Goal: Information Seeking & Learning: Learn about a topic

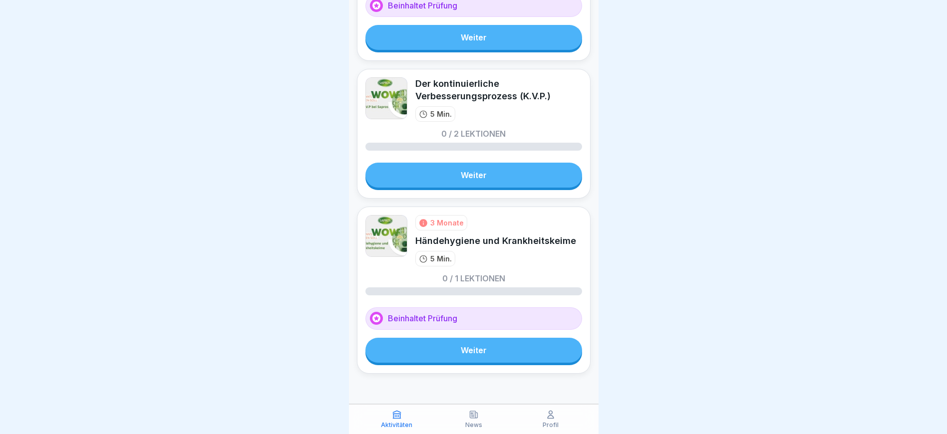
scroll to position [7, 0]
click at [456, 338] on link "Weiter" at bounding box center [473, 350] width 217 height 25
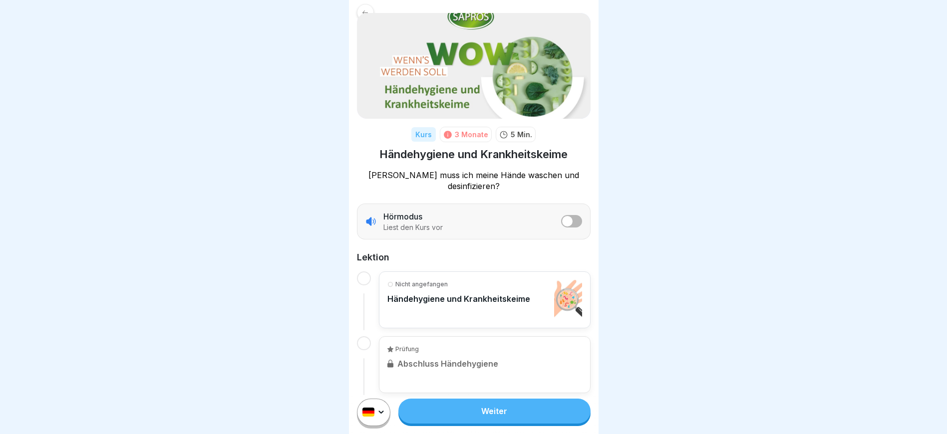
scroll to position [7, 0]
click at [426, 280] on p "Nicht angefangen" at bounding box center [421, 284] width 52 height 9
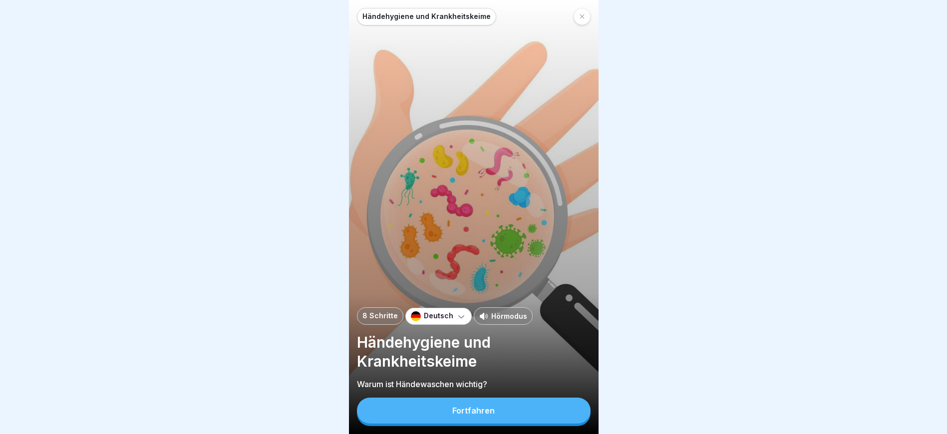
click at [423, 325] on div "Deutsch" at bounding box center [438, 316] width 66 height 17
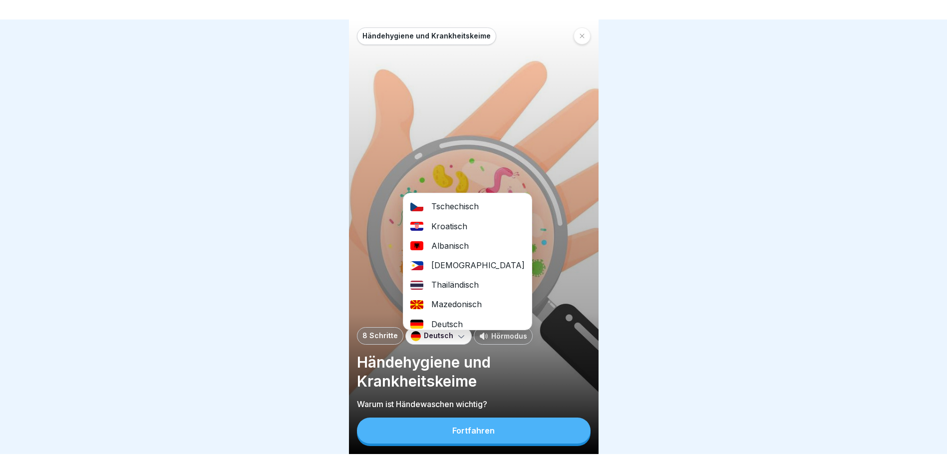
scroll to position [259, 0]
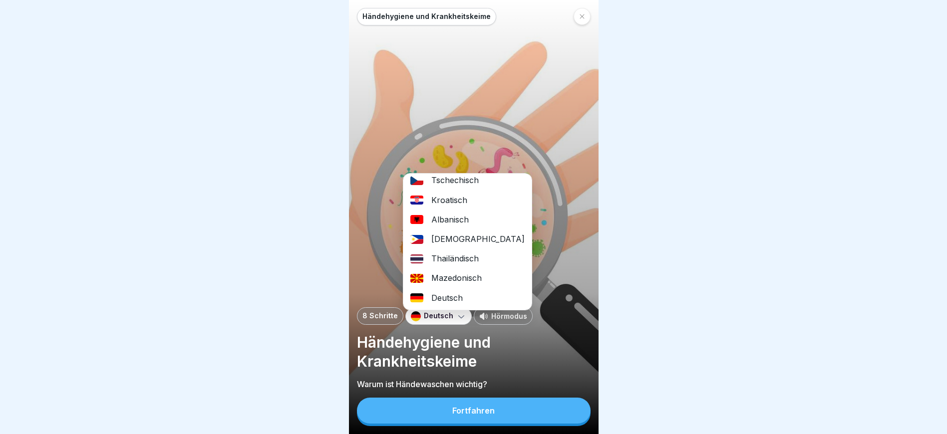
click at [446, 221] on div "Albanisch" at bounding box center [467, 219] width 128 height 19
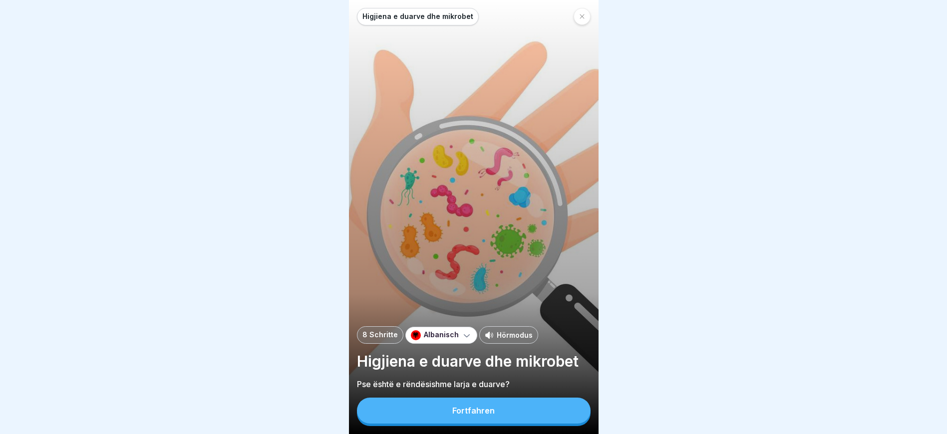
drag, startPoint x: 448, startPoint y: 414, endPoint x: 449, endPoint y: 409, distance: 5.0
click at [448, 413] on button "Fortfahren" at bounding box center [474, 411] width 234 height 26
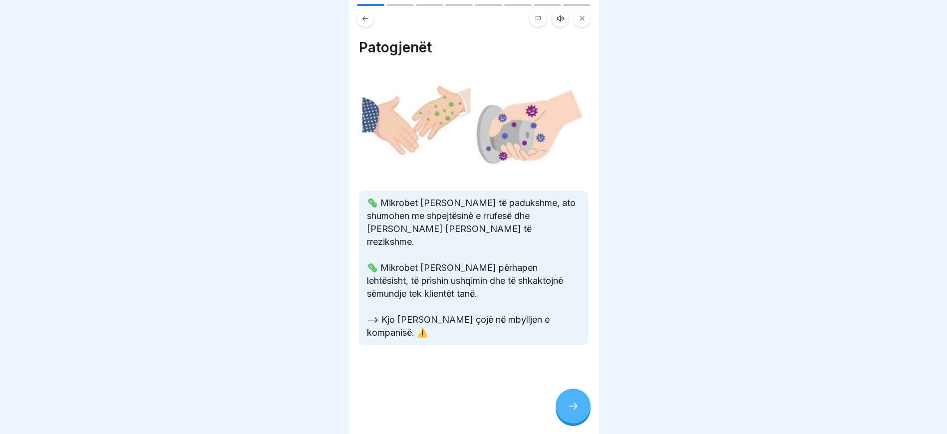
click at [567, 421] on div at bounding box center [572, 406] width 35 height 35
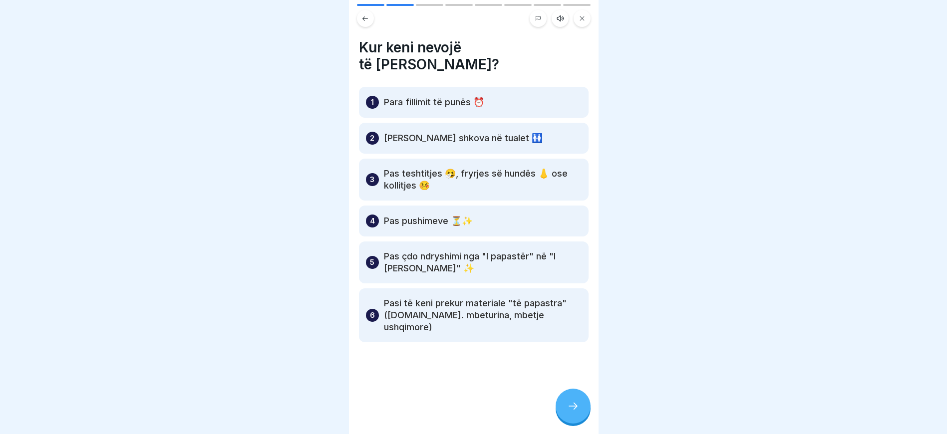
click at [576, 407] on div at bounding box center [572, 406] width 35 height 35
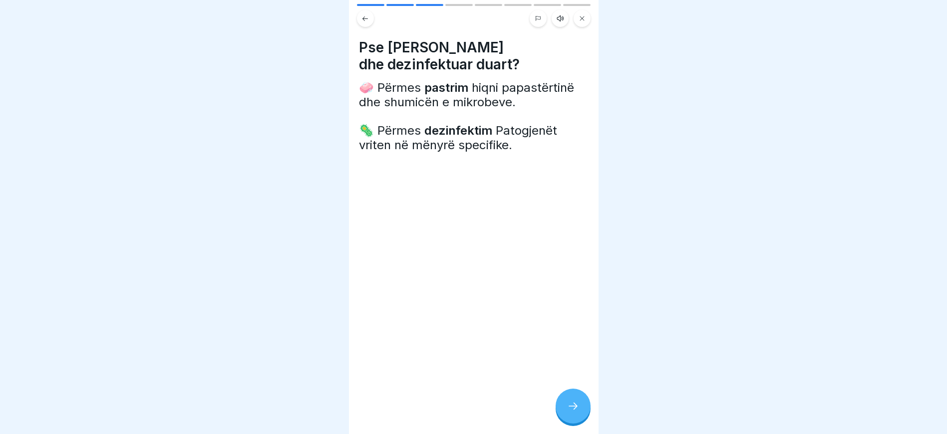
click at [572, 408] on icon at bounding box center [573, 406] width 12 height 12
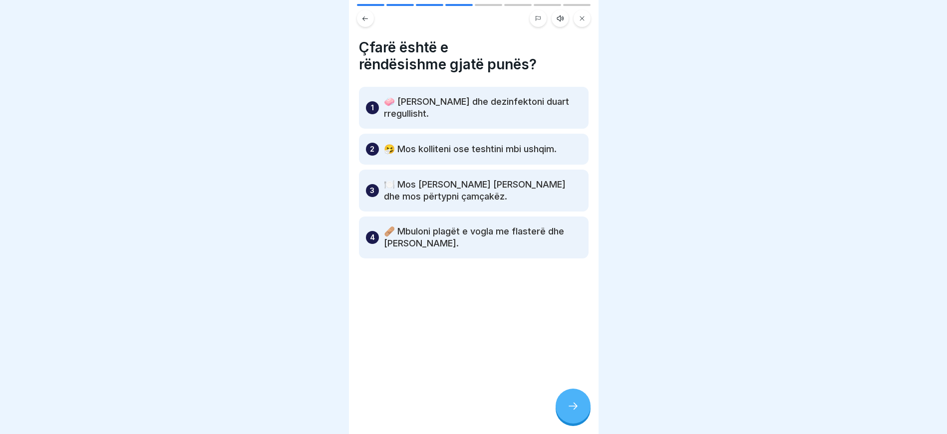
click at [570, 408] on div at bounding box center [572, 406] width 35 height 35
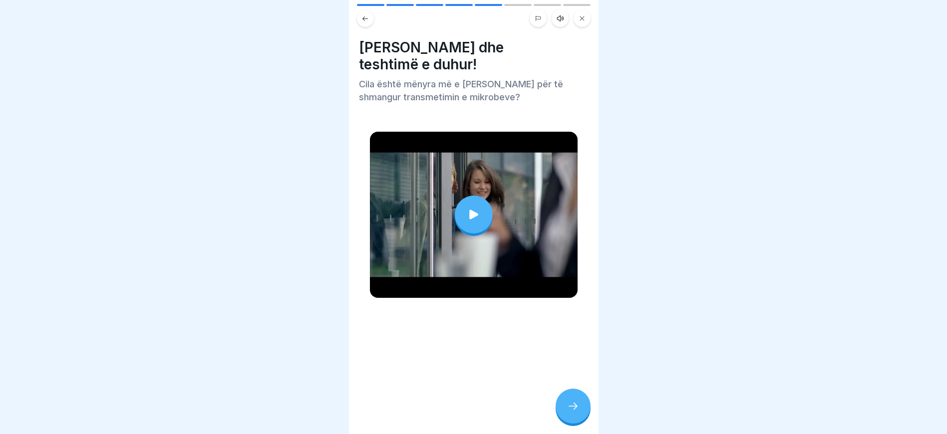
click at [568, 408] on icon at bounding box center [573, 406] width 12 height 12
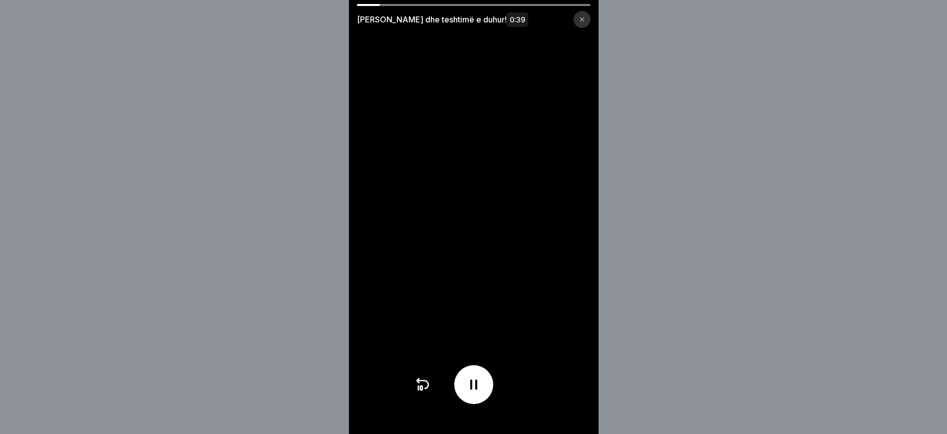
drag, startPoint x: 378, startPoint y: 4, endPoint x: 439, endPoint y: 1, distance: 61.5
click at [436, 3] on div "Kollë dhe teshtimë e duhur! 0:39" at bounding box center [474, 217] width 250 height 434
click at [439, 1] on video at bounding box center [474, 217] width 250 height 434
click at [439, 2] on video at bounding box center [474, 217] width 250 height 434
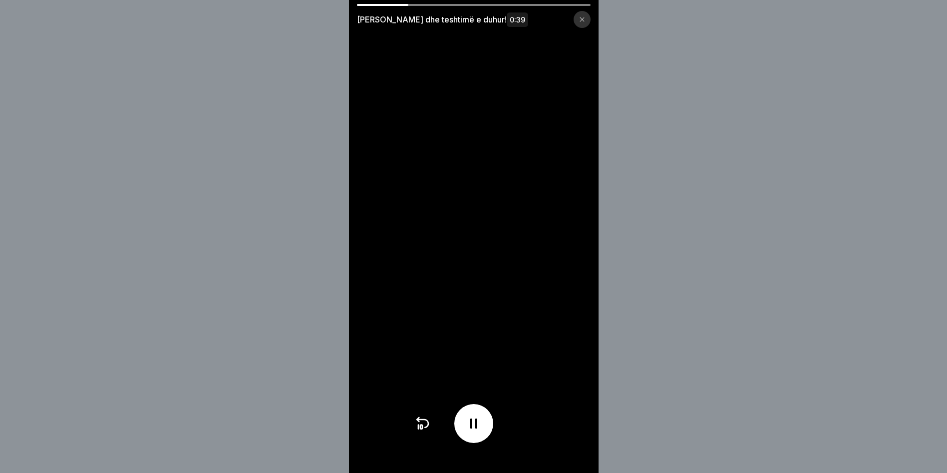
click at [576, 16] on div "Kollë dhe teshtimë e duhur! 0:39" at bounding box center [474, 19] width 234 height 17
click at [577, 16] on div "Kollë dhe teshtimë e duhur! 0:39" at bounding box center [474, 19] width 234 height 17
click at [580, 18] on div at bounding box center [581, 19] width 17 height 17
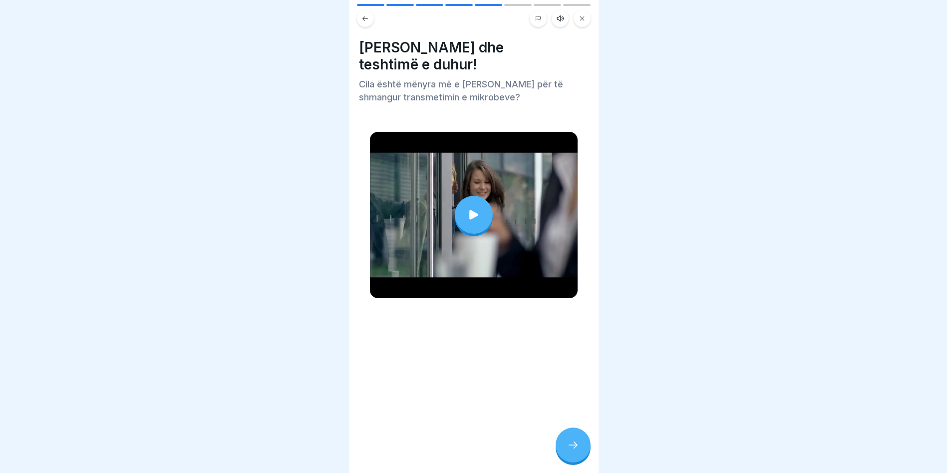
click at [568, 434] on icon at bounding box center [573, 445] width 12 height 12
click at [568, 434] on div at bounding box center [572, 444] width 35 height 35
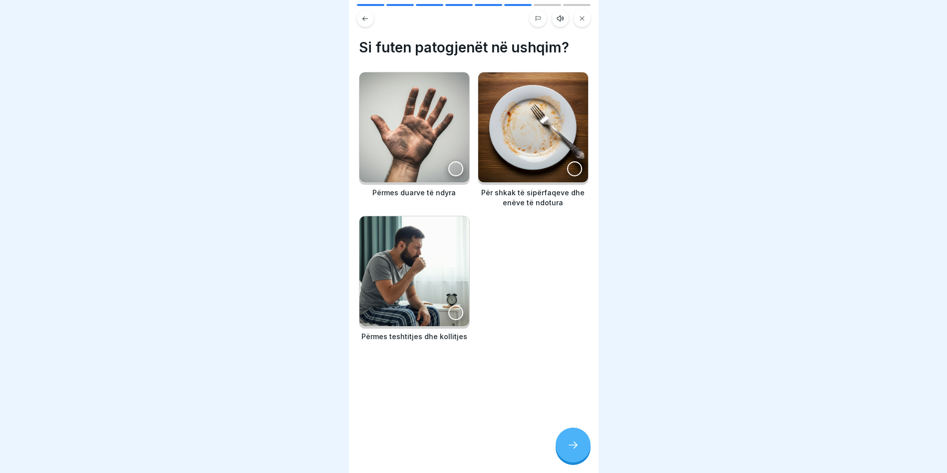
click at [430, 122] on img at bounding box center [414, 127] width 110 height 110
click at [428, 257] on img at bounding box center [414, 271] width 110 height 110
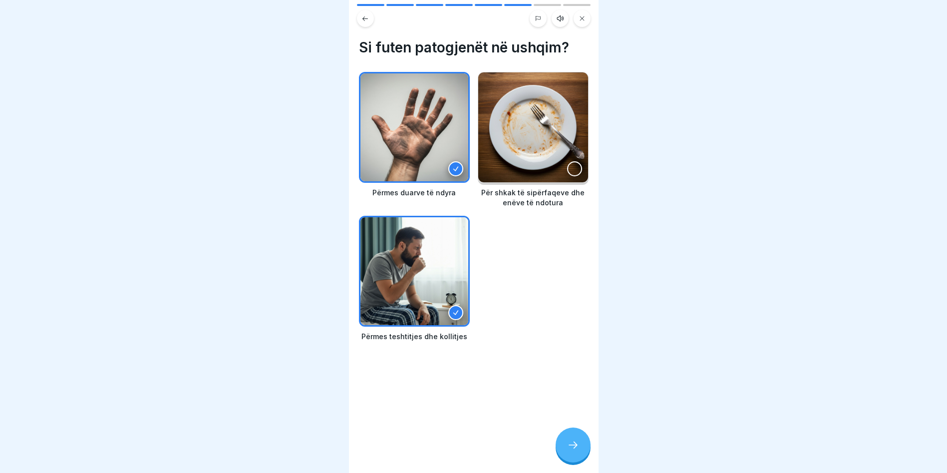
click at [532, 166] on img at bounding box center [533, 127] width 110 height 110
click at [570, 434] on div at bounding box center [572, 444] width 35 height 35
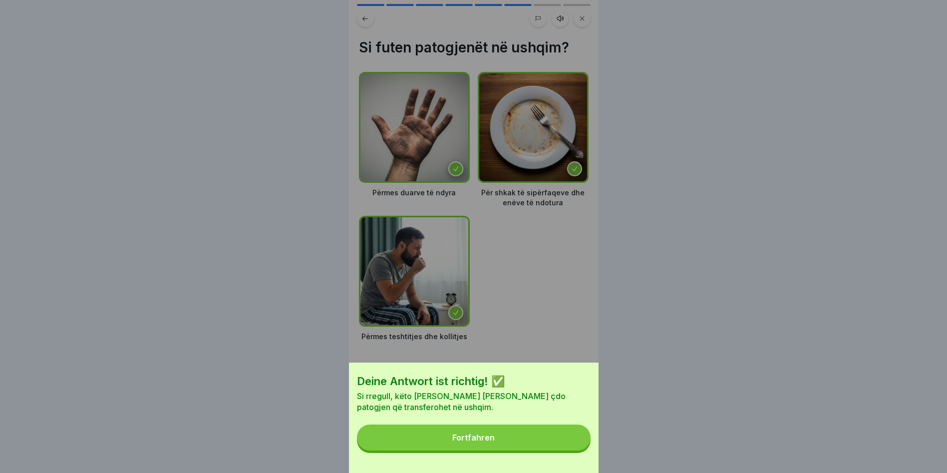
click at [505, 434] on button "Fortfahren" at bounding box center [474, 437] width 234 height 26
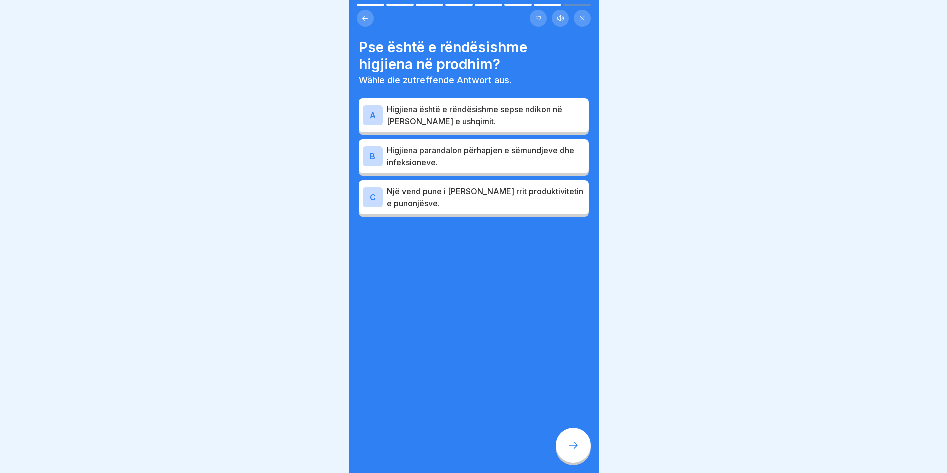
click at [425, 113] on p "Higjiena është e rëndësishme sepse ndikon në shijen e ushqimit." at bounding box center [486, 115] width 198 height 24
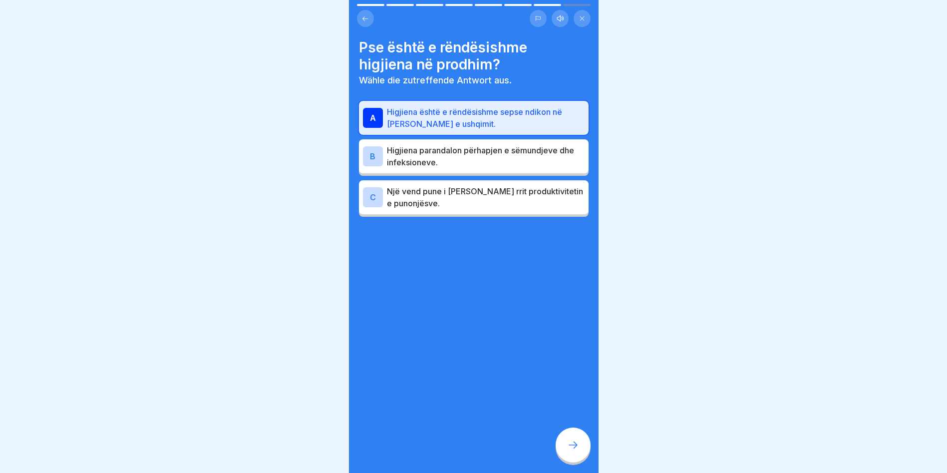
click at [446, 153] on p "Higjiena parandalon përhapjen e sëmundjeve dhe infeksioneve." at bounding box center [486, 156] width 198 height 24
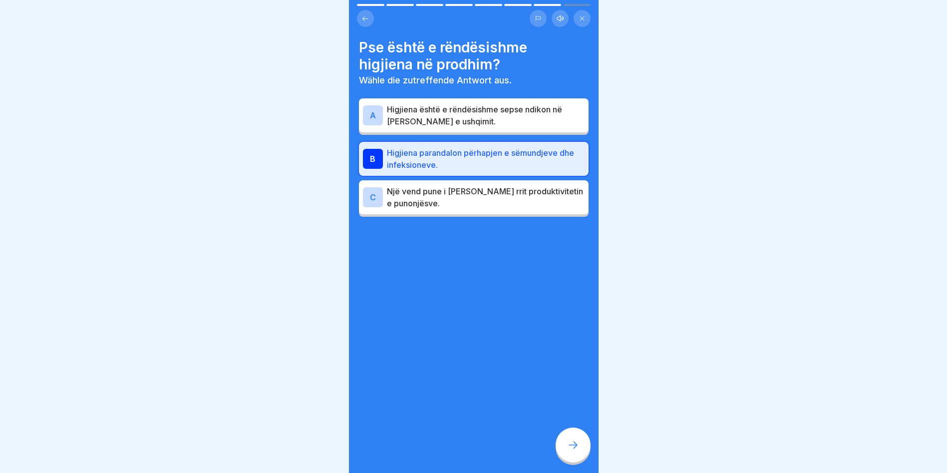
click at [490, 207] on p "Një vend pune i pastër rrit produktivitetin e punonjësve." at bounding box center [486, 197] width 198 height 24
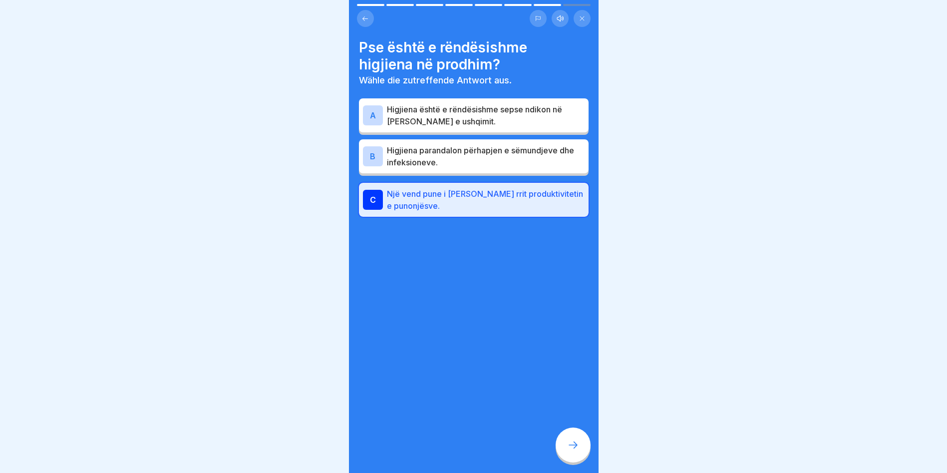
click at [483, 155] on p "Higjiena parandalon përhapjen e sëmundjeve dhe infeksioneve." at bounding box center [486, 156] width 198 height 24
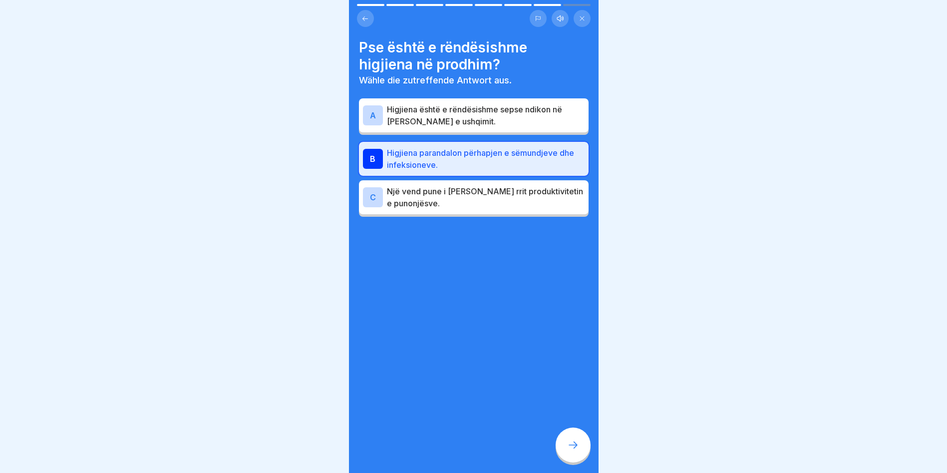
click at [576, 434] on icon at bounding box center [573, 445] width 12 height 12
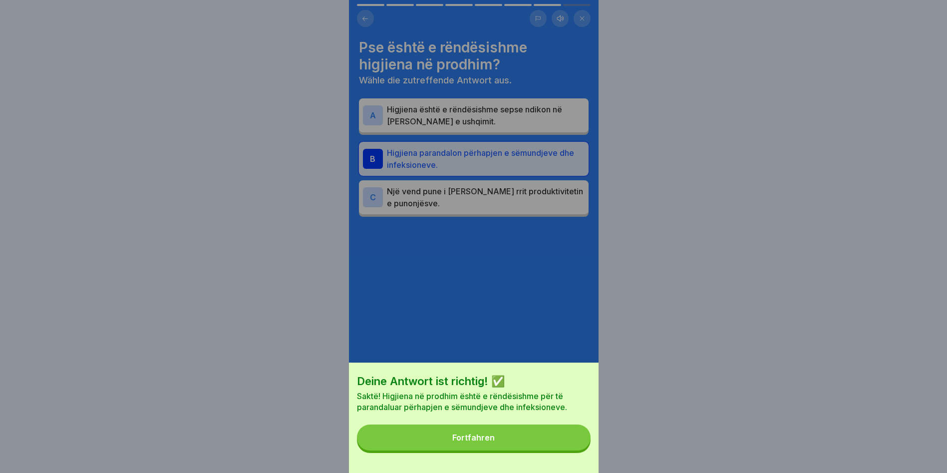
click at [506, 434] on button "Fortfahren" at bounding box center [474, 437] width 234 height 26
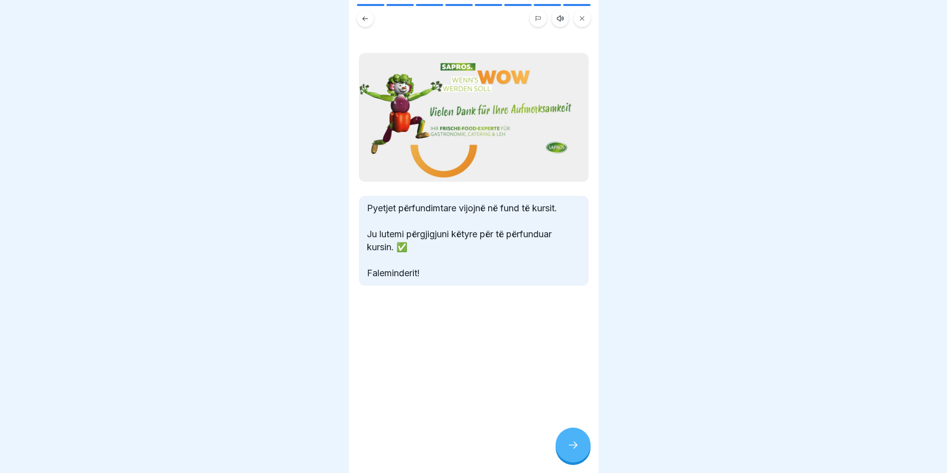
click at [568, 434] on div at bounding box center [572, 444] width 35 height 35
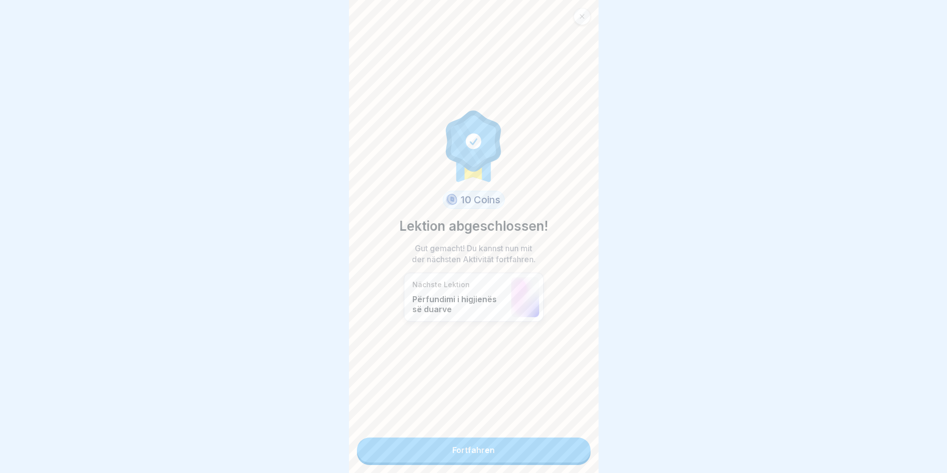
click at [493, 434] on link "Fortfahren" at bounding box center [474, 449] width 234 height 25
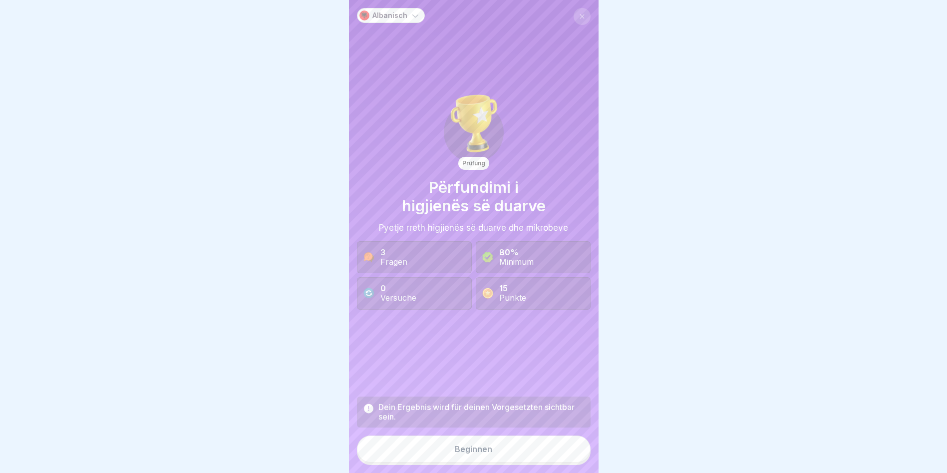
click at [457, 434] on button "Beginnen" at bounding box center [474, 448] width 234 height 27
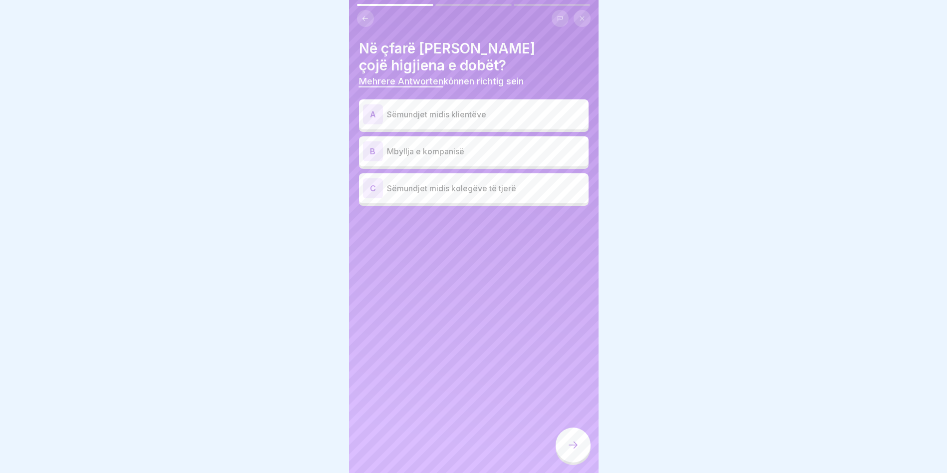
click at [395, 110] on p "Sëmundjet midis klientëve" at bounding box center [486, 114] width 198 height 12
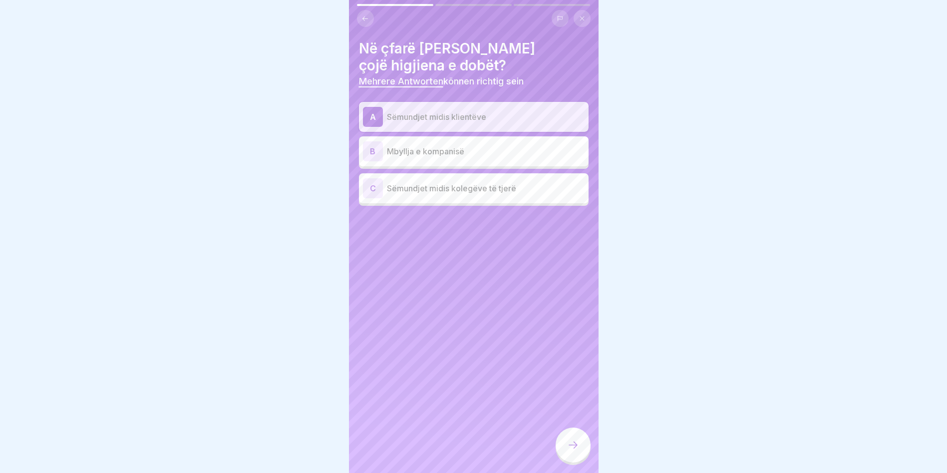
click at [419, 150] on p "Mbyllja e kompanisë" at bounding box center [486, 151] width 198 height 12
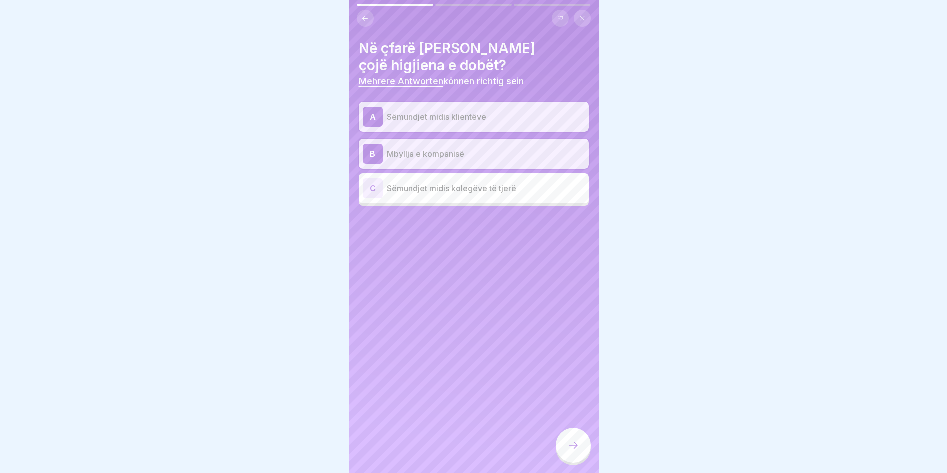
click at [576, 434] on icon at bounding box center [573, 445] width 12 height 12
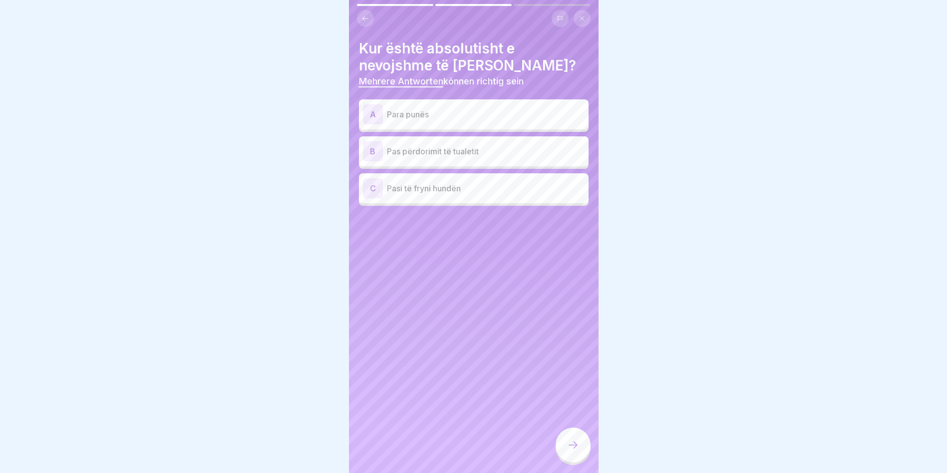
click at [423, 122] on div "A Para punës" at bounding box center [474, 114] width 222 height 20
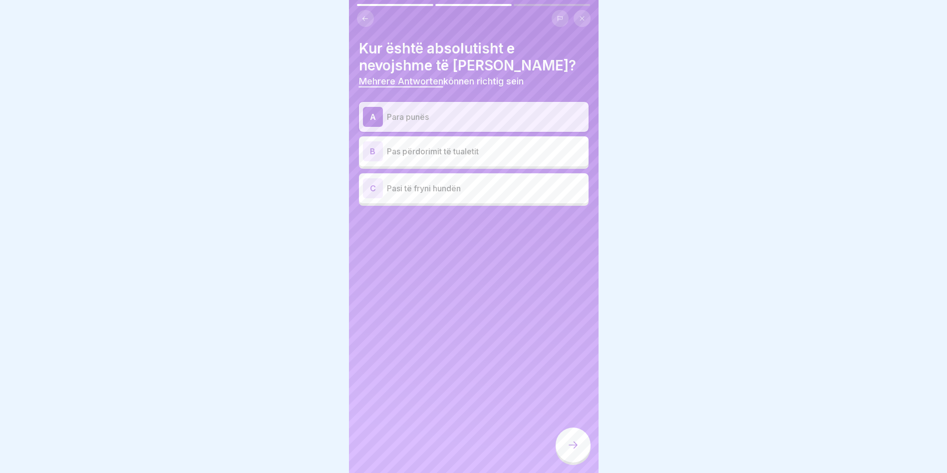
click at [426, 160] on div "B Pas përdorimit të tualetit" at bounding box center [474, 151] width 222 height 20
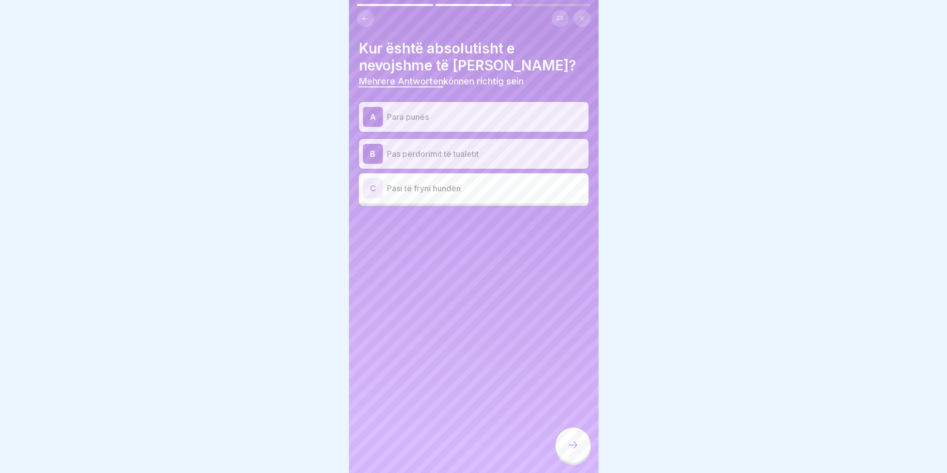
click at [451, 199] on div "C Pasi të fryni hundën" at bounding box center [474, 188] width 230 height 30
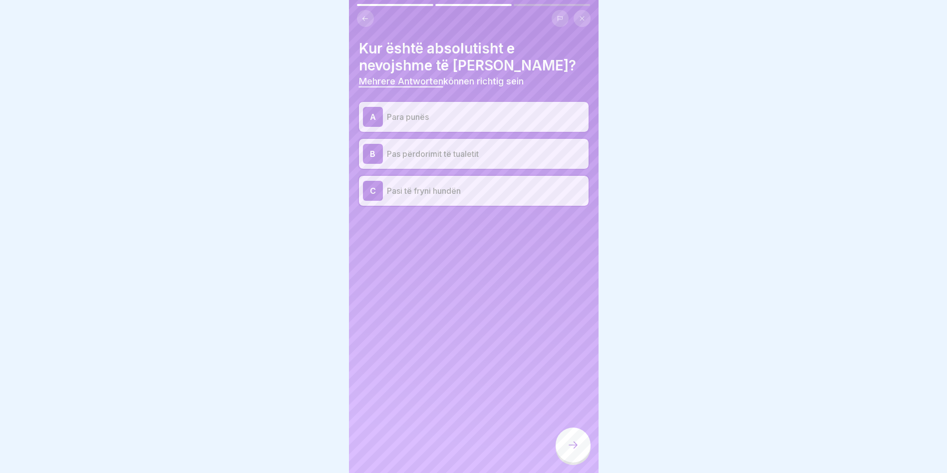
click at [577, 434] on div at bounding box center [572, 444] width 35 height 35
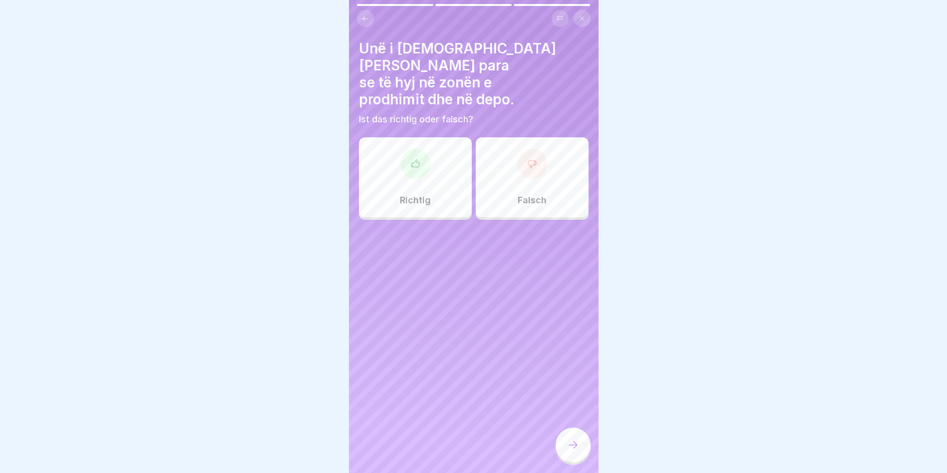
click at [417, 159] on icon at bounding box center [415, 164] width 10 height 10
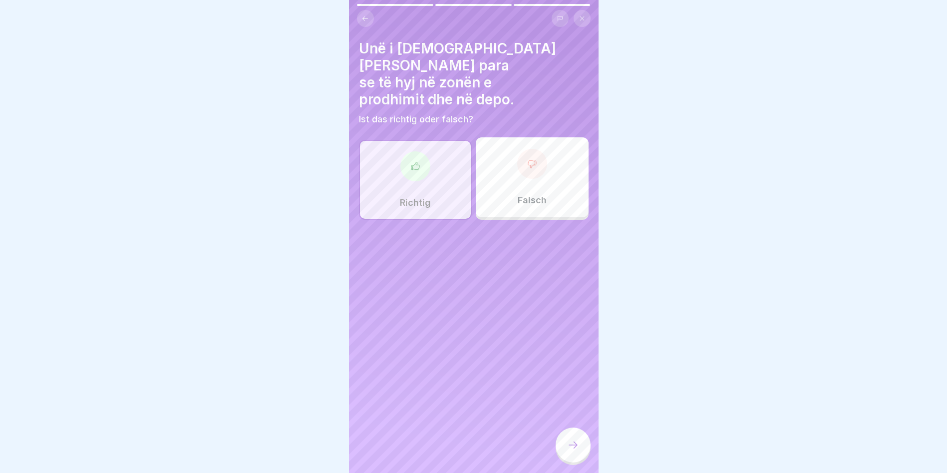
click at [588, 434] on div at bounding box center [572, 444] width 35 height 35
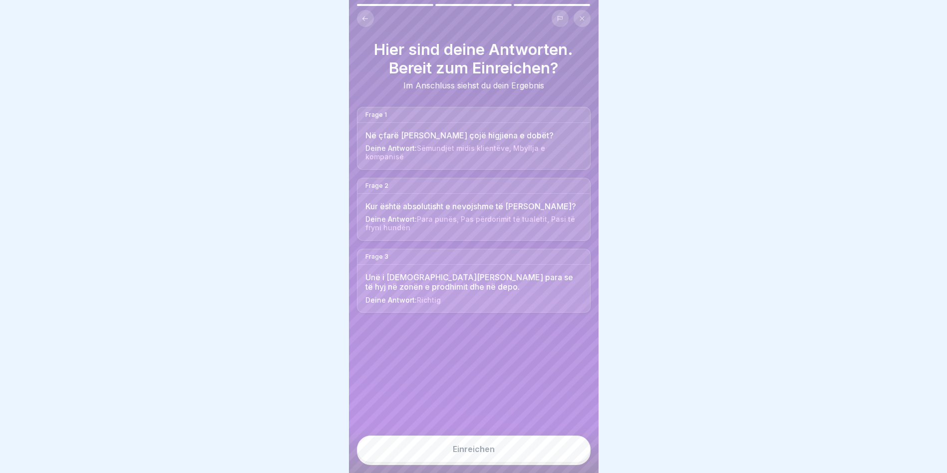
click at [492, 434] on button "Einreichen" at bounding box center [474, 448] width 234 height 27
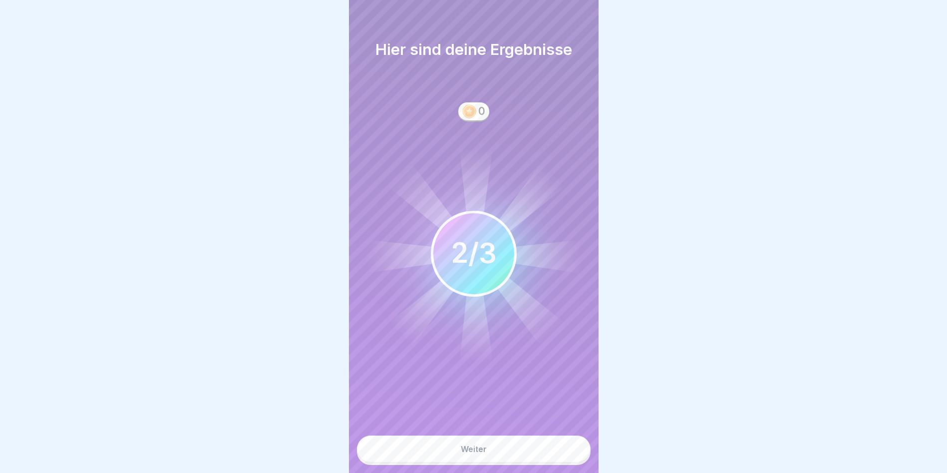
click at [475, 434] on button "Weiter" at bounding box center [474, 448] width 234 height 27
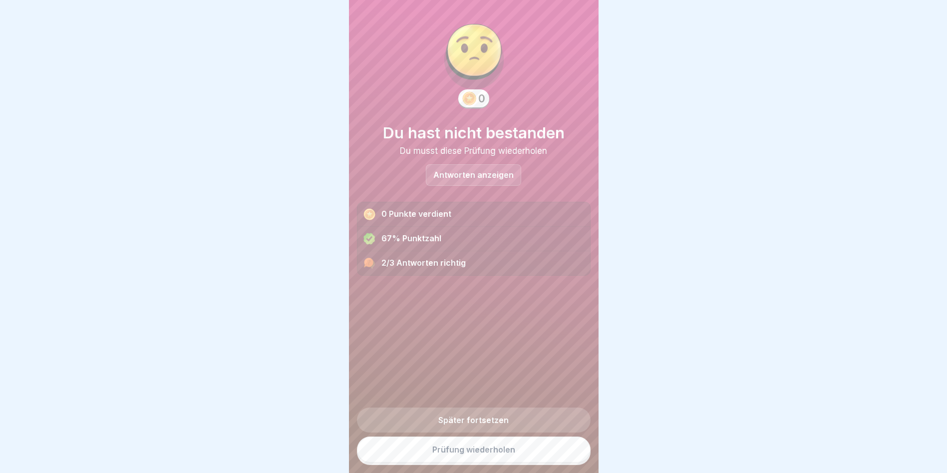
click at [454, 434] on link "Prüfung wiederholen" at bounding box center [474, 449] width 234 height 26
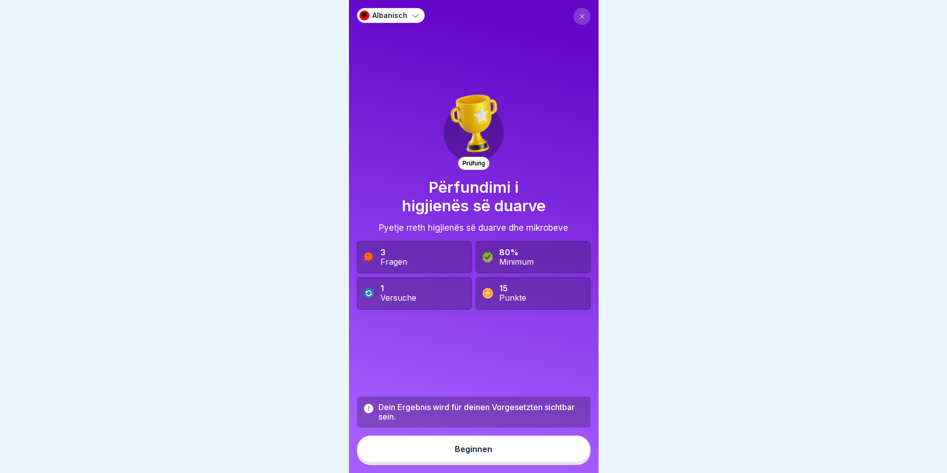
click at [463, 453] on div "Beginnen" at bounding box center [473, 448] width 37 height 9
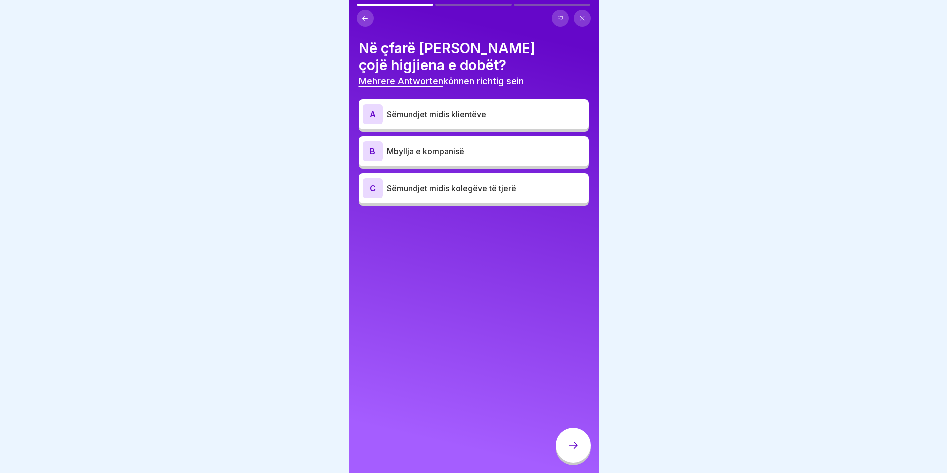
click at [405, 117] on p "Sëmundjet midis klientëve" at bounding box center [486, 114] width 198 height 12
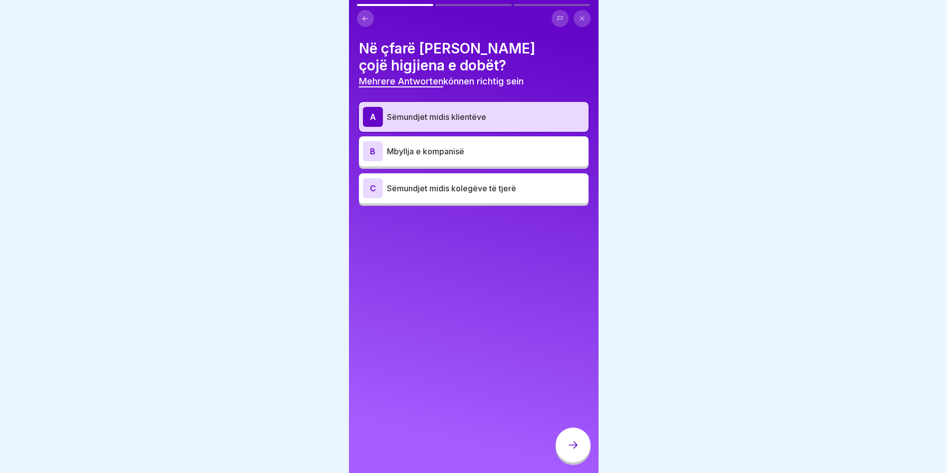
click at [413, 142] on div "B Mbyllja e kompanisë" at bounding box center [474, 151] width 222 height 20
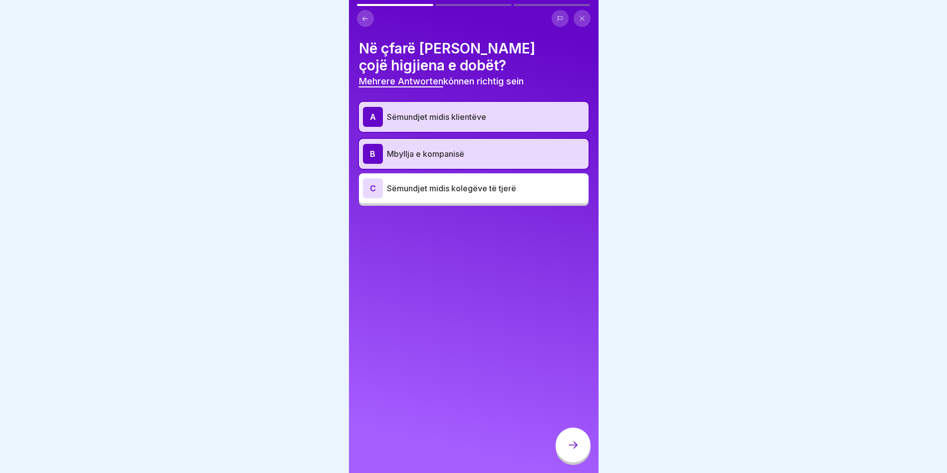
click at [425, 188] on p "Sëmundjet midis kolegëve të tjerë" at bounding box center [486, 188] width 198 height 12
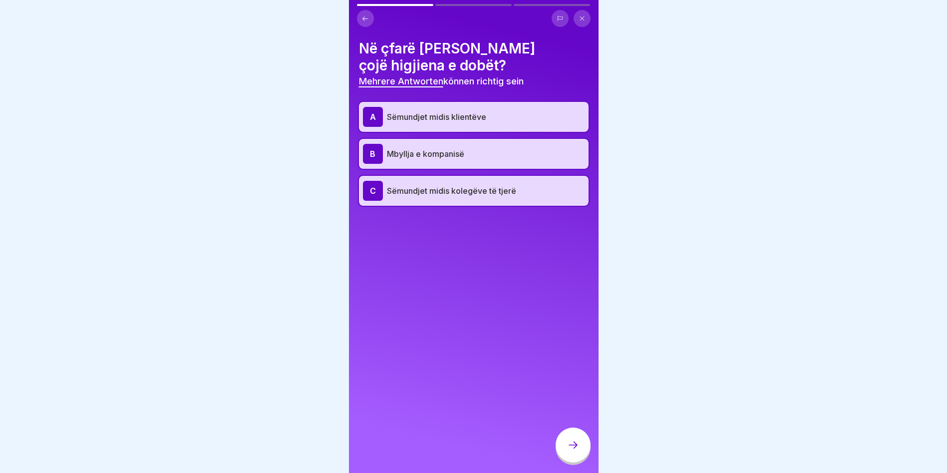
click at [575, 460] on div at bounding box center [572, 444] width 35 height 35
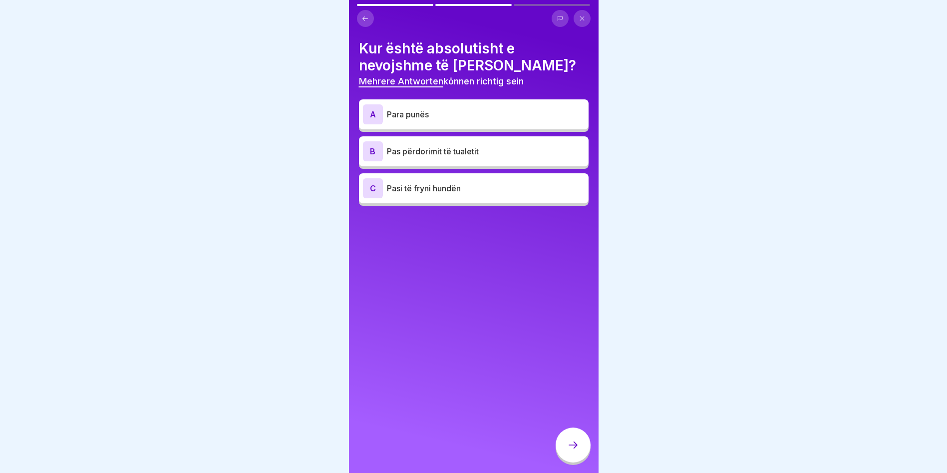
click at [403, 122] on div "A Para punës" at bounding box center [474, 114] width 222 height 20
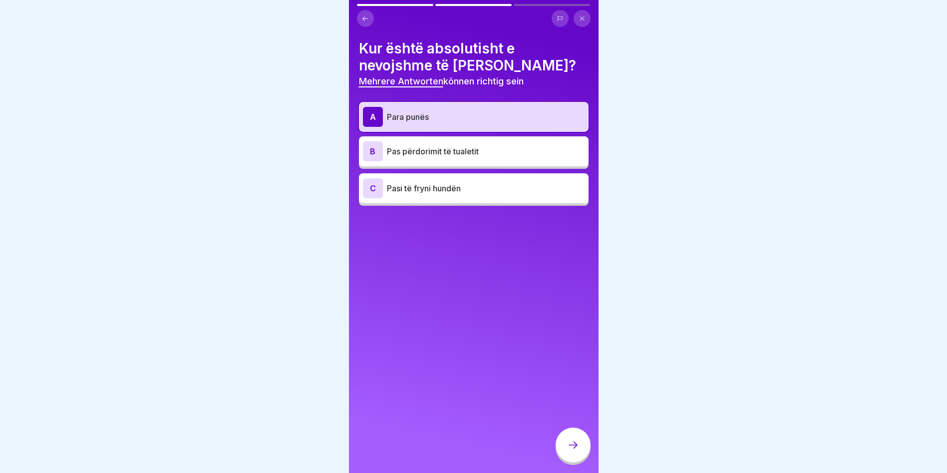
click at [413, 147] on p "Pas përdorimit të tualetit" at bounding box center [486, 151] width 198 height 12
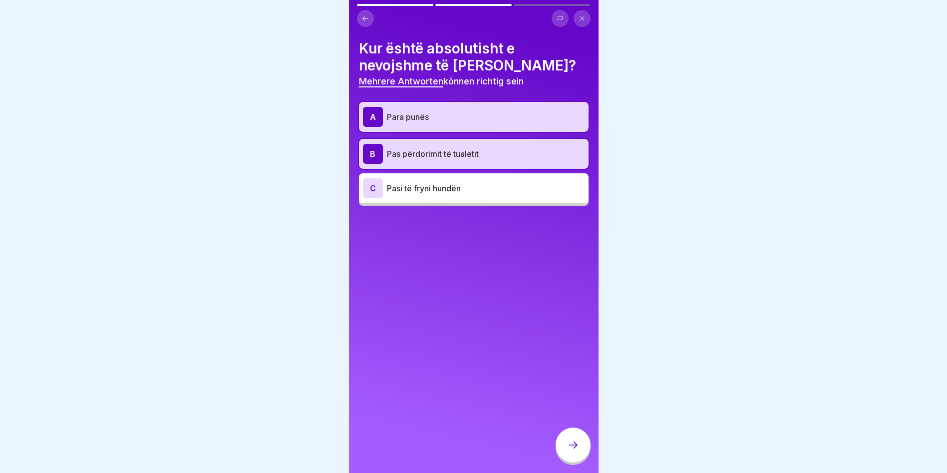
click at [428, 176] on div "C Pasi të fryni hundën" at bounding box center [474, 188] width 230 height 30
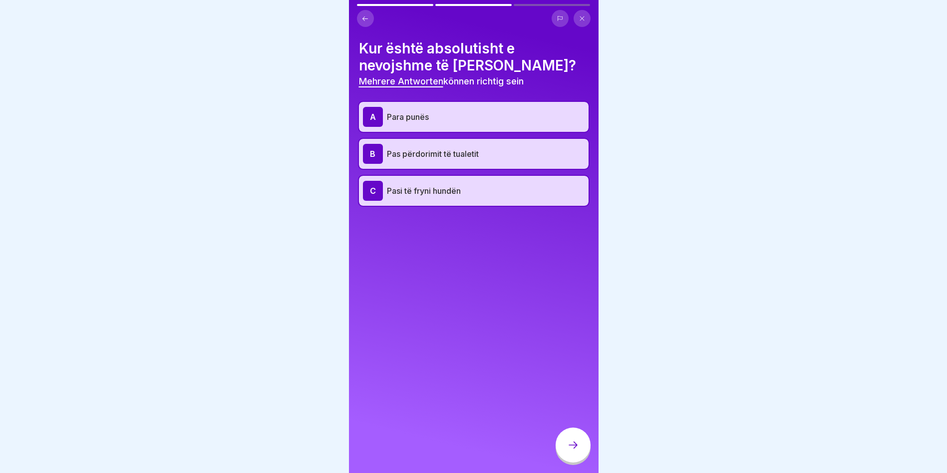
drag, startPoint x: 580, startPoint y: 452, endPoint x: 534, endPoint y: 402, distance: 67.1
click at [578, 451] on div at bounding box center [572, 444] width 35 height 35
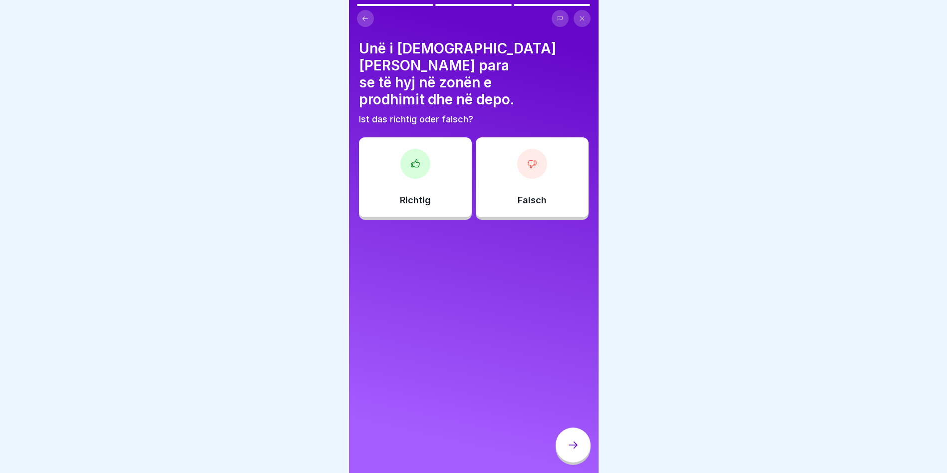
click at [398, 163] on div "Richtig" at bounding box center [415, 177] width 113 height 80
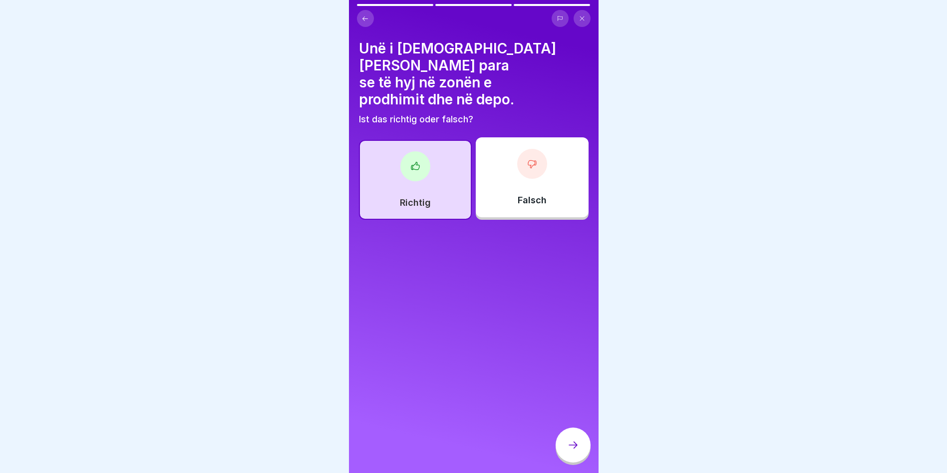
click at [572, 460] on div at bounding box center [572, 444] width 35 height 35
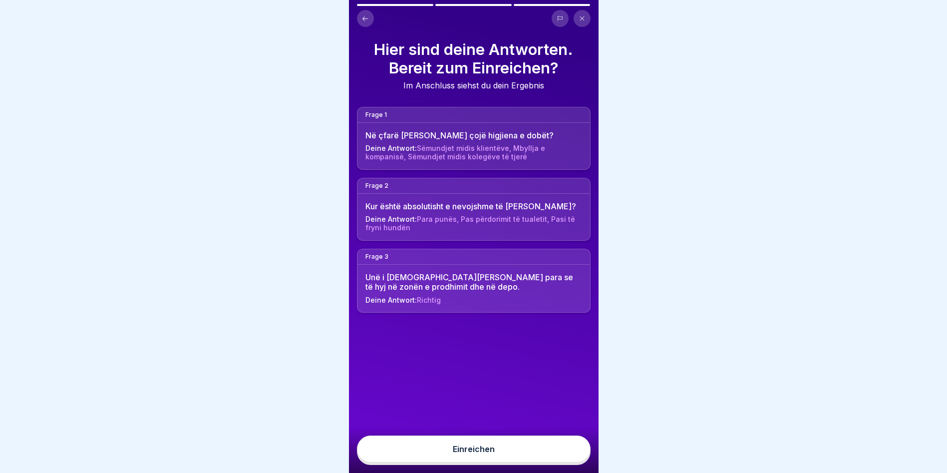
click at [472, 462] on button "Einreichen" at bounding box center [474, 448] width 234 height 27
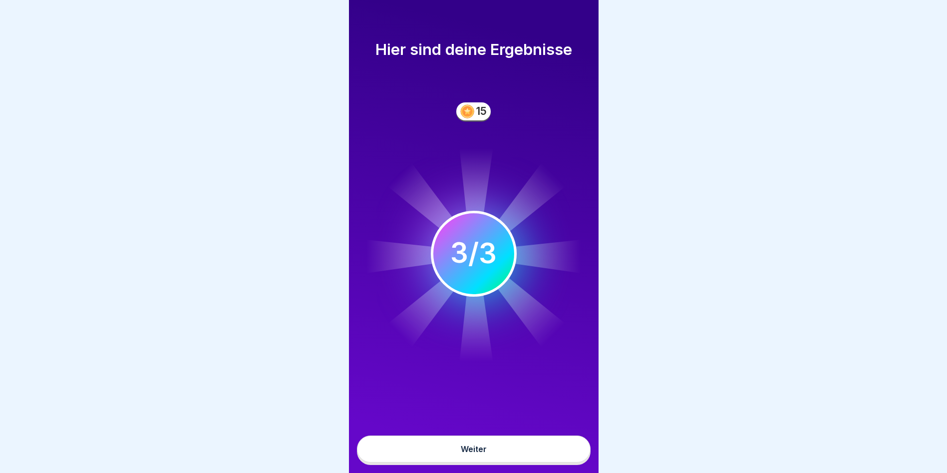
click at [471, 451] on button "Weiter" at bounding box center [474, 448] width 234 height 27
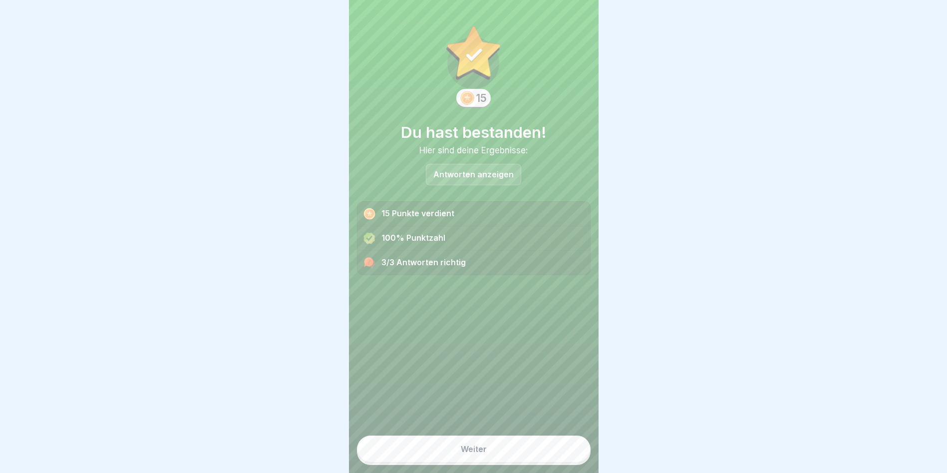
click at [470, 452] on div "Weiter" at bounding box center [474, 448] width 26 height 9
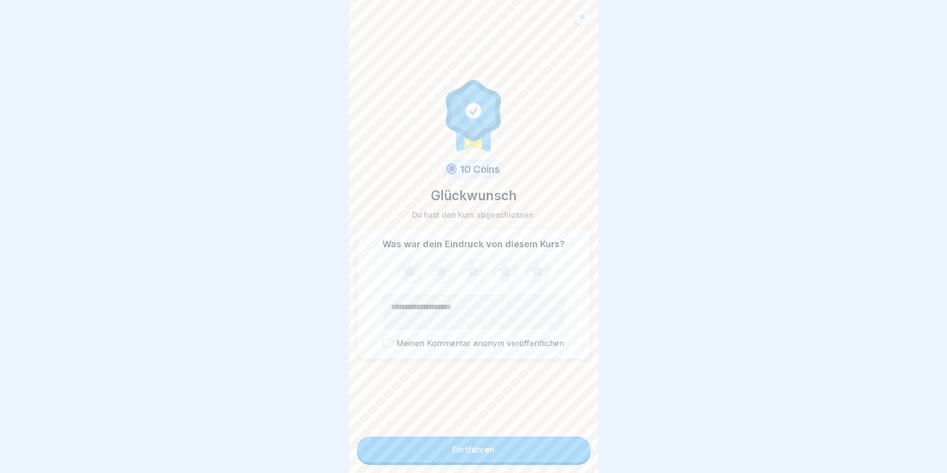
click at [461, 448] on button "Fortfahren" at bounding box center [474, 449] width 234 height 26
click at [384, 347] on button "Meinen Kommentar anonym veröffentlichen" at bounding box center [387, 342] width 9 height 9
click at [444, 445] on button "Fortfahren" at bounding box center [474, 449] width 234 height 26
click at [452, 454] on div "Fortfahren" at bounding box center [473, 449] width 42 height 9
click at [446, 419] on form "10 Coins Glückwunsch Du hast den Kurs abgeschlossen. Was war dein Eindruck von …" at bounding box center [474, 236] width 250 height 473
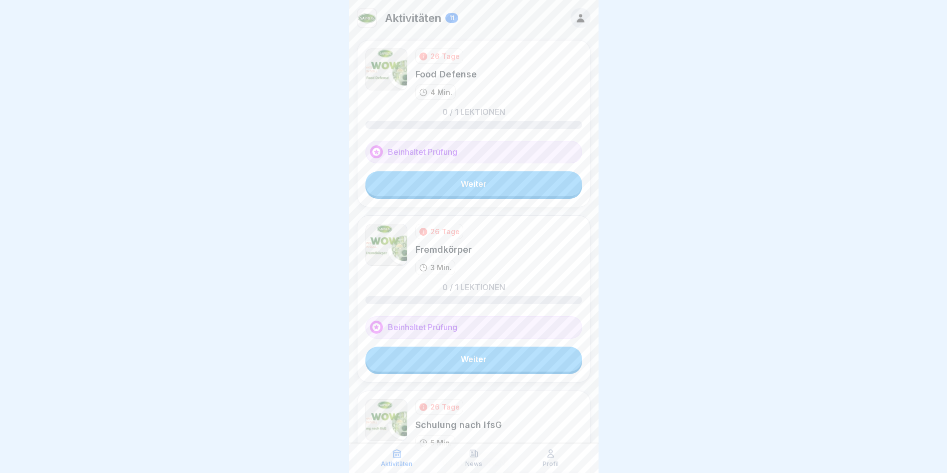
click at [456, 196] on div "26 Tage Food Defense 4 Min. 0 / 1 Lektionen Beinhaltet Prüfung Weiter" at bounding box center [474, 123] width 234 height 167
click at [454, 188] on link "Weiter" at bounding box center [473, 183] width 217 height 25
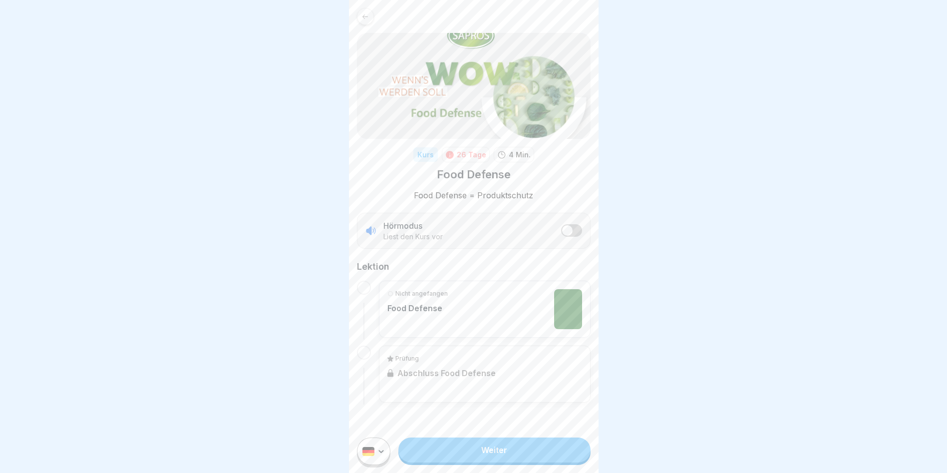
click at [420, 301] on div "Nicht angefangen Food Defense" at bounding box center [417, 309] width 60 height 40
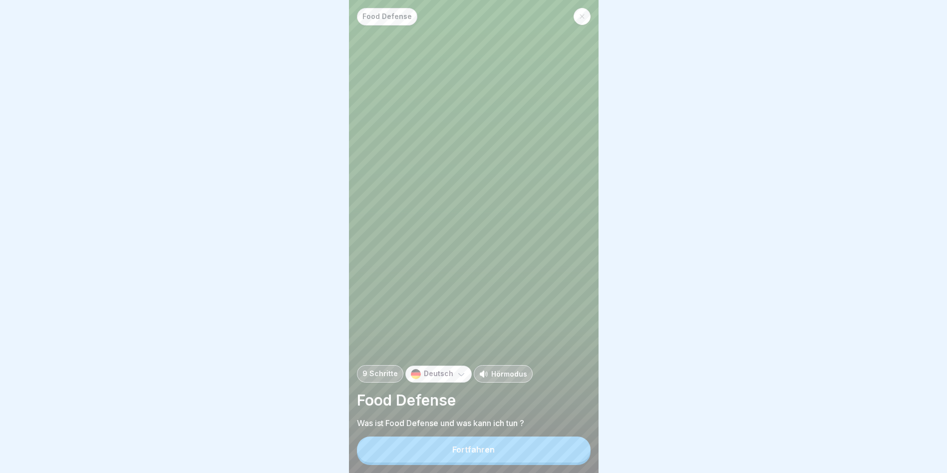
click at [430, 374] on div "Deutsch" at bounding box center [438, 373] width 66 height 17
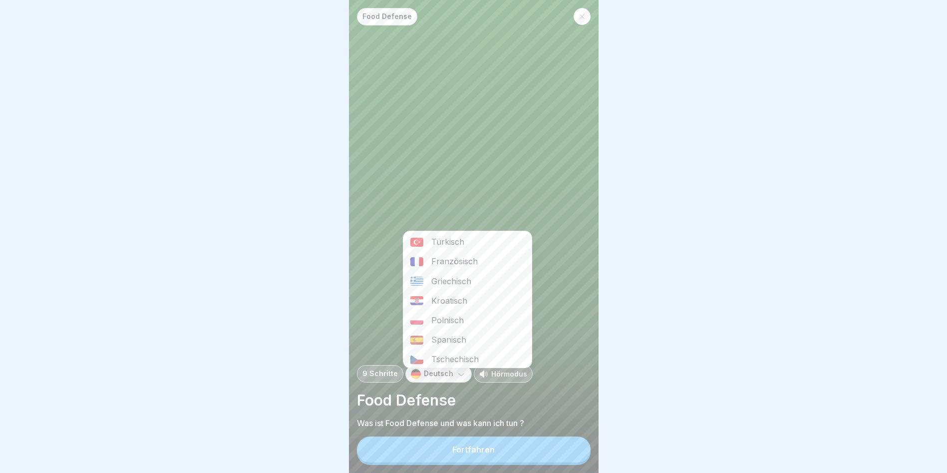
scroll to position [259, 0]
click at [443, 238] on div "Albanisch" at bounding box center [467, 237] width 128 height 19
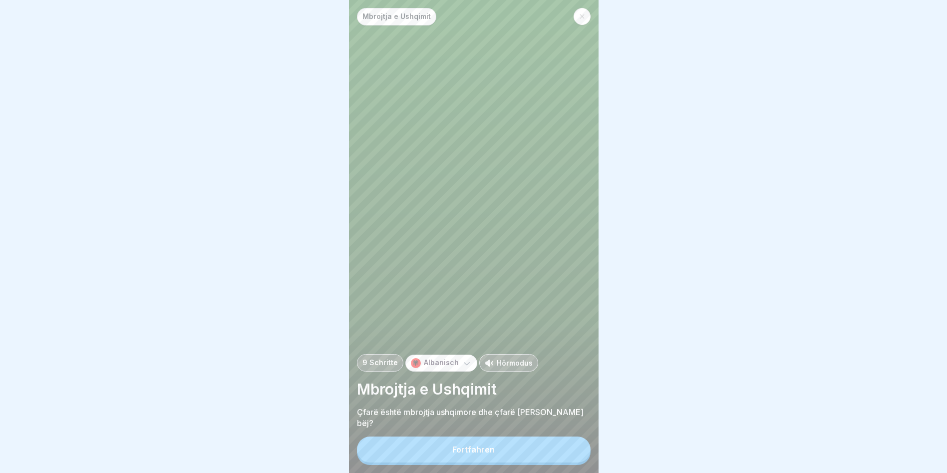
click at [478, 454] on div "Fortfahren" at bounding box center [473, 449] width 42 height 9
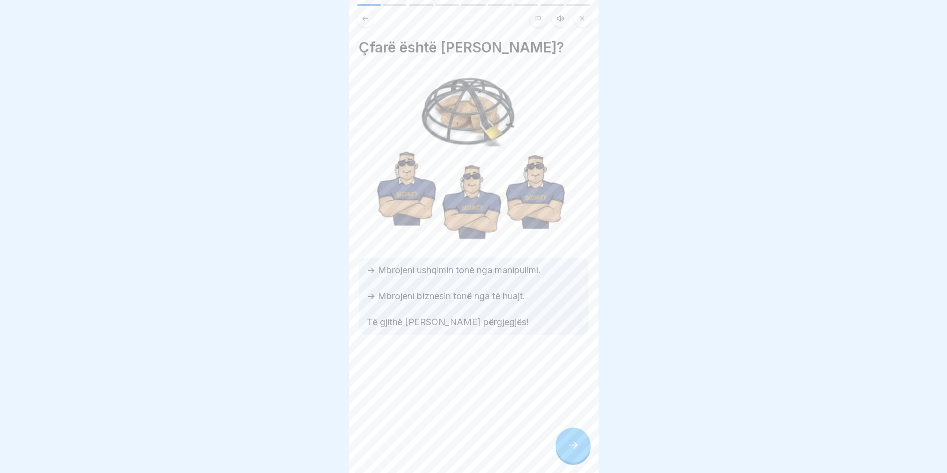
click at [574, 458] on div at bounding box center [572, 444] width 35 height 35
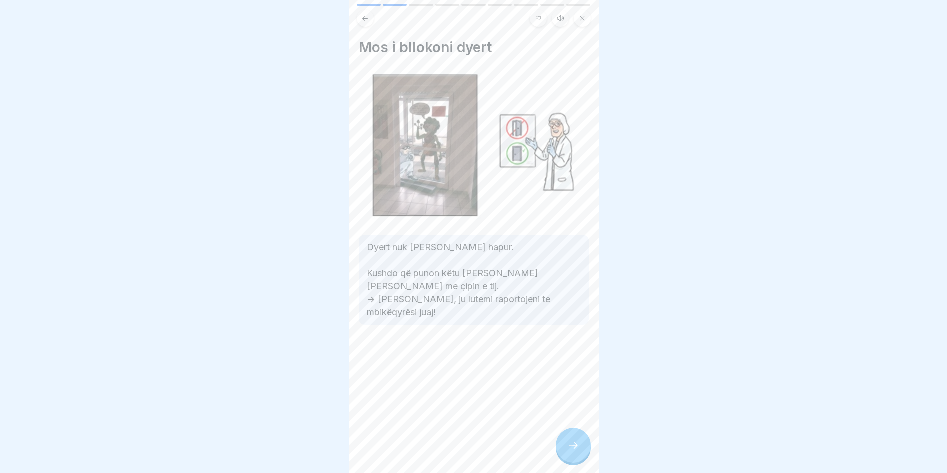
click at [565, 453] on div at bounding box center [572, 444] width 35 height 35
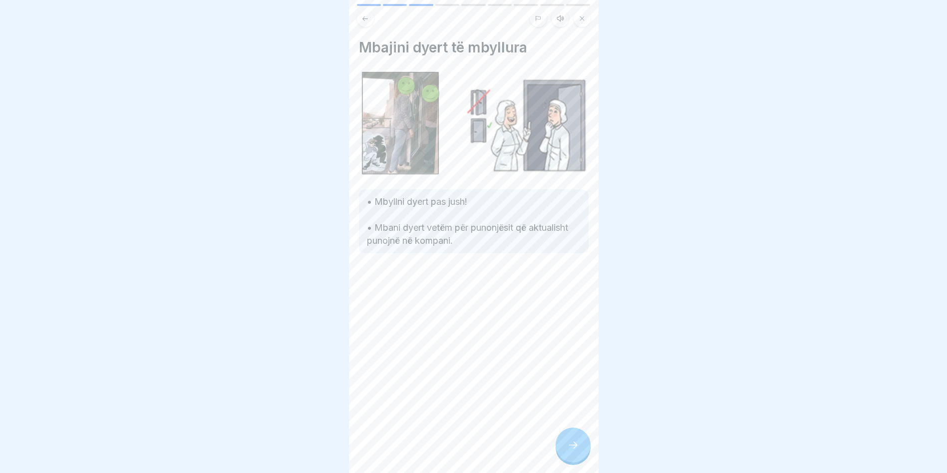
click at [574, 451] on icon at bounding box center [573, 445] width 12 height 12
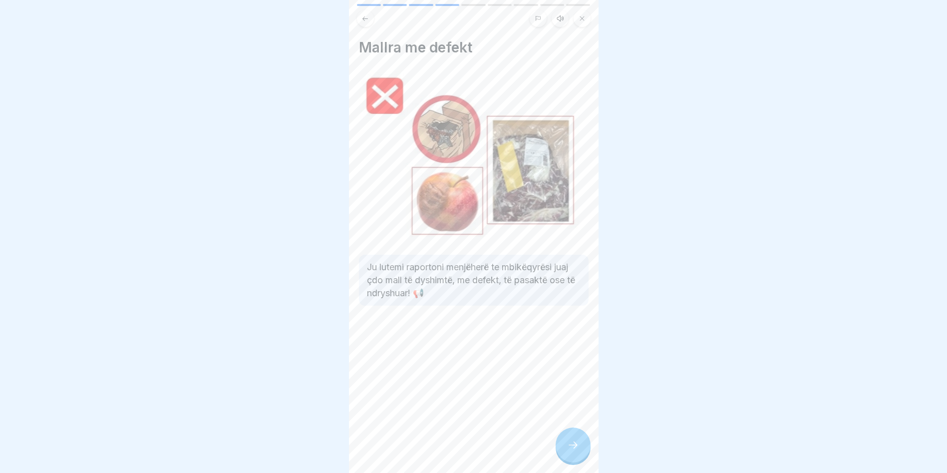
click at [575, 450] on icon at bounding box center [573, 445] width 12 height 12
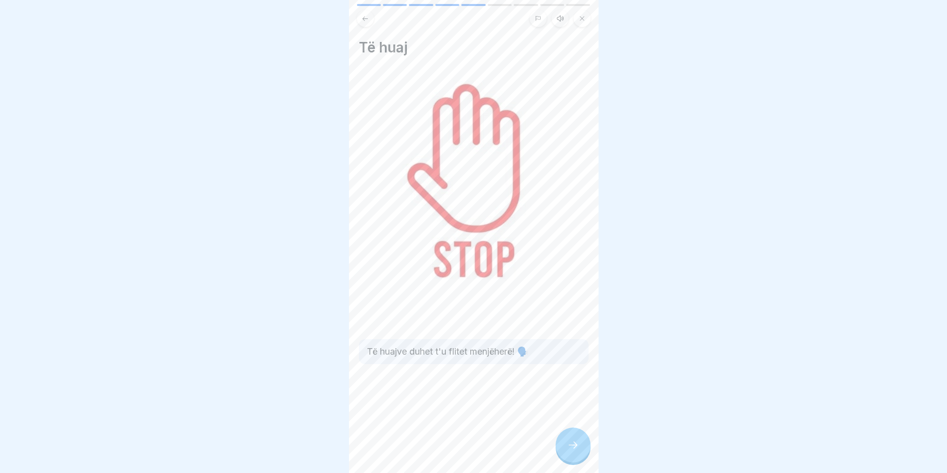
click at [574, 450] on icon at bounding box center [573, 445] width 12 height 12
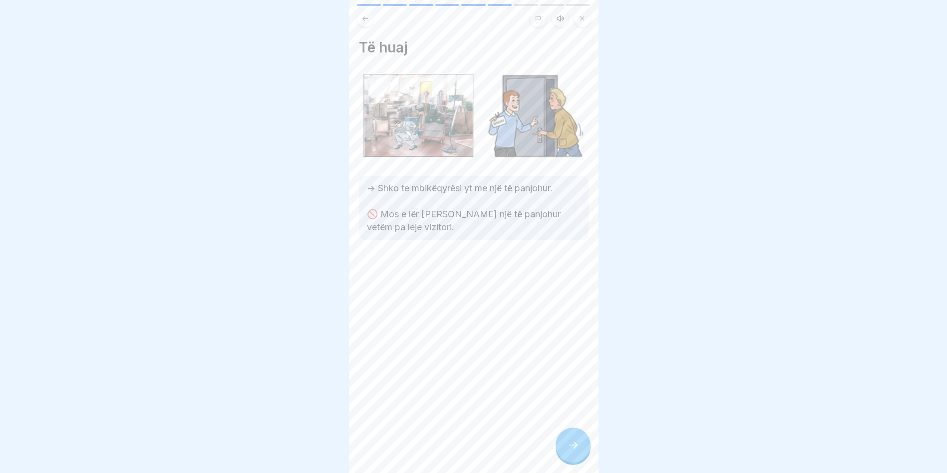
click at [566, 445] on div at bounding box center [572, 444] width 35 height 35
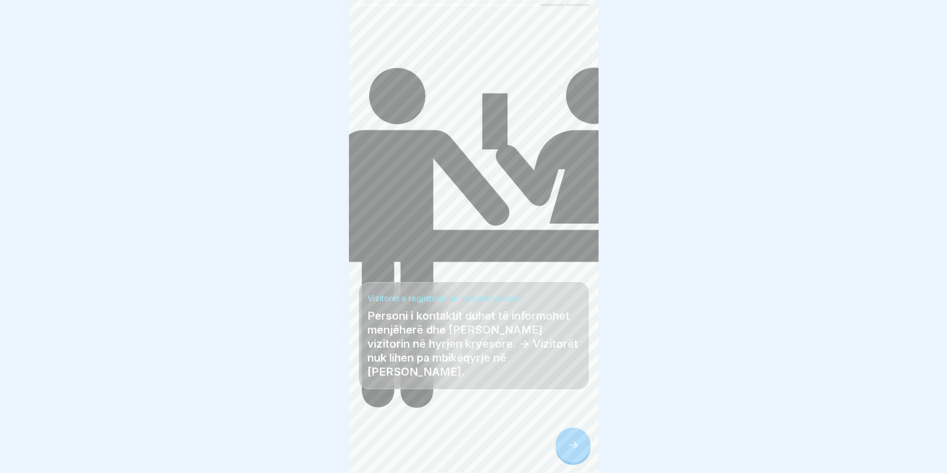
click at [575, 450] on icon at bounding box center [573, 445] width 12 height 12
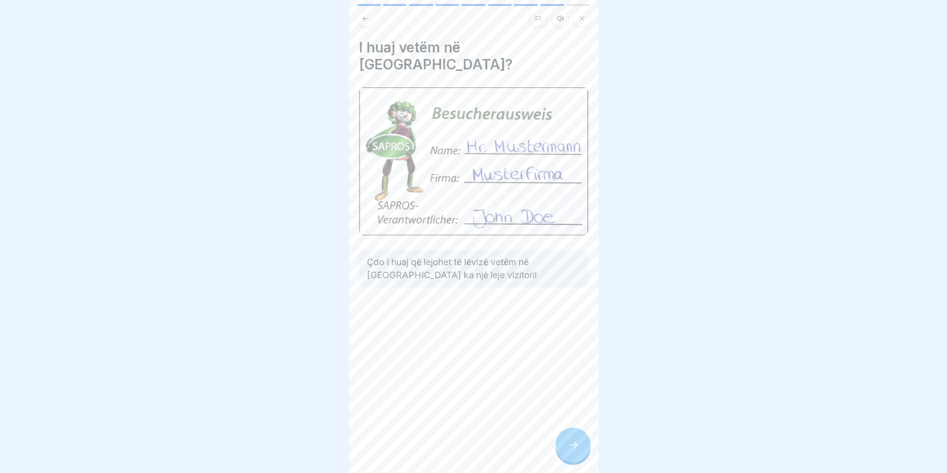
click at [574, 447] on div at bounding box center [572, 444] width 35 height 35
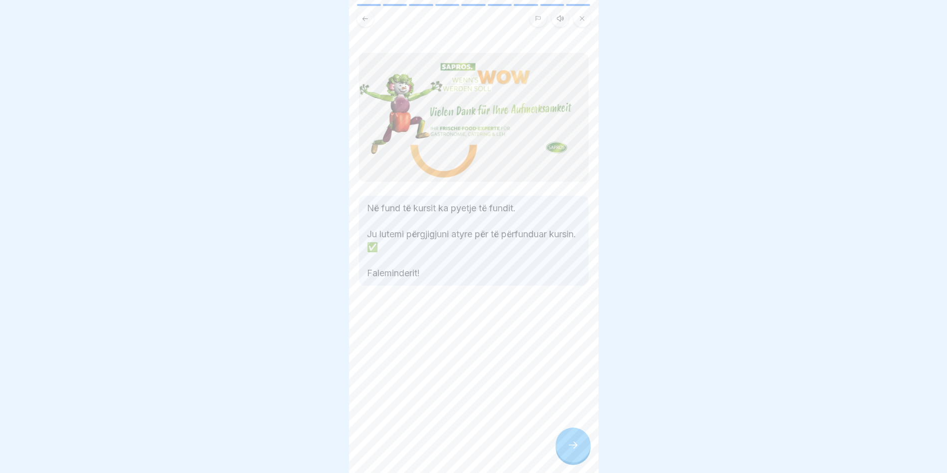
click at [574, 447] on icon at bounding box center [573, 445] width 12 height 12
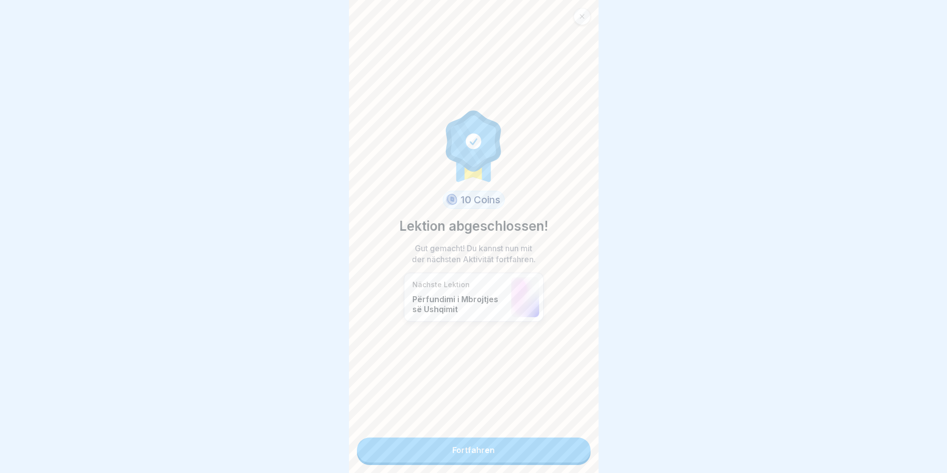
click at [574, 447] on link "Fortfahren" at bounding box center [474, 449] width 234 height 25
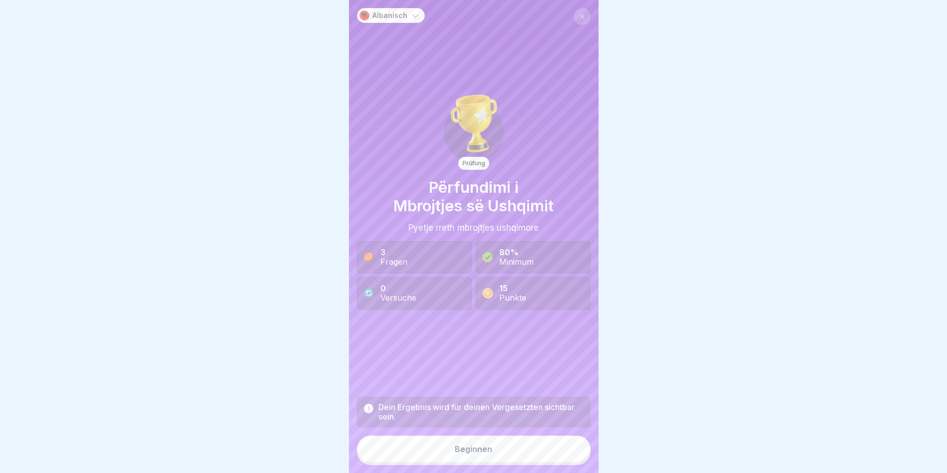
click at [541, 445] on button "Beginnen" at bounding box center [474, 448] width 234 height 27
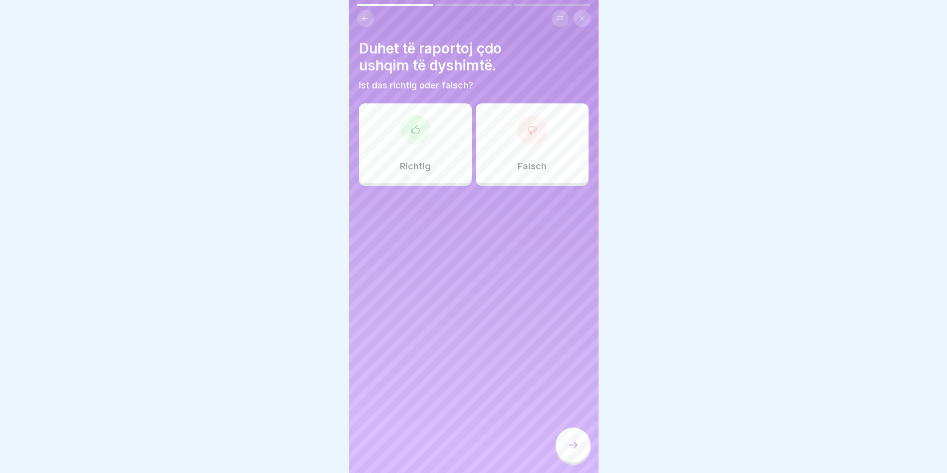
click at [404, 136] on div at bounding box center [415, 130] width 30 height 30
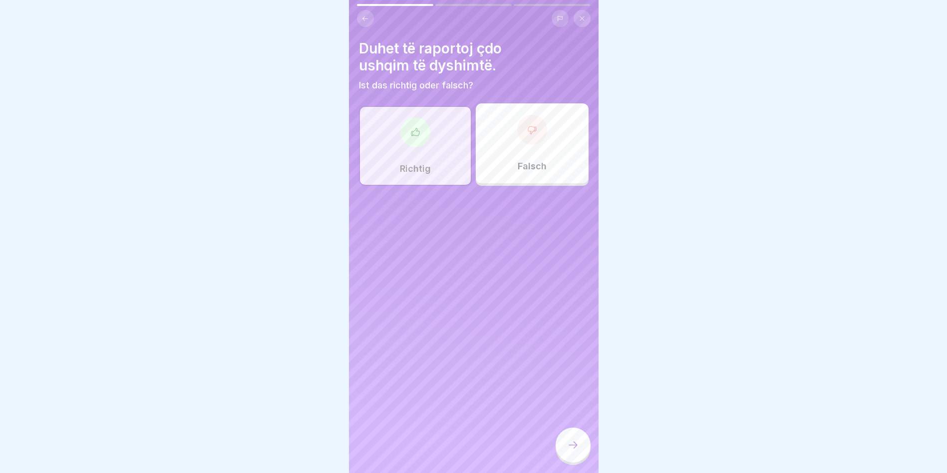
click at [576, 459] on div at bounding box center [572, 444] width 35 height 35
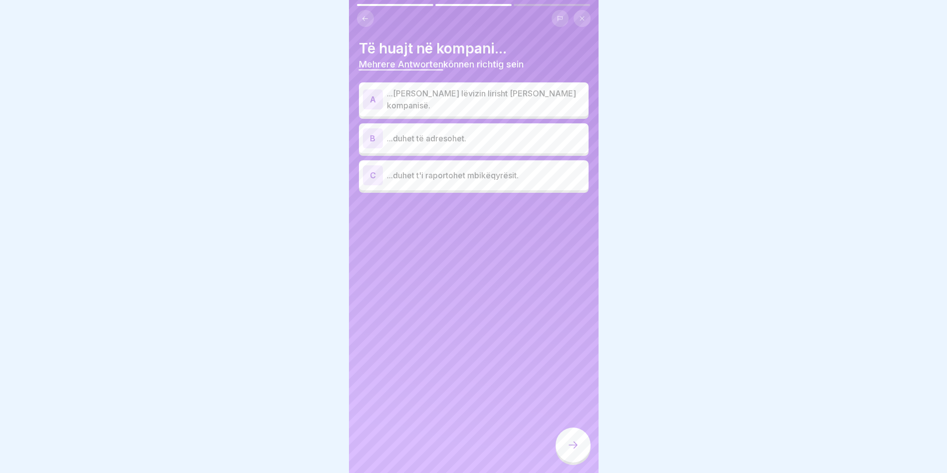
click at [449, 136] on p "...duhet të adresohet." at bounding box center [486, 138] width 198 height 12
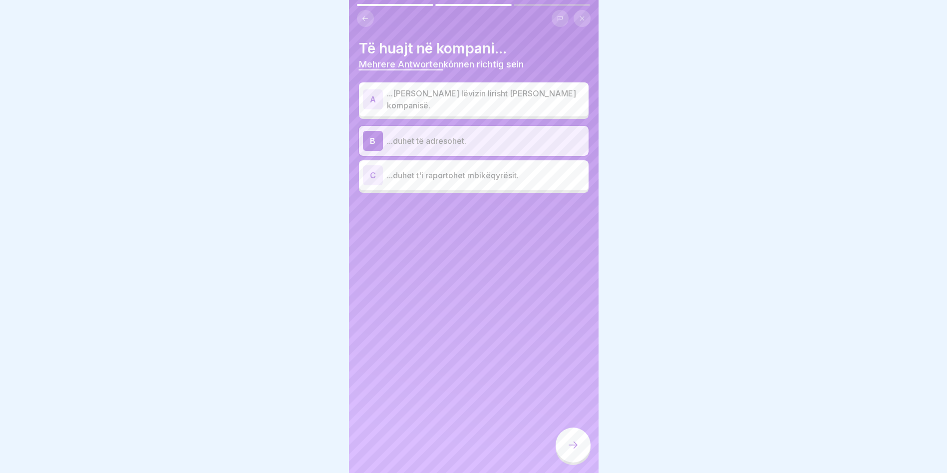
click at [444, 175] on p "...duhet t'i raportohet mbikëqyrësit." at bounding box center [486, 175] width 198 height 12
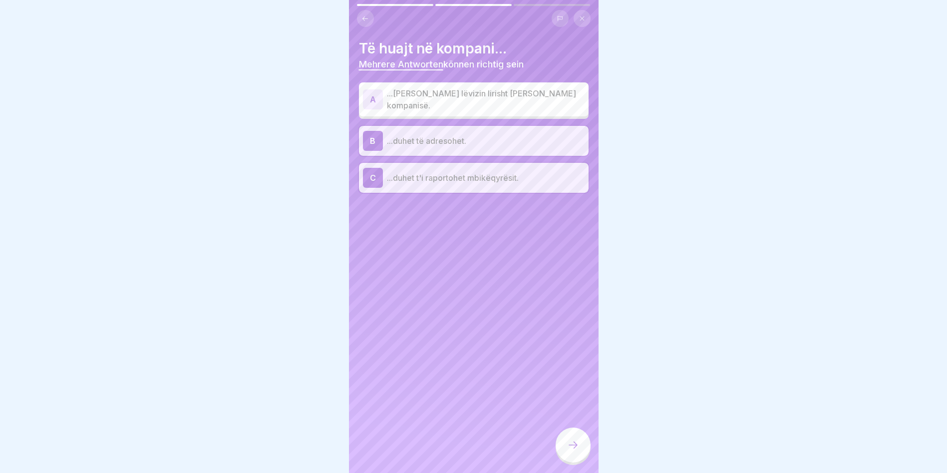
click at [565, 443] on div at bounding box center [572, 444] width 35 height 35
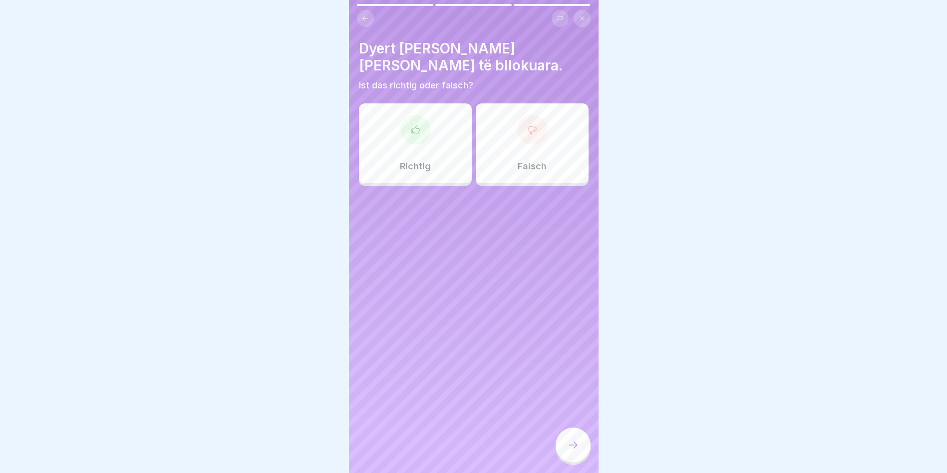
click at [436, 122] on div "Richtig" at bounding box center [415, 143] width 113 height 80
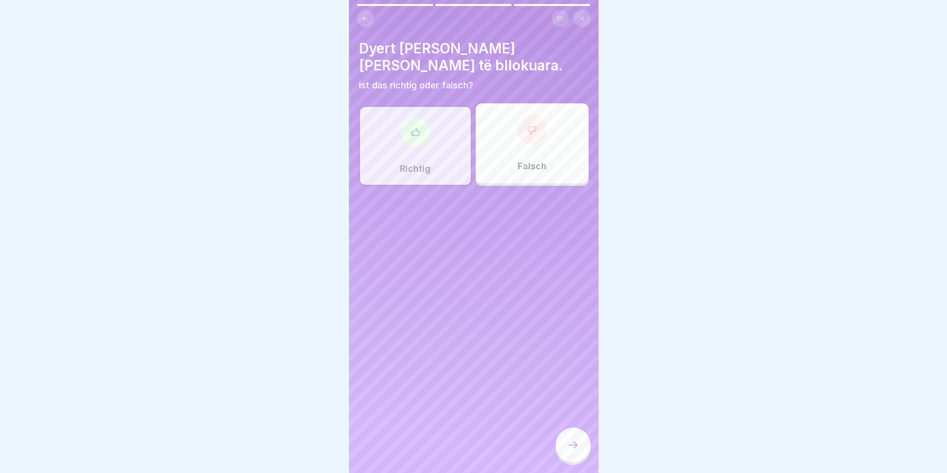
click at [571, 460] on div at bounding box center [572, 444] width 35 height 35
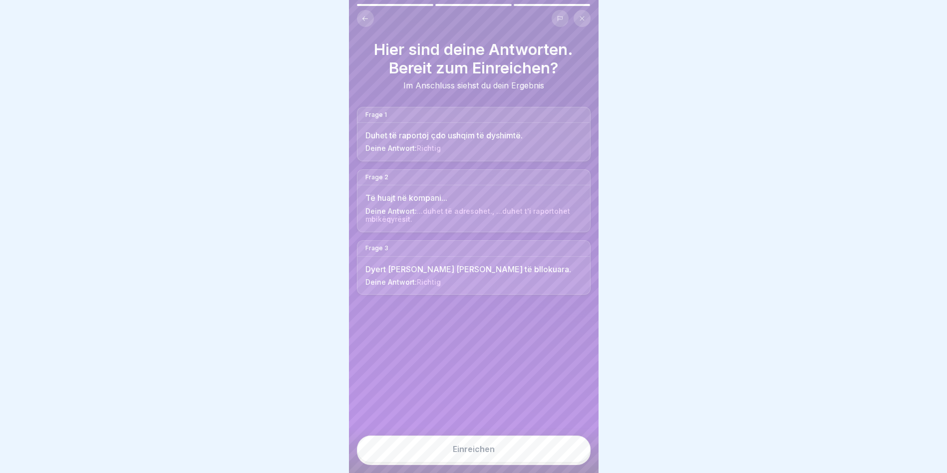
click at [473, 453] on div "Einreichen" at bounding box center [474, 448] width 42 height 9
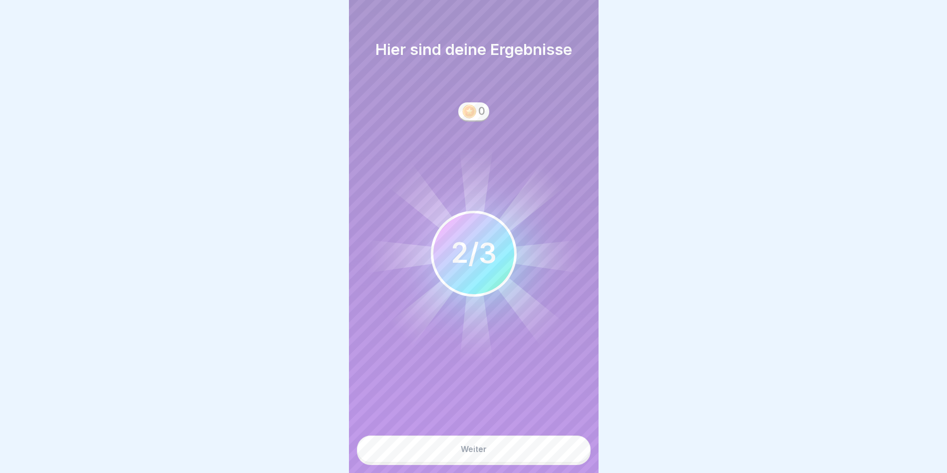
click at [483, 451] on button "Weiter" at bounding box center [474, 448] width 234 height 27
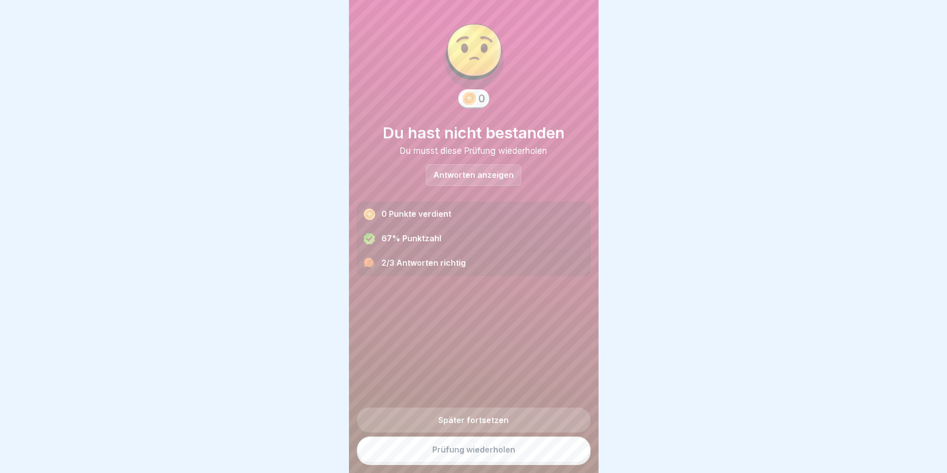
click at [457, 460] on link "Prüfung wiederholen" at bounding box center [474, 449] width 234 height 26
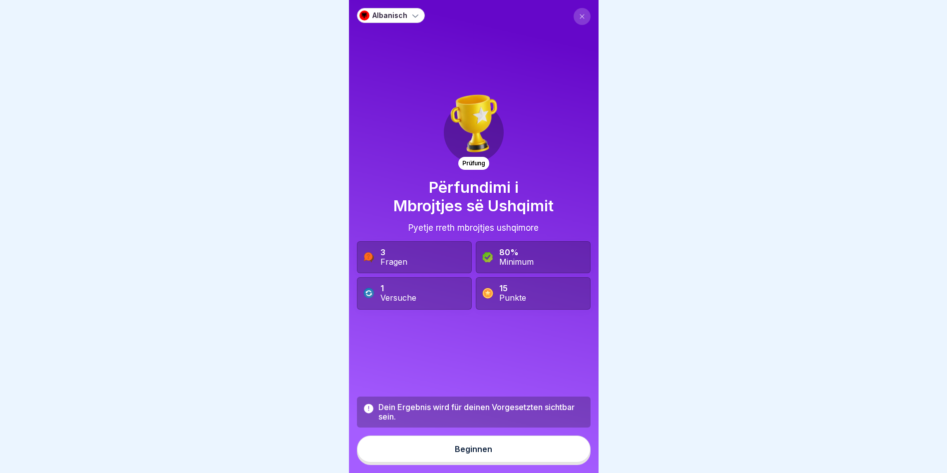
click at [477, 465] on div "Dein Ergebnis wird für deinen Vorgesetzten sichtbar sein. Beginnen" at bounding box center [474, 430] width 234 height 68
click at [479, 453] on div "Beginnen" at bounding box center [473, 448] width 37 height 9
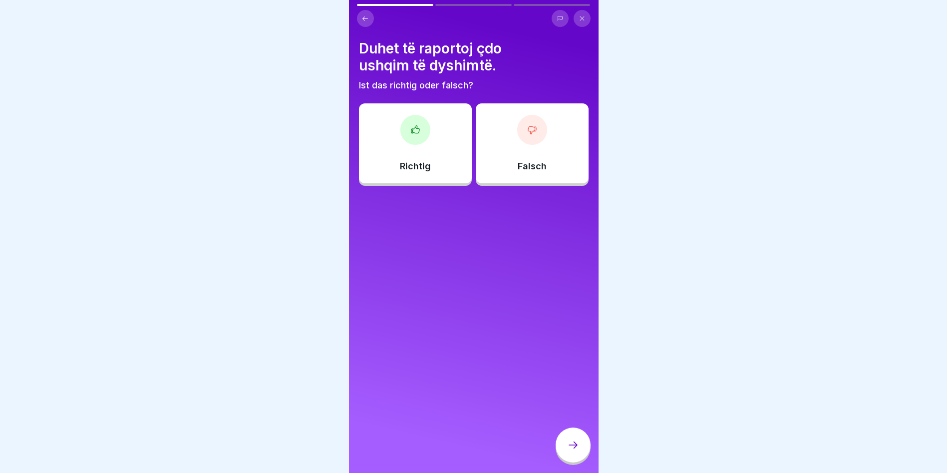
click at [429, 116] on div "Richtig" at bounding box center [415, 143] width 113 height 80
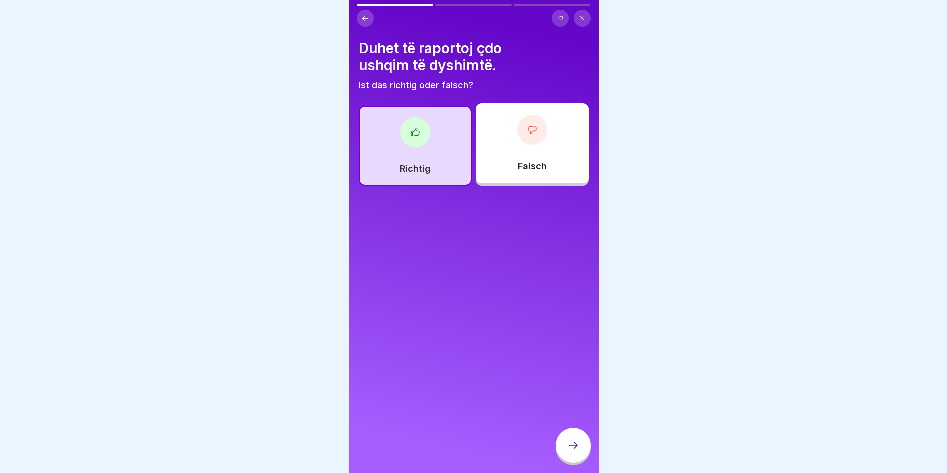
click at [583, 462] on div at bounding box center [572, 444] width 35 height 35
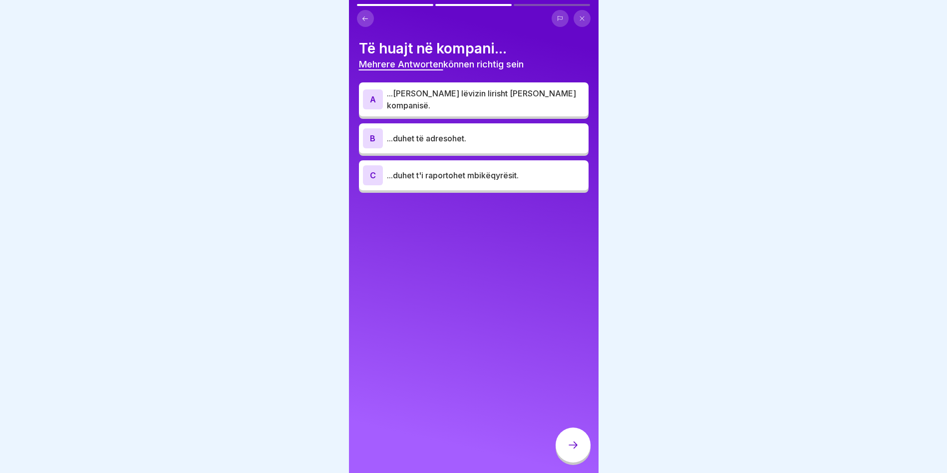
click at [427, 134] on p "...duhet të adresohet." at bounding box center [486, 138] width 198 height 12
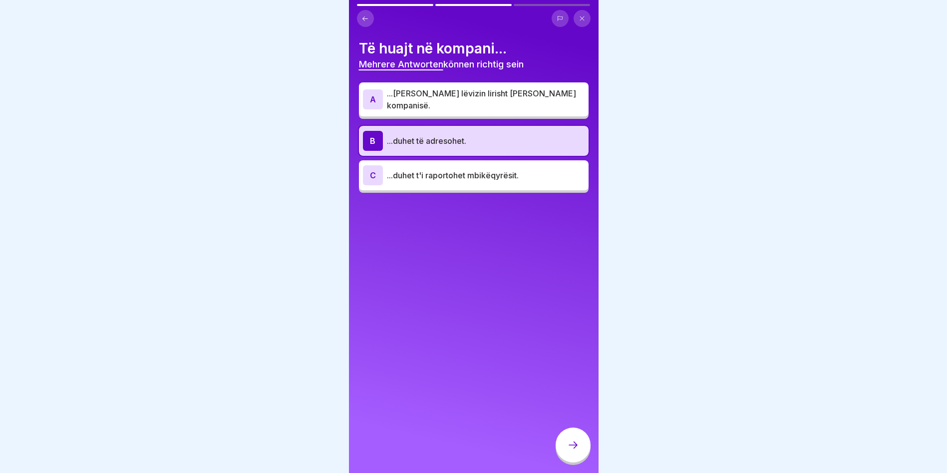
click at [457, 169] on p "...duhet t'i raportohet mbikëqyrësit." at bounding box center [486, 175] width 198 height 12
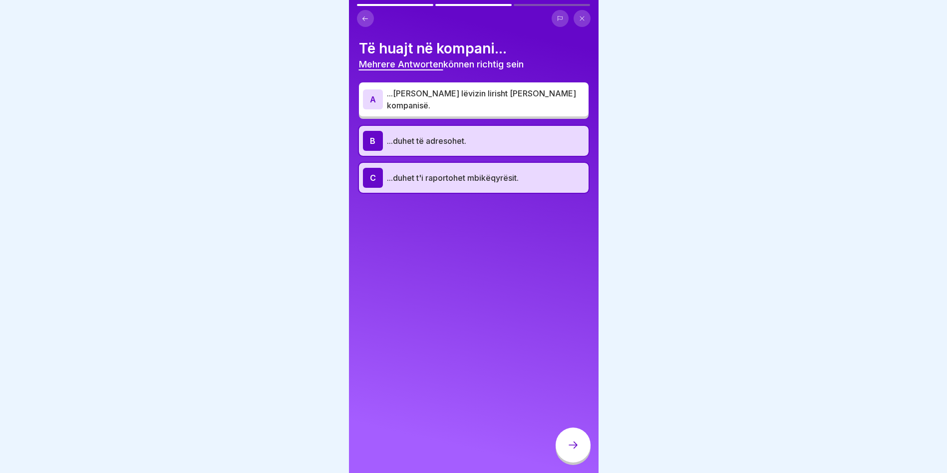
click at [445, 139] on p "...duhet të adresohet." at bounding box center [486, 141] width 198 height 12
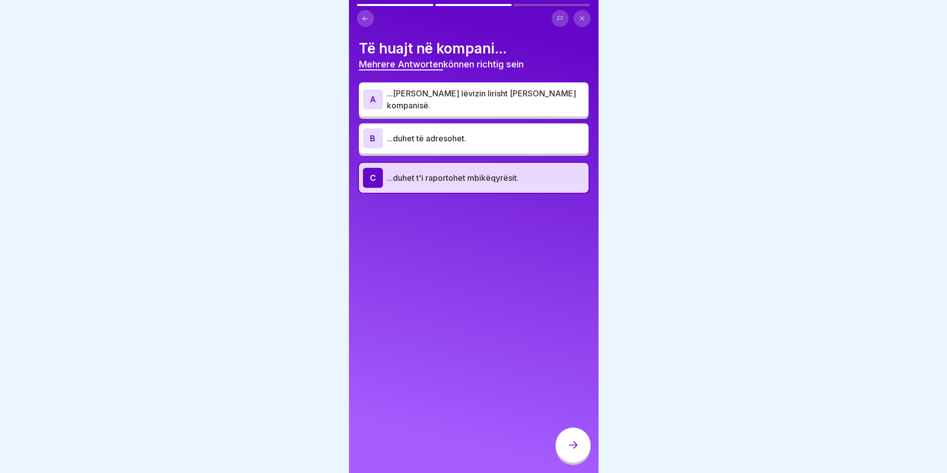
click at [581, 456] on div at bounding box center [572, 444] width 35 height 35
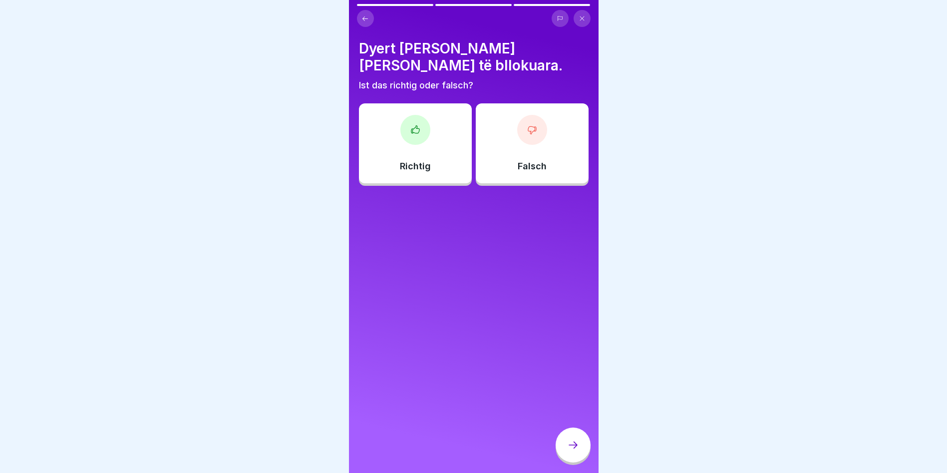
click at [415, 161] on p "Richtig" at bounding box center [415, 166] width 31 height 11
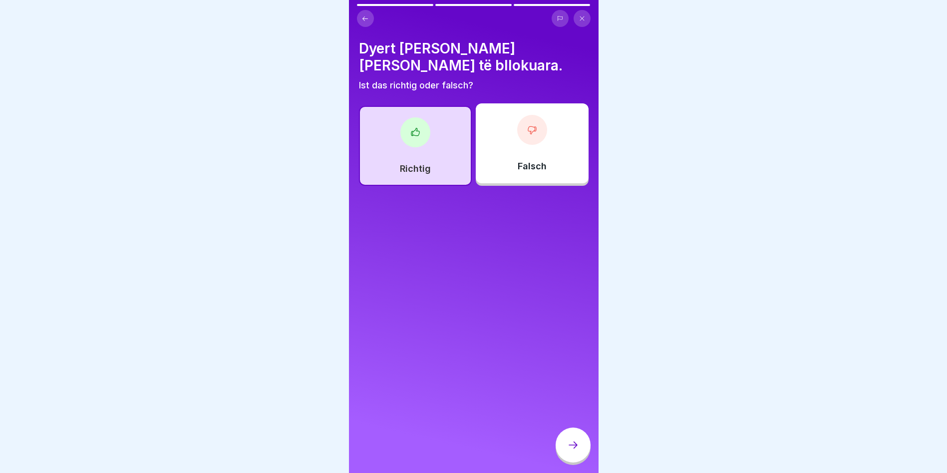
click at [567, 451] on icon at bounding box center [573, 445] width 12 height 12
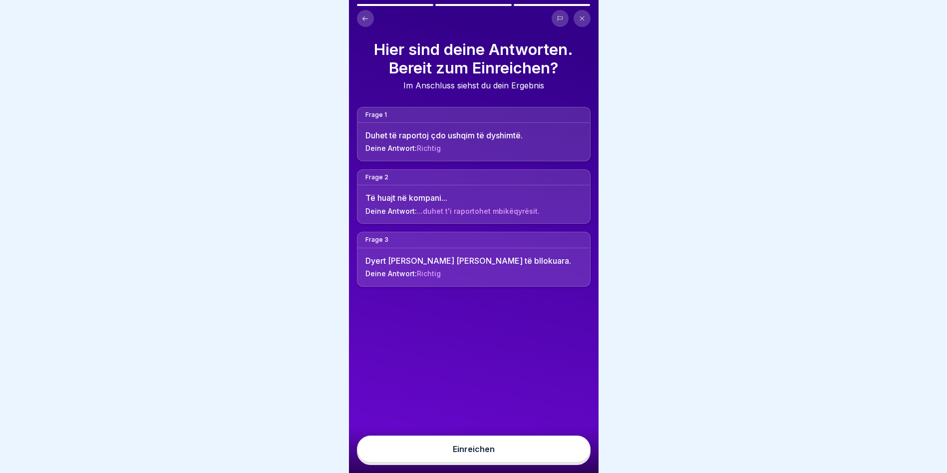
click at [523, 449] on button "Einreichen" at bounding box center [474, 448] width 234 height 27
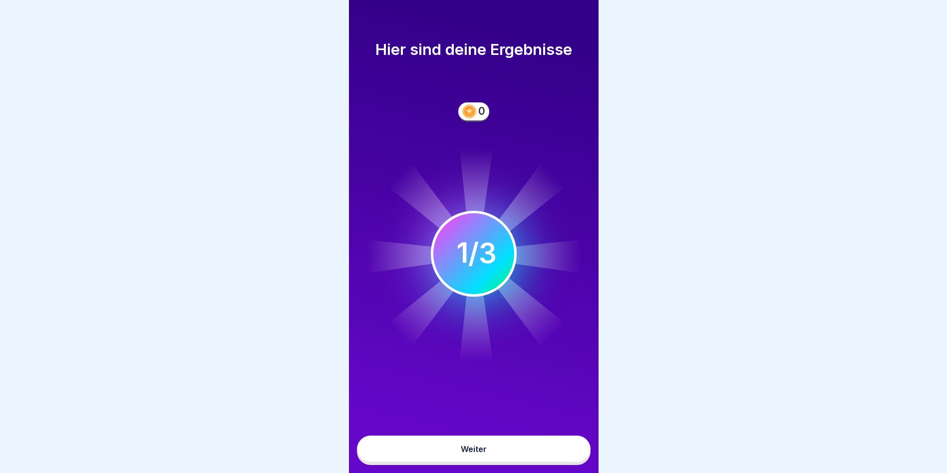
click at [514, 448] on button "Weiter" at bounding box center [474, 448] width 234 height 27
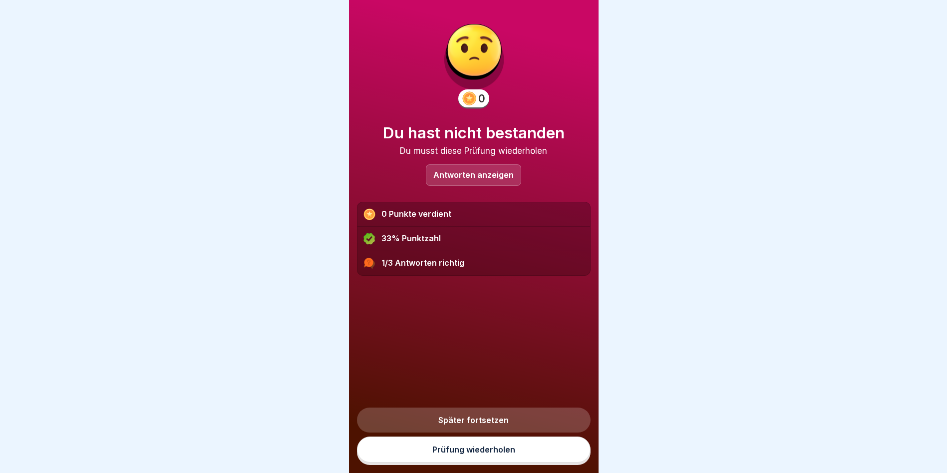
click at [514, 444] on div "Später fortsetzen Prüfung wiederholen" at bounding box center [474, 431] width 234 height 65
click at [508, 453] on link "Prüfung wiederholen" at bounding box center [474, 449] width 234 height 26
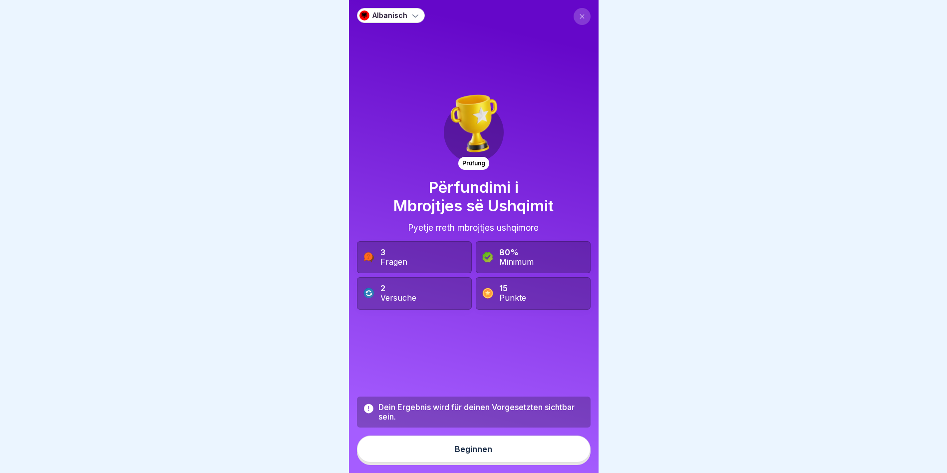
click at [449, 456] on button "Beginnen" at bounding box center [474, 448] width 234 height 27
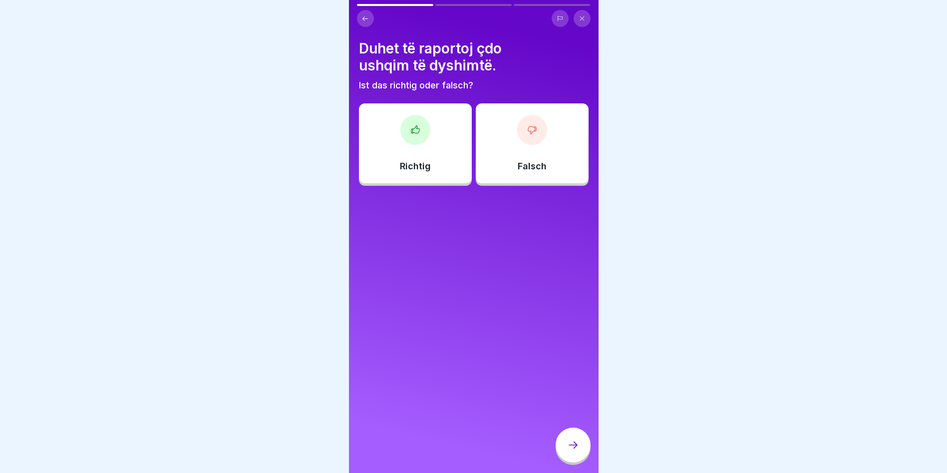
click at [382, 149] on div "Richtig" at bounding box center [415, 143] width 113 height 80
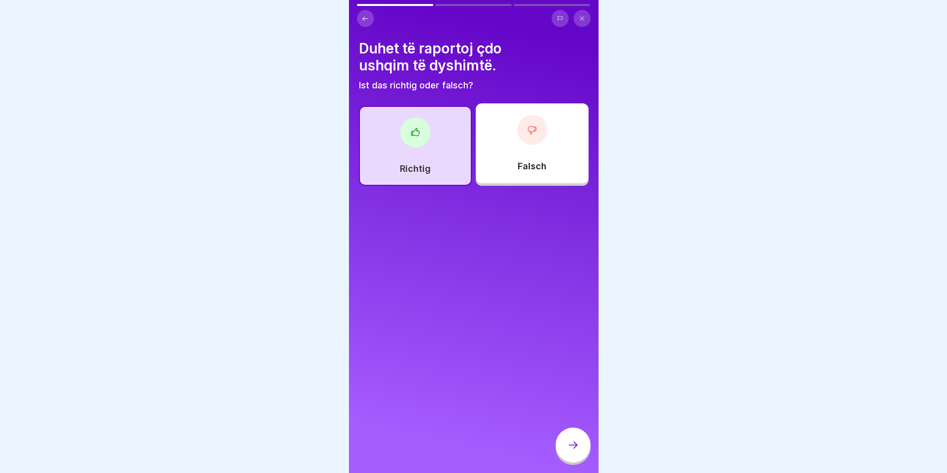
click at [571, 451] on icon at bounding box center [573, 445] width 12 height 12
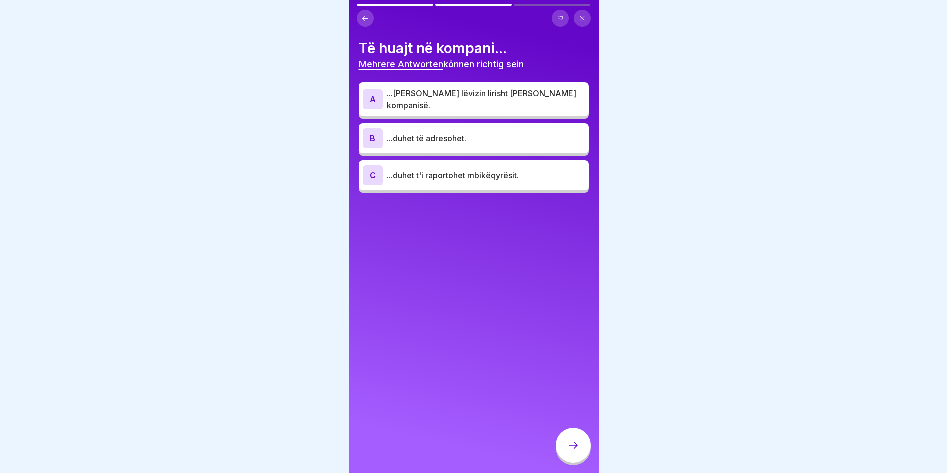
click at [408, 132] on p "...duhet të adresohet." at bounding box center [486, 138] width 198 height 12
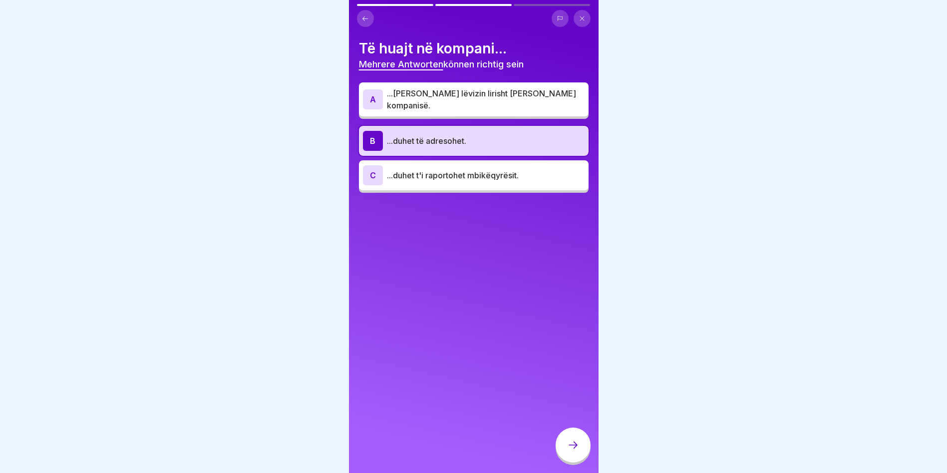
click at [406, 170] on p "...duhet t'i raportohet mbikëqyrësit." at bounding box center [486, 175] width 198 height 12
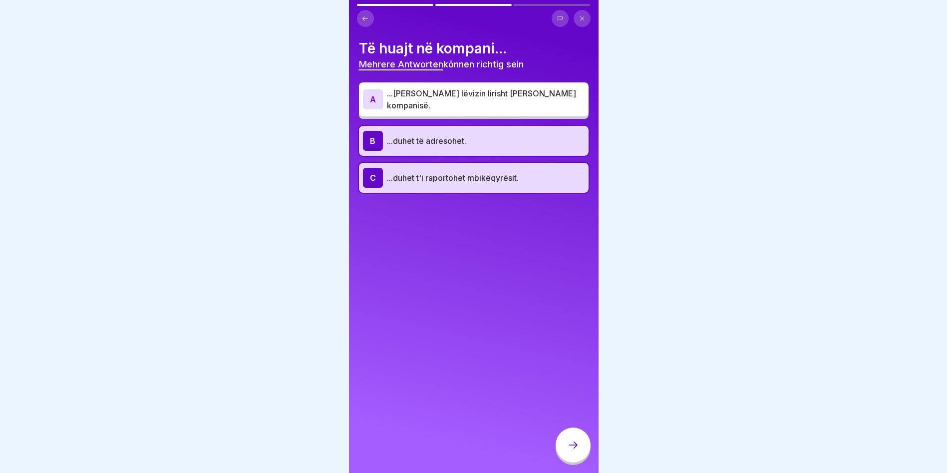
click at [577, 451] on icon at bounding box center [573, 445] width 12 height 12
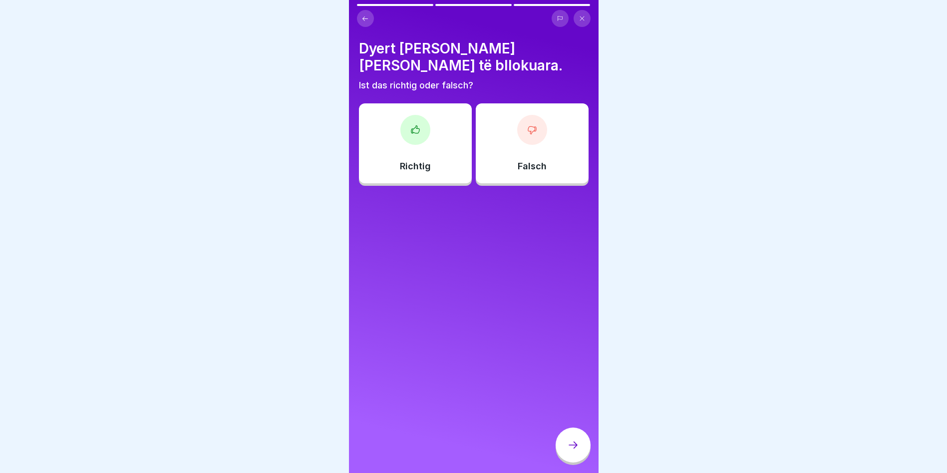
click at [483, 114] on div "Falsch" at bounding box center [532, 143] width 113 height 80
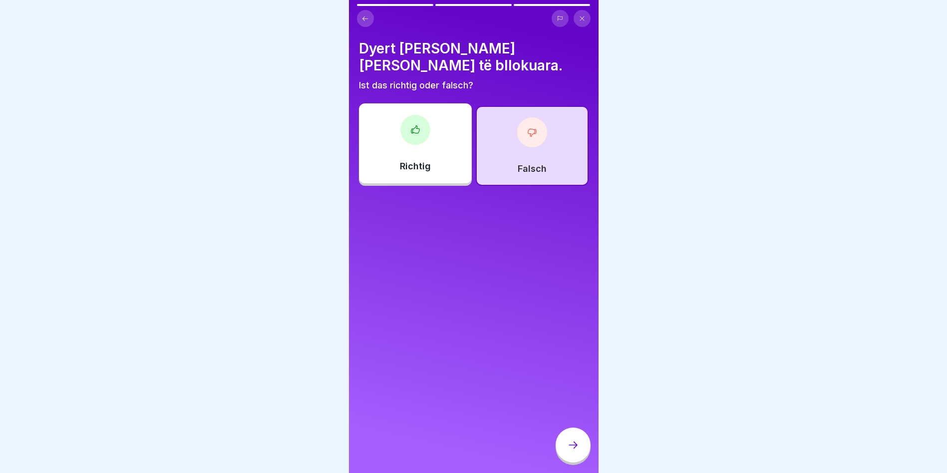
drag, startPoint x: 576, startPoint y: 453, endPoint x: 573, endPoint y: 445, distance: 8.4
click at [575, 451] on icon at bounding box center [573, 445] width 12 height 12
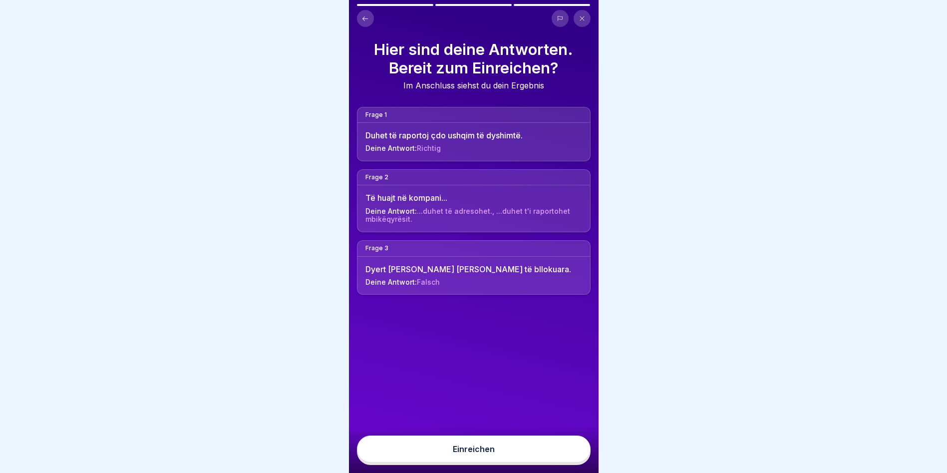
click at [530, 458] on button "Einreichen" at bounding box center [474, 448] width 234 height 27
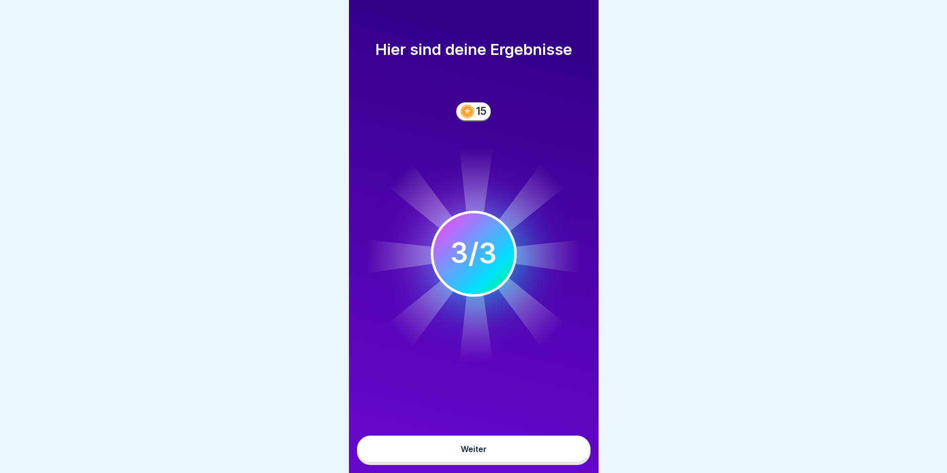
click at [533, 451] on button "Weiter" at bounding box center [474, 448] width 234 height 27
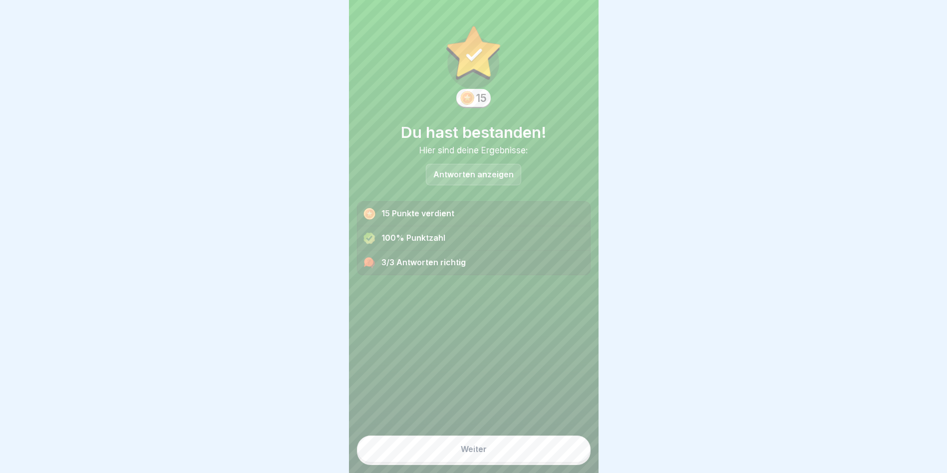
click at [515, 451] on button "Weiter" at bounding box center [474, 448] width 234 height 27
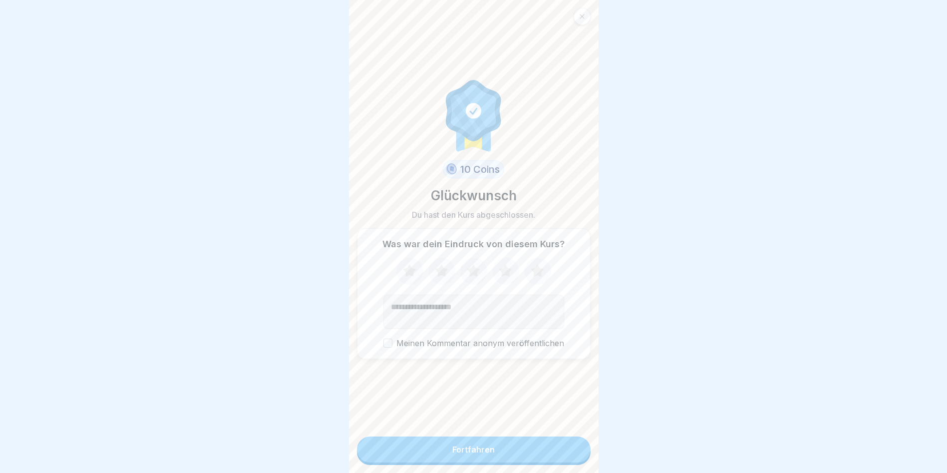
click at [530, 273] on icon at bounding box center [536, 270] width 13 height 12
drag, startPoint x: 389, startPoint y: 346, endPoint x: 400, endPoint y: 358, distance: 15.9
click at [389, 346] on button "Meinen Kommentar anonym veröffentlichen" at bounding box center [387, 342] width 9 height 9
click at [387, 347] on button "Meinen Kommentar anonym veröffentlichen" at bounding box center [387, 342] width 9 height 9
click at [463, 454] on div "Fortfahren" at bounding box center [473, 449] width 42 height 9
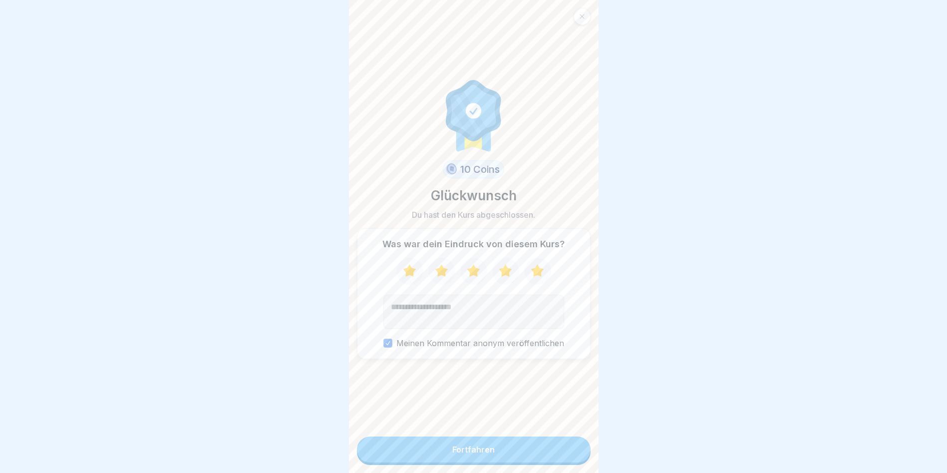
click at [476, 462] on button "Fortfahren" at bounding box center [474, 449] width 234 height 26
click at [467, 453] on div "Fortfahren" at bounding box center [473, 449] width 42 height 9
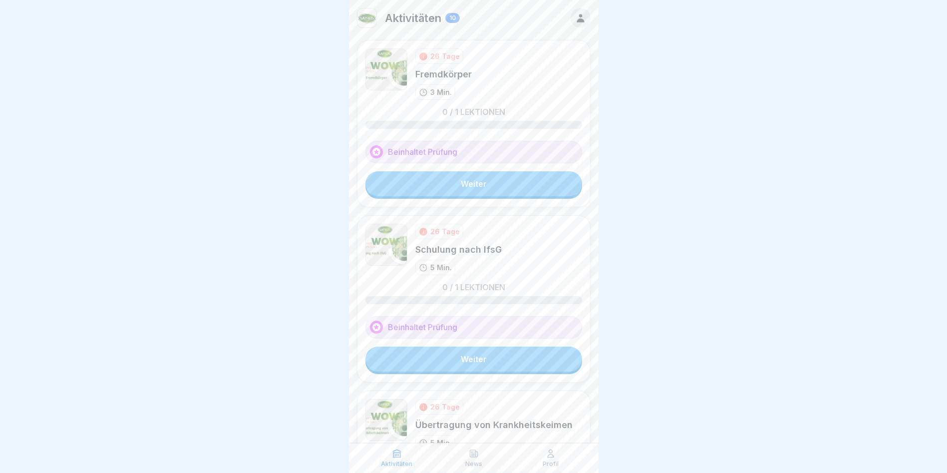
click at [465, 182] on link "Weiter" at bounding box center [473, 183] width 217 height 25
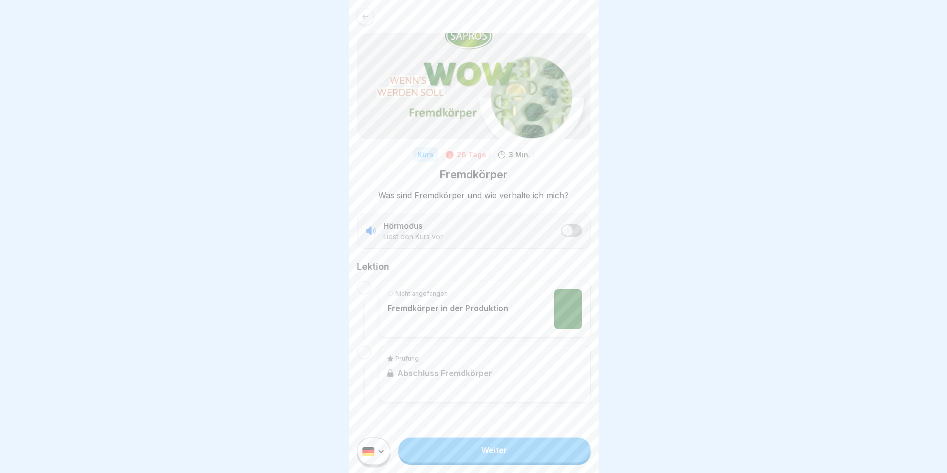
click at [360, 290] on div at bounding box center [364, 287] width 14 height 14
click at [425, 295] on p "Nicht angefangen" at bounding box center [421, 293] width 52 height 9
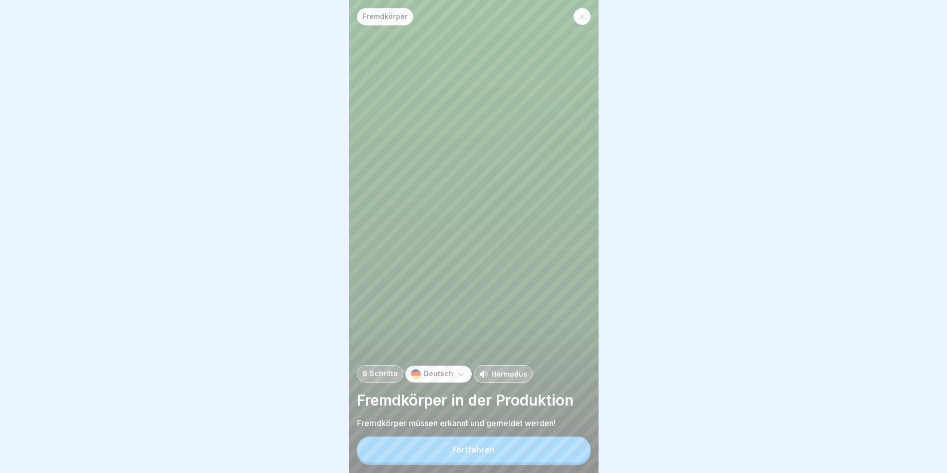
click at [438, 378] on p "Deutsch" at bounding box center [438, 373] width 29 height 8
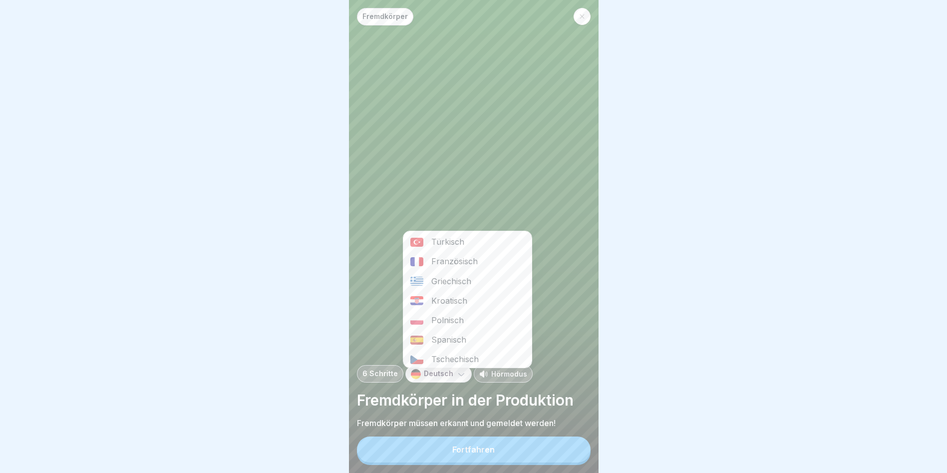
scroll to position [259, 0]
click at [448, 254] on div "Albanisch" at bounding box center [467, 257] width 128 height 19
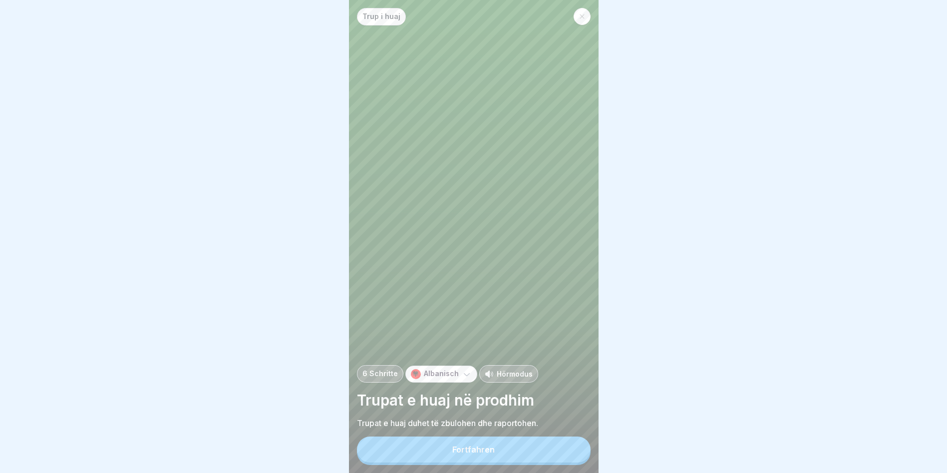
click at [494, 443] on div "Trup i huaj 6 Schritte Albanisch Hörmodus Trupat e huaj në prodhim Trupat e hua…" at bounding box center [474, 236] width 250 height 473
click at [492, 451] on button "Fortfahren" at bounding box center [474, 449] width 234 height 26
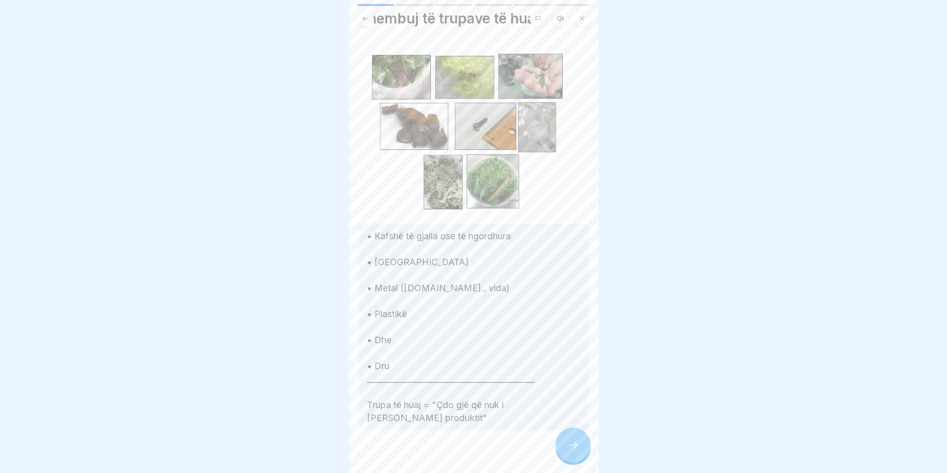
scroll to position [41, 0]
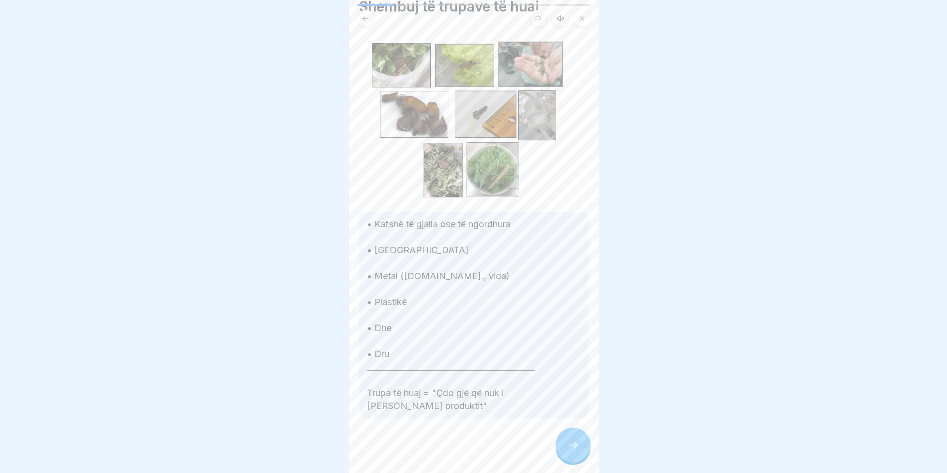
click at [577, 451] on icon at bounding box center [573, 445] width 12 height 12
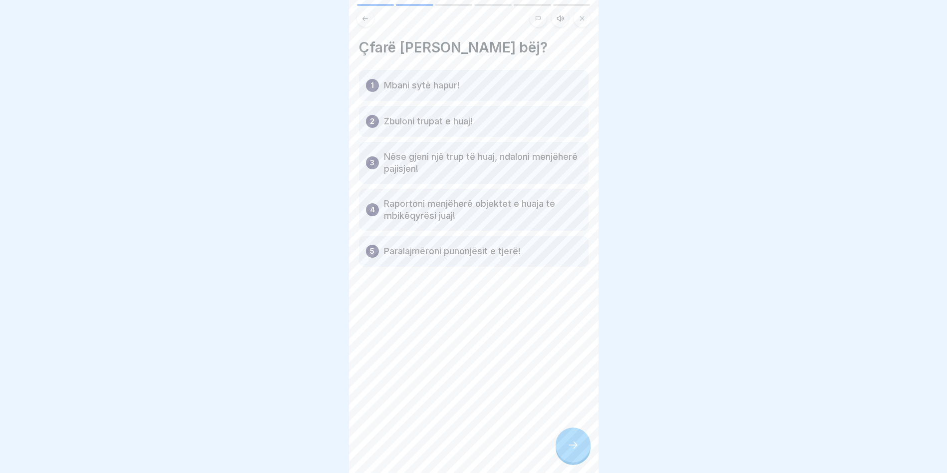
click at [562, 462] on div at bounding box center [572, 444] width 35 height 35
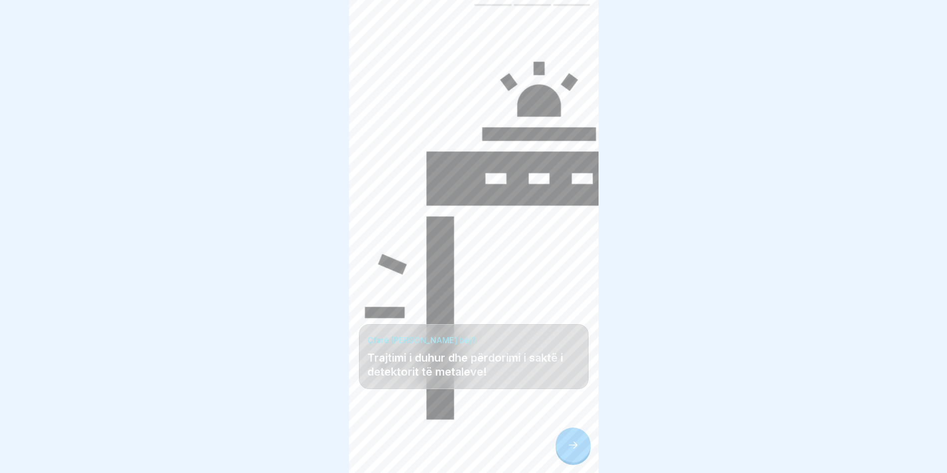
click at [579, 459] on div at bounding box center [572, 444] width 35 height 35
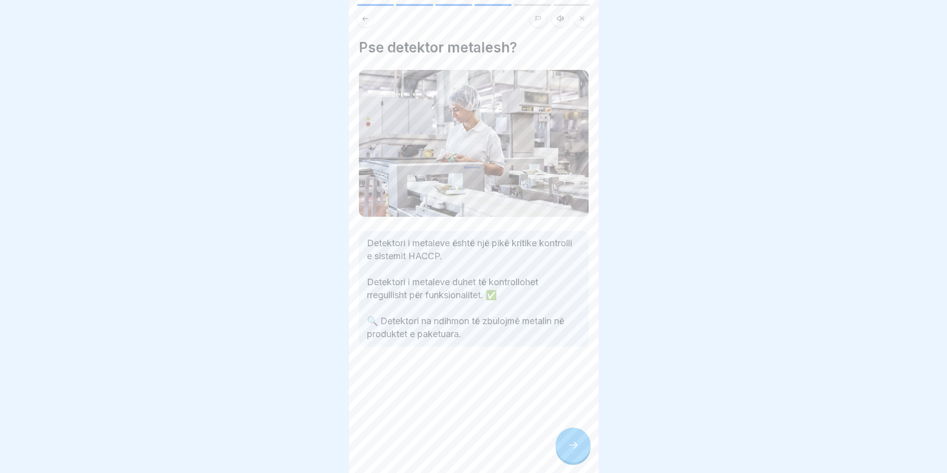
click at [580, 429] on div "Pse detektor metalesh? Detektori i metaleve është një pikë kritike kontrolli e …" at bounding box center [474, 236] width 250 height 473
click at [577, 440] on div at bounding box center [572, 444] width 35 height 35
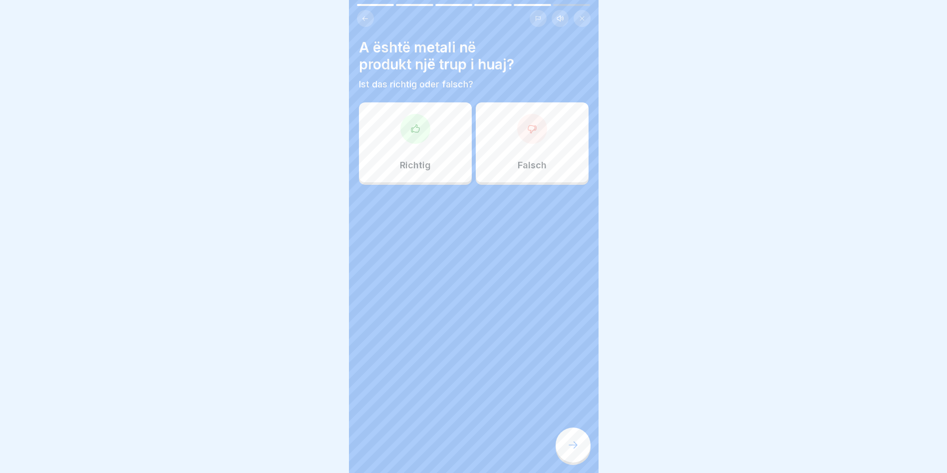
click at [429, 146] on div "Richtig" at bounding box center [415, 142] width 113 height 80
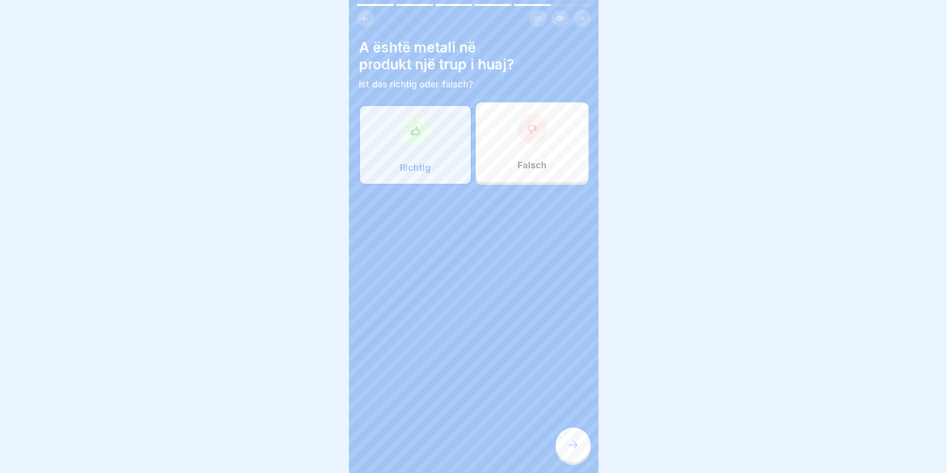
click at [580, 444] on div at bounding box center [572, 444] width 35 height 35
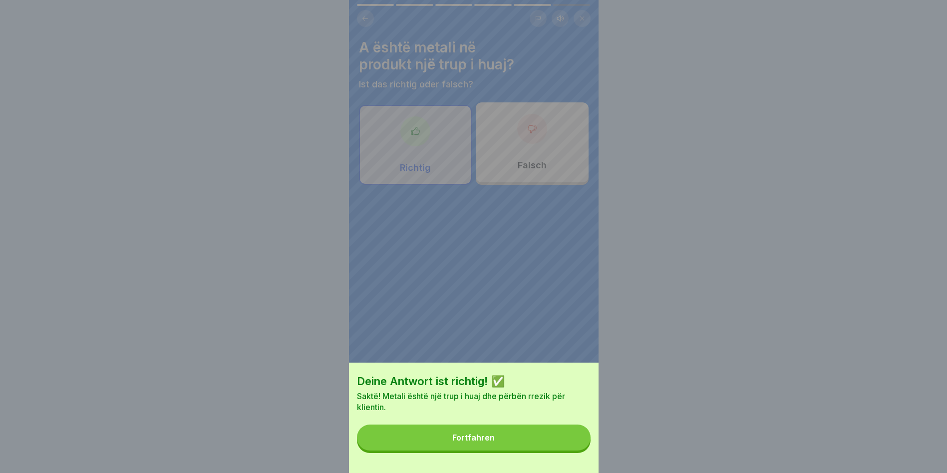
click at [485, 442] on div "Fortfahren" at bounding box center [473, 437] width 42 height 9
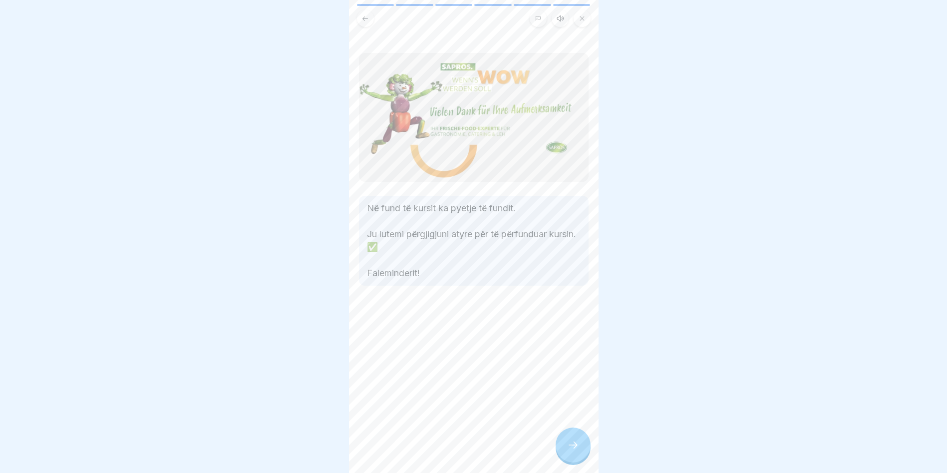
click at [568, 451] on icon at bounding box center [573, 445] width 12 height 12
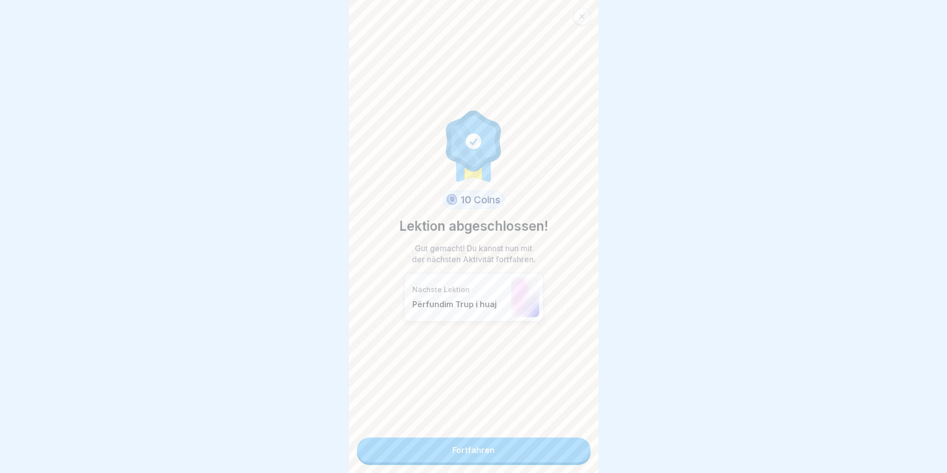
click at [536, 446] on link "Fortfahren" at bounding box center [474, 449] width 234 height 25
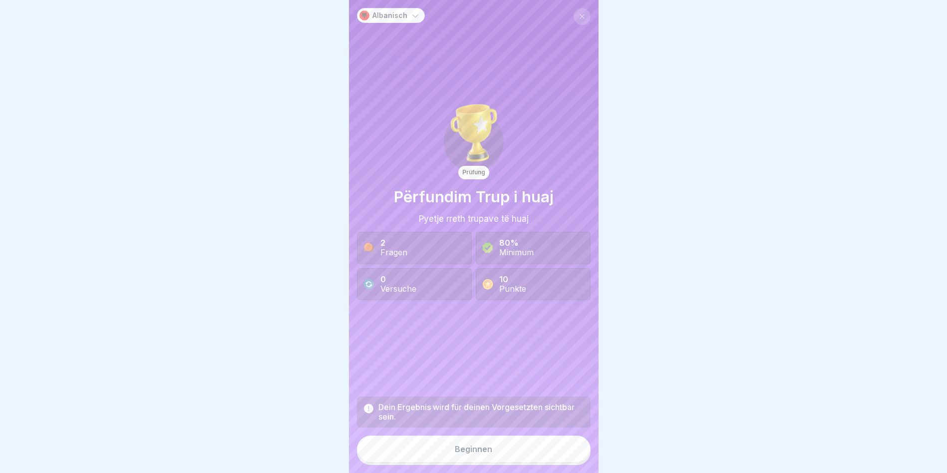
click at [499, 440] on div "Dein Ergebnis wird für deinen Vorgesetzten sichtbar sein. Beginnen" at bounding box center [474, 430] width 234 height 68
click at [495, 453] on button "Beginnen" at bounding box center [474, 448] width 234 height 27
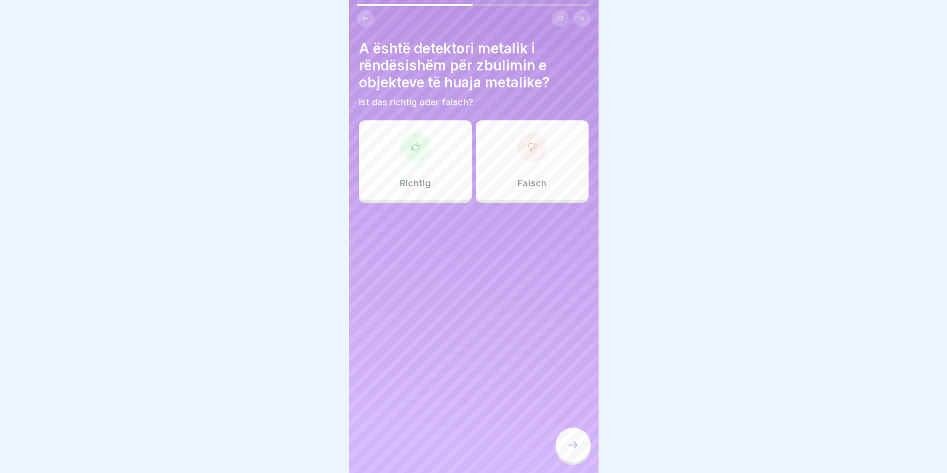
click at [409, 162] on div "Richtig" at bounding box center [415, 160] width 113 height 80
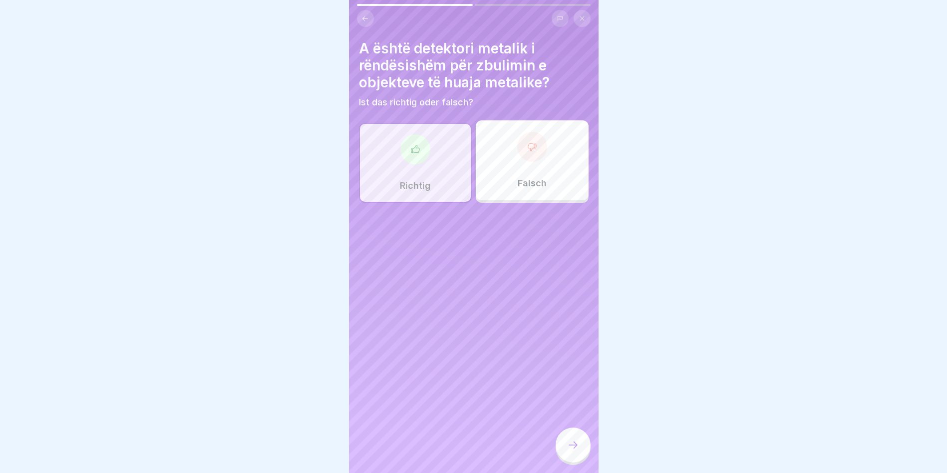
click at [575, 451] on icon at bounding box center [573, 445] width 12 height 12
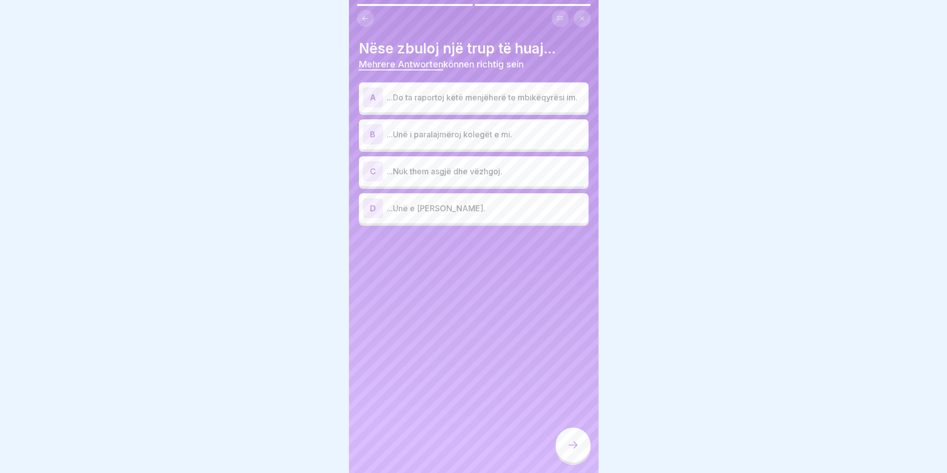
click at [492, 94] on p "...Do ta raportoj këtë menjëherë te mbikëqyrësi im." at bounding box center [486, 97] width 198 height 12
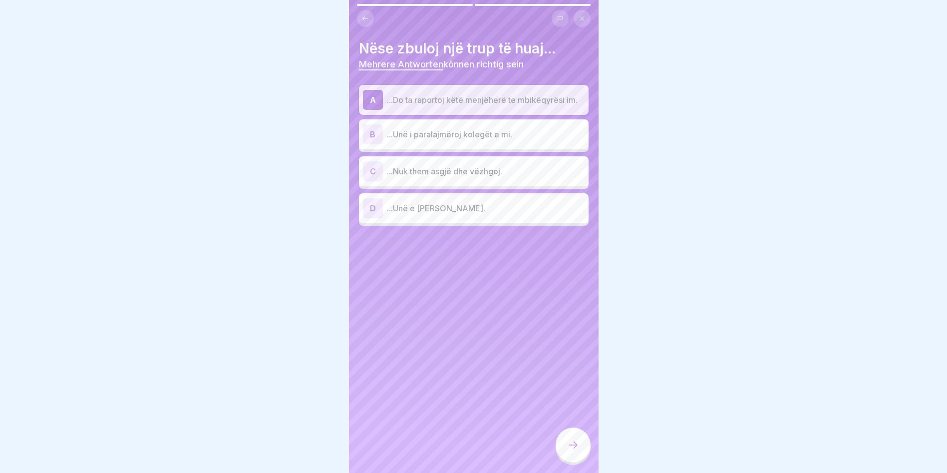
click at [483, 134] on p "...Unë i paralajmëroj kolegët e mi." at bounding box center [486, 134] width 198 height 12
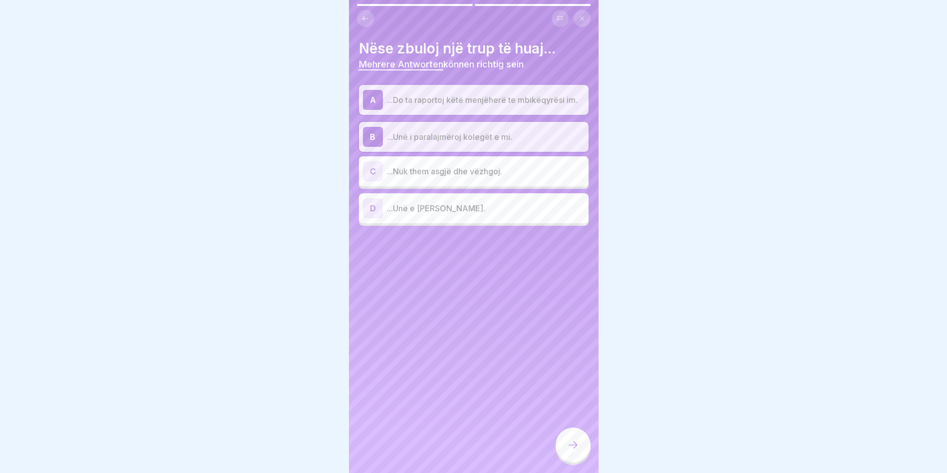
click at [454, 214] on p "...Unë e ndal makinën." at bounding box center [486, 208] width 198 height 12
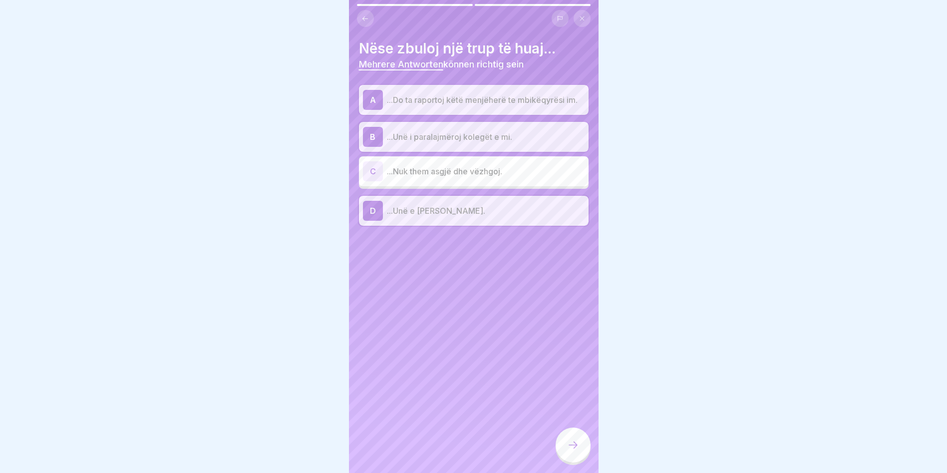
click at [572, 451] on icon at bounding box center [573, 445] width 12 height 12
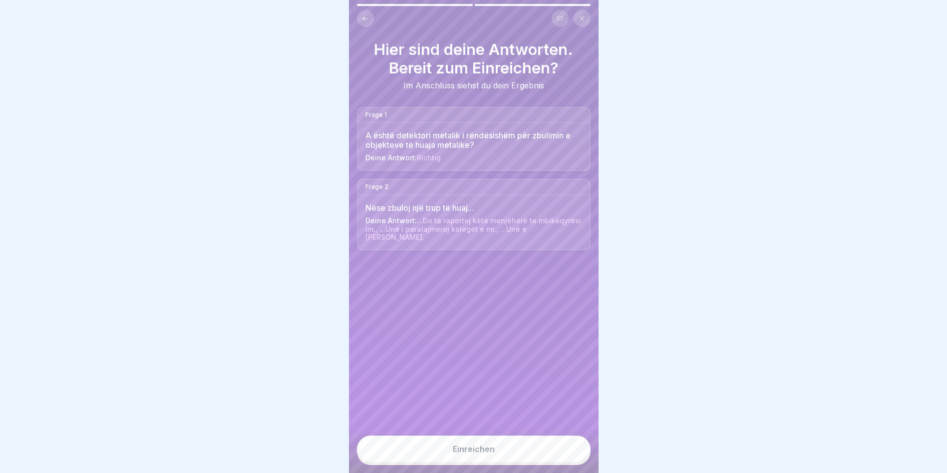
click at [493, 453] on div "Einreichen" at bounding box center [474, 448] width 42 height 9
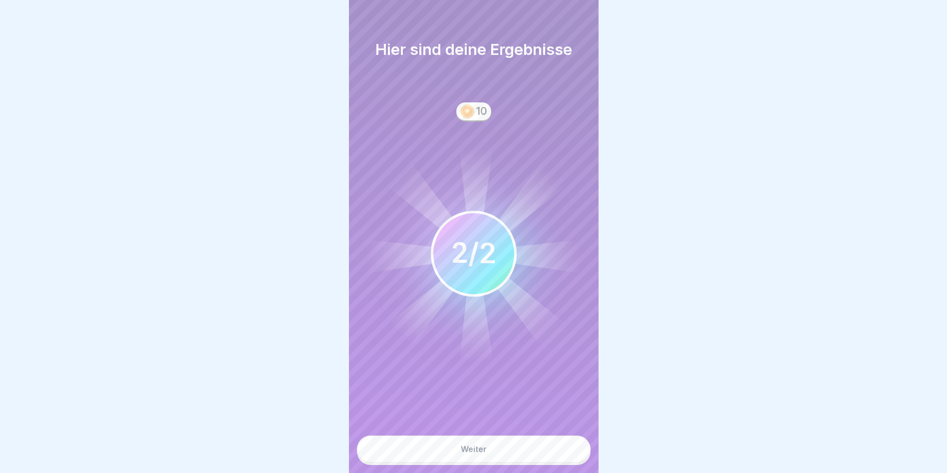
click at [469, 453] on div "Weiter" at bounding box center [474, 448] width 26 height 9
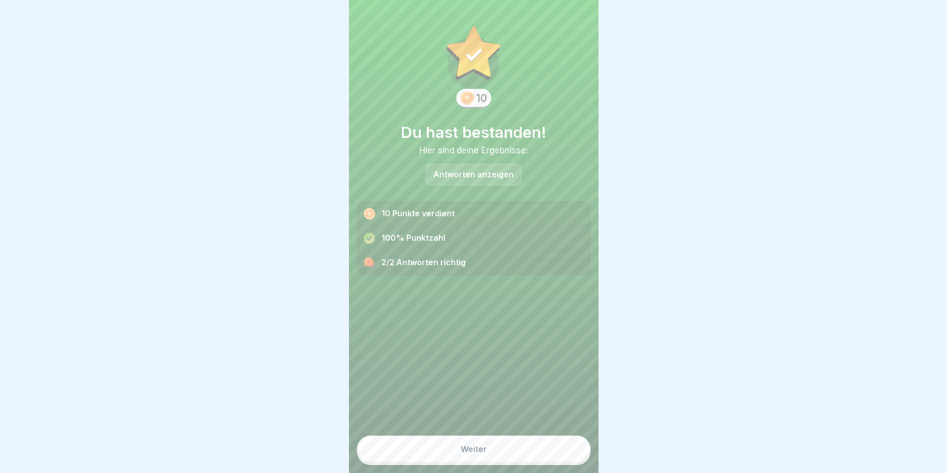
click at [470, 449] on button "Weiter" at bounding box center [474, 448] width 234 height 27
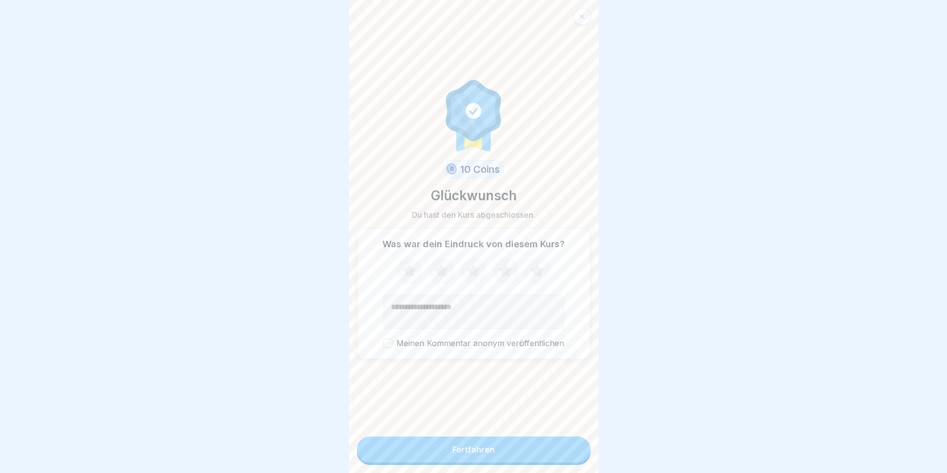
click at [475, 454] on div "Fortfahren" at bounding box center [473, 449] width 42 height 9
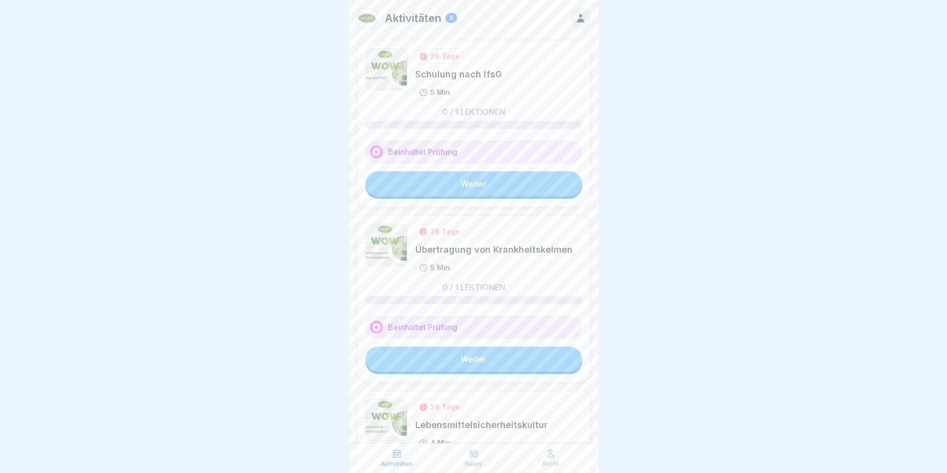
click at [461, 198] on div "26 Tage Schulung nach IfsG 5 Min. 0 / 1 Lektionen Beinhaltet Prüfung Weiter" at bounding box center [474, 123] width 234 height 167
click at [459, 190] on link "Weiter" at bounding box center [473, 183] width 217 height 25
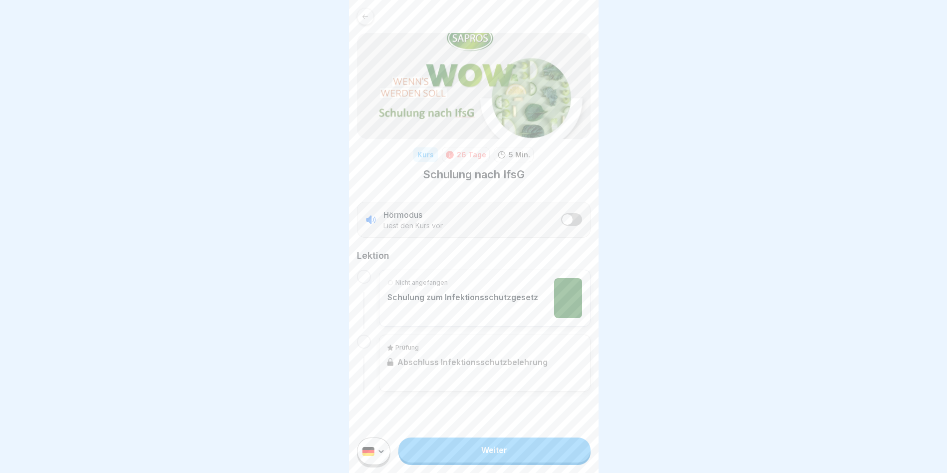
click at [420, 293] on p "Schulung zum Infektionsschutzgesetz" at bounding box center [462, 297] width 151 height 10
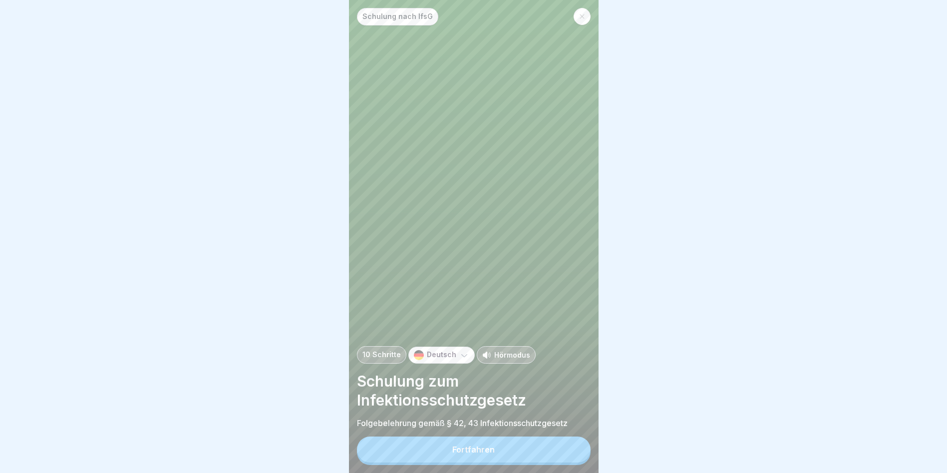
click at [432, 376] on div "10 Schritte Deutsch Hörmodus Schulung zum Infektionsschutzgesetz Folgebelehrung…" at bounding box center [474, 387] width 234 height 82
click at [428, 359] on p "Deutsch" at bounding box center [441, 354] width 29 height 8
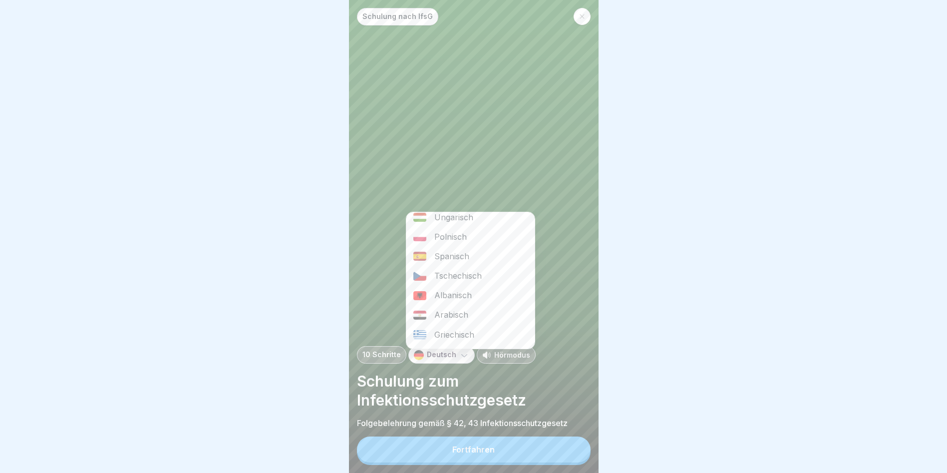
scroll to position [159, 0]
click at [451, 289] on div "Albanisch" at bounding box center [470, 298] width 128 height 19
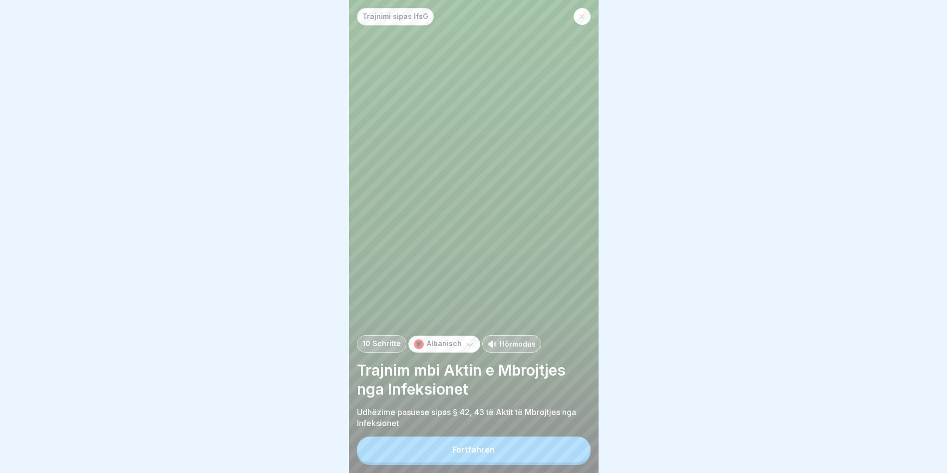
drag, startPoint x: 435, startPoint y: 448, endPoint x: 445, endPoint y: 447, distance: 10.0
click at [436, 447] on button "Fortfahren" at bounding box center [474, 449] width 234 height 26
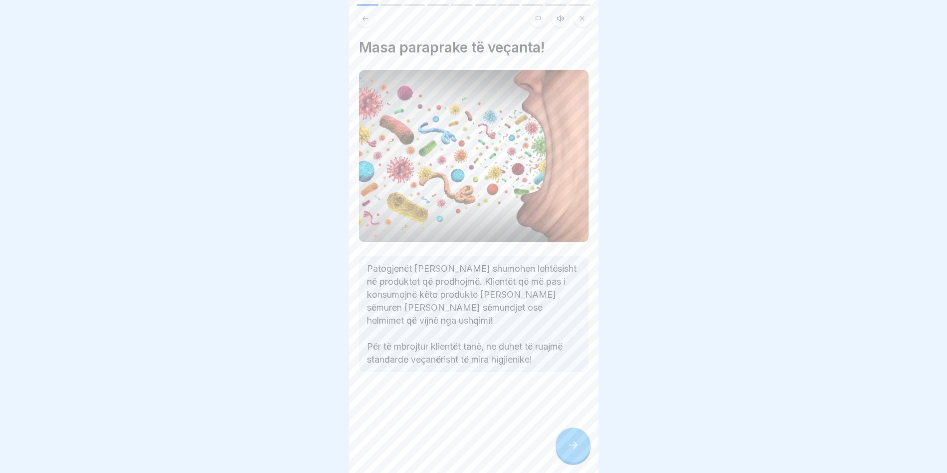
click at [567, 446] on icon at bounding box center [573, 445] width 12 height 12
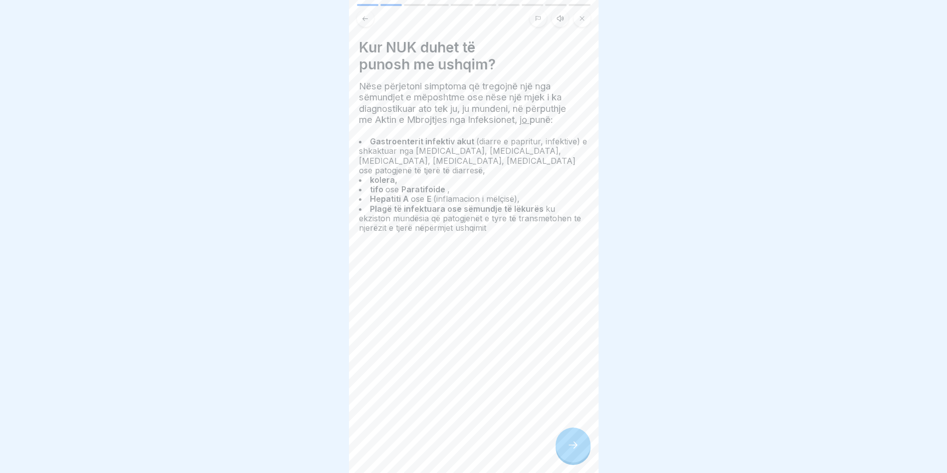
click at [579, 442] on div at bounding box center [572, 444] width 35 height 35
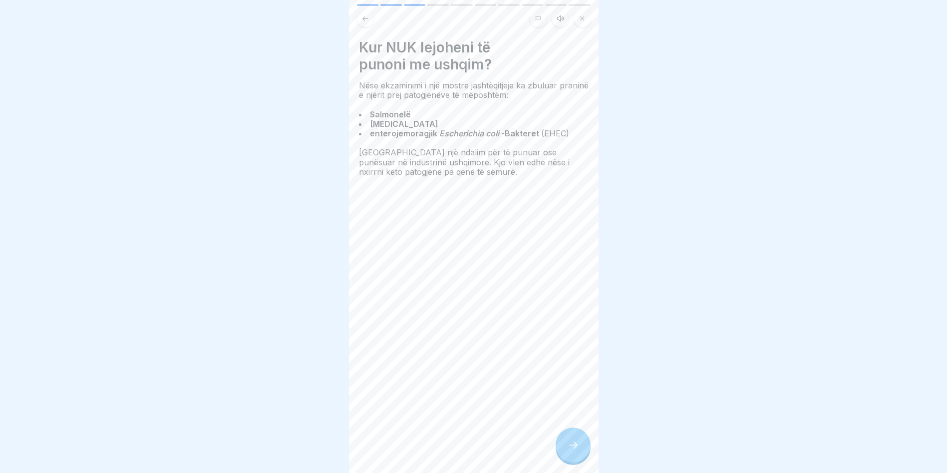
click at [577, 442] on icon at bounding box center [573, 445] width 12 height 12
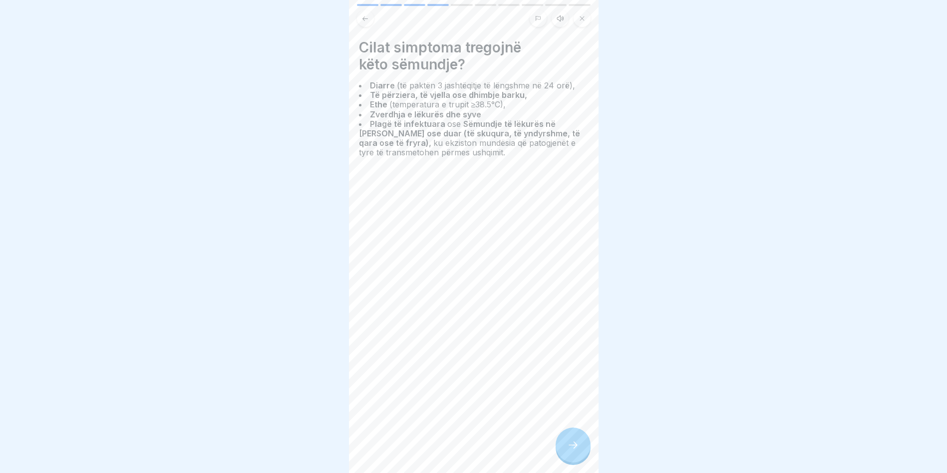
click at [576, 441] on icon at bounding box center [573, 445] width 12 height 12
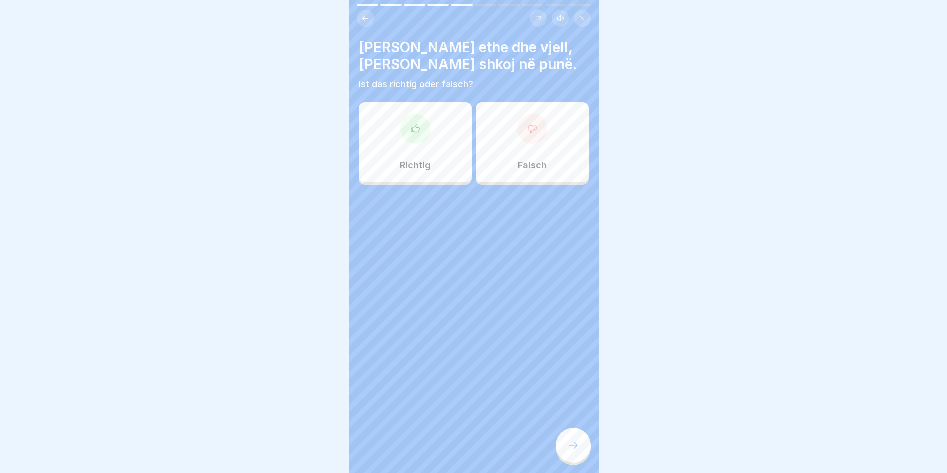
click at [451, 124] on div "Richtig" at bounding box center [415, 142] width 113 height 80
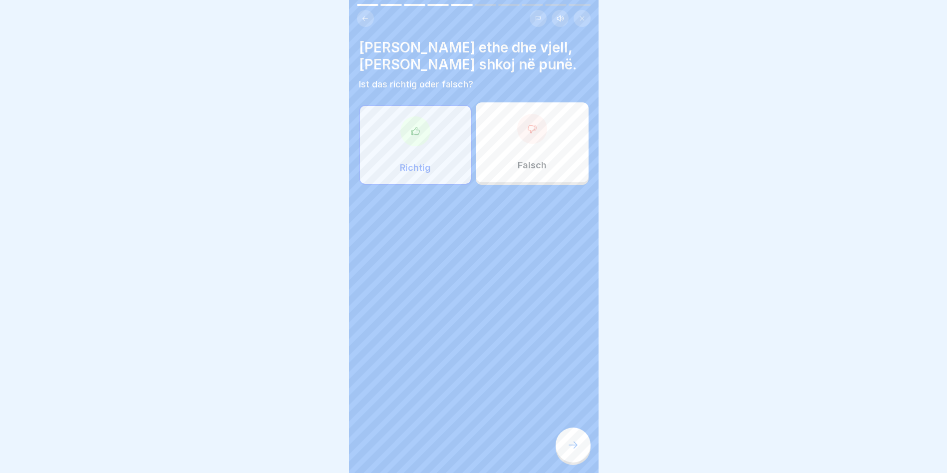
click at [489, 121] on div "Falsch" at bounding box center [532, 142] width 113 height 80
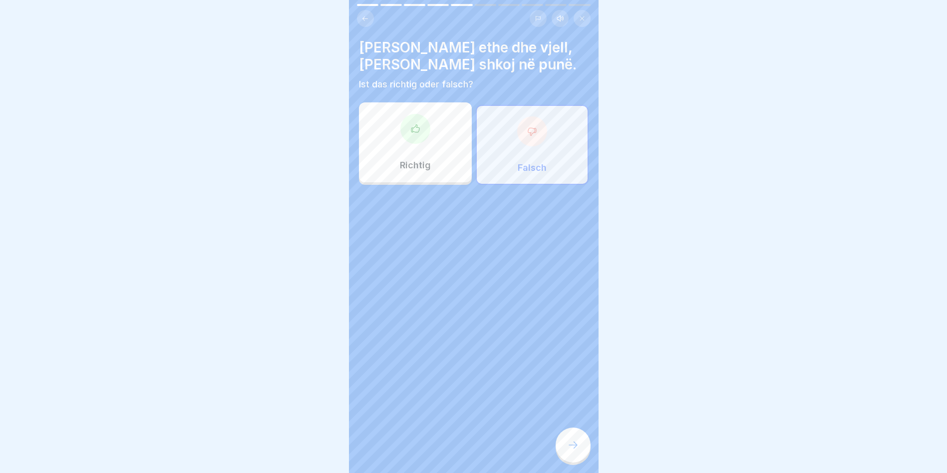
click at [567, 433] on div at bounding box center [572, 444] width 35 height 35
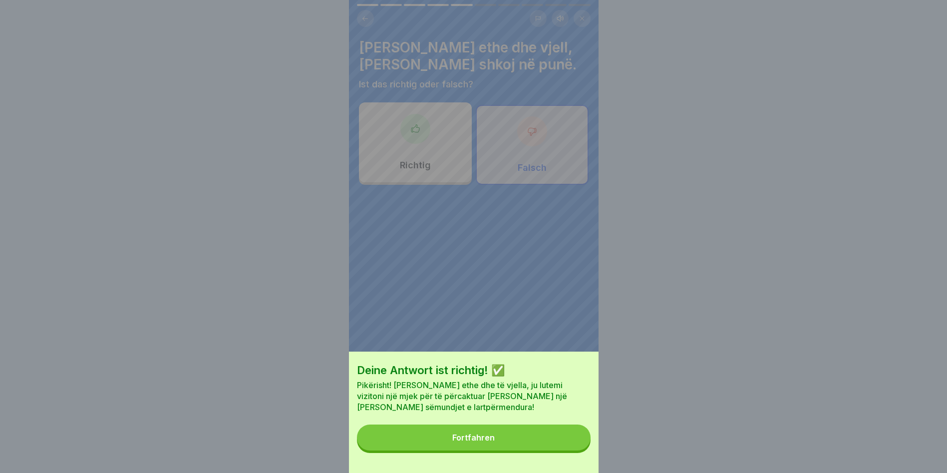
click at [465, 450] on button "Fortfahren" at bounding box center [474, 437] width 234 height 26
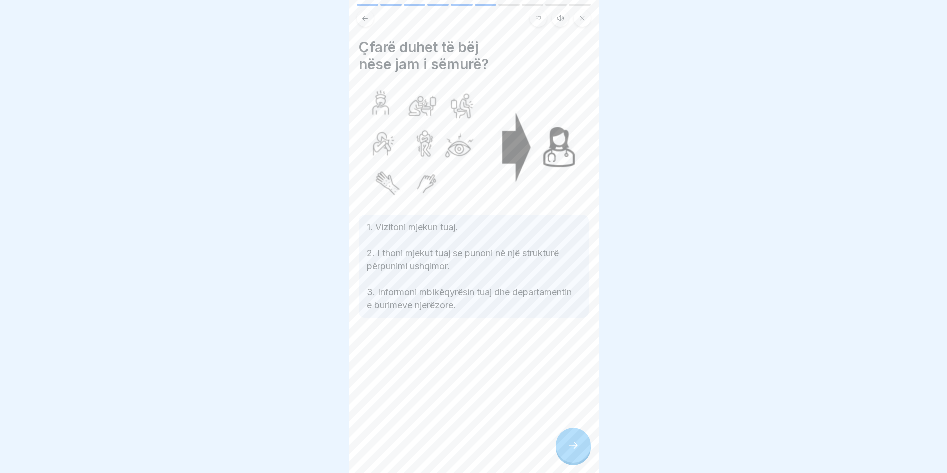
click at [567, 443] on icon at bounding box center [573, 445] width 12 height 12
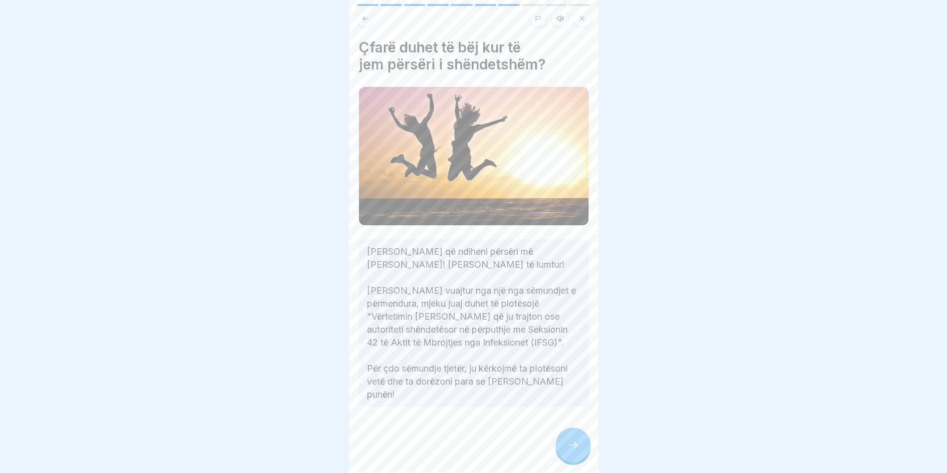
click at [567, 443] on icon at bounding box center [573, 445] width 12 height 12
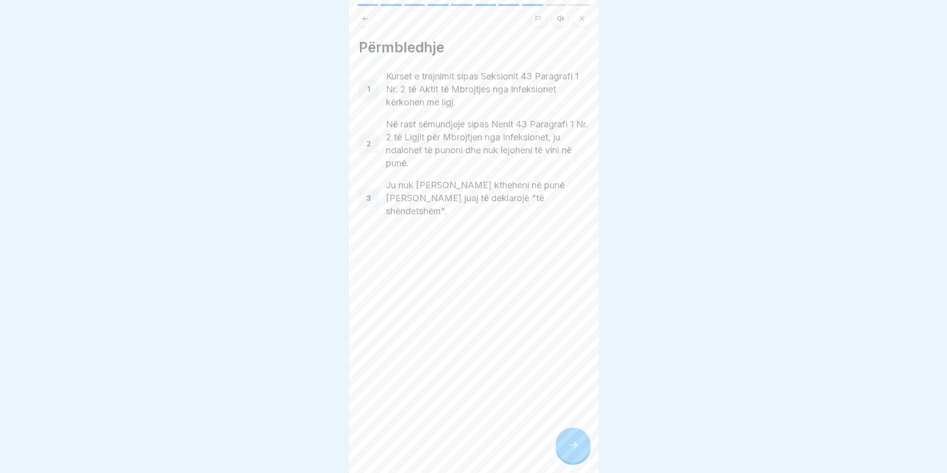
click at [563, 440] on div at bounding box center [572, 444] width 35 height 35
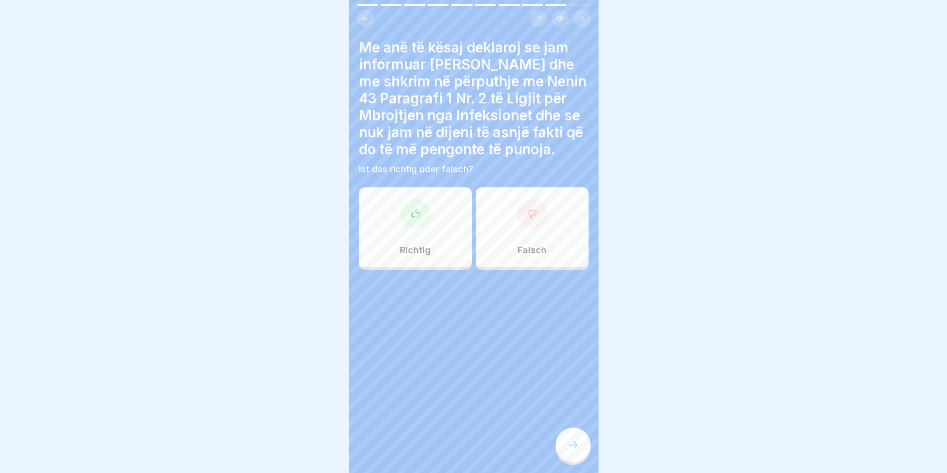
click at [387, 216] on div "Richtig" at bounding box center [415, 227] width 113 height 80
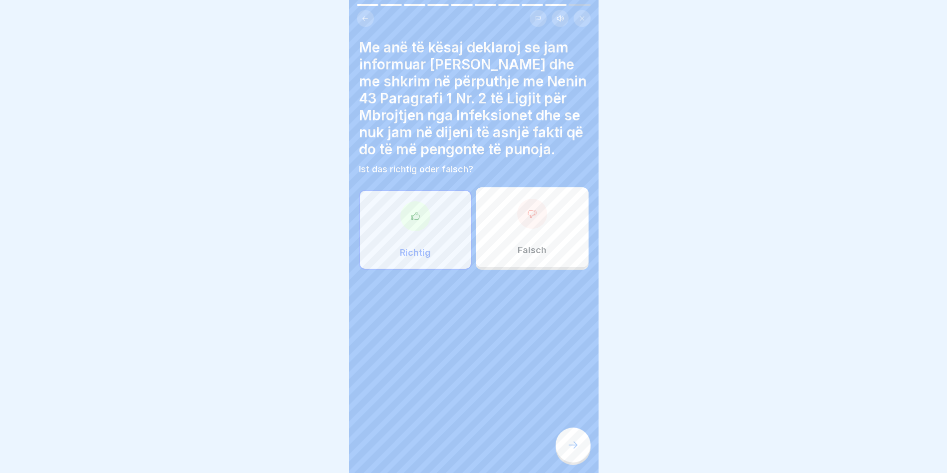
click at [566, 438] on div at bounding box center [572, 444] width 35 height 35
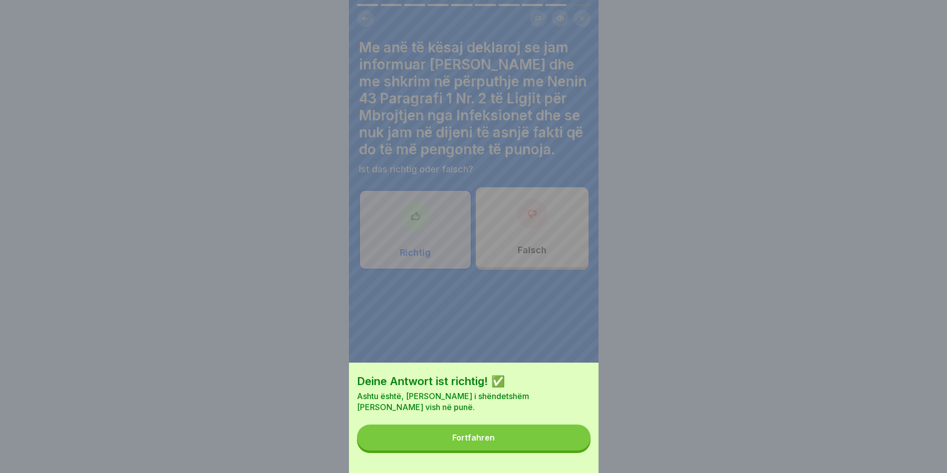
click at [507, 436] on button "Fortfahren" at bounding box center [474, 437] width 234 height 26
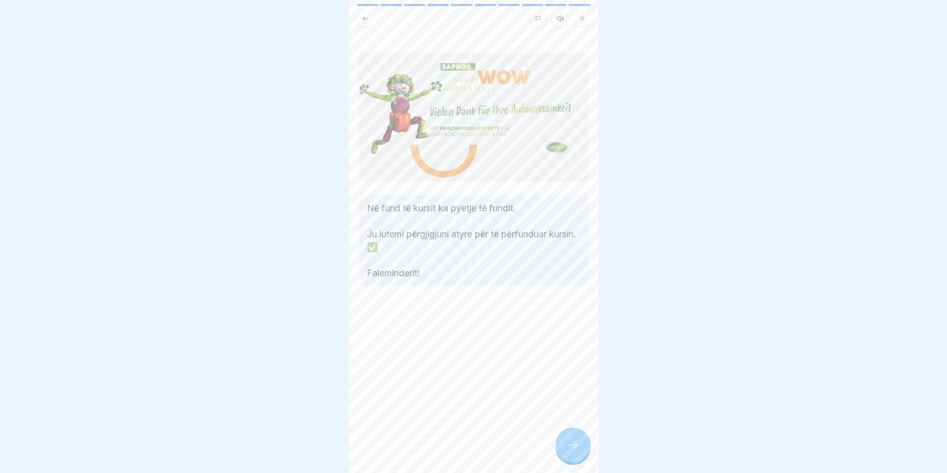
click at [580, 456] on div "Trajnimi sipas IfsG 10 Schritte Albanisch Hörmodus Trajnim mbi Aktin e Mbrojtje…" at bounding box center [474, 236] width 250 height 473
click at [571, 449] on div at bounding box center [572, 444] width 35 height 35
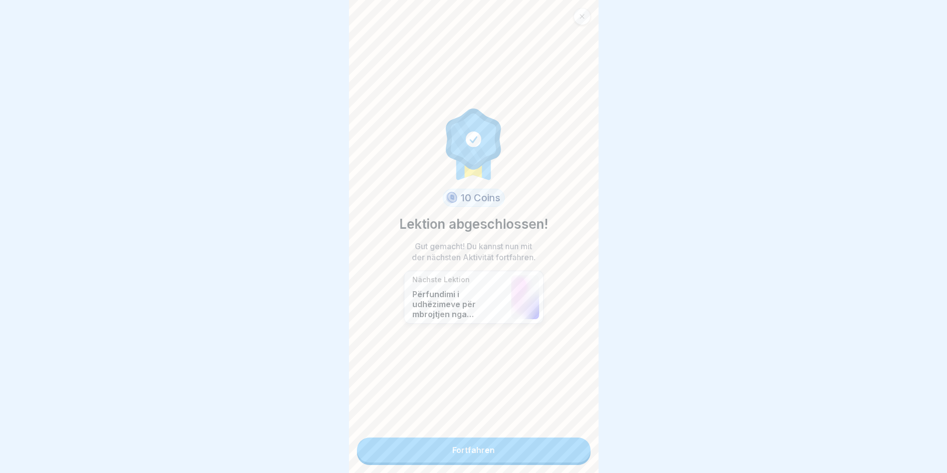
click at [526, 444] on link "Fortfahren" at bounding box center [474, 449] width 234 height 25
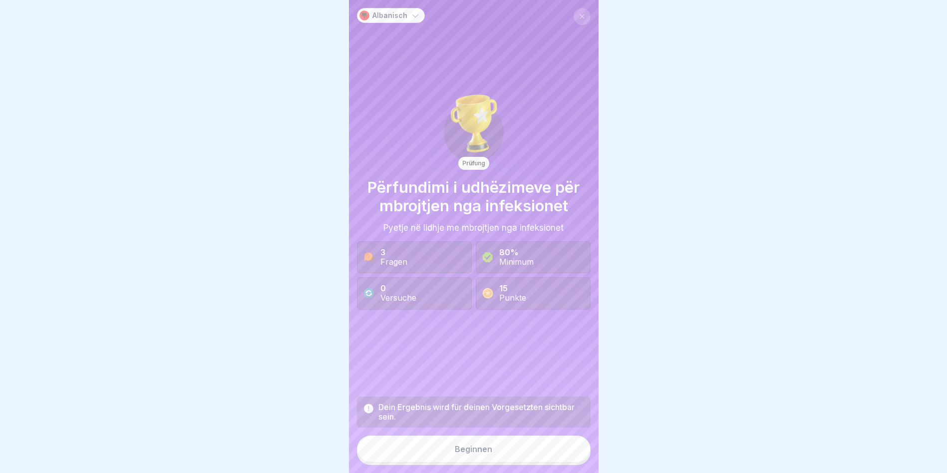
click at [479, 453] on div "Beginnen" at bounding box center [473, 448] width 37 height 9
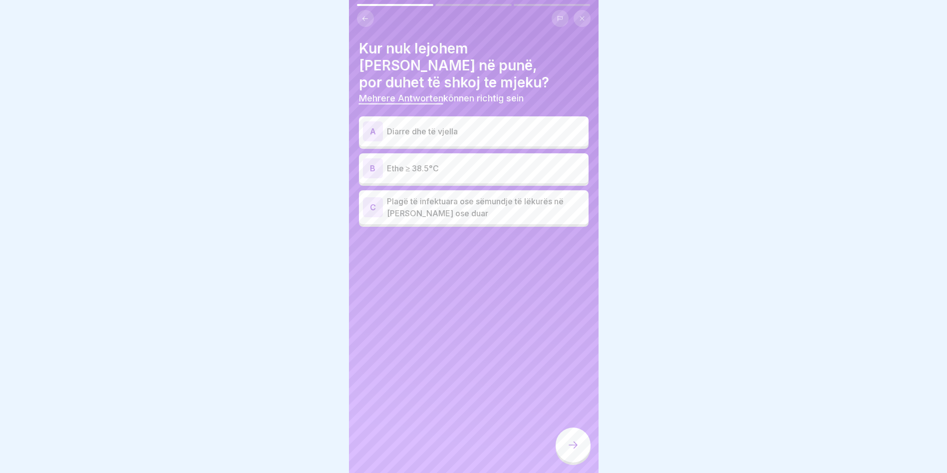
click at [421, 125] on p "Diarre dhe të vjella" at bounding box center [486, 131] width 198 height 12
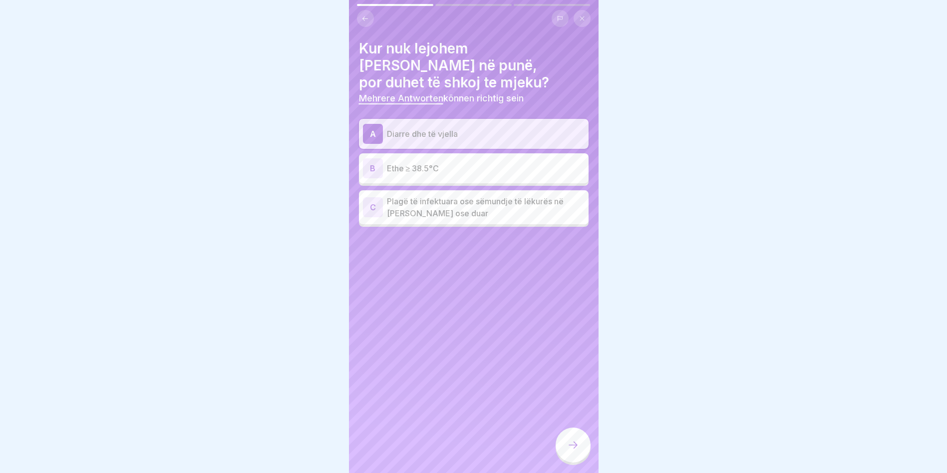
click at [435, 162] on p "Ethe ≥ 38.5°C" at bounding box center [486, 168] width 198 height 12
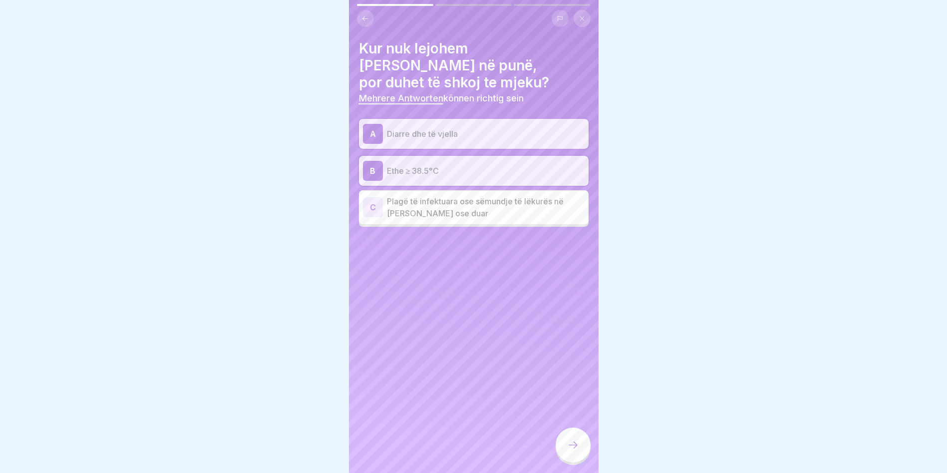
click at [452, 195] on p "Plagë të infektuara ose sëmundje të lëkurës në krah ose duar" at bounding box center [486, 207] width 198 height 24
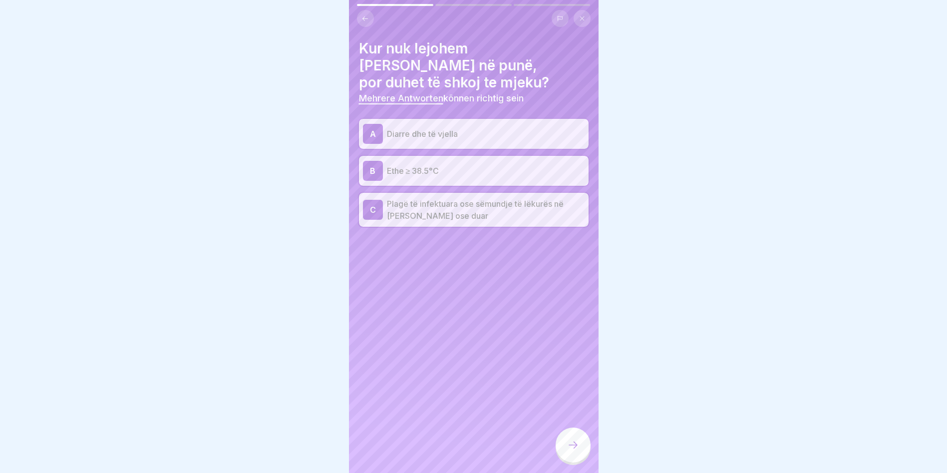
click at [577, 451] on icon at bounding box center [573, 445] width 12 height 12
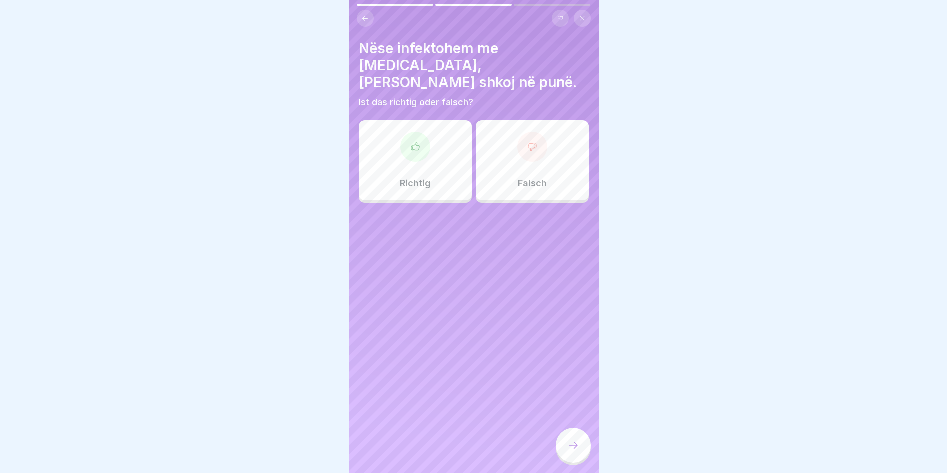
click at [513, 151] on div "Falsch" at bounding box center [532, 160] width 113 height 80
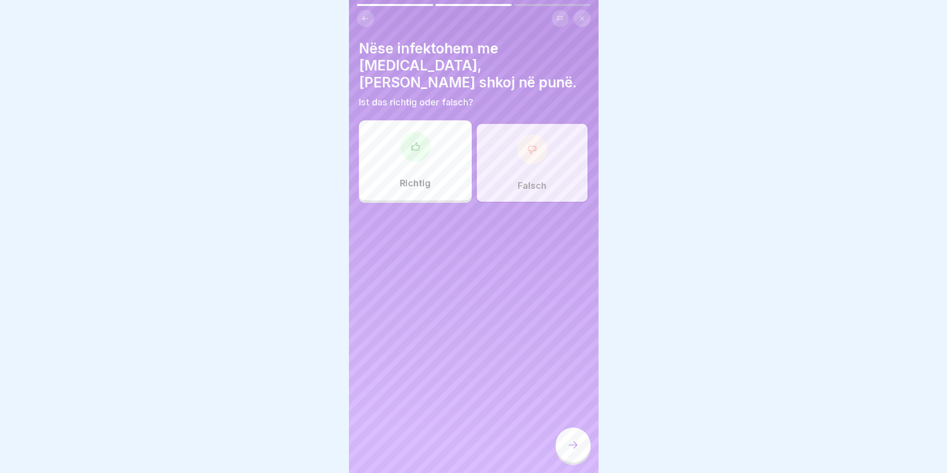
click at [573, 458] on div at bounding box center [572, 444] width 35 height 35
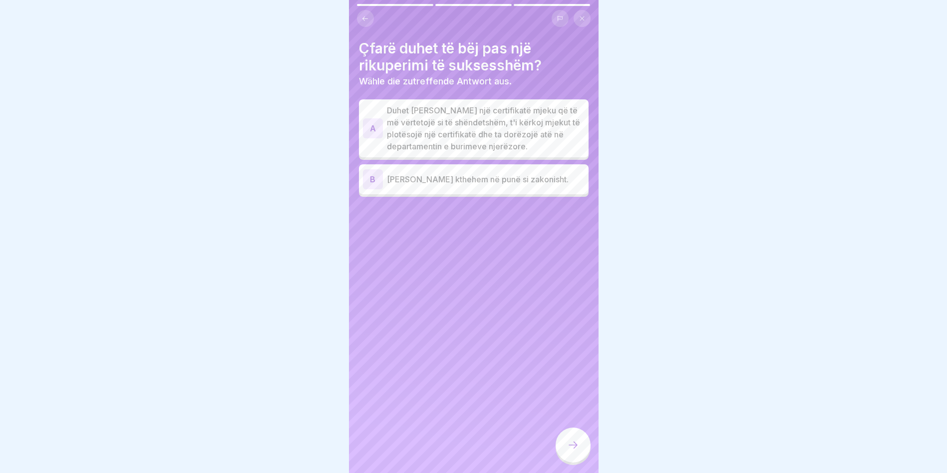
click at [426, 128] on p "Duhet të marr një certifikatë mjeku që të më vërtetojë si të shëndetshëm, t'i k…" at bounding box center [486, 128] width 198 height 48
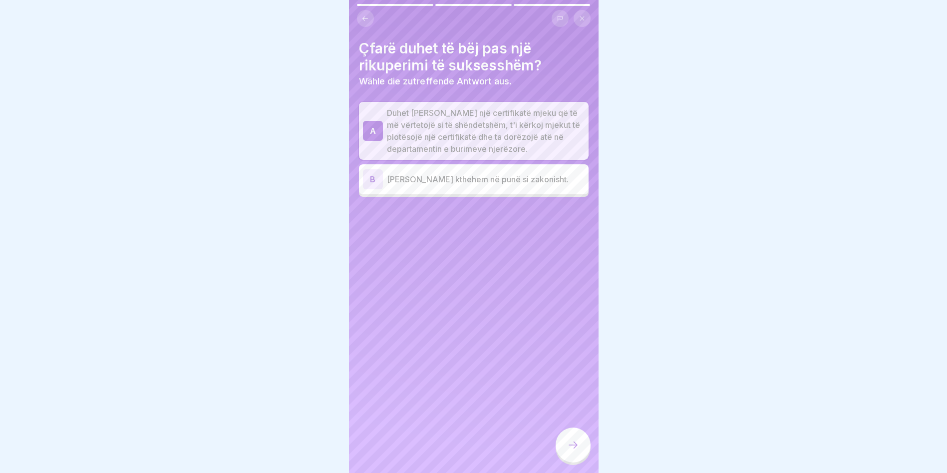
click at [583, 452] on div at bounding box center [572, 444] width 35 height 35
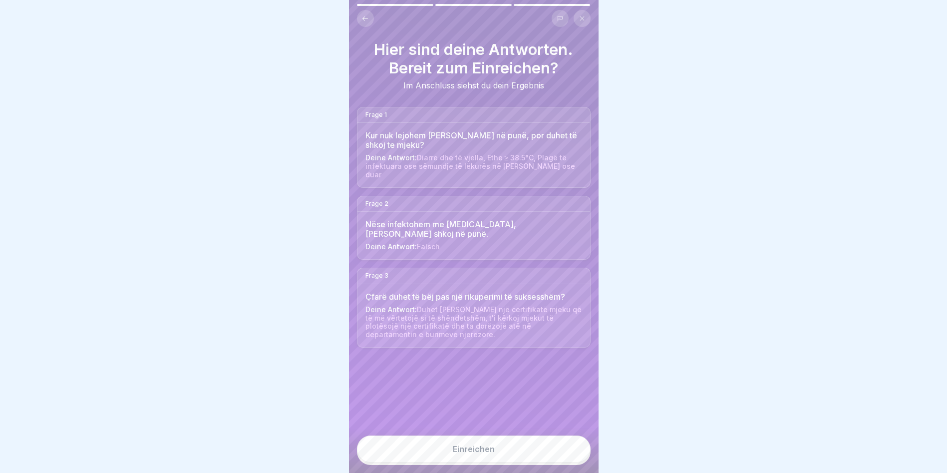
click at [518, 452] on button "Einreichen" at bounding box center [474, 448] width 234 height 27
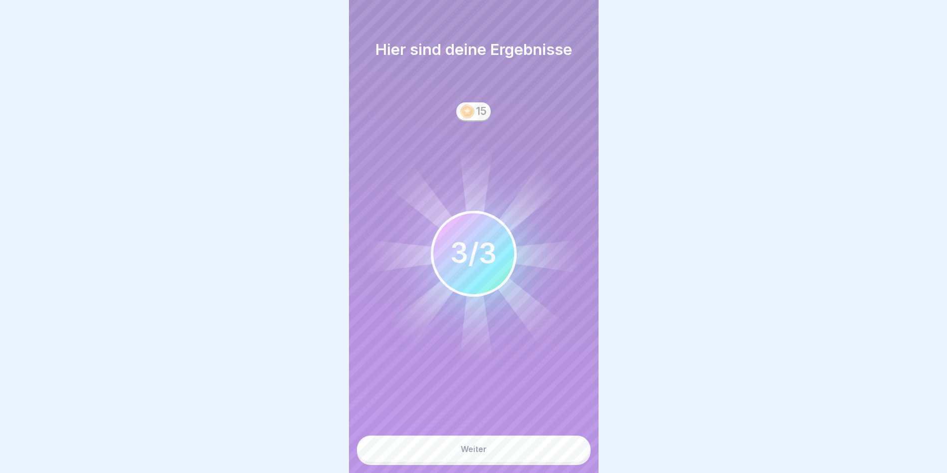
click at [517, 455] on button "Weiter" at bounding box center [474, 448] width 234 height 27
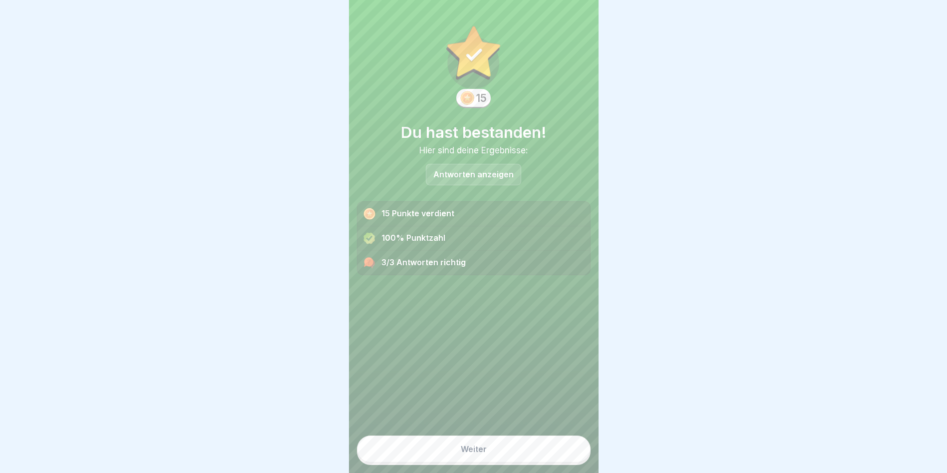
click at [517, 452] on button "Weiter" at bounding box center [474, 448] width 234 height 27
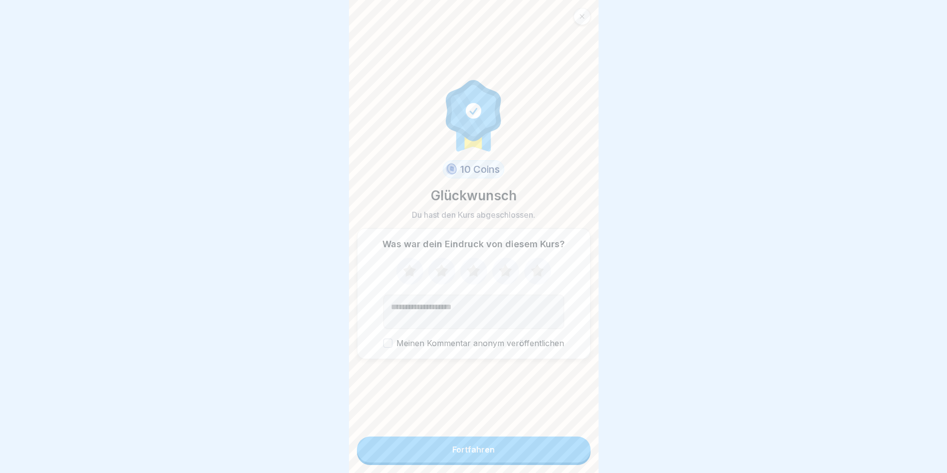
click at [514, 454] on button "Fortfahren" at bounding box center [474, 449] width 234 height 26
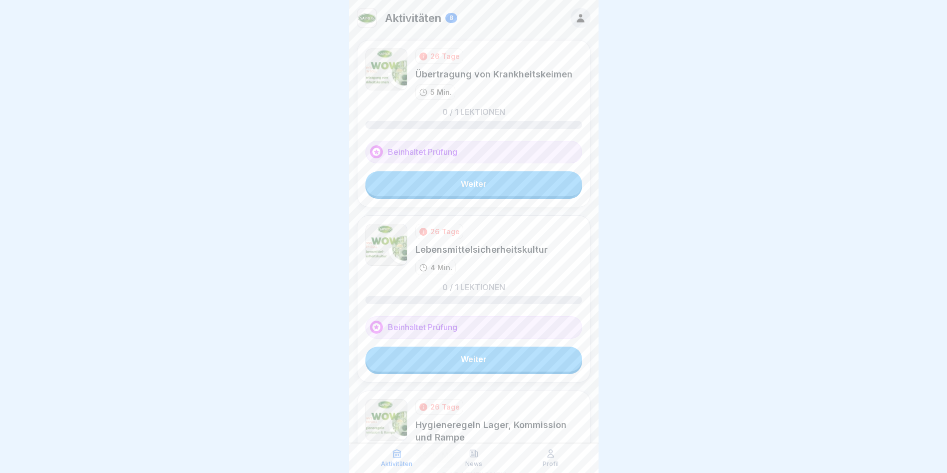
click at [454, 180] on link "Weiter" at bounding box center [473, 183] width 217 height 25
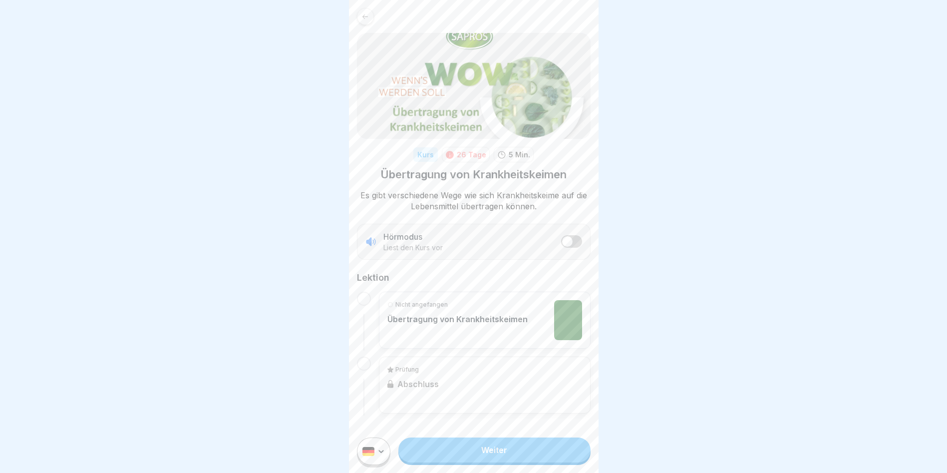
click at [420, 308] on p "Nicht angefangen" at bounding box center [421, 304] width 52 height 9
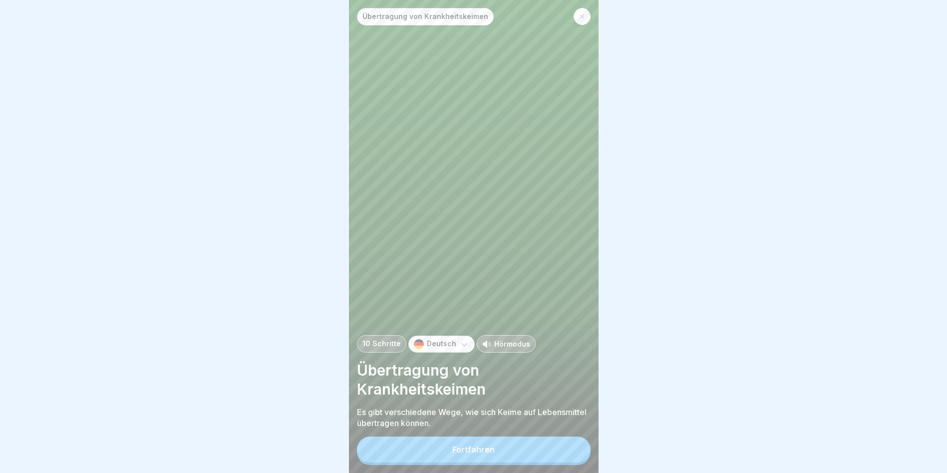
click at [418, 349] on img at bounding box center [419, 344] width 10 height 10
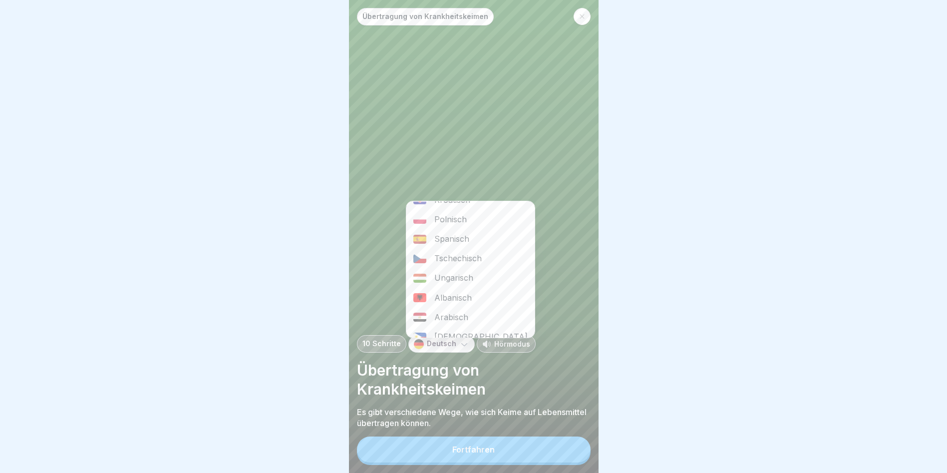
scroll to position [200, 0]
click at [458, 294] on div "Albanisch" at bounding box center [470, 286] width 128 height 19
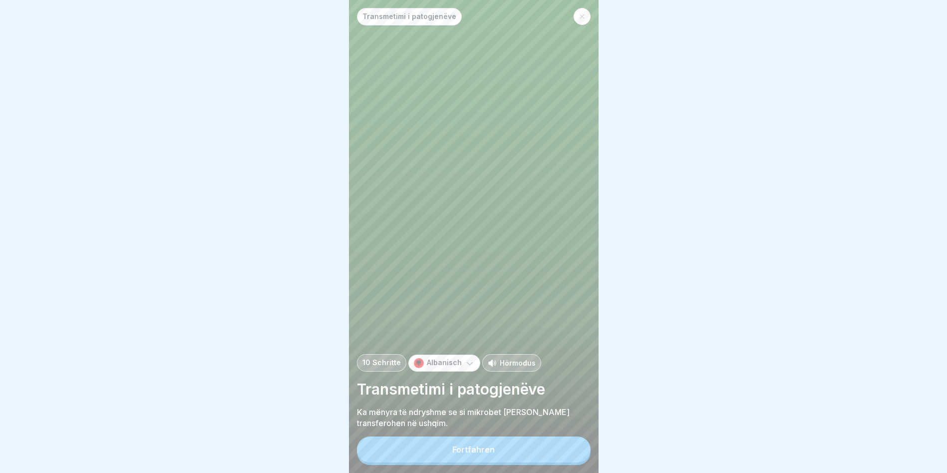
click at [462, 454] on div "Fortfahren" at bounding box center [473, 449] width 42 height 9
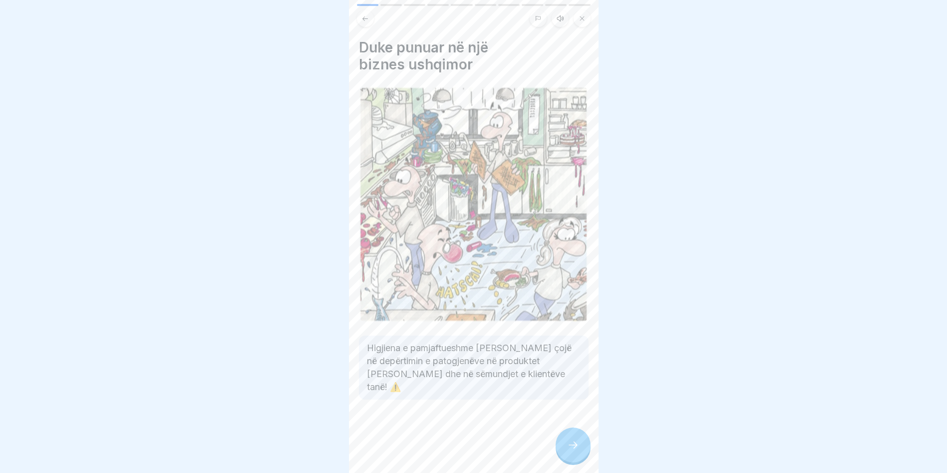
click at [563, 446] on div at bounding box center [572, 444] width 35 height 35
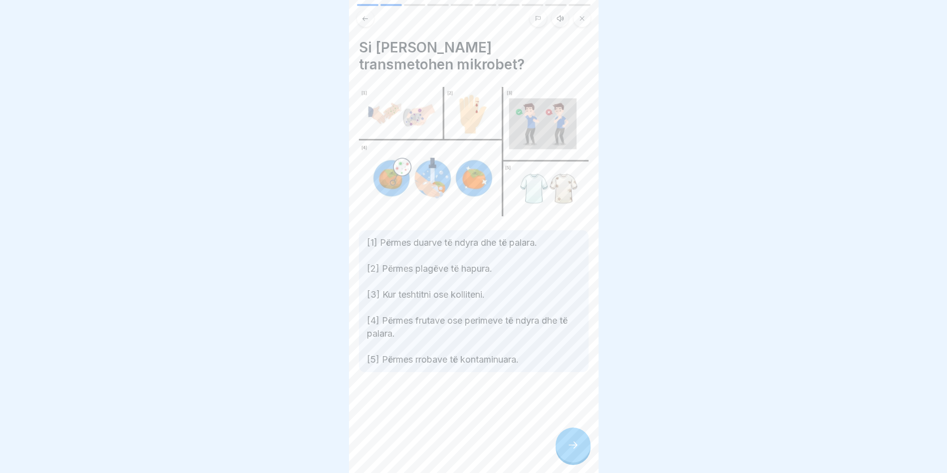
click at [567, 448] on icon at bounding box center [573, 445] width 12 height 12
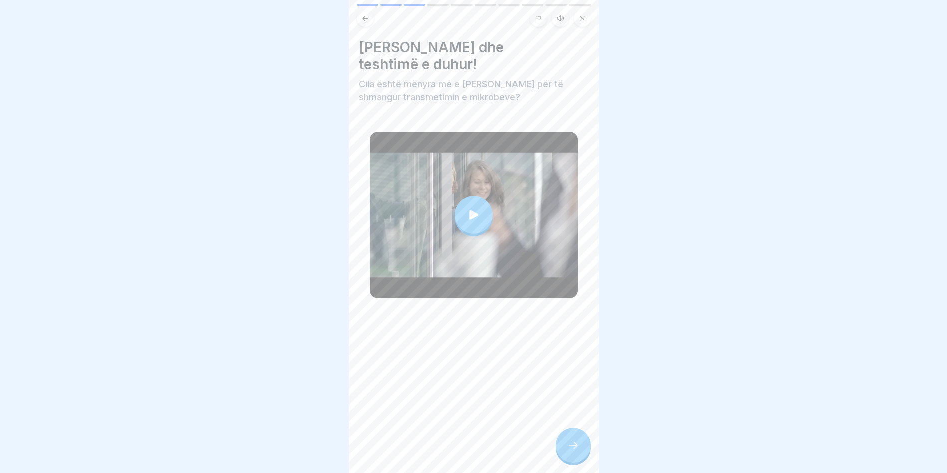
click at [569, 446] on icon at bounding box center [573, 445] width 12 height 12
drag, startPoint x: 564, startPoint y: 461, endPoint x: 568, endPoint y: 455, distance: 6.5
click at [568, 456] on div at bounding box center [572, 444] width 35 height 35
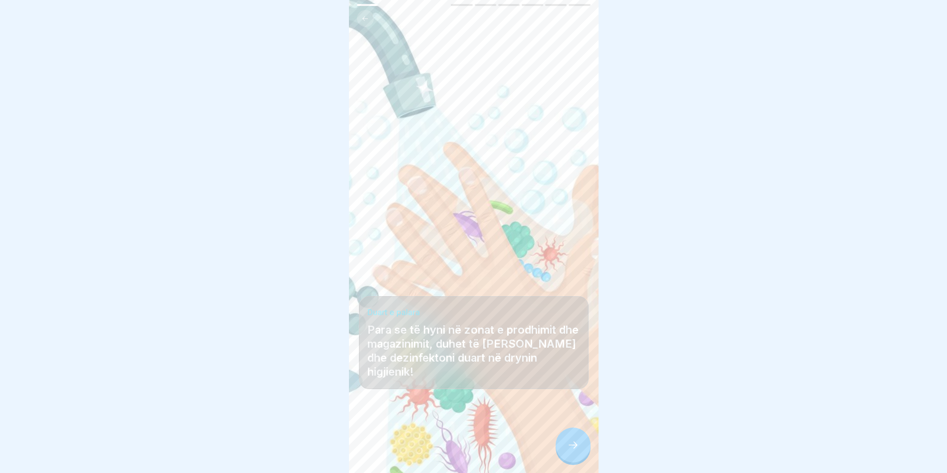
click at [578, 461] on div at bounding box center [572, 444] width 35 height 35
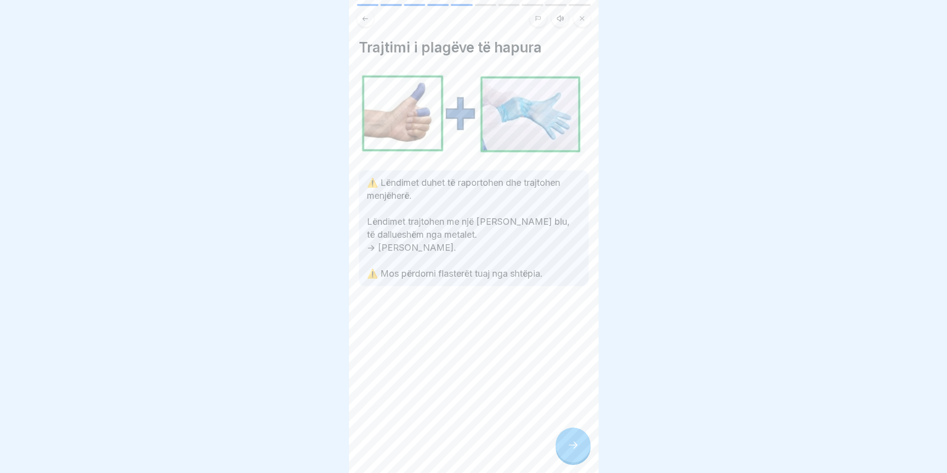
click at [577, 451] on icon at bounding box center [573, 445] width 12 height 12
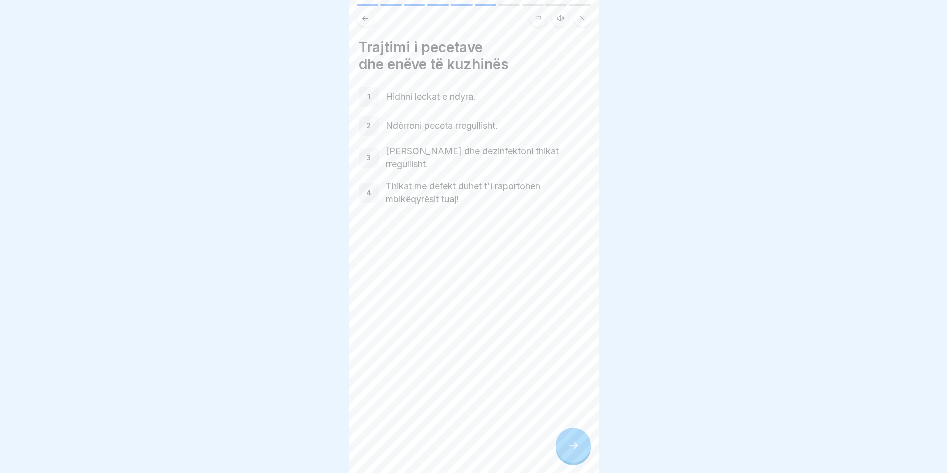
click at [575, 451] on icon at bounding box center [573, 445] width 12 height 12
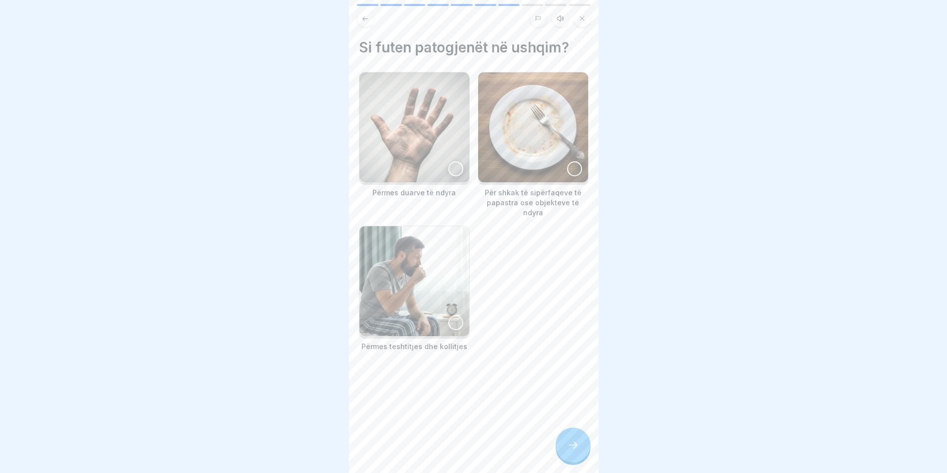
click at [423, 117] on img at bounding box center [414, 127] width 110 height 110
click at [541, 151] on img at bounding box center [533, 127] width 110 height 110
click at [405, 307] on img at bounding box center [414, 281] width 110 height 110
click at [570, 462] on div at bounding box center [572, 444] width 35 height 35
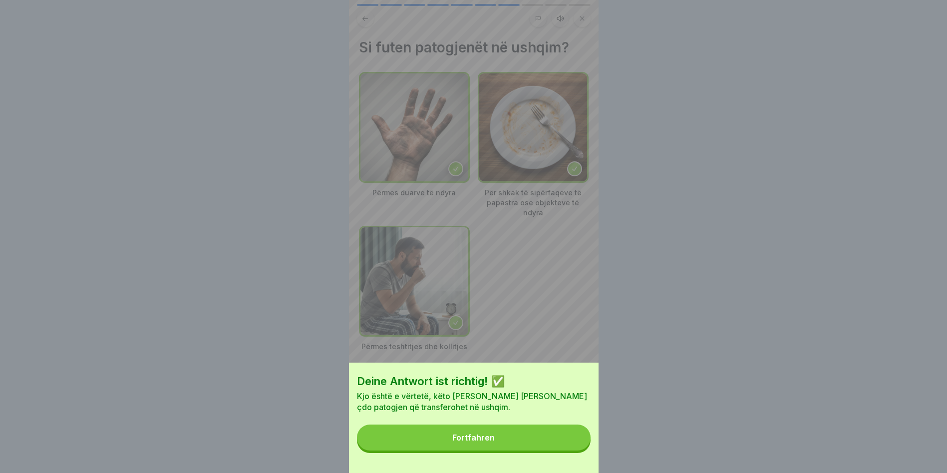
click at [528, 444] on button "Fortfahren" at bounding box center [474, 437] width 234 height 26
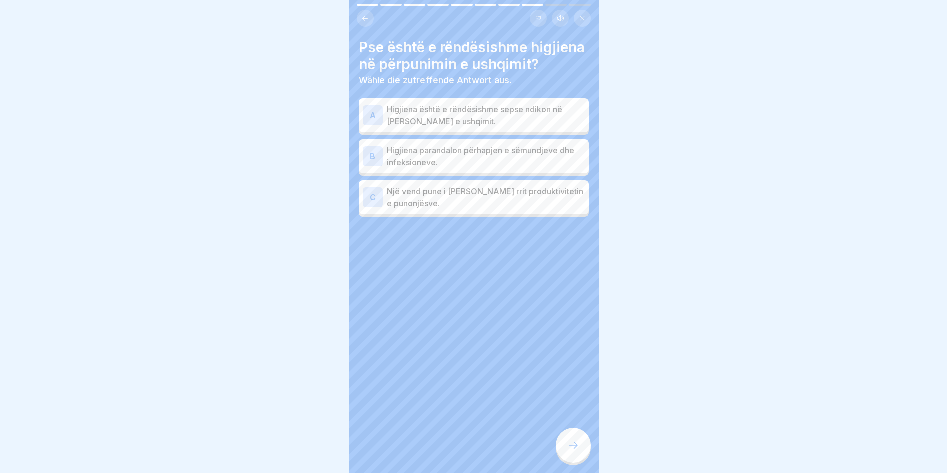
click at [464, 127] on p "Higjiena është e rëndësishme sepse ndikon në shijen e ushqimit." at bounding box center [486, 115] width 198 height 24
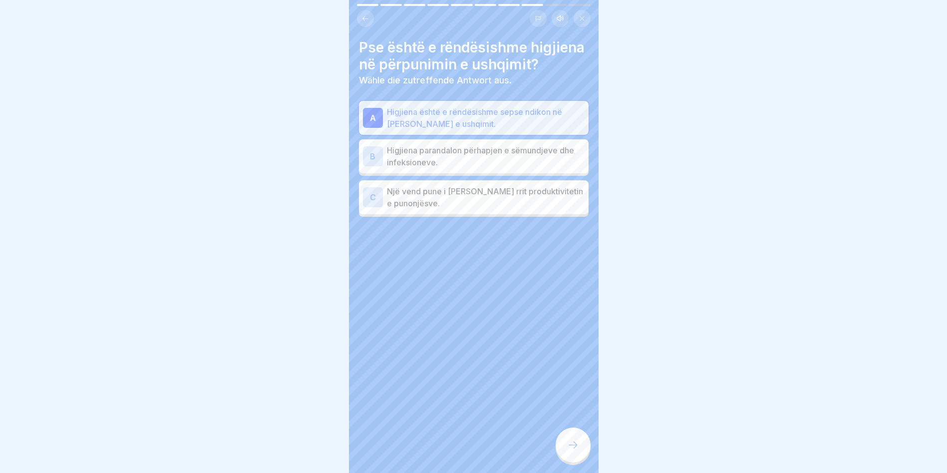
click at [432, 168] on p "Higjiena parandalon përhapjen e sëmundjeve dhe infeksioneve." at bounding box center [486, 156] width 198 height 24
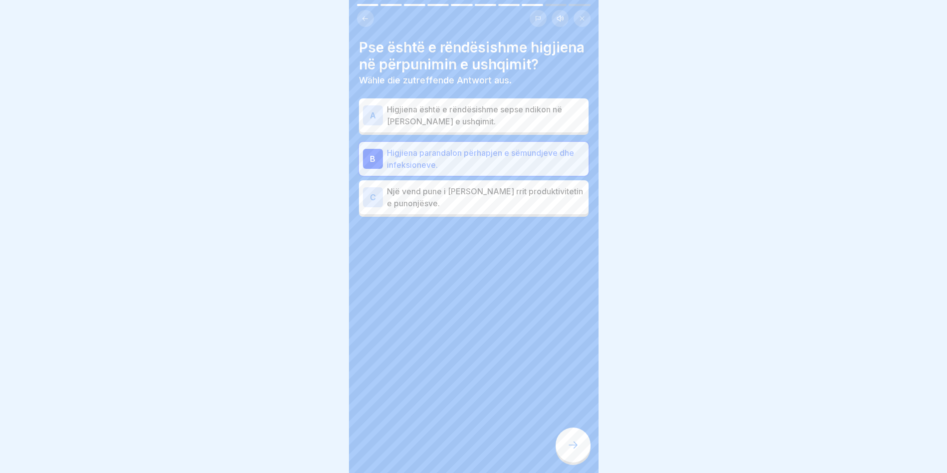
click at [571, 450] on div at bounding box center [572, 444] width 35 height 35
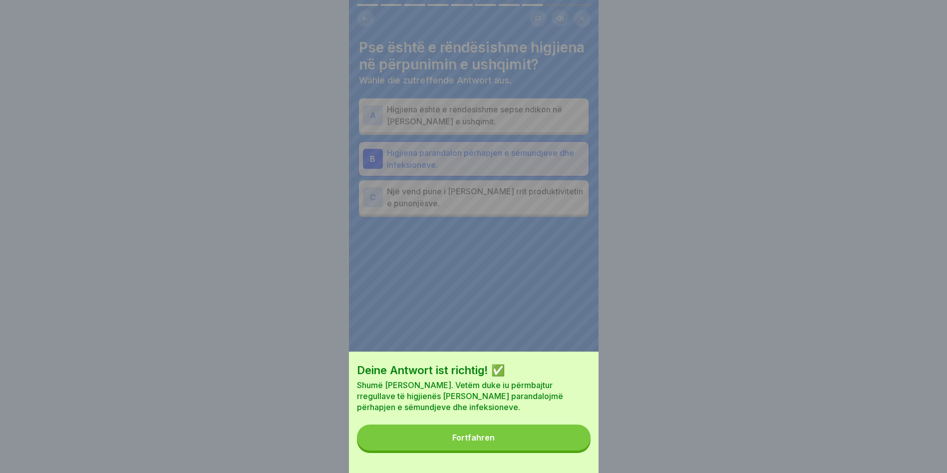
click at [475, 426] on div "Deine Antwort ist richtig! ✅ Shumë mirë. Vetëm duke iu përmbajtur rregullave të…" at bounding box center [474, 411] width 250 height 121
click at [474, 439] on button "Fortfahren" at bounding box center [474, 437] width 234 height 26
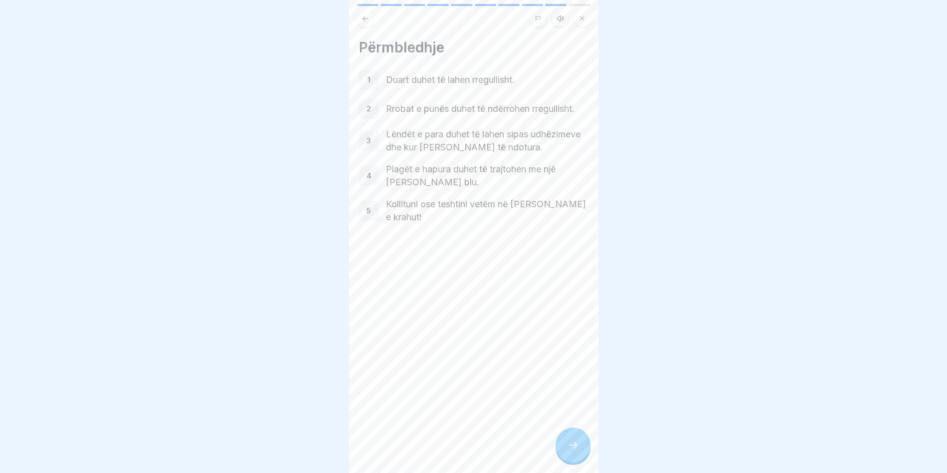
click at [566, 448] on div at bounding box center [572, 444] width 35 height 35
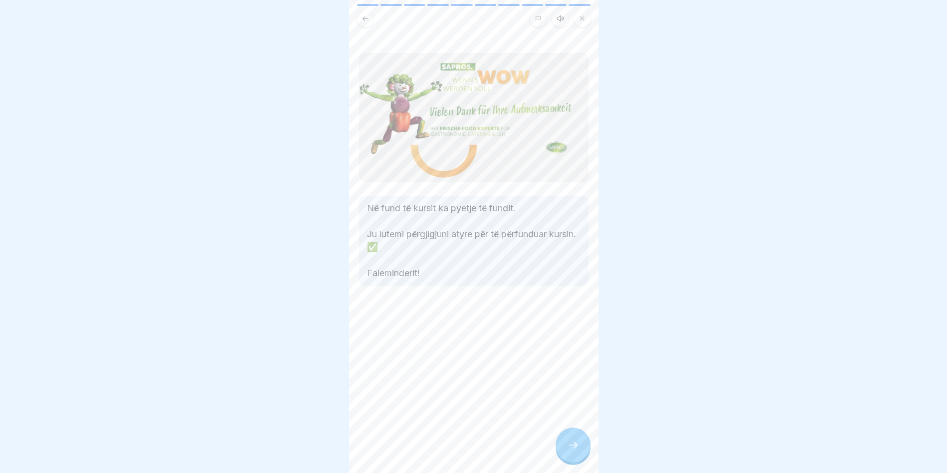
click at [563, 446] on div at bounding box center [572, 444] width 35 height 35
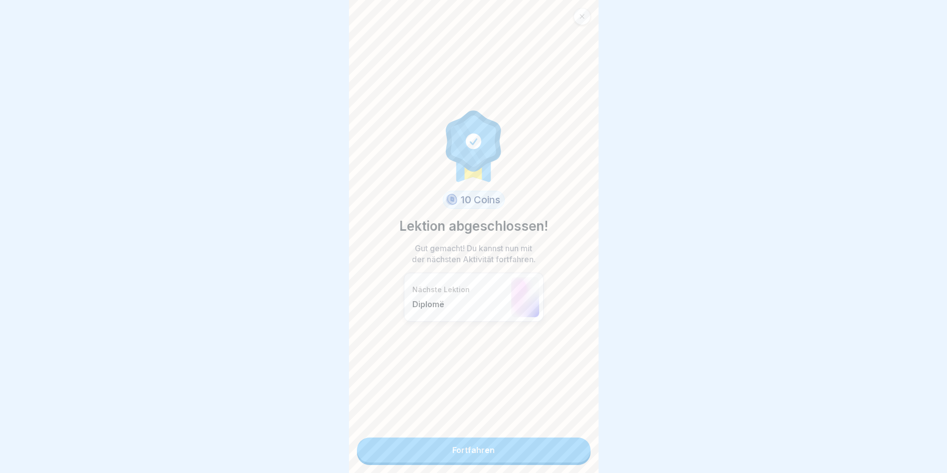
click at [507, 442] on link "Fortfahren" at bounding box center [474, 449] width 234 height 25
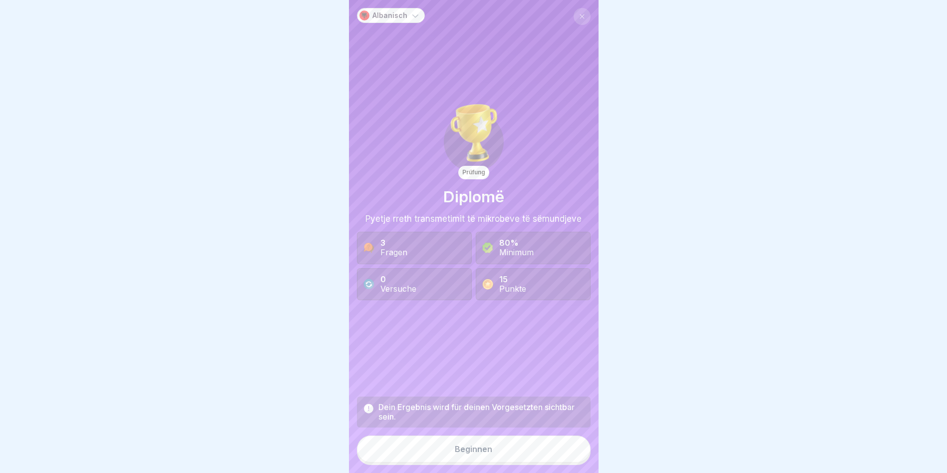
click at [489, 454] on button "Beginnen" at bounding box center [474, 448] width 234 height 27
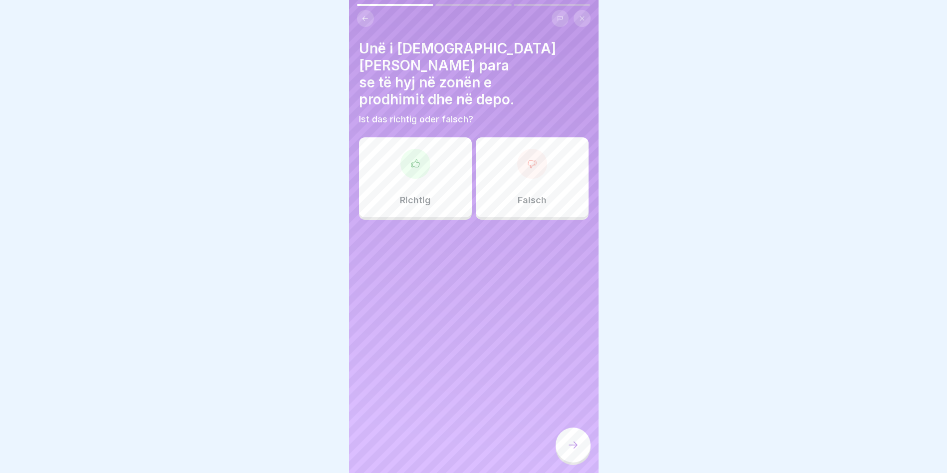
click at [393, 137] on div "Richtig" at bounding box center [415, 177] width 113 height 80
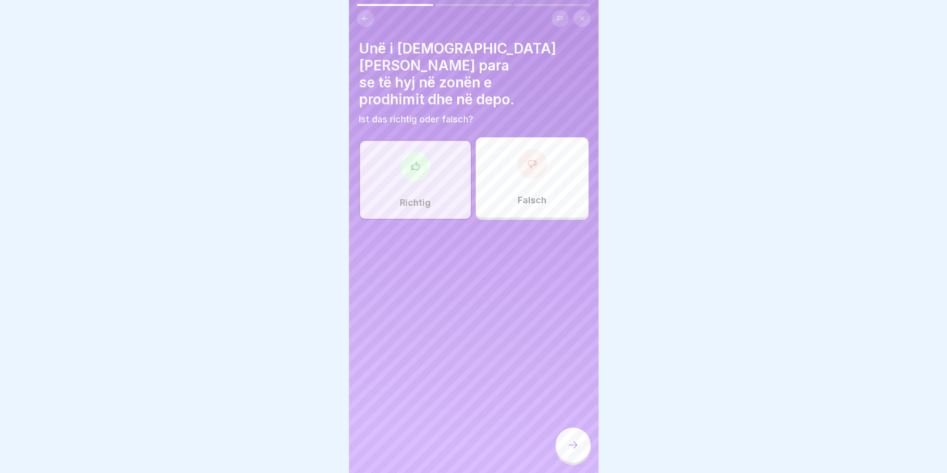
click at [565, 437] on div at bounding box center [572, 445] width 35 height 37
click at [569, 450] on icon at bounding box center [573, 445] width 12 height 12
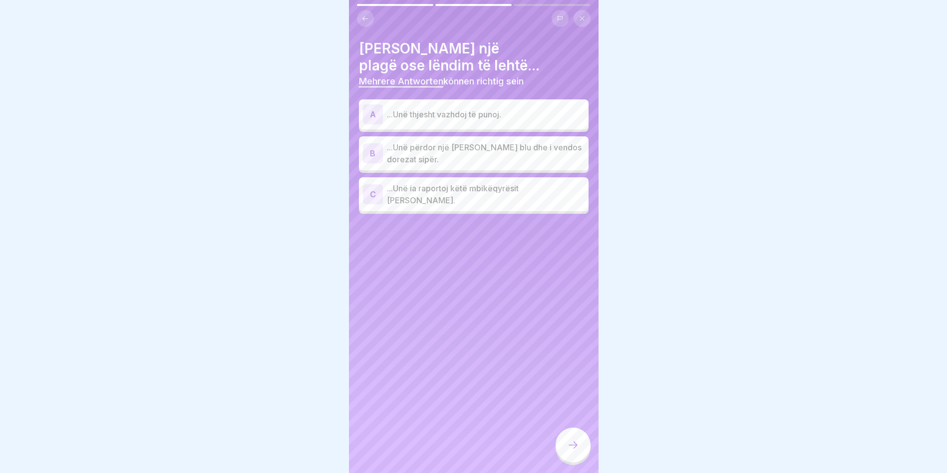
click at [430, 147] on p "...Unë përdor një flaster blu dhe i vendos dorezat sipër." at bounding box center [486, 153] width 198 height 24
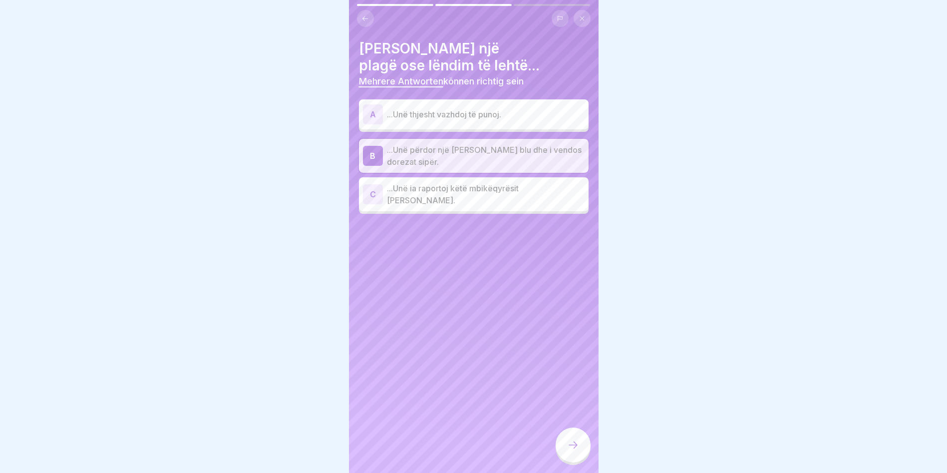
click at [486, 198] on div "C ...Unë ia raportoj këtë mbikëqyrësit tim." at bounding box center [474, 194] width 222 height 24
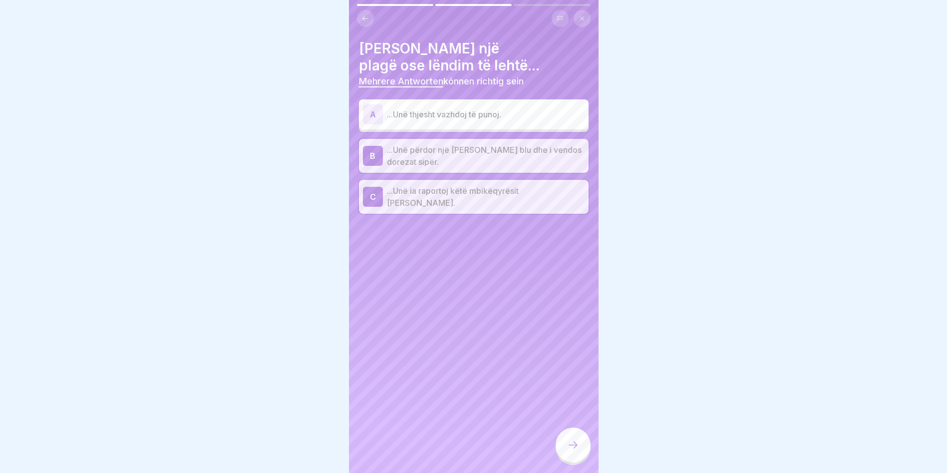
click at [578, 451] on icon at bounding box center [573, 445] width 12 height 12
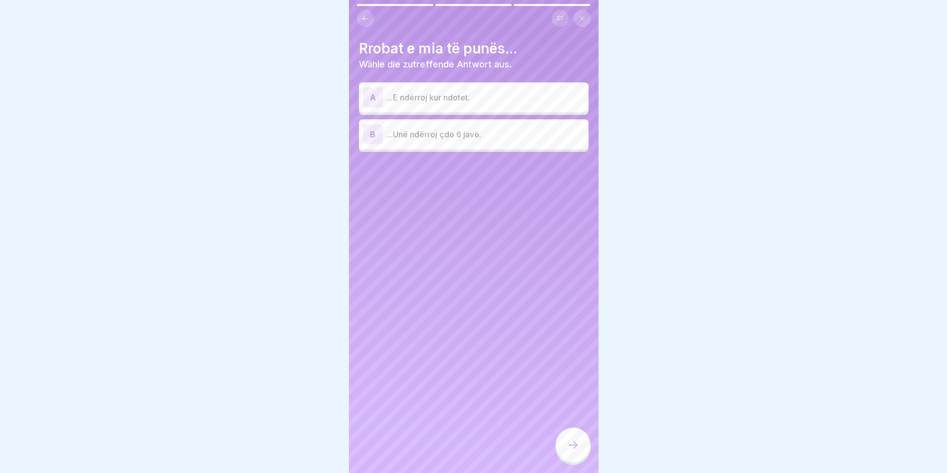
click at [419, 100] on p "...E ndërroj kur ndotet." at bounding box center [486, 97] width 198 height 12
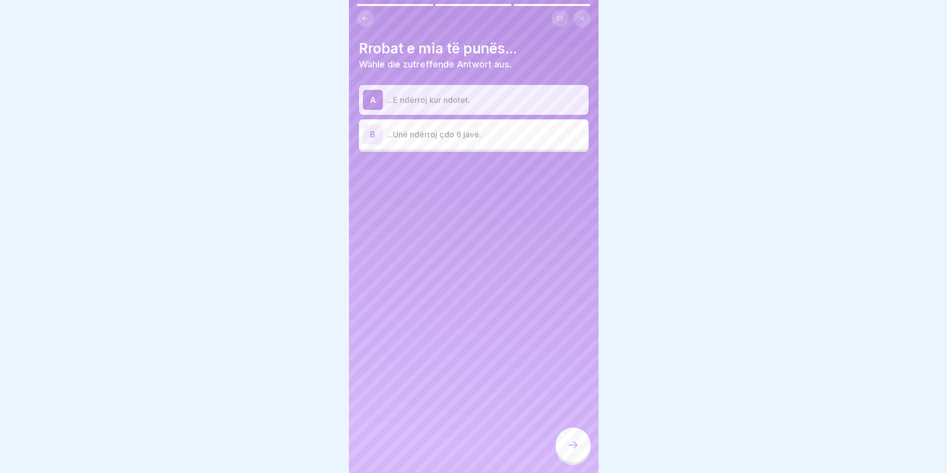
click at [578, 451] on icon at bounding box center [573, 445] width 12 height 12
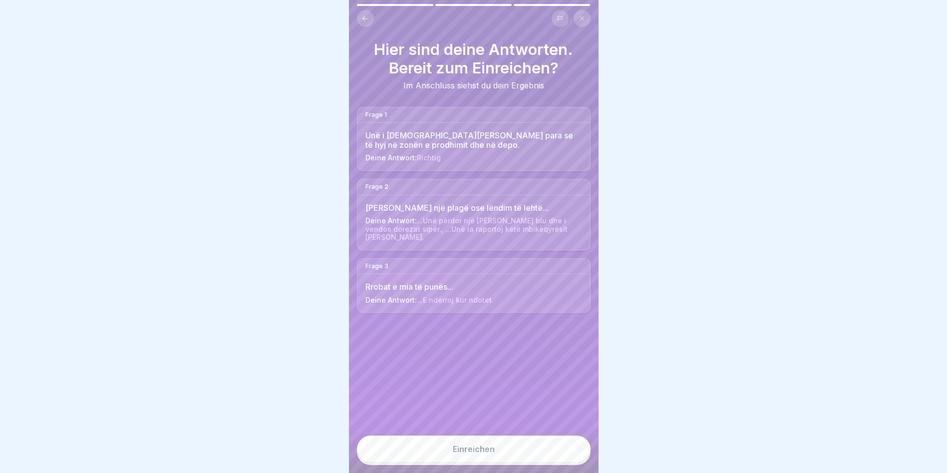
click at [465, 462] on button "Einreichen" at bounding box center [474, 448] width 234 height 27
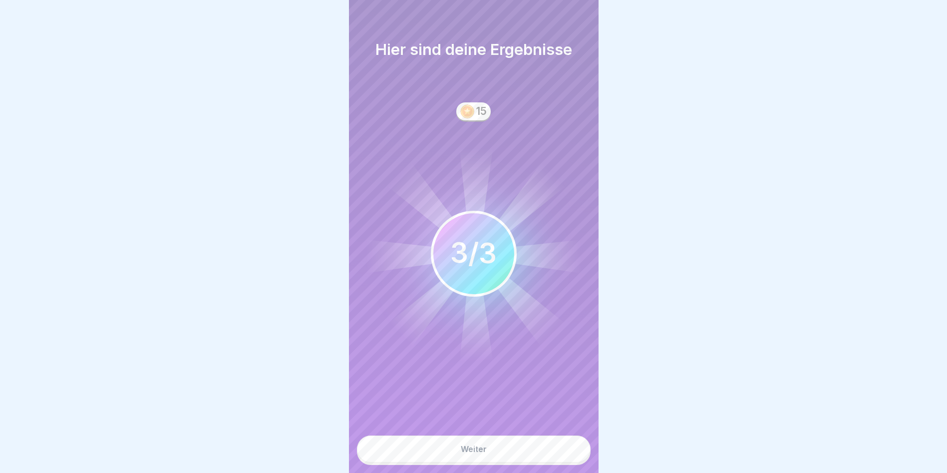
click at [459, 462] on button "Weiter" at bounding box center [474, 448] width 234 height 27
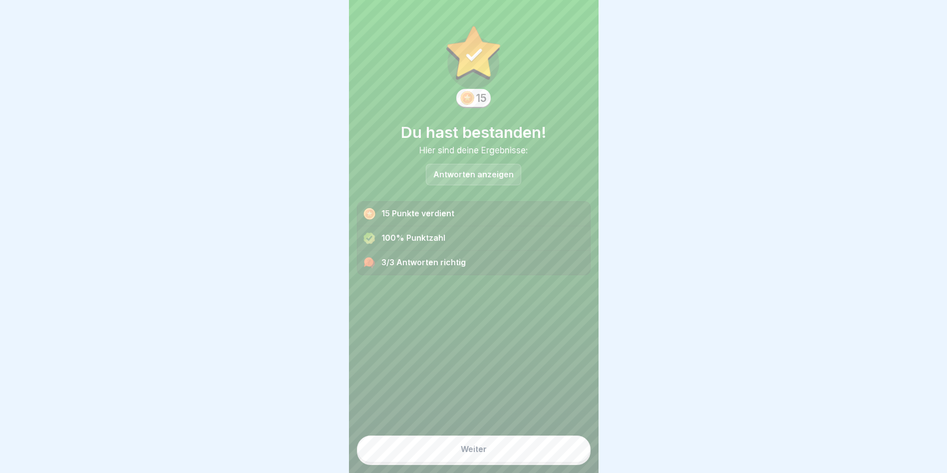
click at [460, 461] on button "Weiter" at bounding box center [474, 448] width 234 height 27
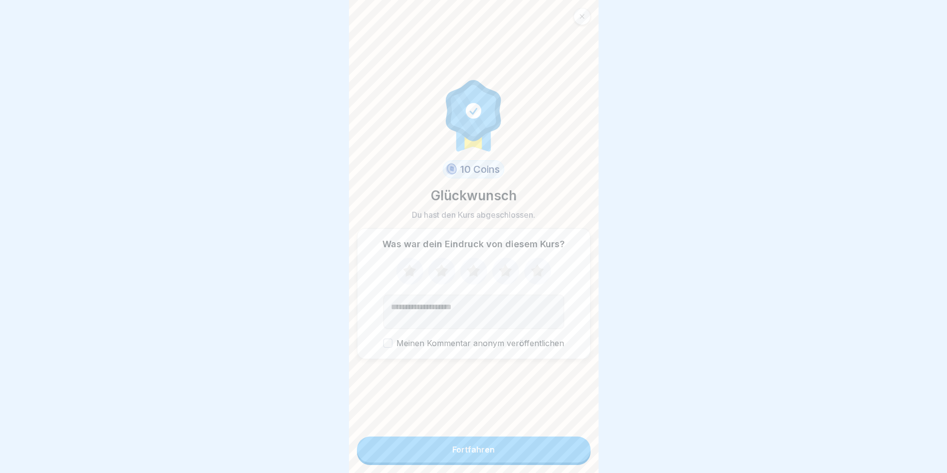
click at [458, 454] on div "Fortfahren" at bounding box center [473, 449] width 42 height 9
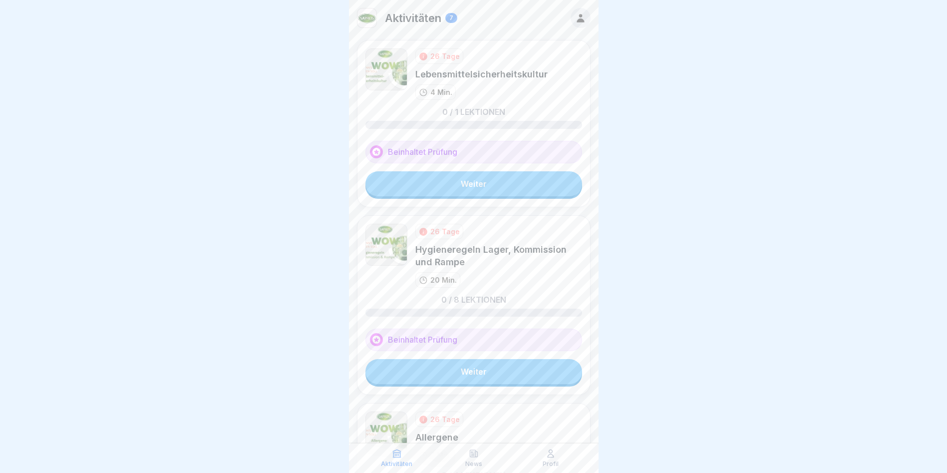
click at [454, 183] on link "Weiter" at bounding box center [473, 183] width 217 height 25
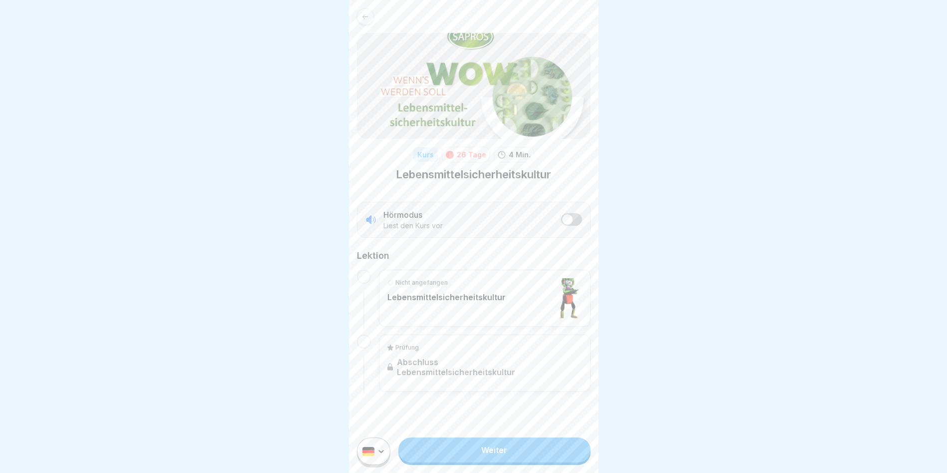
click at [396, 277] on div "Nicht angefangen Lebensmittelsicherheitskultur" at bounding box center [485, 297] width 212 height 57
click at [364, 278] on div at bounding box center [364, 276] width 14 height 14
click at [431, 310] on div "Nicht angefangen Lebensmittelsicherheitskultur" at bounding box center [446, 298] width 118 height 40
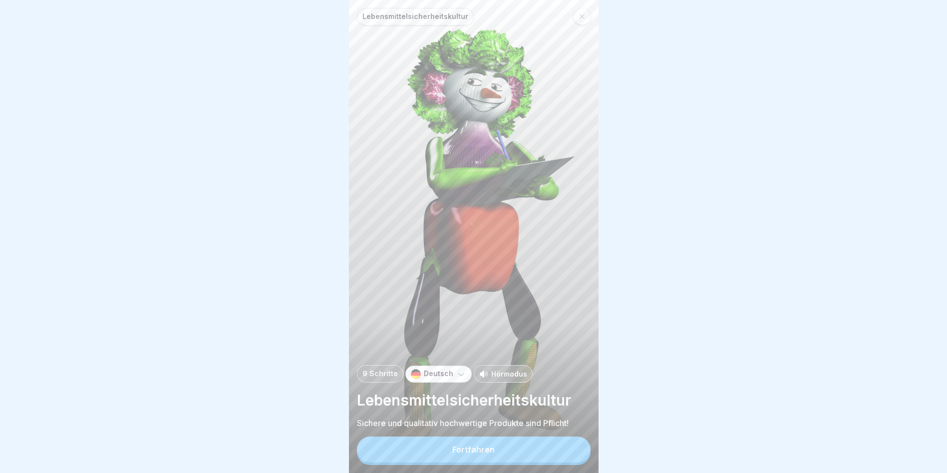
click at [430, 382] on div "Deutsch" at bounding box center [438, 373] width 66 height 17
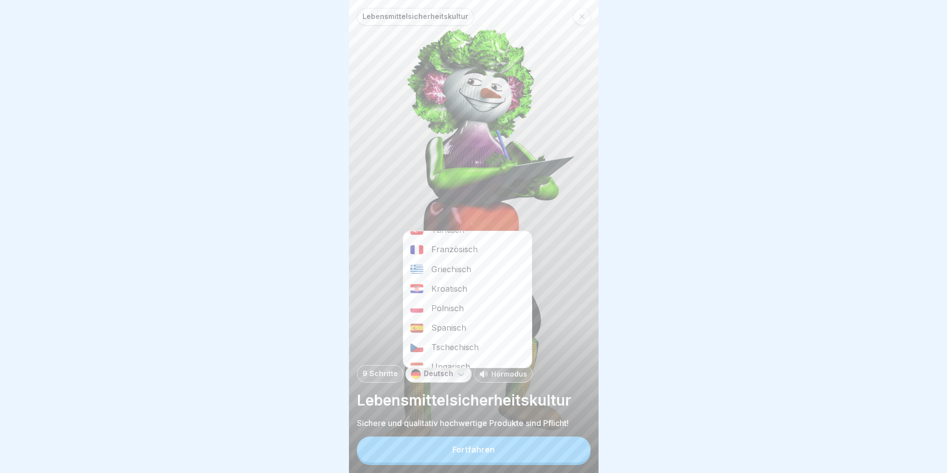
scroll to position [150, 0]
click at [446, 361] on div "Albanisch" at bounding box center [467, 366] width 128 height 19
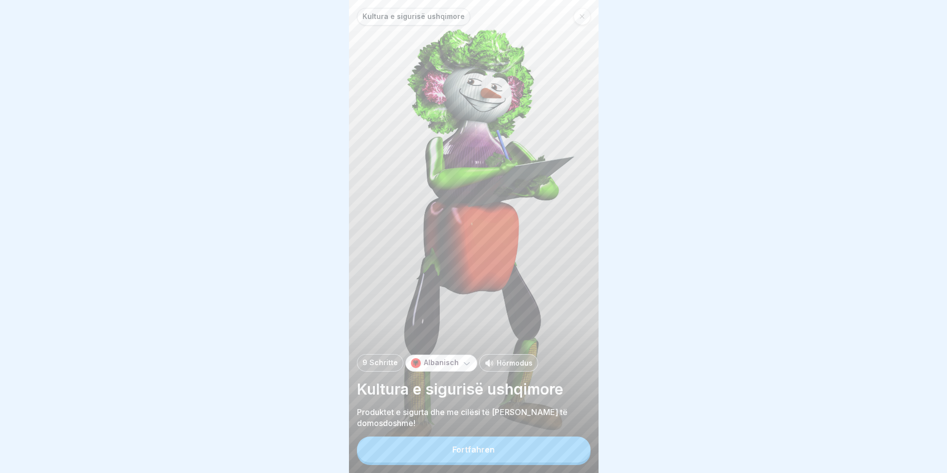
click at [465, 462] on button "Fortfahren" at bounding box center [474, 449] width 234 height 26
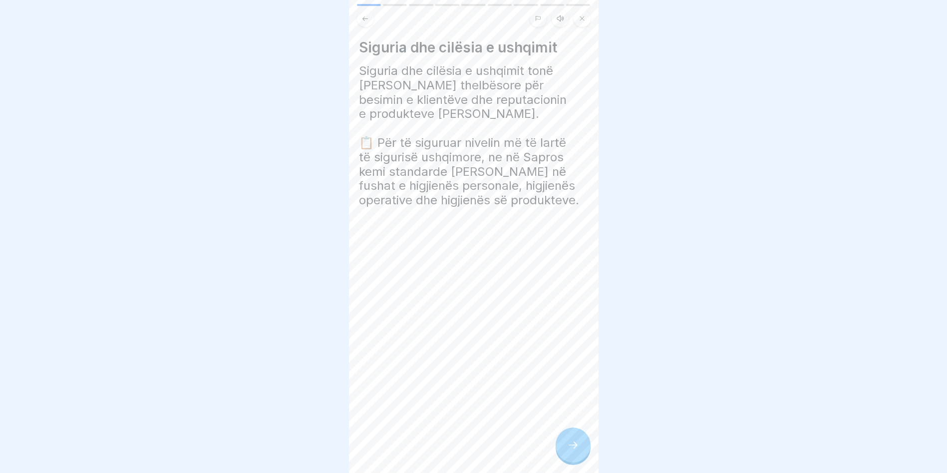
click at [575, 448] on icon at bounding box center [573, 445] width 12 height 12
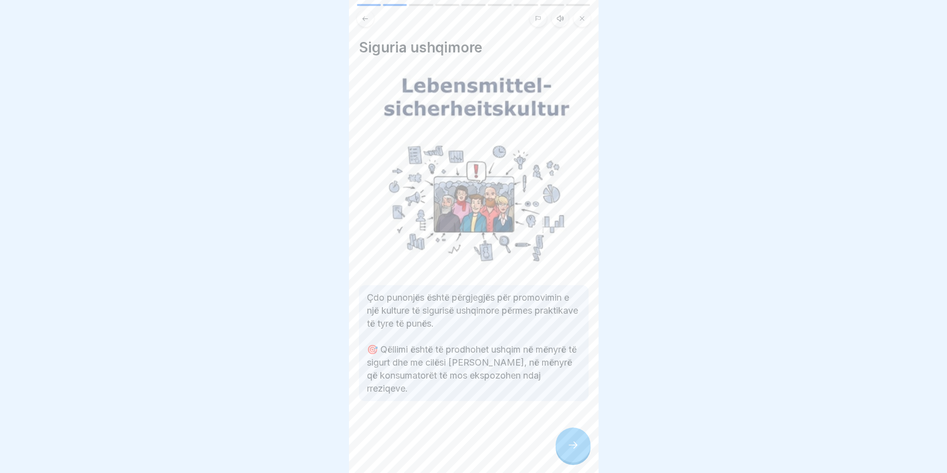
click at [575, 451] on icon at bounding box center [573, 445] width 12 height 12
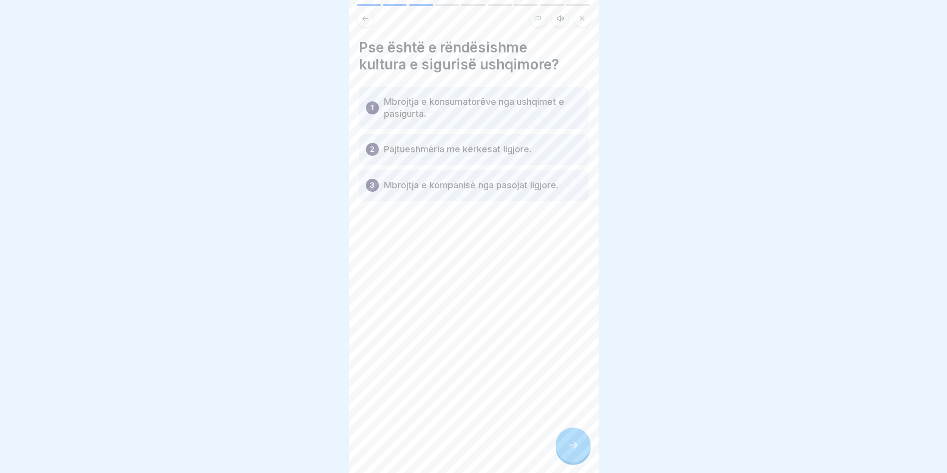
click at [562, 447] on div at bounding box center [572, 444] width 35 height 35
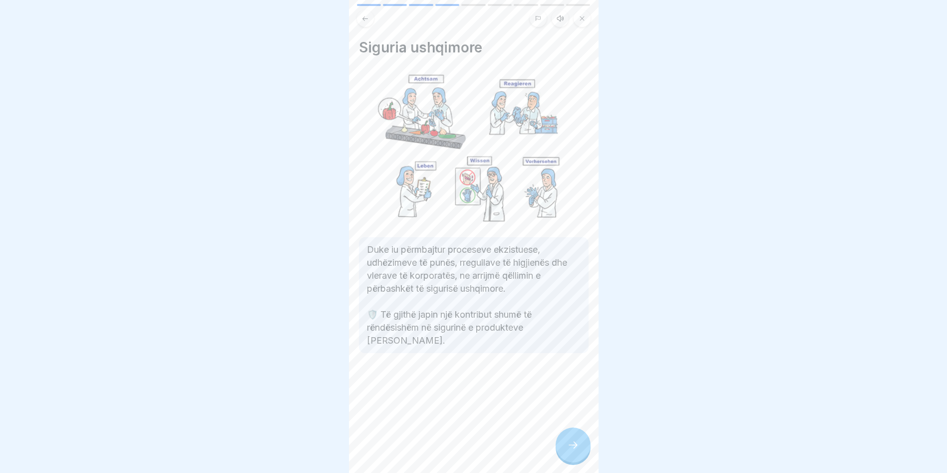
click at [562, 445] on div at bounding box center [572, 444] width 35 height 35
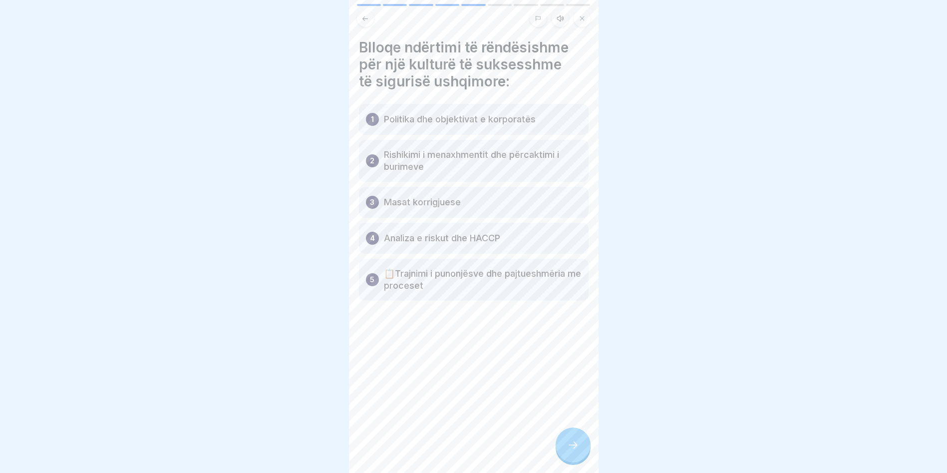
click at [576, 443] on div at bounding box center [572, 444] width 35 height 35
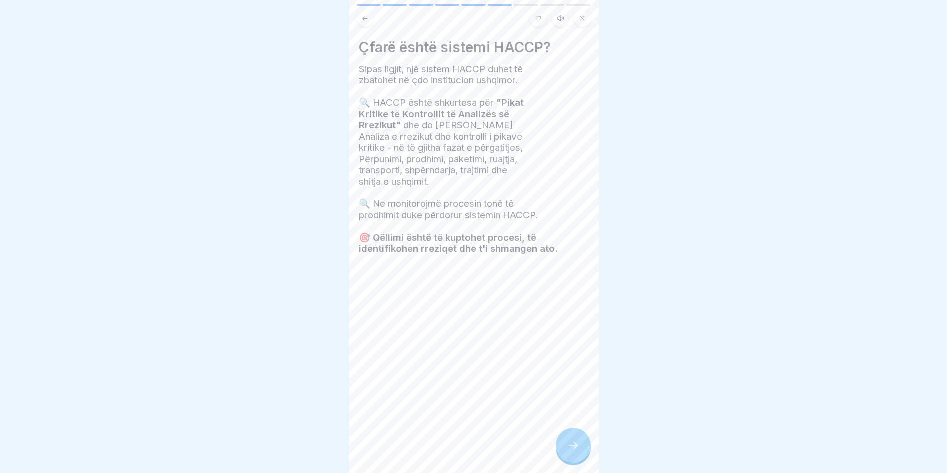
click at [579, 447] on div at bounding box center [572, 444] width 35 height 35
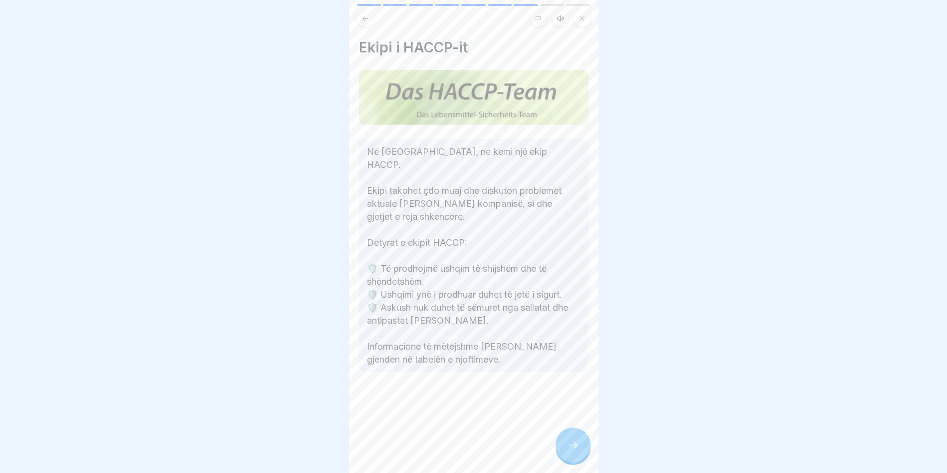
click at [574, 445] on div at bounding box center [572, 444] width 35 height 35
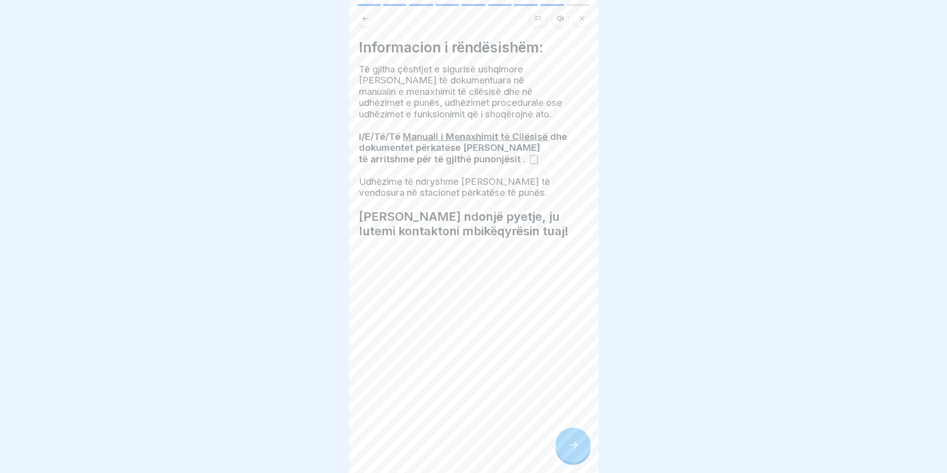
click at [574, 444] on div at bounding box center [572, 444] width 35 height 35
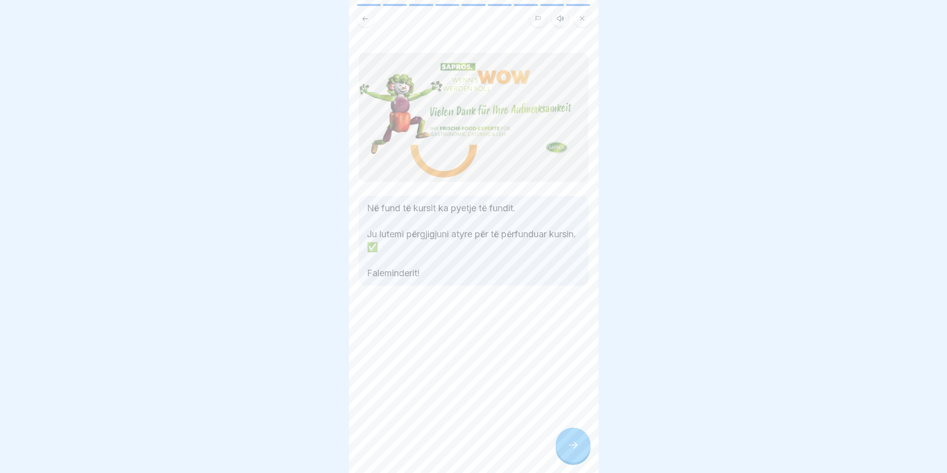
click at [574, 444] on div at bounding box center [572, 444] width 35 height 35
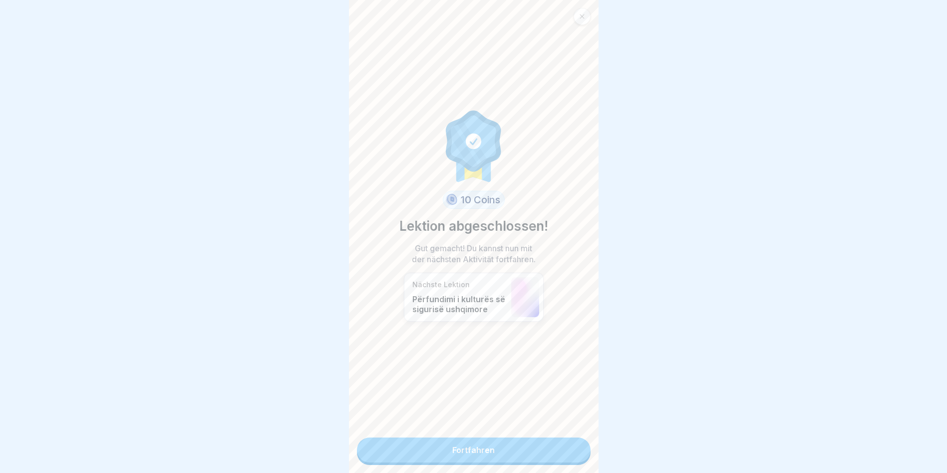
click at [561, 441] on link "Fortfahren" at bounding box center [474, 449] width 234 height 25
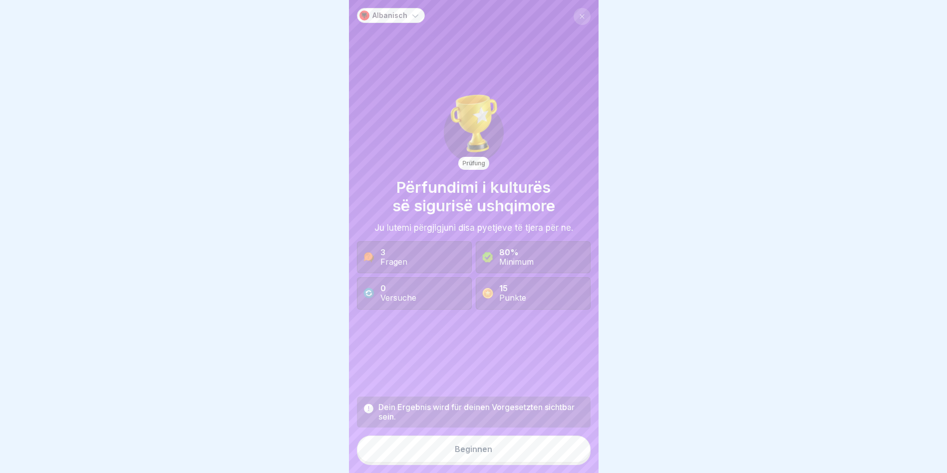
click at [470, 451] on button "Beginnen" at bounding box center [474, 448] width 234 height 27
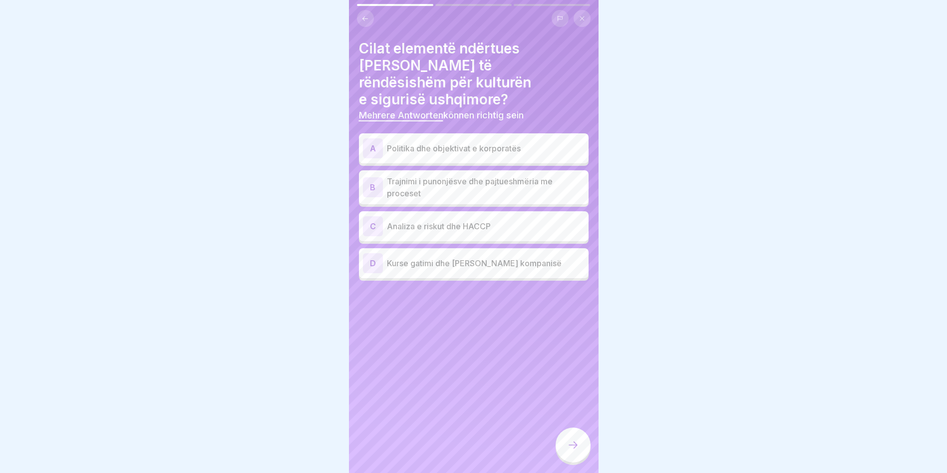
click at [453, 133] on div "A Politika dhe objektivat e korporatës" at bounding box center [474, 148] width 230 height 30
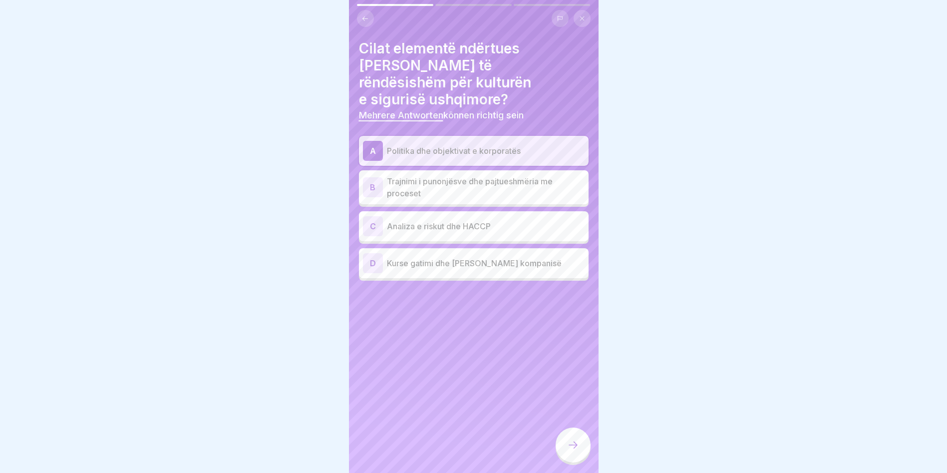
click at [467, 175] on p "Trajnimi i punonjësve dhe pajtueshmëria me proceset" at bounding box center [486, 187] width 198 height 24
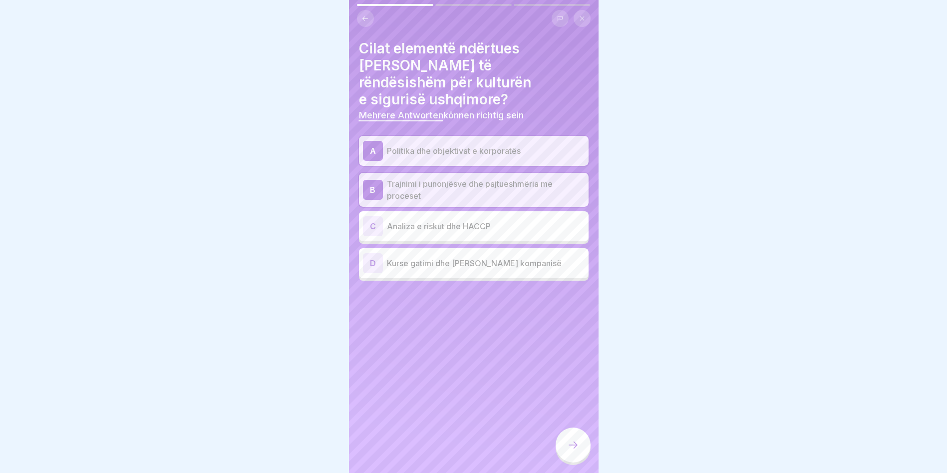
click at [451, 220] on p "Analiza e riskut dhe HACCP" at bounding box center [486, 226] width 198 height 12
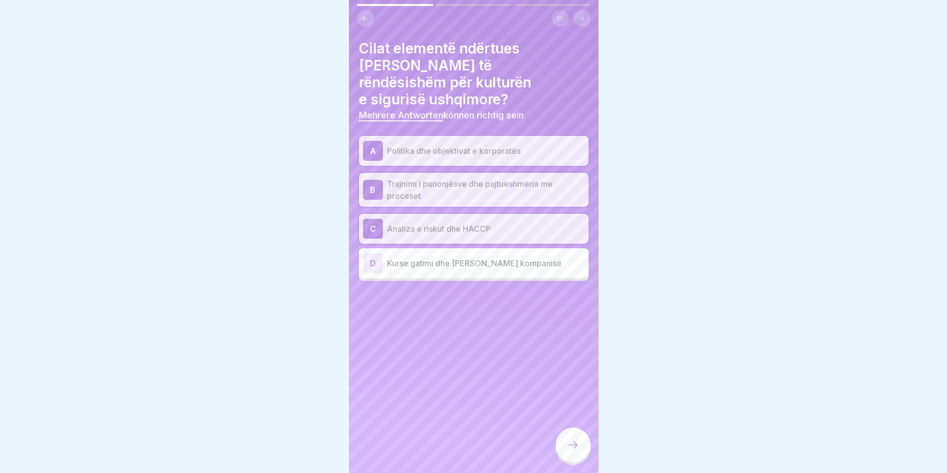
click at [568, 451] on icon at bounding box center [573, 445] width 12 height 12
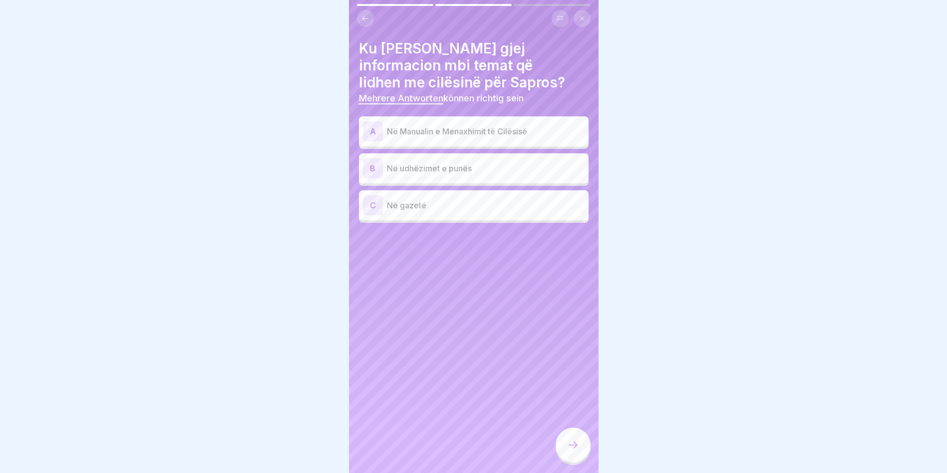
click at [434, 132] on p "Në Manualin e Menaxhimit të Cilësisë" at bounding box center [486, 131] width 198 height 12
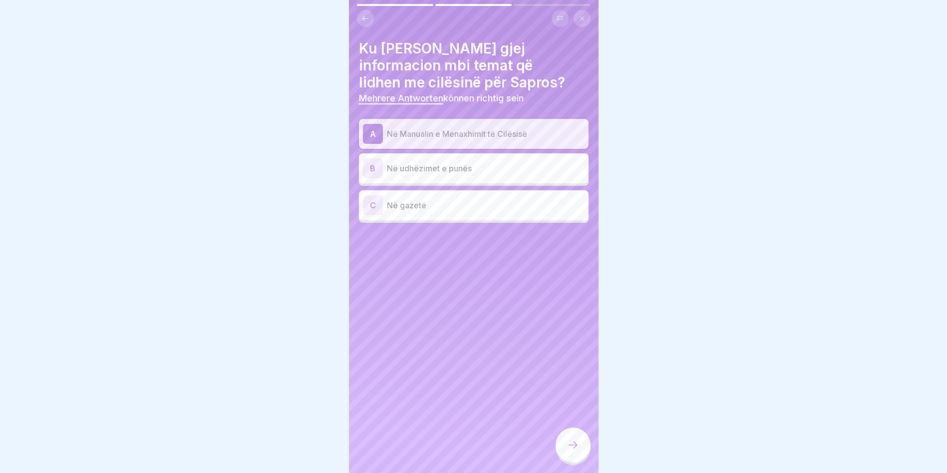
click at [451, 167] on p "Në udhëzimet e punës" at bounding box center [486, 168] width 198 height 12
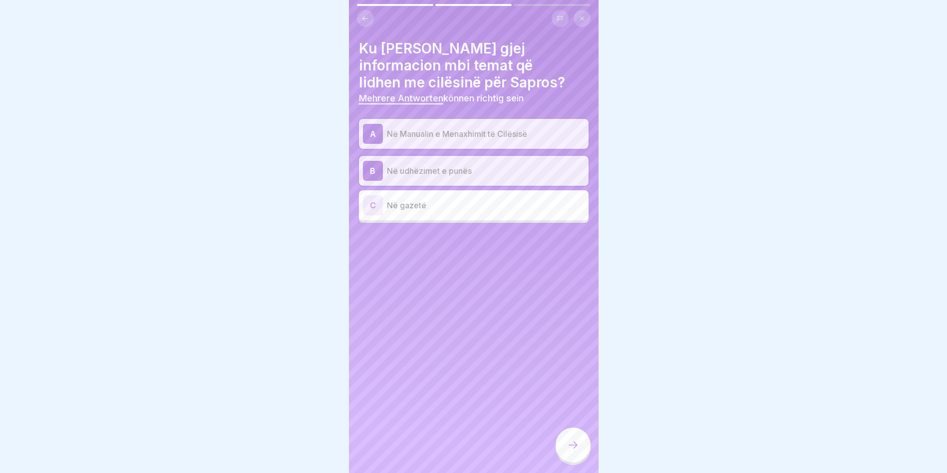
click at [579, 439] on div at bounding box center [572, 444] width 35 height 35
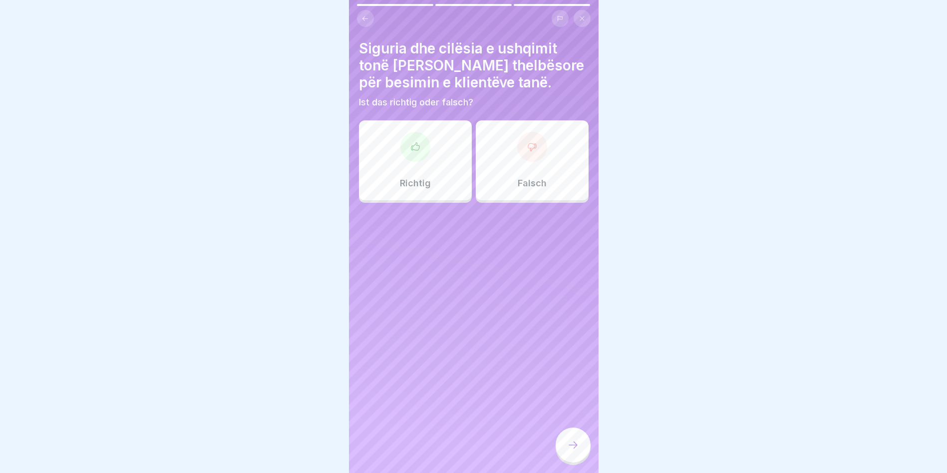
click at [422, 135] on div "Richtig" at bounding box center [415, 160] width 113 height 80
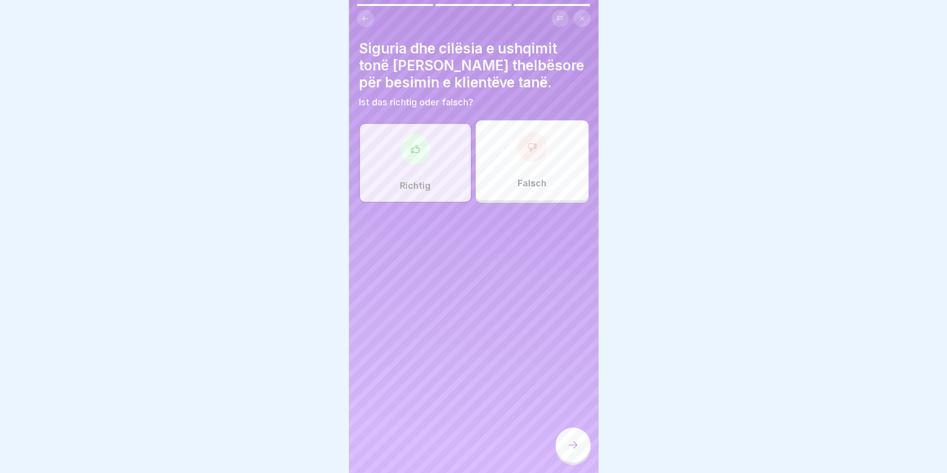
drag, startPoint x: 572, startPoint y: 462, endPoint x: 565, endPoint y: 459, distance: 7.4
click at [566, 460] on div at bounding box center [572, 444] width 35 height 35
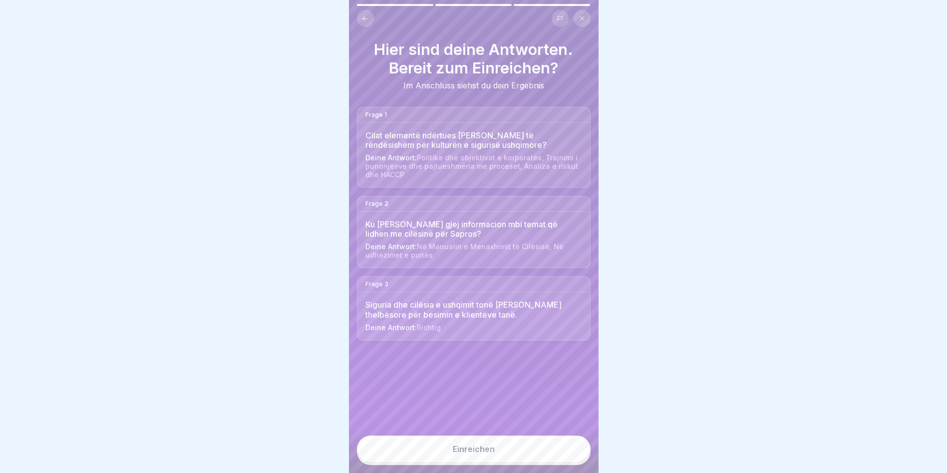
click at [477, 450] on button "Einreichen" at bounding box center [474, 448] width 234 height 27
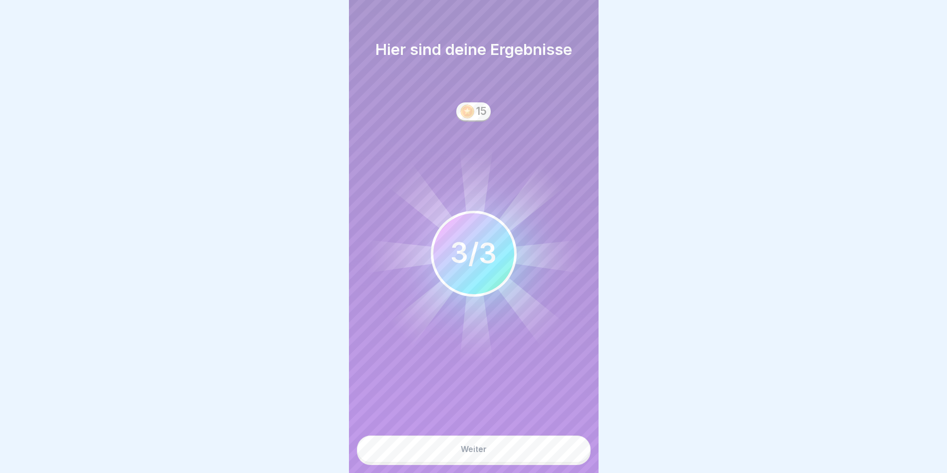
click at [469, 453] on div "Weiter" at bounding box center [474, 448] width 26 height 9
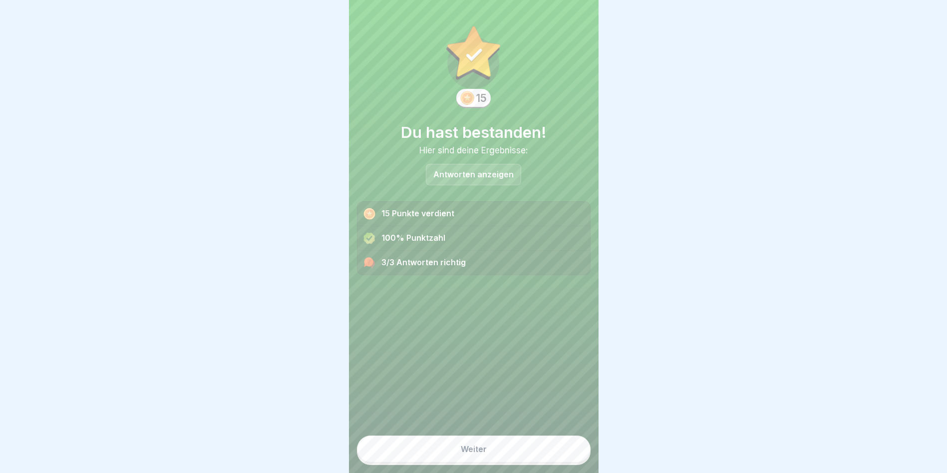
click at [478, 453] on div "Weiter" at bounding box center [474, 448] width 26 height 9
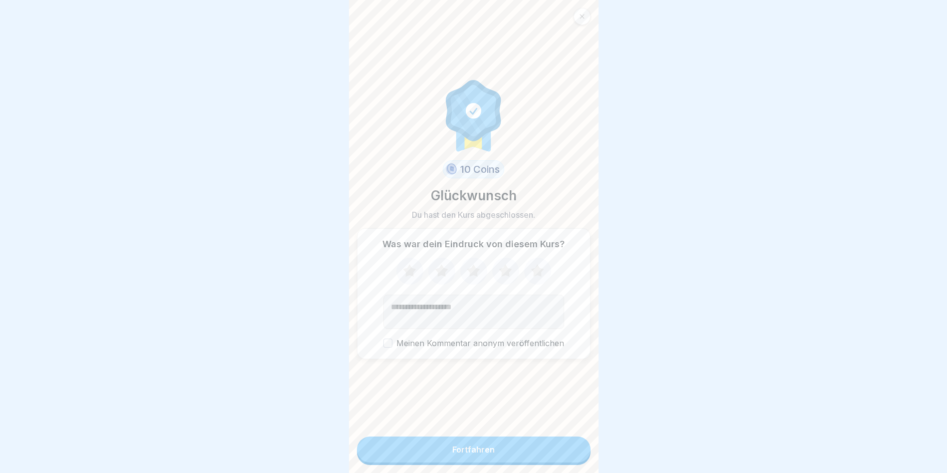
click at [477, 454] on div "Fortfahren" at bounding box center [473, 449] width 42 height 9
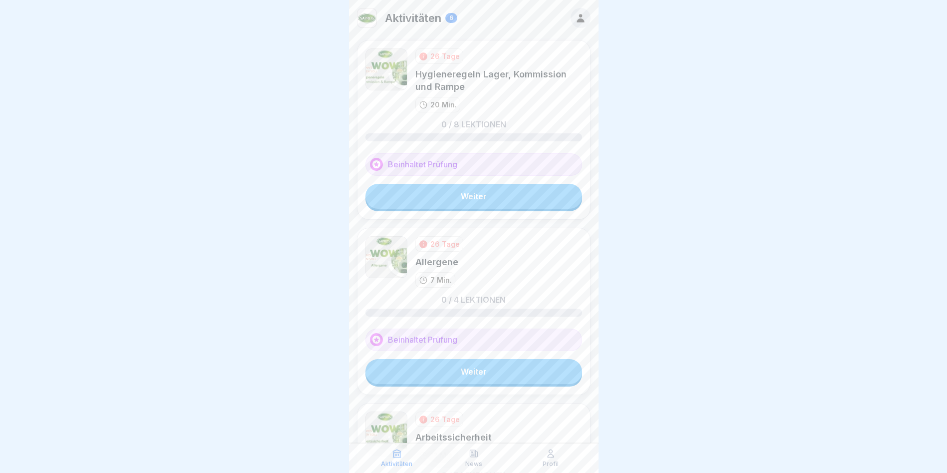
click at [471, 197] on link "Weiter" at bounding box center [473, 196] width 217 height 25
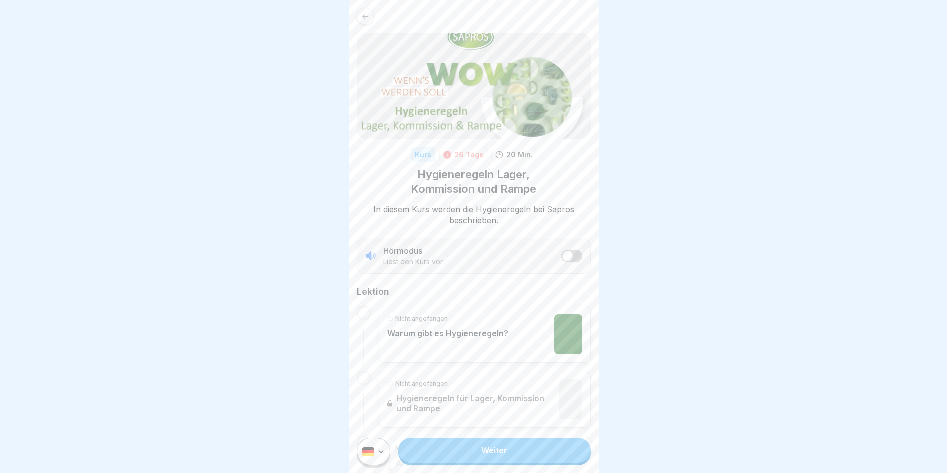
click at [405, 329] on p "Warum gibt es Hygieneregeln?" at bounding box center [447, 333] width 121 height 10
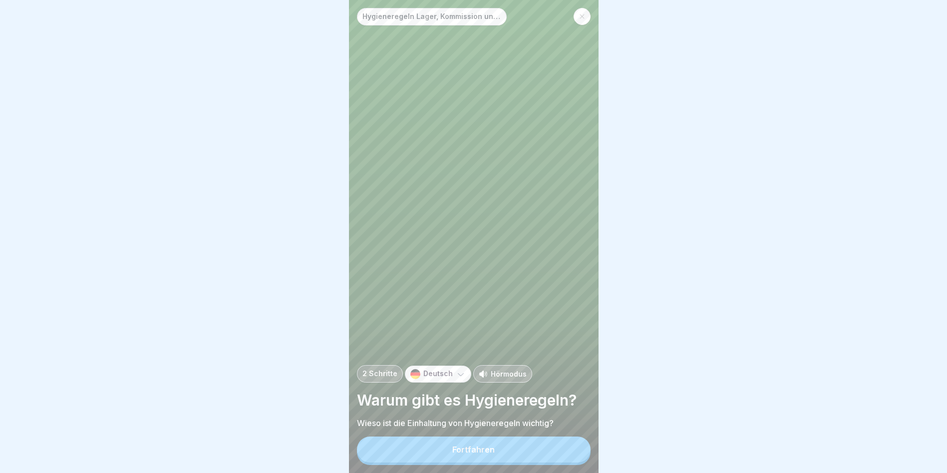
click at [437, 378] on p "Deutsch" at bounding box center [437, 373] width 29 height 8
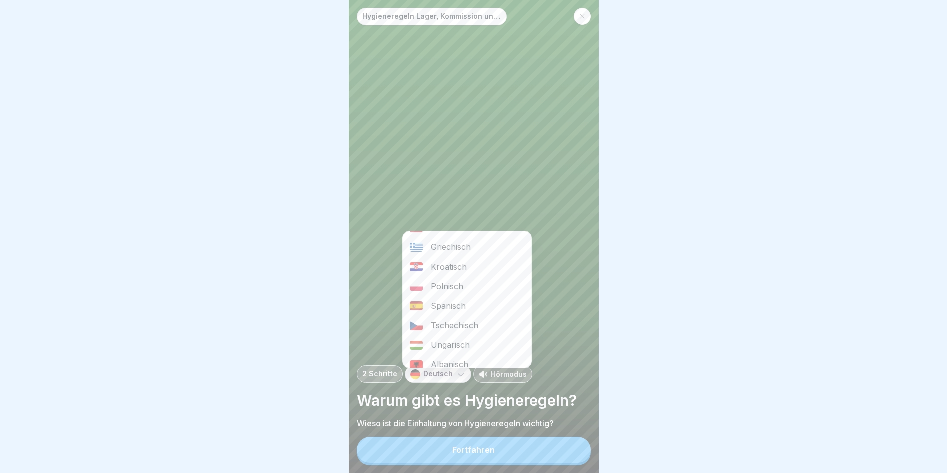
scroll to position [150, 0]
click at [437, 347] on div "Albanisch" at bounding box center [467, 346] width 128 height 19
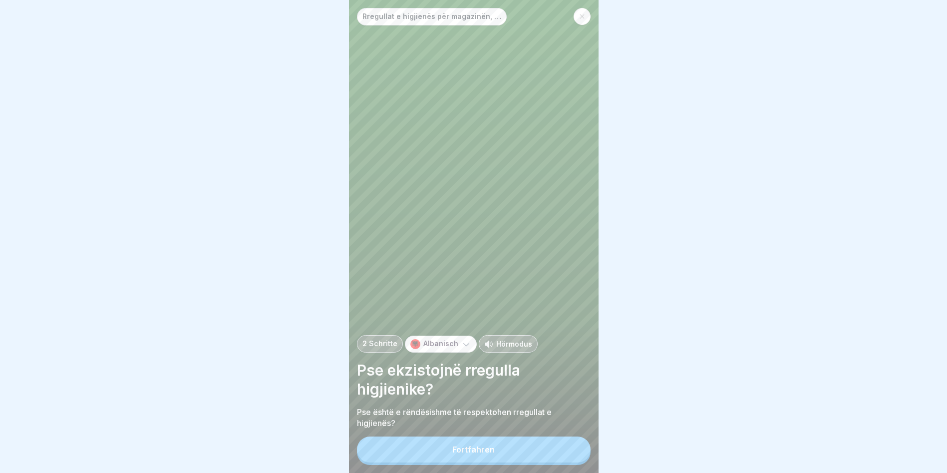
click at [448, 462] on button "Fortfahren" at bounding box center [474, 449] width 234 height 26
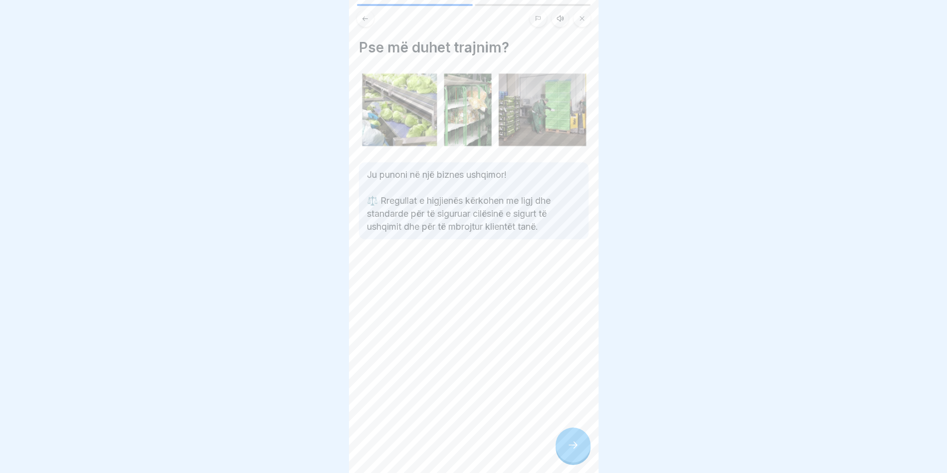
click at [571, 448] on icon at bounding box center [573, 445] width 12 height 12
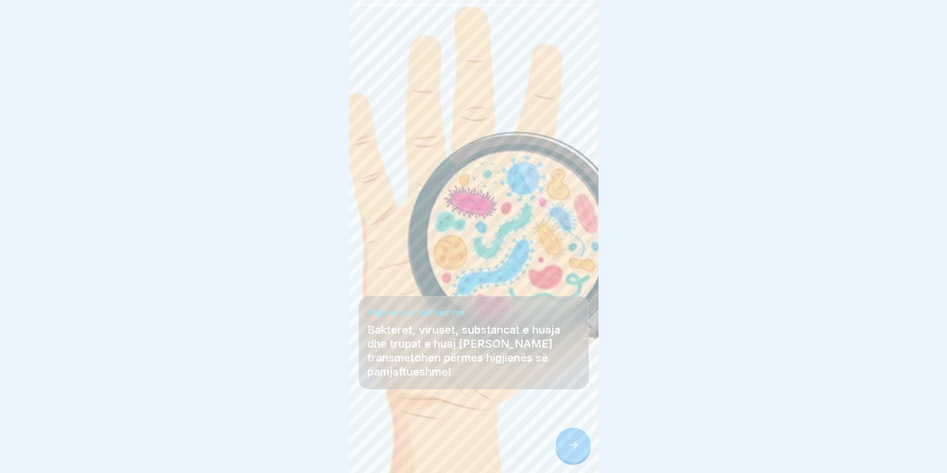
click at [570, 451] on icon at bounding box center [573, 445] width 12 height 12
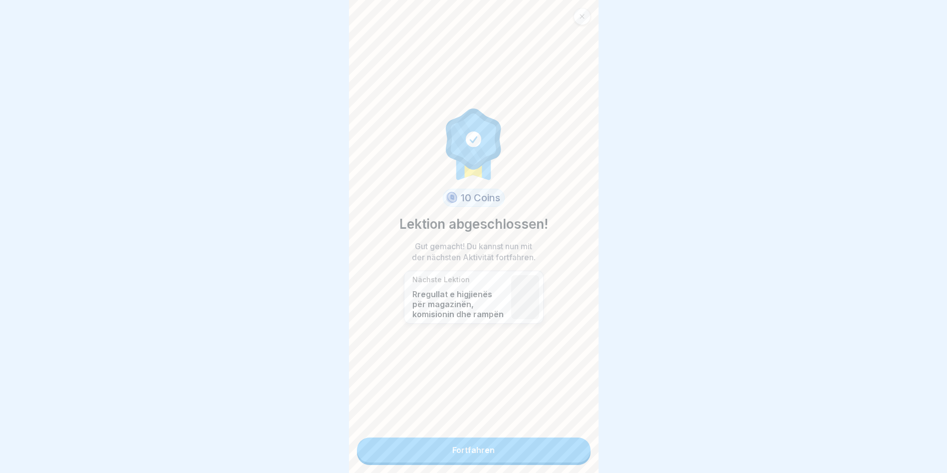
click at [555, 453] on link "Fortfahren" at bounding box center [474, 449] width 234 height 25
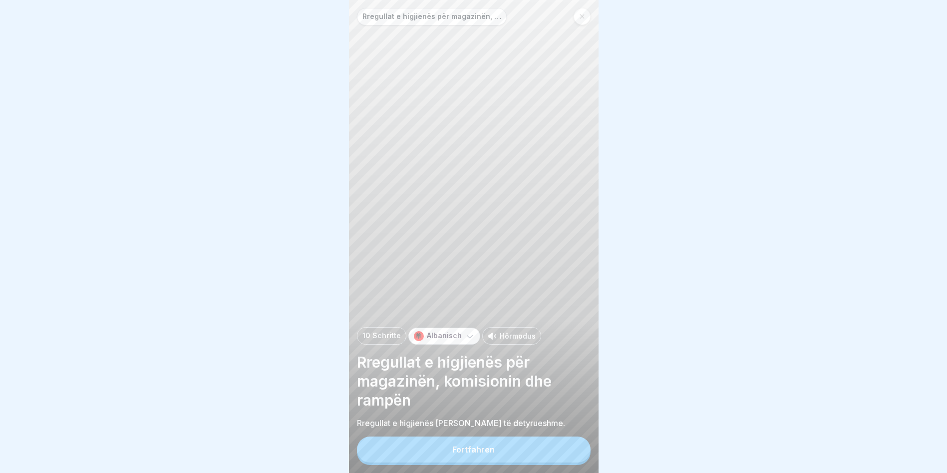
click at [546, 451] on button "Fortfahren" at bounding box center [474, 449] width 234 height 26
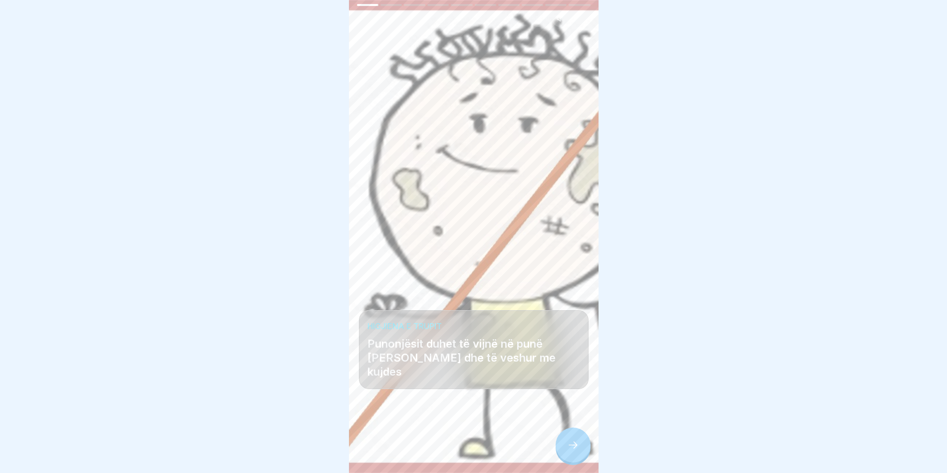
click at [561, 450] on div at bounding box center [572, 444] width 35 height 35
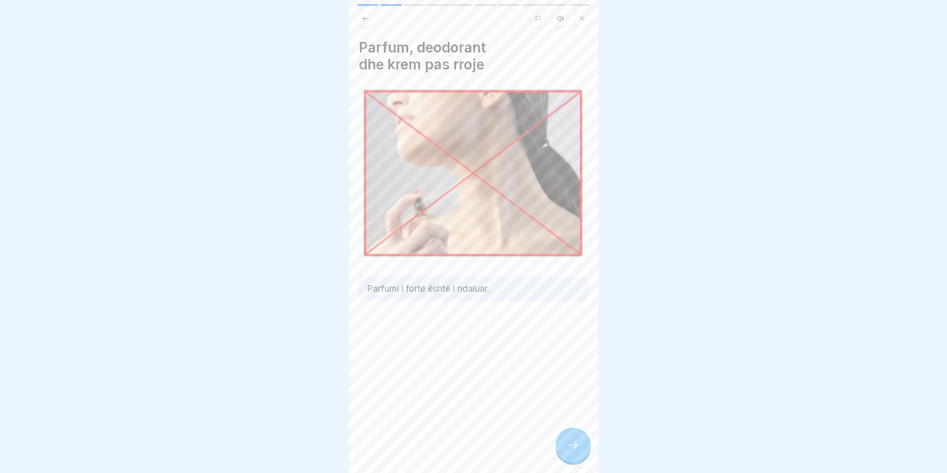
click at [559, 450] on div at bounding box center [572, 444] width 35 height 35
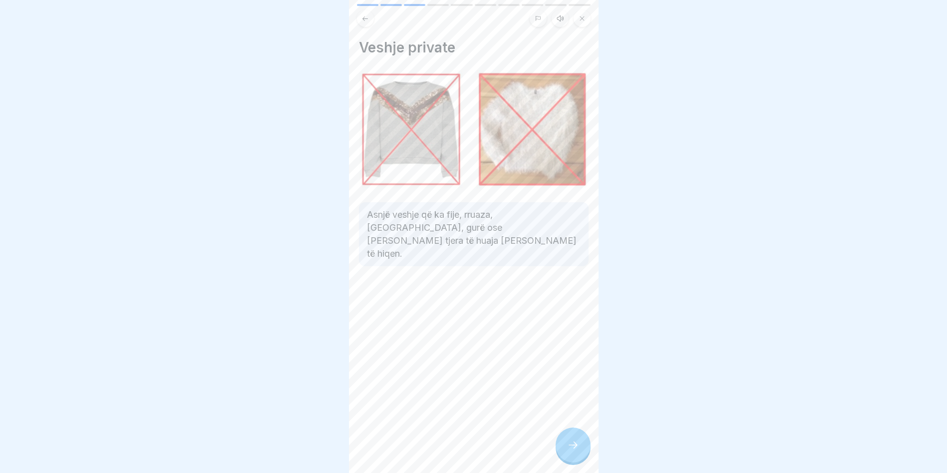
click at [559, 449] on div at bounding box center [572, 444] width 35 height 35
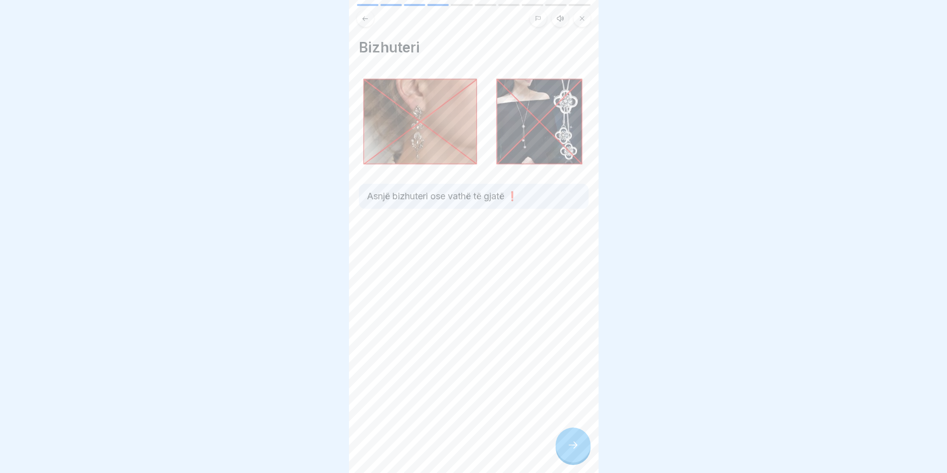
click at [559, 449] on div at bounding box center [572, 444] width 35 height 35
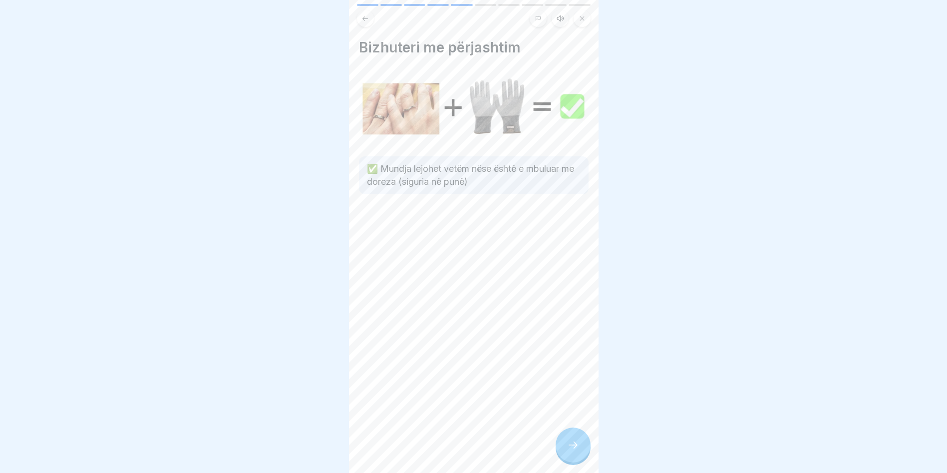
click at [559, 449] on div at bounding box center [572, 444] width 35 height 35
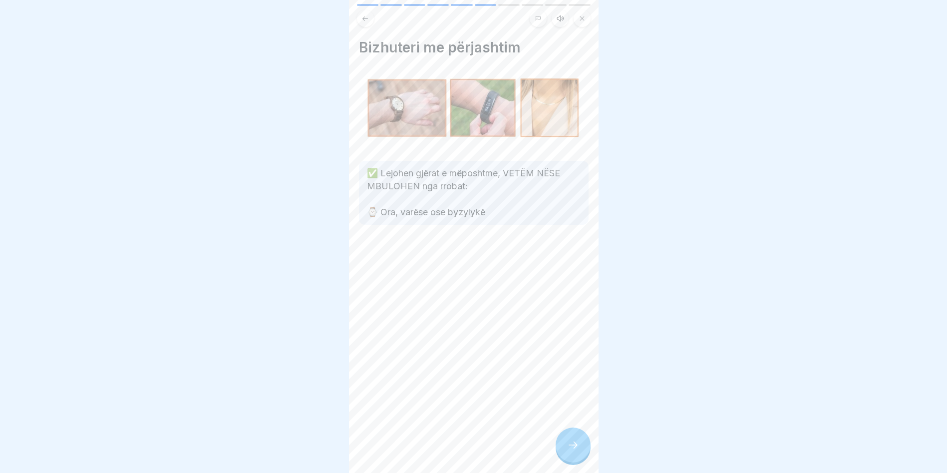
click at [559, 449] on div at bounding box center [572, 444] width 35 height 35
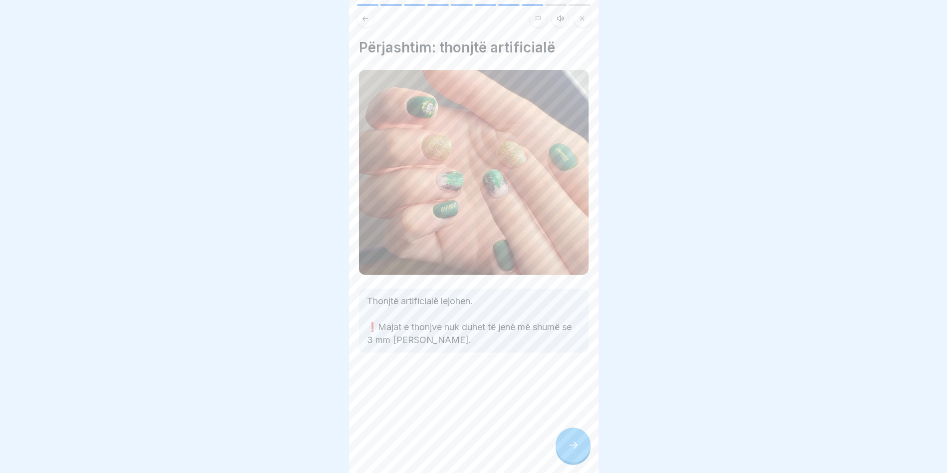
click at [559, 449] on div at bounding box center [572, 444] width 35 height 35
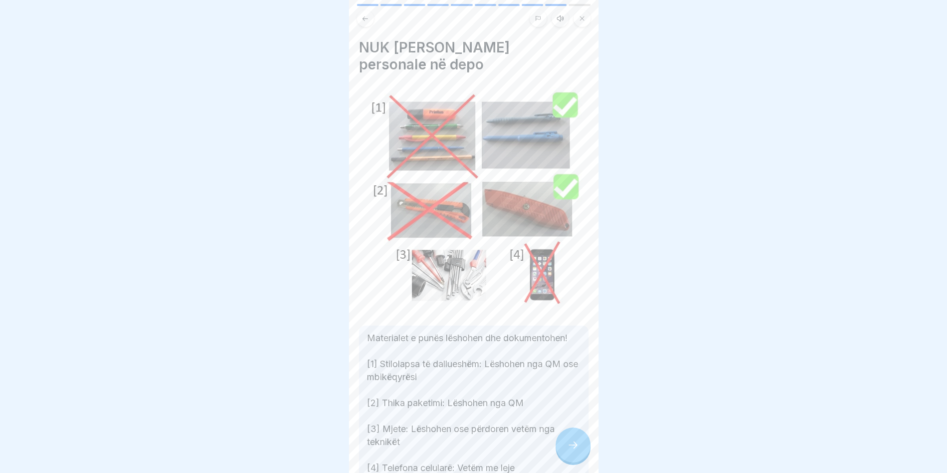
click at [559, 449] on div at bounding box center [572, 444] width 35 height 35
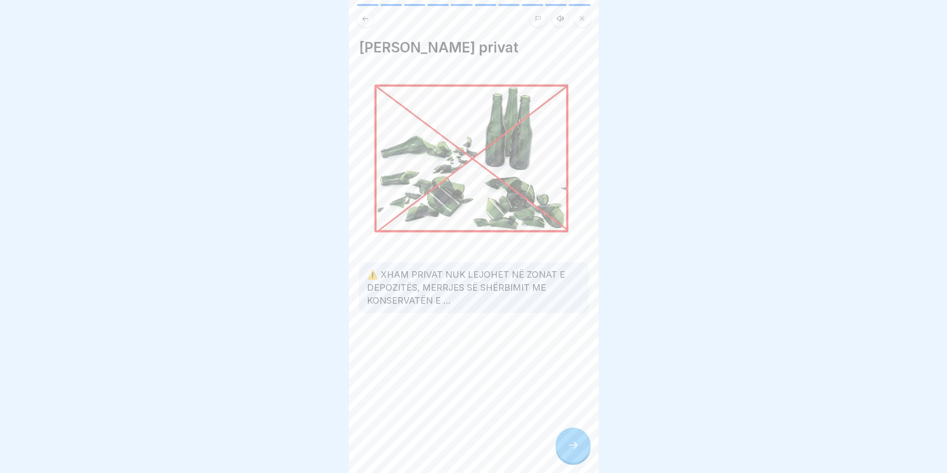
click at [557, 446] on div at bounding box center [572, 444] width 35 height 35
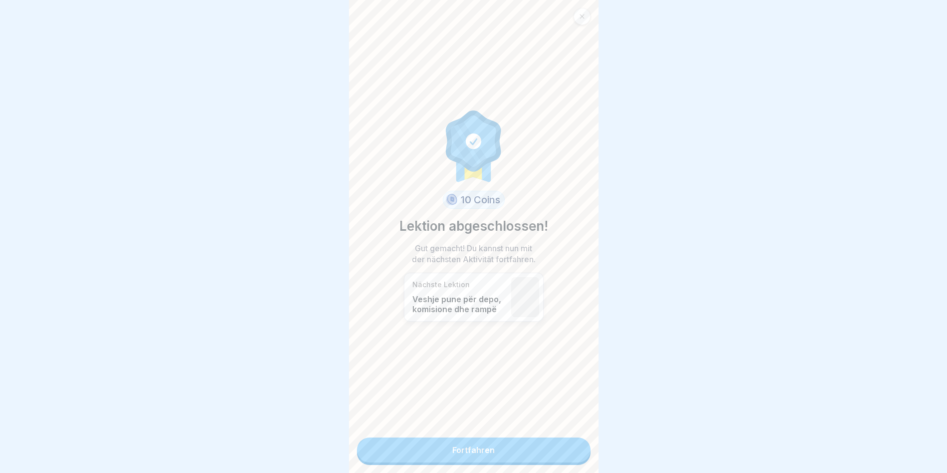
click at [557, 446] on link "Fortfahren" at bounding box center [474, 449] width 234 height 25
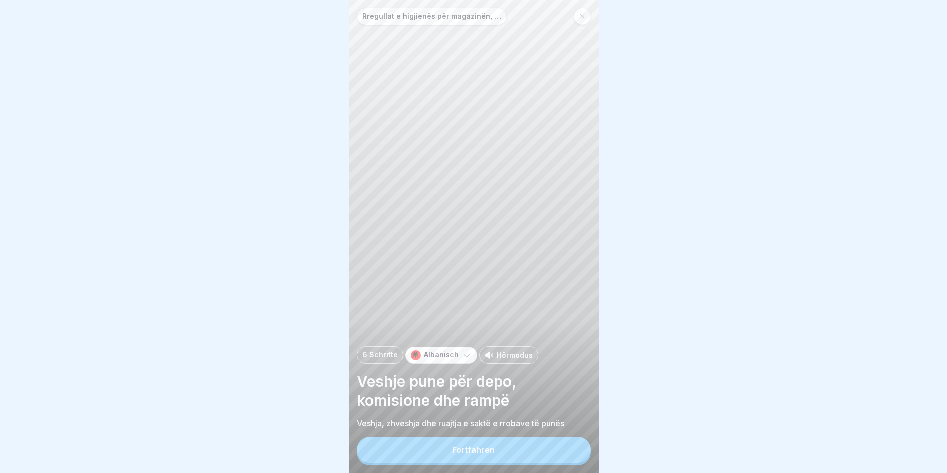
click at [556, 446] on button "Fortfahren" at bounding box center [474, 449] width 234 height 26
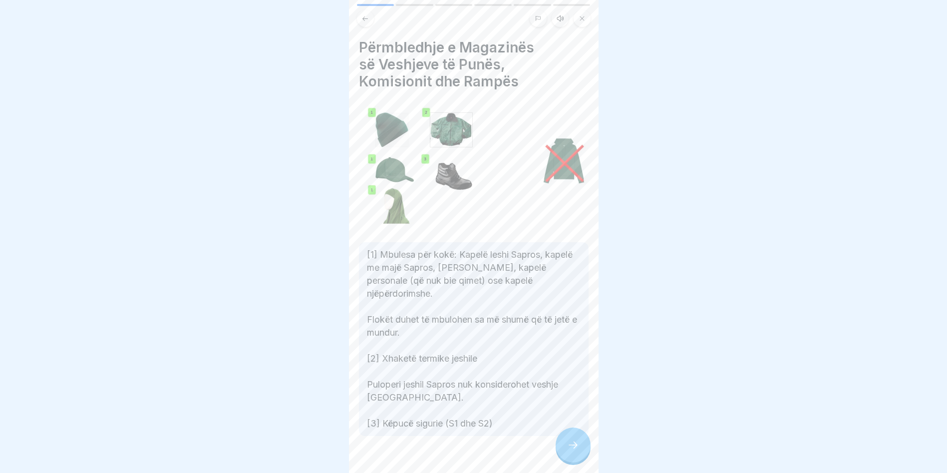
click at [555, 445] on div at bounding box center [474, 466] width 230 height 60
click at [568, 451] on icon at bounding box center [573, 445] width 12 height 12
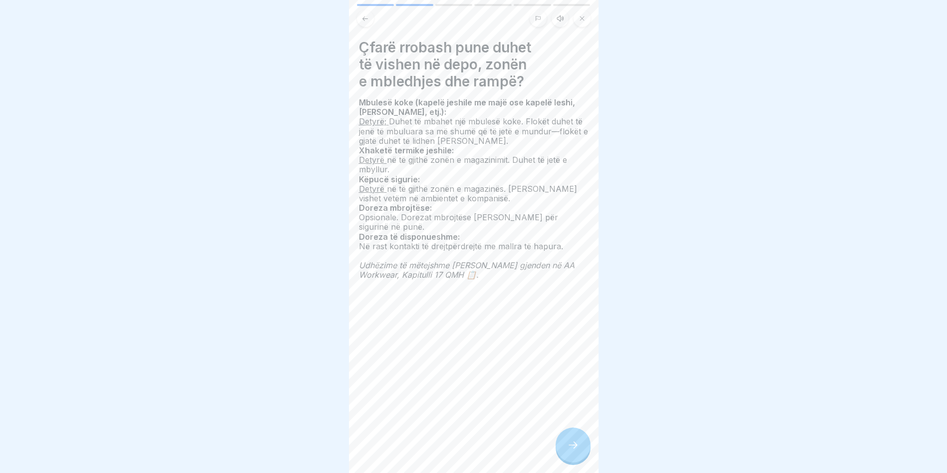
click at [568, 451] on icon at bounding box center [573, 445] width 12 height 12
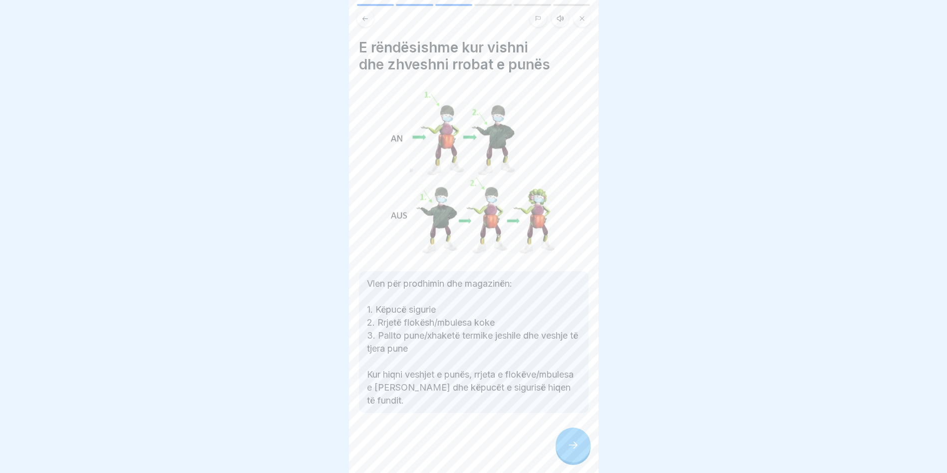
click at [568, 451] on icon at bounding box center [573, 445] width 12 height 12
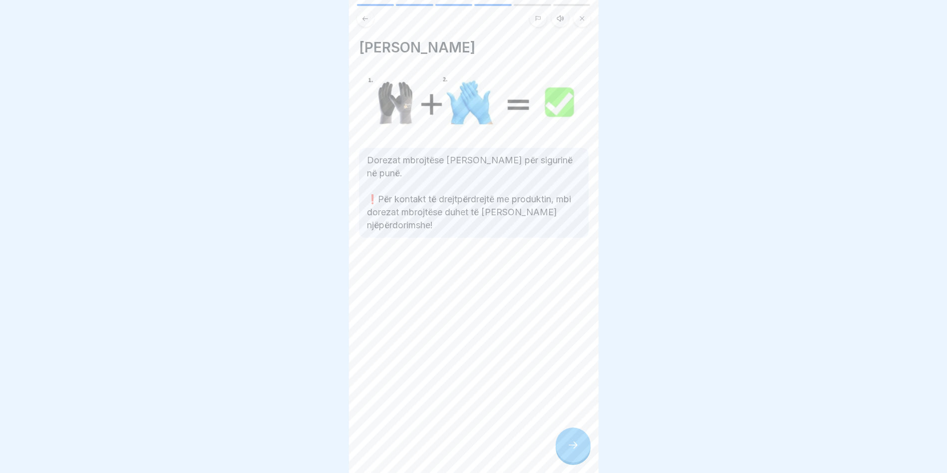
click at [568, 451] on icon at bounding box center [573, 445] width 12 height 12
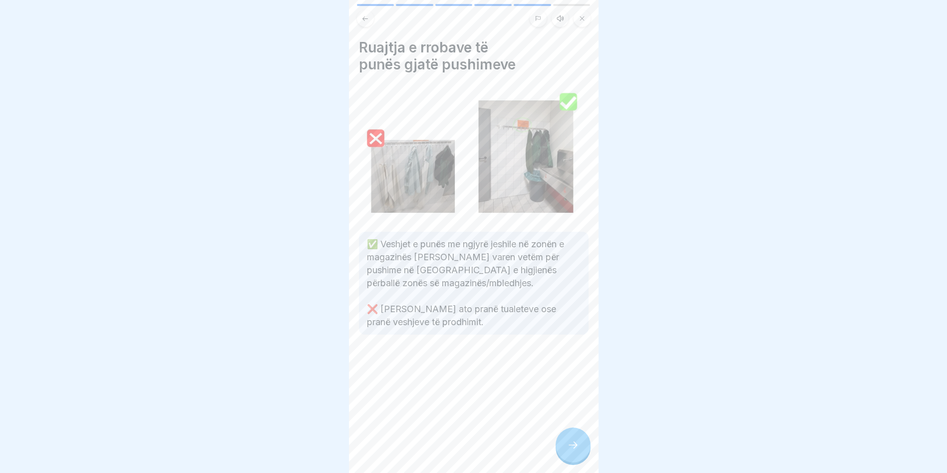
click at [568, 451] on icon at bounding box center [573, 445] width 12 height 12
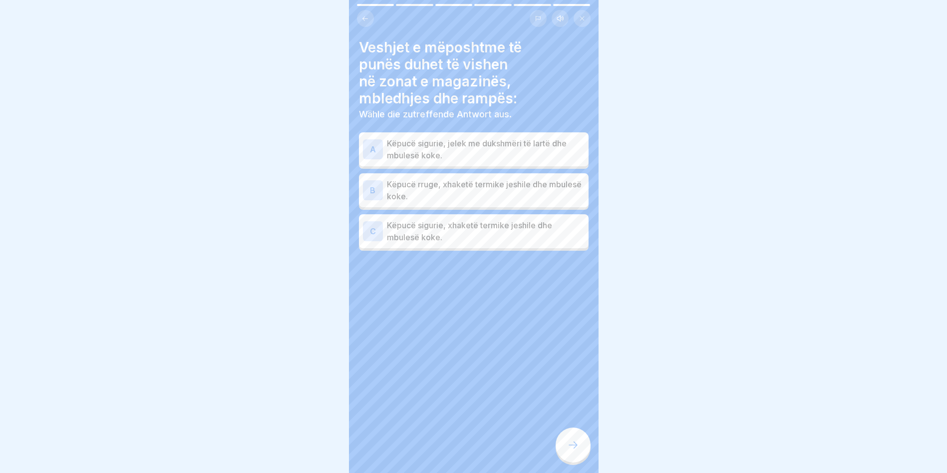
click at [568, 451] on icon at bounding box center [573, 445] width 12 height 12
click at [447, 153] on p "Këpucë sigurie, jelek me dukshmëri të lartë dhe mbulesë koke." at bounding box center [486, 149] width 198 height 24
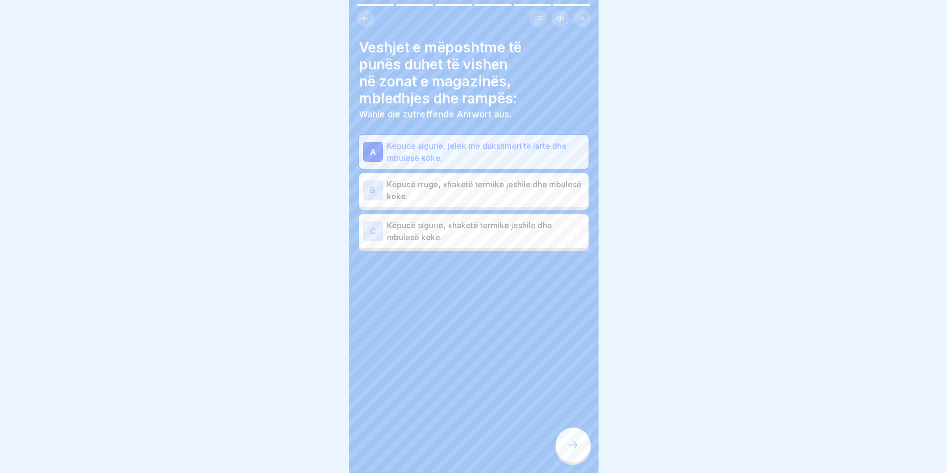
click at [505, 233] on p "Këpucë sigurie, xhaketë termike jeshile dhe mbulesë koke." at bounding box center [486, 231] width 198 height 24
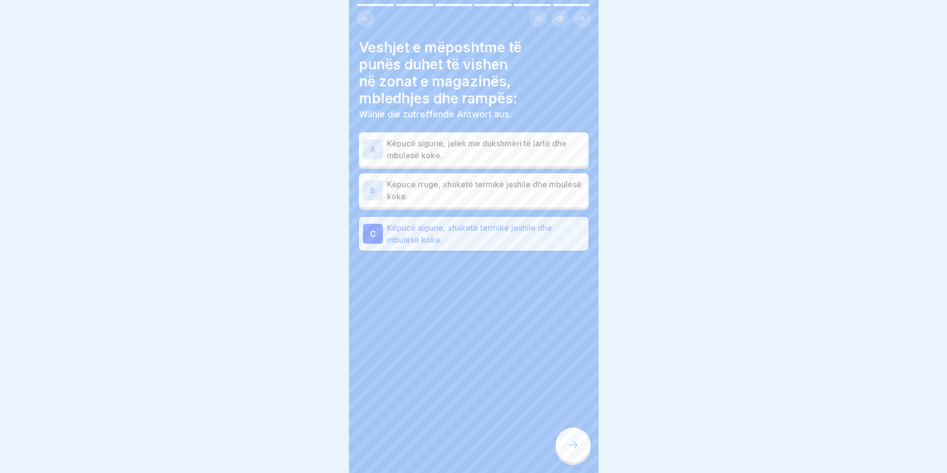
click at [566, 456] on div at bounding box center [572, 444] width 35 height 35
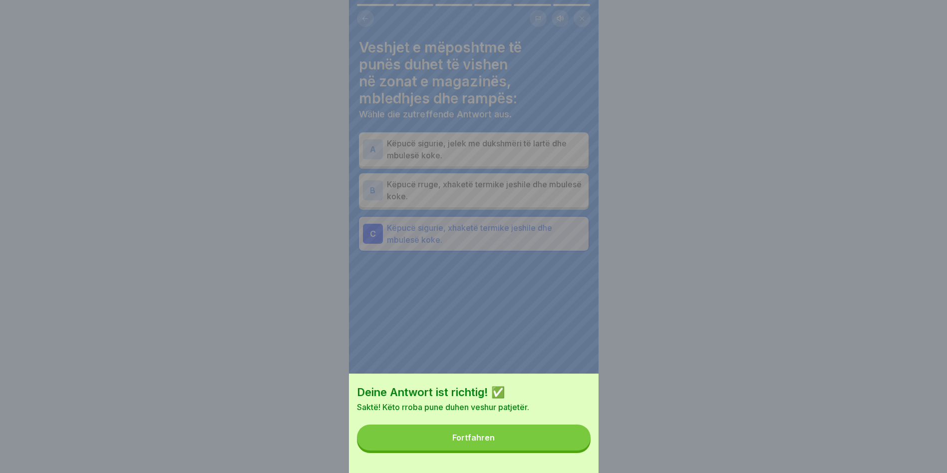
click at [480, 441] on div "Fortfahren" at bounding box center [473, 437] width 42 height 9
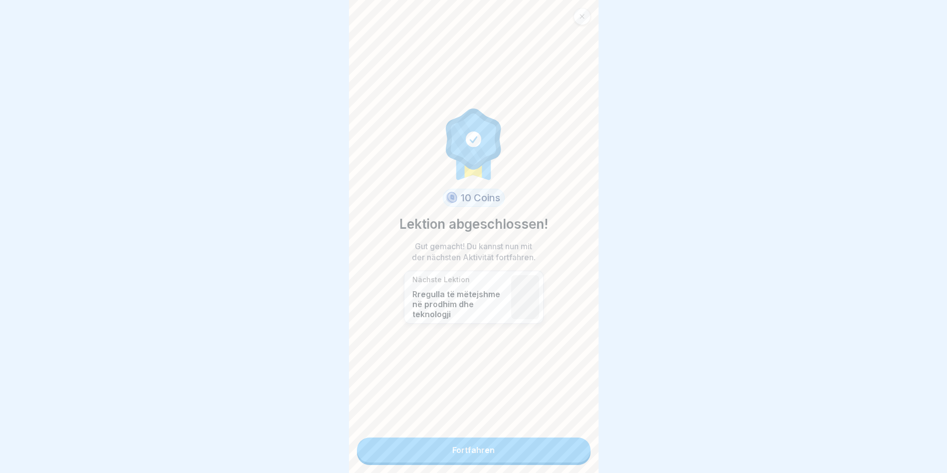
click at [487, 462] on div "10 Coins Lektion abgeschlossen! Gut gemacht! Du kannst nun mit der nächsten Akt…" at bounding box center [474, 236] width 250 height 473
click at [483, 457] on link "Fortfahren" at bounding box center [474, 449] width 234 height 25
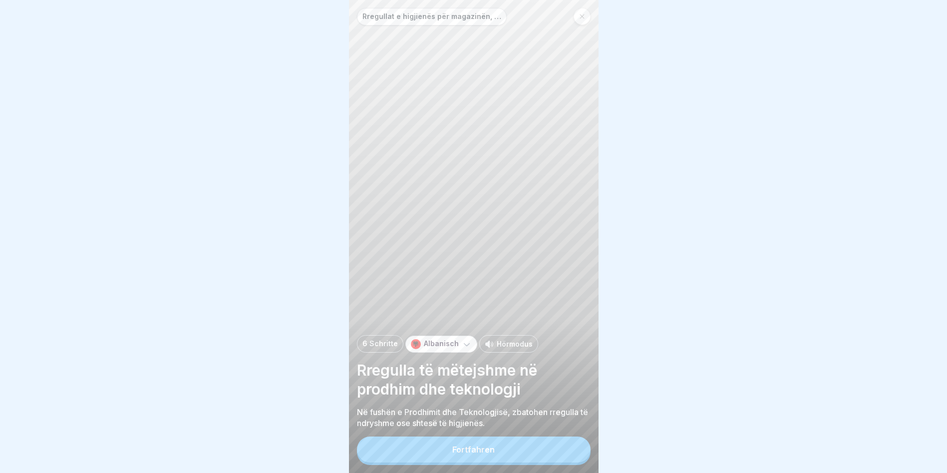
click at [495, 453] on button "Fortfahren" at bounding box center [474, 449] width 234 height 26
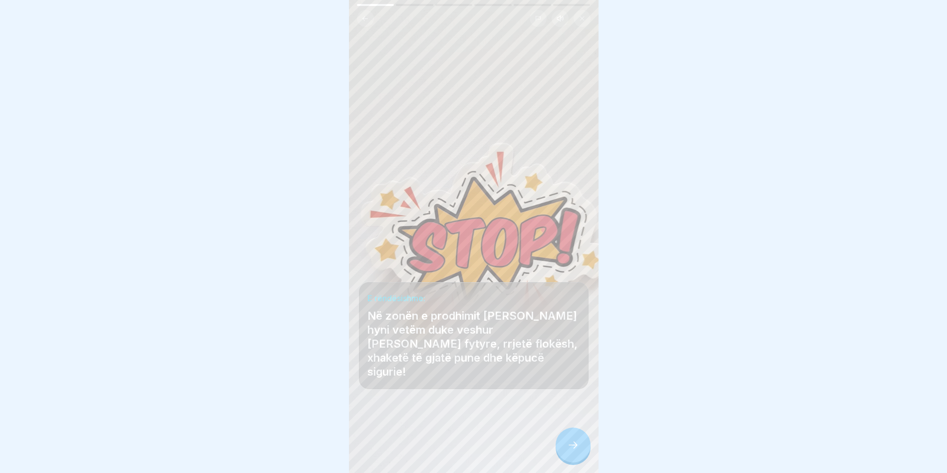
click at [576, 459] on div at bounding box center [572, 444] width 35 height 35
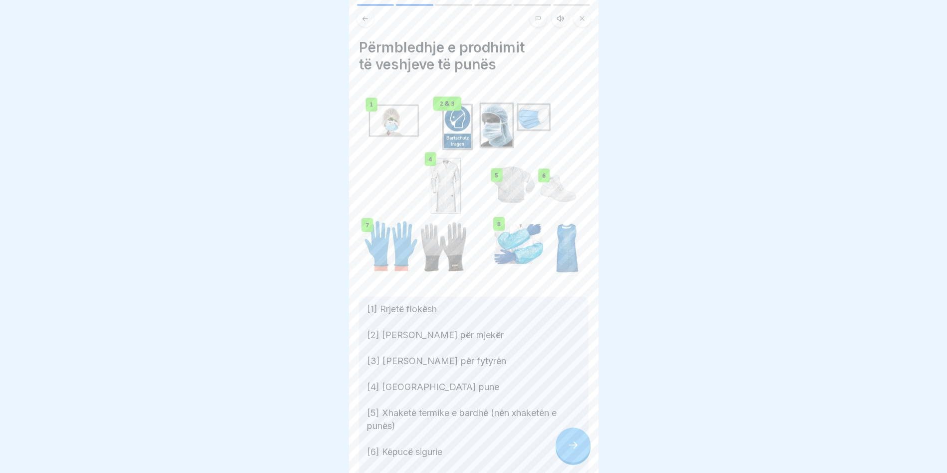
click at [576, 459] on div at bounding box center [572, 444] width 35 height 35
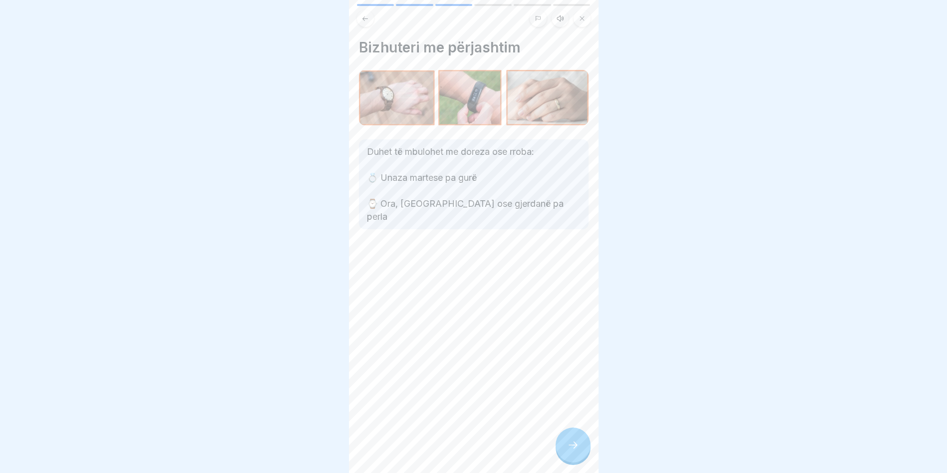
click at [576, 459] on div at bounding box center [572, 444] width 35 height 35
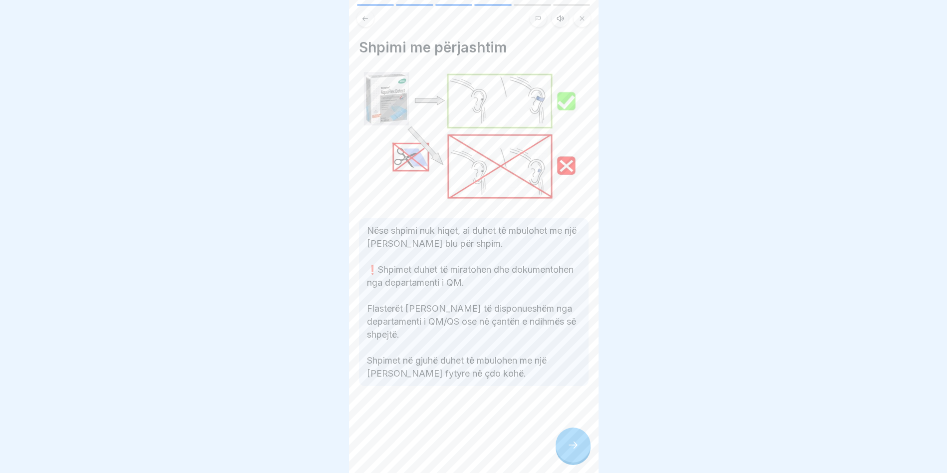
click at [576, 459] on div at bounding box center [572, 444] width 35 height 35
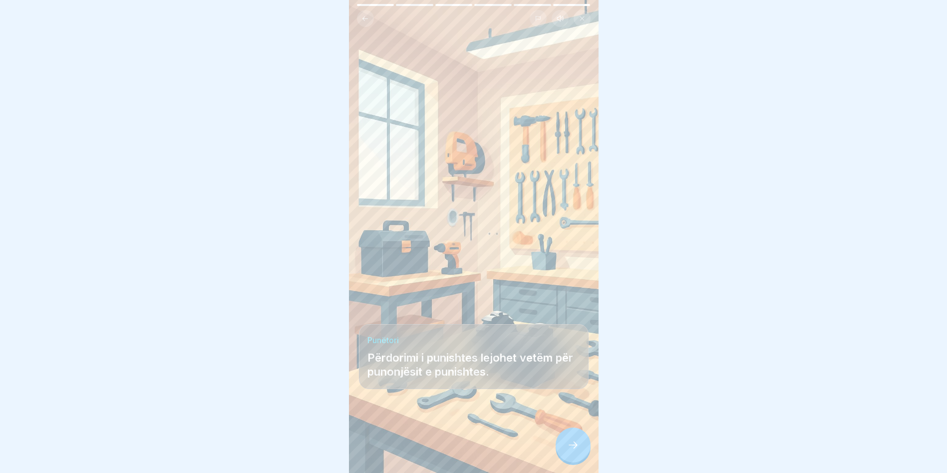
click at [576, 459] on div at bounding box center [572, 444] width 35 height 35
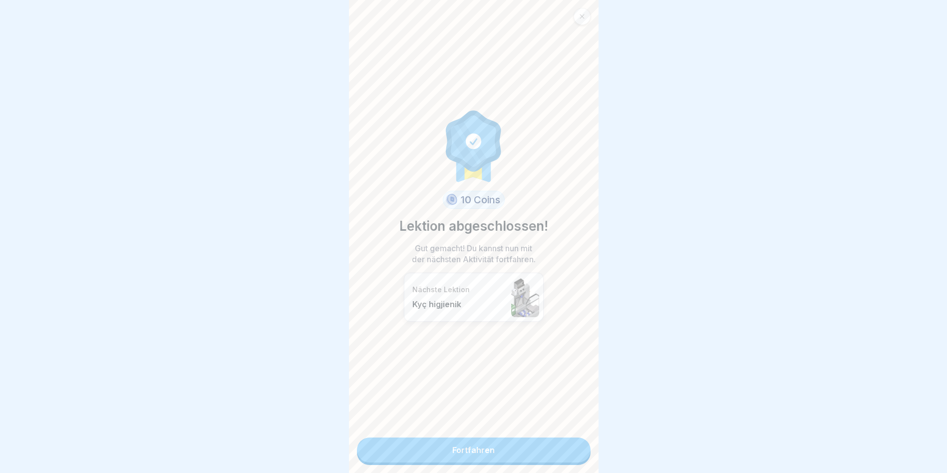
click at [576, 459] on link "Fortfahren" at bounding box center [474, 449] width 234 height 25
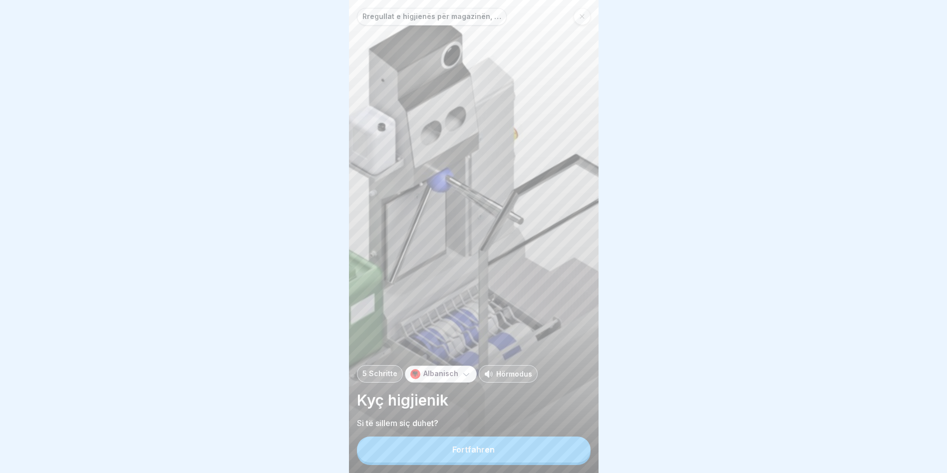
click at [576, 459] on button "Fortfahren" at bounding box center [474, 449] width 234 height 26
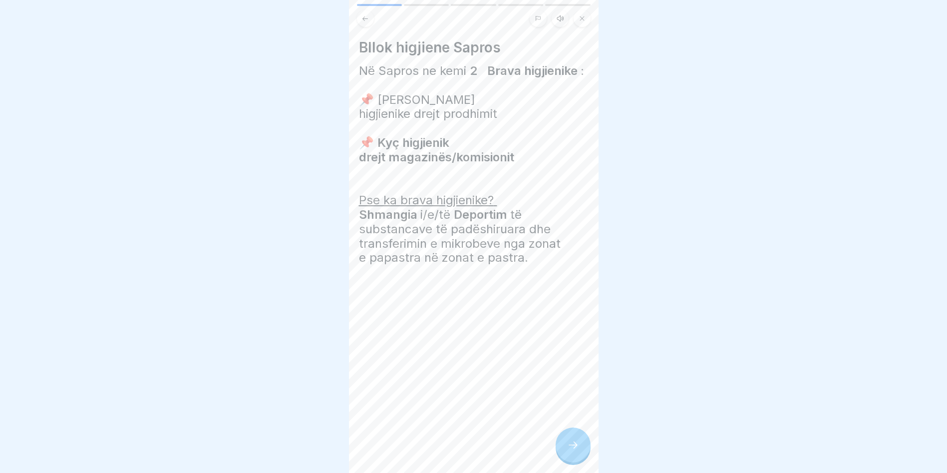
click at [572, 451] on icon at bounding box center [573, 445] width 12 height 12
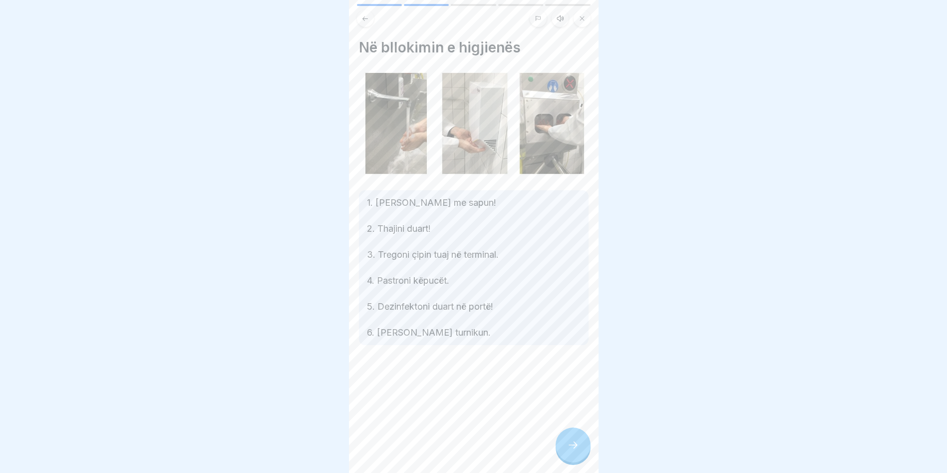
click at [572, 451] on icon at bounding box center [573, 445] width 12 height 12
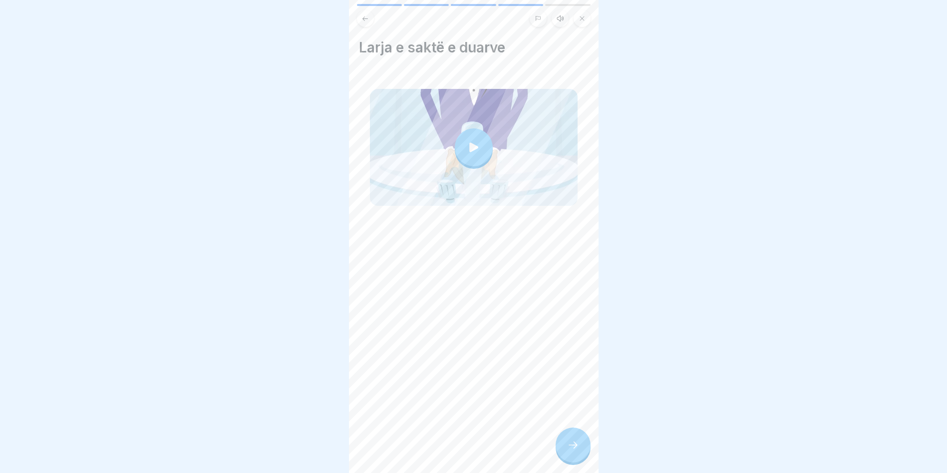
click at [572, 451] on icon at bounding box center [573, 445] width 12 height 12
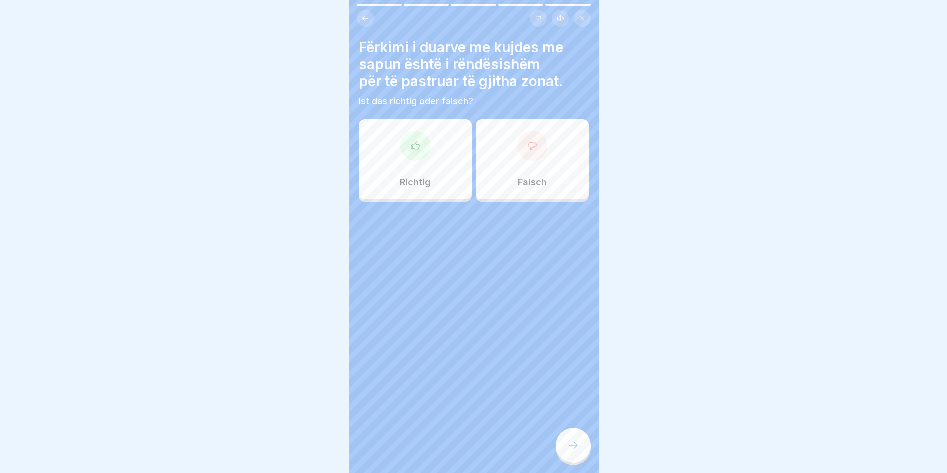
click at [572, 451] on icon at bounding box center [573, 445] width 12 height 12
click at [428, 142] on div "Richtig" at bounding box center [415, 159] width 113 height 80
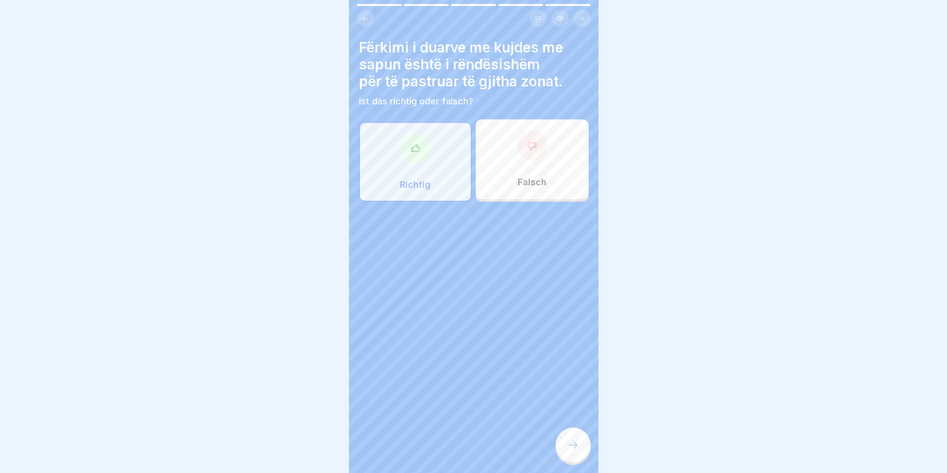
click at [577, 451] on icon at bounding box center [573, 445] width 12 height 12
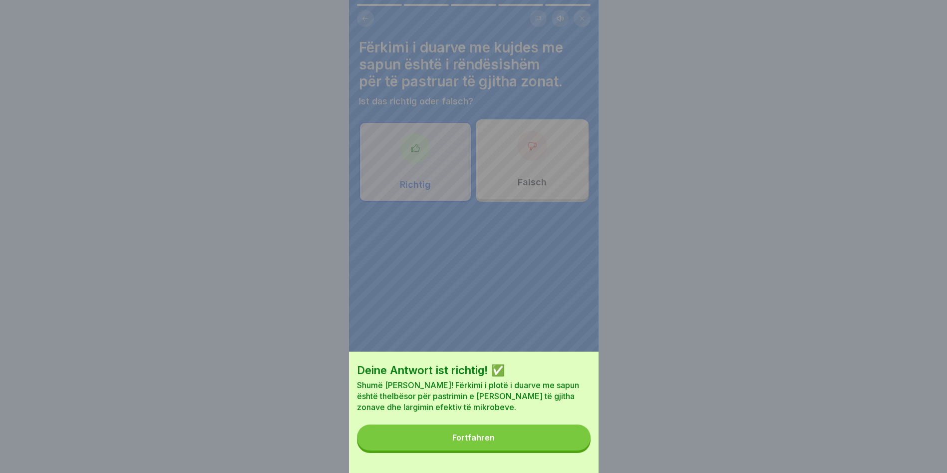
click at [479, 442] on div "Fortfahren" at bounding box center [473, 437] width 42 height 9
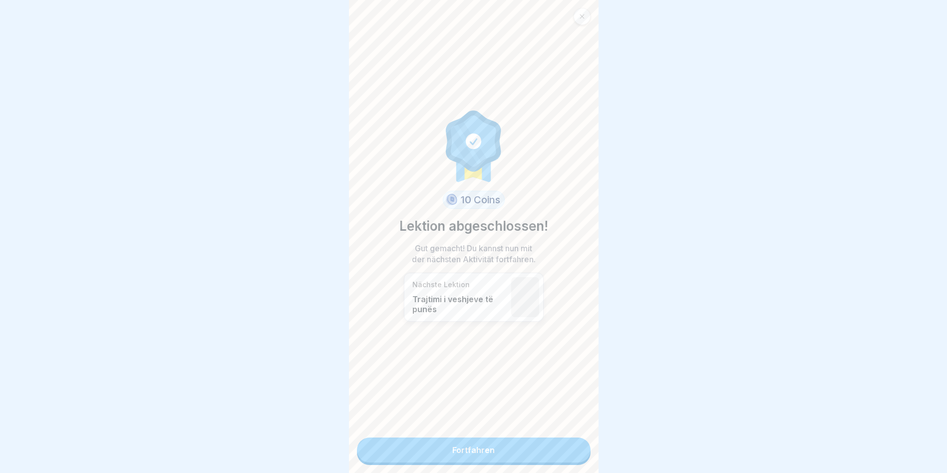
click at [477, 470] on div "10 Coins Lektion abgeschlossen! Gut gemacht! Du kannst nun mit der nächsten Akt…" at bounding box center [474, 236] width 250 height 473
click at [466, 454] on link "Fortfahren" at bounding box center [474, 449] width 234 height 25
click at [465, 453] on link "Fortfahren" at bounding box center [474, 449] width 234 height 25
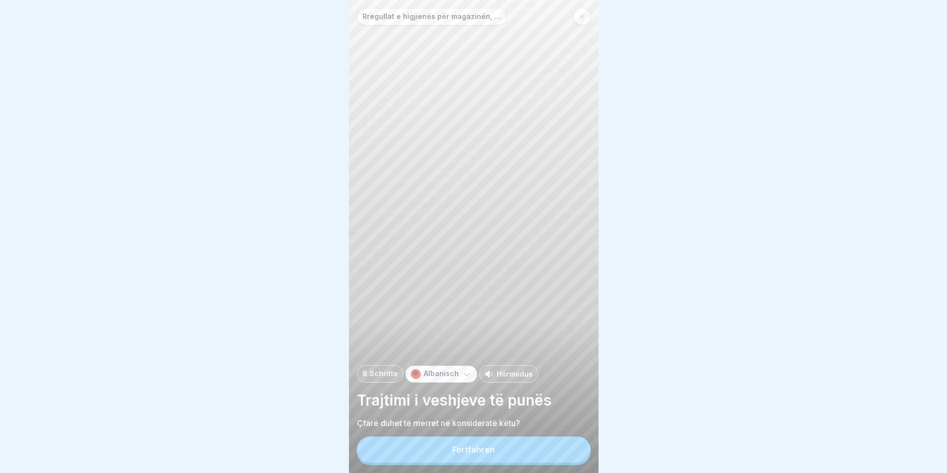
click at [468, 454] on div "Fortfahren" at bounding box center [473, 449] width 42 height 9
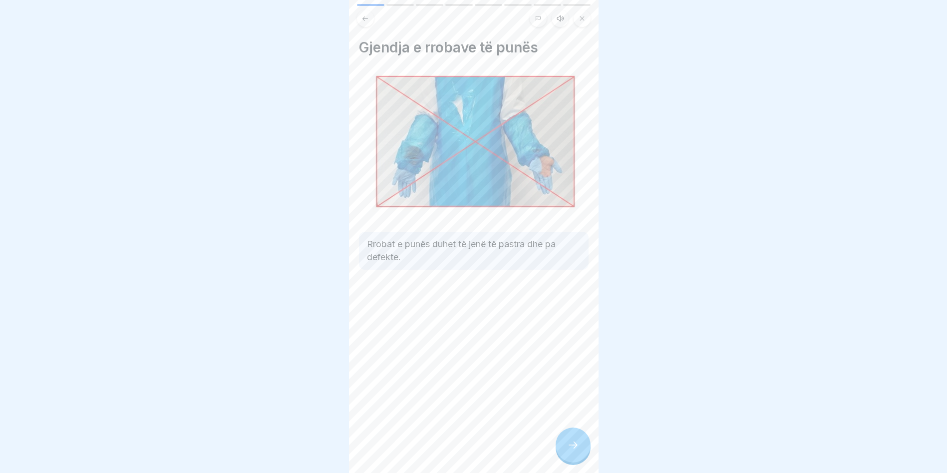
click at [576, 448] on icon at bounding box center [572, 444] width 9 height 7
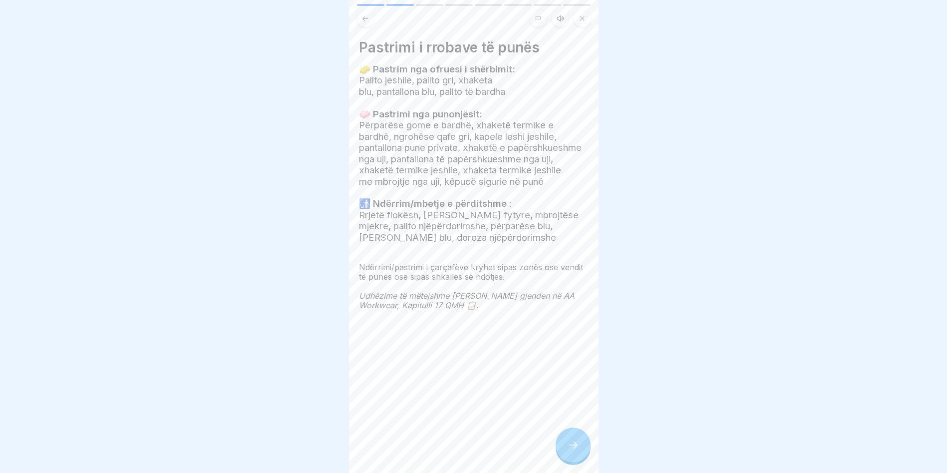
click at [574, 451] on icon at bounding box center [573, 445] width 12 height 12
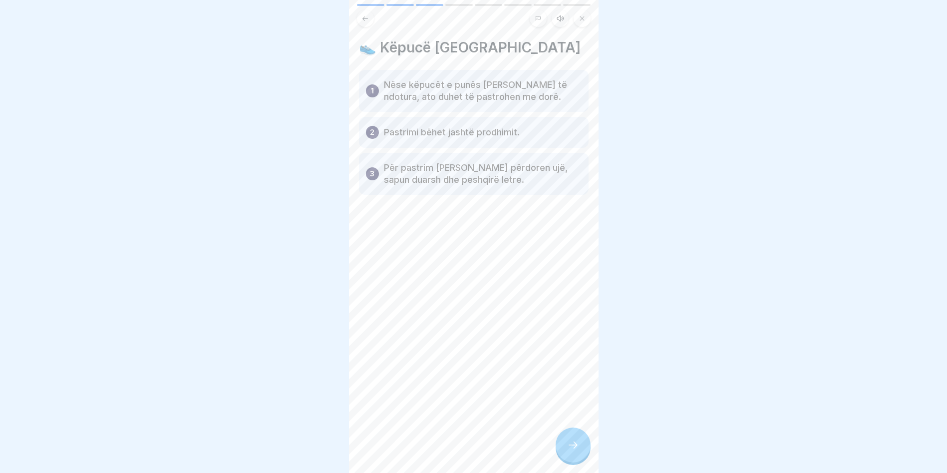
click at [573, 448] on icon at bounding box center [572, 444] width 9 height 7
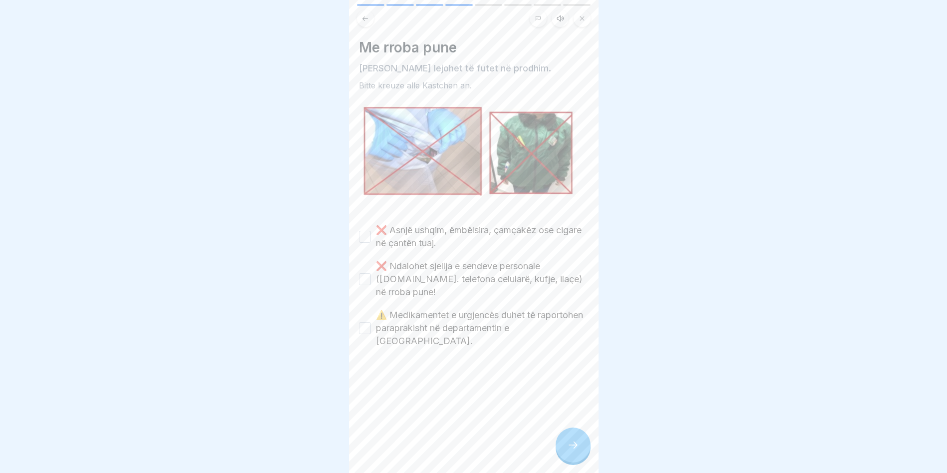
click at [573, 451] on icon at bounding box center [573, 445] width 12 height 12
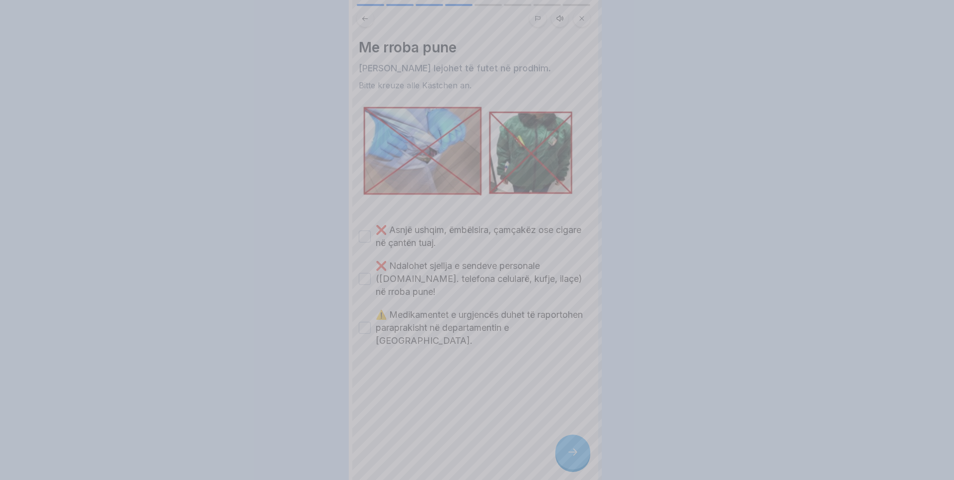
click at [572, 452] on div at bounding box center [477, 240] width 954 height 480
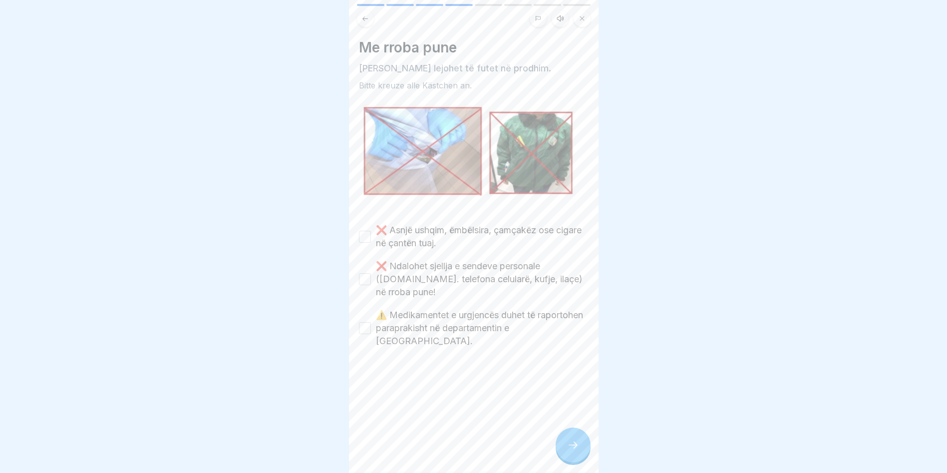
click at [363, 235] on button "❌ Asnjë ushqim, ëmbëlsira, çamçakëz ose cigare në çantën tuaj." at bounding box center [365, 237] width 12 height 12
click at [368, 273] on button "❌ Ndalohet sjellja e sendeve personale (p.sh. telefona celularë, kufje, ilaçe) …" at bounding box center [365, 279] width 12 height 12
drag, startPoint x: 368, startPoint y: 314, endPoint x: 380, endPoint y: 330, distance: 20.0
click at [368, 322] on button "⚠️ Medikamentet e urgjencës duhet të raportohen paraprakisht në departamentin e…" at bounding box center [365, 328] width 12 height 12
click at [574, 445] on div at bounding box center [572, 444] width 35 height 35
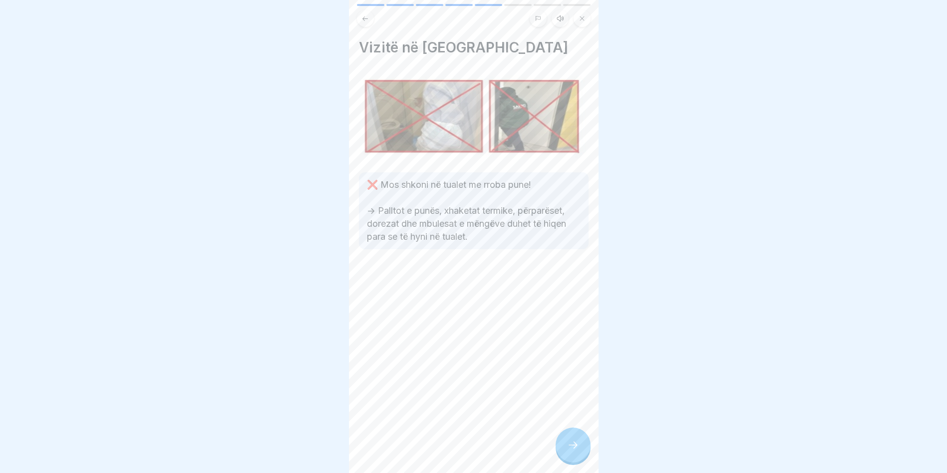
click at [571, 449] on icon at bounding box center [573, 445] width 12 height 12
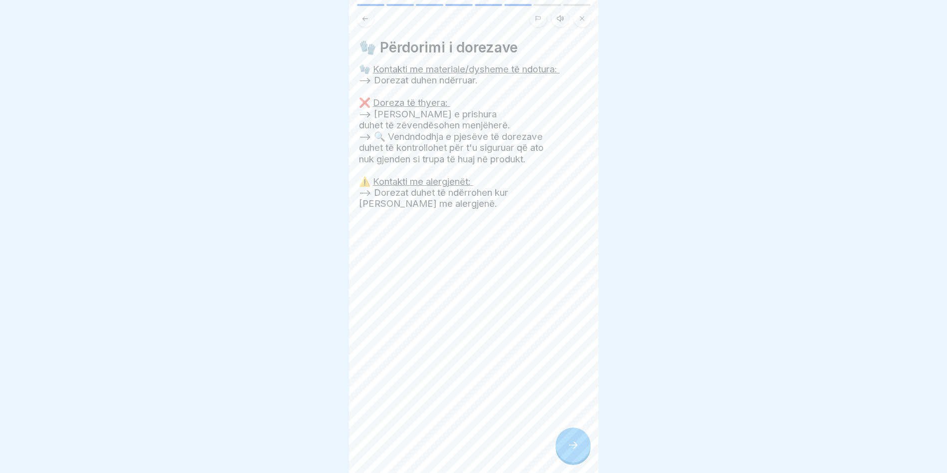
click at [571, 447] on div at bounding box center [572, 444] width 35 height 35
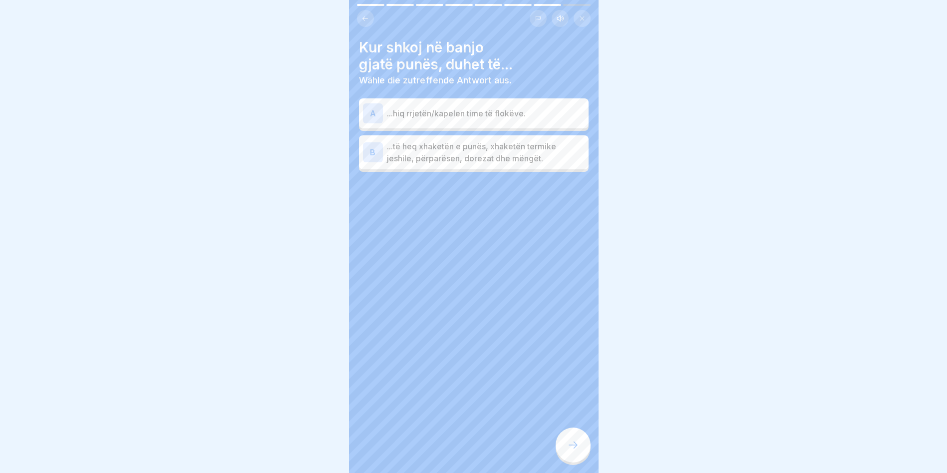
click at [421, 142] on p "...të heq xhaketën e punës, xhaketën termike jeshile, përparësen, dorezat dhe m…" at bounding box center [486, 152] width 198 height 24
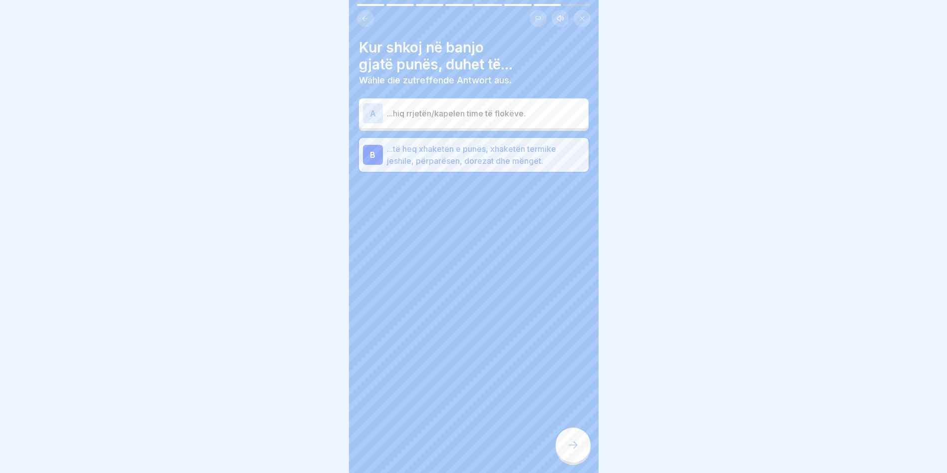
click at [415, 110] on p "...hiq rrjetën/kapelen time të flokëve." at bounding box center [486, 113] width 198 height 12
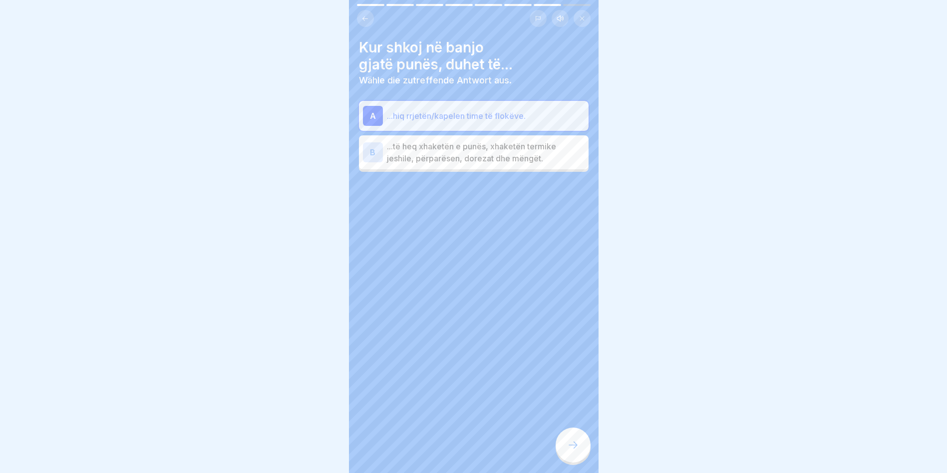
click at [444, 158] on p "...të heq xhaketën e punës, xhaketën termike jeshile, përparësen, dorezat dhe m…" at bounding box center [486, 152] width 198 height 24
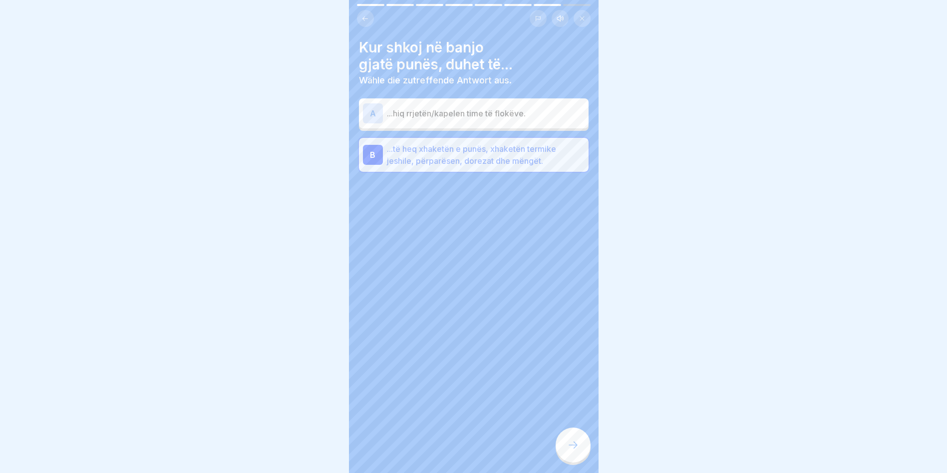
click at [569, 456] on div at bounding box center [572, 444] width 35 height 35
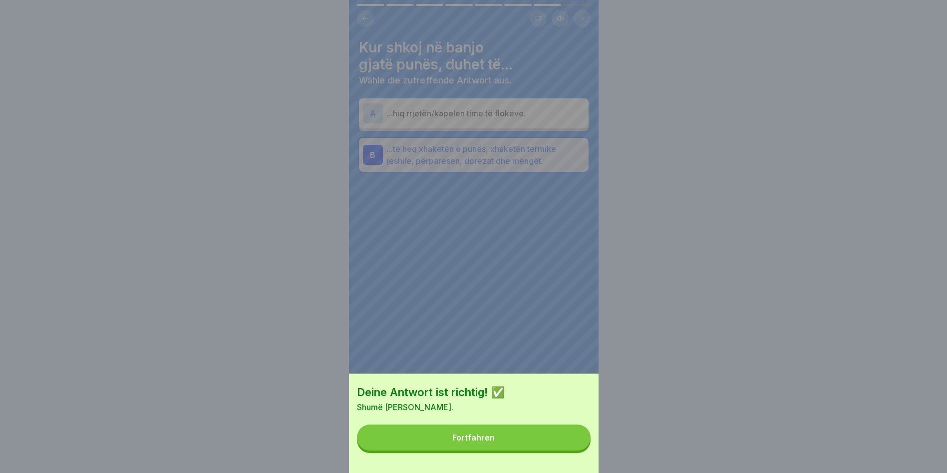
drag, startPoint x: 503, startPoint y: 444, endPoint x: 500, endPoint y: 440, distance: 5.3
click at [502, 443] on button "Fortfahren" at bounding box center [474, 437] width 234 height 26
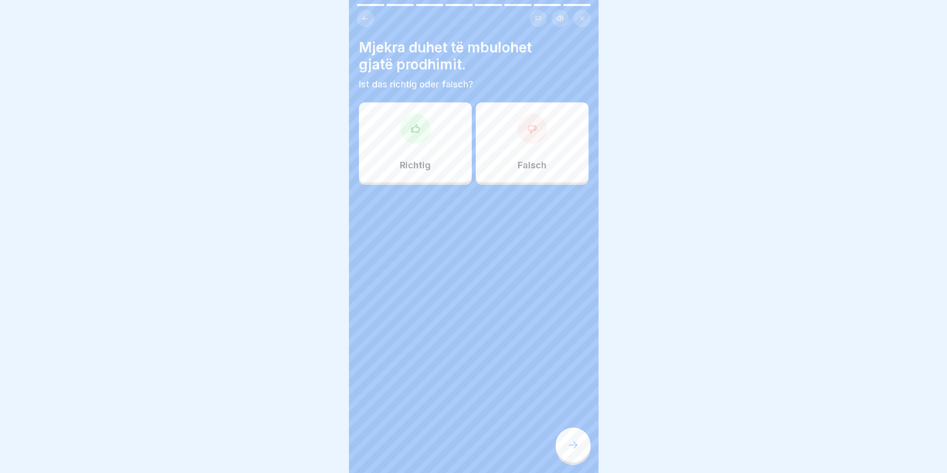
click at [397, 124] on div "Richtig" at bounding box center [415, 142] width 113 height 80
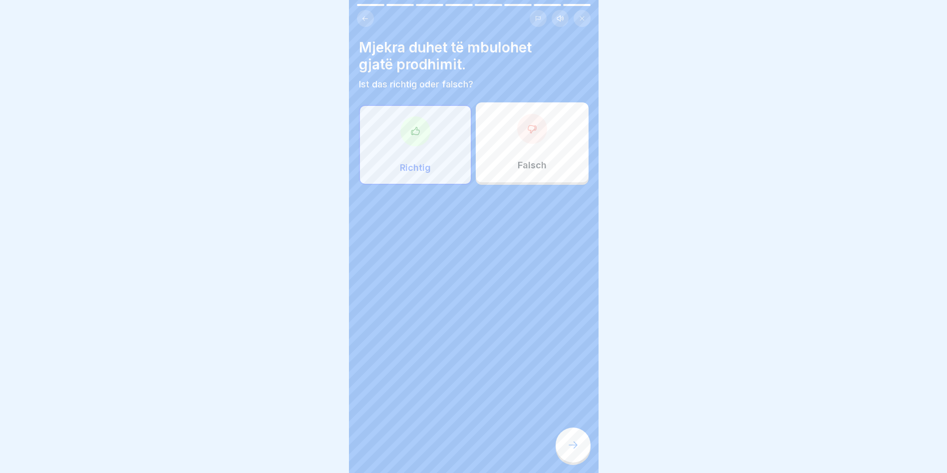
click at [581, 460] on div at bounding box center [572, 444] width 35 height 35
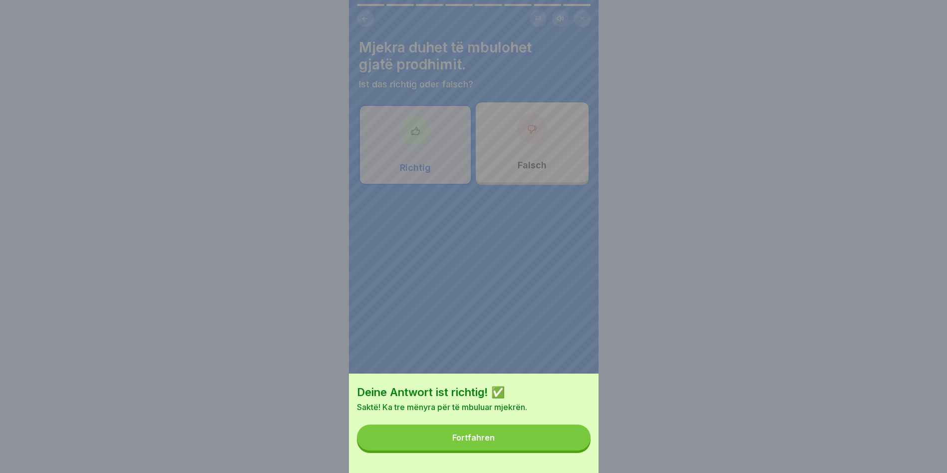
click at [510, 450] on button "Fortfahren" at bounding box center [474, 437] width 234 height 26
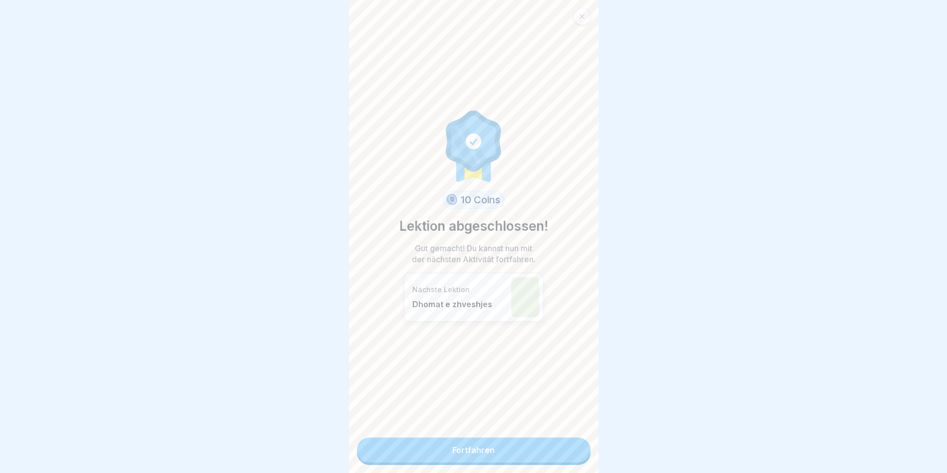
click at [490, 442] on link "Fortfahren" at bounding box center [474, 449] width 234 height 25
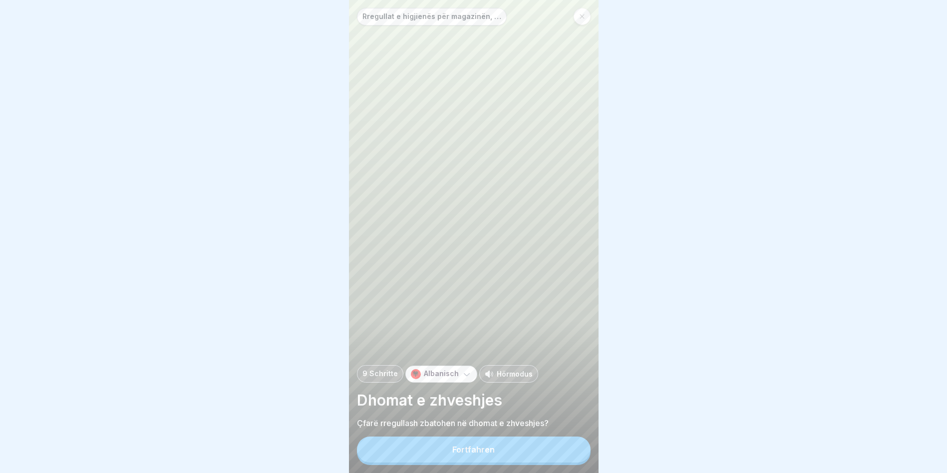
click at [498, 458] on button "Fortfahren" at bounding box center [474, 449] width 234 height 26
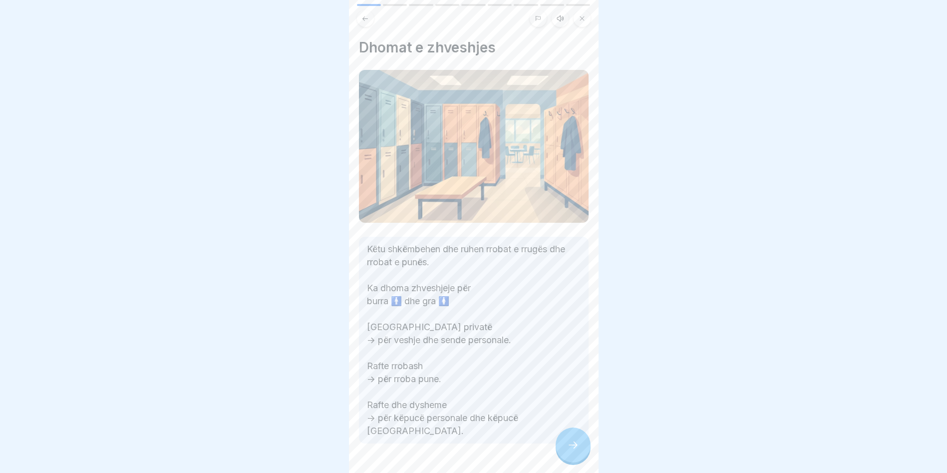
click at [578, 451] on icon at bounding box center [573, 445] width 12 height 12
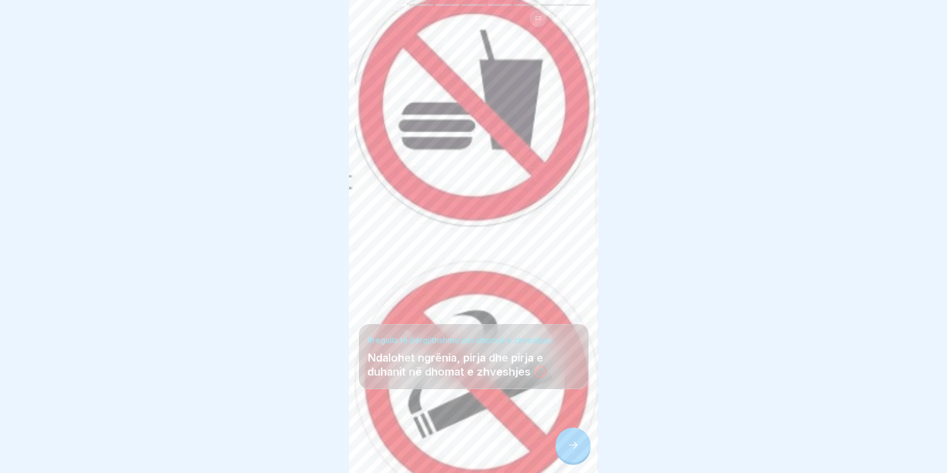
click at [578, 451] on icon at bounding box center [573, 445] width 12 height 12
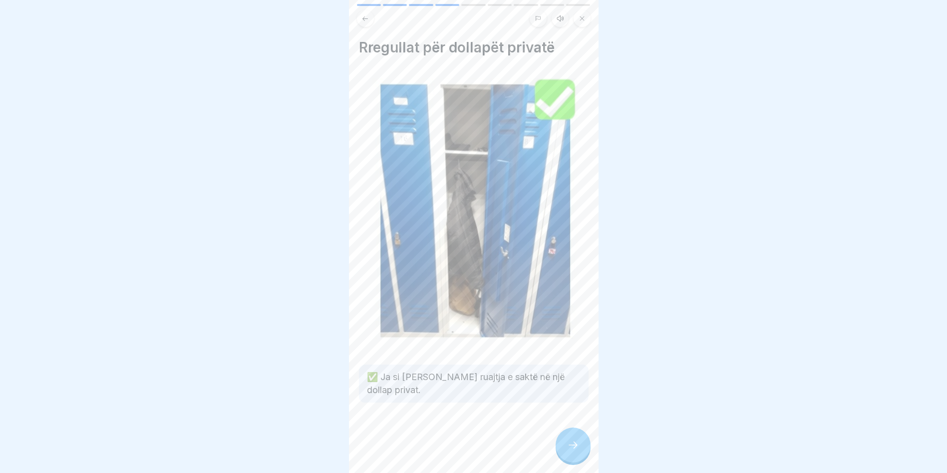
click at [577, 451] on icon at bounding box center [573, 445] width 12 height 12
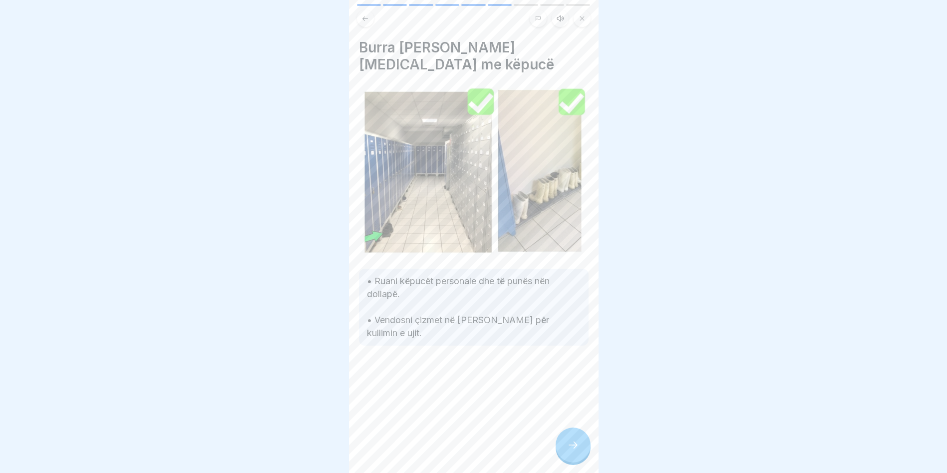
click at [577, 451] on icon at bounding box center [573, 445] width 12 height 12
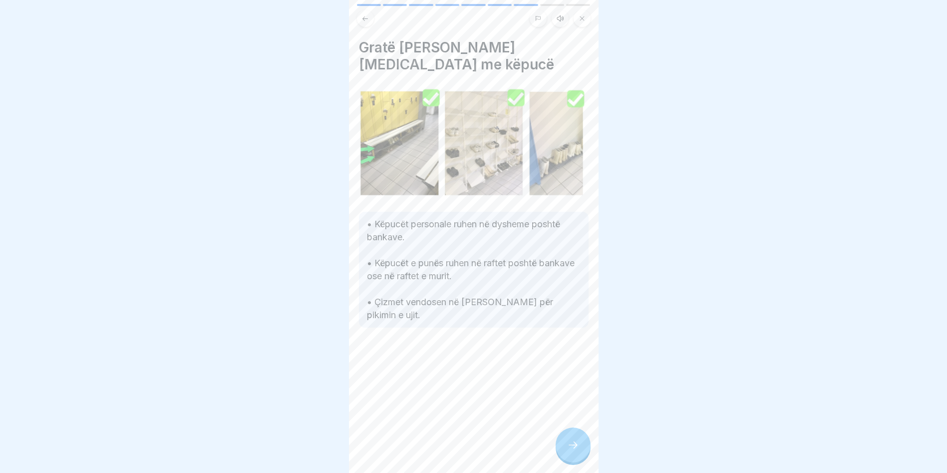
click at [576, 451] on icon at bounding box center [573, 445] width 12 height 12
click at [575, 451] on icon at bounding box center [573, 445] width 12 height 12
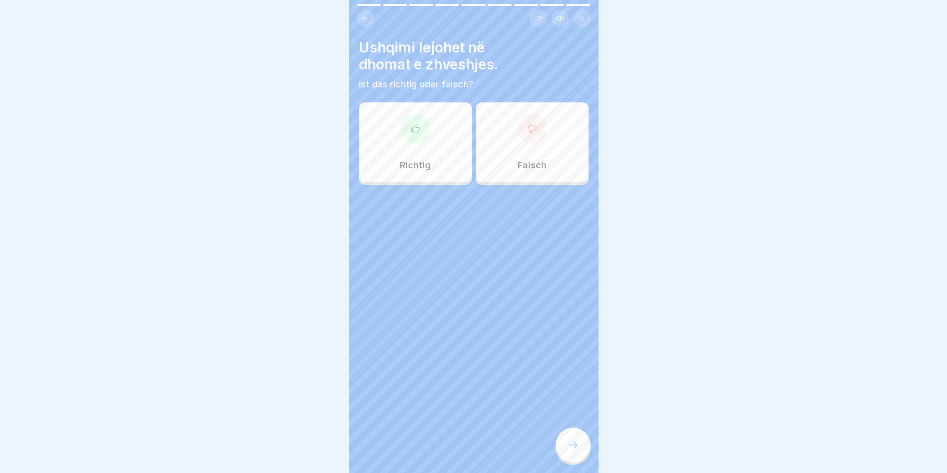
click at [574, 450] on icon at bounding box center [573, 445] width 12 height 12
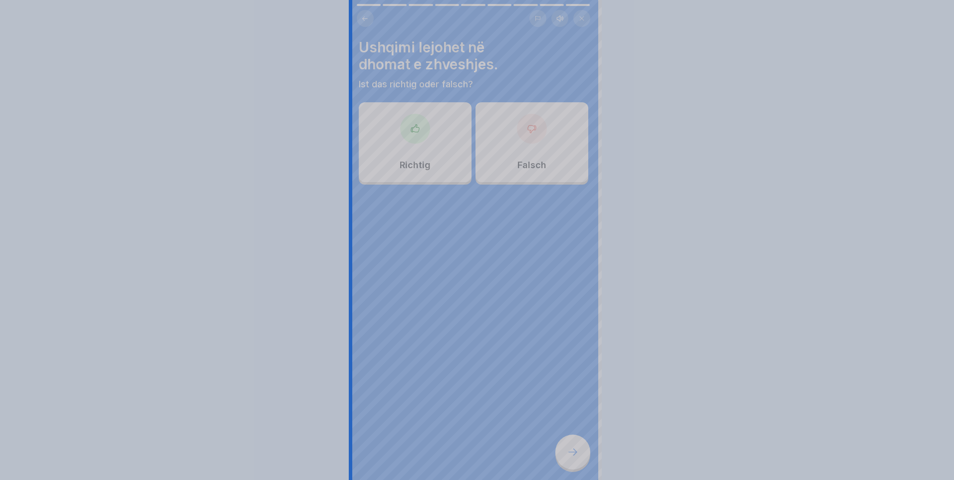
click at [574, 450] on div at bounding box center [477, 240] width 954 height 480
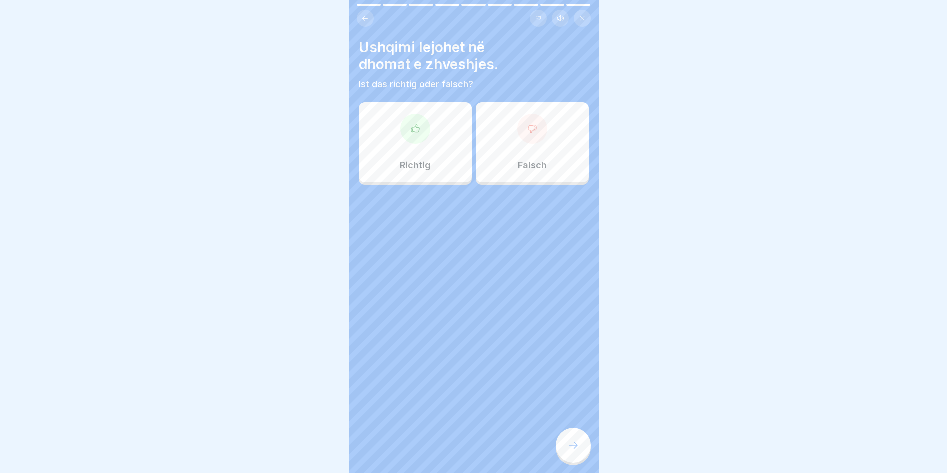
click at [513, 139] on div "Falsch" at bounding box center [532, 142] width 113 height 80
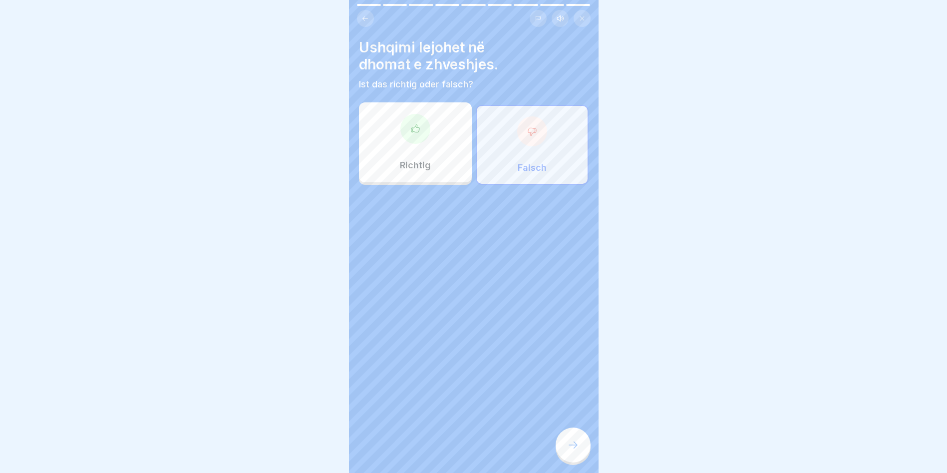
click at [581, 452] on div at bounding box center [572, 444] width 35 height 35
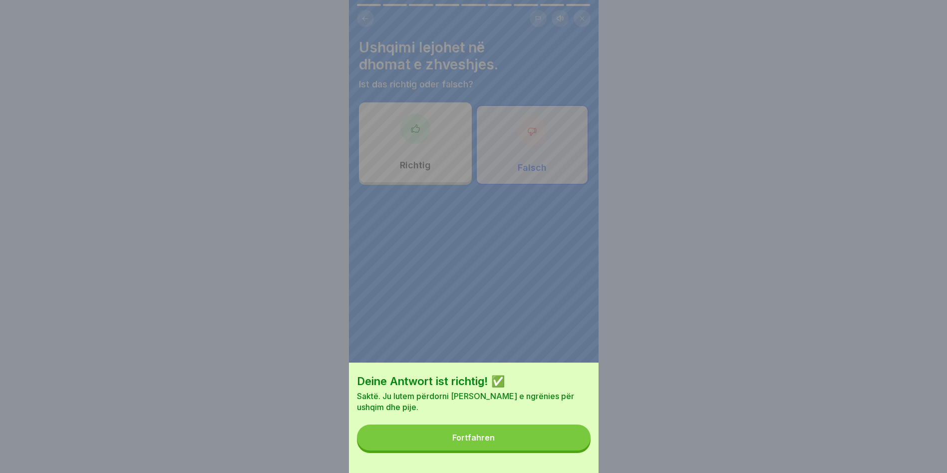
click at [445, 442] on button "Fortfahren" at bounding box center [474, 437] width 234 height 26
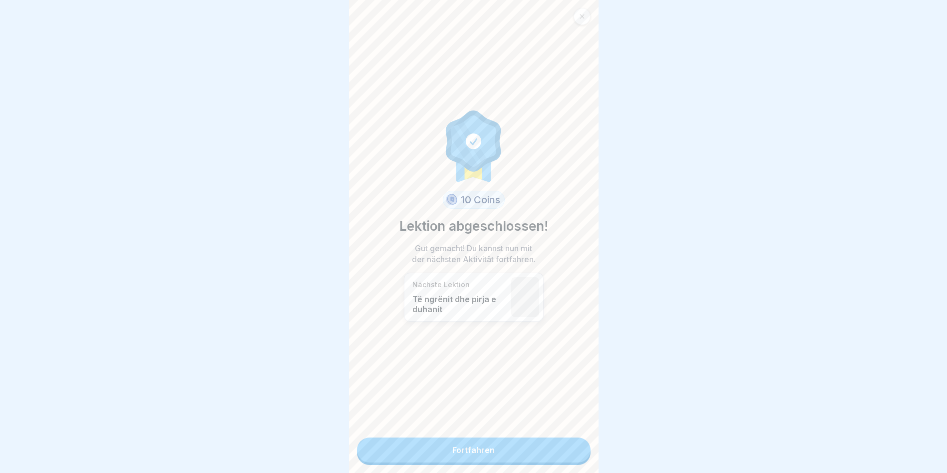
click at [447, 452] on link "Fortfahren" at bounding box center [474, 449] width 234 height 25
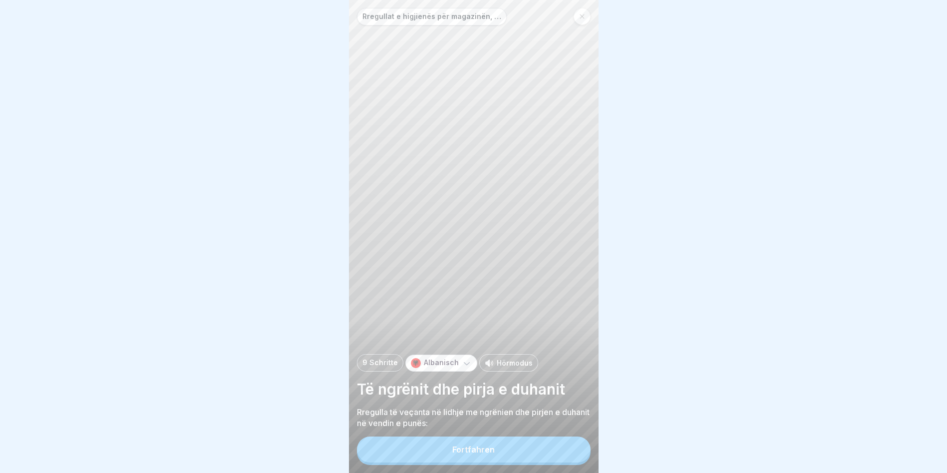
click at [442, 458] on button "Fortfahren" at bounding box center [474, 449] width 234 height 26
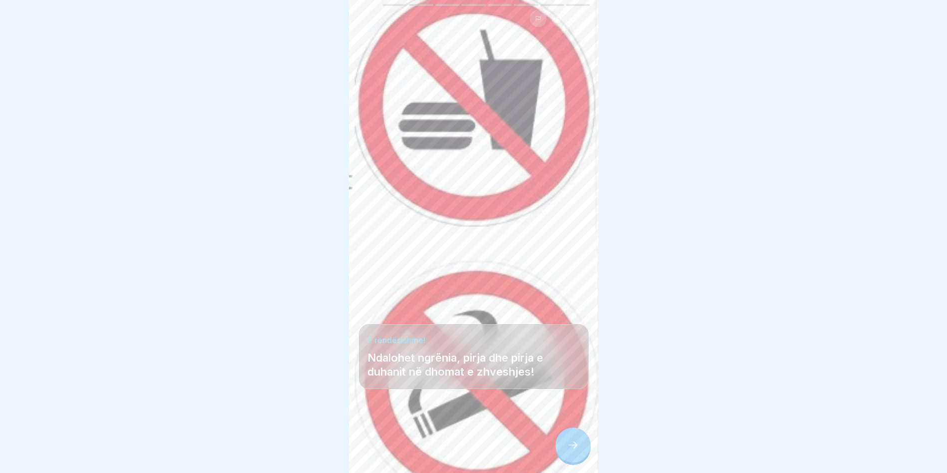
click at [577, 451] on icon at bounding box center [573, 445] width 12 height 12
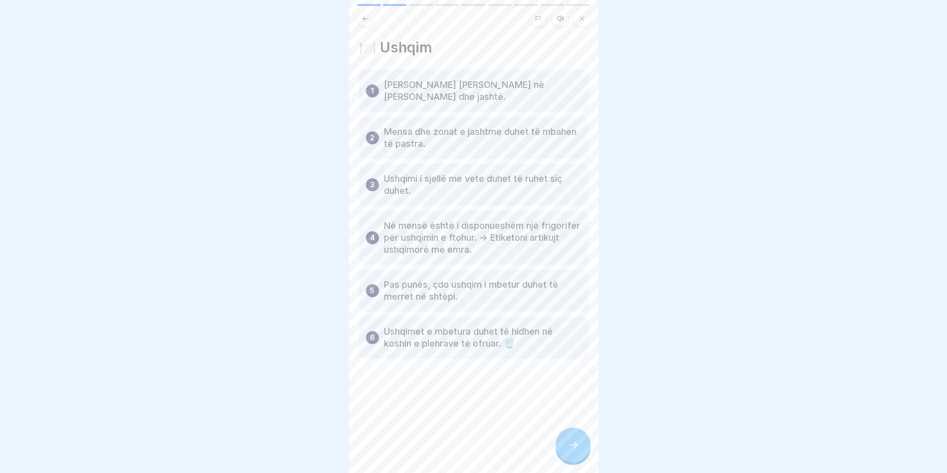
click at [575, 450] on icon at bounding box center [573, 445] width 12 height 12
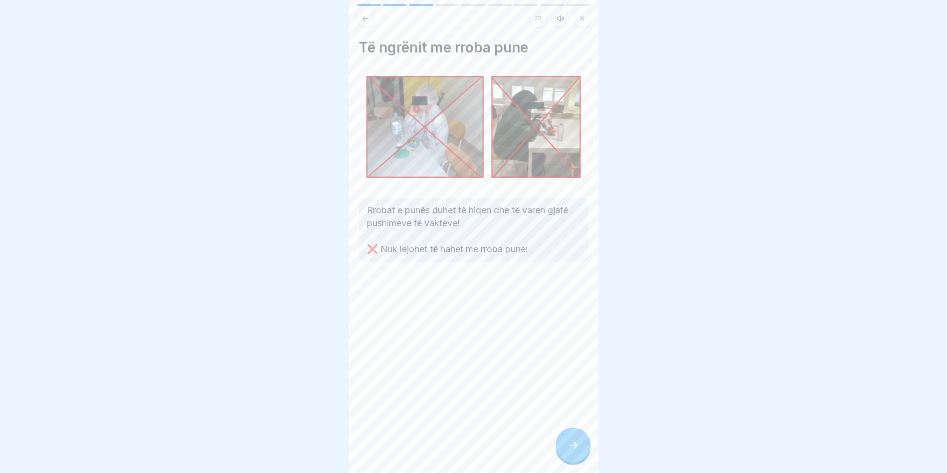
click at [574, 448] on icon at bounding box center [572, 444] width 9 height 7
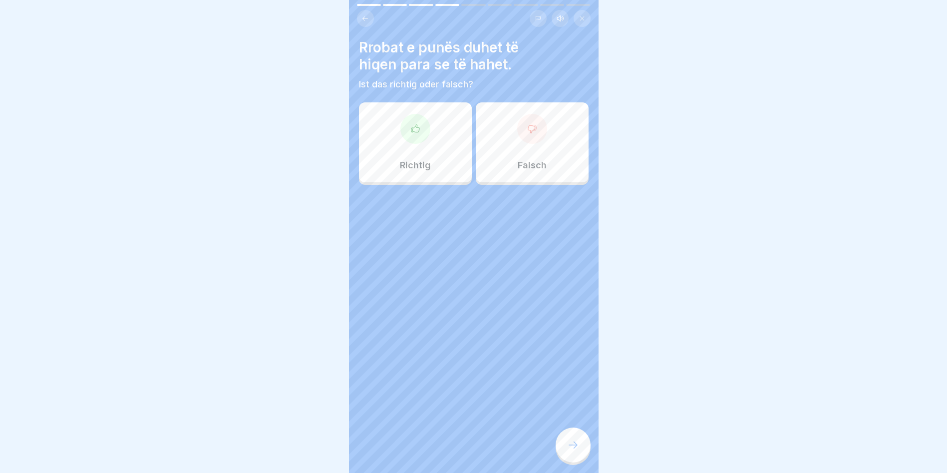
click at [525, 139] on div at bounding box center [532, 129] width 30 height 30
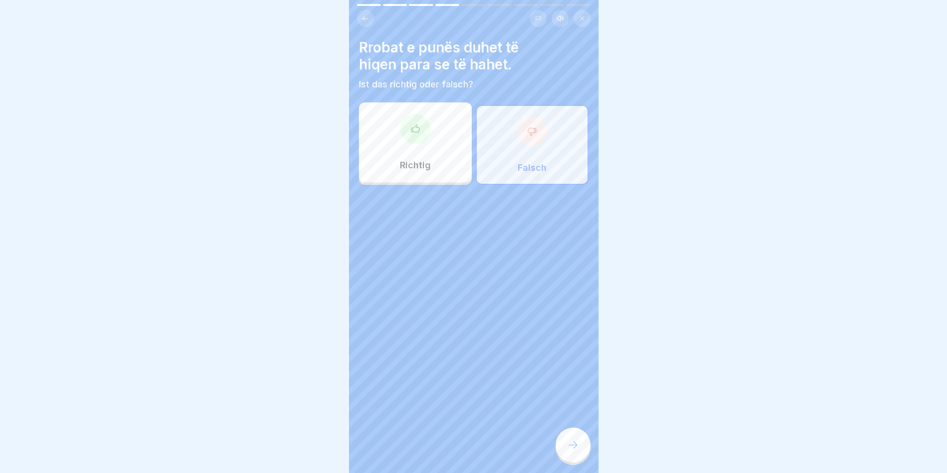
click at [418, 156] on div "Richtig" at bounding box center [415, 142] width 113 height 80
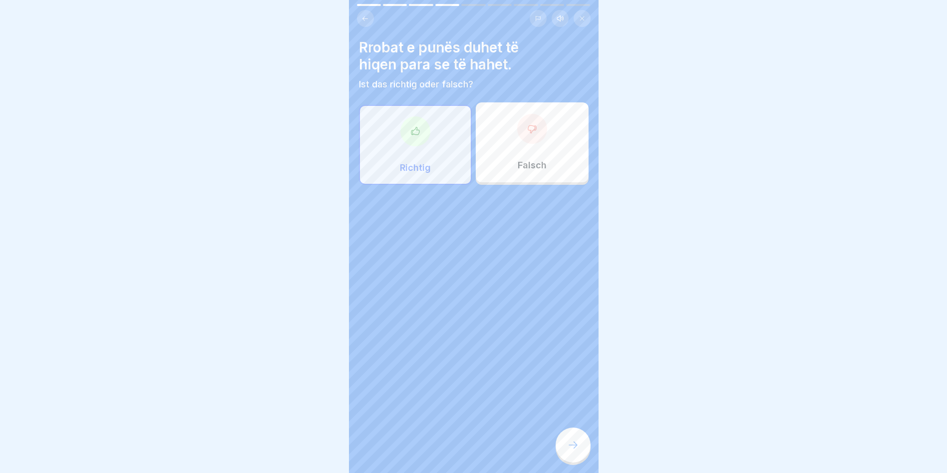
click at [572, 458] on div at bounding box center [572, 444] width 35 height 35
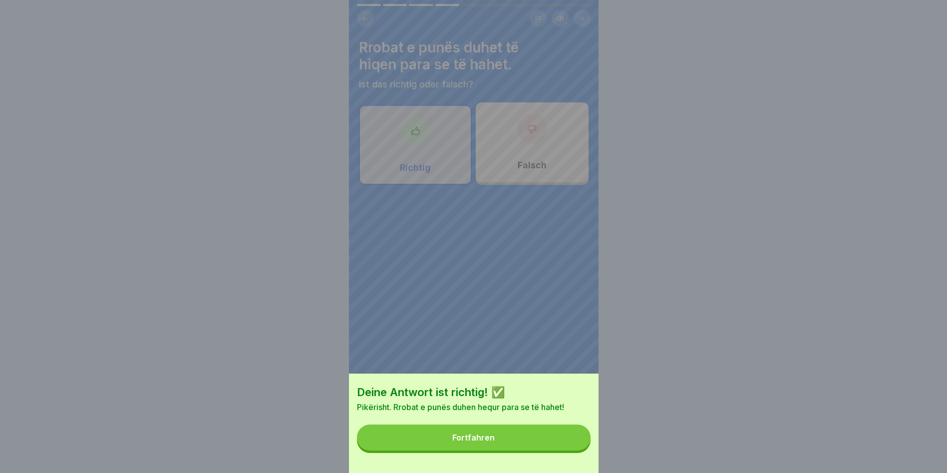
click at [438, 442] on button "Fortfahren" at bounding box center [474, 437] width 234 height 26
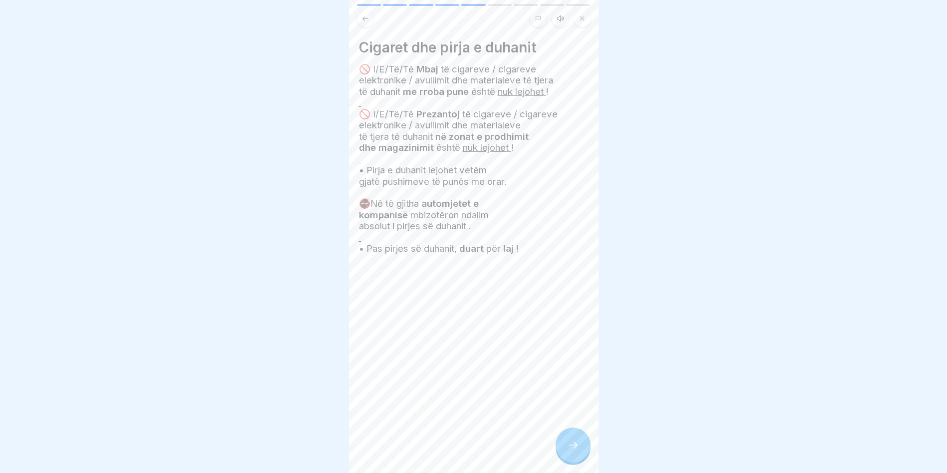
click at [551, 441] on div "Cigaret dhe pirja e duhanit 🚫 I/E/Të/Të Mbaj të cigareve / cigareve elektronike…" at bounding box center [474, 236] width 250 height 473
click at [598, 461] on div at bounding box center [473, 236] width 947 height 473
click at [582, 456] on div at bounding box center [572, 444] width 35 height 35
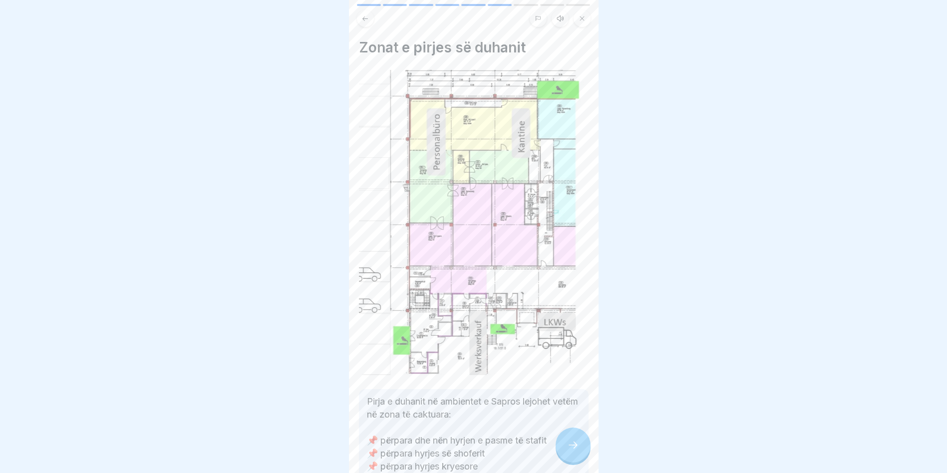
click at [574, 451] on icon at bounding box center [573, 445] width 12 height 12
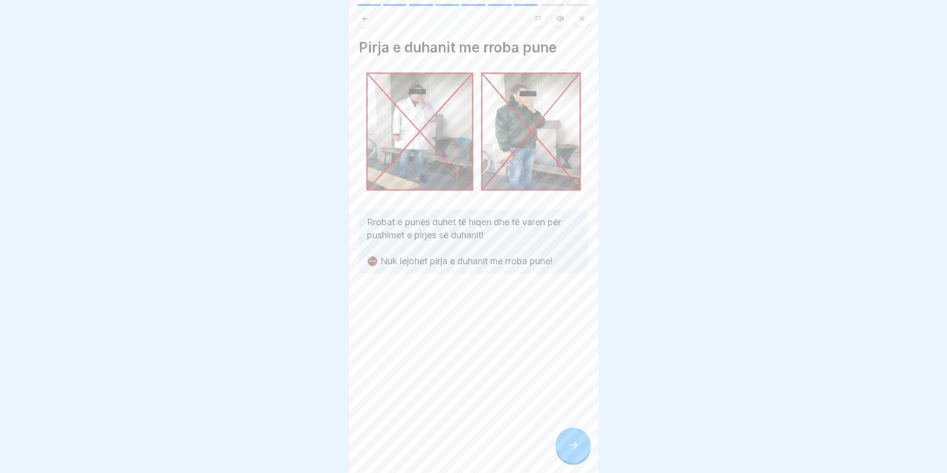
click at [574, 451] on icon at bounding box center [573, 445] width 12 height 12
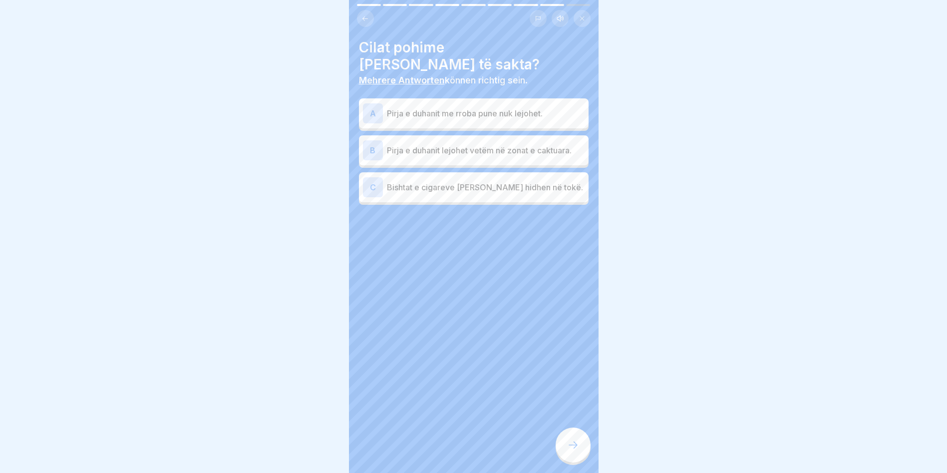
click at [574, 451] on icon at bounding box center [573, 445] width 12 height 12
click at [511, 107] on p "Pirja e duhanit me rroba pune nuk lejohet." at bounding box center [486, 113] width 198 height 12
click at [469, 144] on p "Pirja e duhanit lejohet vetëm në zonat e caktuara." at bounding box center [486, 150] width 198 height 12
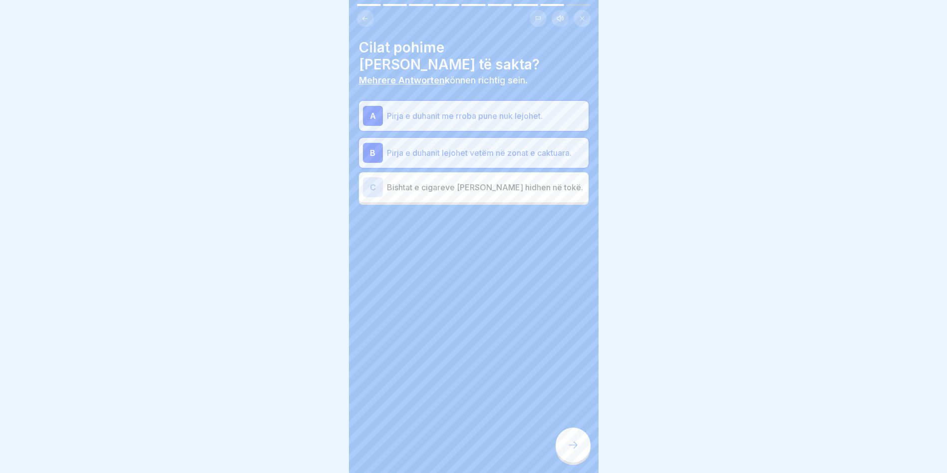
click at [457, 181] on p "Bishtat e cigareve mund të hidhen në tokë." at bounding box center [486, 187] width 198 height 12
click at [457, 184] on p "Bishtat e cigareve mund të hidhen në tokë." at bounding box center [486, 190] width 198 height 12
click at [567, 438] on div at bounding box center [572, 444] width 35 height 35
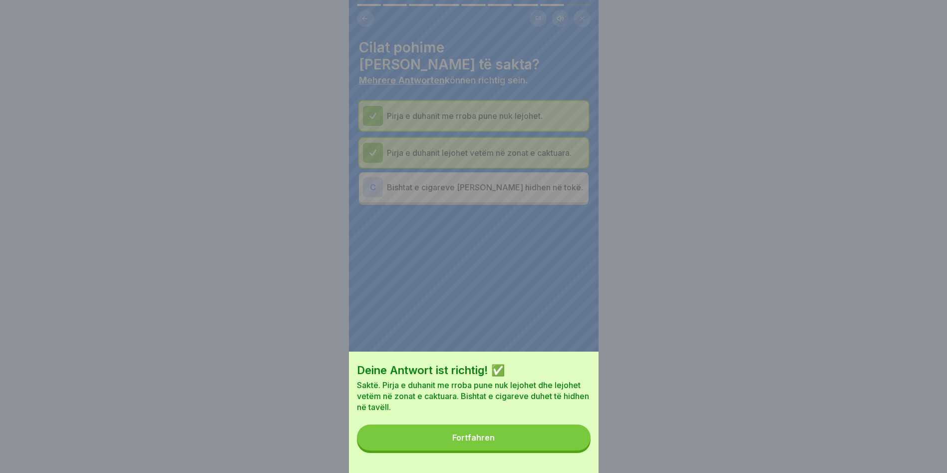
click at [469, 442] on div "Fortfahren" at bounding box center [473, 437] width 42 height 9
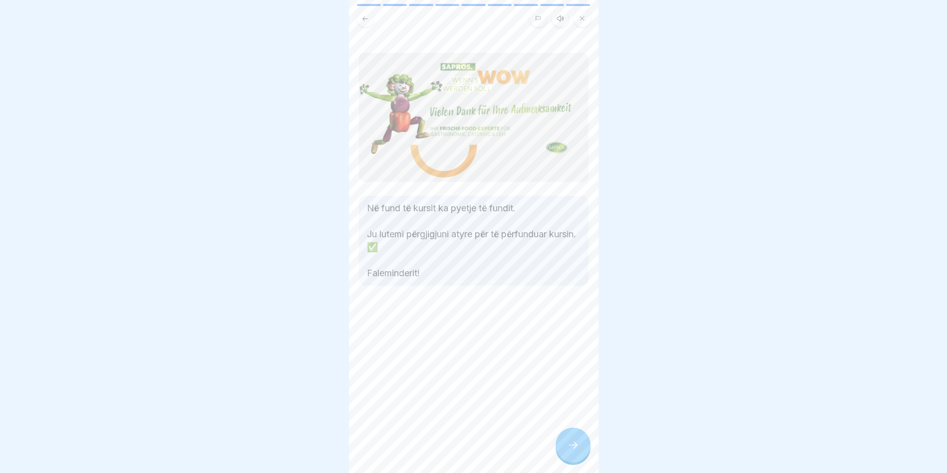
click at [561, 445] on div at bounding box center [572, 444] width 35 height 35
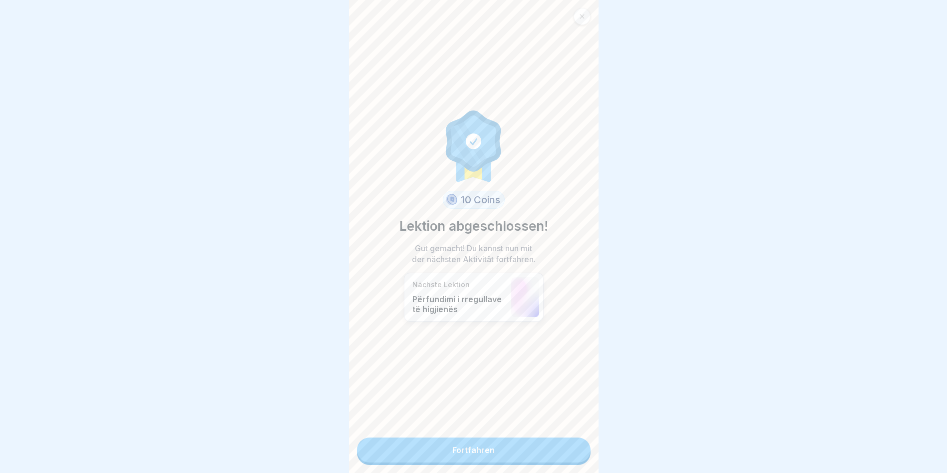
click at [564, 446] on link "Fortfahren" at bounding box center [474, 449] width 234 height 25
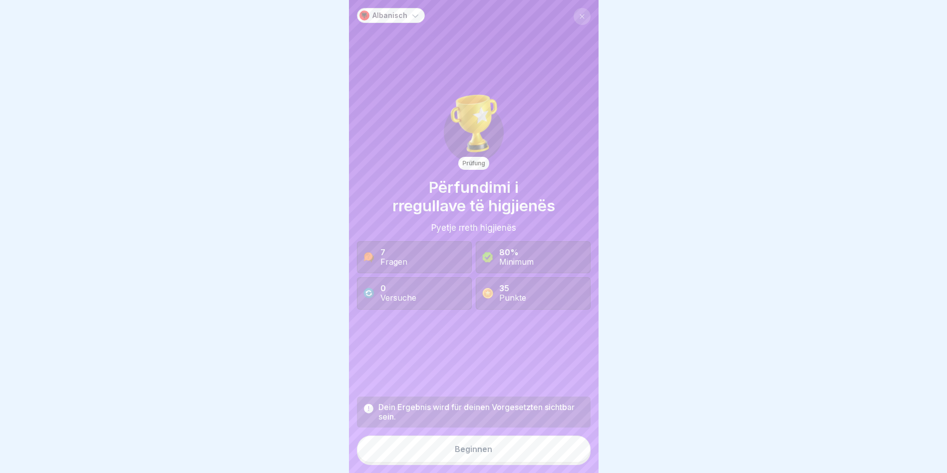
click at [455, 452] on div "Beginnen" at bounding box center [473, 448] width 37 height 9
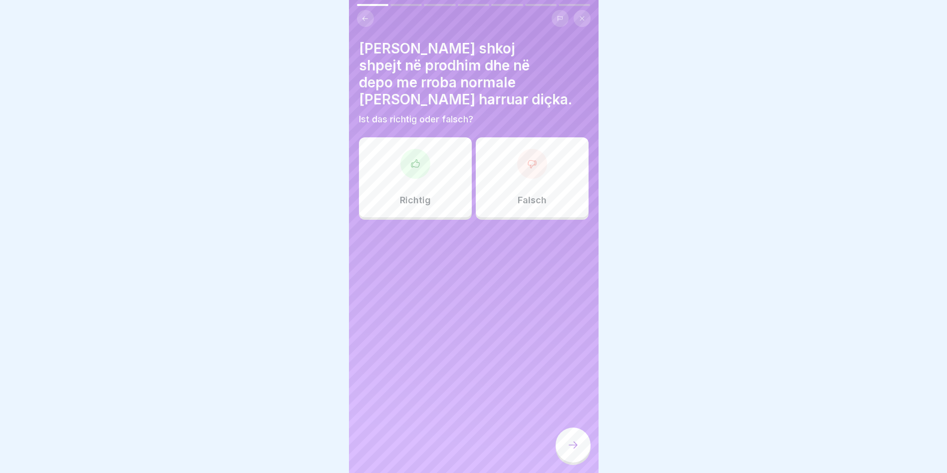
click at [527, 172] on div "Falsch" at bounding box center [532, 177] width 113 height 80
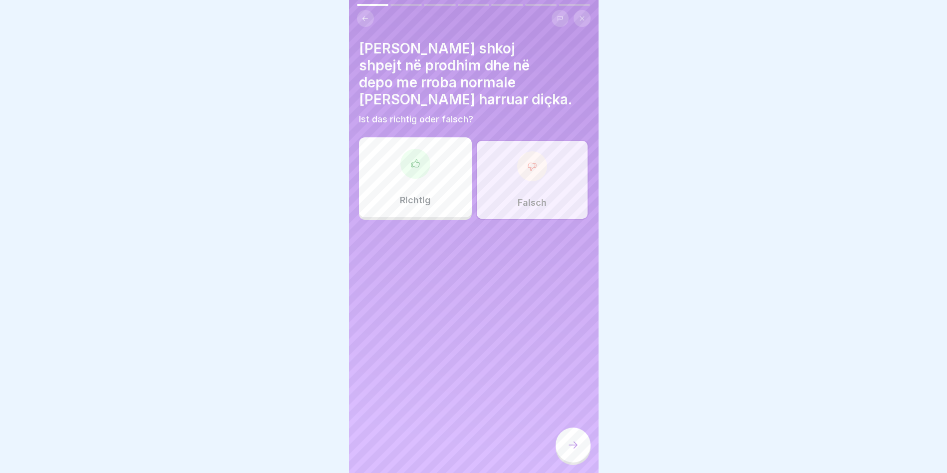
click at [565, 450] on div at bounding box center [572, 444] width 35 height 35
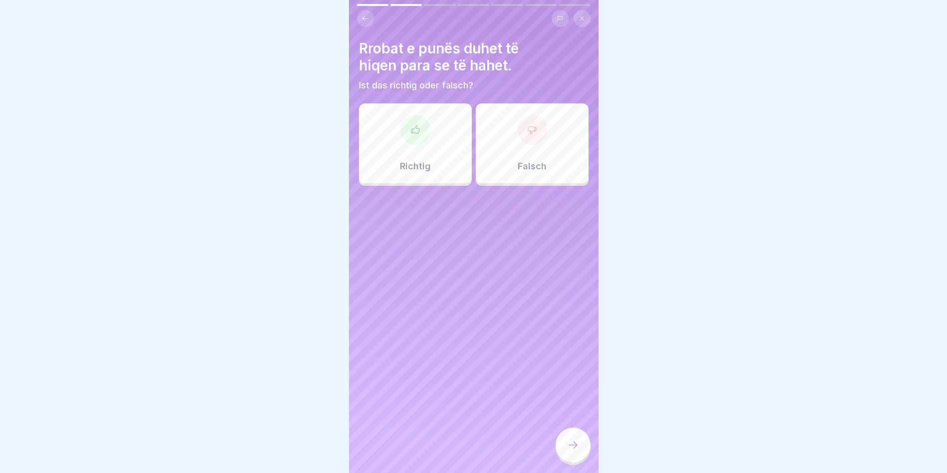
click at [447, 110] on div "Richtig" at bounding box center [415, 143] width 113 height 80
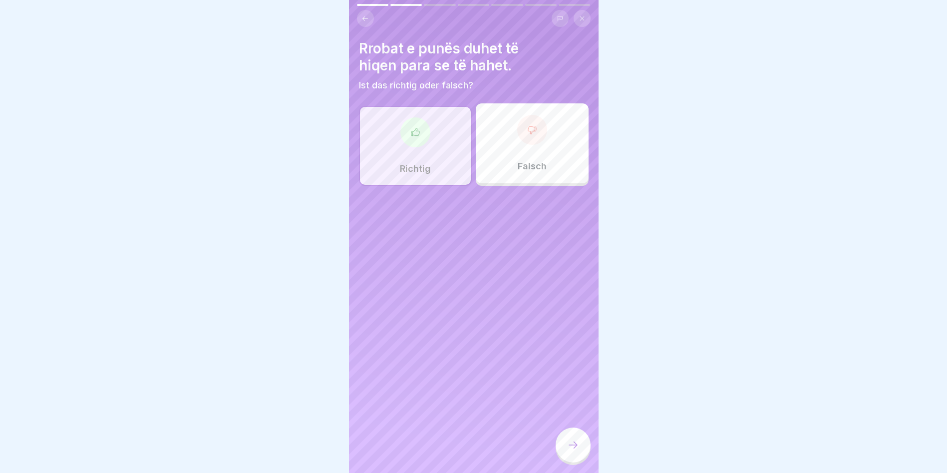
click at [579, 462] on div at bounding box center [572, 444] width 35 height 35
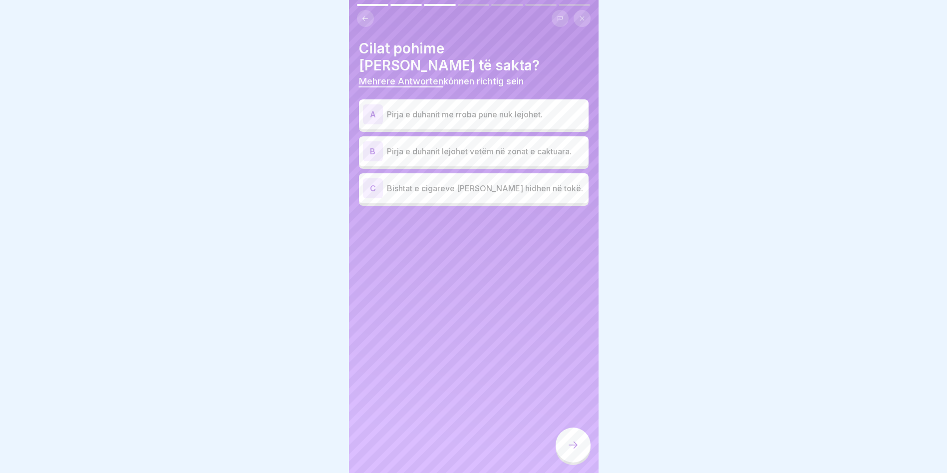
click at [448, 108] on p "Pirja e duhanit me rroba pune nuk lejohet." at bounding box center [486, 114] width 198 height 12
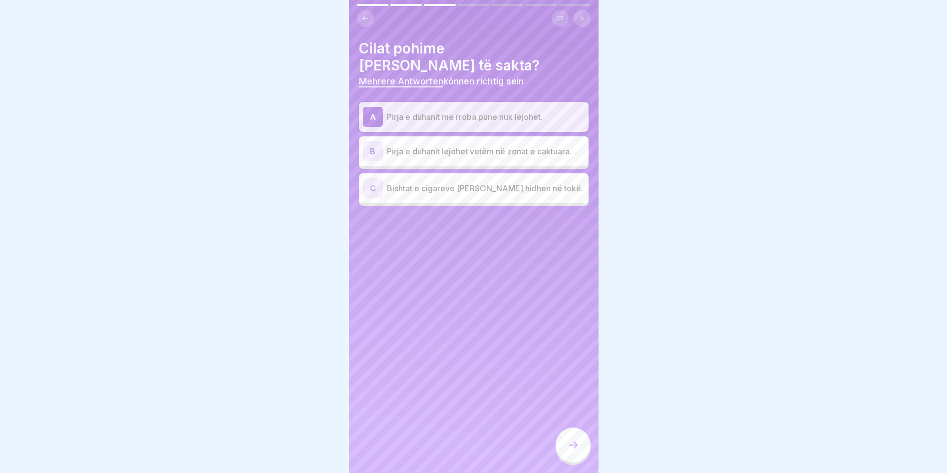
click at [449, 145] on p "Pirja e duhanit lejohet vetëm në zonat e caktuara." at bounding box center [486, 151] width 198 height 12
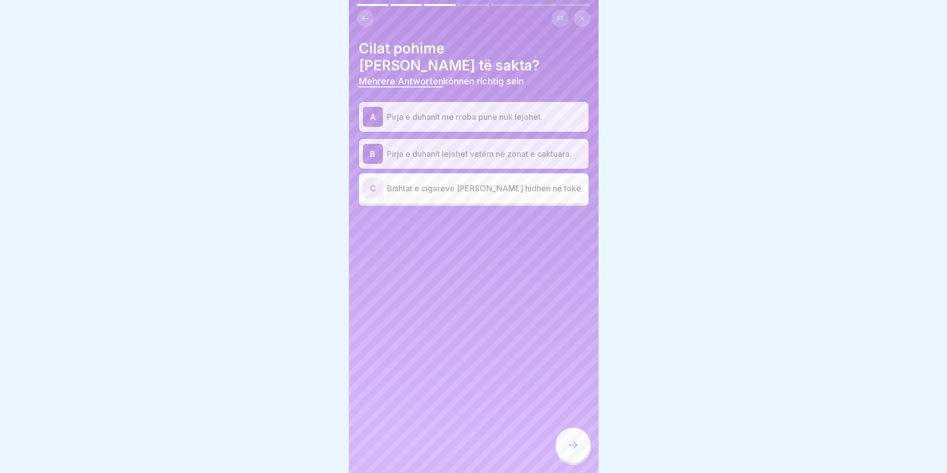
click at [585, 458] on div at bounding box center [572, 444] width 35 height 35
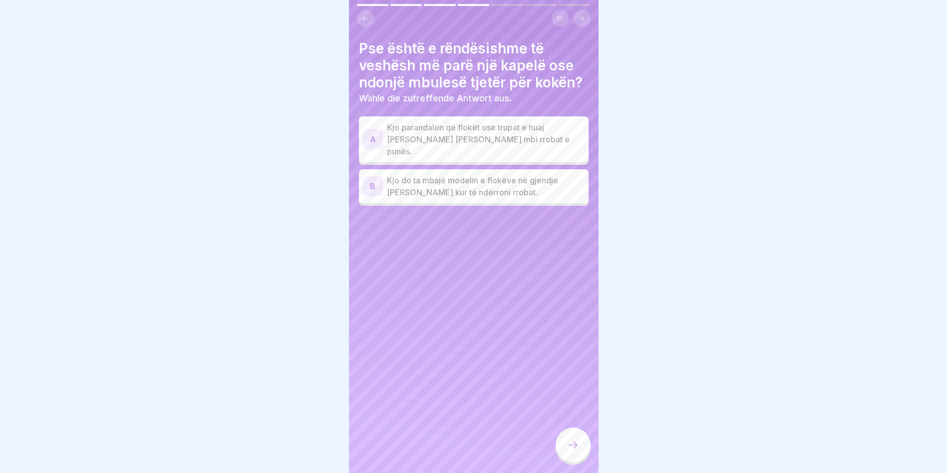
click at [436, 142] on p "Kjo parandalon që flokët ose trupat e huaj nga koka të bien mbi rrobat e punës." at bounding box center [486, 139] width 198 height 36
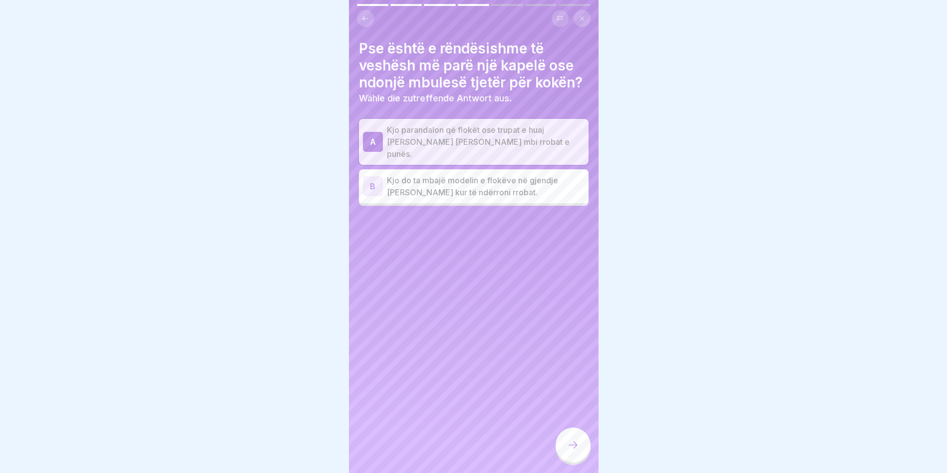
click at [565, 461] on div at bounding box center [572, 444] width 35 height 35
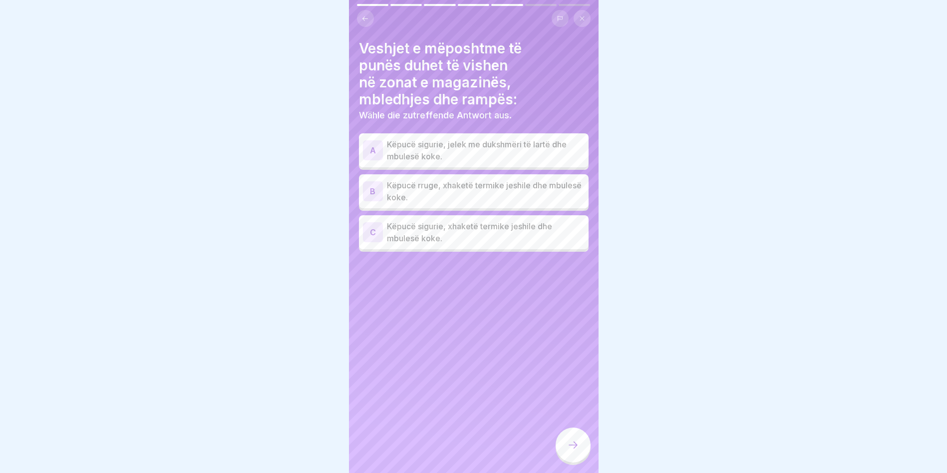
click at [448, 235] on p "Këpucë sigurie, xhaketë termike jeshile dhe mbulesë koke." at bounding box center [486, 232] width 198 height 24
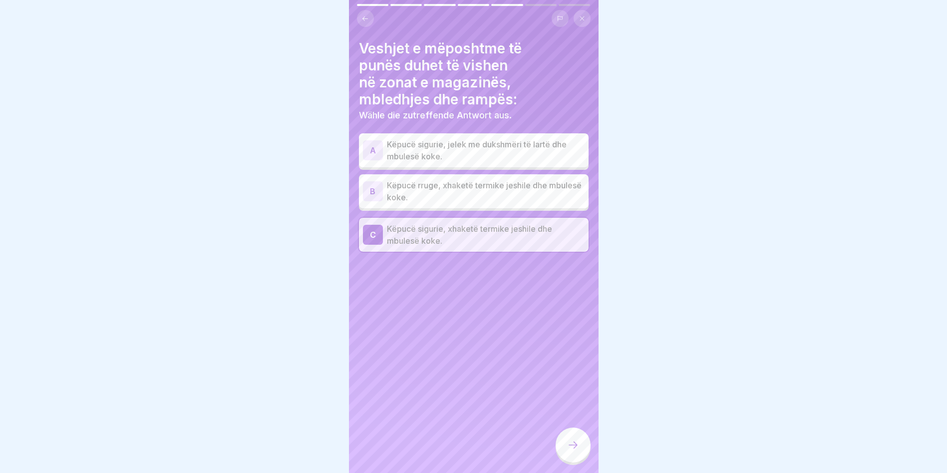
click at [578, 456] on div at bounding box center [572, 444] width 35 height 35
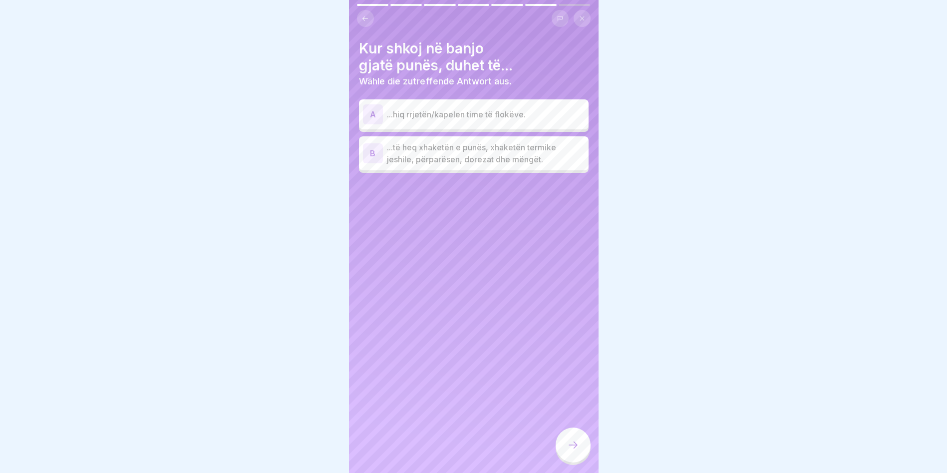
click at [438, 152] on p "...të heq xhaketën e punës, xhaketën termike jeshile, përparësen, dorezat dhe m…" at bounding box center [486, 153] width 198 height 24
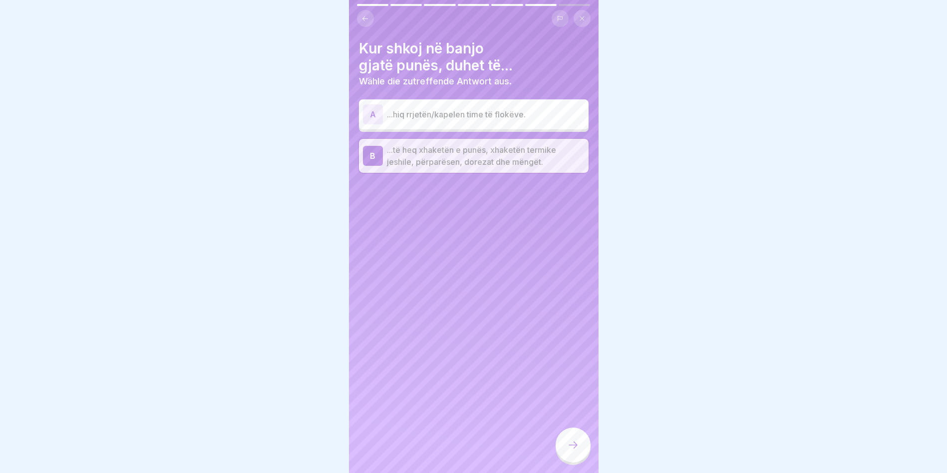
drag, startPoint x: 576, startPoint y: 458, endPoint x: 568, endPoint y: 452, distance: 10.1
click at [575, 451] on icon at bounding box center [573, 445] width 12 height 12
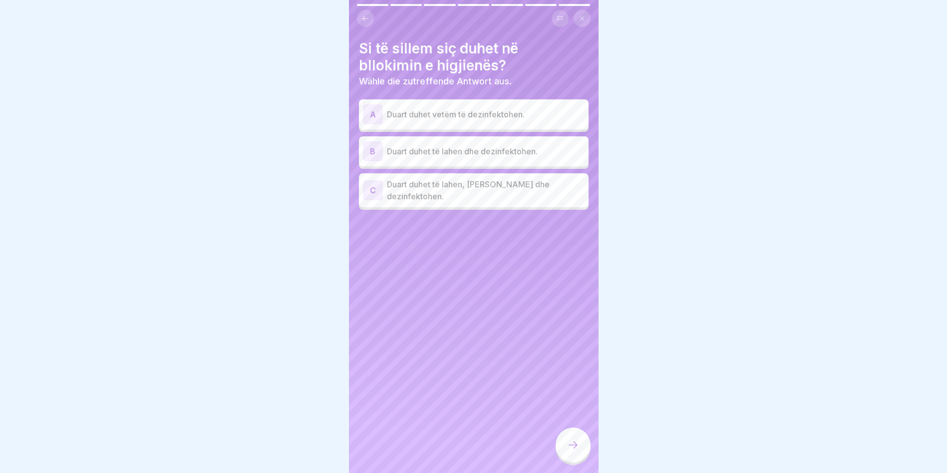
click at [455, 184] on p "Duart duhet të lahen, thahen dhe dezinfektohen." at bounding box center [486, 190] width 198 height 24
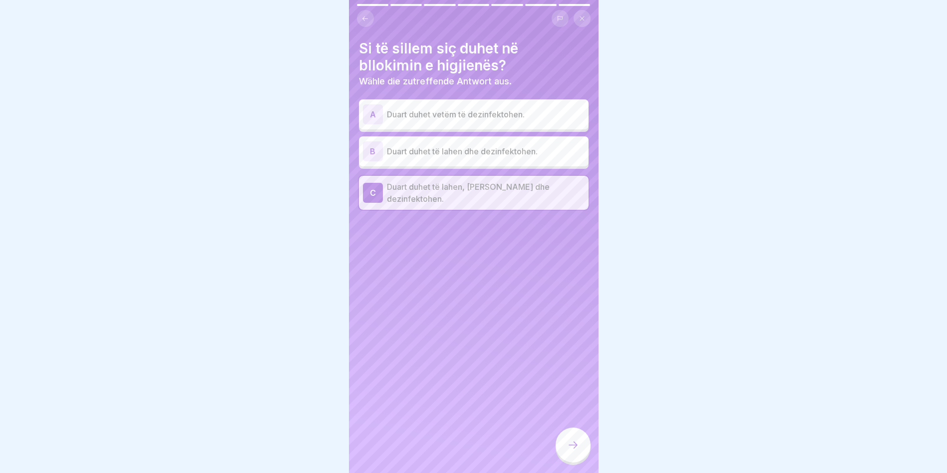
click at [576, 451] on icon at bounding box center [573, 445] width 12 height 12
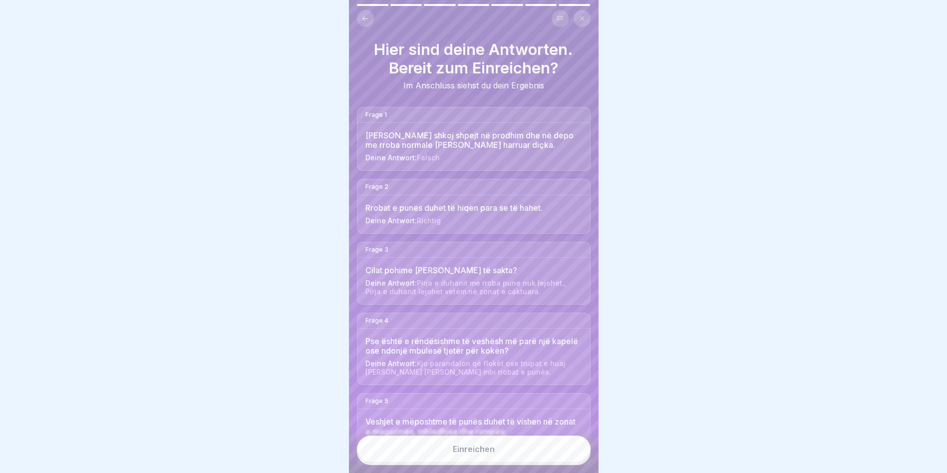
click at [470, 453] on div "Einreichen" at bounding box center [474, 448] width 42 height 9
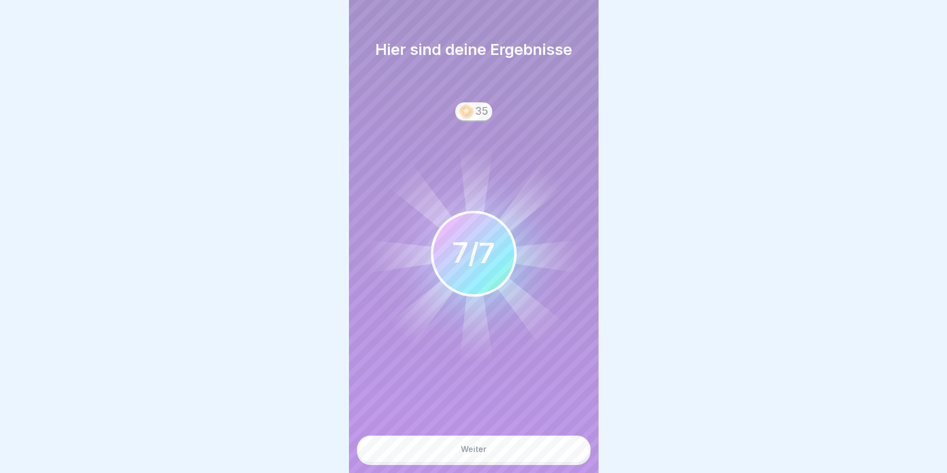
click at [489, 457] on button "Weiter" at bounding box center [474, 448] width 234 height 27
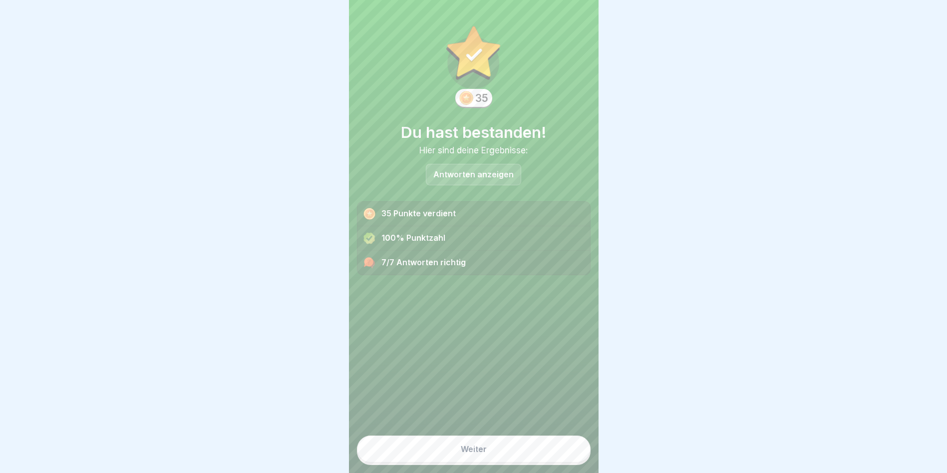
click at [488, 457] on button "Weiter" at bounding box center [474, 448] width 234 height 27
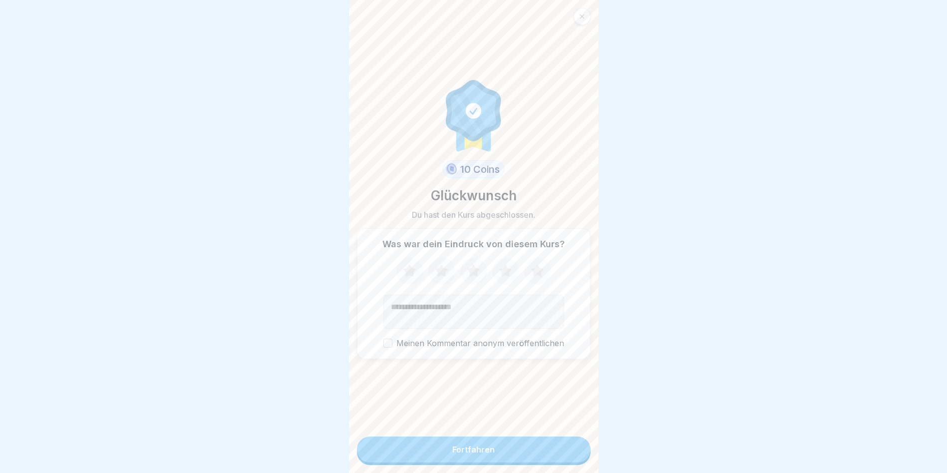
click at [488, 454] on div "Fortfahren" at bounding box center [473, 449] width 42 height 9
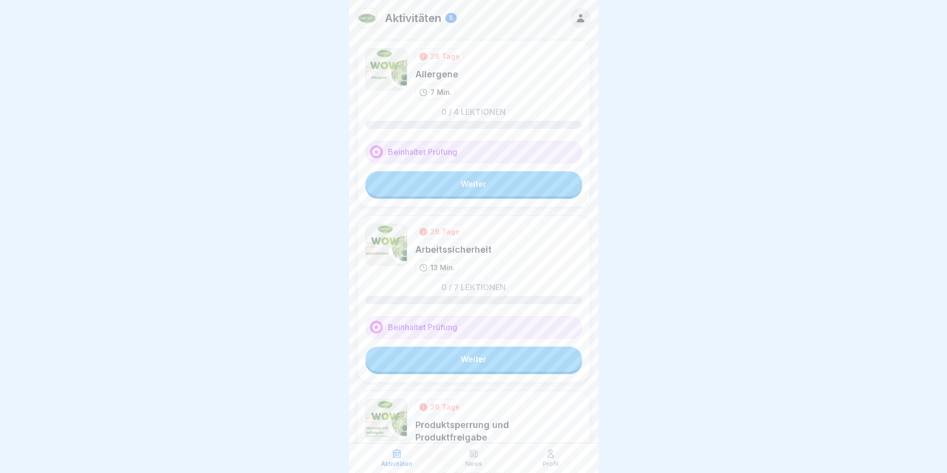
click at [441, 191] on link "Weiter" at bounding box center [473, 183] width 217 height 25
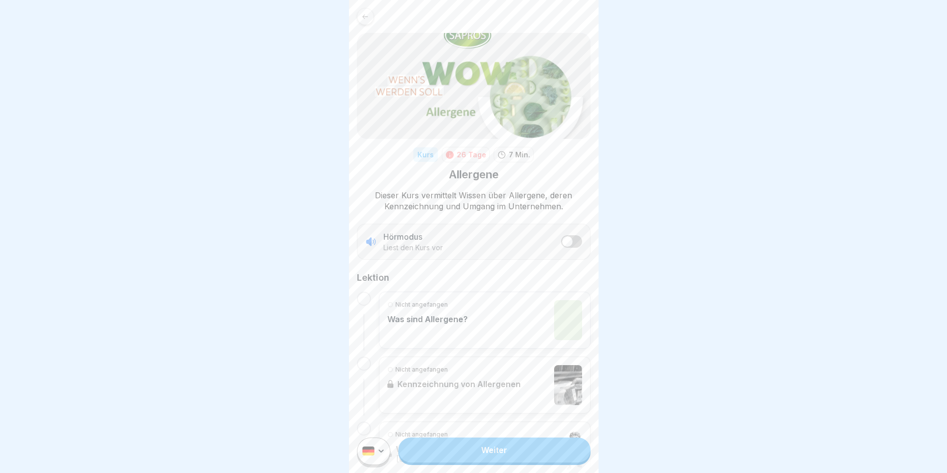
click at [422, 306] on p "Nicht angefangen" at bounding box center [421, 304] width 52 height 9
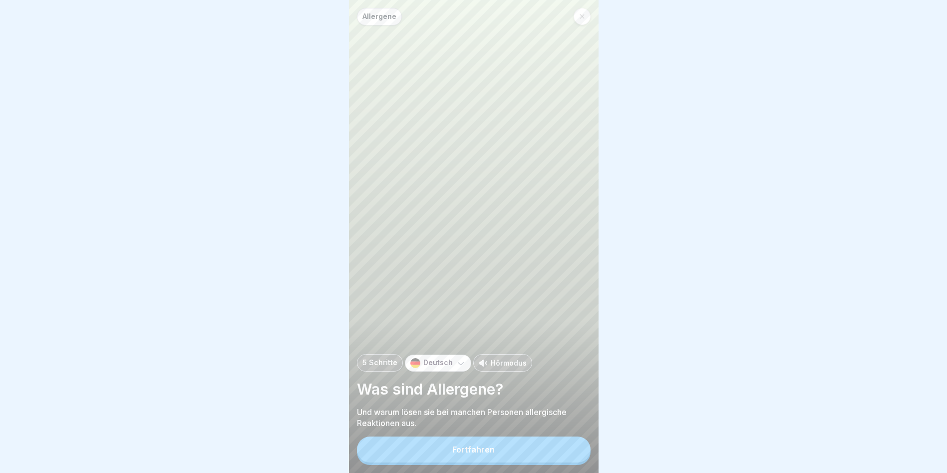
click at [423, 367] on p "Deutsch" at bounding box center [437, 362] width 29 height 8
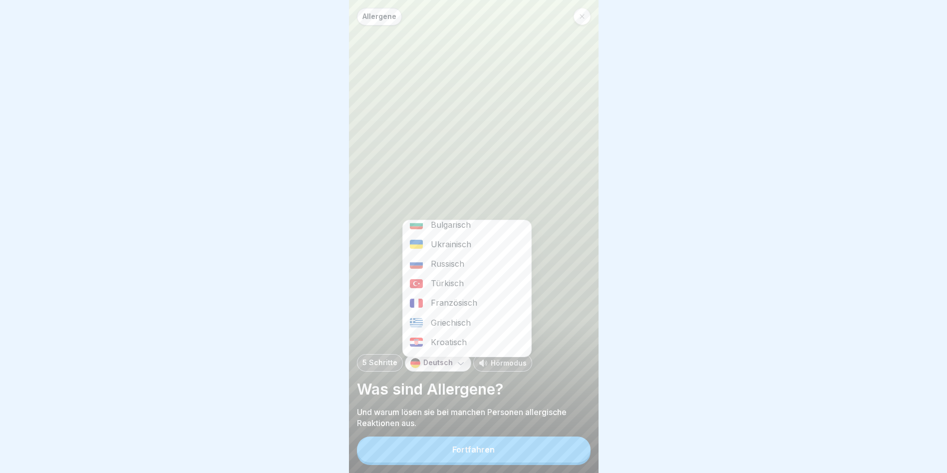
scroll to position [150, 0]
click at [446, 350] on div "Albanisch" at bounding box center [467, 355] width 128 height 19
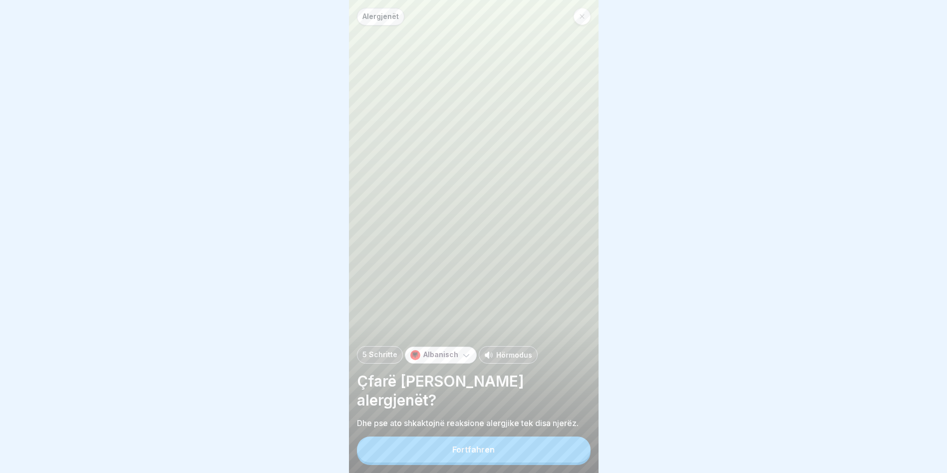
click at [471, 454] on div "Fortfahren" at bounding box center [473, 449] width 42 height 9
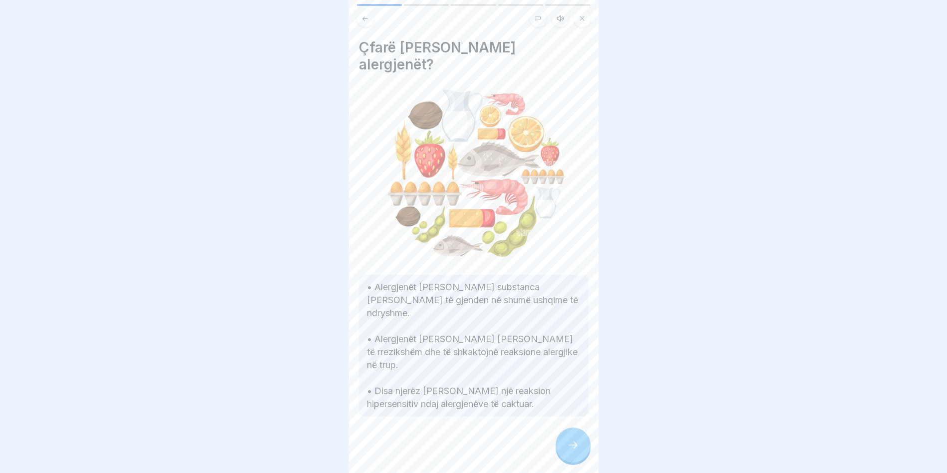
click at [542, 461] on div "Çfarë janë alergjenët? • Alergjenët janë substanca që mund të gjenden në shumë …" at bounding box center [474, 236] width 250 height 473
click at [566, 459] on div at bounding box center [572, 444] width 35 height 35
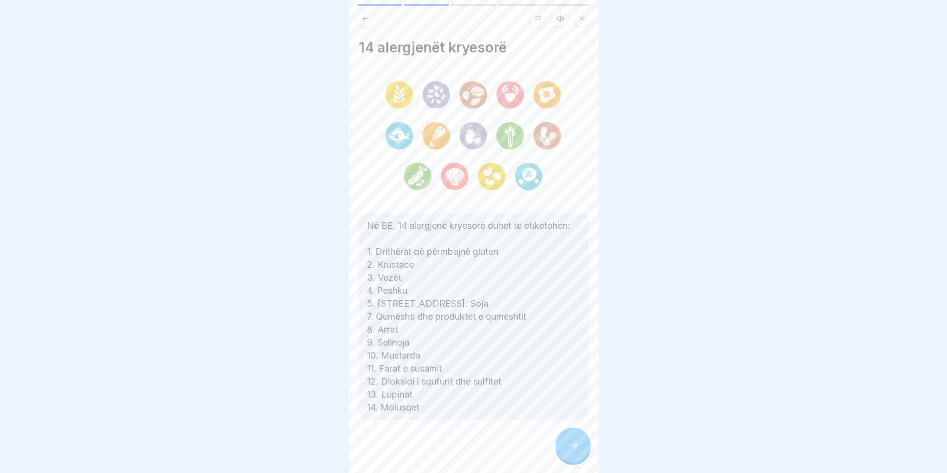
click at [566, 458] on div at bounding box center [572, 444] width 35 height 35
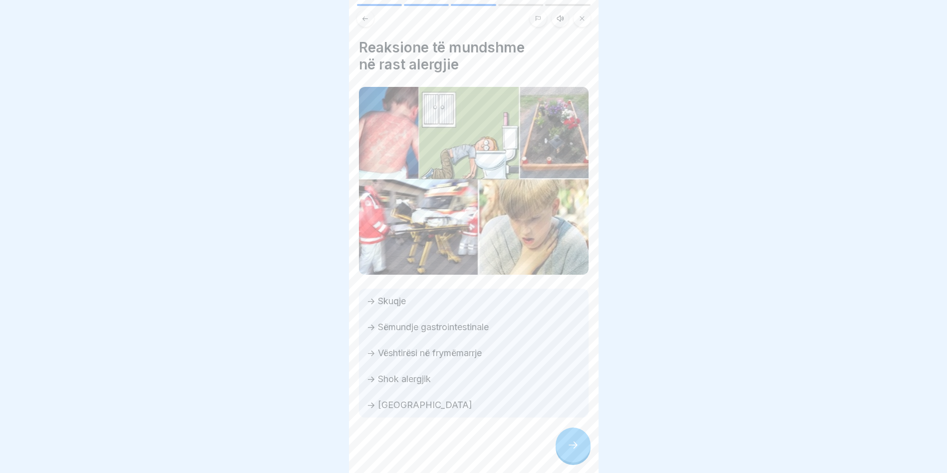
click at [563, 456] on div at bounding box center [572, 444] width 35 height 35
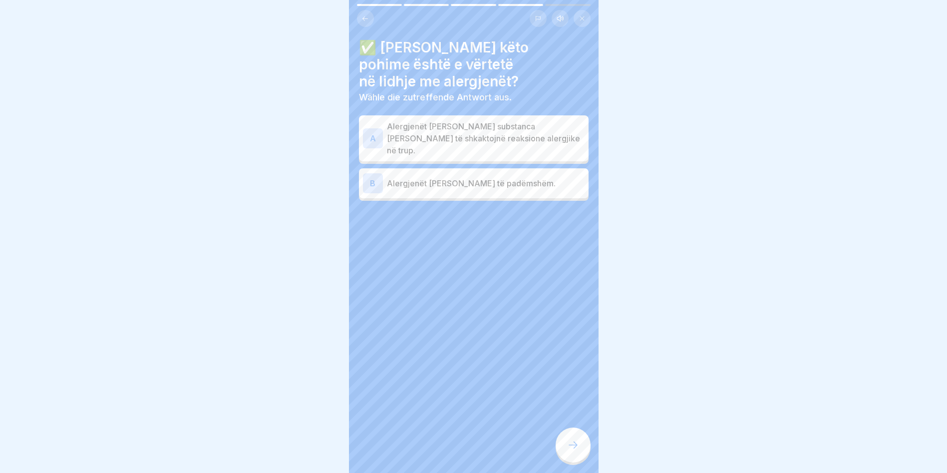
click at [563, 455] on div at bounding box center [572, 444] width 35 height 35
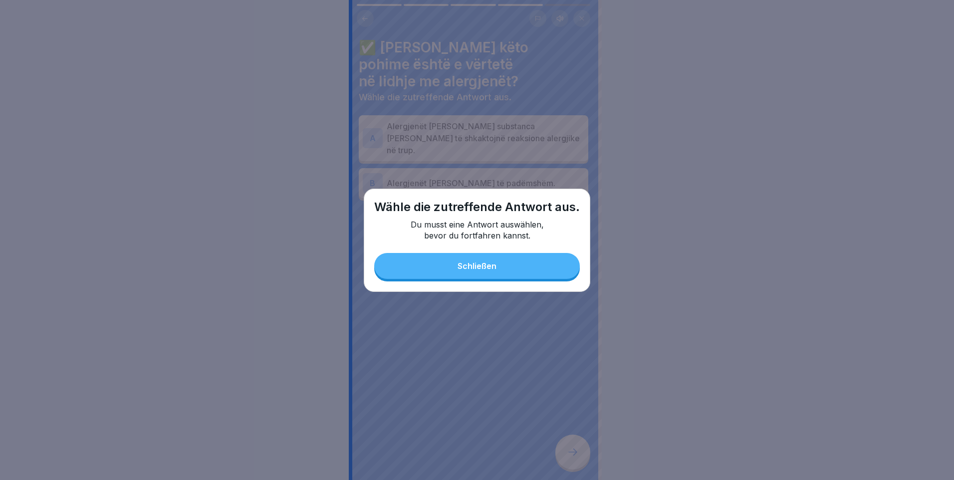
click at [481, 272] on button "Schließen" at bounding box center [477, 266] width 206 height 26
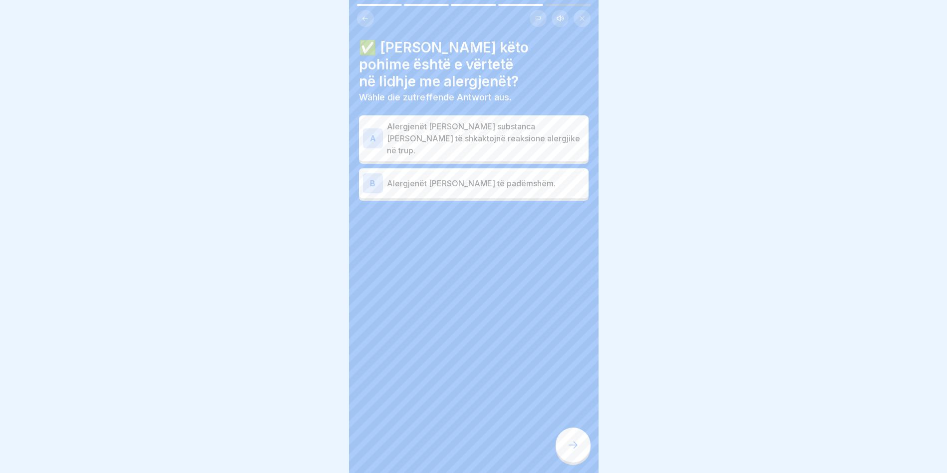
click at [464, 120] on p "Alergjenët janë substanca që mund të shkaktojnë reaksione alergjike në trup." at bounding box center [486, 138] width 198 height 36
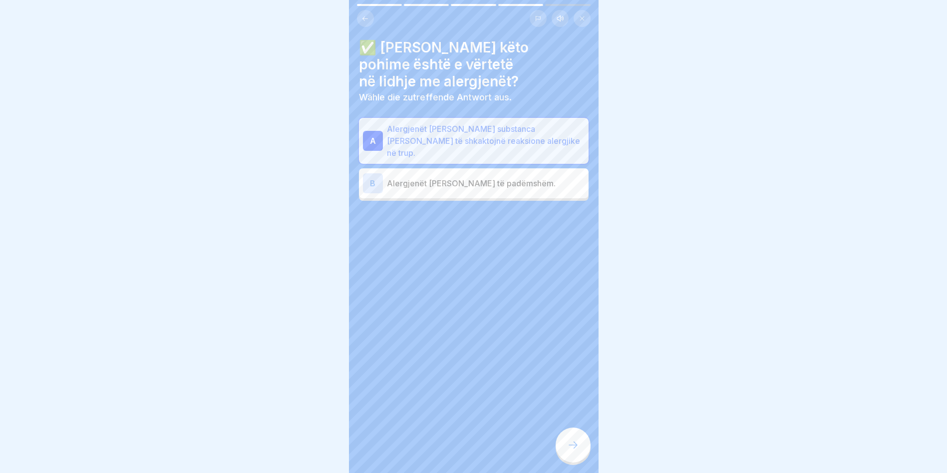
click at [583, 451] on div at bounding box center [572, 444] width 35 height 35
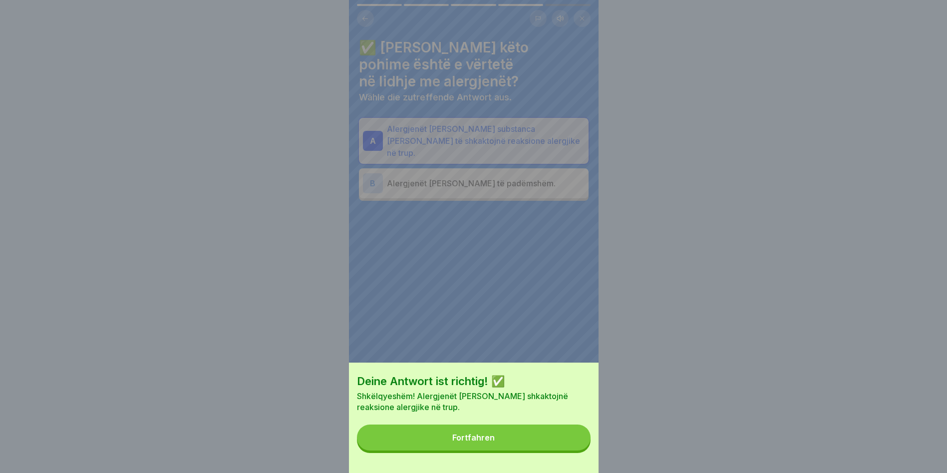
click at [466, 433] on button "Fortfahren" at bounding box center [474, 437] width 234 height 26
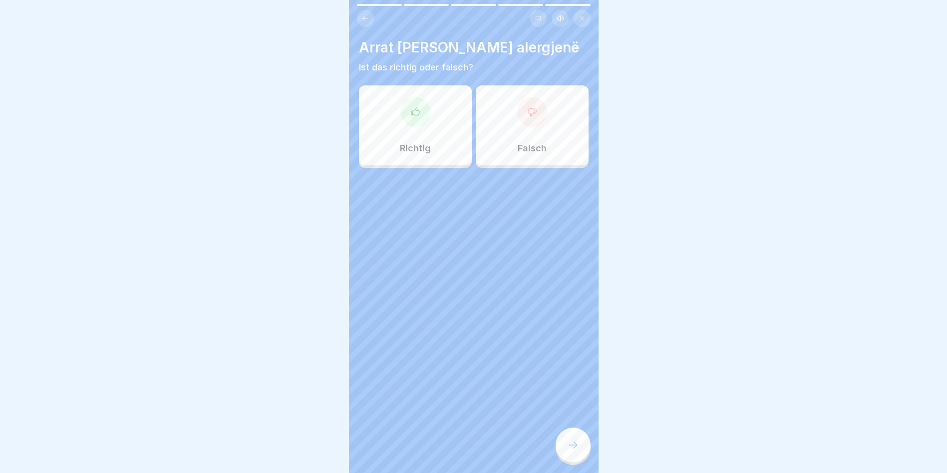
click at [431, 114] on div "Richtig" at bounding box center [415, 125] width 113 height 80
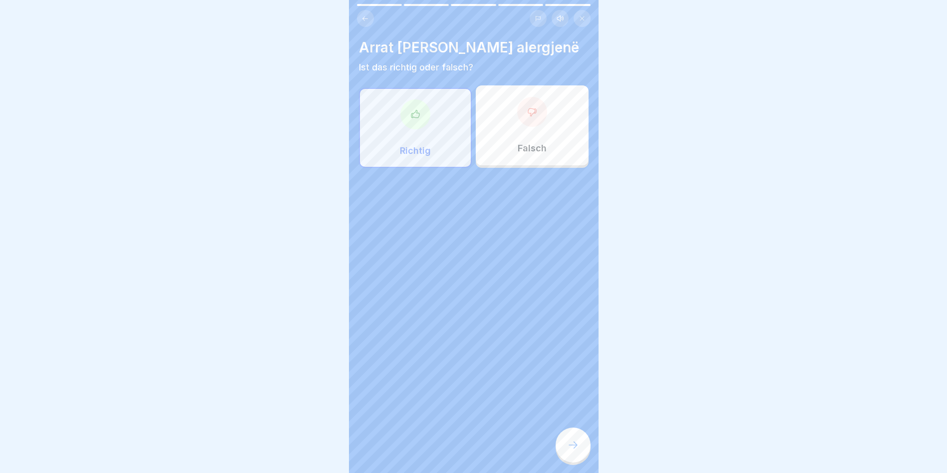
click at [584, 456] on div at bounding box center [572, 444] width 35 height 35
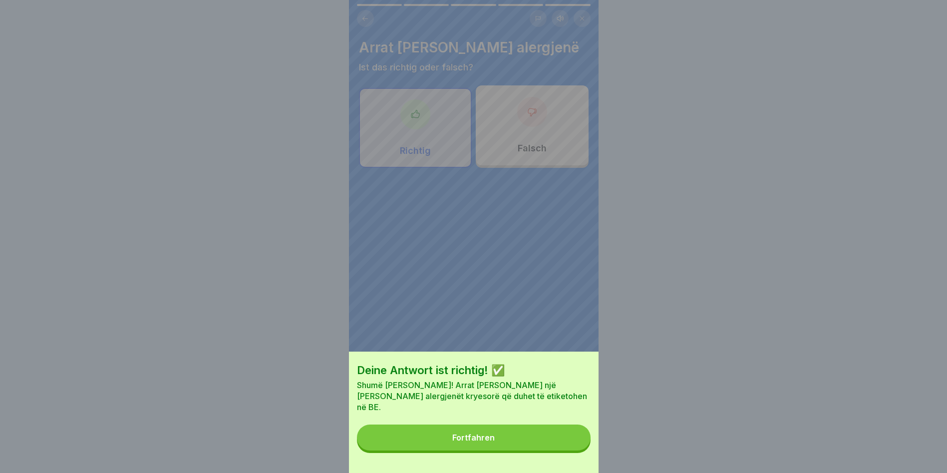
drag, startPoint x: 514, startPoint y: 448, endPoint x: 508, endPoint y: 442, distance: 7.8
click at [511, 446] on button "Fortfahren" at bounding box center [474, 437] width 234 height 26
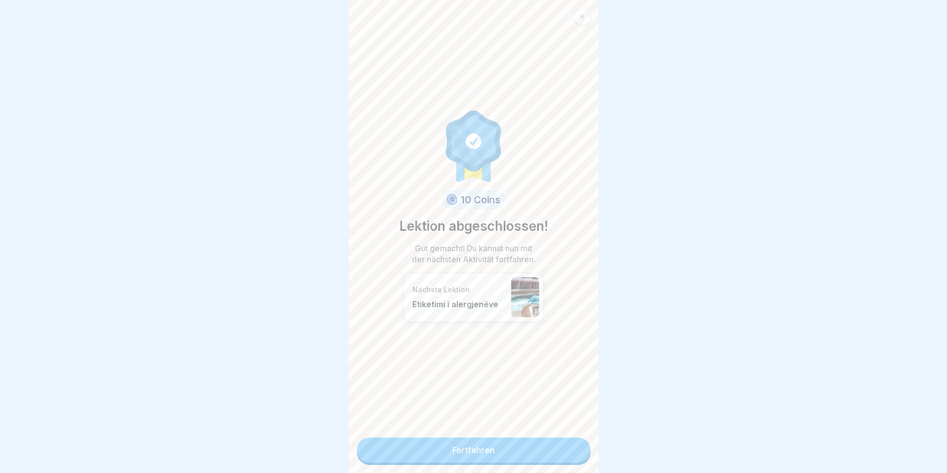
click at [447, 446] on link "Fortfahren" at bounding box center [474, 449] width 234 height 25
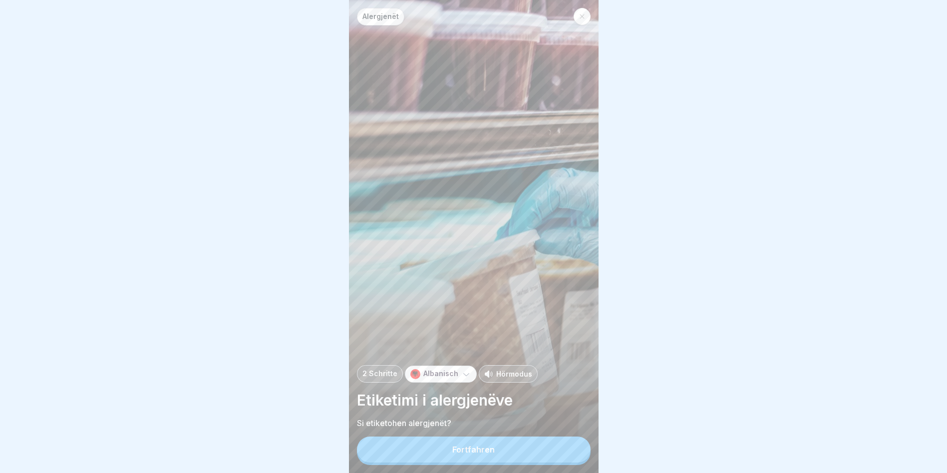
click at [459, 454] on div "Fortfahren" at bounding box center [473, 449] width 42 height 9
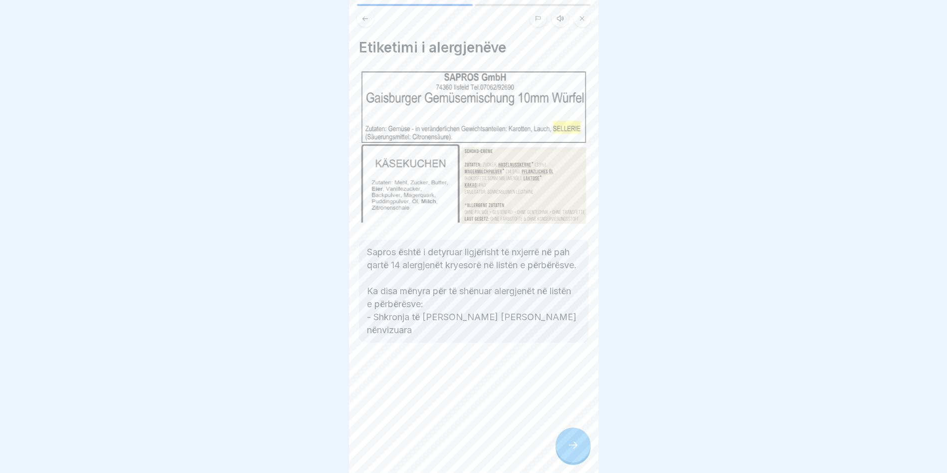
click at [572, 451] on icon at bounding box center [573, 445] width 12 height 12
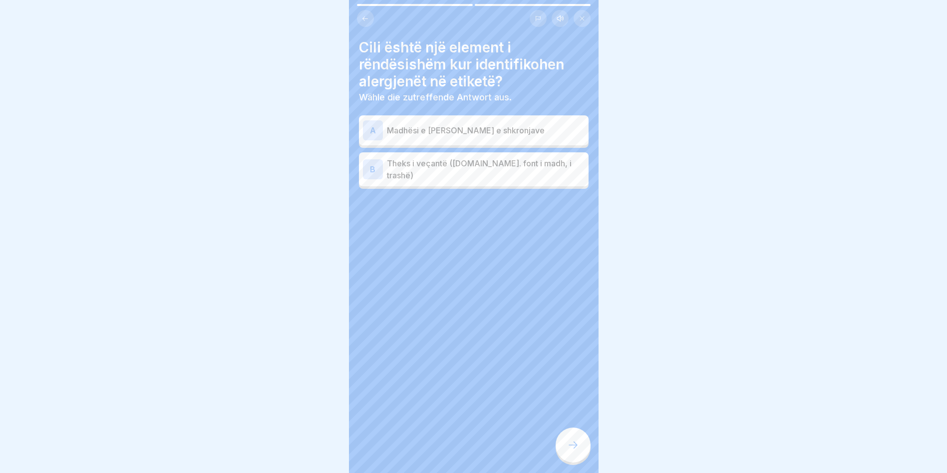
click at [434, 172] on p "Theks i veçantë (p.sh. font i madh, i trashë)" at bounding box center [486, 169] width 198 height 24
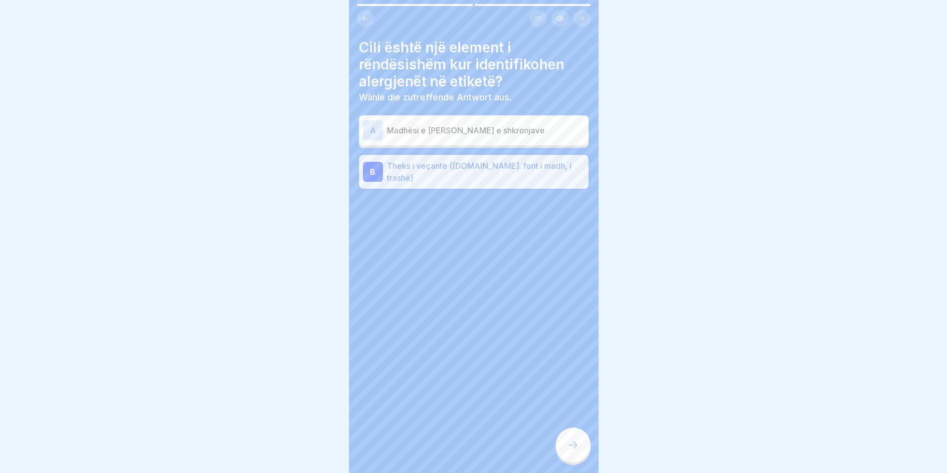
click at [581, 451] on div at bounding box center [572, 444] width 35 height 35
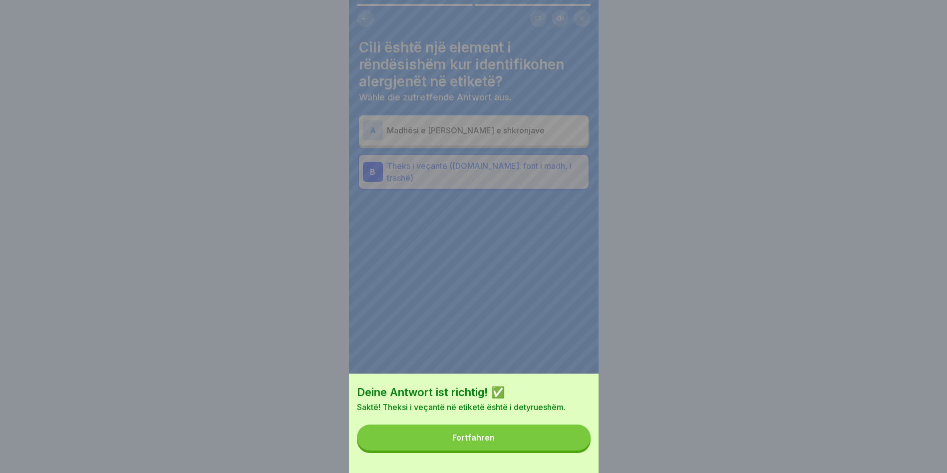
click at [516, 443] on button "Fortfahren" at bounding box center [474, 437] width 234 height 26
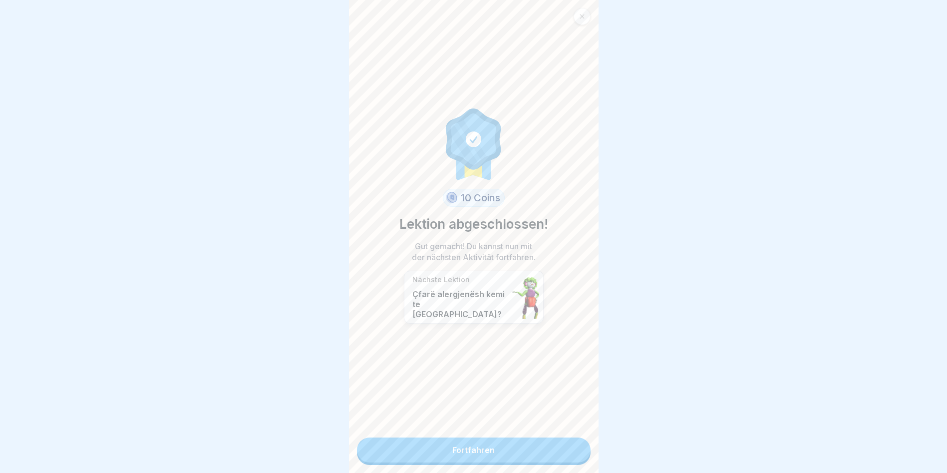
click at [458, 466] on div "10 Coins Lektion abgeschlossen! Gut gemacht! Du kannst nun mit der nächsten Akt…" at bounding box center [474, 236] width 250 height 473
click at [451, 457] on link "Fortfahren" at bounding box center [474, 449] width 234 height 25
click at [450, 455] on link "Fortfahren" at bounding box center [474, 449] width 234 height 25
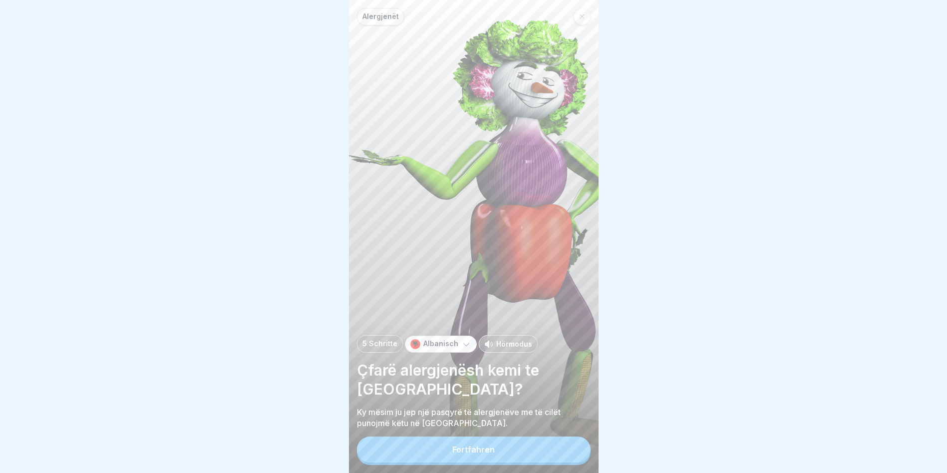
click at [464, 454] on div "Fortfahren" at bounding box center [473, 449] width 42 height 9
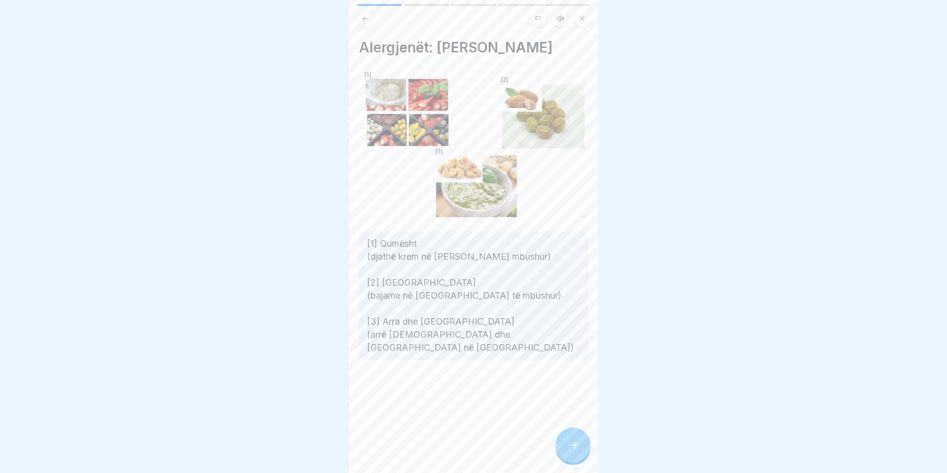
click at [573, 451] on icon at bounding box center [573, 445] width 12 height 12
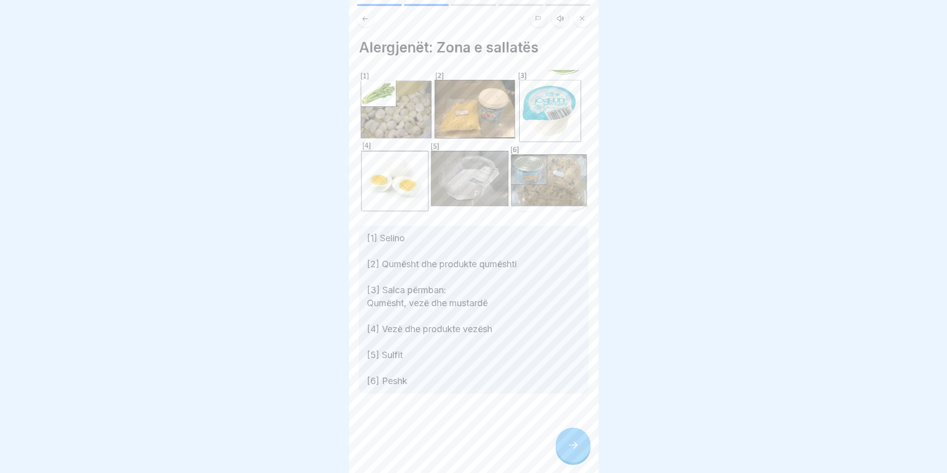
click at [571, 451] on icon at bounding box center [573, 445] width 12 height 12
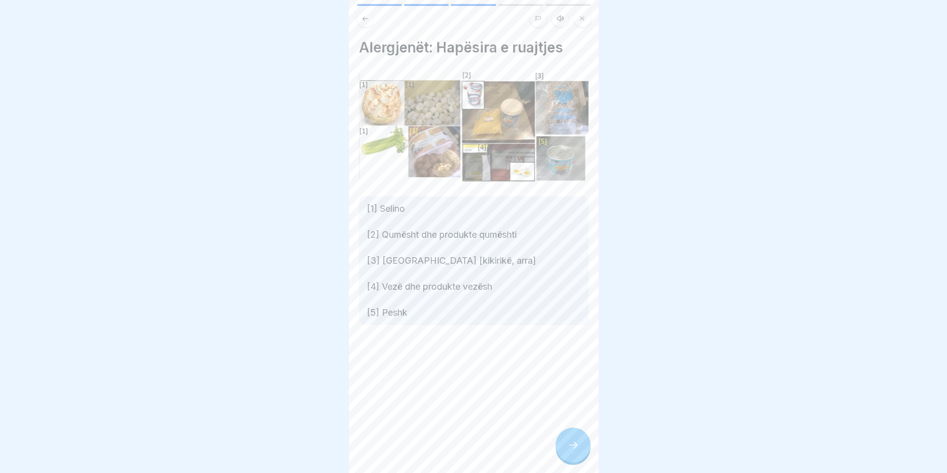
click at [569, 451] on icon at bounding box center [573, 445] width 12 height 12
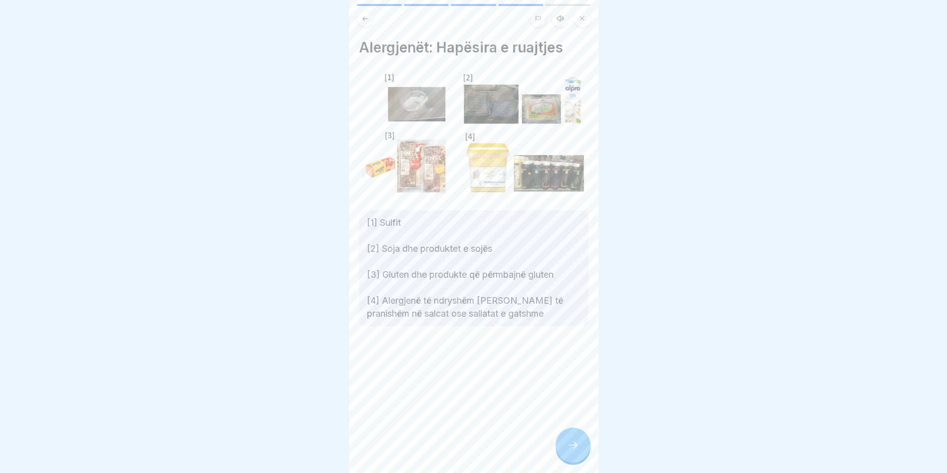
click at [568, 451] on icon at bounding box center [573, 445] width 12 height 12
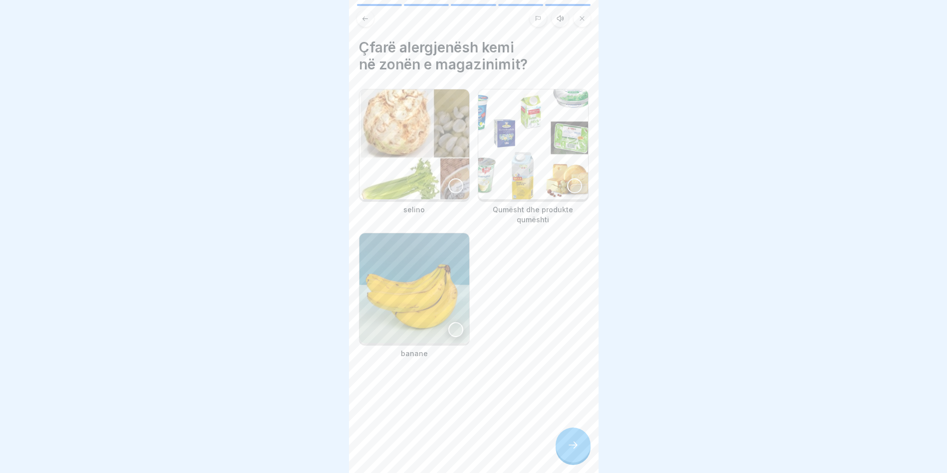
click at [568, 451] on icon at bounding box center [573, 445] width 12 height 12
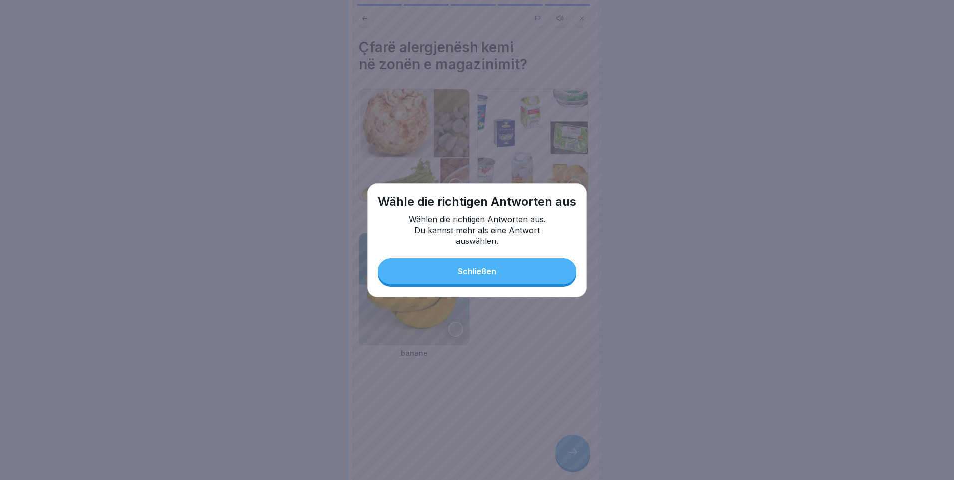
click at [479, 276] on div "Schließen" at bounding box center [477, 271] width 39 height 9
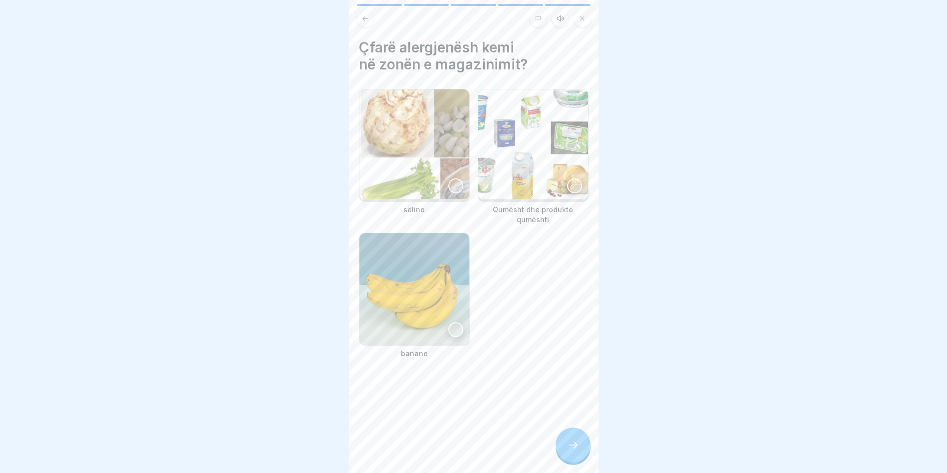
click at [567, 182] on div at bounding box center [574, 185] width 15 height 15
click at [450, 180] on div at bounding box center [455, 185] width 15 height 15
click at [568, 451] on icon at bounding box center [573, 445] width 12 height 12
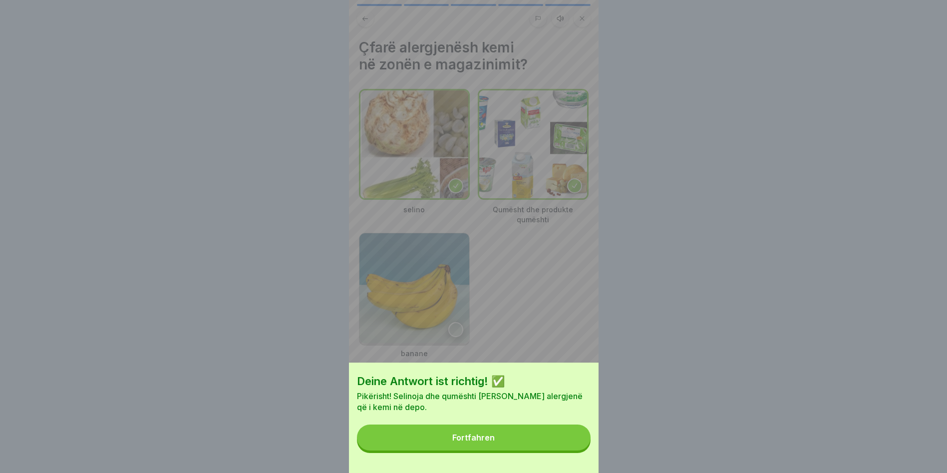
click at [520, 442] on button "Fortfahren" at bounding box center [474, 437] width 234 height 26
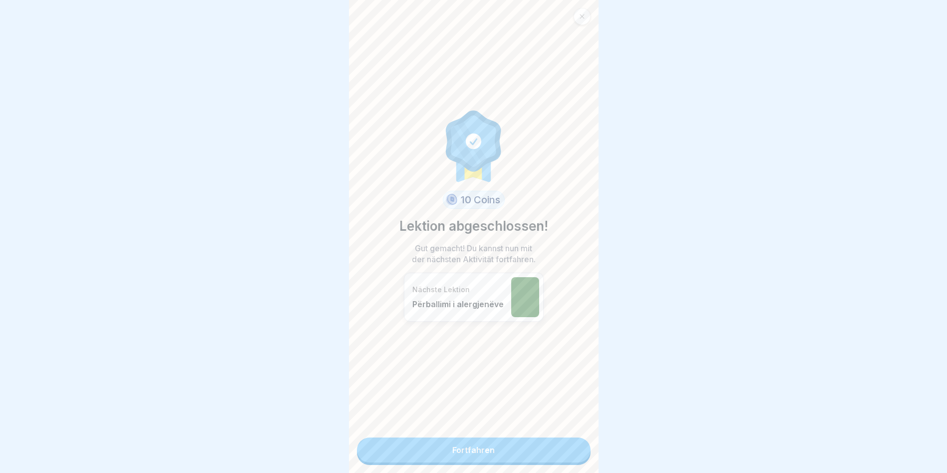
click at [472, 429] on div "10 Coins Lektion abgeschlossen! Gut gemacht! Du kannst nun mit der nächsten Akt…" at bounding box center [474, 236] width 250 height 473
click at [473, 447] on link "Fortfahren" at bounding box center [474, 449] width 234 height 25
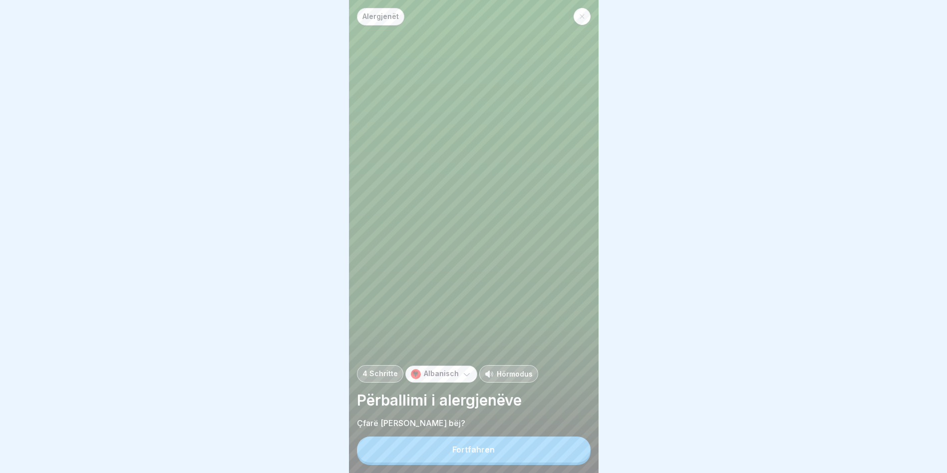
click at [474, 451] on button "Fortfahren" at bounding box center [474, 449] width 234 height 26
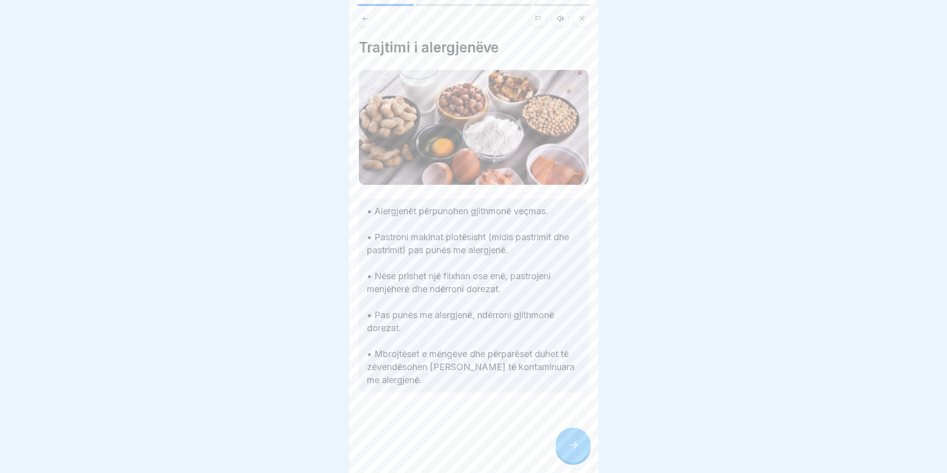
click at [583, 451] on div at bounding box center [572, 444] width 35 height 35
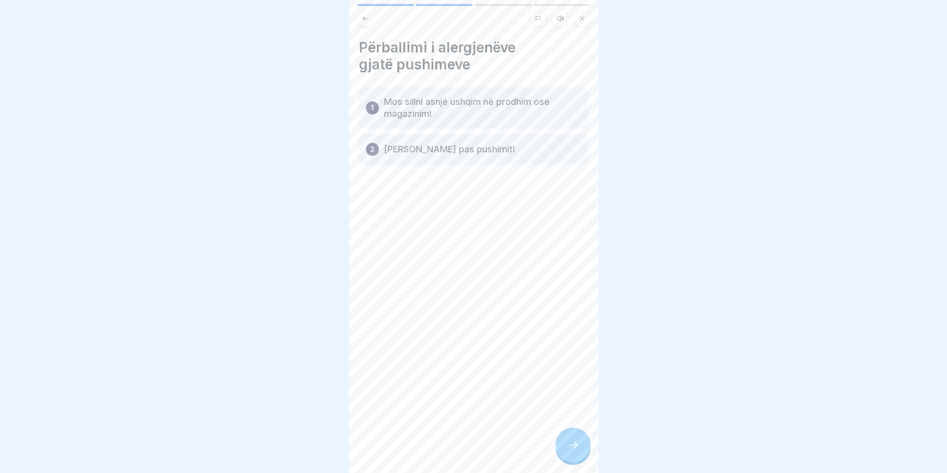
click at [562, 456] on div at bounding box center [572, 444] width 35 height 35
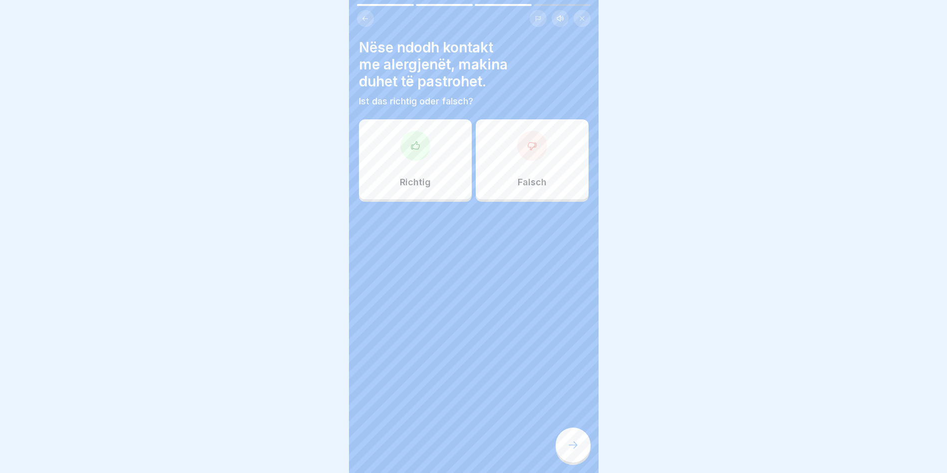
click at [441, 153] on div "Richtig" at bounding box center [415, 159] width 113 height 80
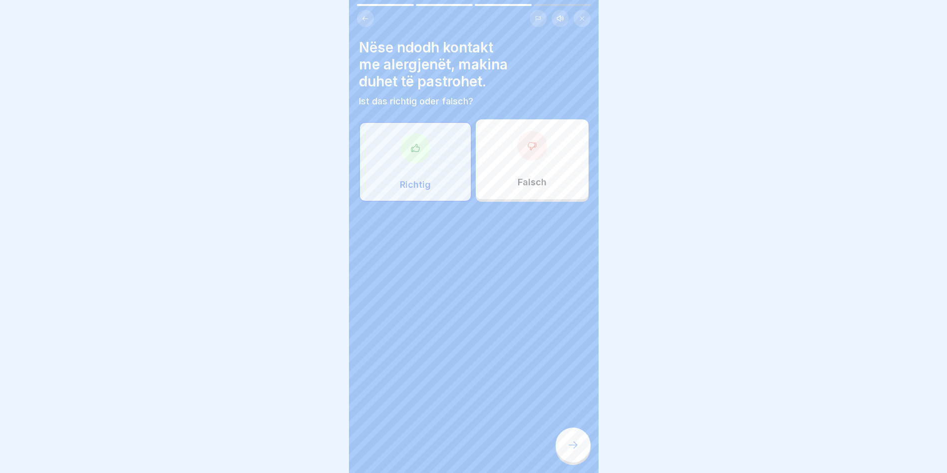
click at [576, 458] on div at bounding box center [572, 444] width 35 height 35
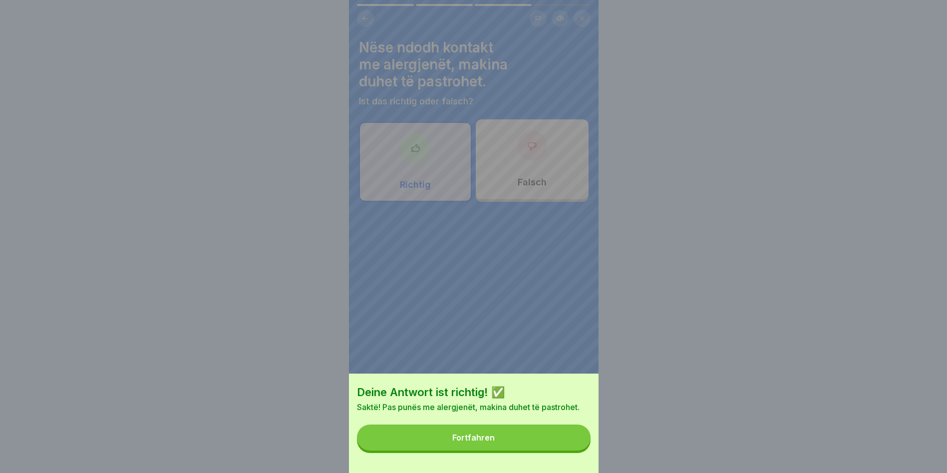
click at [472, 442] on div "Fortfahren" at bounding box center [473, 437] width 42 height 9
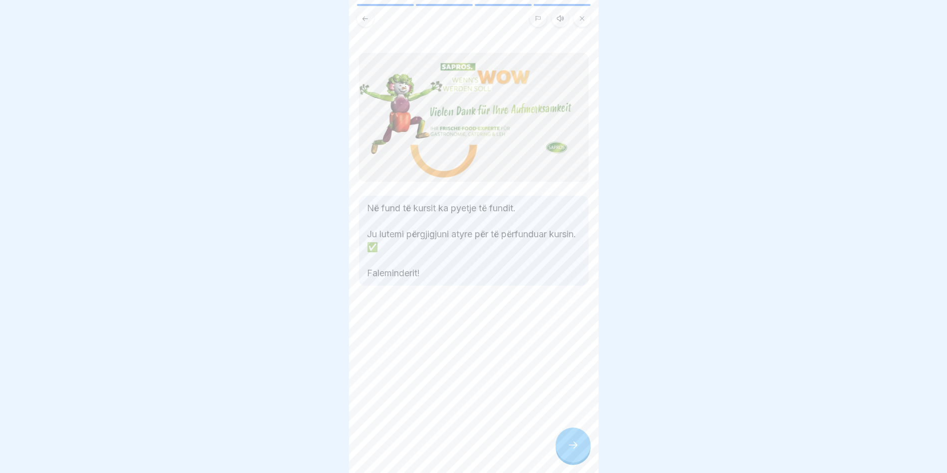
click at [573, 458] on div at bounding box center [572, 444] width 35 height 35
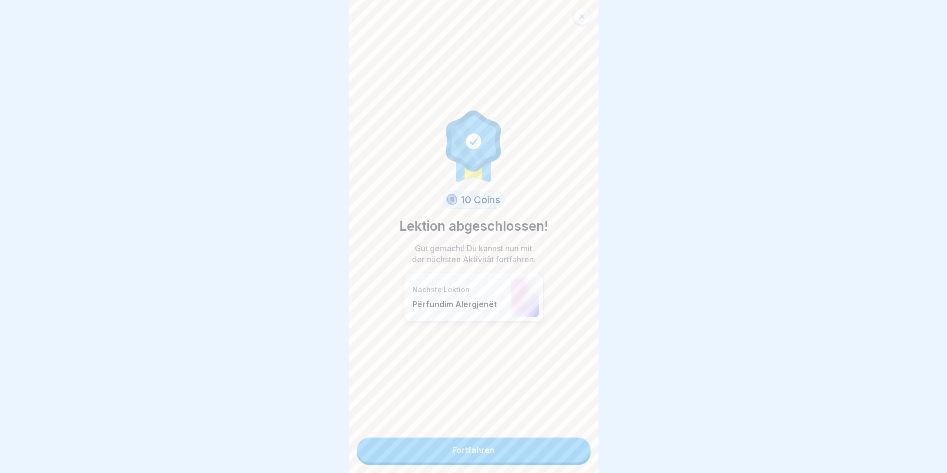
click at [562, 453] on link "Fortfahren" at bounding box center [474, 449] width 234 height 25
click at [536, 444] on link "Fortfahren" at bounding box center [474, 449] width 234 height 25
click at [478, 449] on link "Fortfahren" at bounding box center [474, 449] width 234 height 25
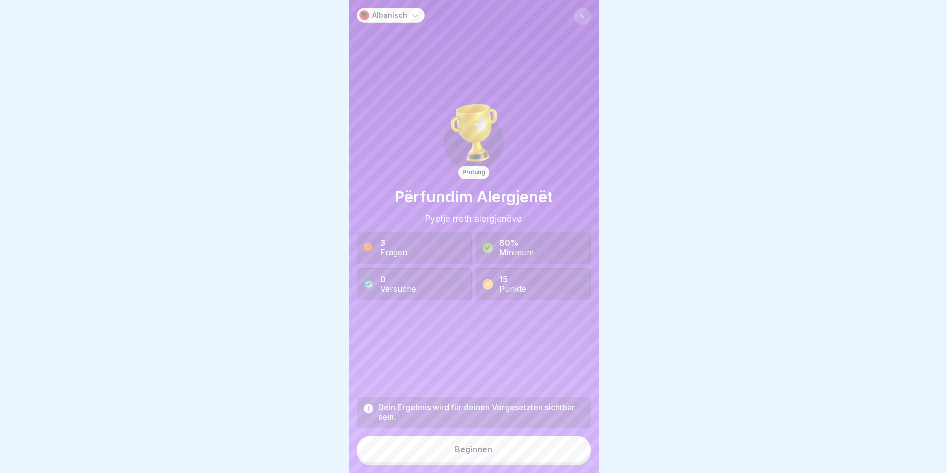
click at [472, 440] on div "Dein Ergebnis wird für deinen Vorgesetzten sichtbar sein. Beginnen" at bounding box center [474, 430] width 234 height 68
click at [471, 453] on div "Beginnen" at bounding box center [473, 448] width 37 height 9
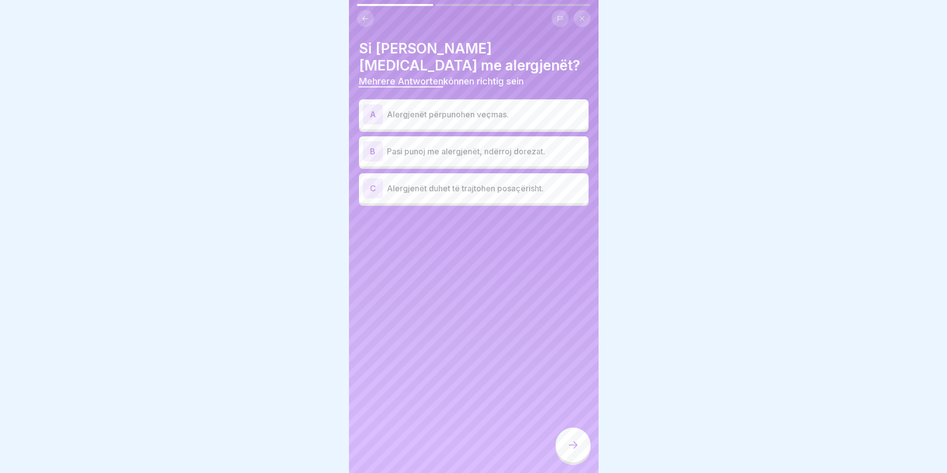
click at [489, 108] on p "Alergjenët përpunohen veçmas." at bounding box center [486, 114] width 198 height 12
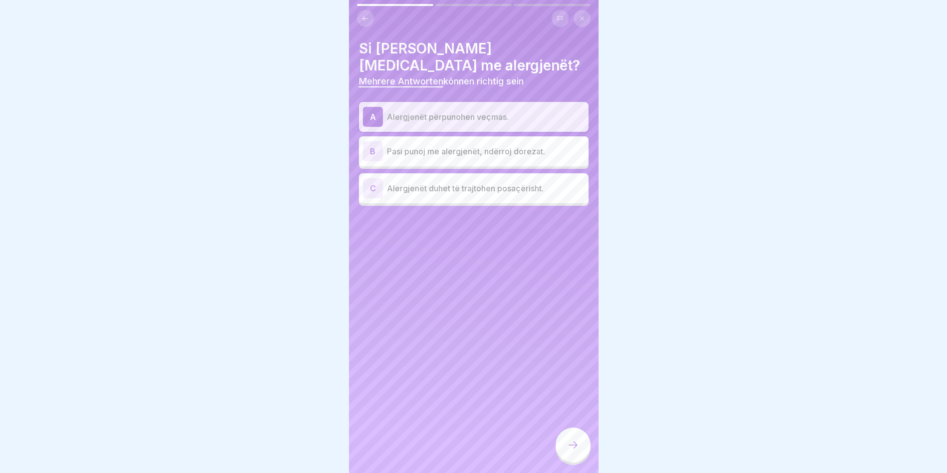
click at [477, 141] on div "B Pasi punoj me alergjenët, ndërroj dorezat." at bounding box center [474, 151] width 222 height 20
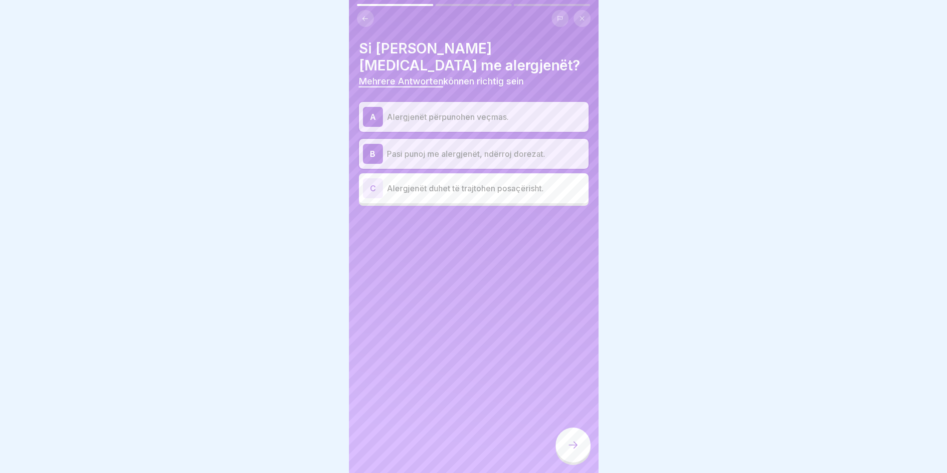
click at [457, 182] on p "Alergjenët duhet të trajtohen posaçërisht." at bounding box center [486, 188] width 198 height 12
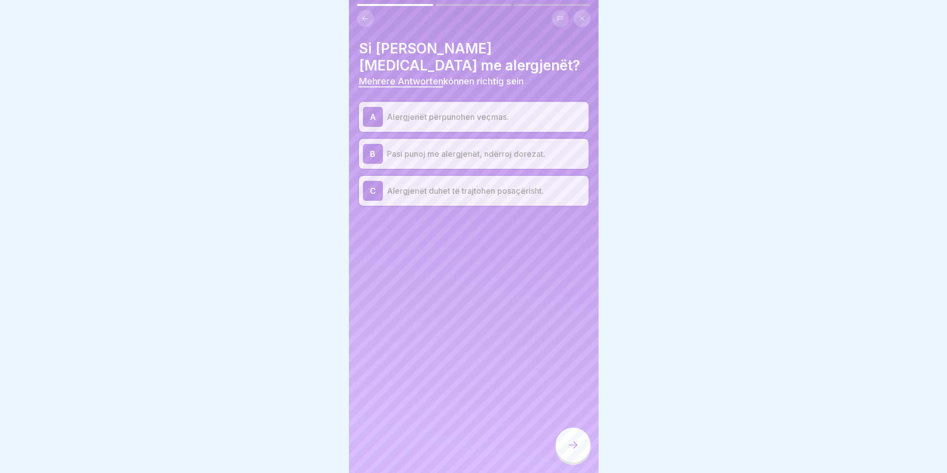
click at [573, 451] on icon at bounding box center [573, 445] width 12 height 12
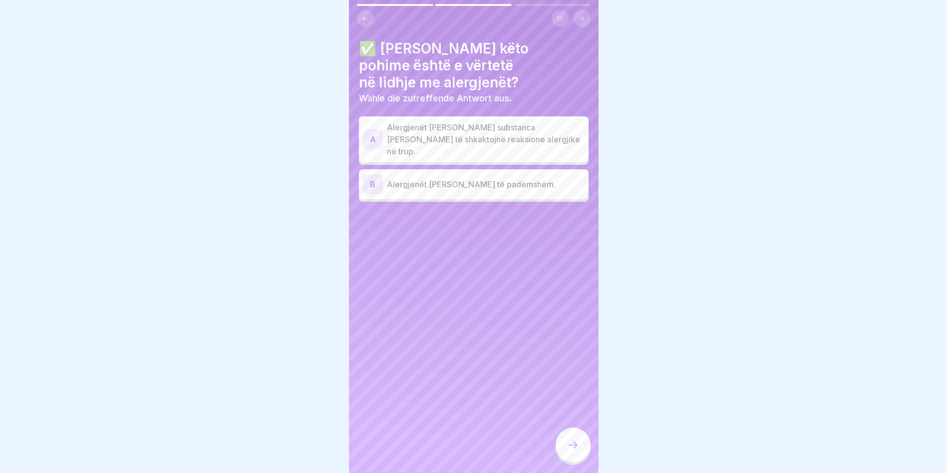
click at [429, 121] on p "Alergjenët janë substanca që mund të shkaktojnë reaksione alergjike në trup." at bounding box center [486, 139] width 198 height 36
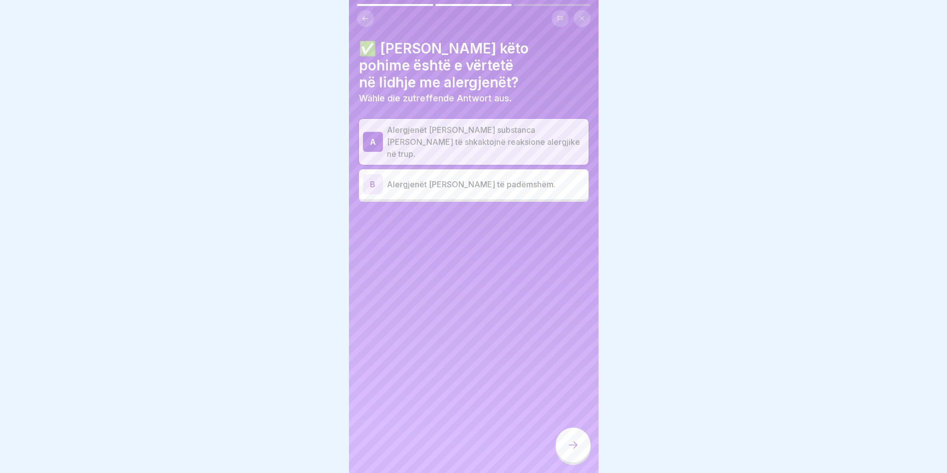
click at [573, 451] on icon at bounding box center [573, 445] width 12 height 12
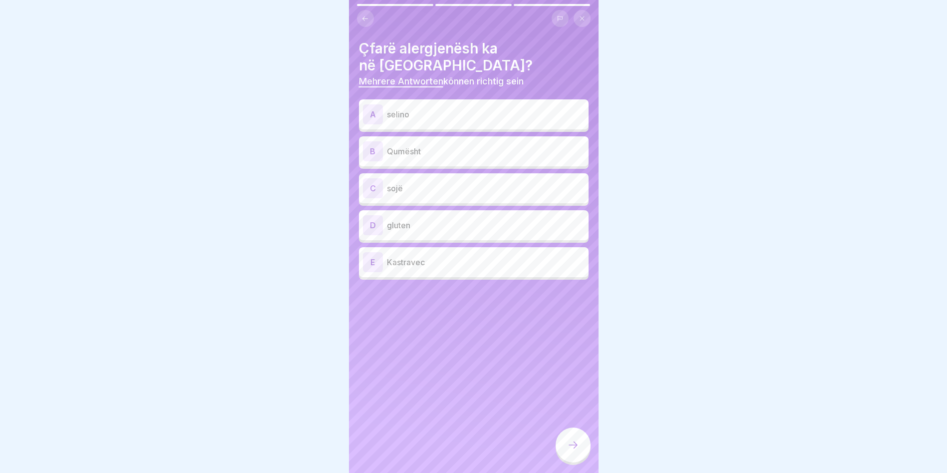
click at [400, 108] on p "selino" at bounding box center [486, 114] width 198 height 12
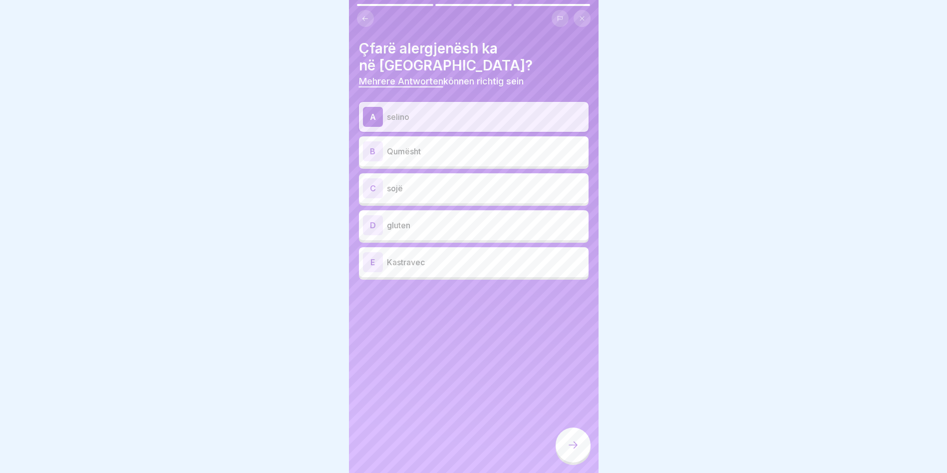
click at [401, 141] on div "B Qumësht" at bounding box center [474, 151] width 222 height 20
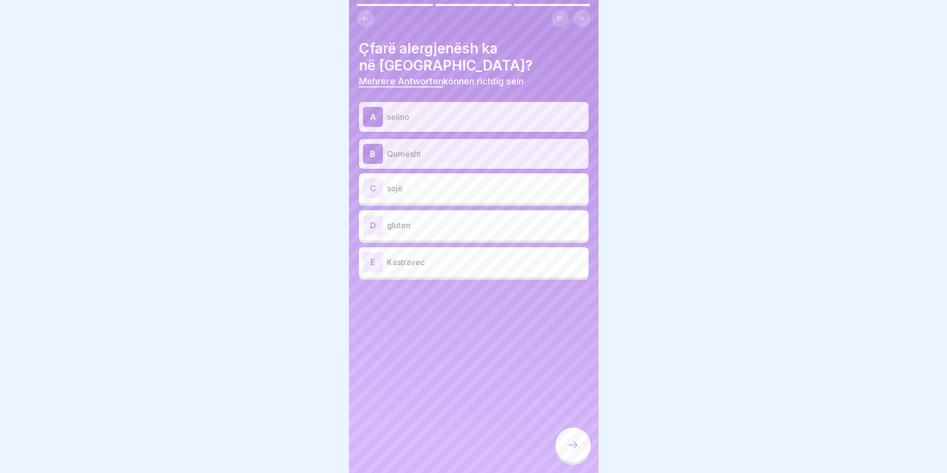
click at [413, 178] on div "C sojë" at bounding box center [474, 188] width 222 height 20
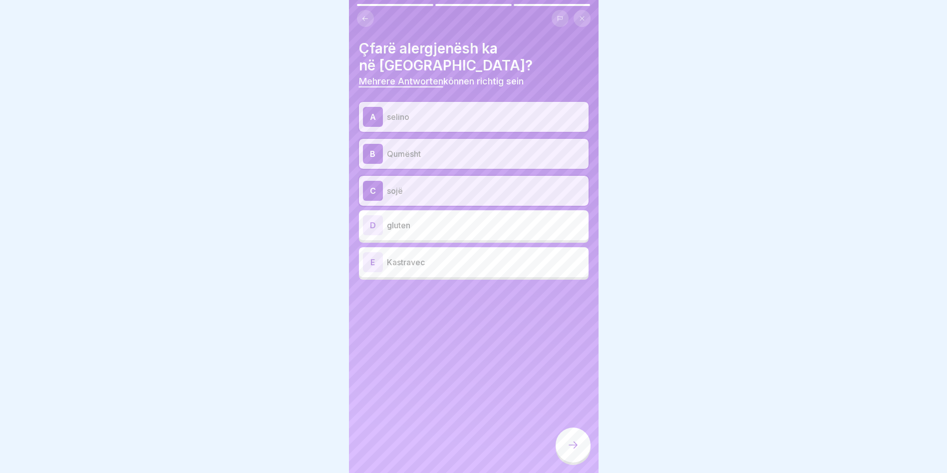
click at [421, 219] on p "gluten" at bounding box center [486, 225] width 198 height 12
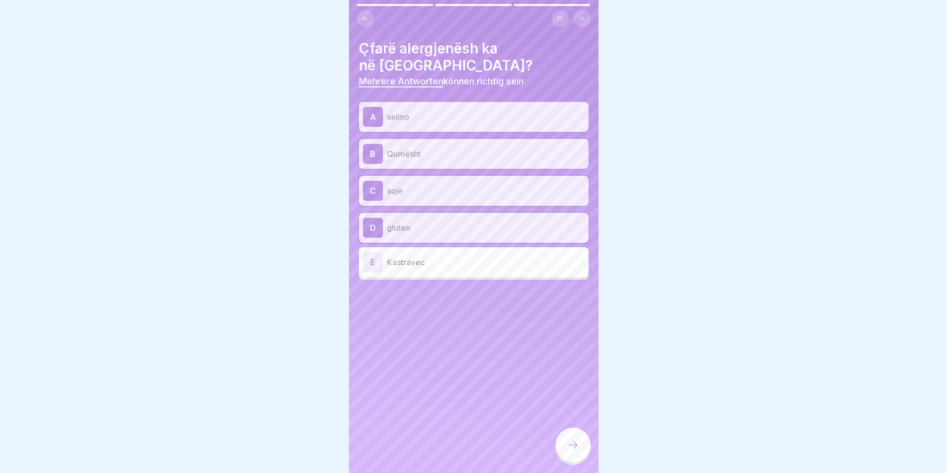
click at [577, 451] on icon at bounding box center [573, 445] width 12 height 12
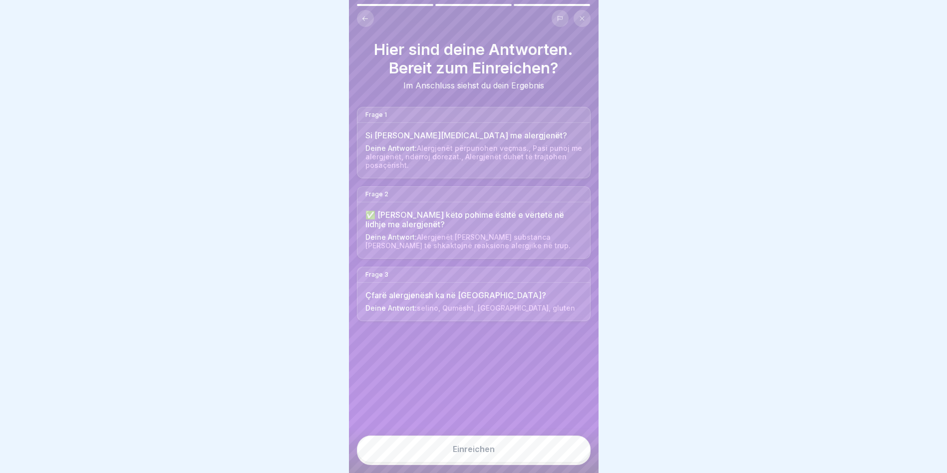
click at [501, 454] on button "Einreichen" at bounding box center [474, 448] width 234 height 27
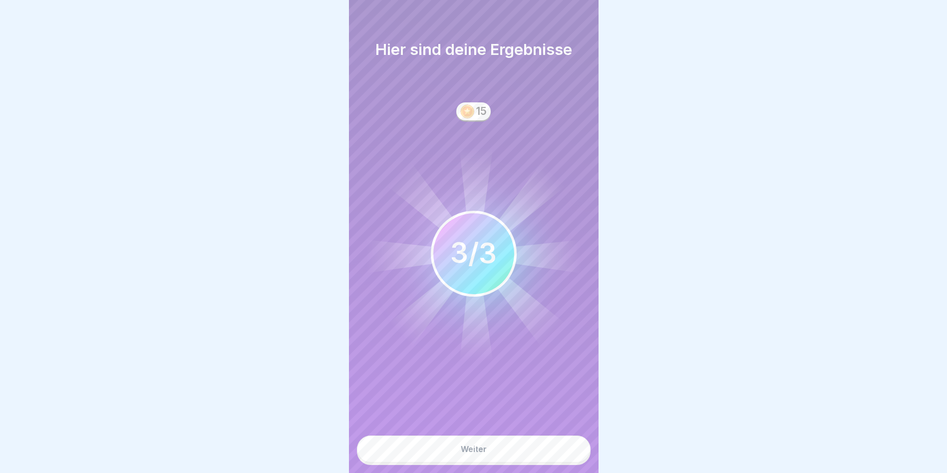
click at [494, 452] on button "Weiter" at bounding box center [474, 448] width 234 height 27
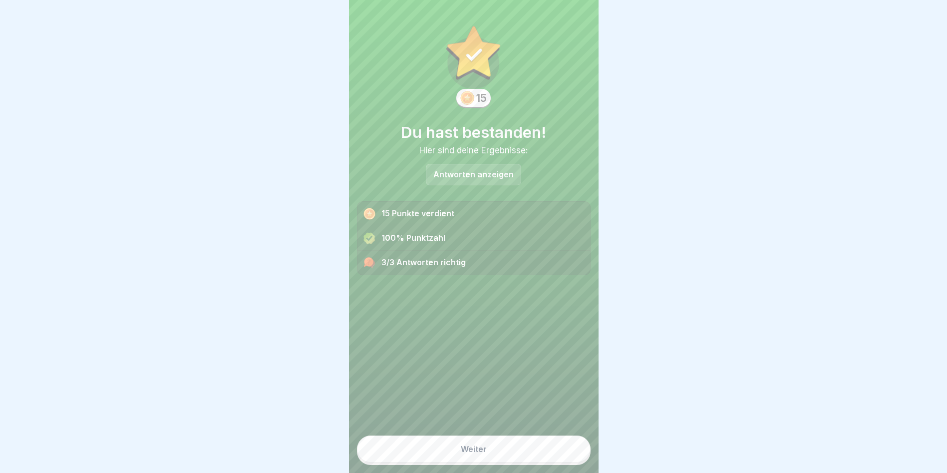
click at [508, 455] on button "Weiter" at bounding box center [474, 448] width 234 height 27
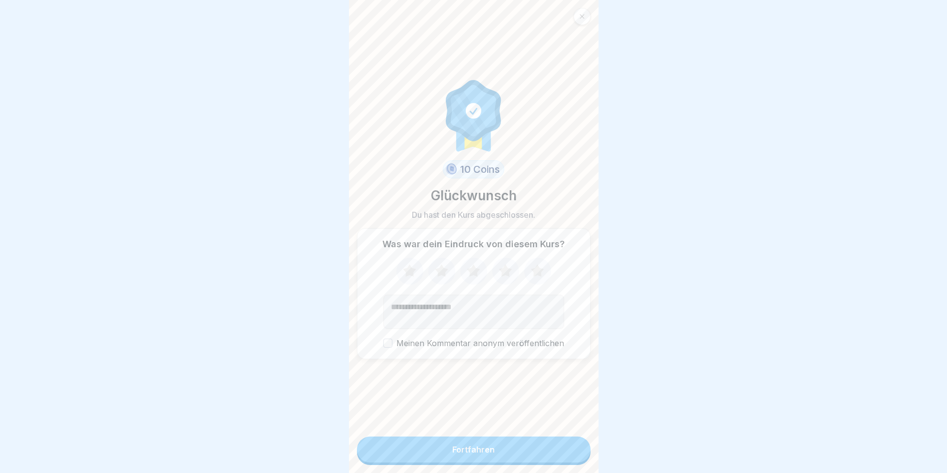
click at [501, 462] on button "Fortfahren" at bounding box center [474, 449] width 234 height 26
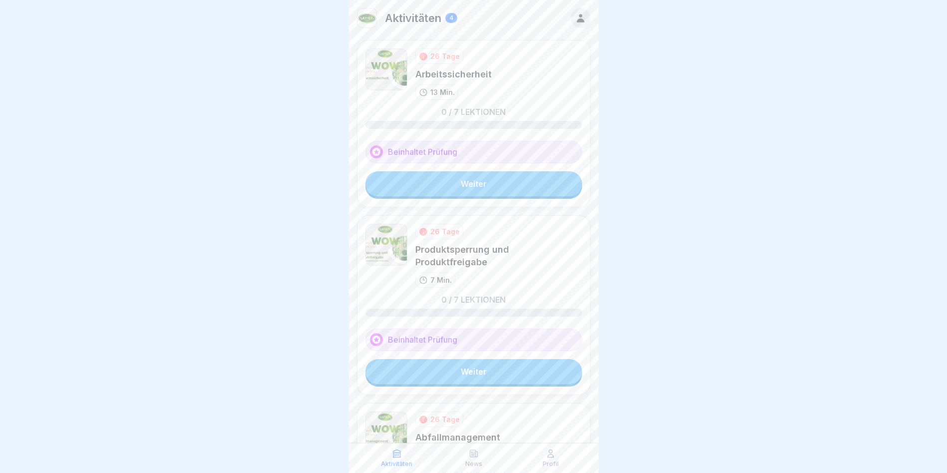
click at [477, 192] on link "Weiter" at bounding box center [473, 183] width 217 height 25
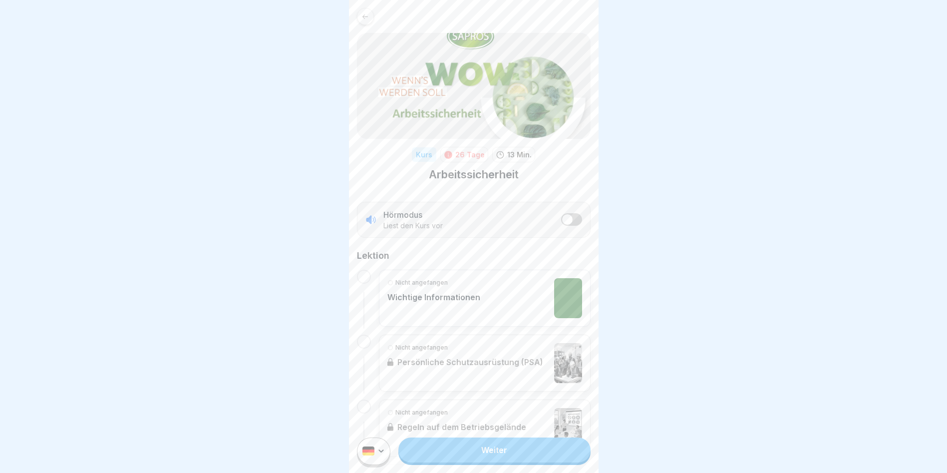
click at [392, 294] on p "Wichtige Informationen" at bounding box center [433, 297] width 93 height 10
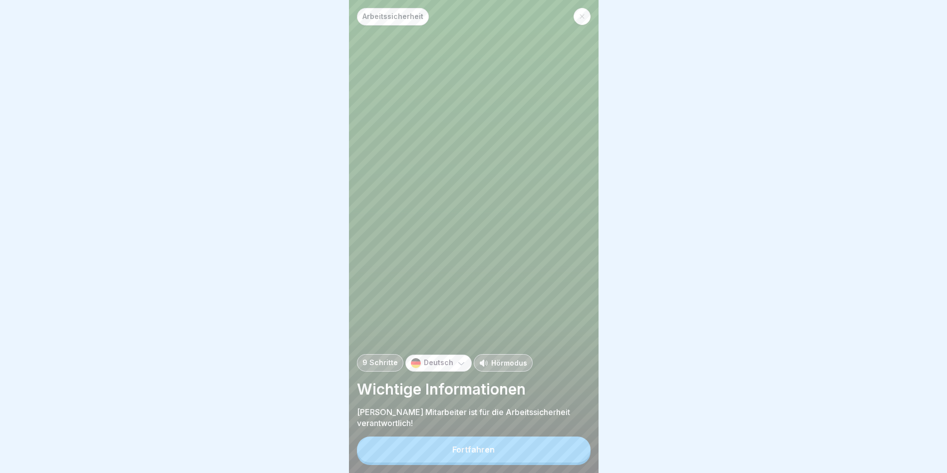
click at [465, 453] on div "Fortfahren" at bounding box center [473, 449] width 42 height 9
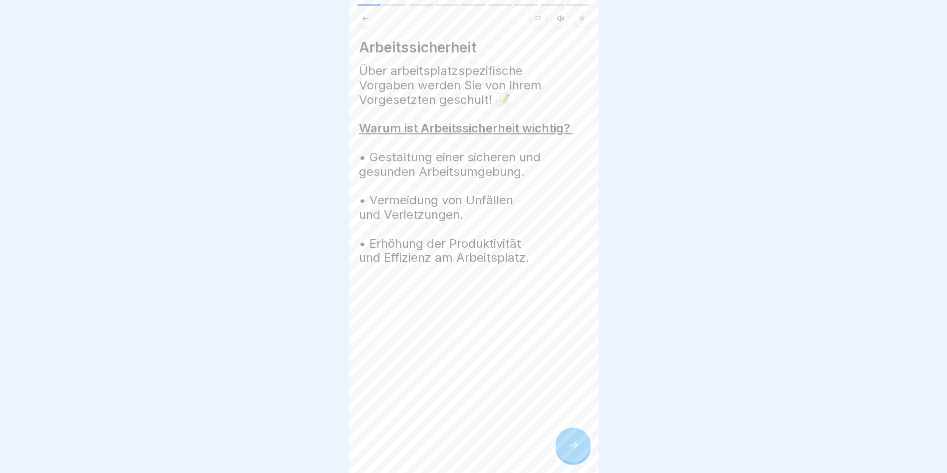
click at [366, 18] on icon at bounding box center [364, 18] width 5 height 4
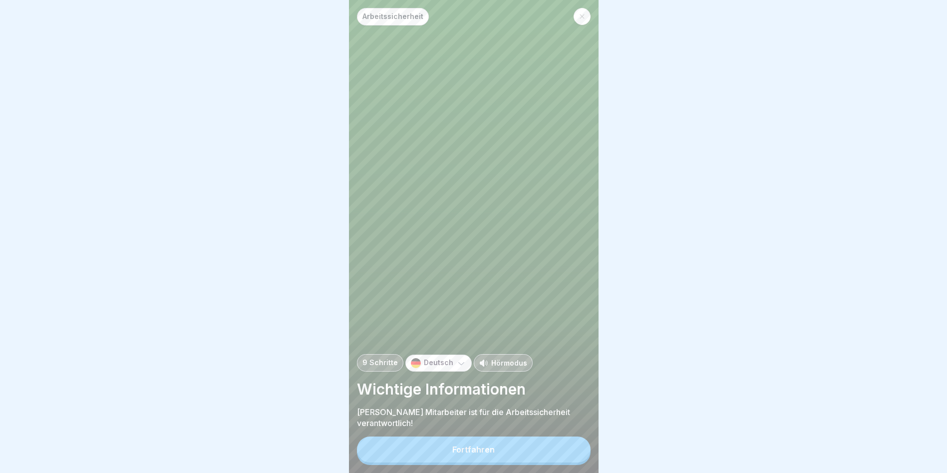
click at [432, 367] on p "Deutsch" at bounding box center [438, 362] width 29 height 8
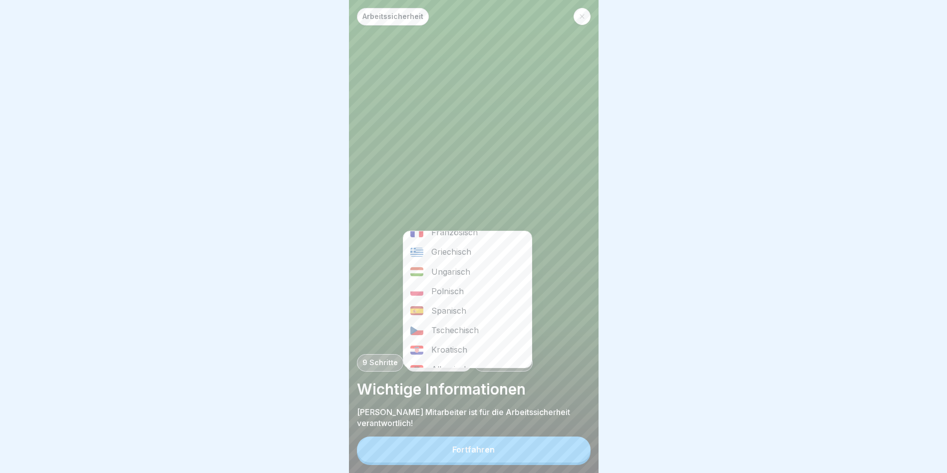
scroll to position [150, 0]
click at [454, 344] on div "Albanisch" at bounding box center [467, 346] width 128 height 19
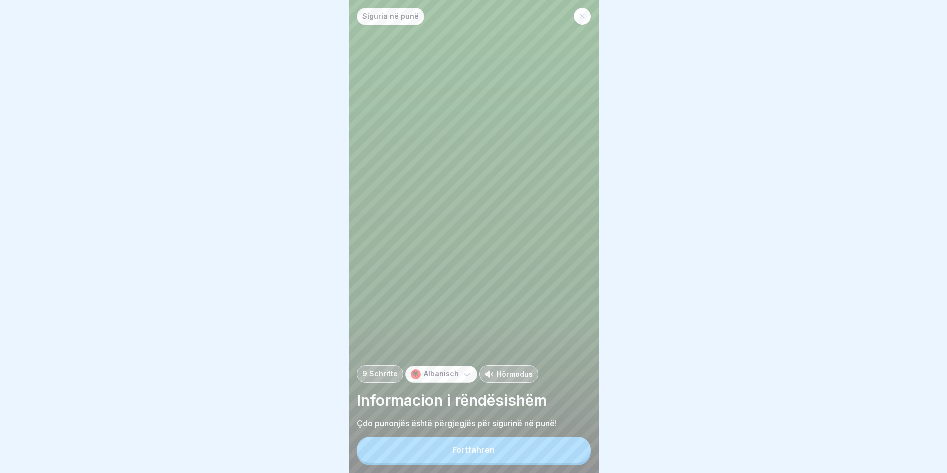
click at [465, 452] on button "Fortfahren" at bounding box center [474, 449] width 234 height 26
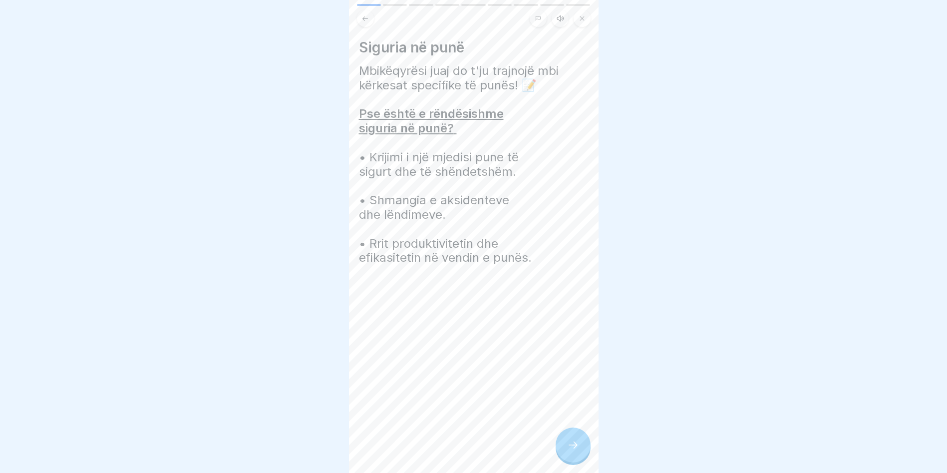
click at [552, 450] on div "Siguria në punë Mbikëqyrësi juaj do t'ju trajnojë mbi kërkesat specifike të pun…" at bounding box center [474, 236] width 250 height 473
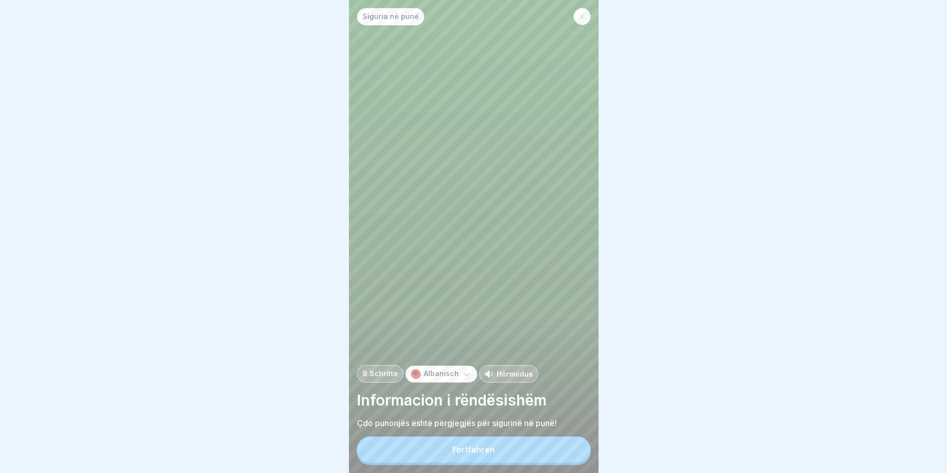
click at [567, 452] on div "Siguria në punë 9 Schritte Albanisch Hörmodus Informacion i rëndësishëm Çdo pun…" at bounding box center [474, 236] width 250 height 473
click at [541, 458] on button "Fortfahren" at bounding box center [474, 449] width 234 height 26
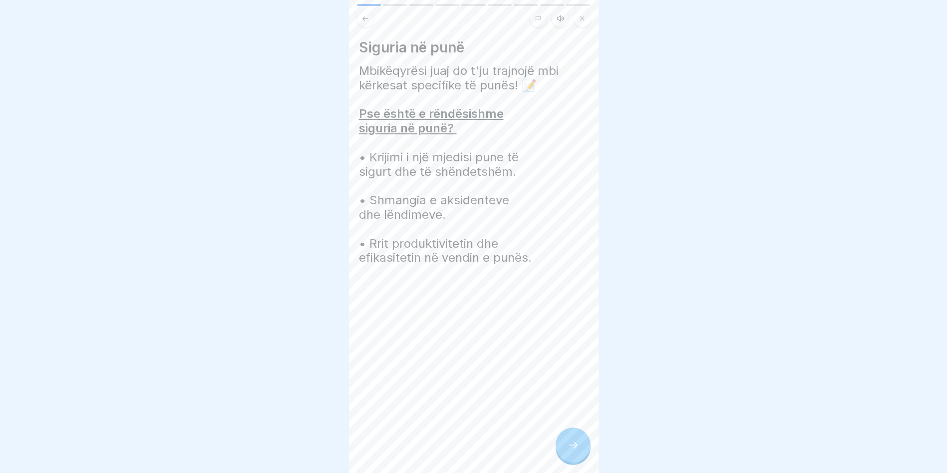
click at [577, 451] on icon at bounding box center [573, 445] width 12 height 12
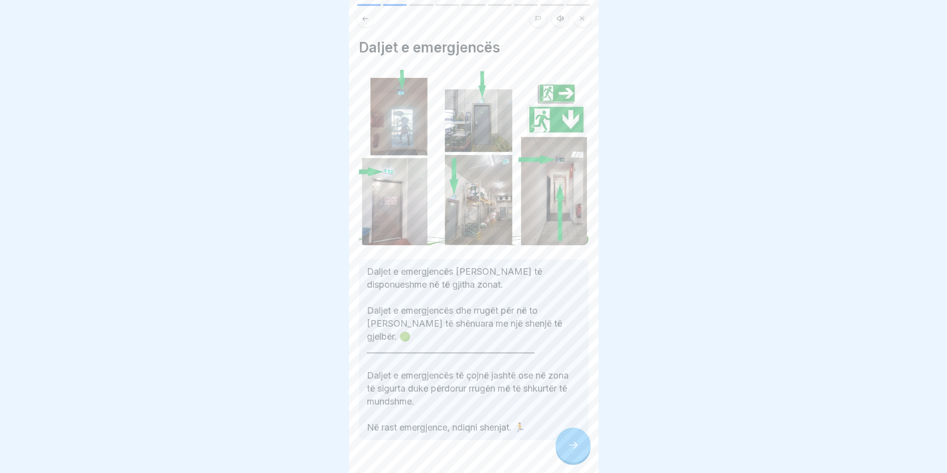
click at [574, 450] on icon at bounding box center [573, 445] width 12 height 12
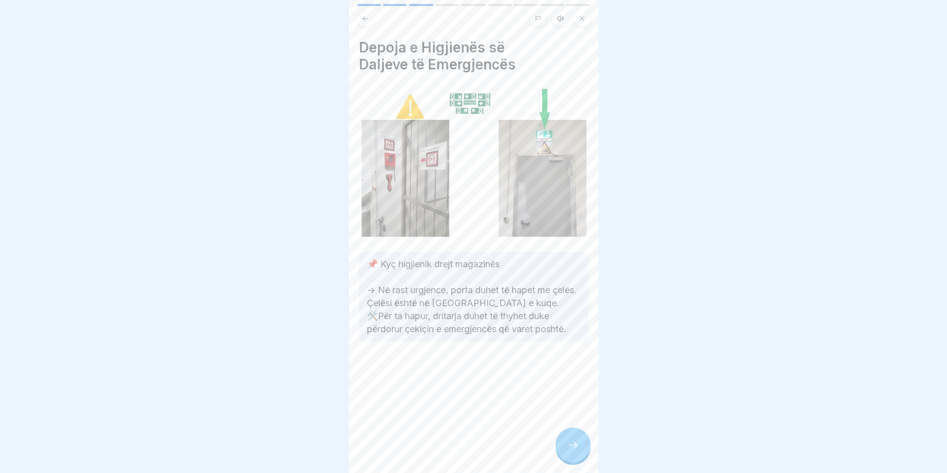
click at [575, 446] on div at bounding box center [572, 444] width 35 height 35
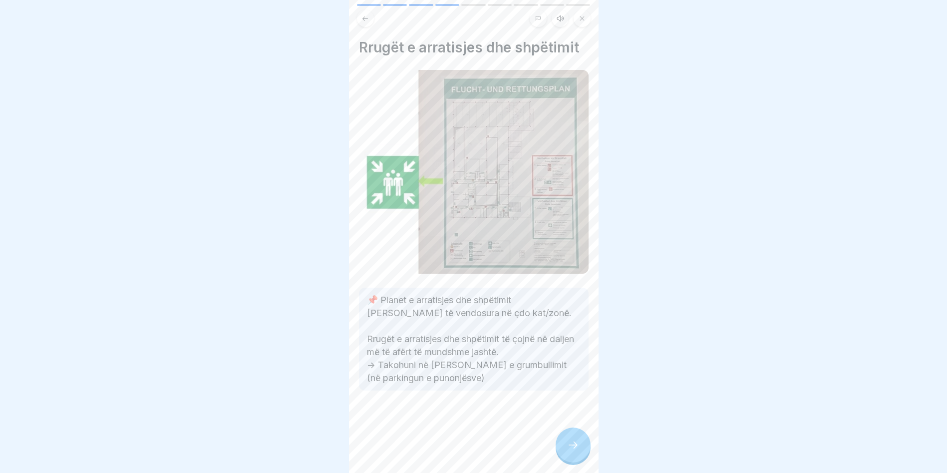
click at [575, 445] on div at bounding box center [572, 444] width 35 height 35
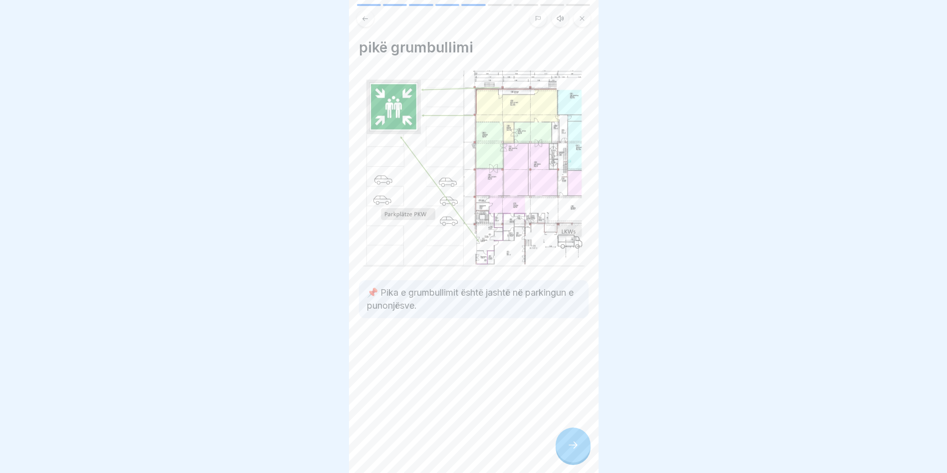
click at [574, 444] on div at bounding box center [572, 444] width 35 height 35
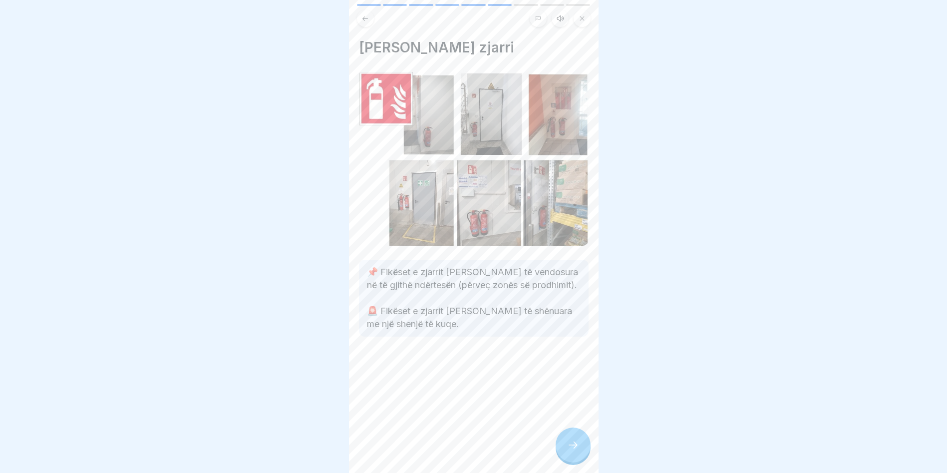
click at [574, 444] on div at bounding box center [572, 444] width 35 height 35
click at [572, 443] on div at bounding box center [572, 444] width 35 height 35
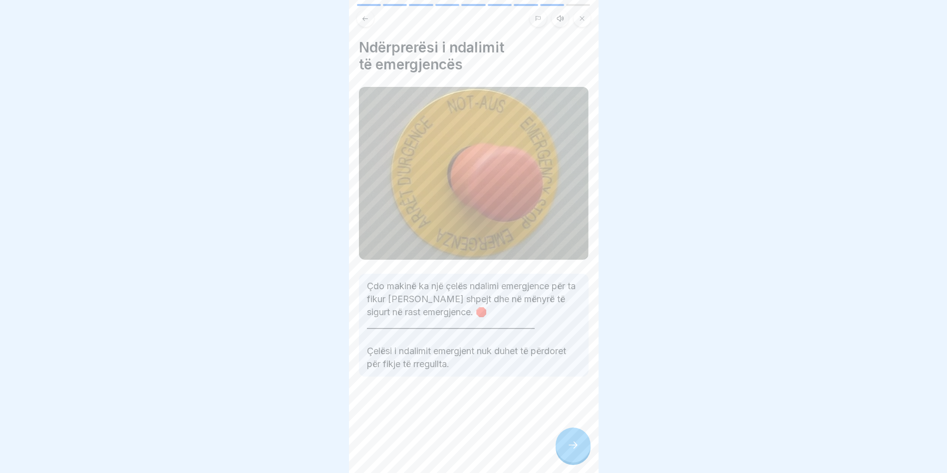
click at [572, 443] on div at bounding box center [572, 444] width 35 height 35
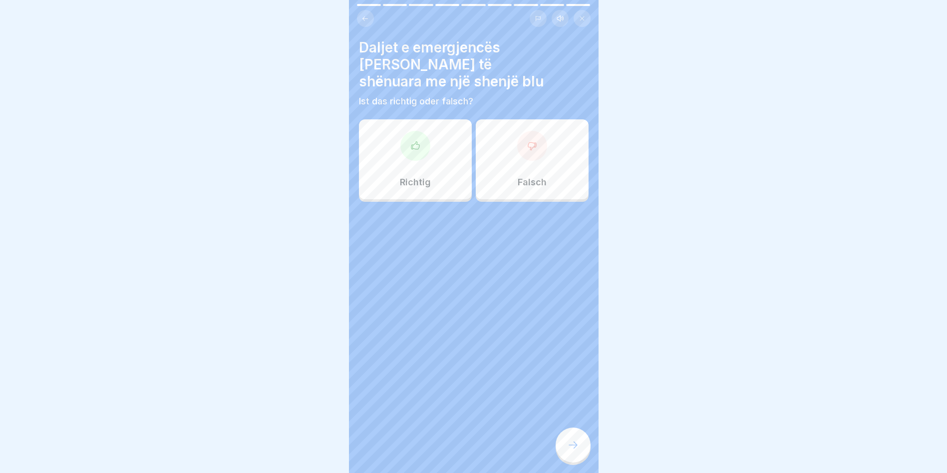
click at [572, 443] on div at bounding box center [572, 444] width 35 height 35
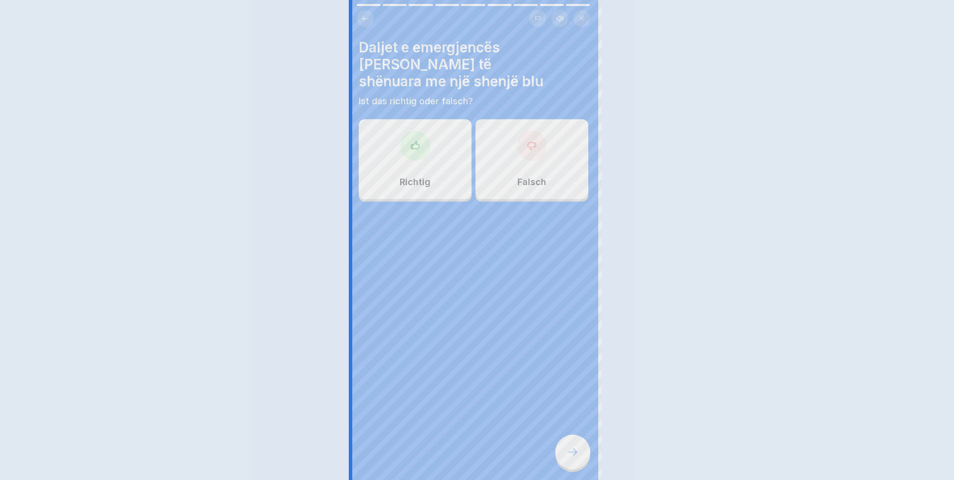
click at [571, 442] on div at bounding box center [477, 240] width 954 height 480
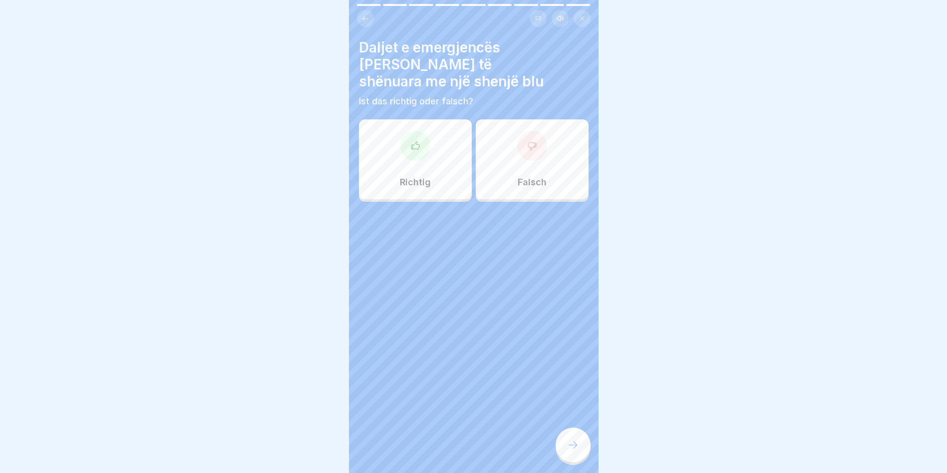
click at [416, 133] on div at bounding box center [415, 146] width 30 height 30
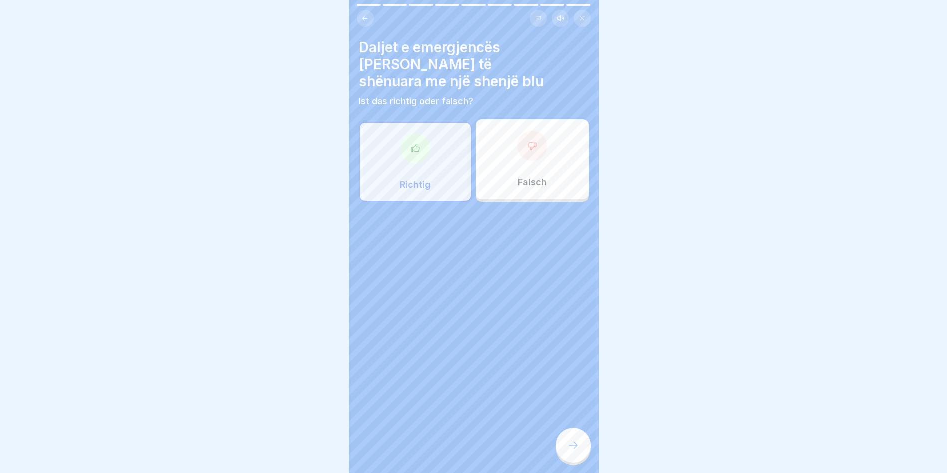
click at [577, 451] on icon at bounding box center [573, 445] width 12 height 12
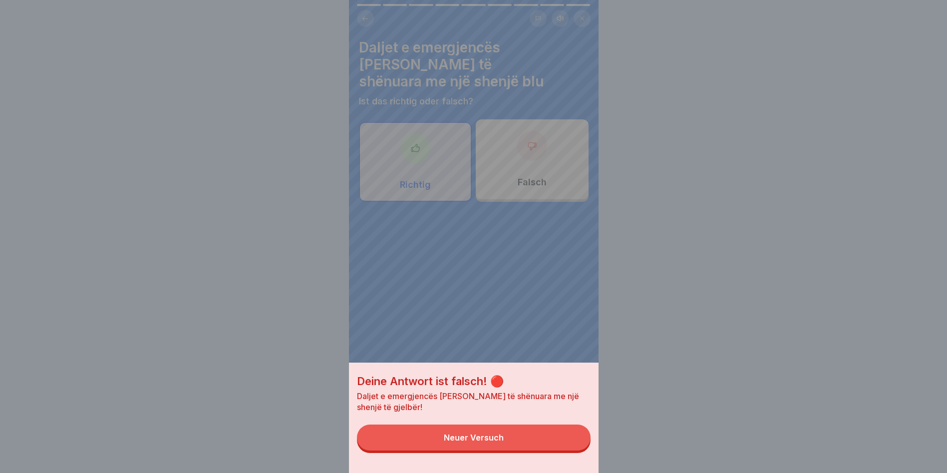
drag, startPoint x: 532, startPoint y: 459, endPoint x: 531, endPoint y: 446, distance: 13.0
click at [530, 448] on div "Deine Antwort ist falsch! 🔴 Daljet e emergjencës janë të shënuara me një shenjë…" at bounding box center [474, 417] width 250 height 110
click at [530, 440] on button "Neuer Versuch" at bounding box center [474, 437] width 234 height 26
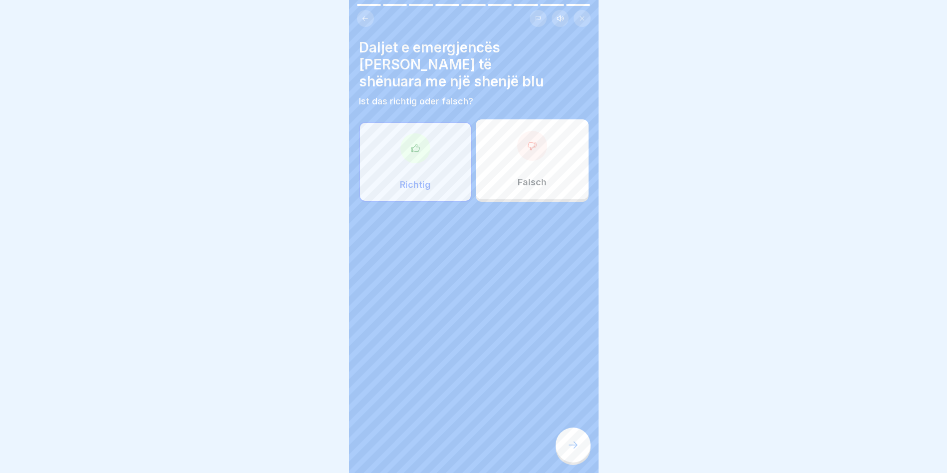
click at [506, 119] on div "Falsch" at bounding box center [532, 159] width 113 height 80
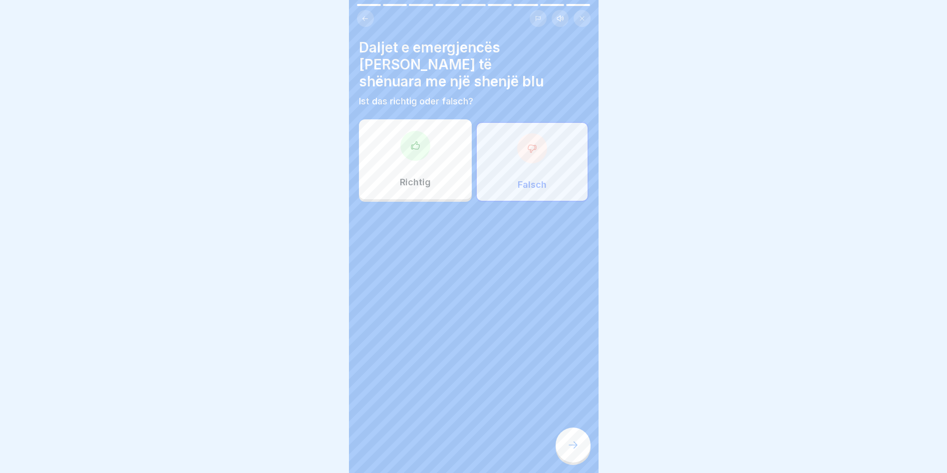
click at [574, 447] on icon at bounding box center [573, 445] width 12 height 12
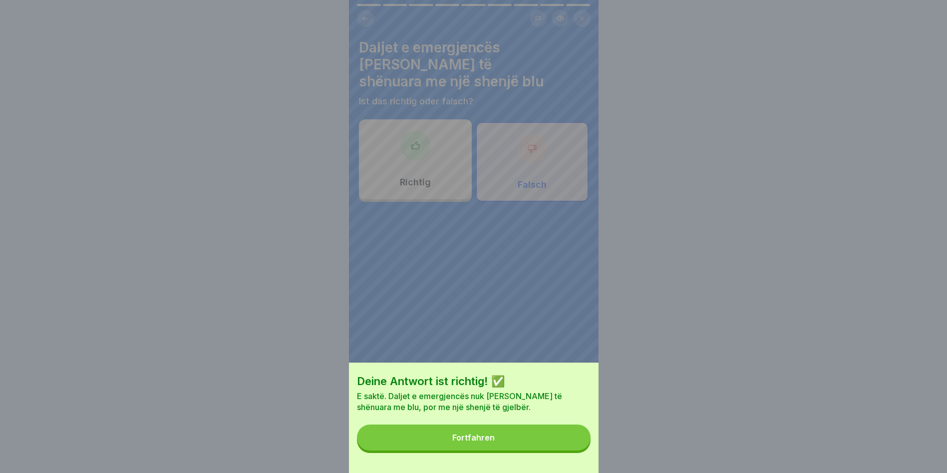
drag, startPoint x: 446, startPoint y: 413, endPoint x: 444, endPoint y: 436, distance: 23.0
click at [445, 412] on p "E saktë. Daljet e emergjencës nuk janë të shënuara me blu, por me një shenjë të…" at bounding box center [474, 401] width 234 height 22
click at [447, 448] on button "Fortfahren" at bounding box center [474, 437] width 234 height 26
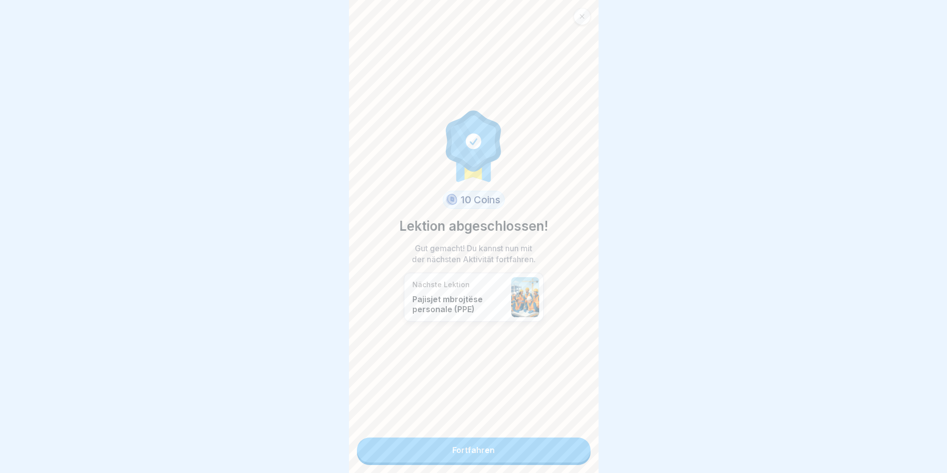
click at [472, 449] on link "Fortfahren" at bounding box center [474, 449] width 234 height 25
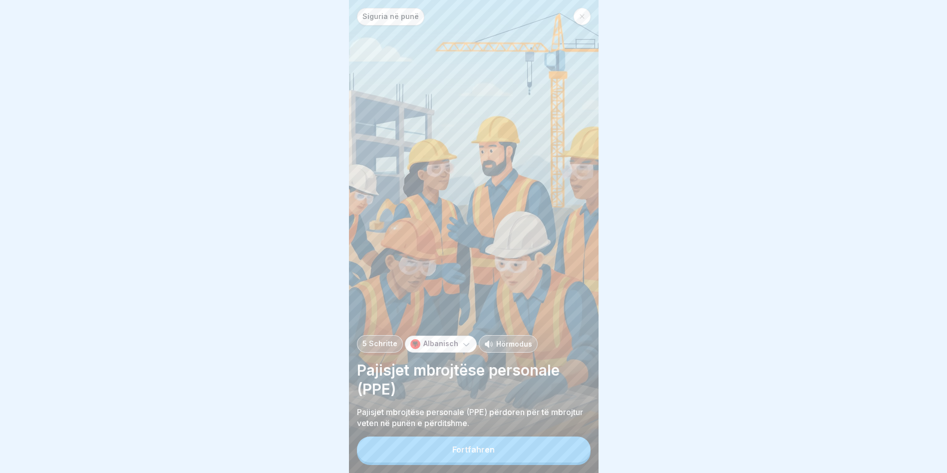
click at [462, 462] on button "Fortfahren" at bounding box center [474, 449] width 234 height 26
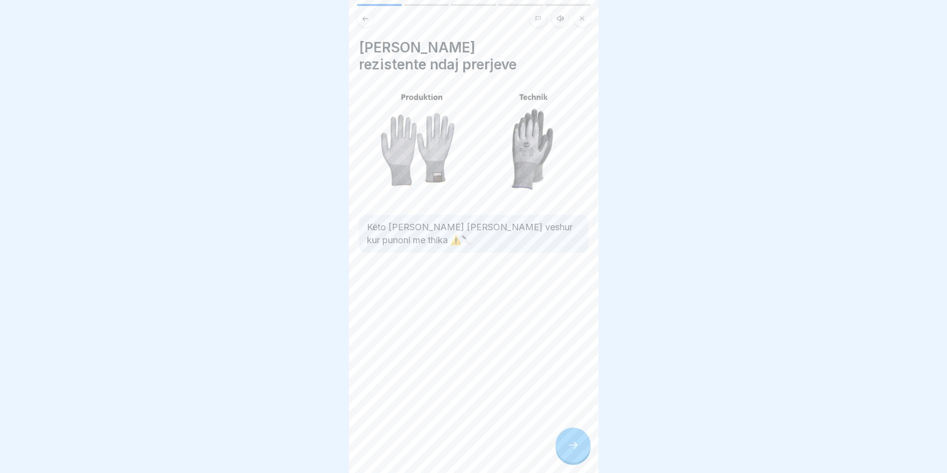
click at [568, 451] on icon at bounding box center [573, 445] width 12 height 12
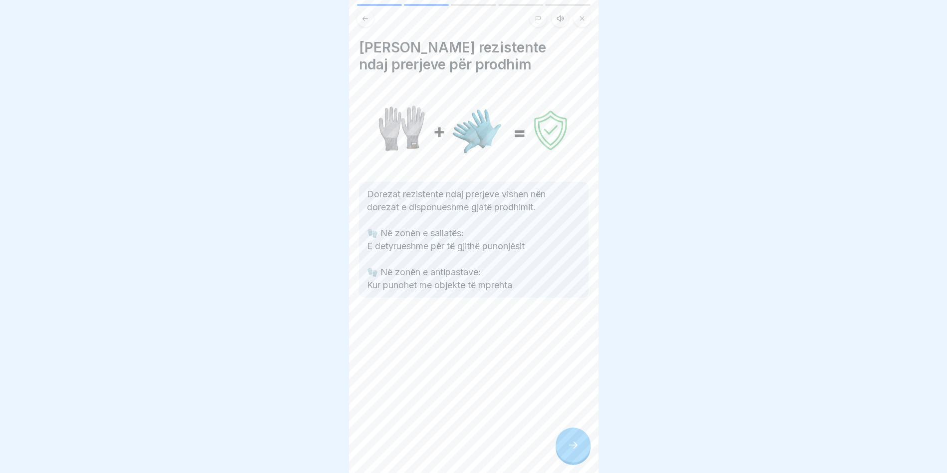
click at [571, 451] on icon at bounding box center [573, 445] width 12 height 12
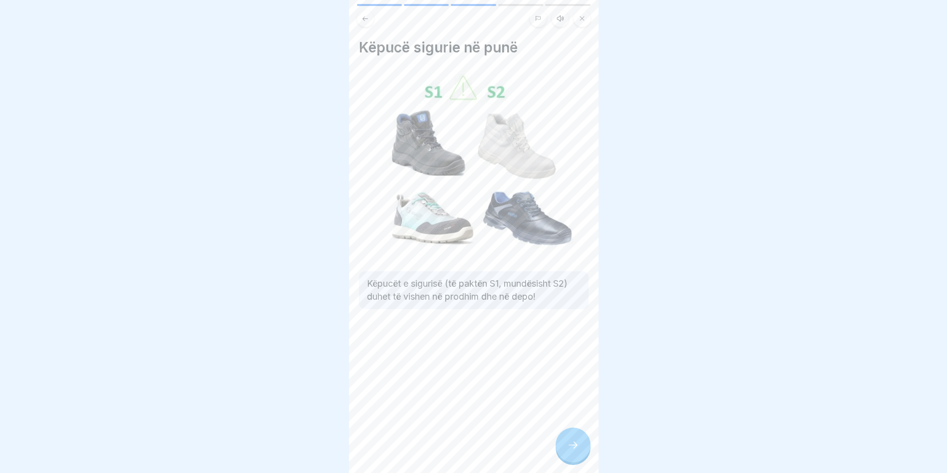
drag, startPoint x: 571, startPoint y: 458, endPoint x: 566, endPoint y: 456, distance: 5.8
click at [567, 451] on icon at bounding box center [573, 445] width 12 height 12
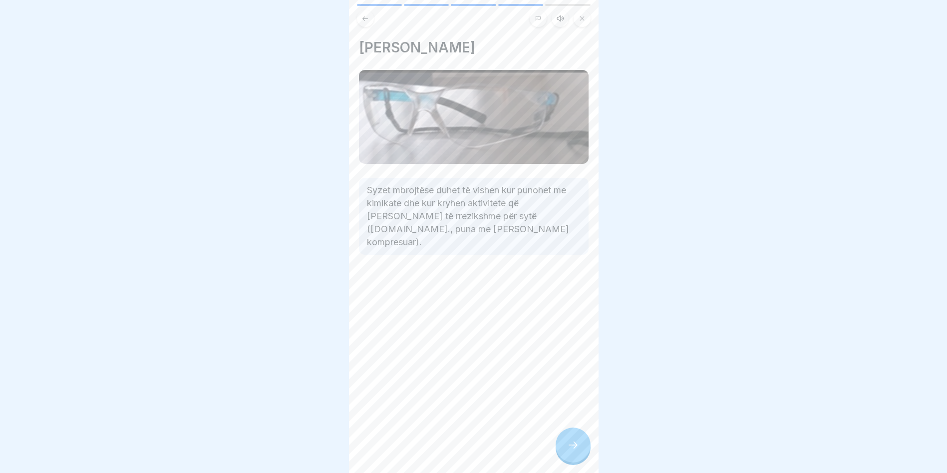
click at [565, 455] on div at bounding box center [572, 444] width 35 height 35
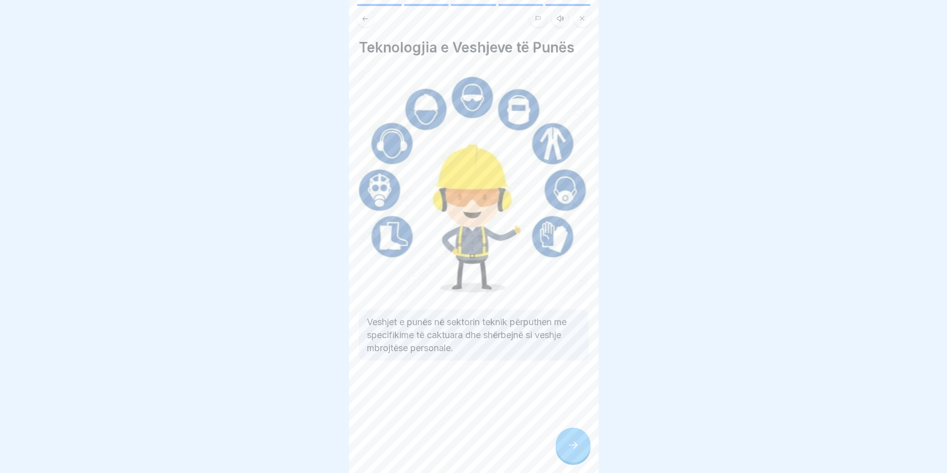
click at [564, 454] on div at bounding box center [572, 444] width 35 height 35
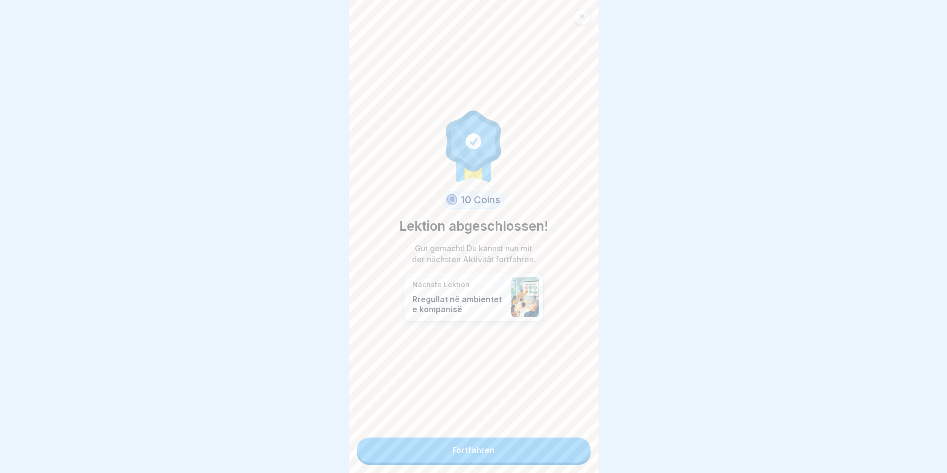
click at [562, 454] on link "Fortfahren" at bounding box center [474, 449] width 234 height 25
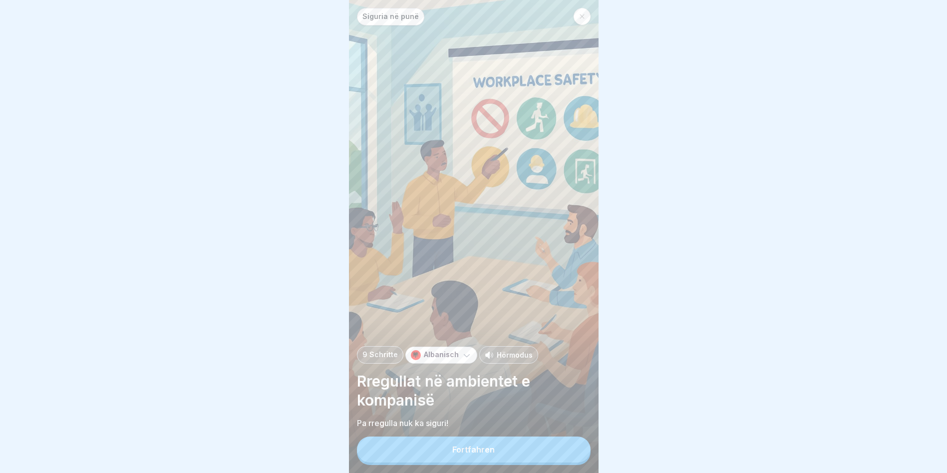
click at [554, 451] on button "Fortfahren" at bounding box center [474, 449] width 234 height 26
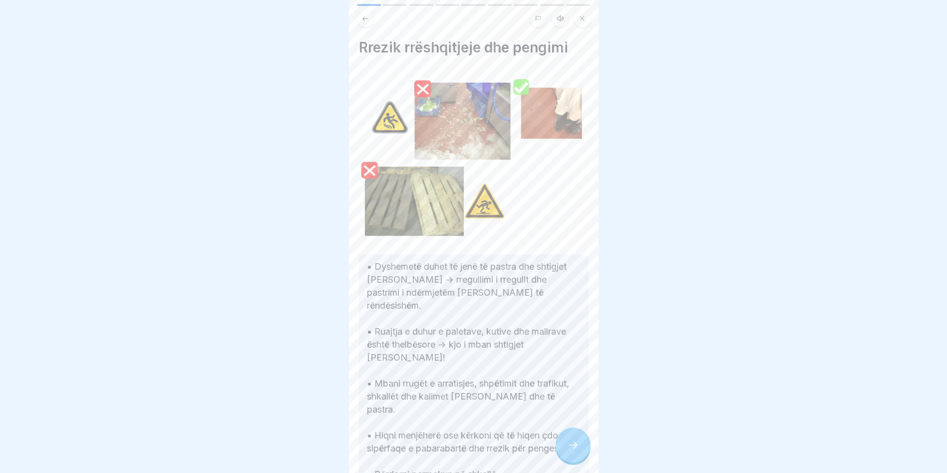
click at [552, 449] on p "• Dyshemetë duhet të jenë të pastra dhe shtigjet të lira -> rregullimi i rregul…" at bounding box center [474, 370] width 214 height 221
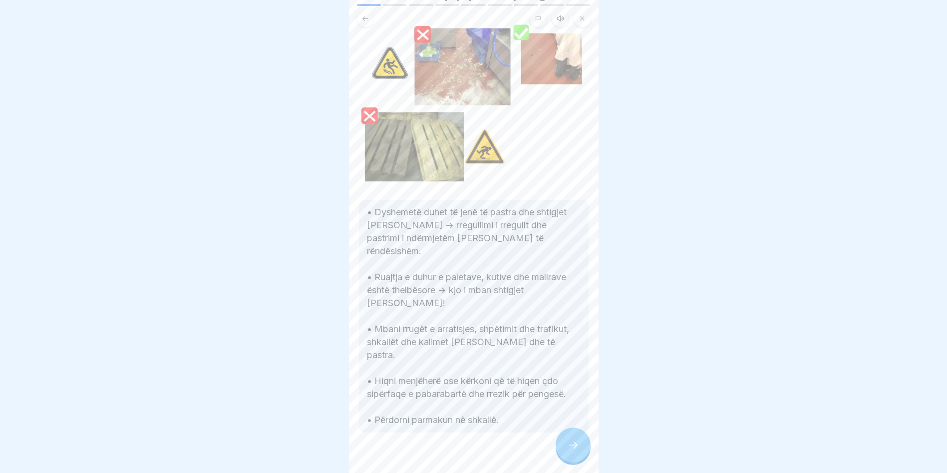
scroll to position [55, 0]
click at [565, 457] on div at bounding box center [572, 444] width 35 height 35
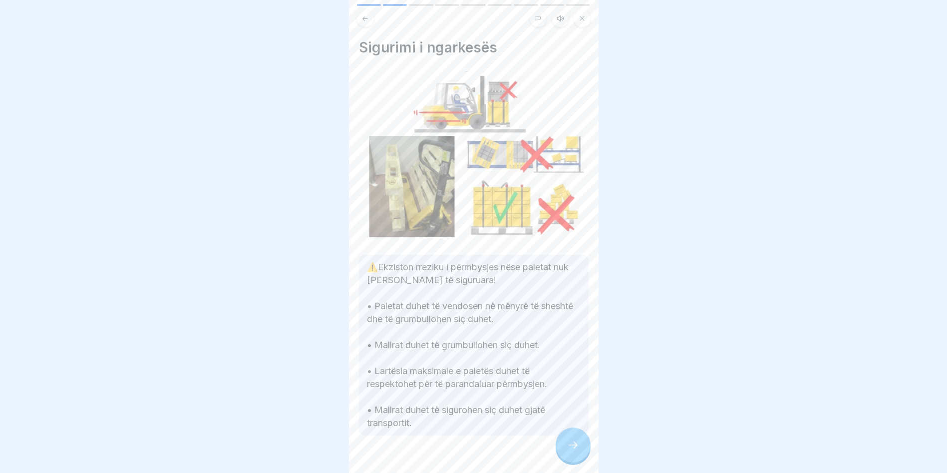
click at [563, 451] on div at bounding box center [572, 444] width 35 height 35
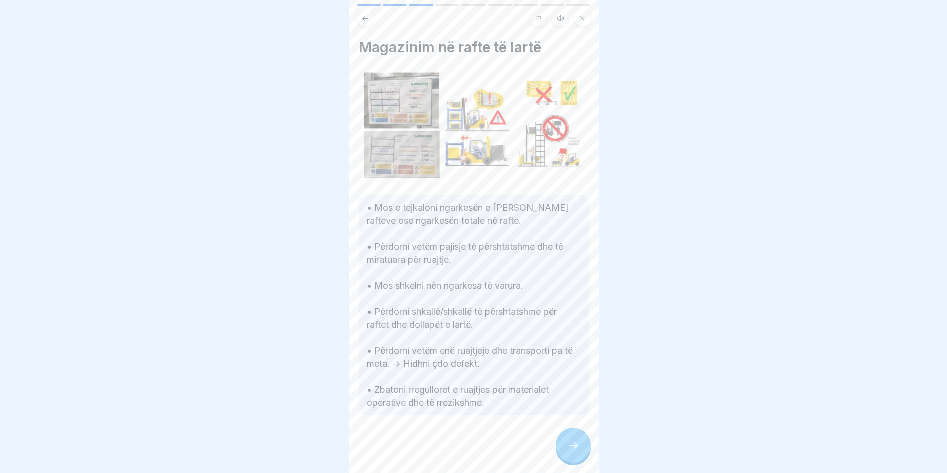
click at [563, 451] on div at bounding box center [572, 444] width 35 height 35
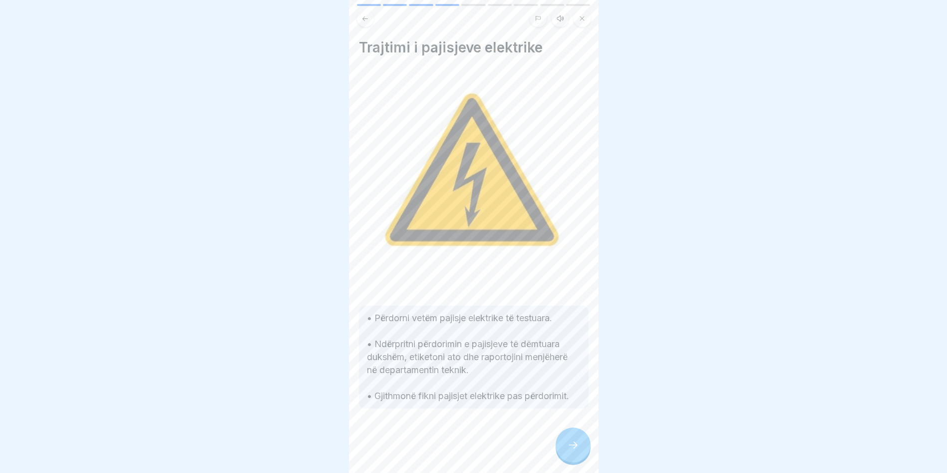
click at [563, 451] on div at bounding box center [572, 444] width 35 height 35
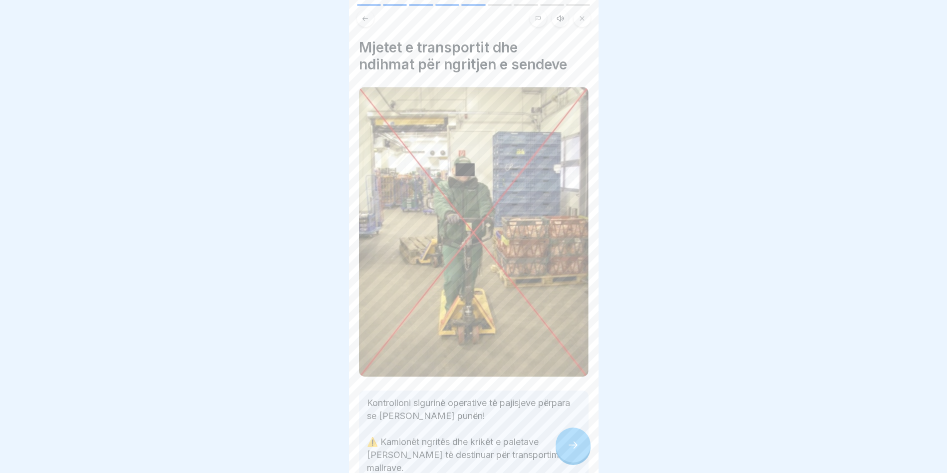
click at [563, 451] on div at bounding box center [572, 444] width 35 height 35
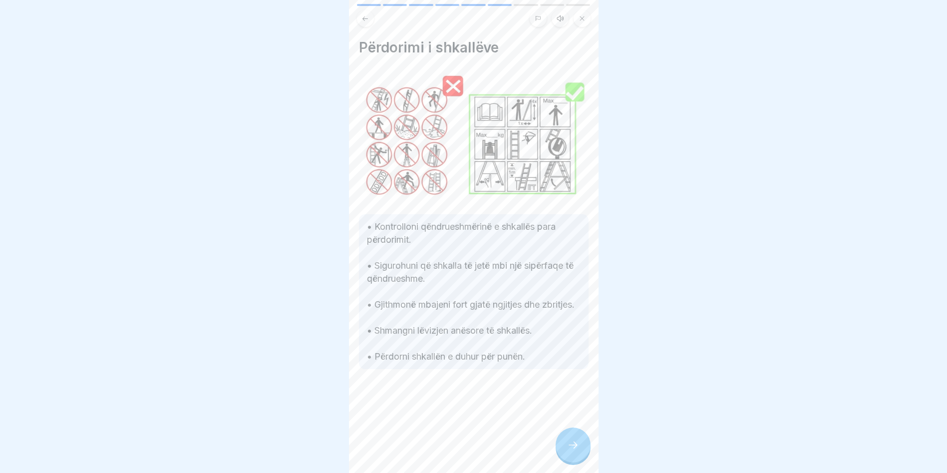
click at [563, 451] on div at bounding box center [572, 444] width 35 height 35
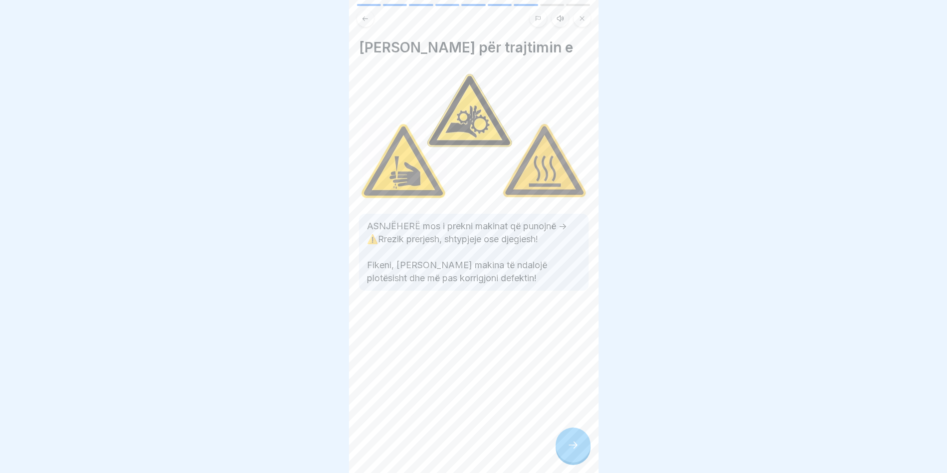
click at [563, 451] on div at bounding box center [572, 444] width 35 height 35
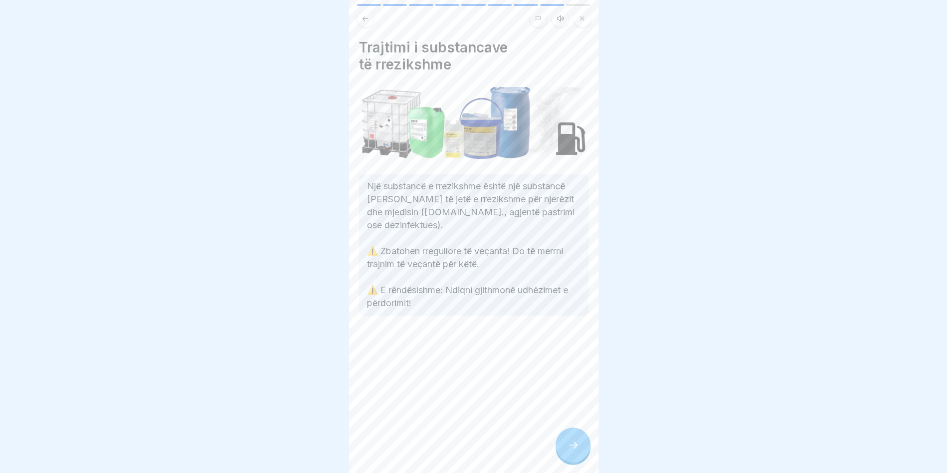
click at [563, 450] on div at bounding box center [572, 444] width 35 height 35
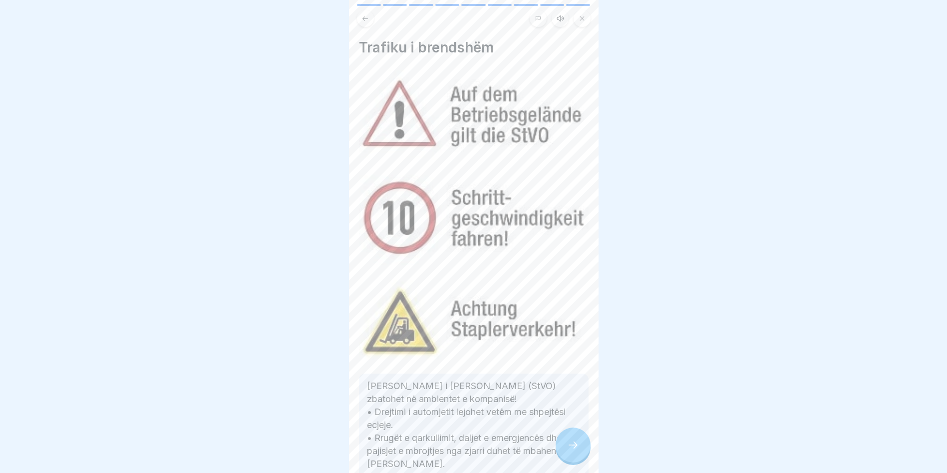
click at [563, 450] on div at bounding box center [572, 444] width 35 height 35
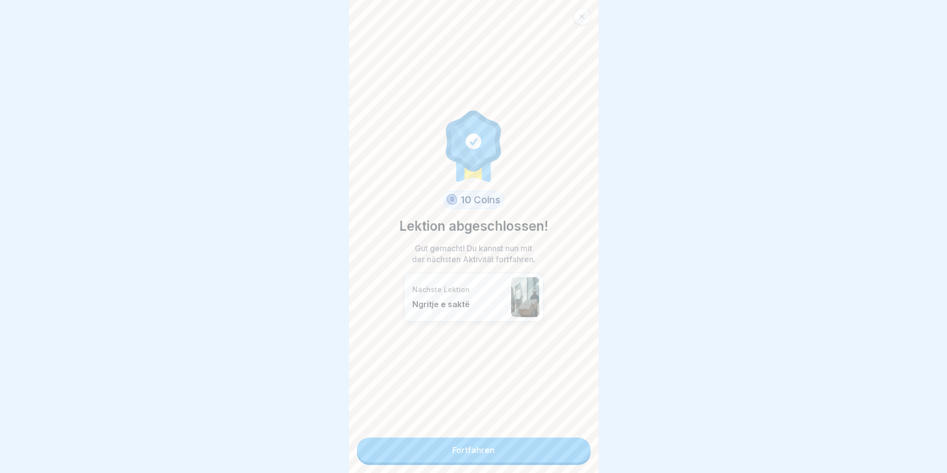
scroll to position [67, 0]
click at [562, 449] on link "Fortfahren" at bounding box center [474, 449] width 234 height 25
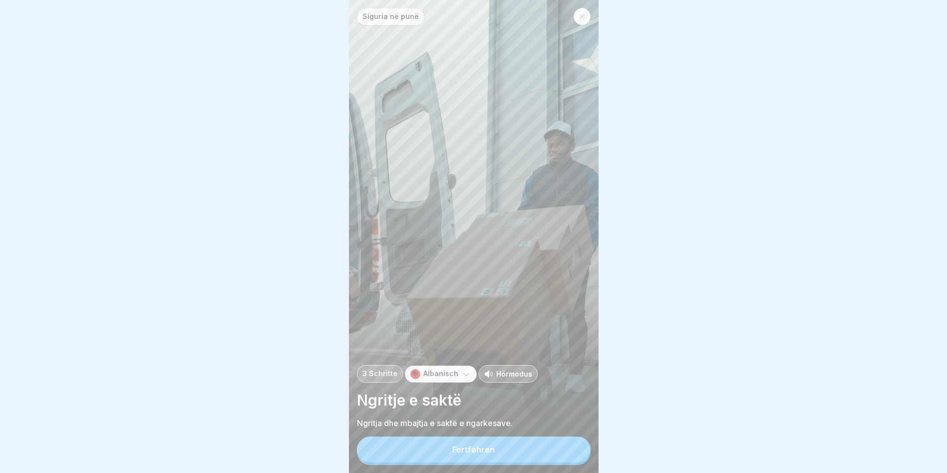
click at [536, 447] on button "Fortfahren" at bounding box center [474, 449] width 234 height 26
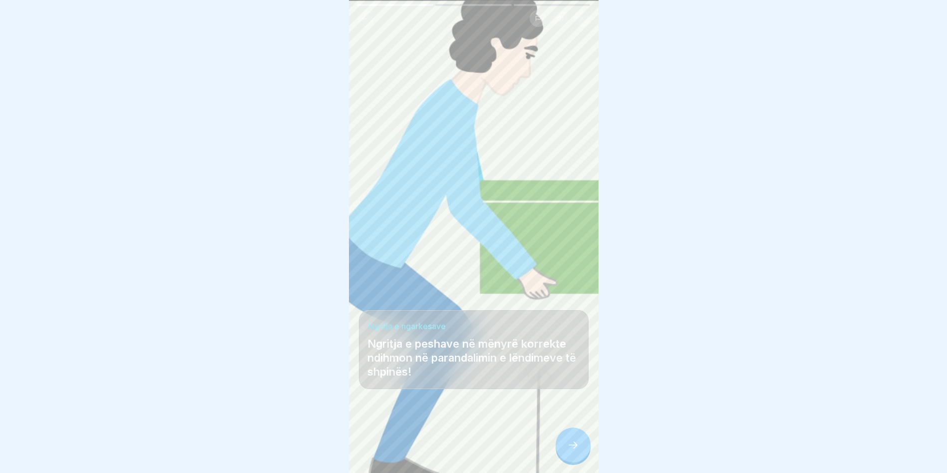
click at [557, 451] on div at bounding box center [572, 444] width 35 height 35
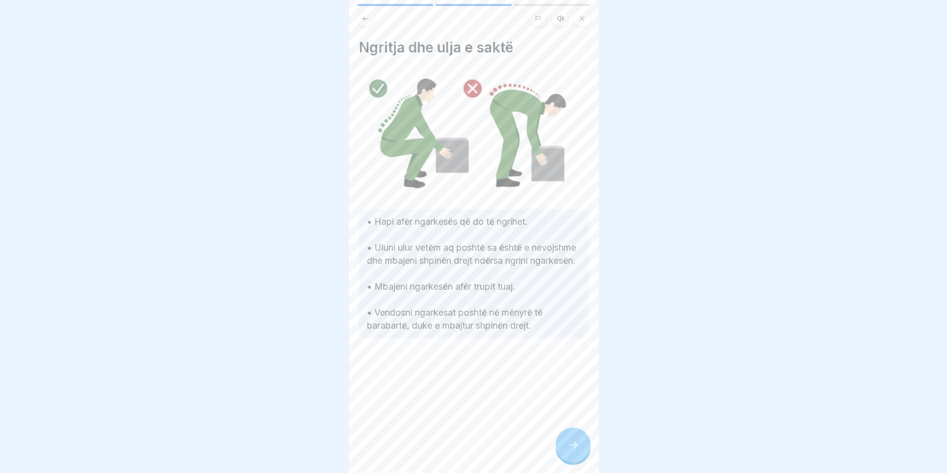
click at [558, 450] on div at bounding box center [572, 444] width 35 height 35
click at [557, 450] on div at bounding box center [572, 444] width 35 height 35
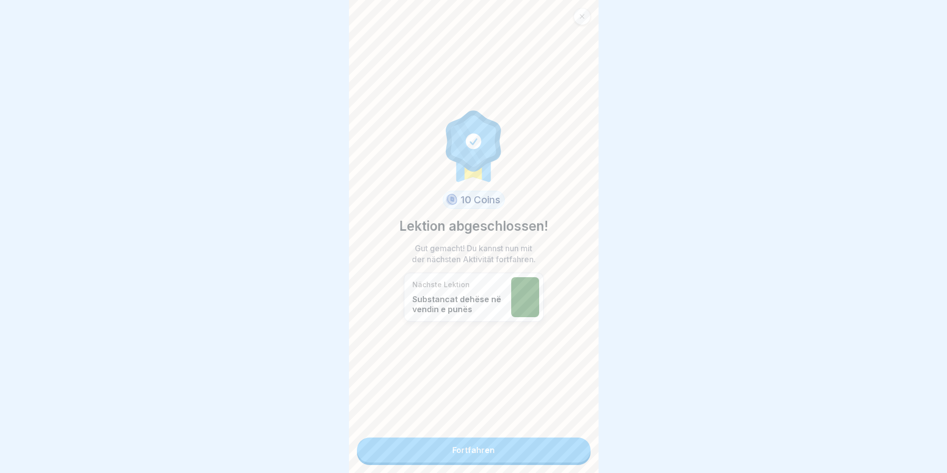
click at [557, 450] on link "Fortfahren" at bounding box center [474, 449] width 234 height 25
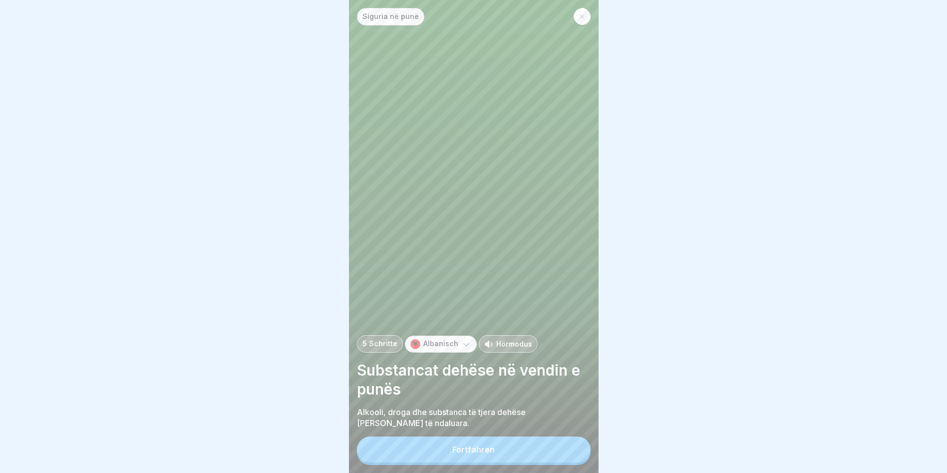
click at [541, 455] on button "Fortfahren" at bounding box center [474, 449] width 234 height 26
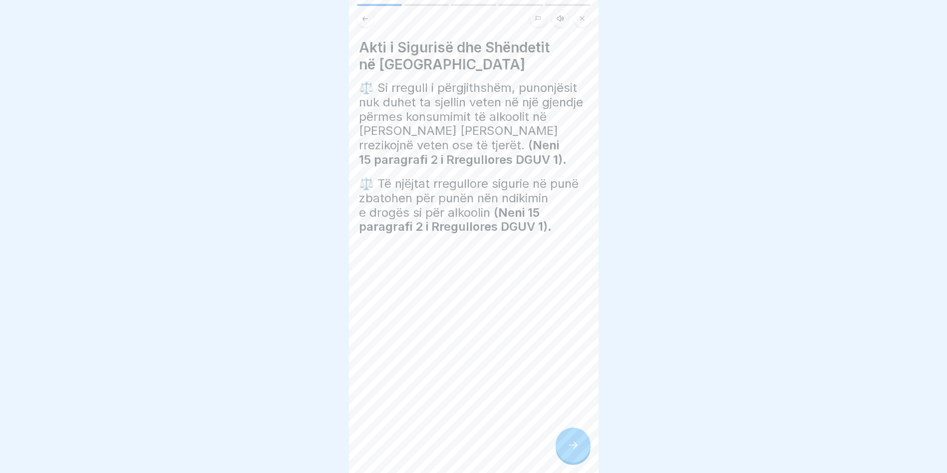
click at [562, 449] on div at bounding box center [572, 444] width 35 height 35
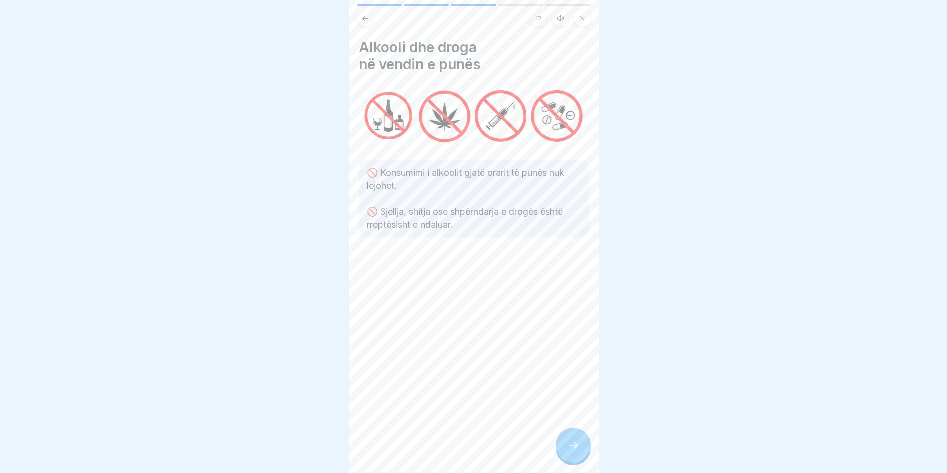
click at [561, 449] on div at bounding box center [572, 444] width 35 height 35
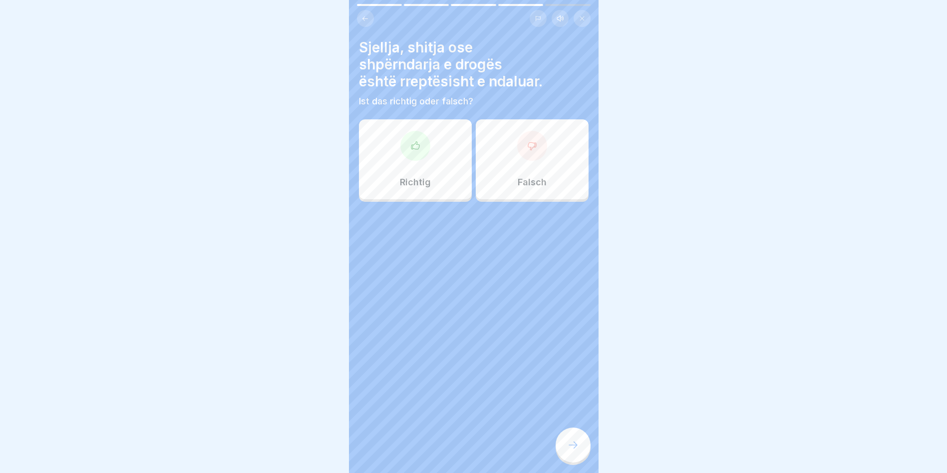
click at [561, 449] on div at bounding box center [572, 444] width 35 height 35
click at [425, 141] on div at bounding box center [415, 146] width 30 height 30
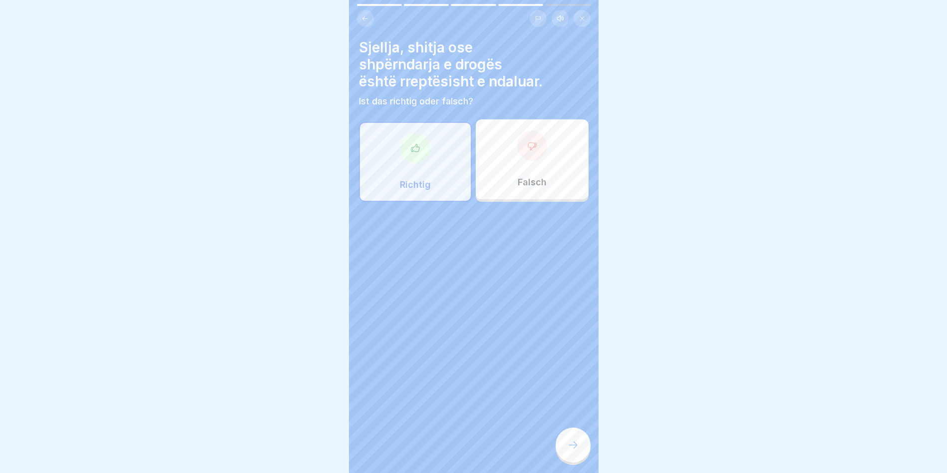
click at [566, 462] on div at bounding box center [572, 444] width 35 height 35
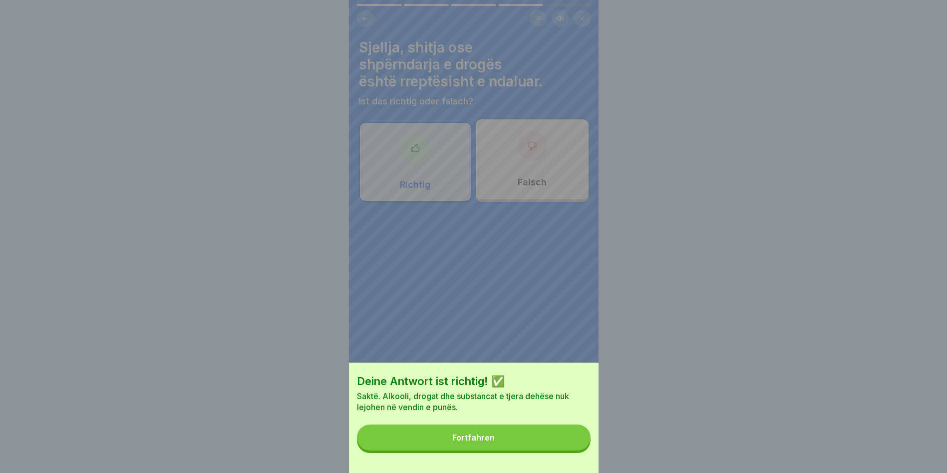
drag, startPoint x: 529, startPoint y: 457, endPoint x: 524, endPoint y: 453, distance: 6.4
click at [526, 450] on button "Fortfahren" at bounding box center [474, 437] width 234 height 26
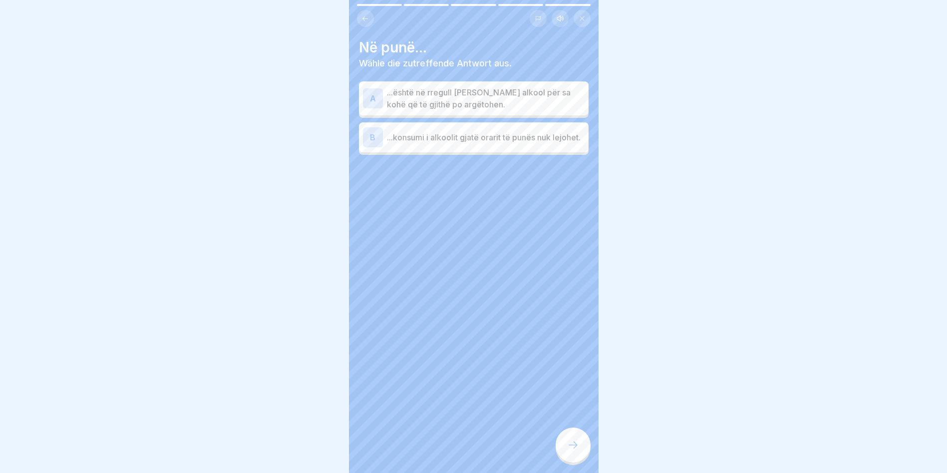
click at [417, 138] on p "...konsumi i alkoolit gjatë orarit të punës nuk lejohet." at bounding box center [486, 137] width 198 height 12
click at [572, 451] on icon at bounding box center [573, 445] width 12 height 12
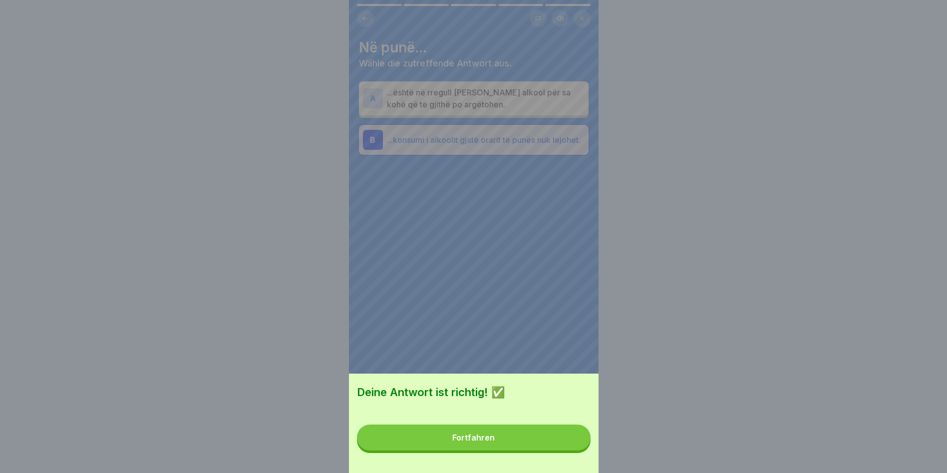
click at [451, 441] on button "Fortfahren" at bounding box center [474, 437] width 234 height 26
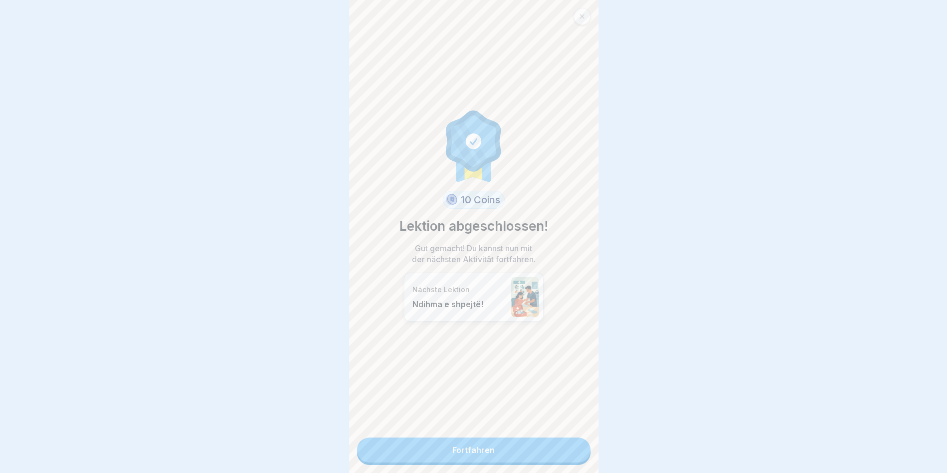
click at [450, 440] on div "Deine Antwort ist richtig! ✅ Fortfahren" at bounding box center [473, 236] width 947 height 473
click at [453, 453] on link "Fortfahren" at bounding box center [474, 449] width 234 height 25
click at [454, 451] on link "Fortfahren" at bounding box center [474, 449] width 234 height 25
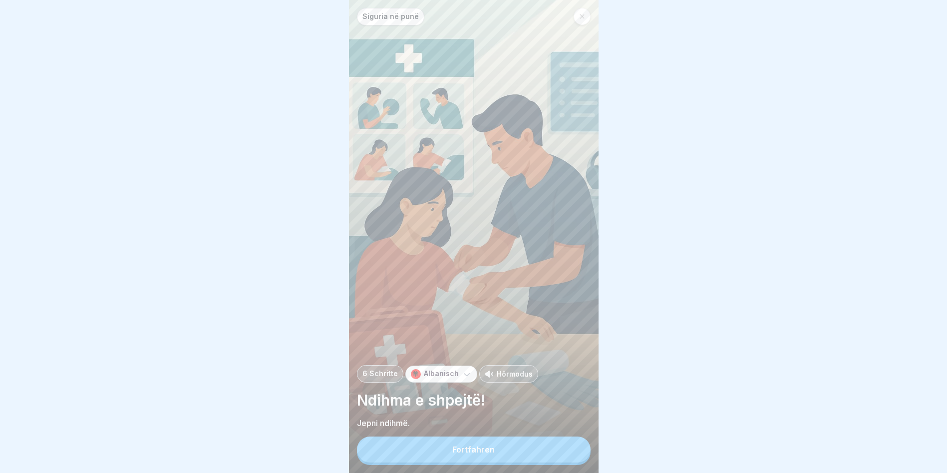
click at [458, 449] on button "Fortfahren" at bounding box center [474, 449] width 234 height 26
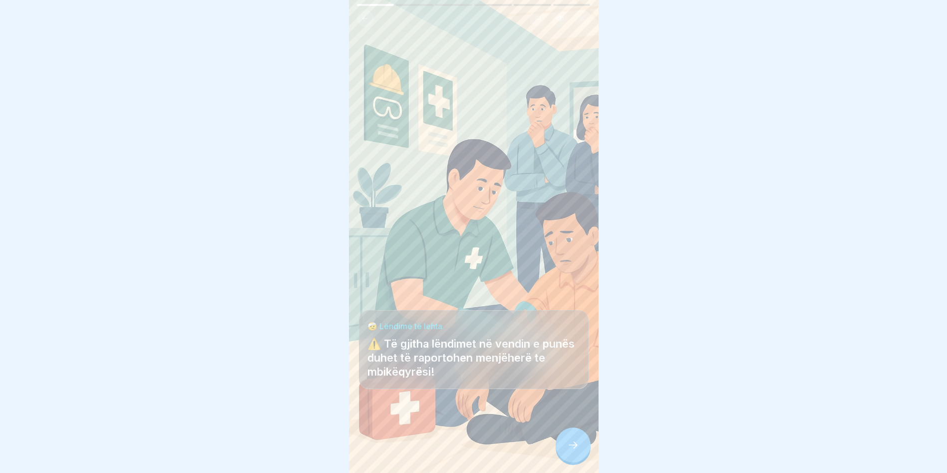
click at [568, 447] on div at bounding box center [572, 444] width 35 height 35
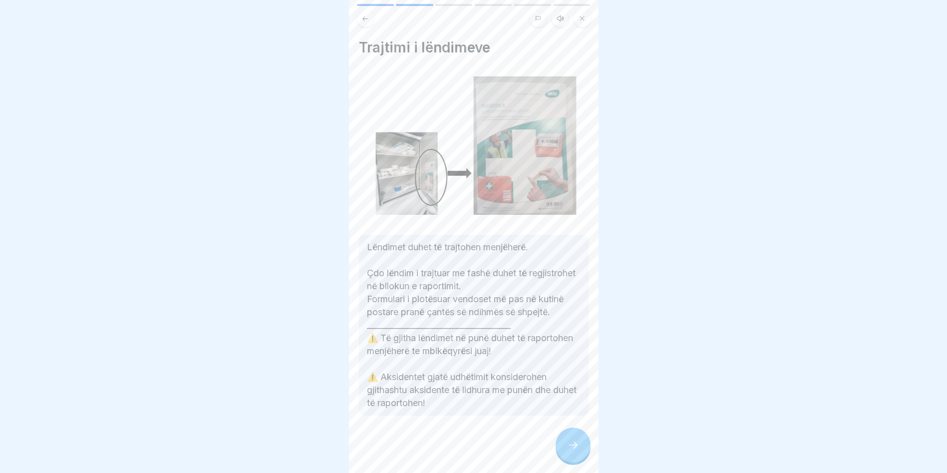
click at [568, 447] on icon at bounding box center [573, 445] width 12 height 12
click at [568, 447] on div at bounding box center [572, 444] width 35 height 35
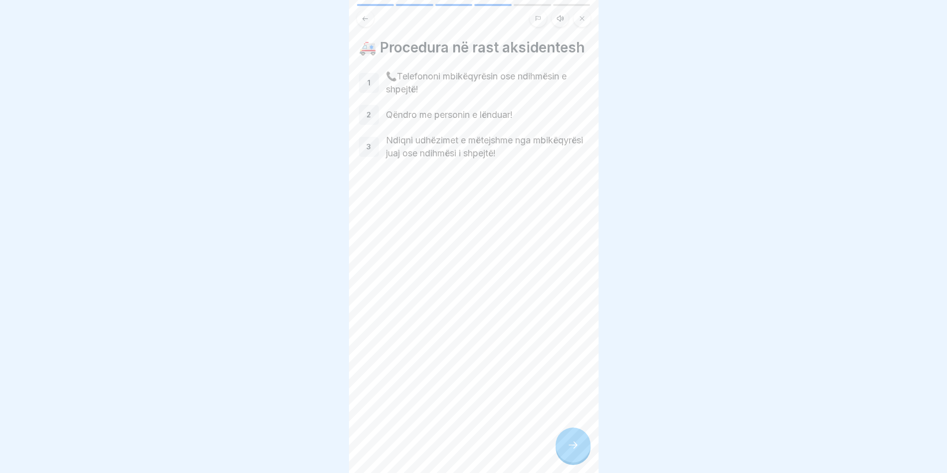
click at [568, 447] on div at bounding box center [572, 444] width 35 height 35
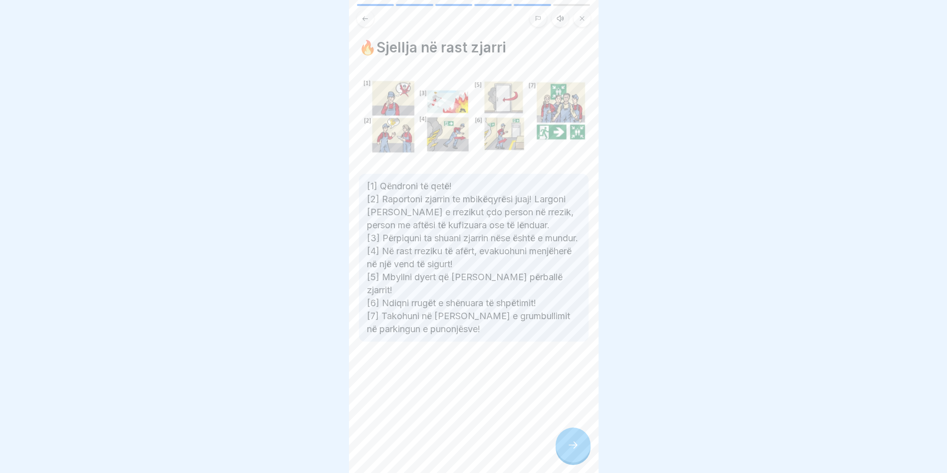
click at [568, 447] on div at bounding box center [572, 444] width 35 height 35
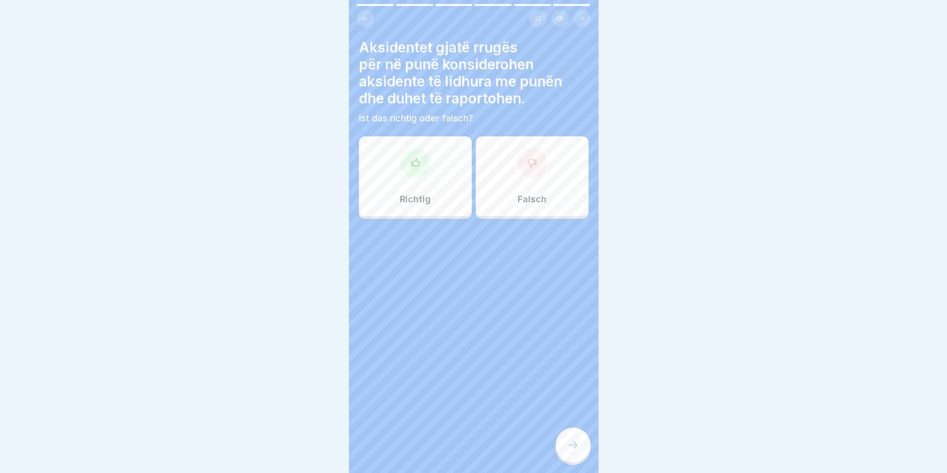
click at [568, 446] on div at bounding box center [572, 444] width 35 height 35
click at [514, 176] on div "Falsch" at bounding box center [532, 176] width 113 height 80
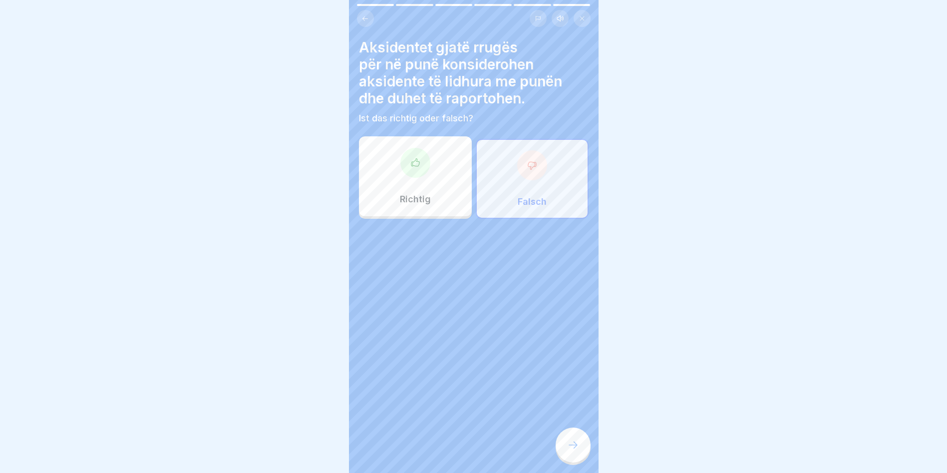
click at [564, 452] on div at bounding box center [572, 444] width 35 height 35
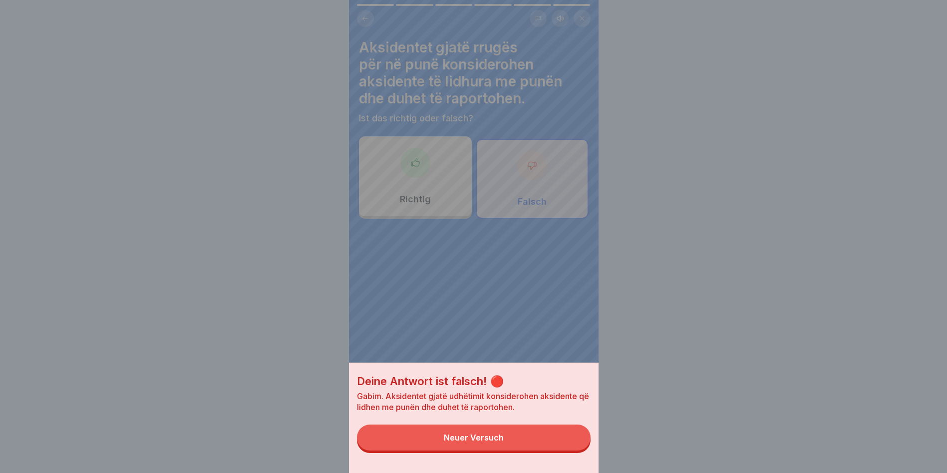
drag, startPoint x: 514, startPoint y: 449, endPoint x: 467, endPoint y: 395, distance: 71.5
click at [503, 438] on button "Neuer Versuch" at bounding box center [474, 437] width 234 height 26
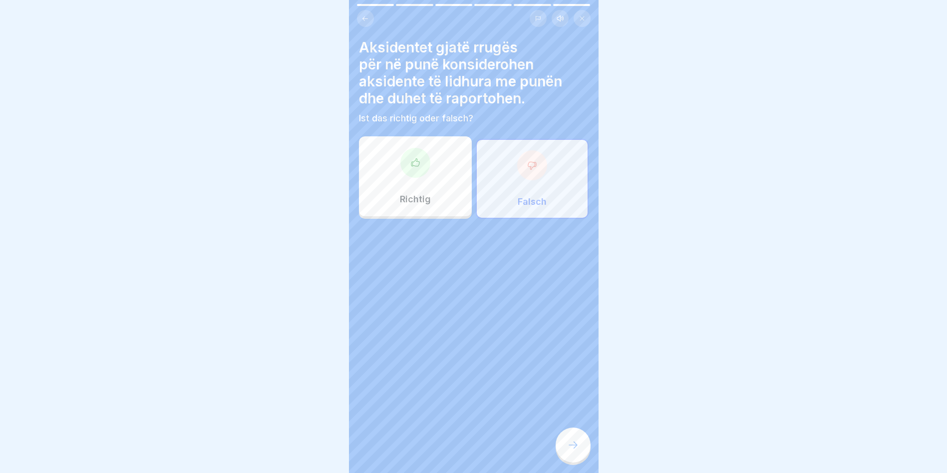
click at [397, 214] on div "Richtig" at bounding box center [415, 176] width 113 height 80
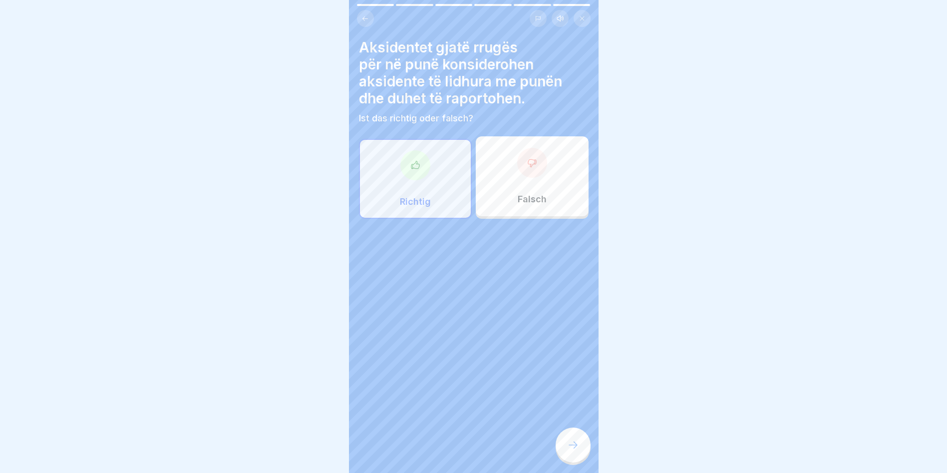
click at [393, 195] on div "Richtig" at bounding box center [415, 179] width 113 height 80
click at [579, 454] on div at bounding box center [572, 444] width 35 height 35
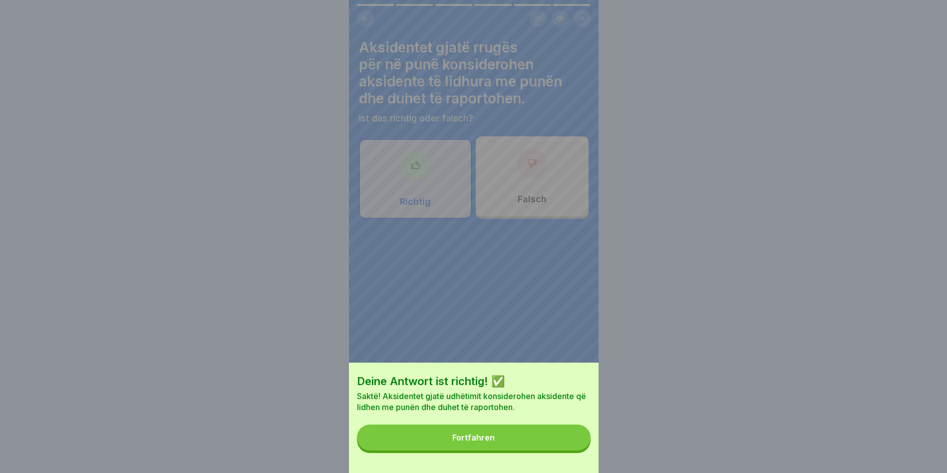
click at [469, 424] on div "Deine Antwort ist richtig! ✅ Saktë! Aksidentet gjatë udhëtimit konsiderohen aks…" at bounding box center [474, 417] width 250 height 110
click at [465, 464] on div "Deine Antwort ist richtig! ✅ Saktë! Aksidentet gjatë udhëtimit konsiderohen aks…" at bounding box center [474, 417] width 250 height 110
drag, startPoint x: 461, startPoint y: 450, endPoint x: 450, endPoint y: 431, distance: 21.7
click at [461, 450] on button "Fortfahren" at bounding box center [474, 437] width 234 height 26
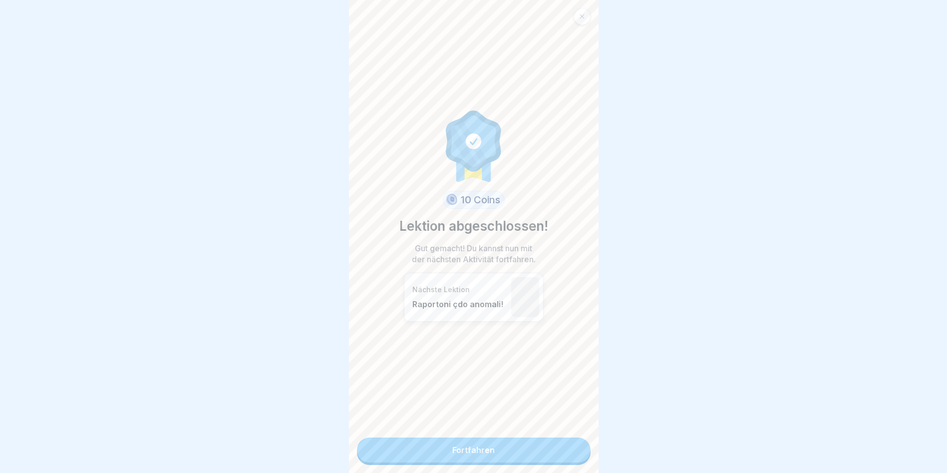
click at [445, 443] on link "Fortfahren" at bounding box center [474, 449] width 234 height 25
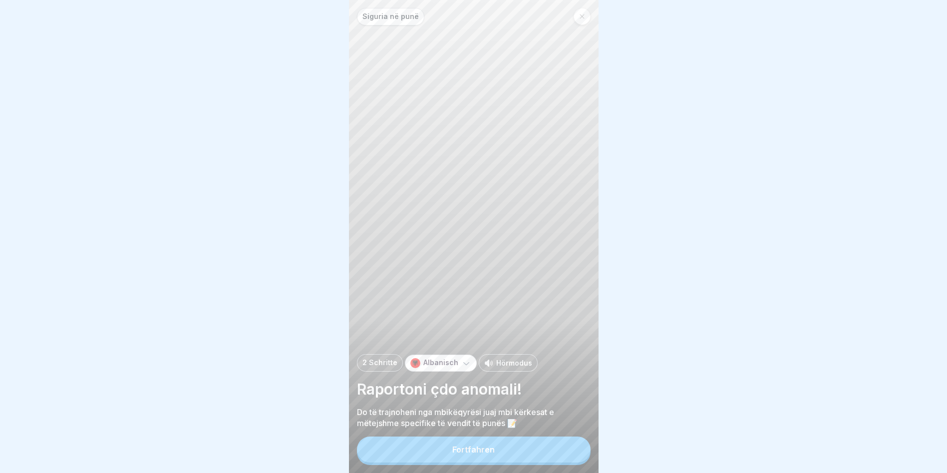
click at [444, 444] on div "Siguria në punë 2 Schritte Albanisch Hörmodus Raportoni çdo anomali! Do të traj…" at bounding box center [474, 236] width 250 height 473
click at [444, 451] on button "Fortfahren" at bounding box center [474, 449] width 234 height 26
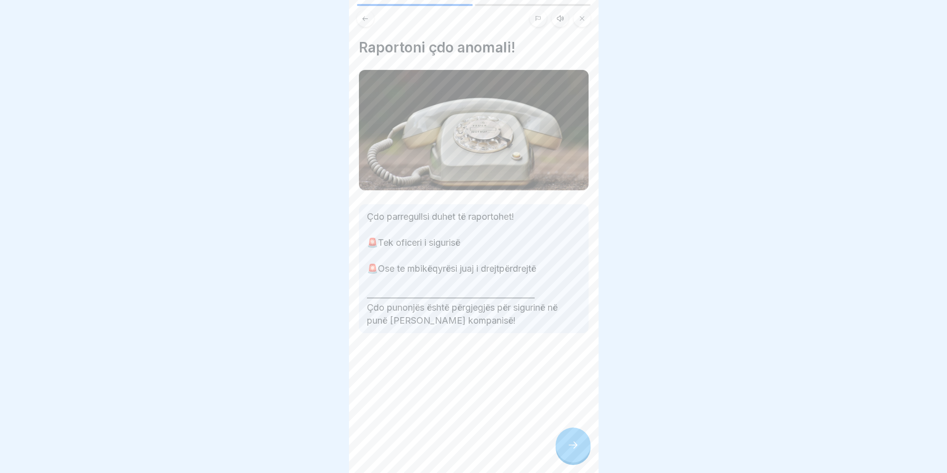
click at [570, 451] on icon at bounding box center [573, 445] width 12 height 12
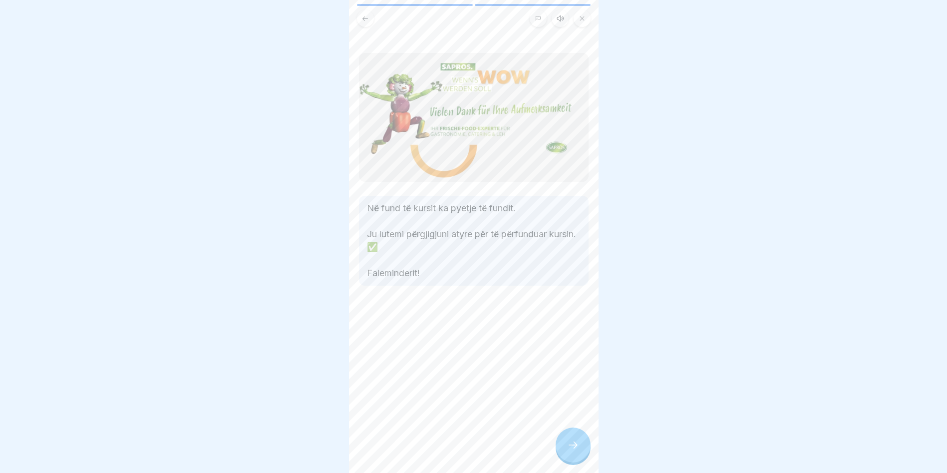
click at [570, 448] on icon at bounding box center [572, 444] width 9 height 7
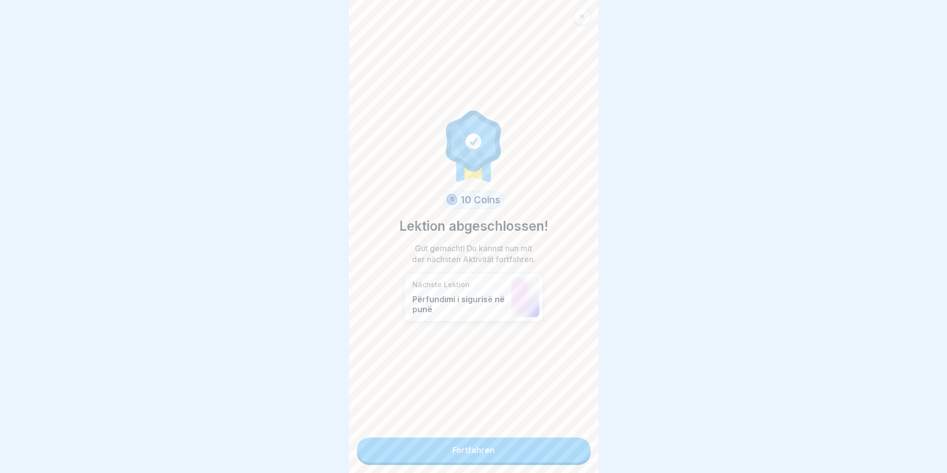
click at [570, 452] on link "Fortfahren" at bounding box center [474, 449] width 234 height 25
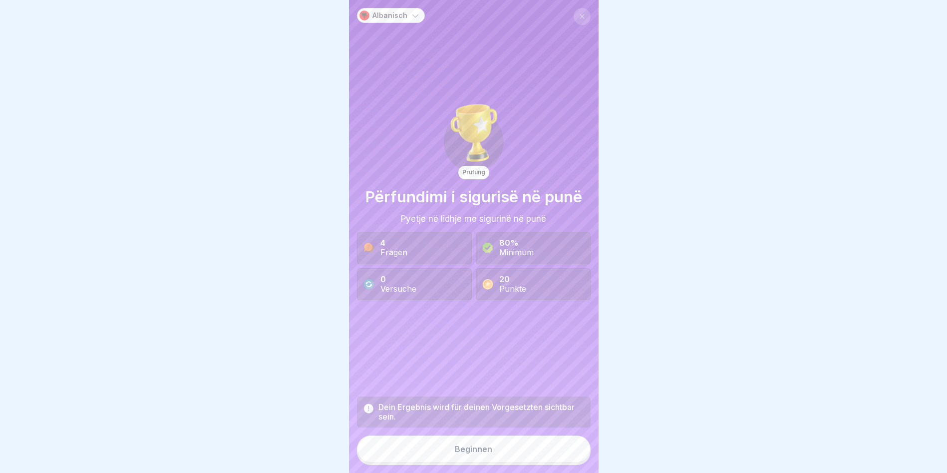
click at [570, 452] on button "Beginnen" at bounding box center [474, 448] width 234 height 27
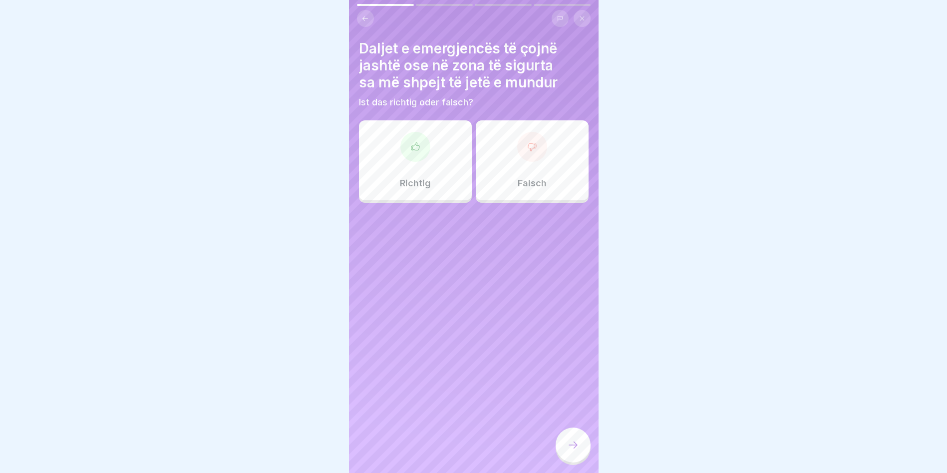
click at [407, 157] on div at bounding box center [415, 147] width 30 height 30
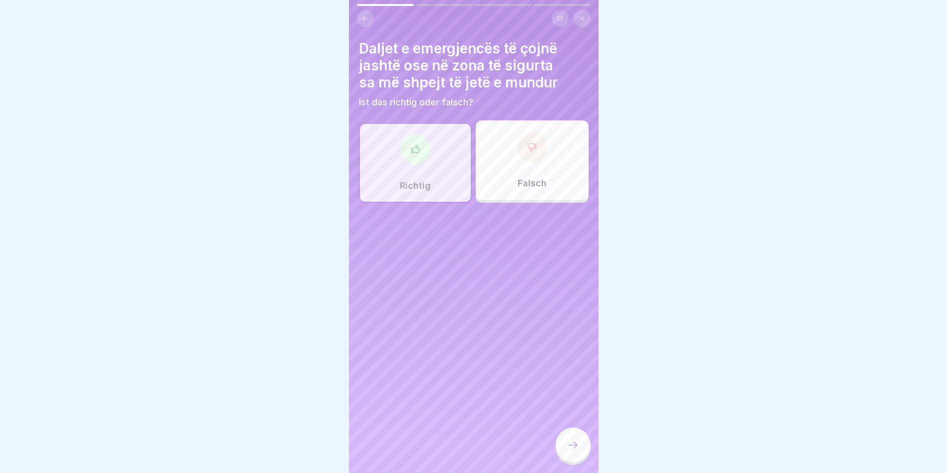
click at [566, 462] on div at bounding box center [572, 444] width 35 height 35
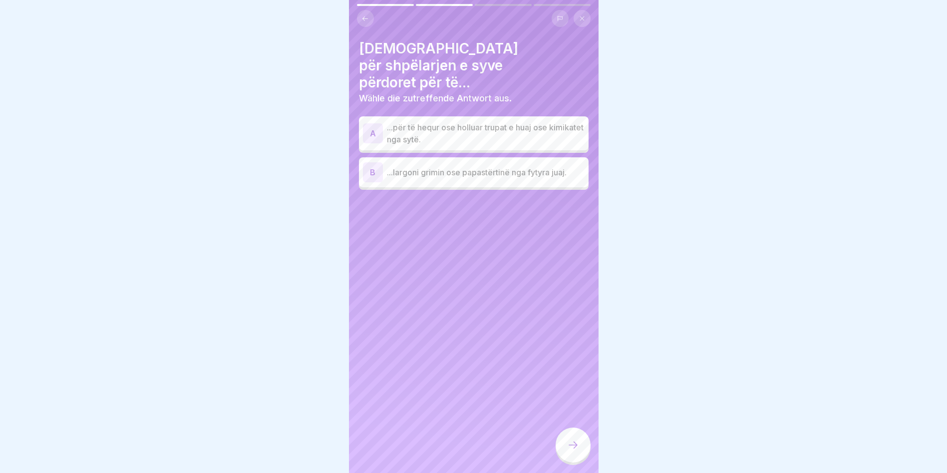
click at [482, 166] on p "...largoni grimin ose papastërtinë nga fytyra juaj." at bounding box center [486, 172] width 198 height 12
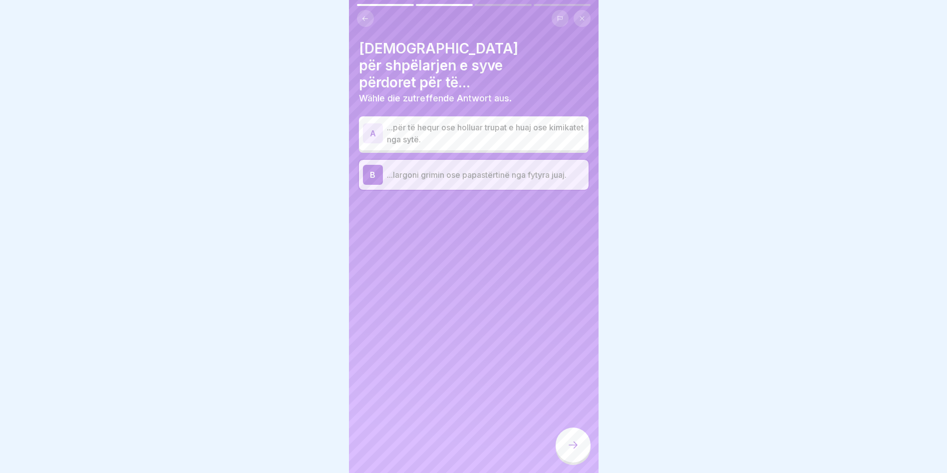
click at [456, 121] on p "...për të hequr ose holluar trupat e huaj ose kimikatet nga sytë." at bounding box center [486, 133] width 198 height 24
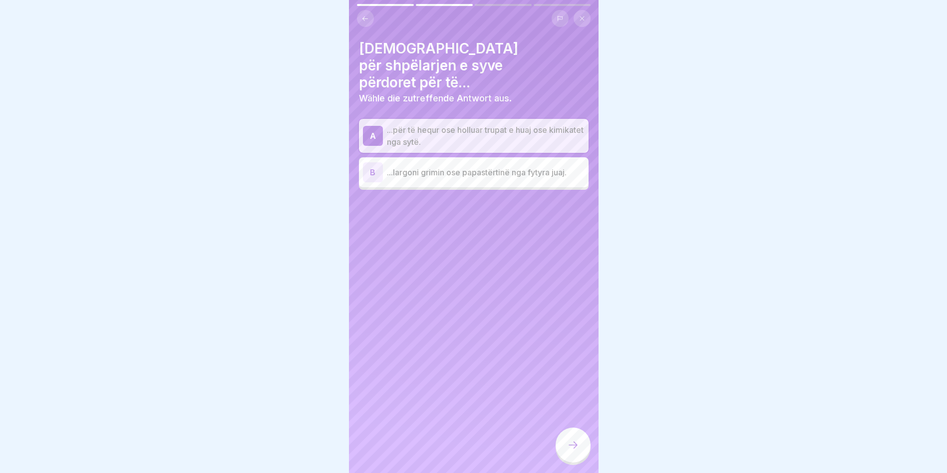
click at [589, 458] on div at bounding box center [572, 444] width 35 height 35
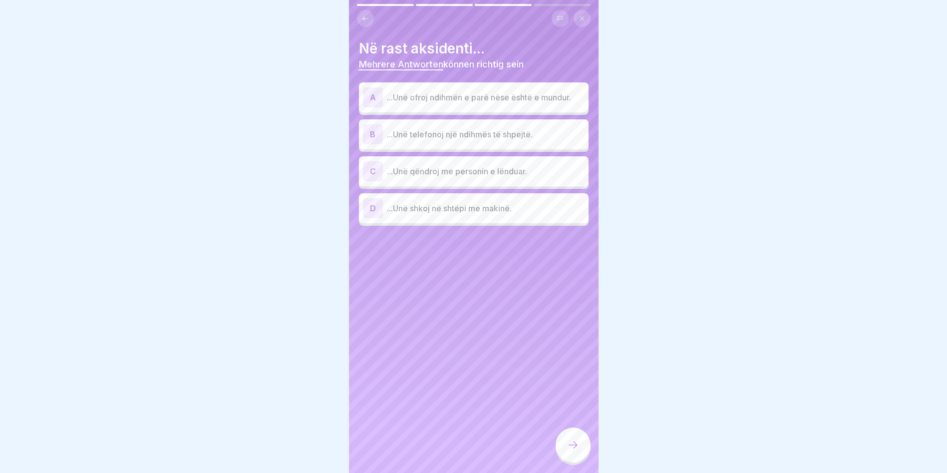
click at [448, 103] on p "...Unë ofroj ndihmën e parë nëse është e mundur." at bounding box center [486, 97] width 198 height 12
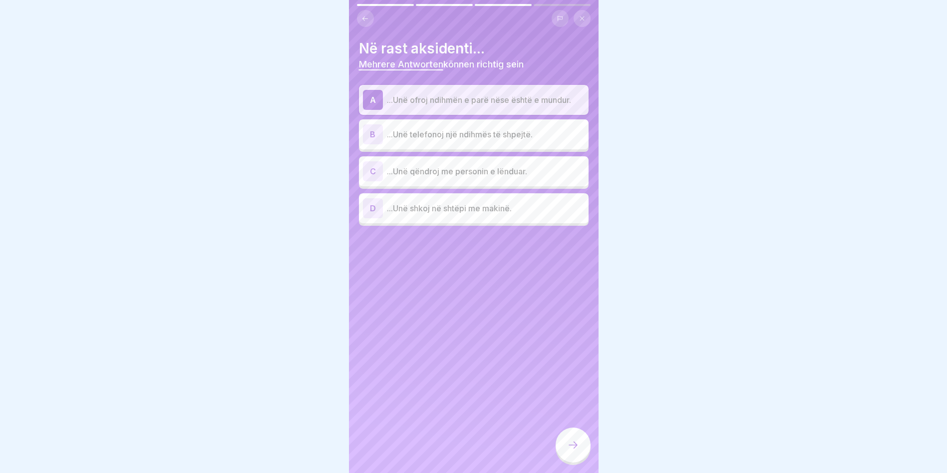
click at [475, 142] on div "B ...Unë telefonoj një ndihmës të shpejtë." at bounding box center [474, 134] width 222 height 20
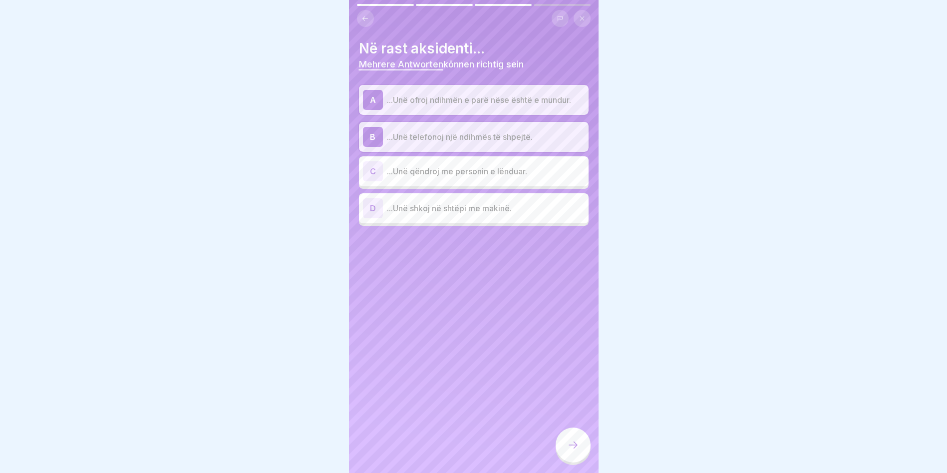
click at [459, 170] on p "...Unë qëndroj me personin e lënduar." at bounding box center [486, 171] width 198 height 12
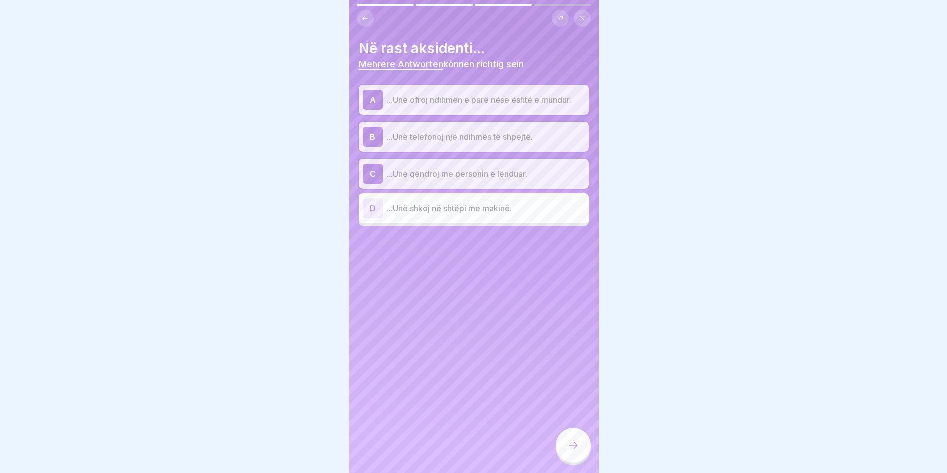
click at [560, 436] on div "Albanisch Prüfung Përfundimi i sigurisë në punë Pyetje në lidhje me sigurinë në…" at bounding box center [474, 236] width 250 height 473
click at [570, 448] on icon at bounding box center [573, 445] width 12 height 12
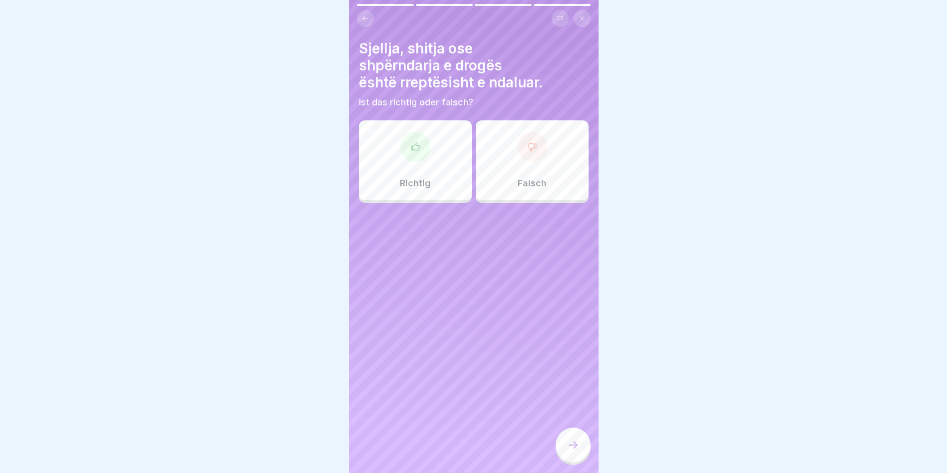
click at [423, 159] on div "Richtig" at bounding box center [415, 160] width 113 height 80
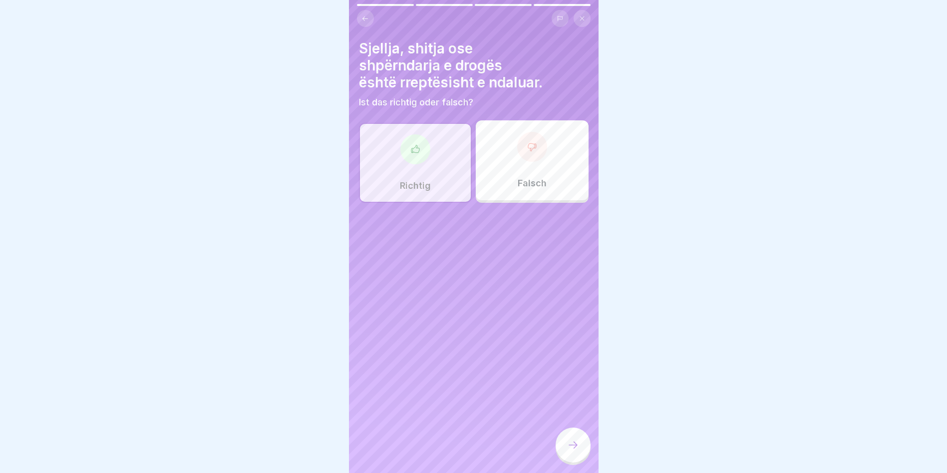
click at [572, 458] on div at bounding box center [572, 444] width 35 height 35
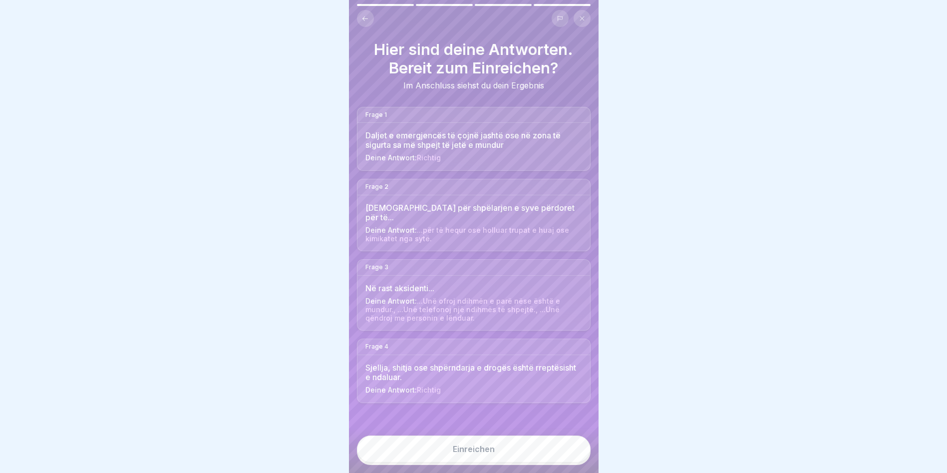
click at [444, 455] on button "Einreichen" at bounding box center [474, 448] width 234 height 27
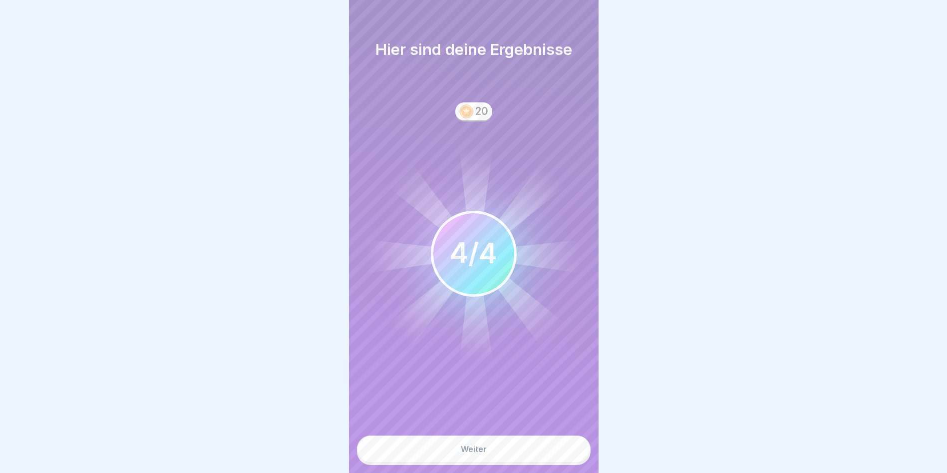
click at [445, 458] on button "Weiter" at bounding box center [474, 448] width 234 height 27
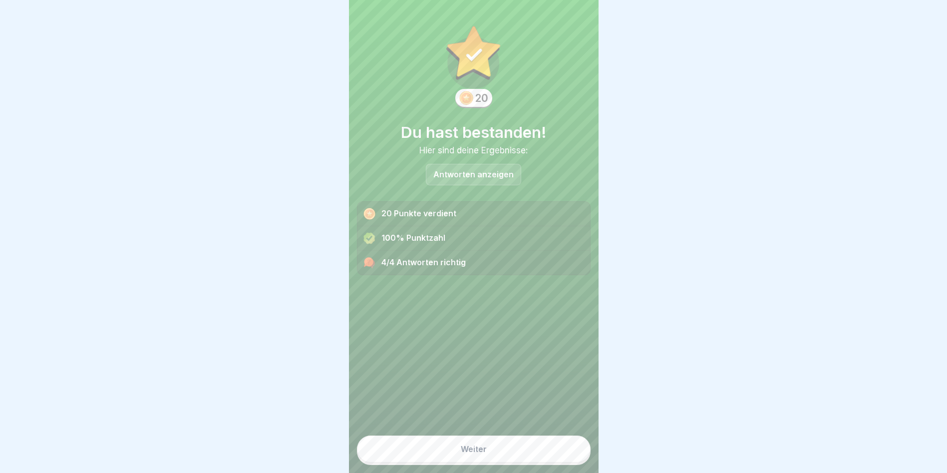
click at [447, 458] on button "Weiter" at bounding box center [474, 448] width 234 height 27
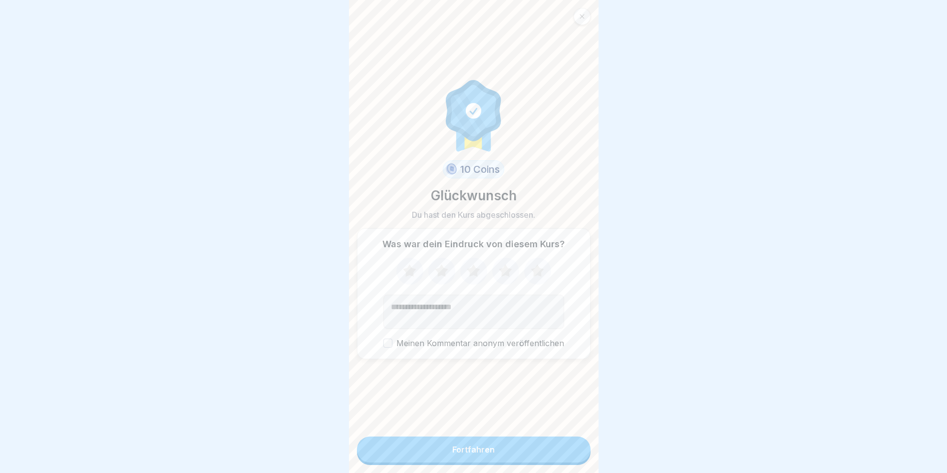
click at [447, 458] on button "Fortfahren" at bounding box center [474, 449] width 234 height 26
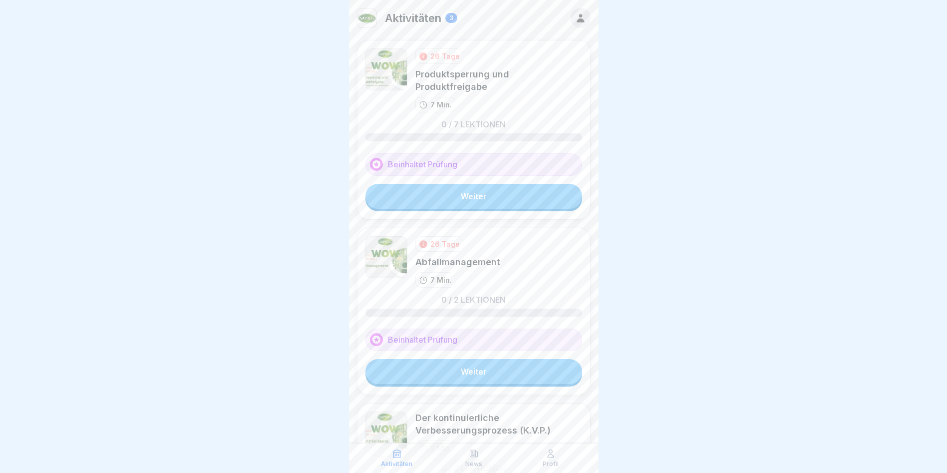
click at [443, 185] on link "Weiter" at bounding box center [473, 196] width 217 height 25
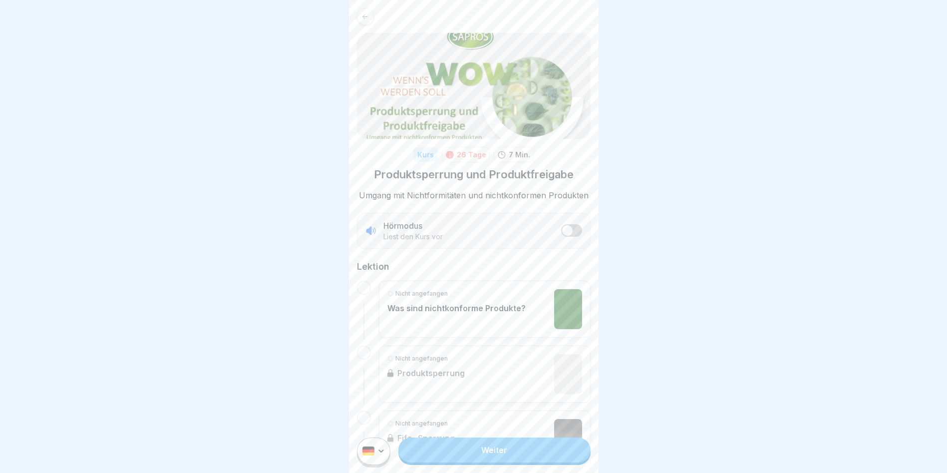
click at [422, 312] on p "Was sind nichtkonforme Produkte?" at bounding box center [456, 308] width 138 height 10
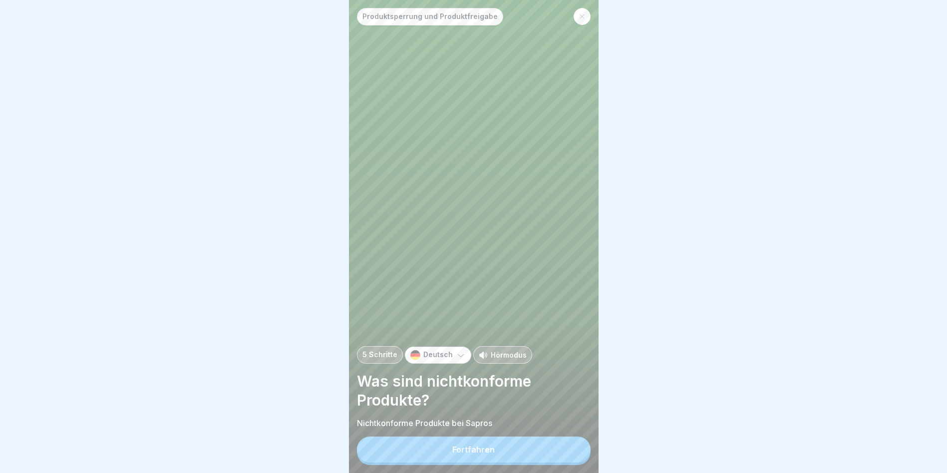
click at [451, 462] on button "Fortfahren" at bounding box center [474, 449] width 234 height 26
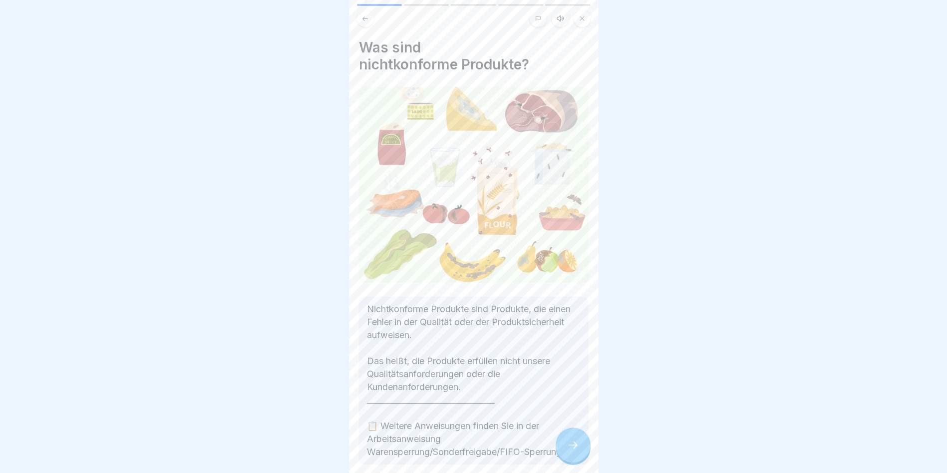
click at [368, 20] on button at bounding box center [365, 18] width 17 height 17
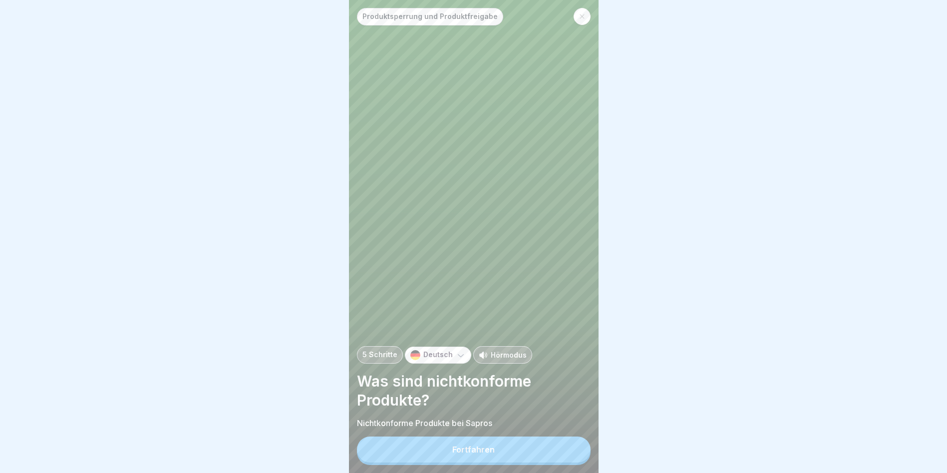
click at [419, 363] on div "Deutsch" at bounding box center [438, 354] width 66 height 17
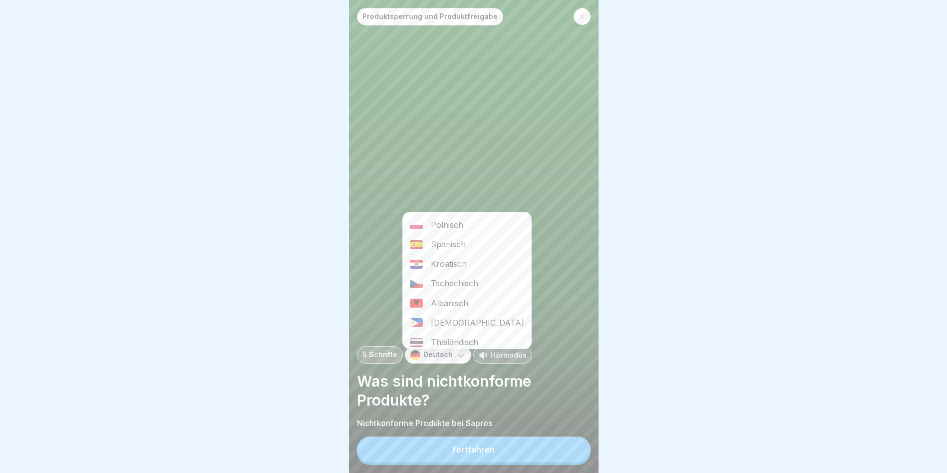
scroll to position [250, 0]
click at [442, 250] on div "Albanisch" at bounding box center [467, 248] width 128 height 19
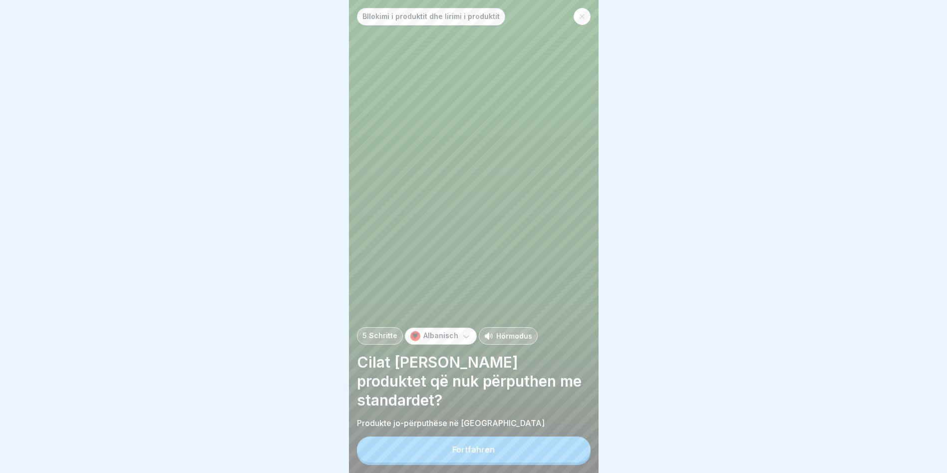
click at [465, 454] on div "Fortfahren" at bounding box center [473, 449] width 42 height 9
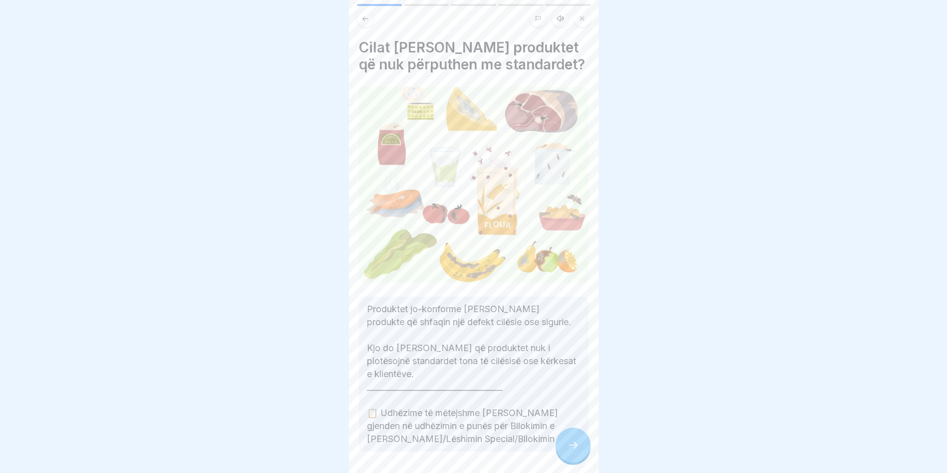
click at [576, 446] on div at bounding box center [572, 444] width 35 height 35
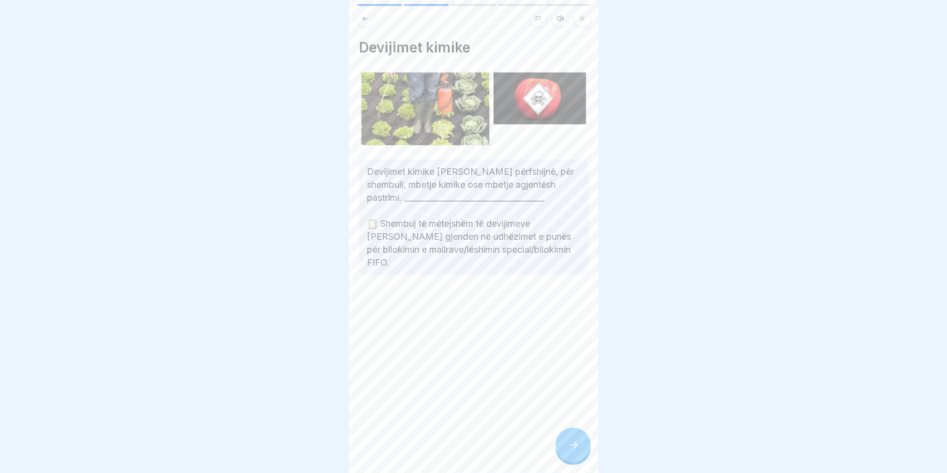
click at [568, 446] on div at bounding box center [572, 444] width 35 height 35
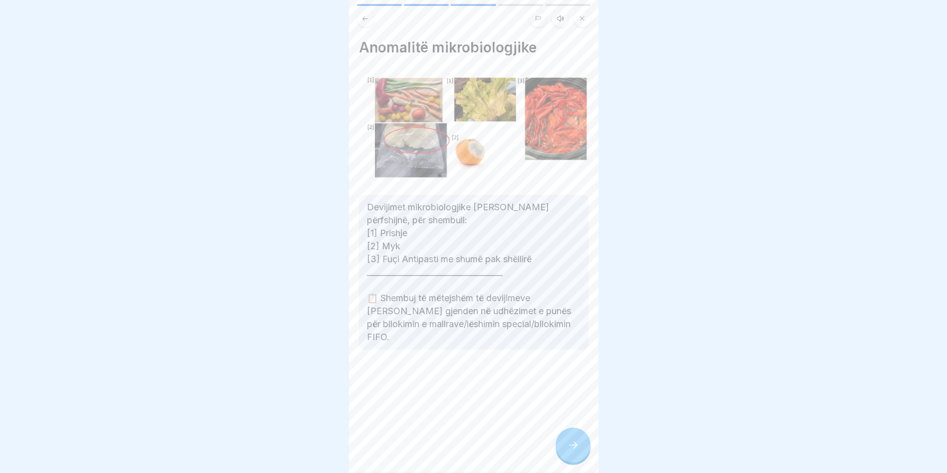
click at [565, 446] on div at bounding box center [572, 444] width 35 height 35
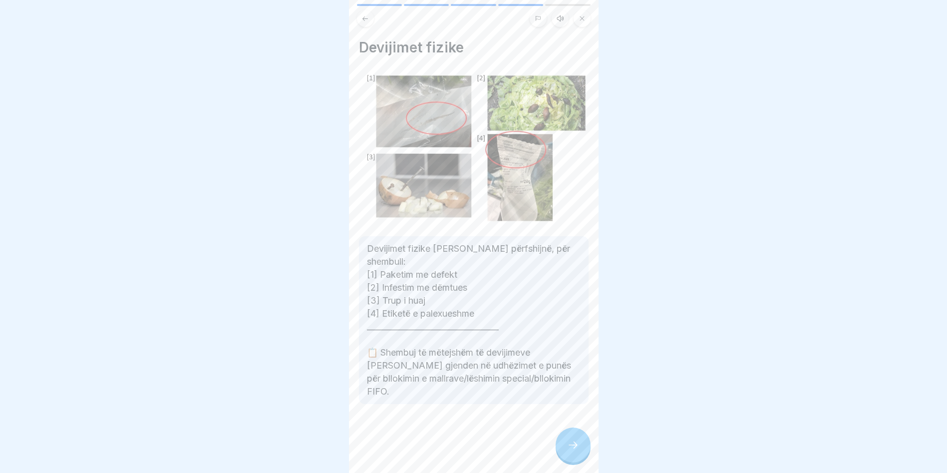
click at [569, 450] on icon at bounding box center [573, 445] width 12 height 12
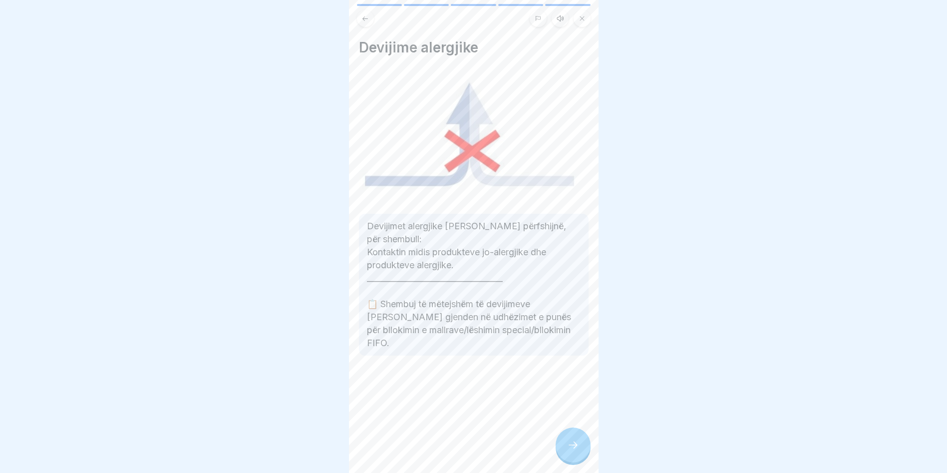
click at [568, 446] on div at bounding box center [572, 444] width 35 height 35
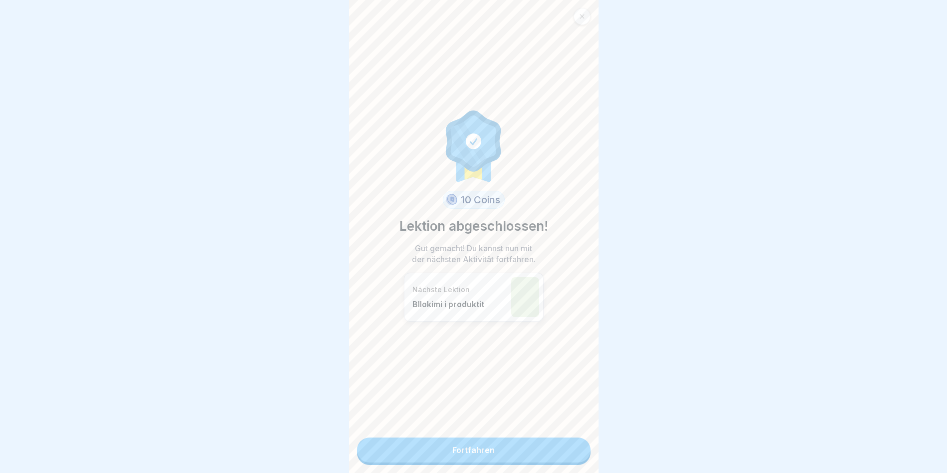
click at [566, 448] on link "Fortfahren" at bounding box center [474, 449] width 234 height 25
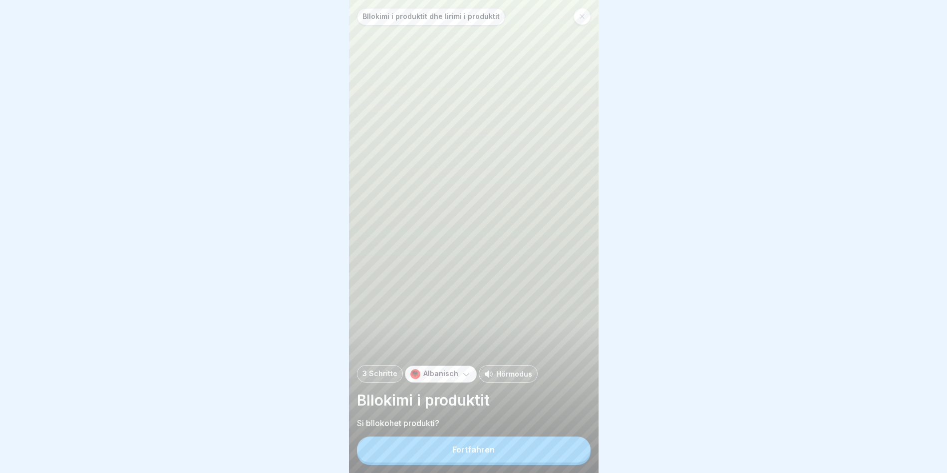
click at [556, 448] on button "Fortfahren" at bounding box center [474, 449] width 234 height 26
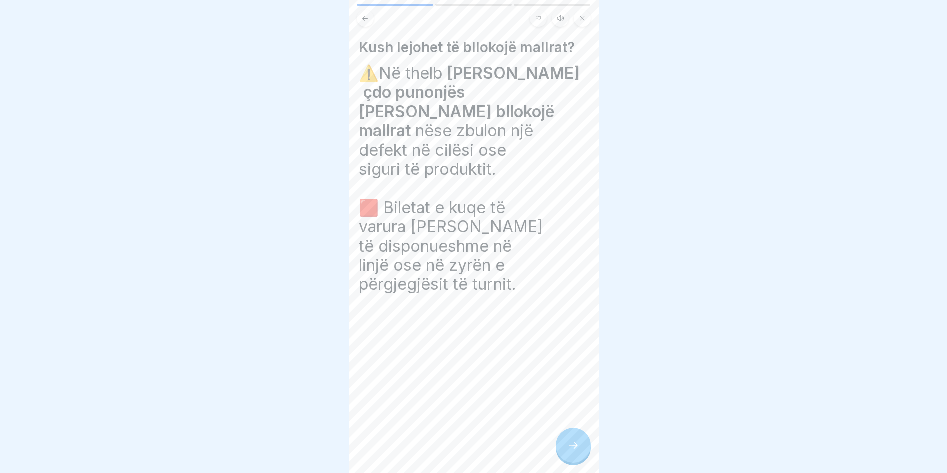
click at [565, 448] on div at bounding box center [572, 444] width 35 height 35
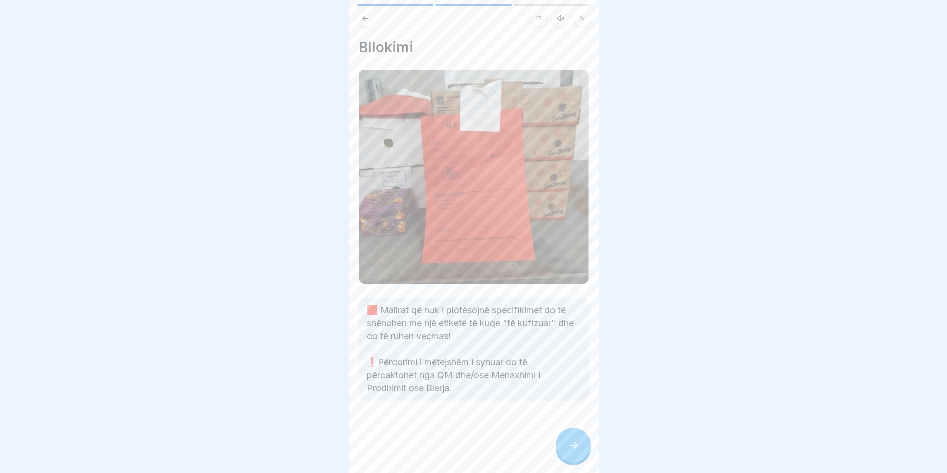
click at [564, 447] on div at bounding box center [572, 444] width 35 height 35
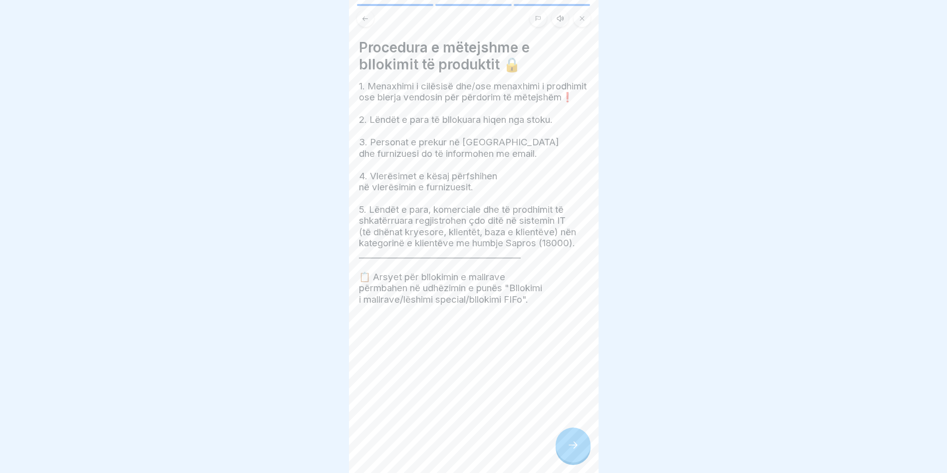
click at [564, 447] on div at bounding box center [572, 444] width 35 height 35
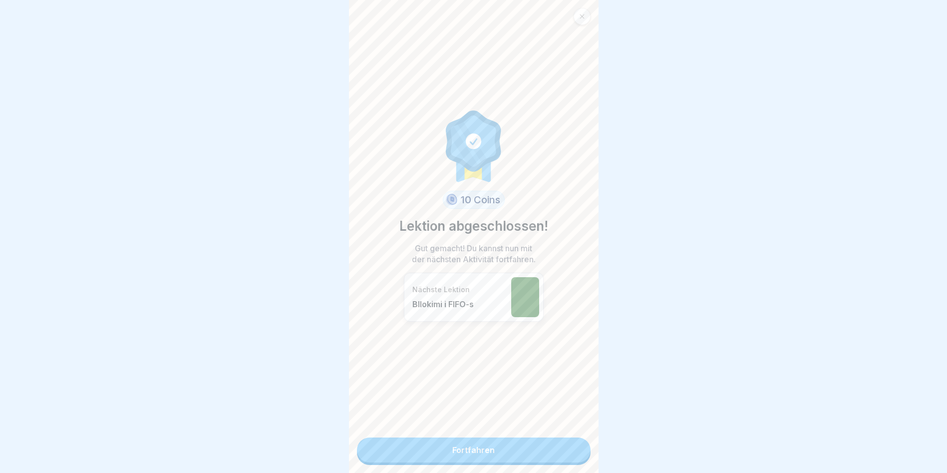
click at [564, 447] on link "Fortfahren" at bounding box center [474, 449] width 234 height 25
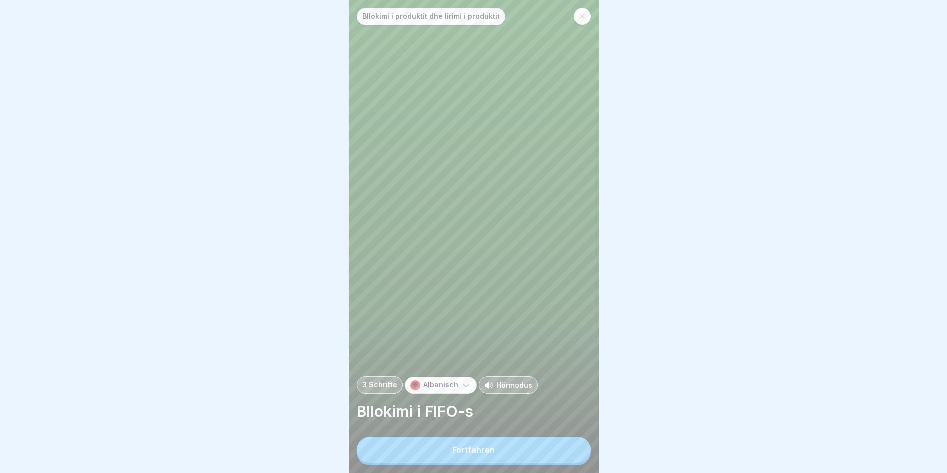
click at [563, 446] on button "Fortfahren" at bounding box center [474, 449] width 234 height 26
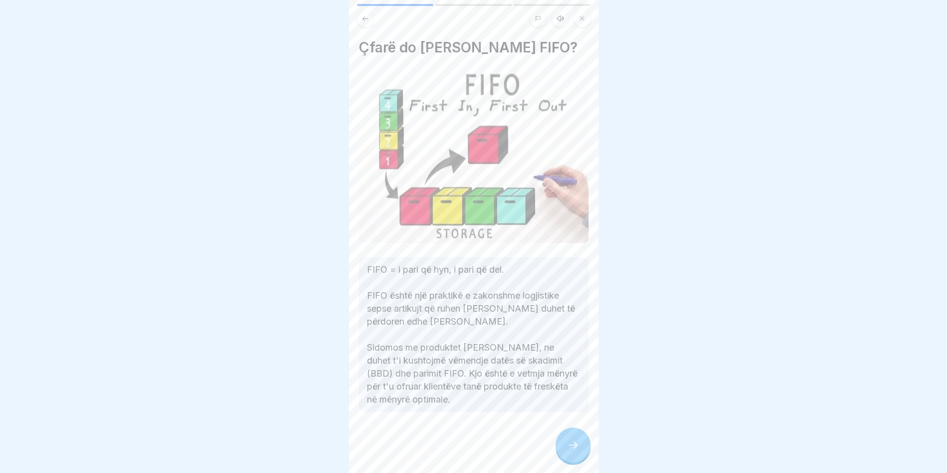
click at [563, 446] on div at bounding box center [572, 444] width 35 height 35
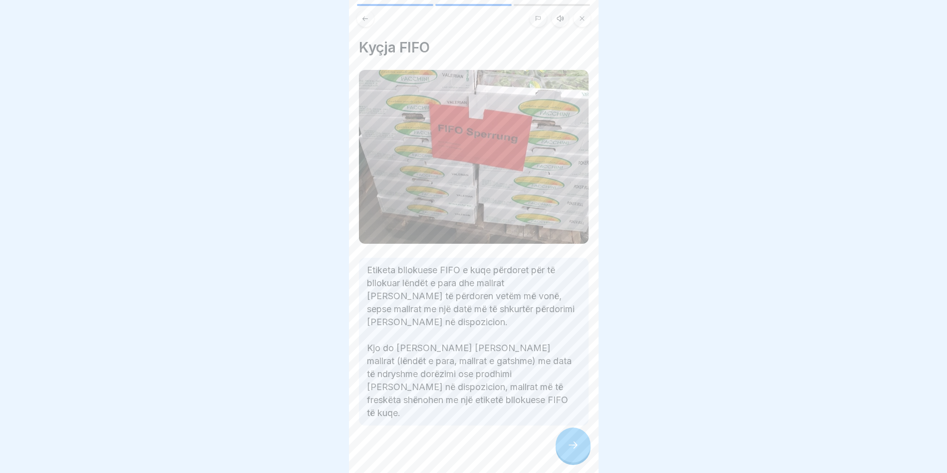
click at [563, 446] on div at bounding box center [572, 444] width 35 height 35
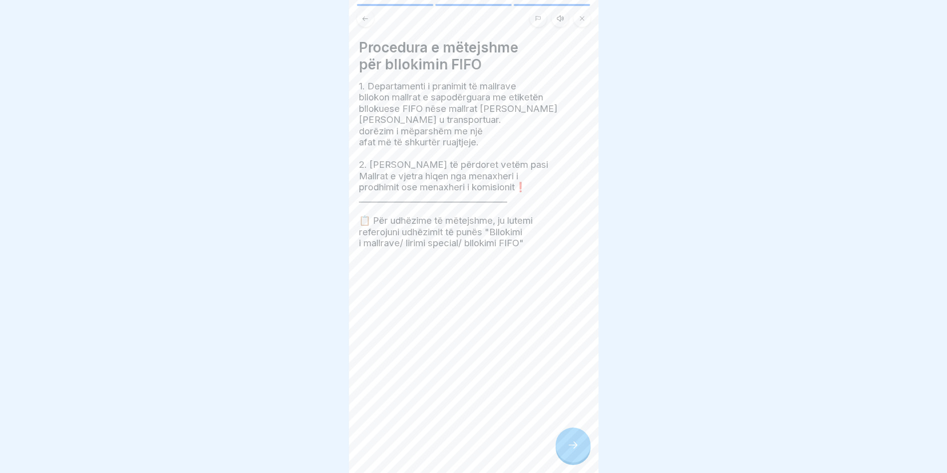
click at [563, 446] on div at bounding box center [572, 444] width 35 height 35
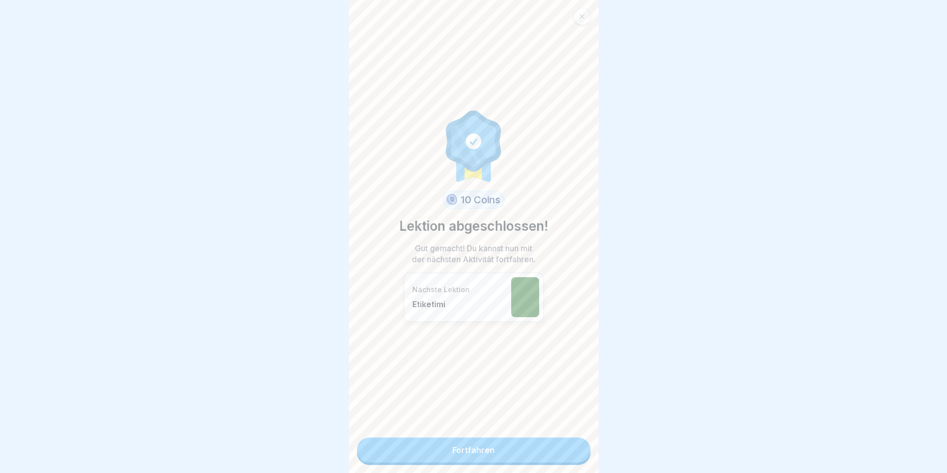
click at [563, 446] on link "Fortfahren" at bounding box center [474, 449] width 234 height 25
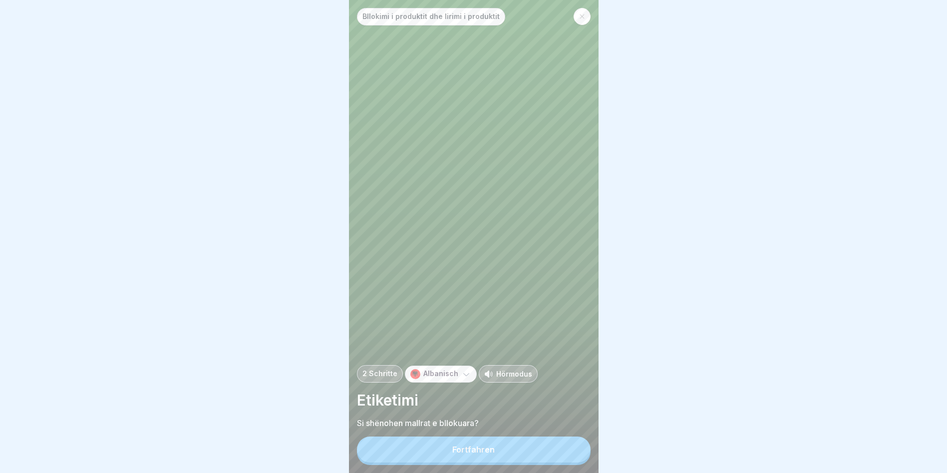
click at [563, 446] on button "Fortfahren" at bounding box center [474, 449] width 234 height 26
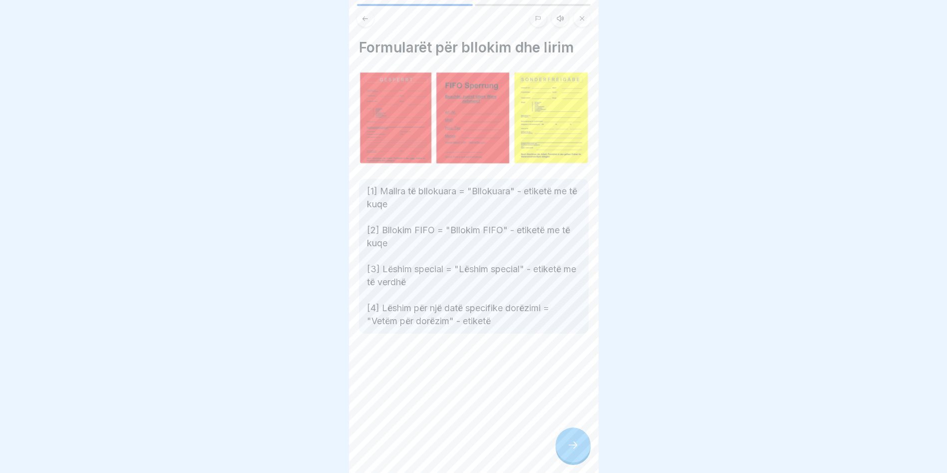
click at [563, 446] on div at bounding box center [572, 444] width 35 height 35
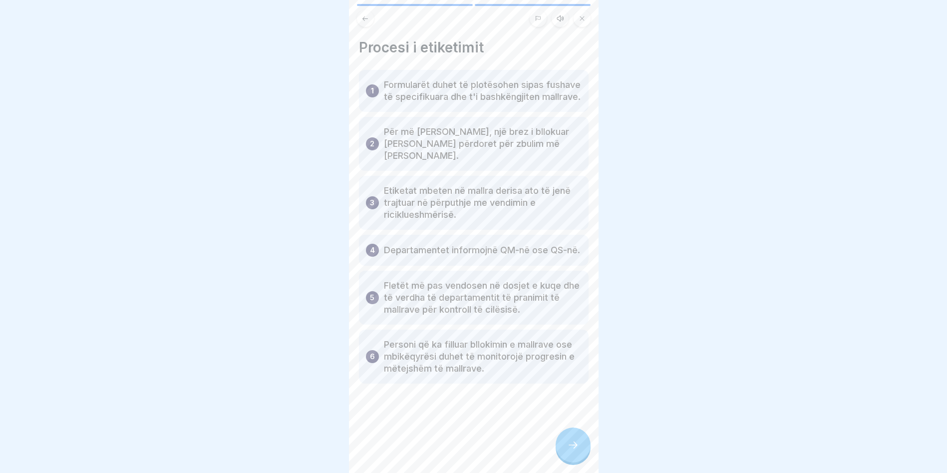
click at [563, 446] on div at bounding box center [572, 444] width 35 height 35
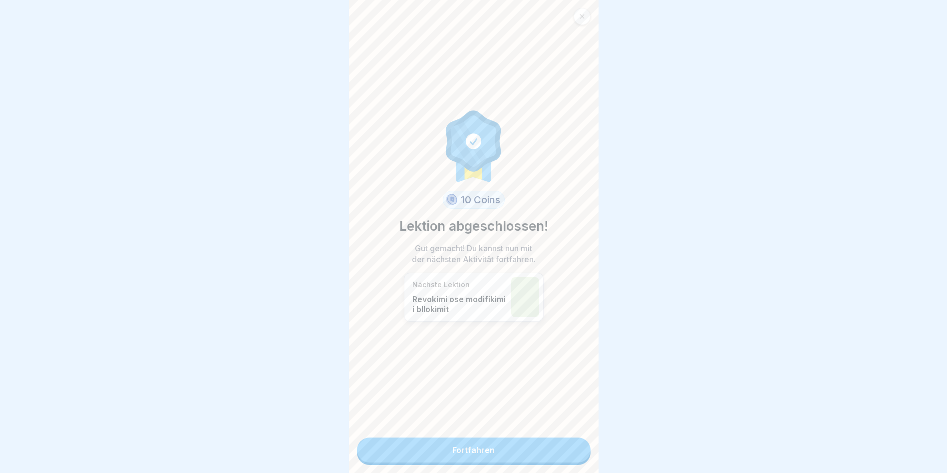
click at [563, 446] on link "Fortfahren" at bounding box center [474, 449] width 234 height 25
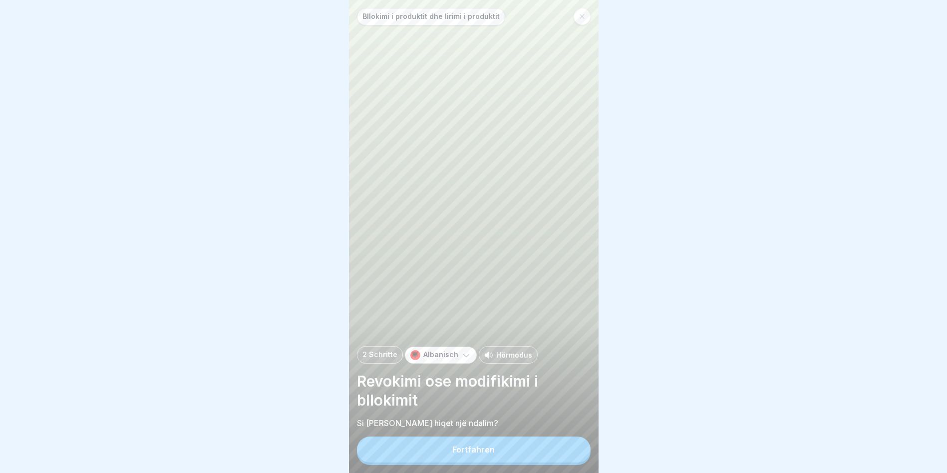
click at [562, 447] on button "Fortfahren" at bounding box center [474, 449] width 234 height 26
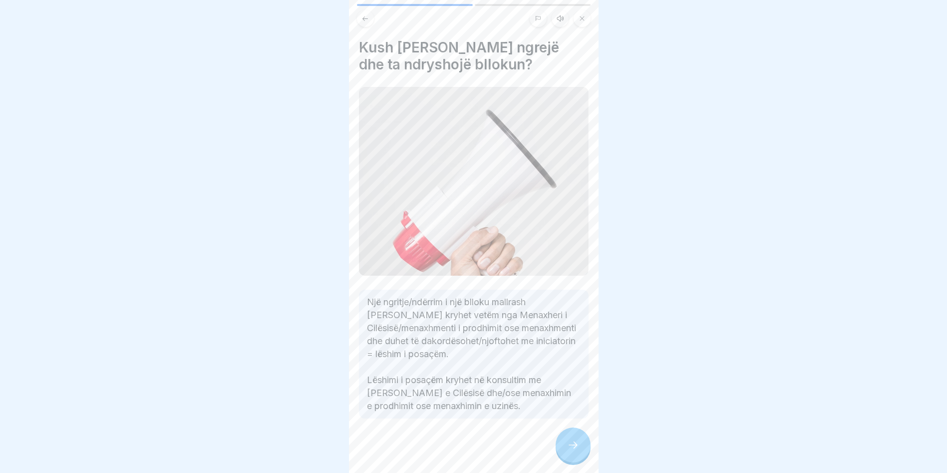
click at [562, 447] on div at bounding box center [572, 444] width 35 height 35
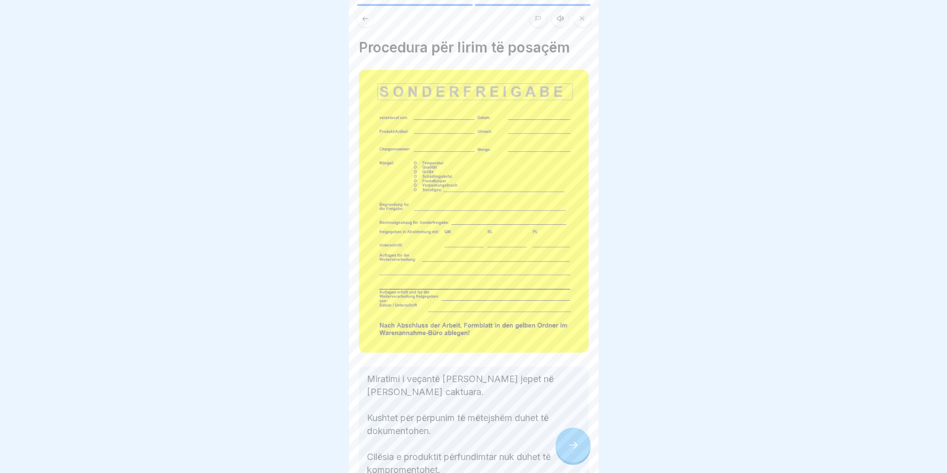
click at [562, 447] on div at bounding box center [572, 444] width 35 height 35
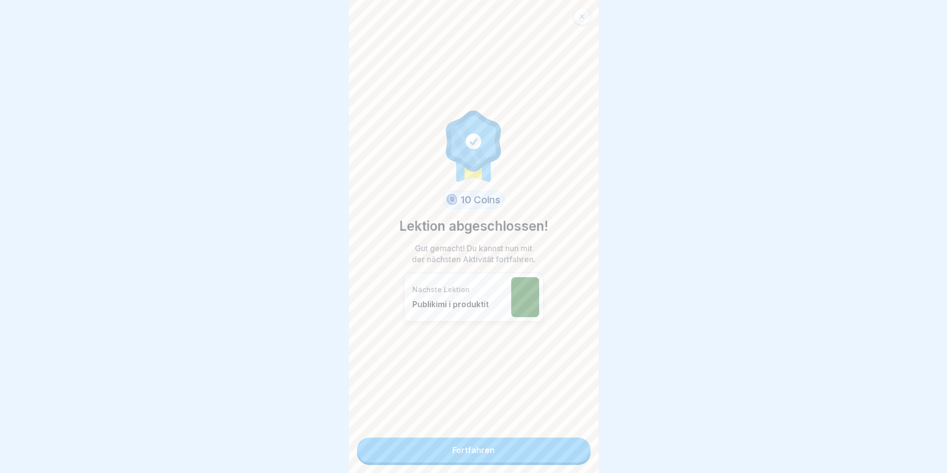
click at [562, 447] on link "Fortfahren" at bounding box center [474, 449] width 234 height 25
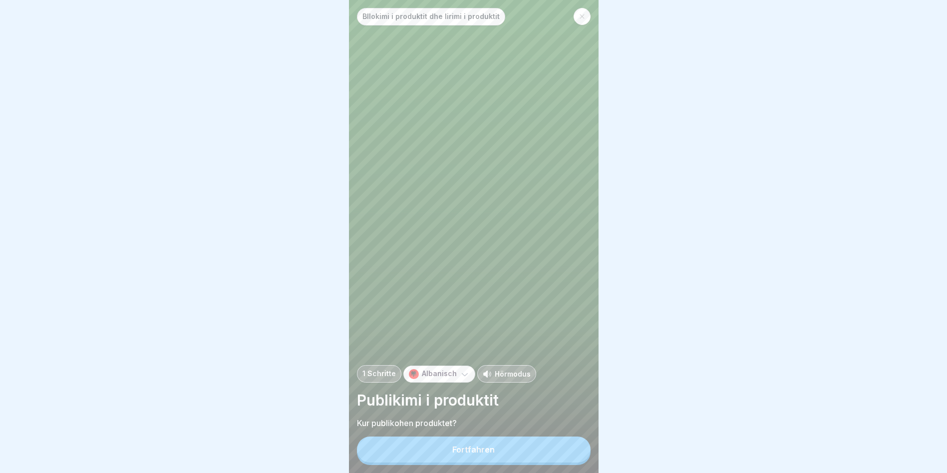
click at [562, 447] on button "Fortfahren" at bounding box center [474, 449] width 234 height 26
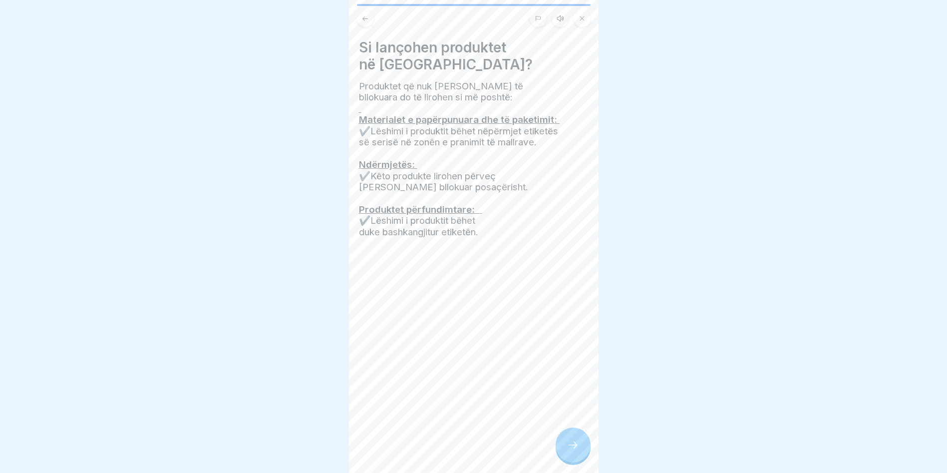
click at [562, 447] on div at bounding box center [572, 444] width 35 height 35
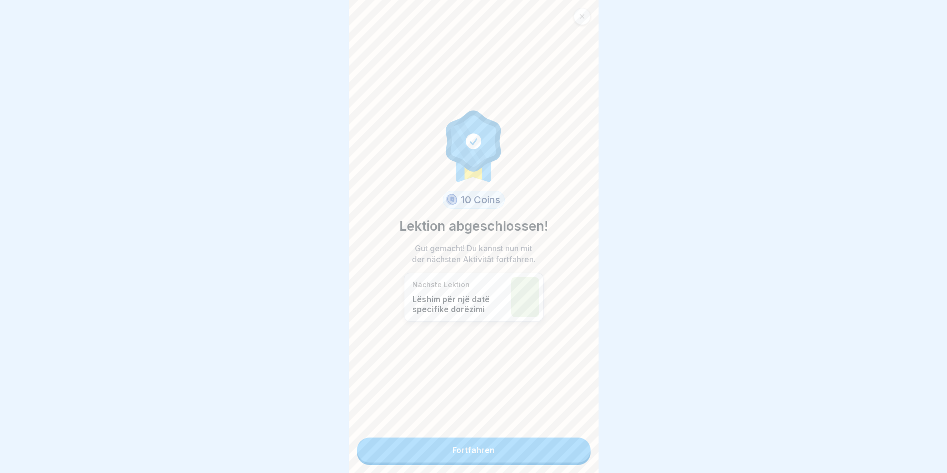
click at [562, 447] on link "Fortfahren" at bounding box center [474, 449] width 234 height 25
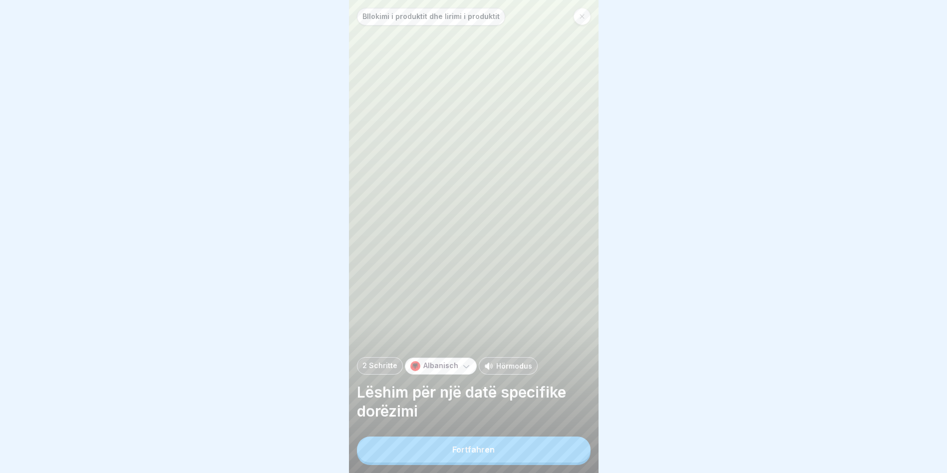
click at [562, 447] on button "Fortfahren" at bounding box center [474, 449] width 234 height 26
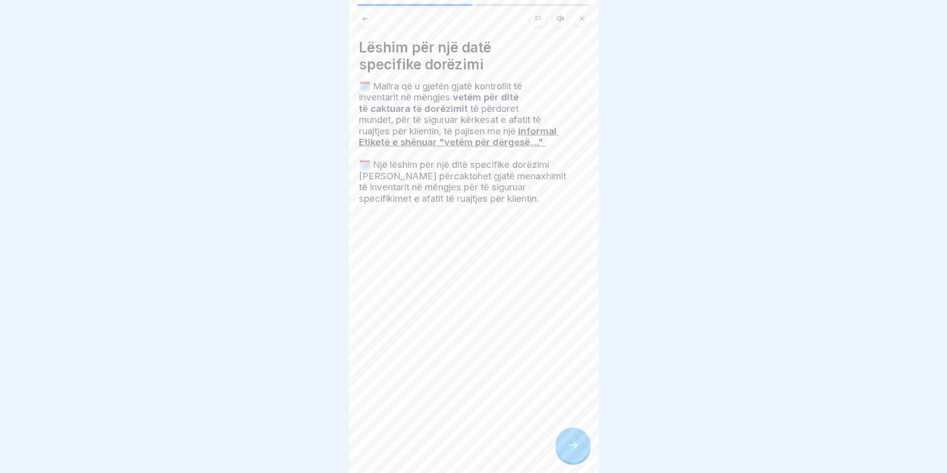
click at [562, 447] on div at bounding box center [572, 444] width 35 height 35
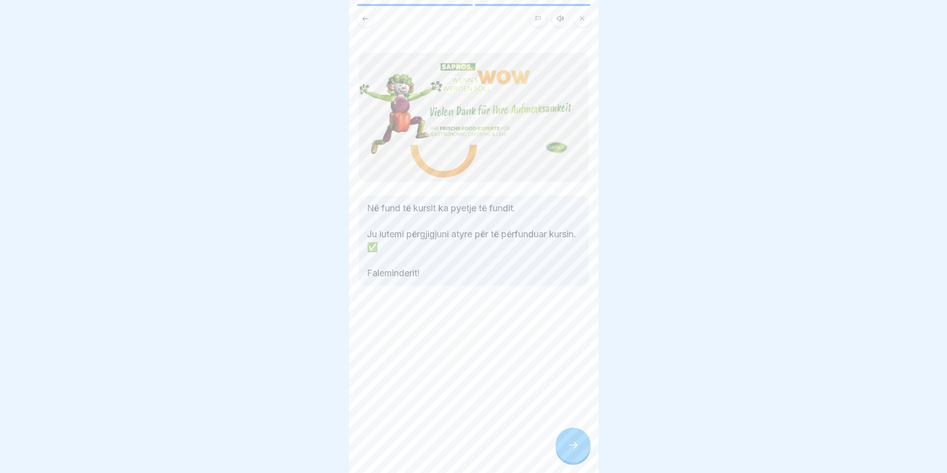
click at [562, 447] on div at bounding box center [572, 444] width 35 height 35
click at [606, 447] on link "Fortfahren" at bounding box center [723, 449] width 234 height 25
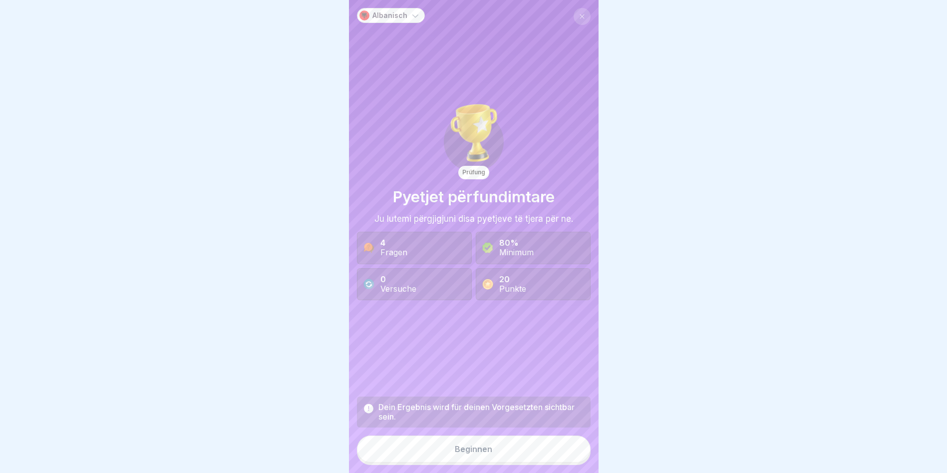
click at [562, 447] on button "Beginnen" at bounding box center [474, 448] width 234 height 27
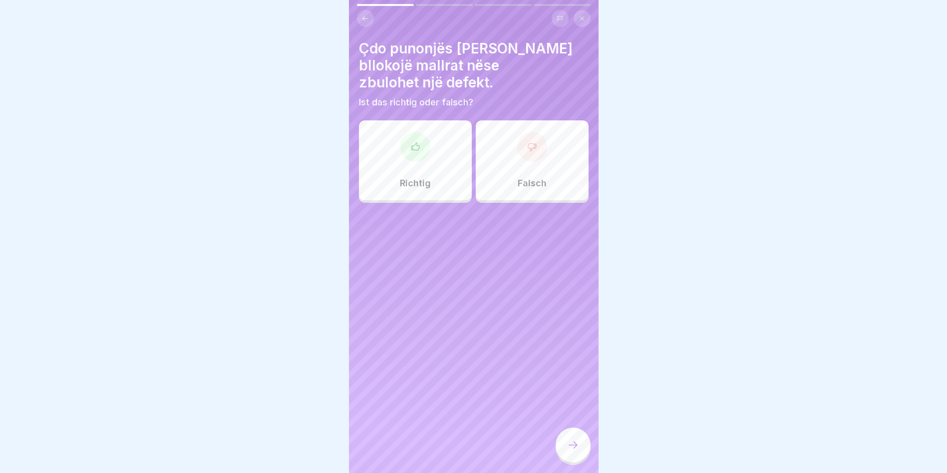
click at [562, 447] on div at bounding box center [572, 444] width 35 height 35
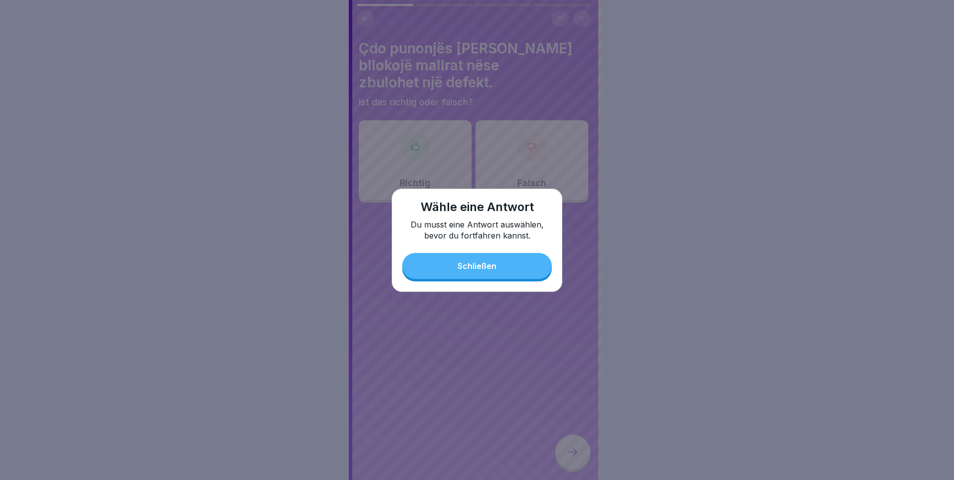
click at [480, 276] on button "Schließen" at bounding box center [477, 266] width 150 height 26
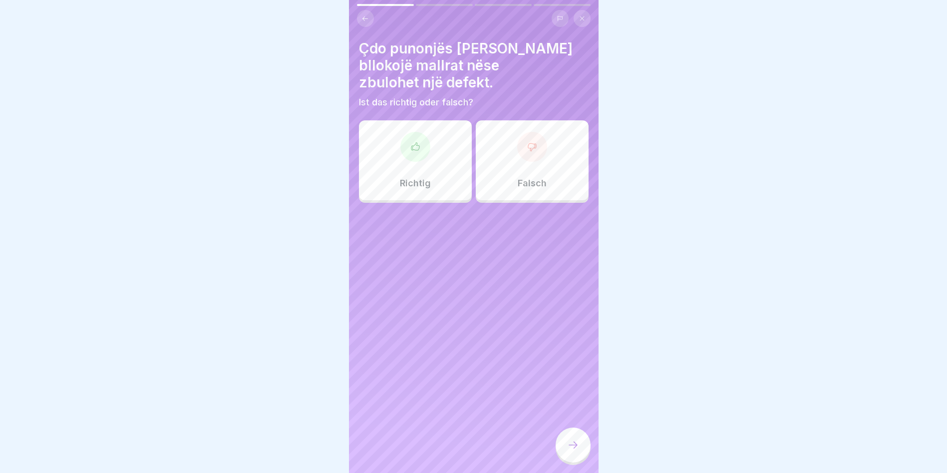
click at [539, 148] on div "Falsch" at bounding box center [532, 160] width 113 height 80
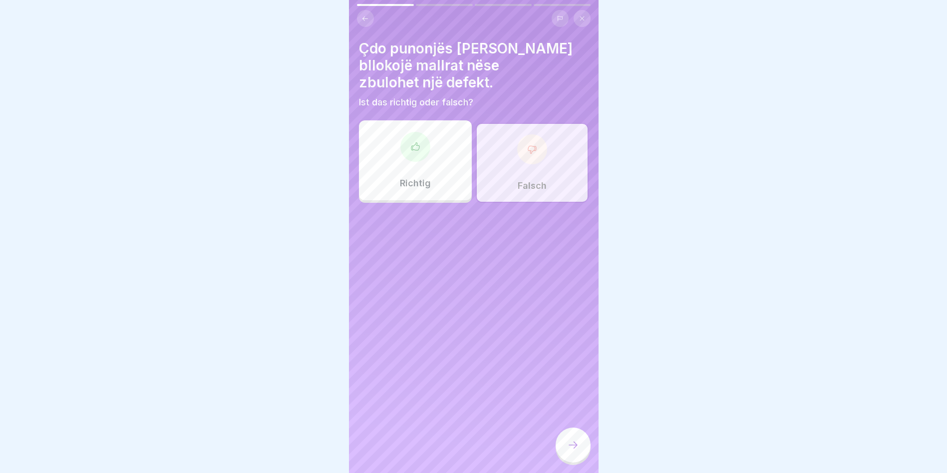
click at [576, 460] on div at bounding box center [572, 444] width 35 height 35
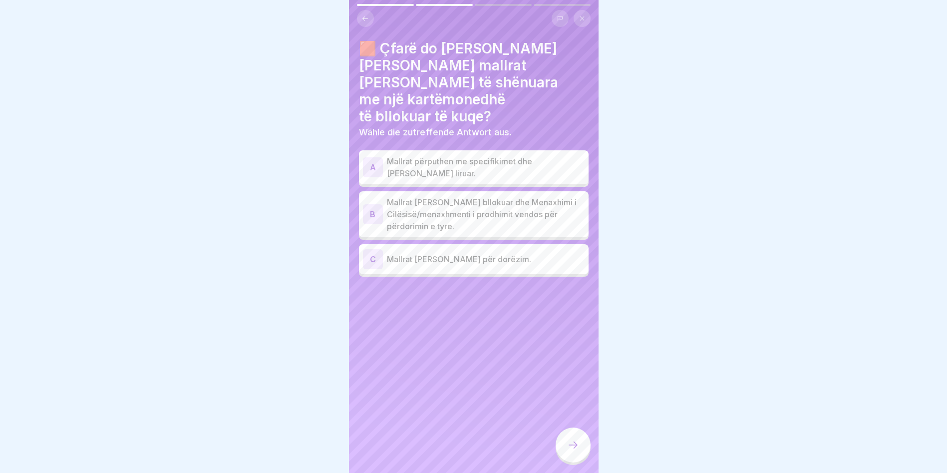
click at [423, 197] on p "Mallrat janë bllokuar dhe Menaxhimi i Cilësisë/menaxhmenti i prodhimit vendos p…" at bounding box center [486, 214] width 198 height 36
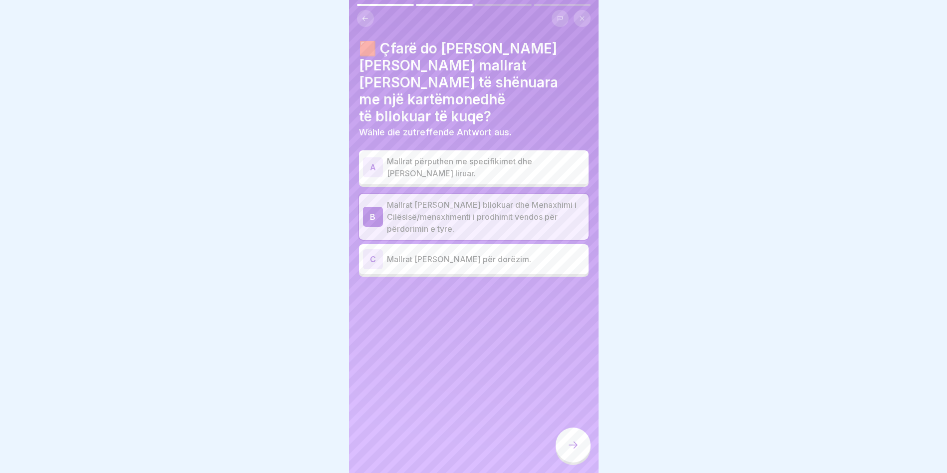
click at [568, 451] on icon at bounding box center [573, 445] width 12 height 12
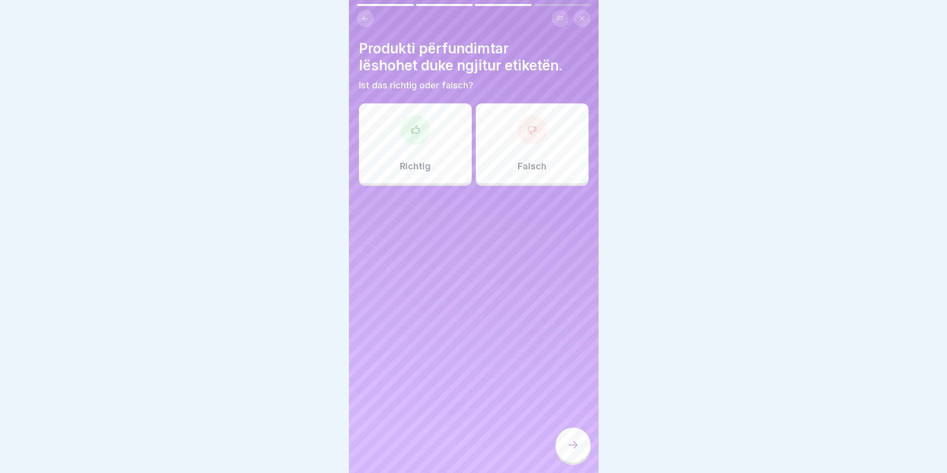
click at [421, 126] on div at bounding box center [415, 130] width 30 height 30
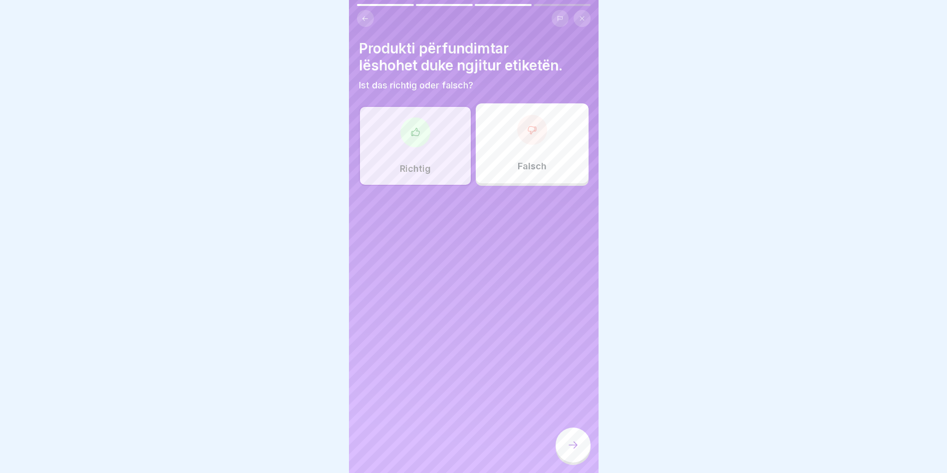
click at [577, 451] on icon at bounding box center [573, 445] width 12 height 12
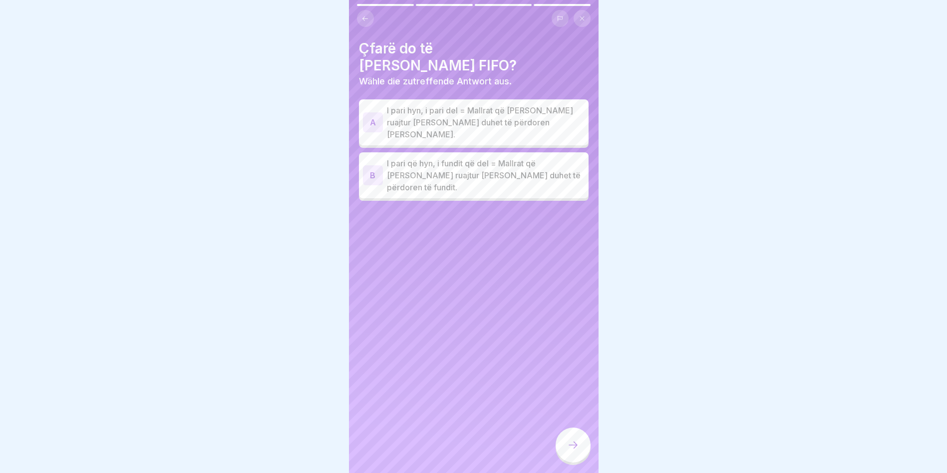
click at [464, 106] on p "I pari hyn, i pari del = Mallrat që janë ruajtur të parat duhet të përdoren të …" at bounding box center [486, 122] width 198 height 36
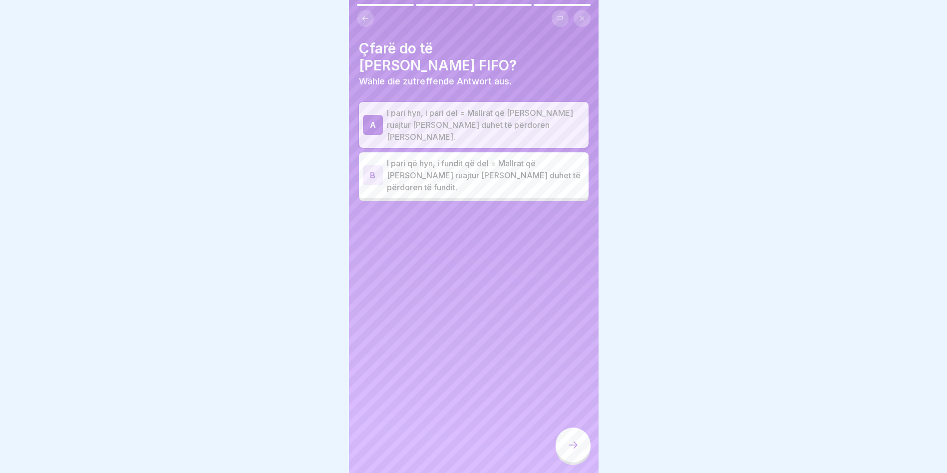
click at [589, 454] on div at bounding box center [572, 444] width 35 height 35
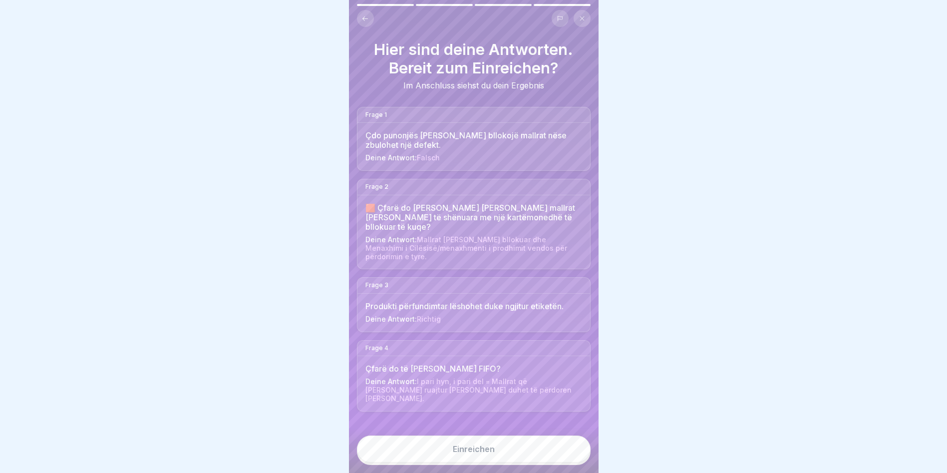
click at [450, 459] on button "Einreichen" at bounding box center [474, 448] width 234 height 27
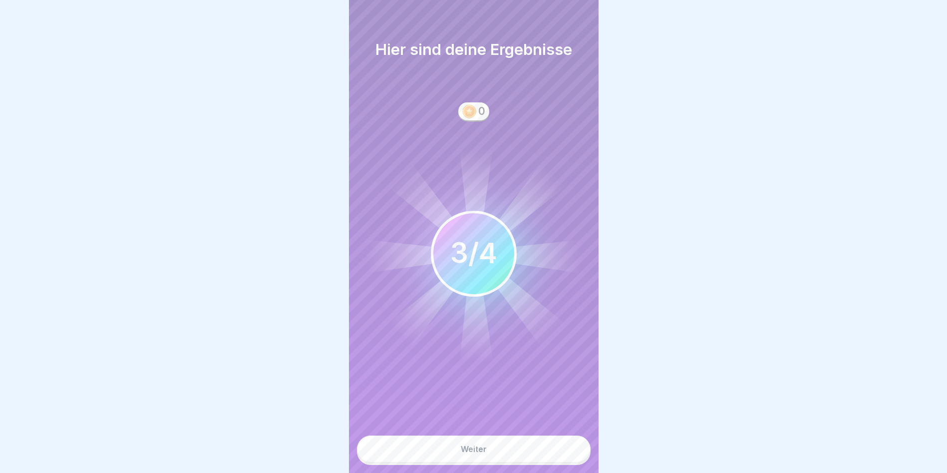
click at [449, 456] on button "Weiter" at bounding box center [474, 448] width 234 height 27
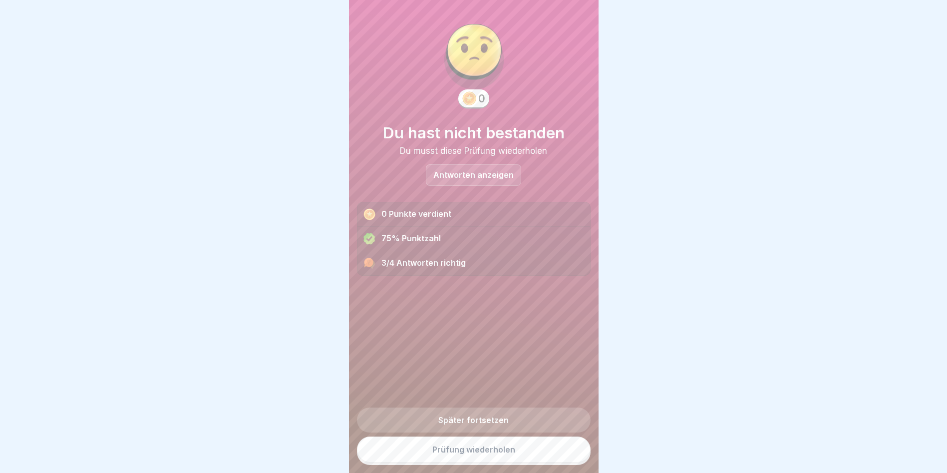
click at [467, 458] on link "Prüfung wiederholen" at bounding box center [474, 449] width 234 height 26
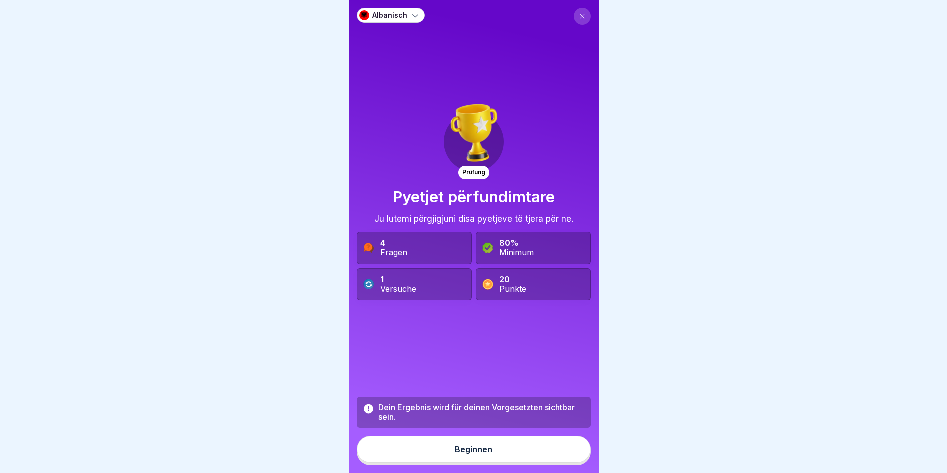
click at [481, 465] on div "Dein Ergebnis wird für deinen Vorgesetzten sichtbar sein. Beginnen" at bounding box center [474, 430] width 234 height 68
click at [477, 453] on div "Beginnen" at bounding box center [473, 448] width 37 height 9
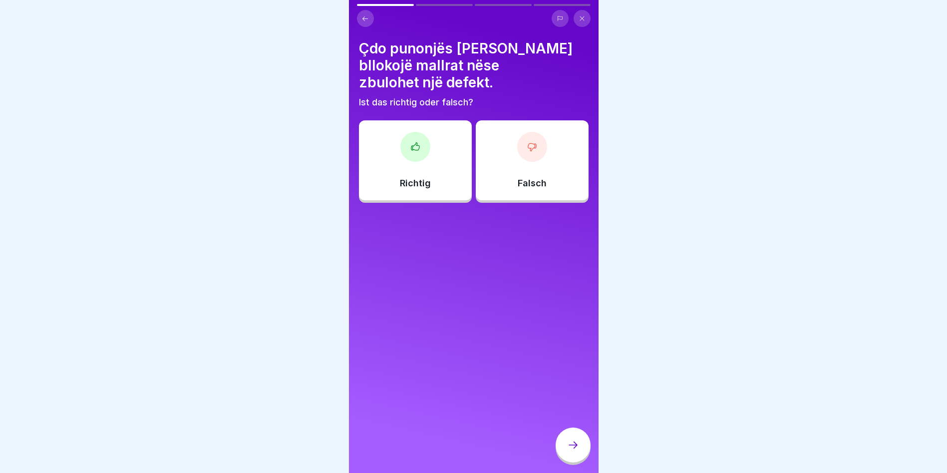
click at [448, 100] on div "Çdo punonjës [PERSON_NAME] bllokojë mallrat nëse zbulohet një defekt. Ist das r…" at bounding box center [474, 121] width 230 height 163
click at [424, 132] on div at bounding box center [415, 147] width 30 height 30
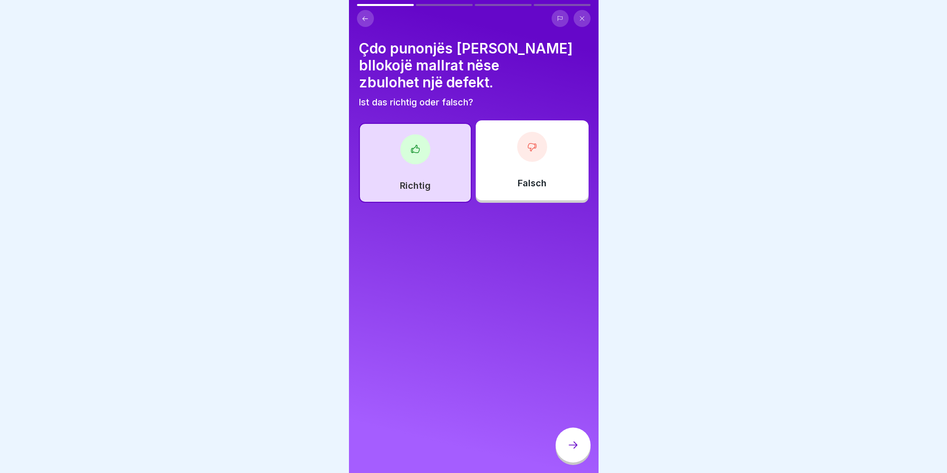
click at [572, 451] on icon at bounding box center [573, 445] width 12 height 12
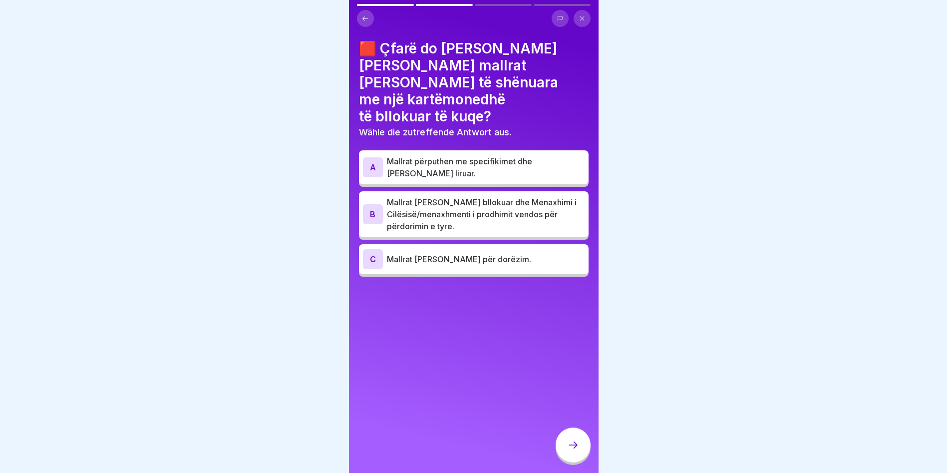
click at [425, 155] on p "Mallrat përputhen me specifikimet dhe [PERSON_NAME] liruar." at bounding box center [486, 167] width 198 height 24
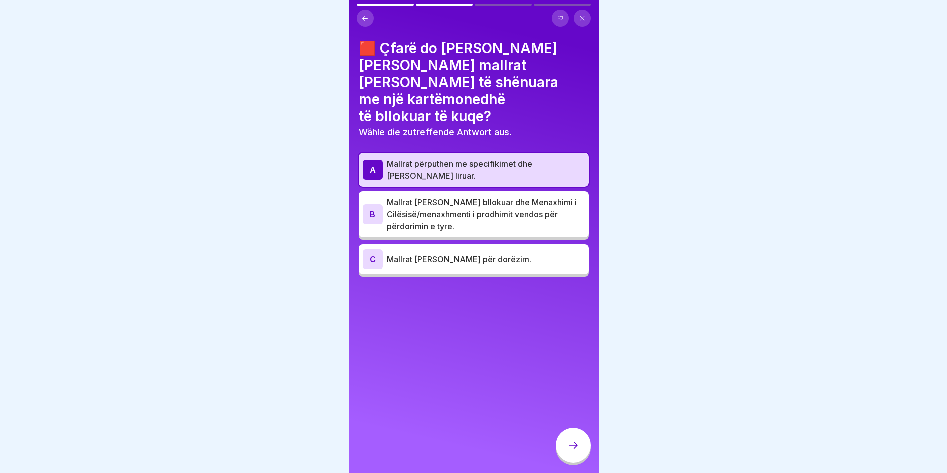
click at [425, 158] on p "Mallrat përputhen me specifikimet dhe [PERSON_NAME] liruar." at bounding box center [486, 170] width 198 height 24
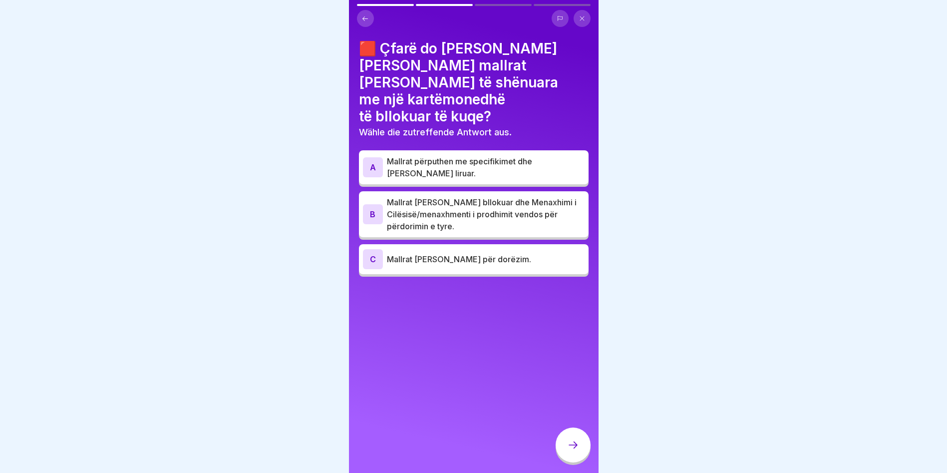
click at [419, 196] on p "Mallrat [PERSON_NAME] bllokuar dhe Menaxhimi i Cilësisë/menaxhmenti i prodhimit…" at bounding box center [486, 214] width 198 height 36
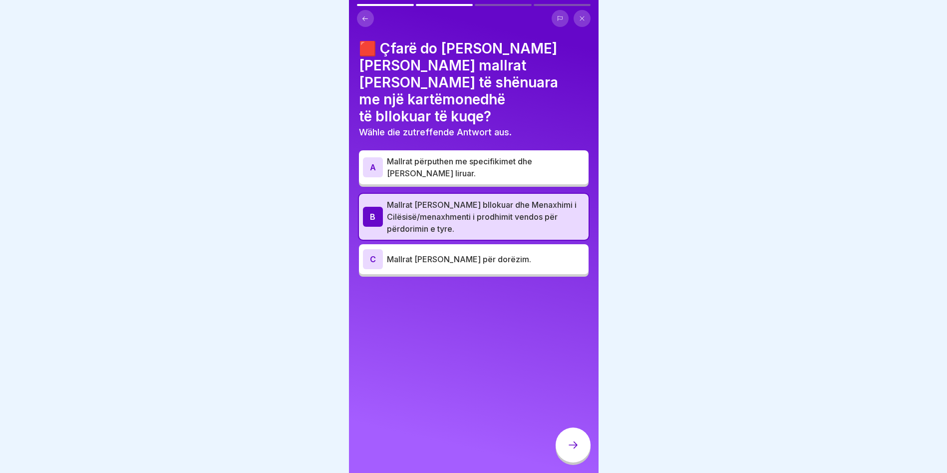
drag, startPoint x: 578, startPoint y: 460, endPoint x: 577, endPoint y: 455, distance: 5.2
click at [578, 459] on div at bounding box center [572, 444] width 35 height 35
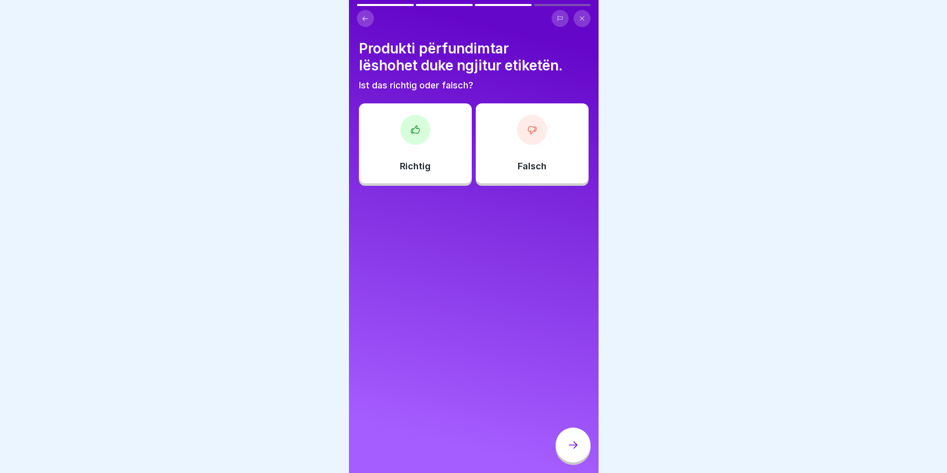
click at [418, 121] on div at bounding box center [415, 130] width 30 height 30
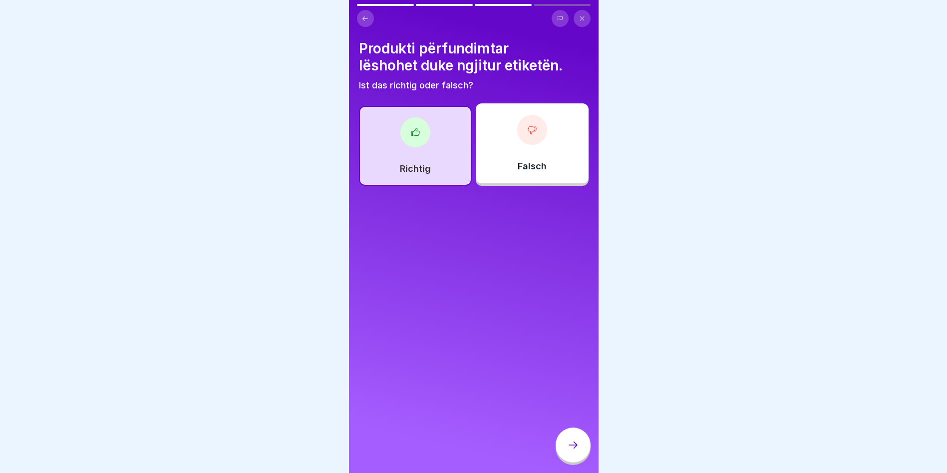
click at [553, 457] on div "Produkti përfundimtar lëshohet duke ngjitur etiketën. Ist das richtig oder fals…" at bounding box center [474, 236] width 250 height 473
click at [570, 451] on icon at bounding box center [573, 445] width 12 height 12
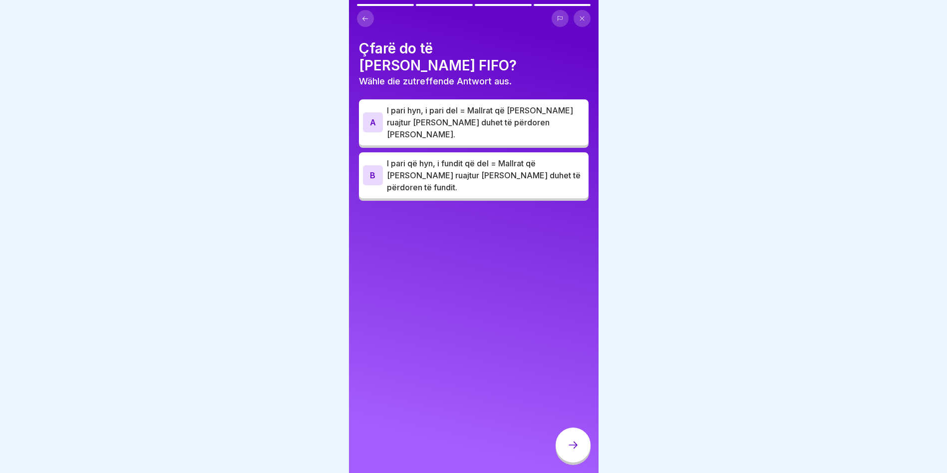
click at [405, 106] on p "I pari hyn, i pari del = Mallrat që janë ruajtur të parat duhet të përdoren të …" at bounding box center [486, 122] width 198 height 36
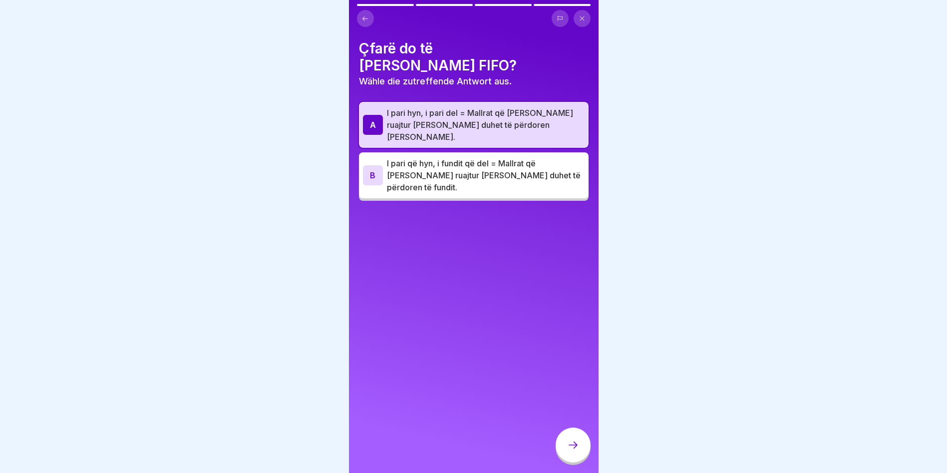
click at [574, 451] on icon at bounding box center [573, 445] width 12 height 12
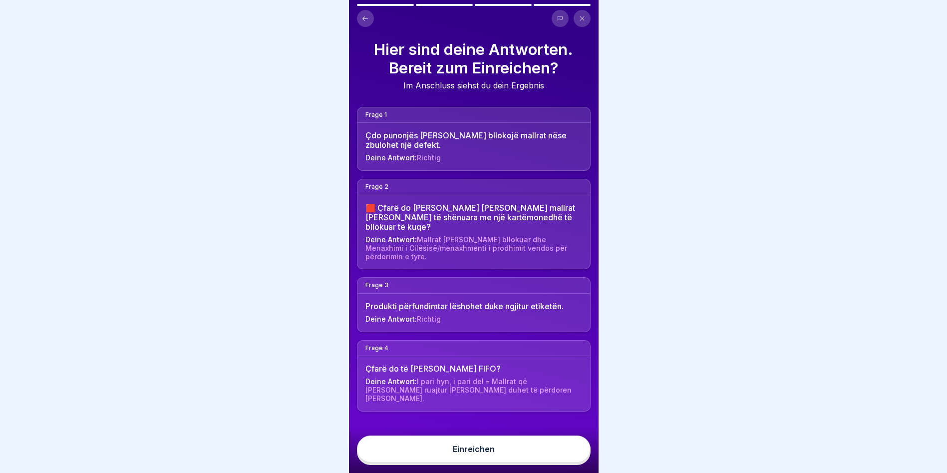
click at [506, 451] on button "Einreichen" at bounding box center [474, 448] width 234 height 27
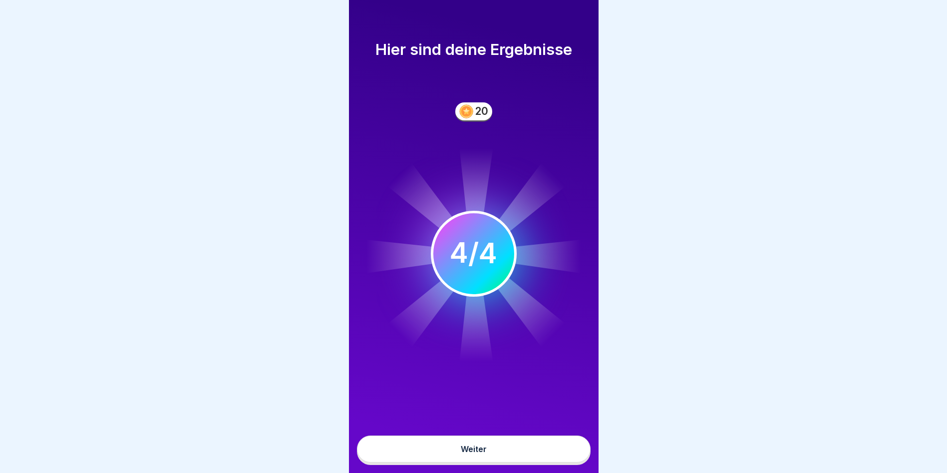
click at [496, 459] on button "Weiter" at bounding box center [474, 448] width 234 height 27
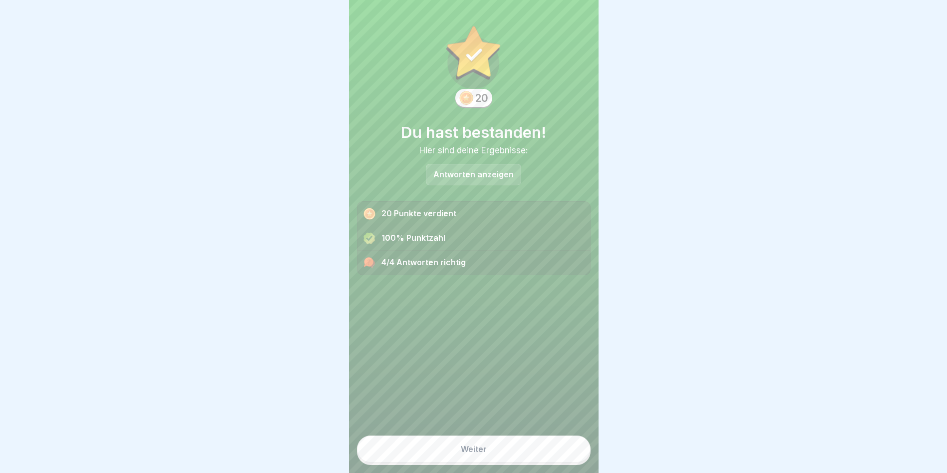
click at [496, 458] on button "Weiter" at bounding box center [474, 448] width 234 height 27
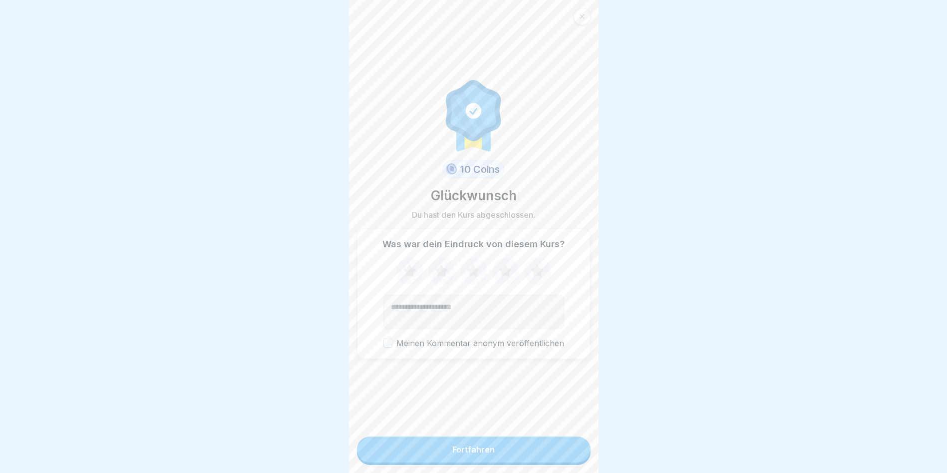
click at [496, 457] on button "Fortfahren" at bounding box center [474, 449] width 234 height 26
click at [496, 456] on button "Fortfahren" at bounding box center [474, 449] width 234 height 26
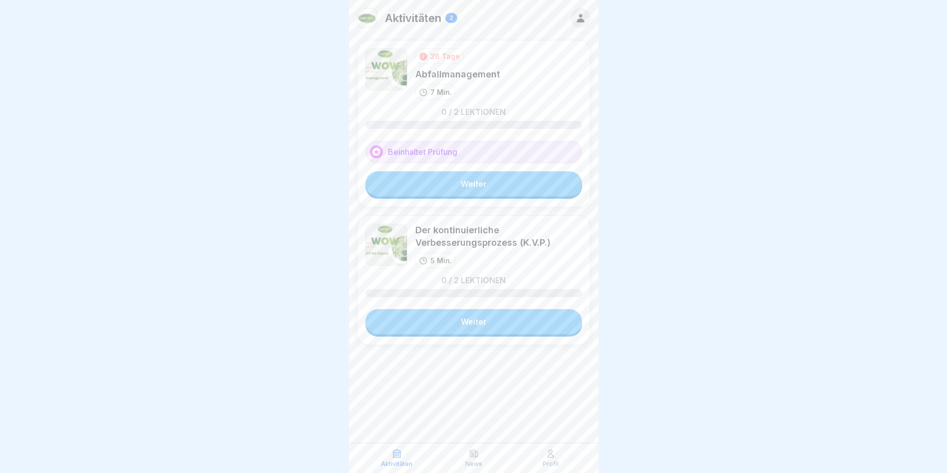
click at [440, 186] on link "Weiter" at bounding box center [473, 183] width 217 height 25
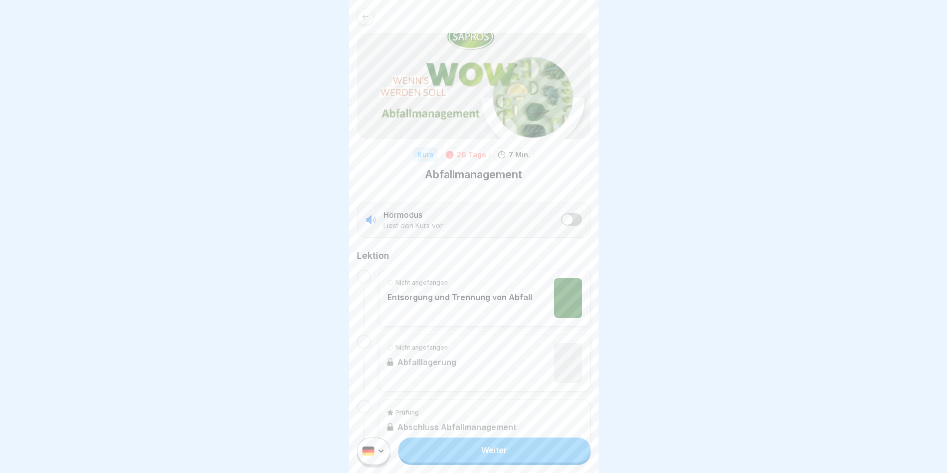
click at [467, 462] on link "Weiter" at bounding box center [494, 449] width 192 height 25
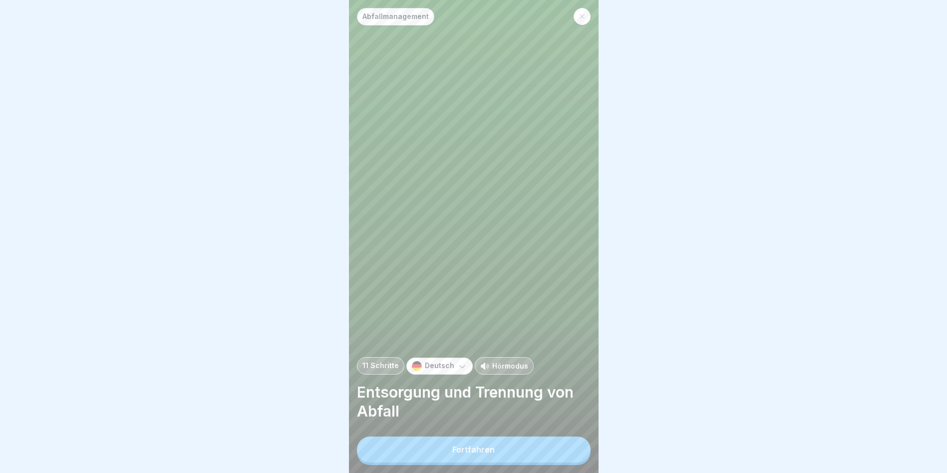
click at [427, 370] on p "Deutsch" at bounding box center [439, 365] width 29 height 8
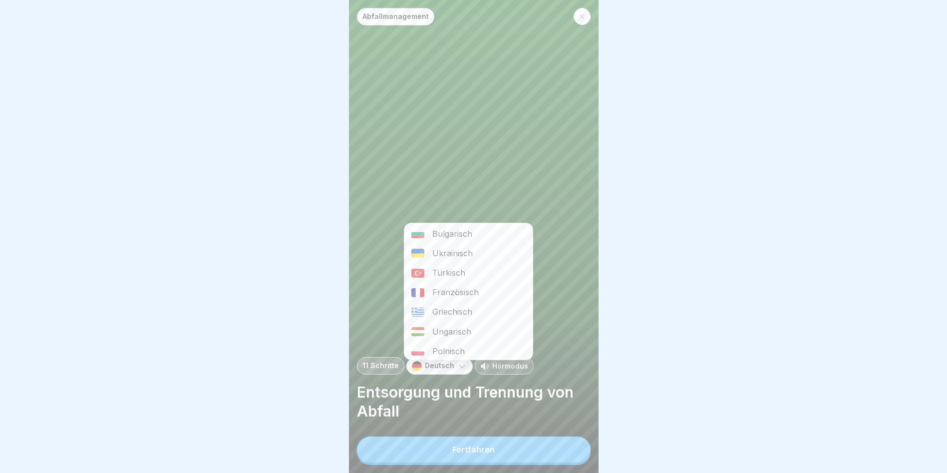
scroll to position [150, 0]
click at [457, 319] on div "Albanisch" at bounding box center [468, 319] width 128 height 19
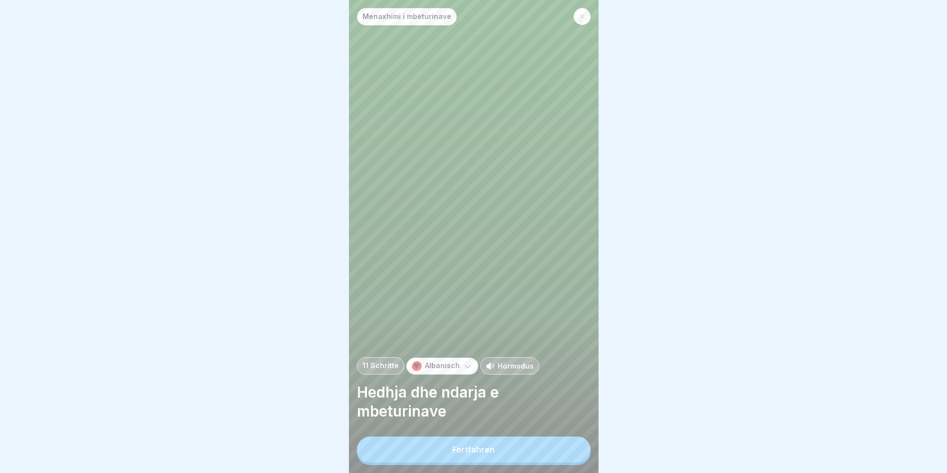
click at [474, 453] on div "Fortfahren" at bounding box center [473, 449] width 42 height 9
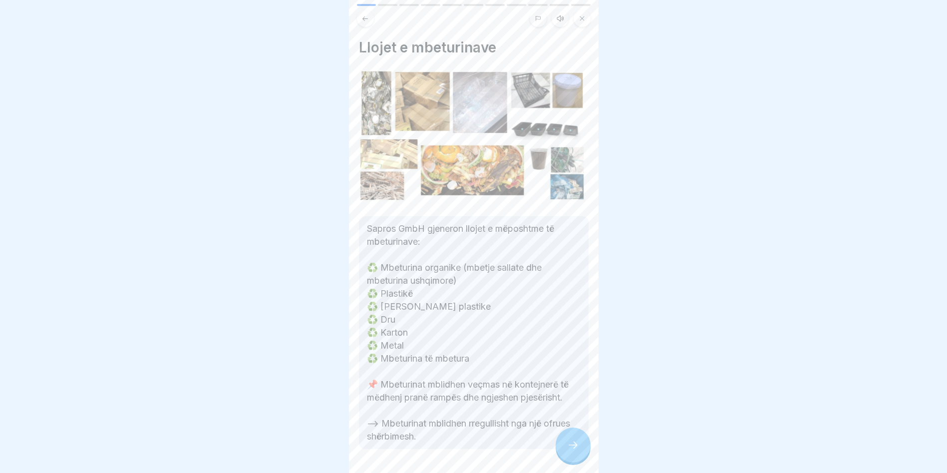
click at [560, 455] on div at bounding box center [572, 444] width 35 height 35
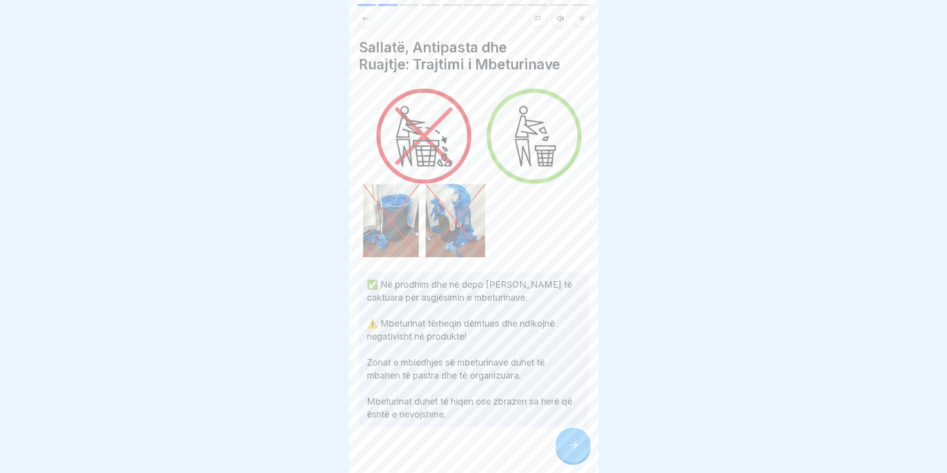
click at [559, 455] on div at bounding box center [572, 444] width 35 height 35
click at [558, 455] on div at bounding box center [572, 444] width 35 height 35
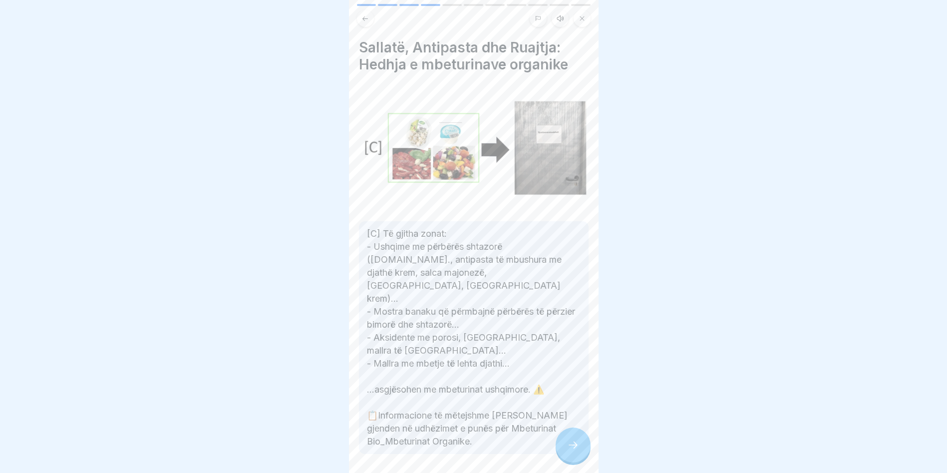
click at [557, 456] on div at bounding box center [572, 444] width 35 height 35
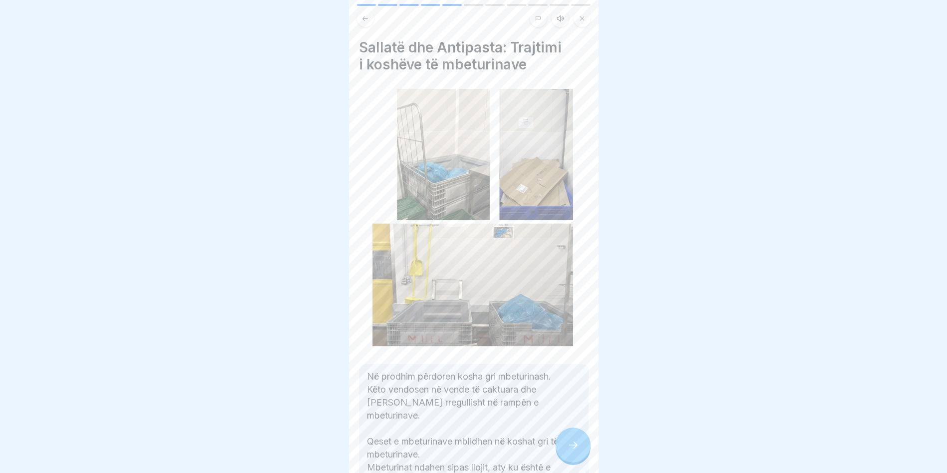
click at [556, 455] on div at bounding box center [572, 444] width 35 height 35
click at [555, 455] on div at bounding box center [572, 444] width 35 height 35
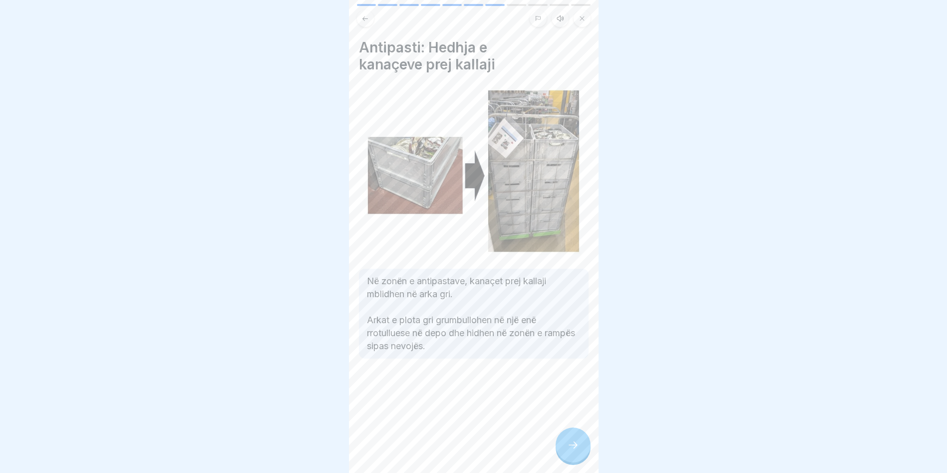
click at [555, 455] on div at bounding box center [572, 444] width 35 height 35
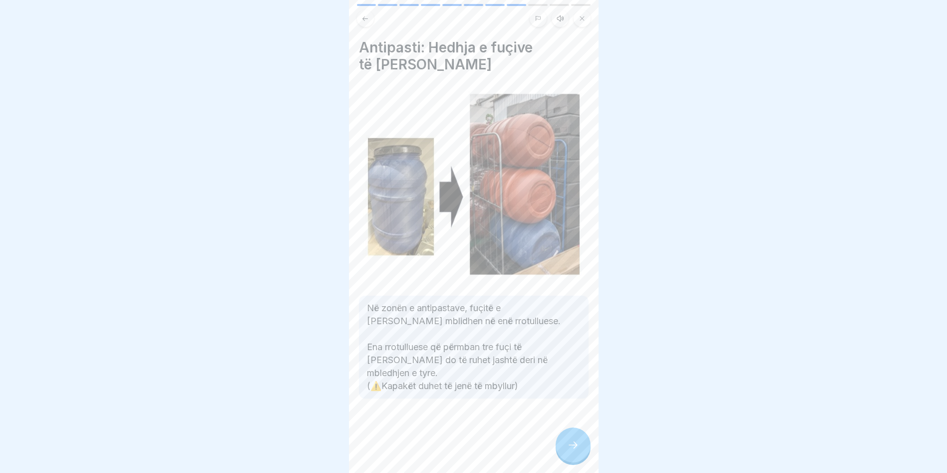
click at [554, 455] on div "Menaxhimi i mbeturinave 11 Schritte Albanisch Hörmodus Hedhja dhe ndarja e mbet…" at bounding box center [474, 236] width 250 height 473
click at [554, 455] on div "Antipasti: Hedhja e fuçive të mëdha Në zonën e antipastave, fuçitë e mëdha bosh…" at bounding box center [474, 236] width 250 height 473
click at [554, 456] on div "Antipasti: Hedhja e fuçive të mëdha Në zonën e antipastave, fuçitë e mëdha bosh…" at bounding box center [474, 236] width 250 height 473
click at [570, 451] on icon at bounding box center [573, 445] width 12 height 12
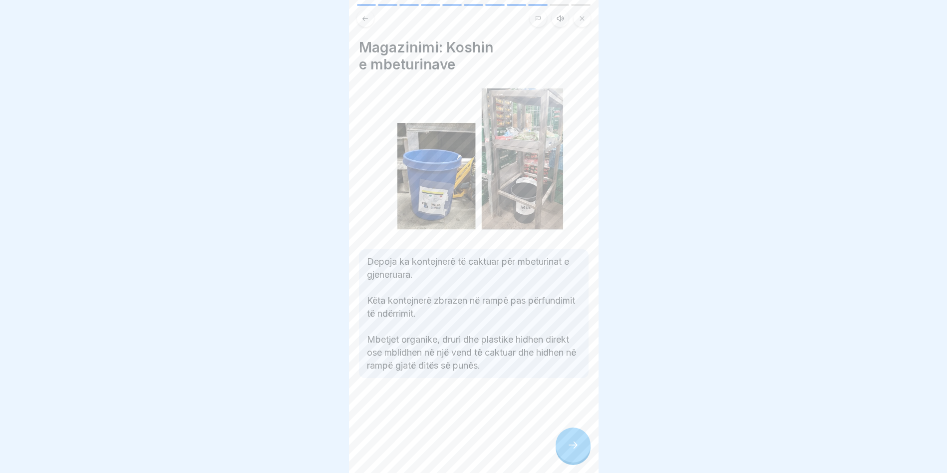
click at [568, 451] on icon at bounding box center [573, 445] width 12 height 12
click at [567, 451] on icon at bounding box center [573, 445] width 12 height 12
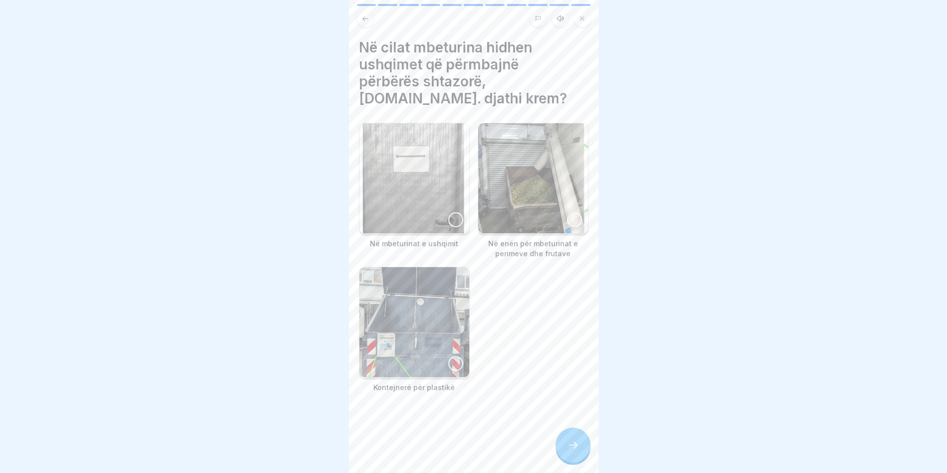
click at [567, 451] on icon at bounding box center [573, 445] width 12 height 12
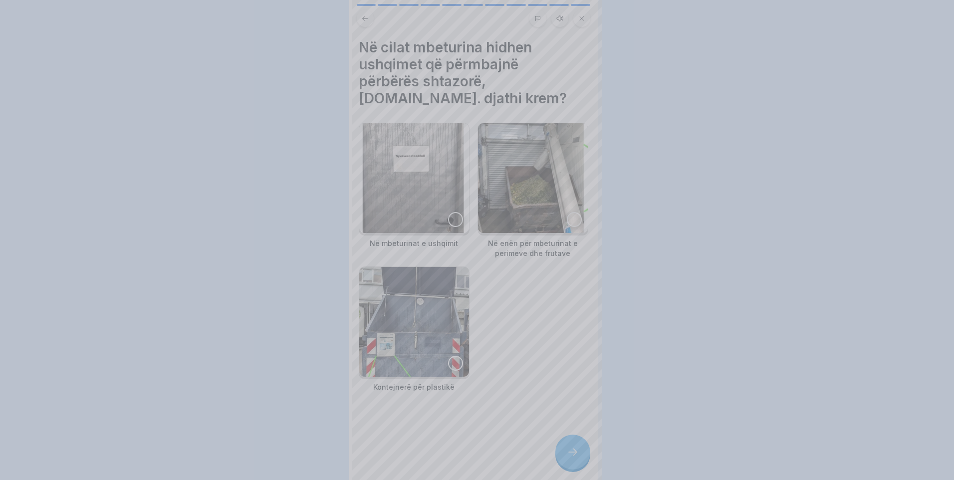
click at [565, 457] on div at bounding box center [477, 240] width 954 height 480
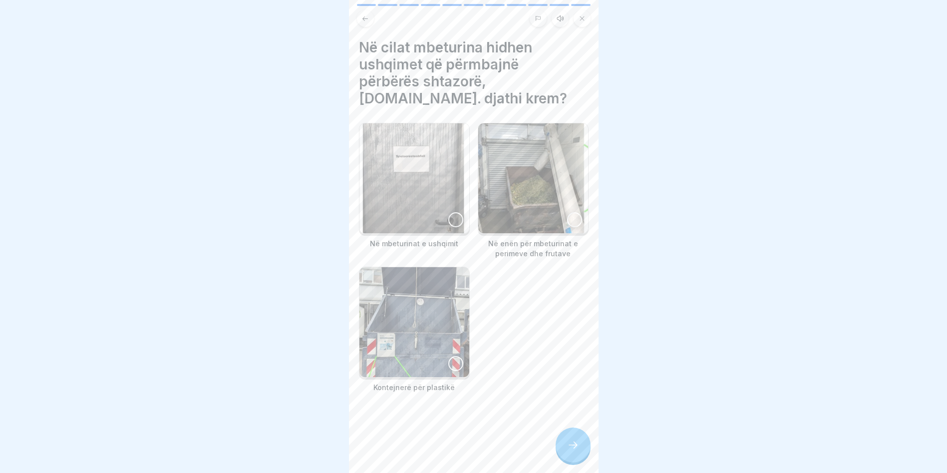
click at [437, 190] on img at bounding box center [414, 178] width 110 height 110
click at [584, 461] on div at bounding box center [572, 444] width 35 height 35
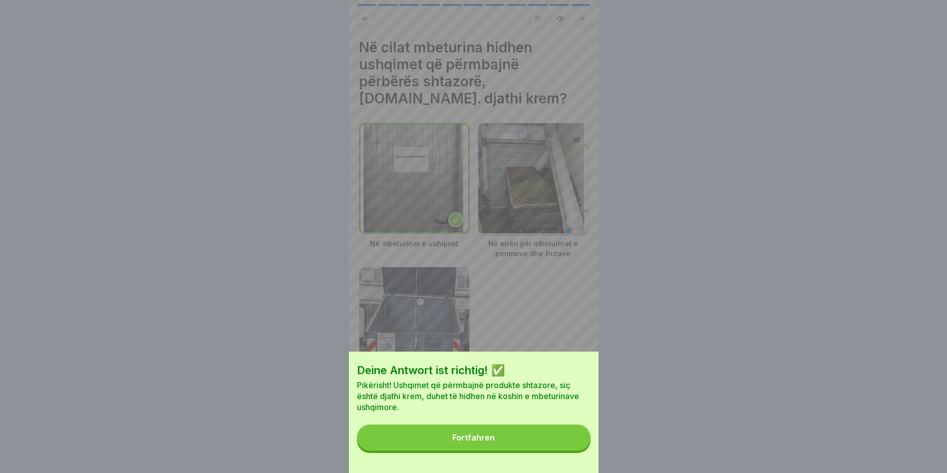
click at [526, 446] on button "Fortfahren" at bounding box center [474, 437] width 234 height 26
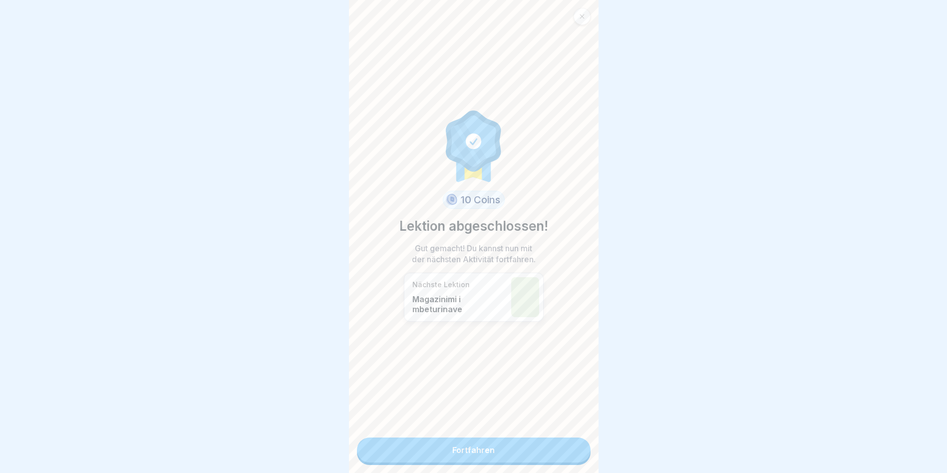
click at [503, 450] on link "Fortfahren" at bounding box center [474, 449] width 234 height 25
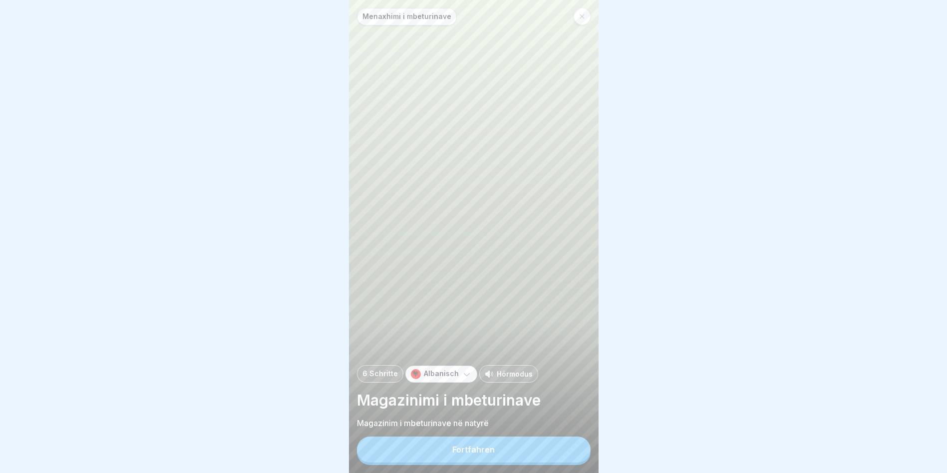
click at [500, 448] on button "Fortfahren" at bounding box center [474, 449] width 234 height 26
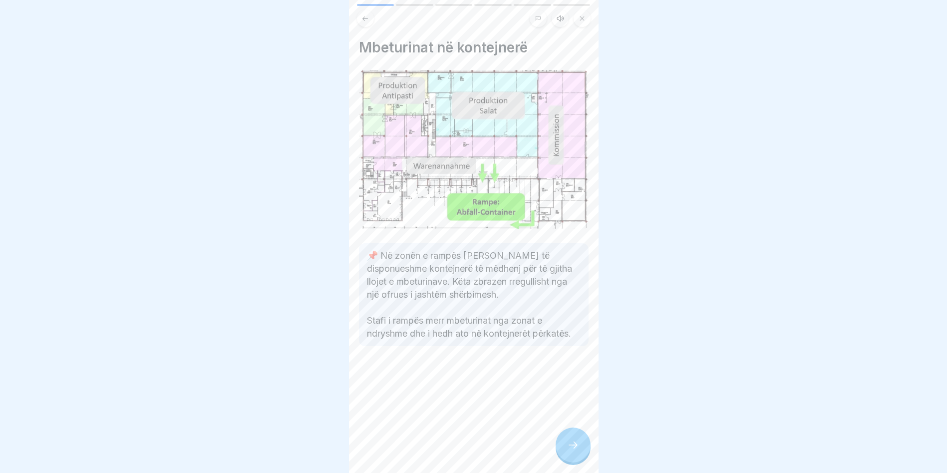
click at [553, 453] on div "Mbeturinat në kontejnerë 📌 Në zonën e rampës janë të disponueshme kontejnerë të…" at bounding box center [474, 236] width 250 height 473
click at [562, 452] on div at bounding box center [572, 444] width 35 height 35
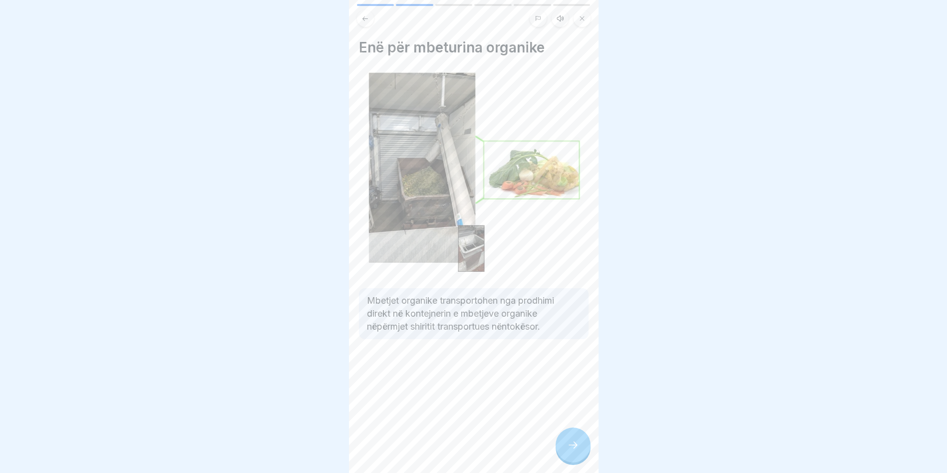
click at [566, 452] on div at bounding box center [572, 444] width 35 height 35
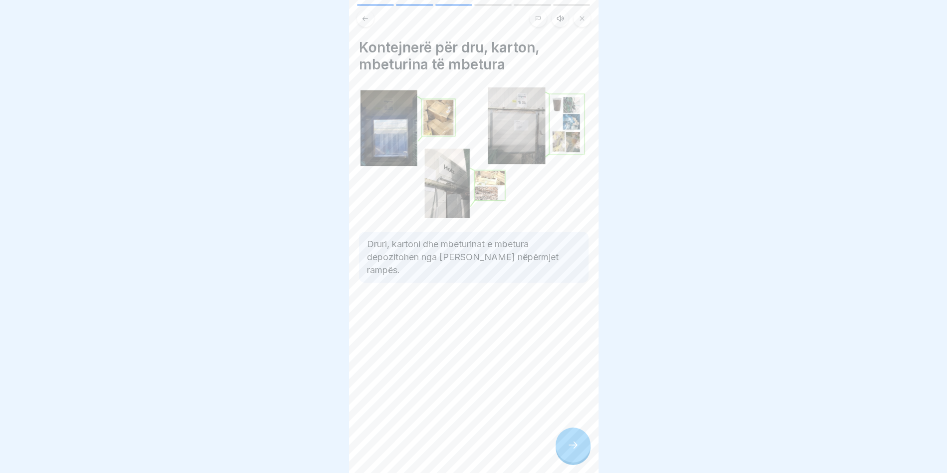
click at [567, 451] on icon at bounding box center [573, 445] width 12 height 12
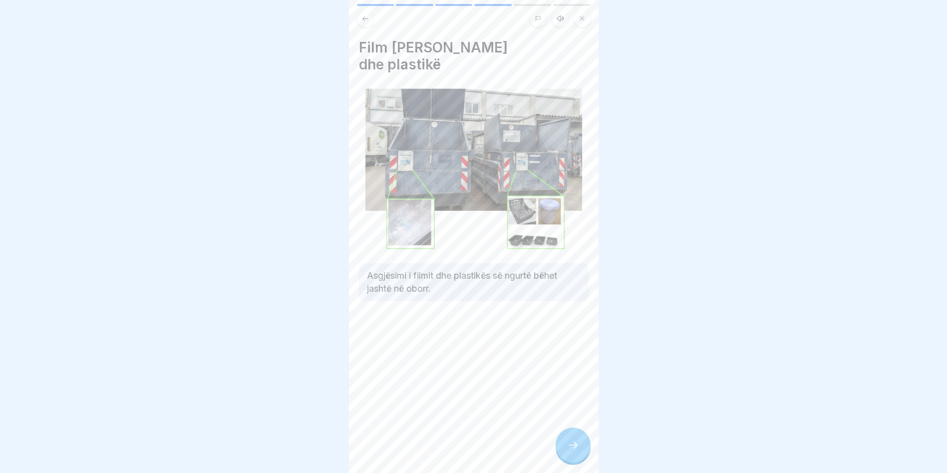
click at [571, 451] on icon at bounding box center [573, 445] width 12 height 12
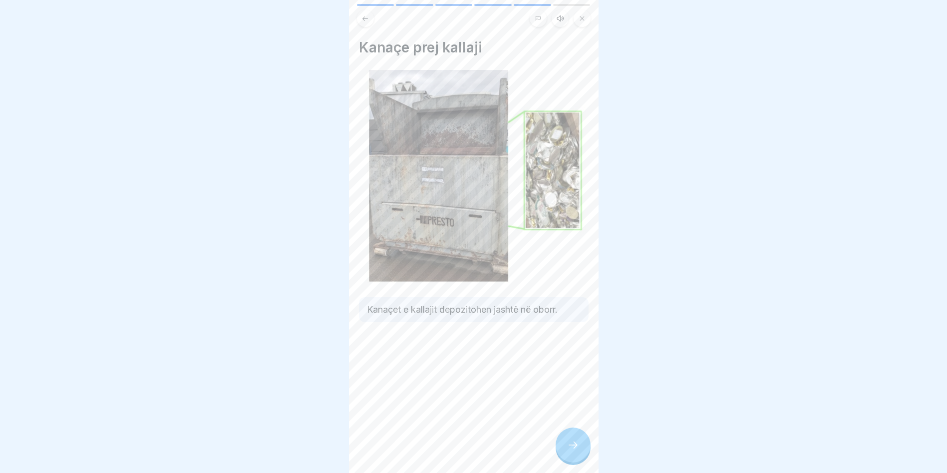
click at [572, 451] on icon at bounding box center [573, 445] width 12 height 12
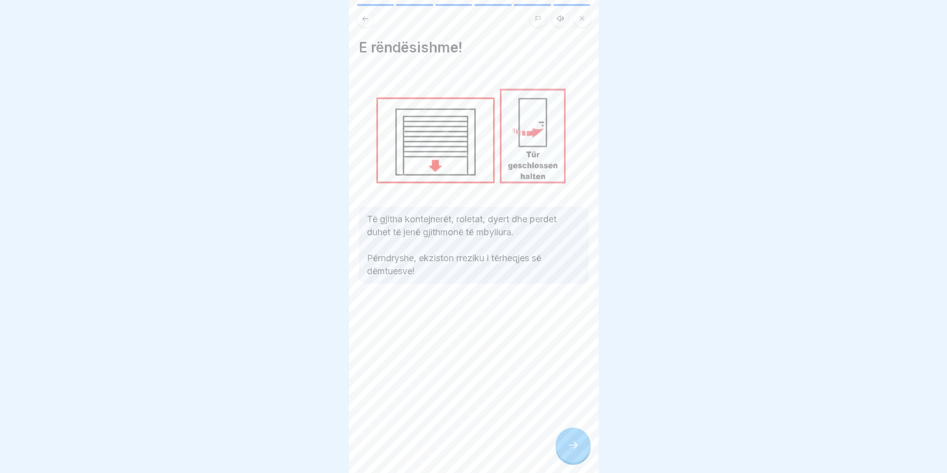
click at [572, 451] on icon at bounding box center [573, 445] width 12 height 12
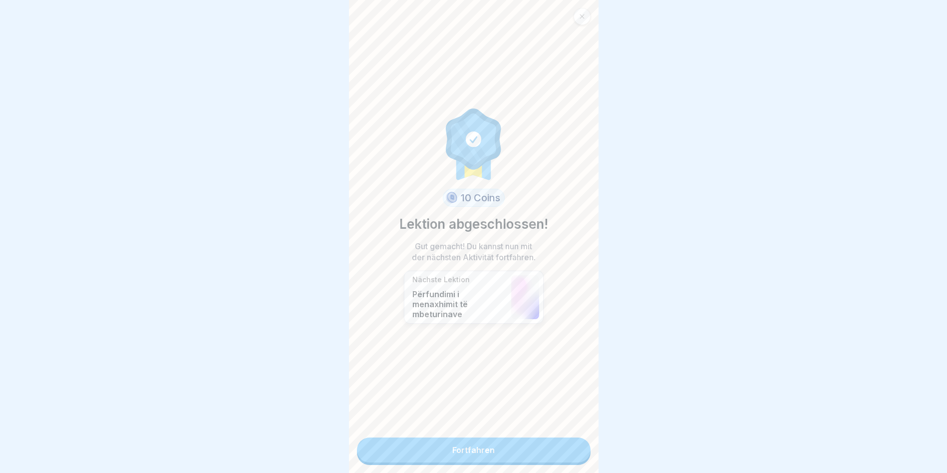
click at [549, 458] on link "Fortfahren" at bounding box center [474, 449] width 234 height 25
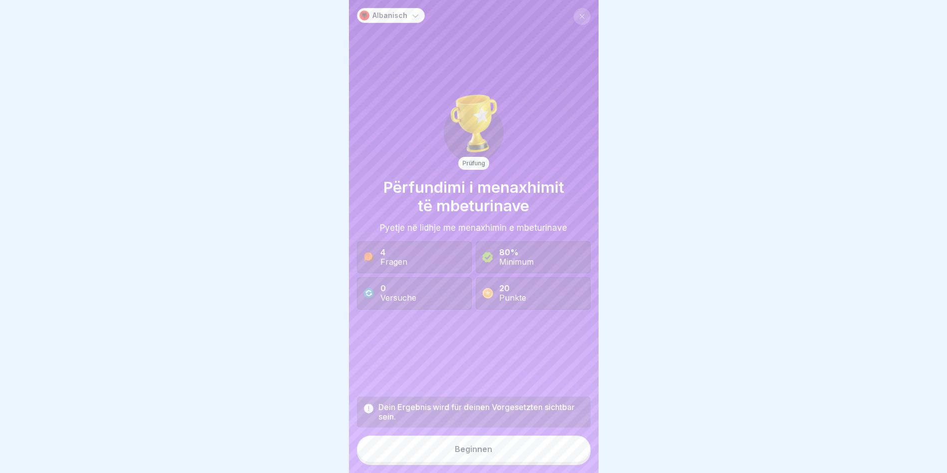
click at [536, 453] on button "Beginnen" at bounding box center [474, 448] width 234 height 27
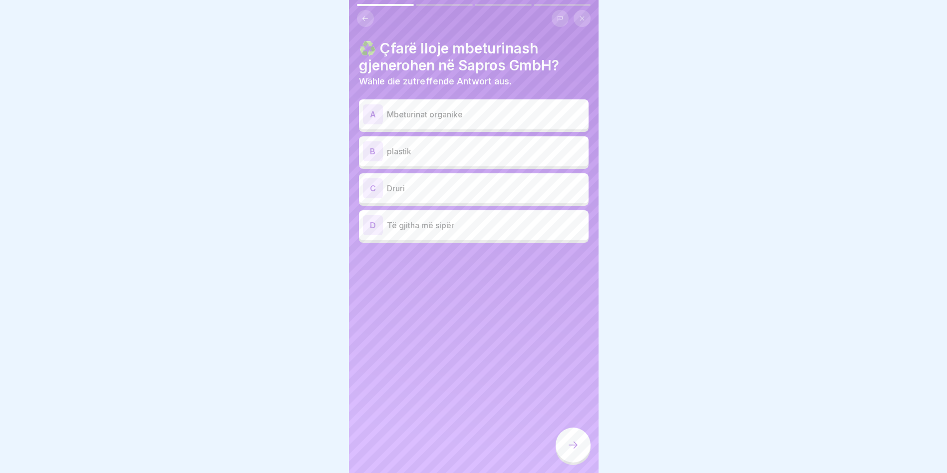
click at [427, 113] on p "Mbeturinat organike" at bounding box center [486, 114] width 198 height 12
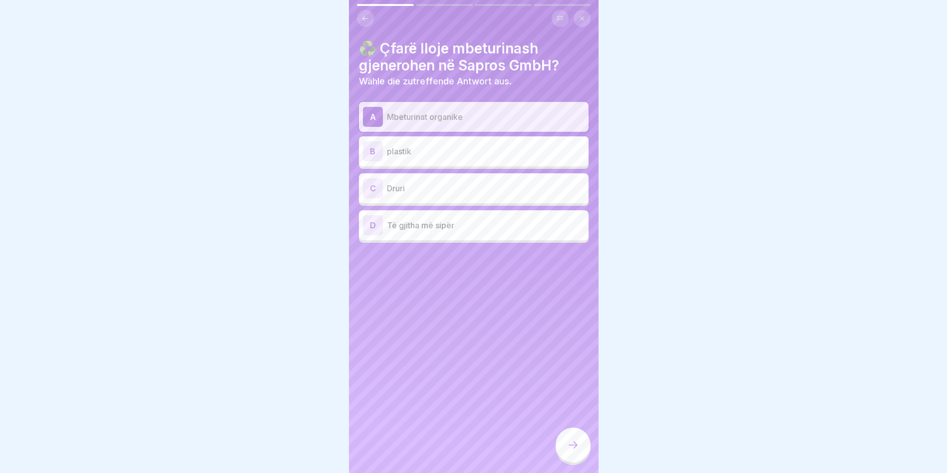
click at [396, 180] on div "C Druri" at bounding box center [474, 188] width 222 height 20
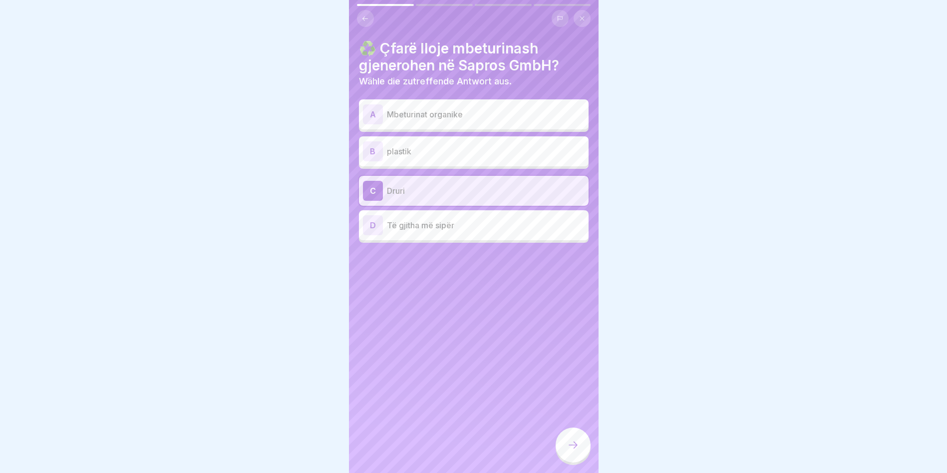
click at [414, 113] on p "Mbeturinat organike" at bounding box center [486, 114] width 198 height 12
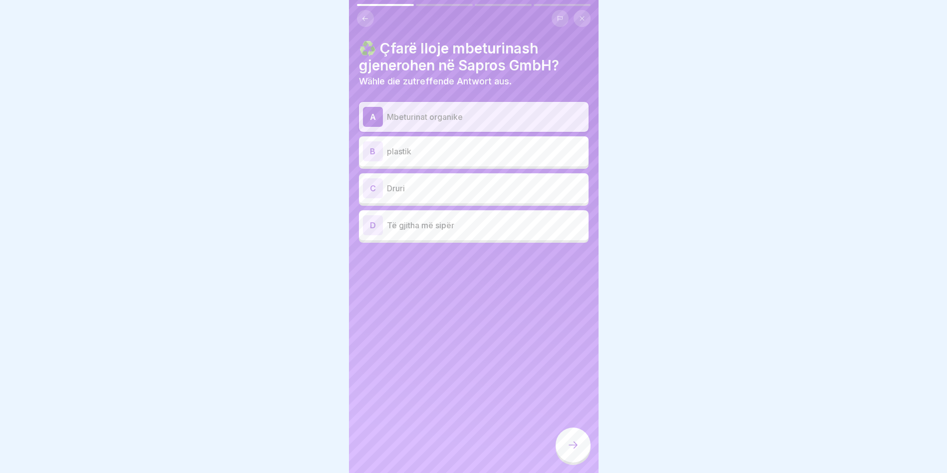
drag, startPoint x: 589, startPoint y: 464, endPoint x: 582, endPoint y: 456, distance: 10.2
click at [584, 459] on div at bounding box center [572, 445] width 35 height 37
click at [581, 455] on div at bounding box center [572, 444] width 35 height 35
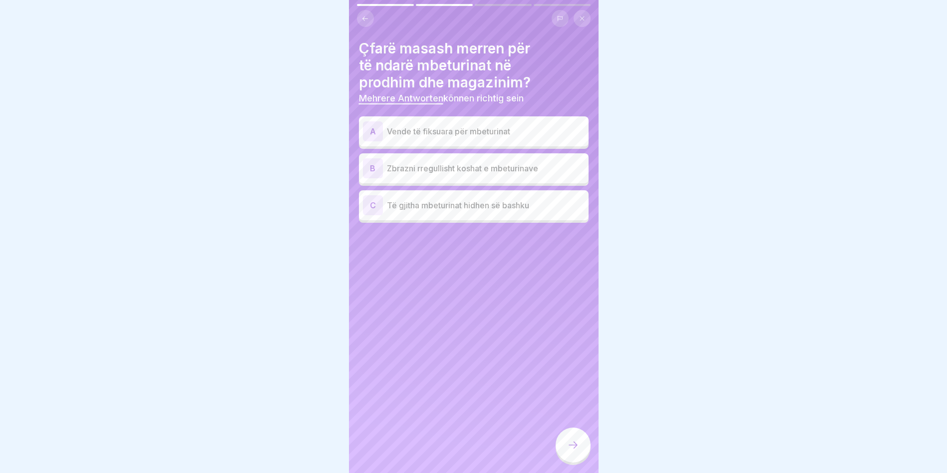
click at [412, 132] on p "Vende të fiksuara për mbeturinat" at bounding box center [486, 131] width 198 height 12
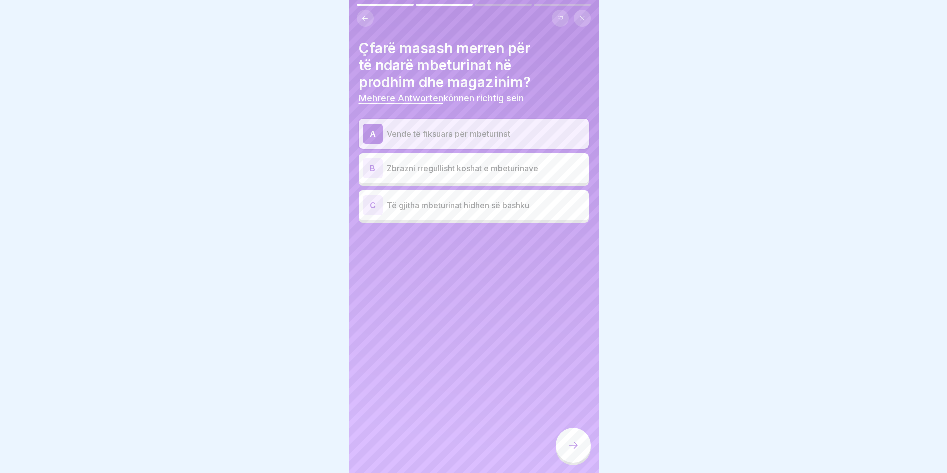
click at [442, 172] on p "Zbrazni rregullisht koshat e mbeturinave" at bounding box center [486, 168] width 198 height 12
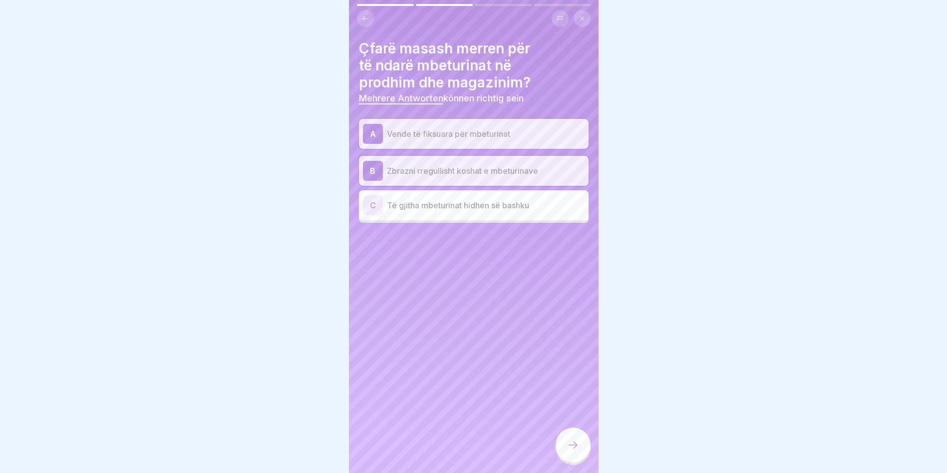
click at [581, 449] on div at bounding box center [572, 444] width 35 height 35
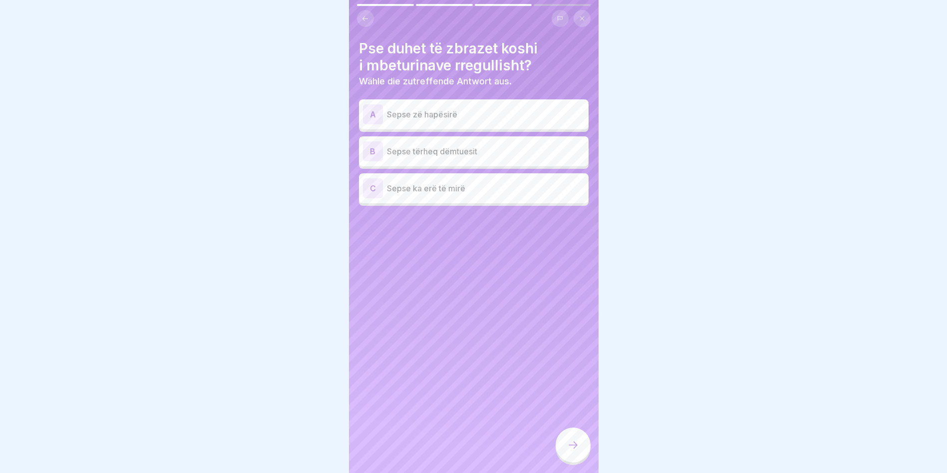
click at [406, 153] on p "Sepse tërheq dëmtuesit" at bounding box center [486, 151] width 198 height 12
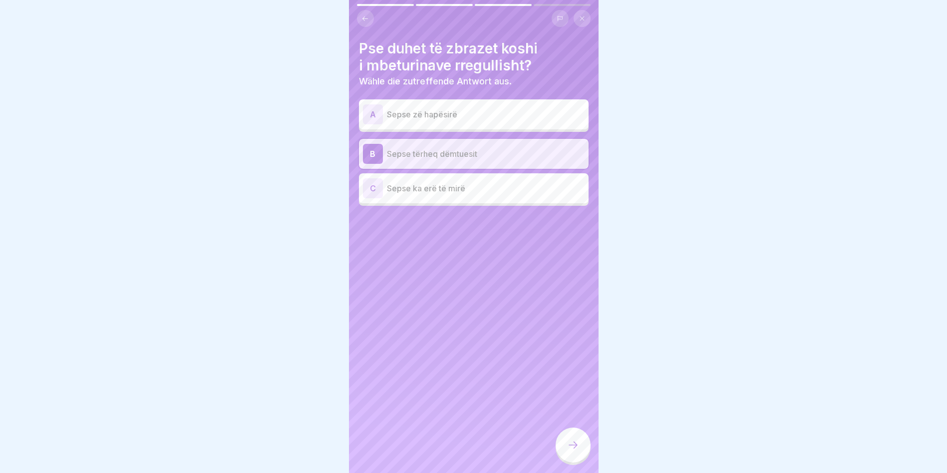
click at [559, 456] on div at bounding box center [572, 444] width 35 height 35
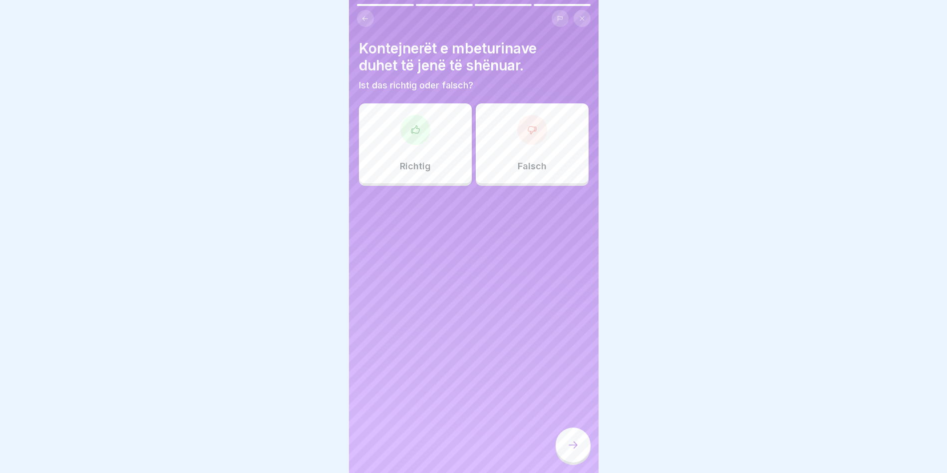
click at [406, 143] on div at bounding box center [415, 130] width 30 height 30
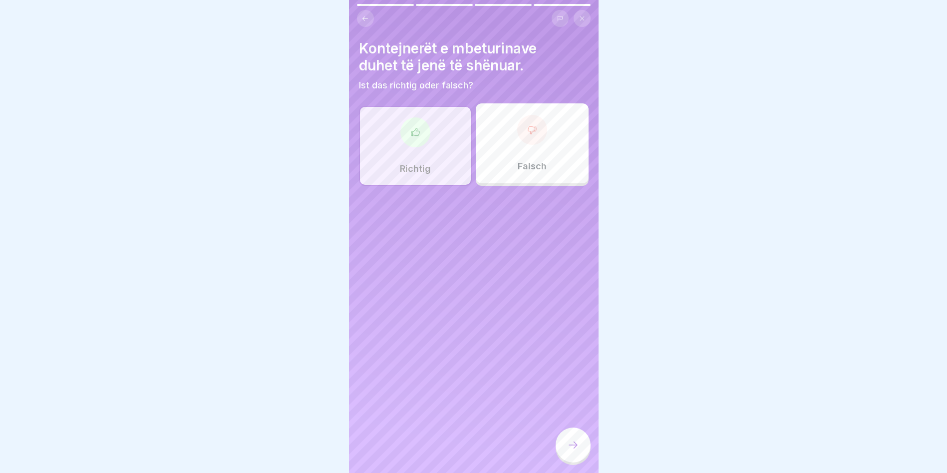
click at [583, 455] on div at bounding box center [572, 444] width 35 height 35
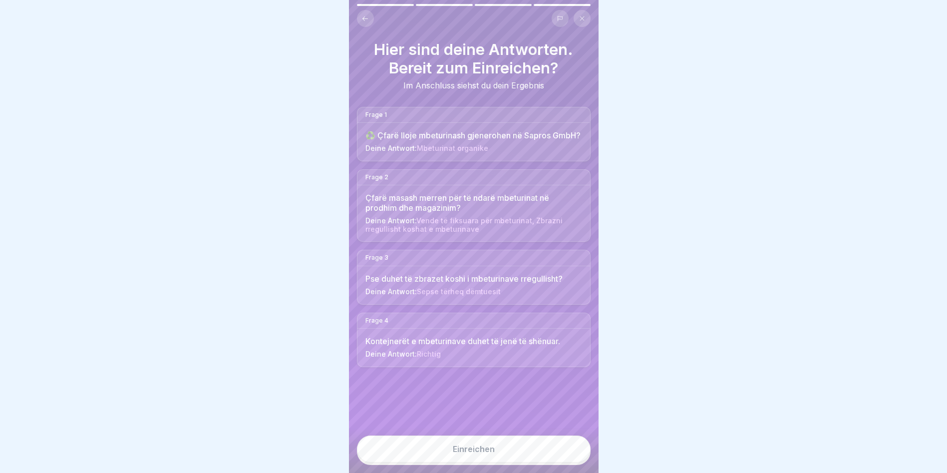
click at [568, 460] on button "Einreichen" at bounding box center [474, 448] width 234 height 27
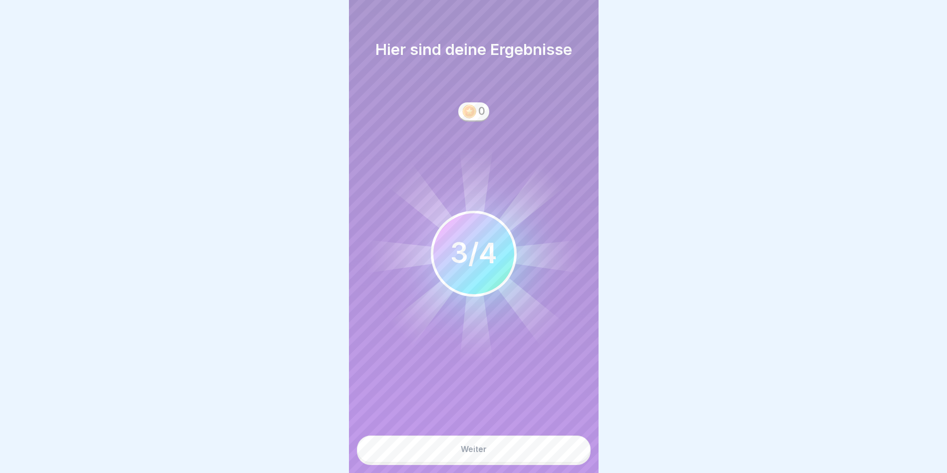
click at [553, 455] on button "Weiter" at bounding box center [474, 448] width 234 height 27
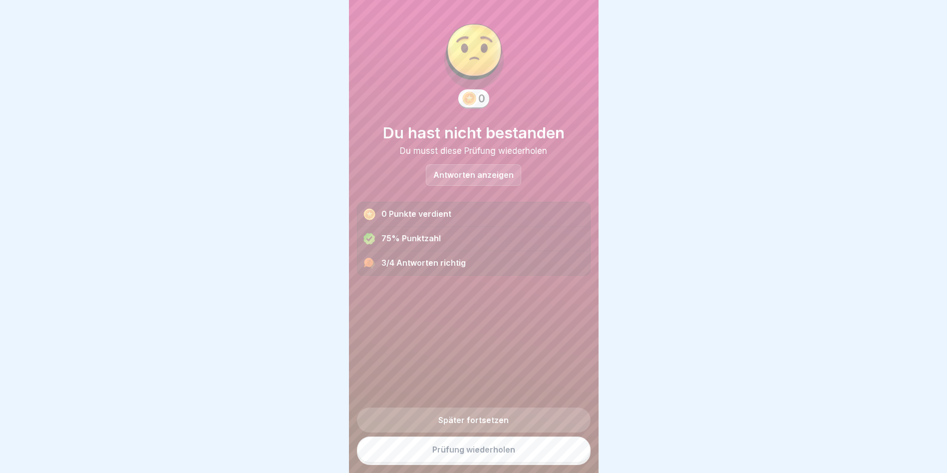
click at [470, 172] on p "Antworten anzeigen" at bounding box center [473, 175] width 80 height 8
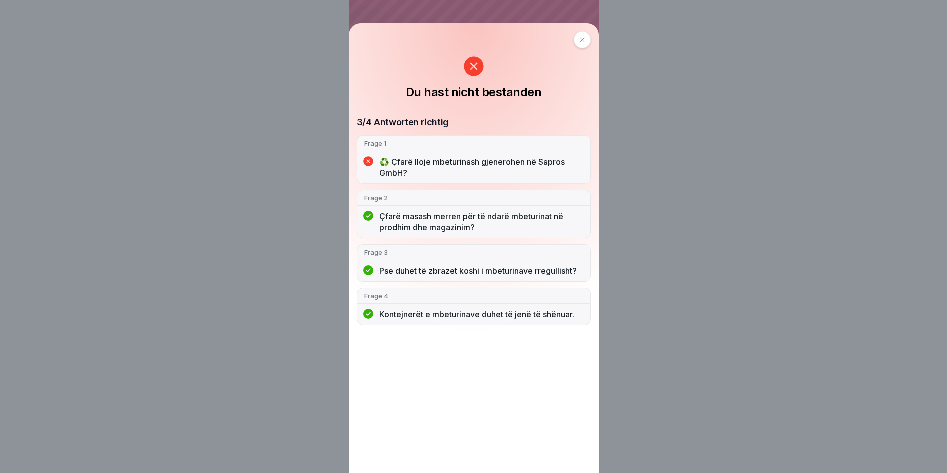
click at [585, 39] on icon at bounding box center [582, 40] width 6 height 6
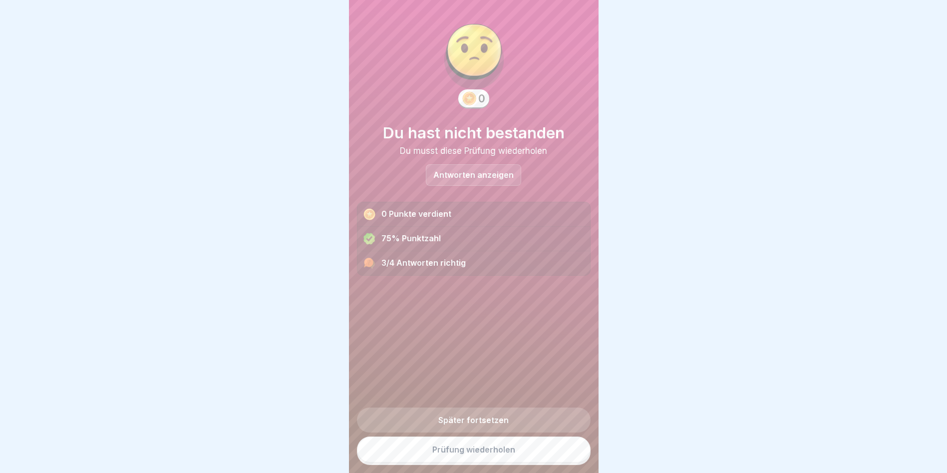
click at [463, 462] on link "Prüfung wiederholen" at bounding box center [474, 449] width 234 height 26
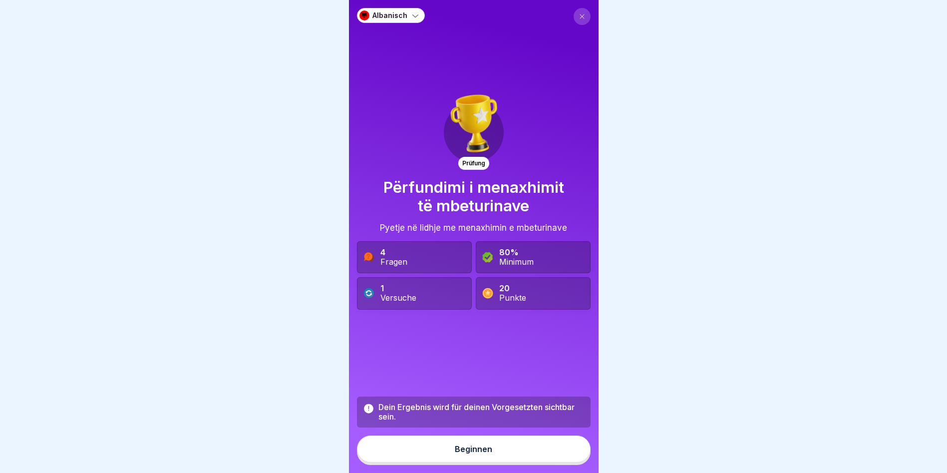
click at [440, 456] on button "Beginnen" at bounding box center [474, 448] width 234 height 27
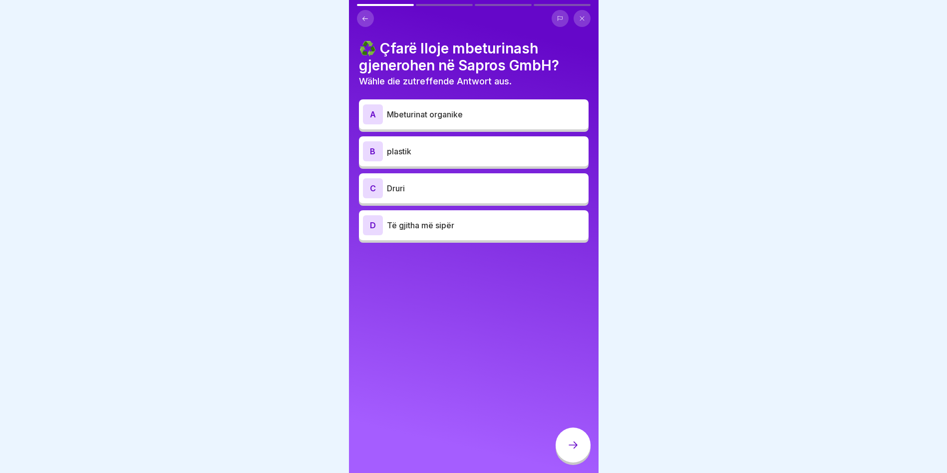
click at [419, 234] on div "D Të gjitha më sipër" at bounding box center [474, 225] width 222 height 20
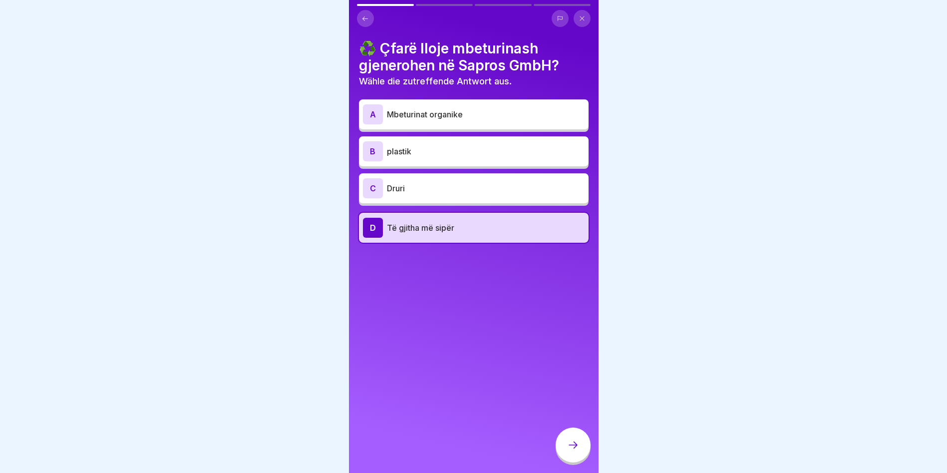
click at [576, 451] on icon at bounding box center [573, 445] width 12 height 12
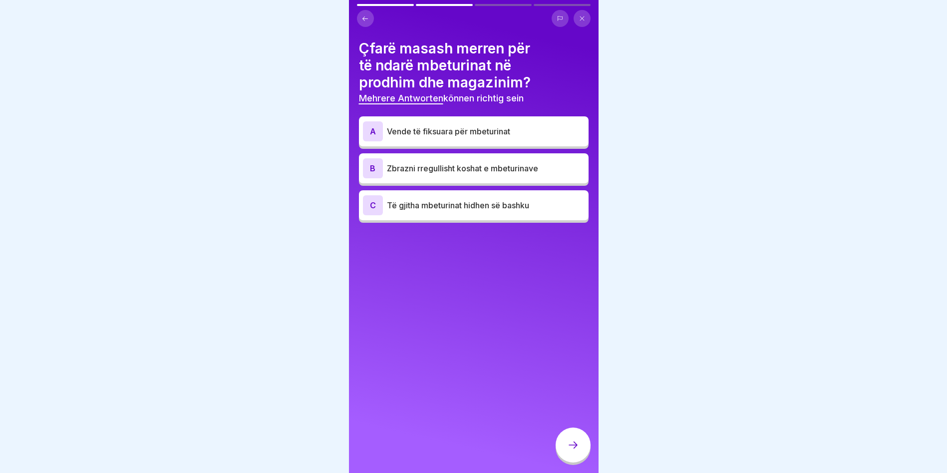
click at [425, 173] on p "Zbrazni rregullisht koshat e mbeturinave" at bounding box center [486, 168] width 198 height 12
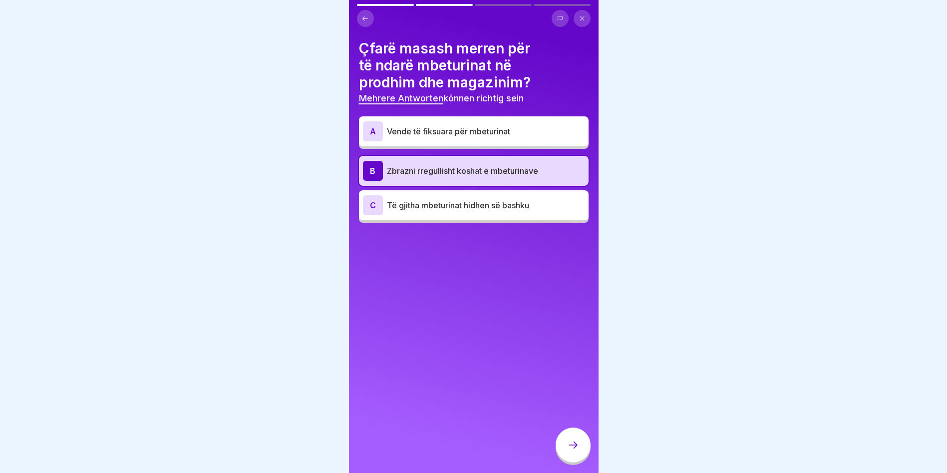
click at [446, 132] on p "Vende të fiksuara për mbeturinat" at bounding box center [486, 131] width 198 height 12
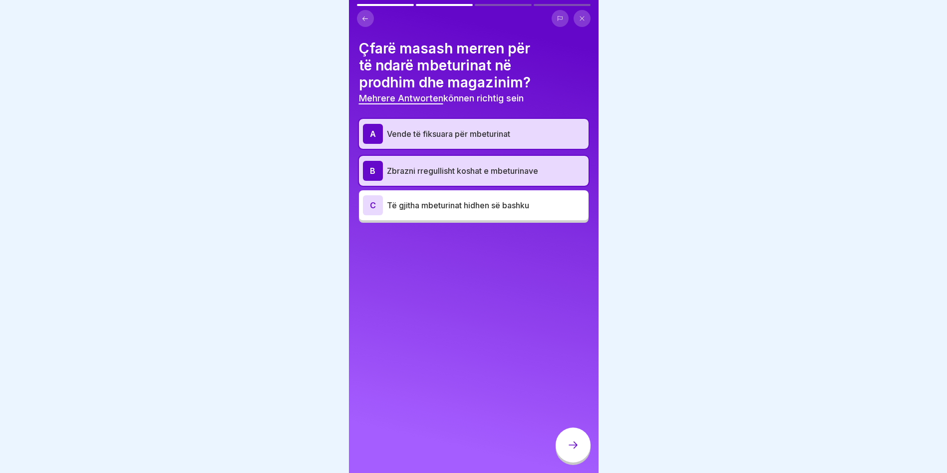
click at [572, 461] on div at bounding box center [572, 444] width 35 height 35
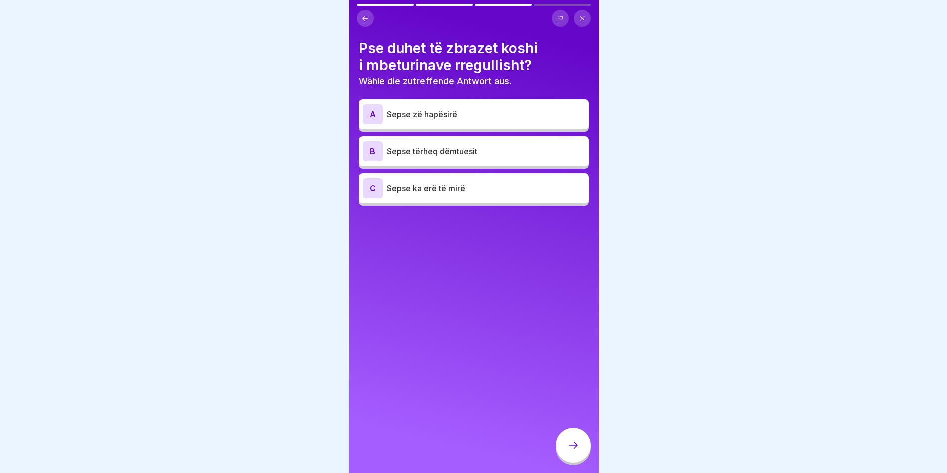
click at [423, 148] on p "Sepse tërheq dëmtuesit" at bounding box center [486, 151] width 198 height 12
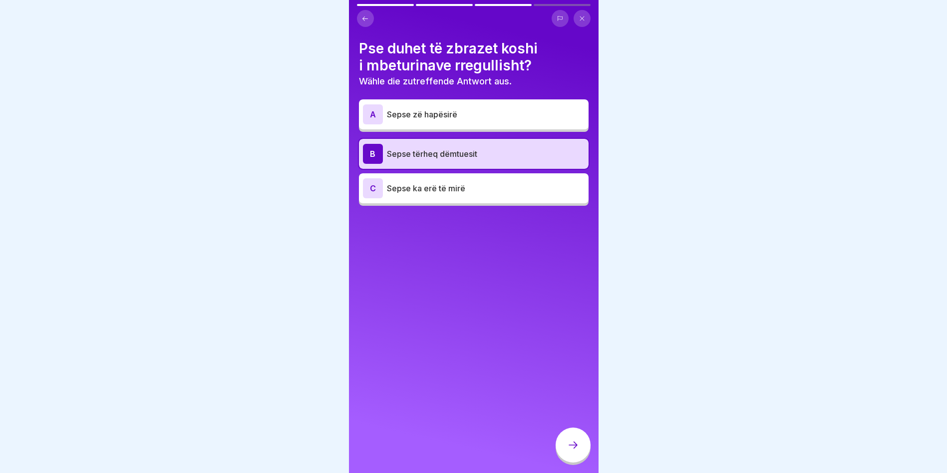
click at [579, 446] on div at bounding box center [572, 444] width 35 height 35
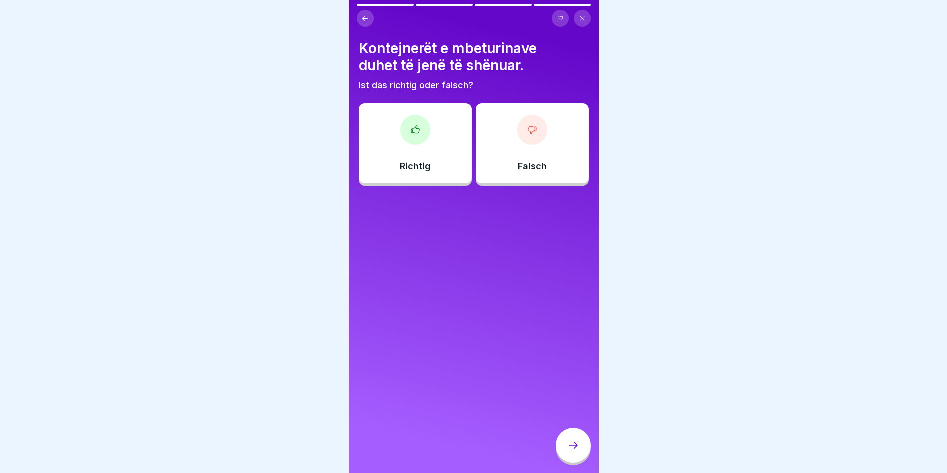
click at [408, 147] on div "Richtig" at bounding box center [415, 143] width 113 height 80
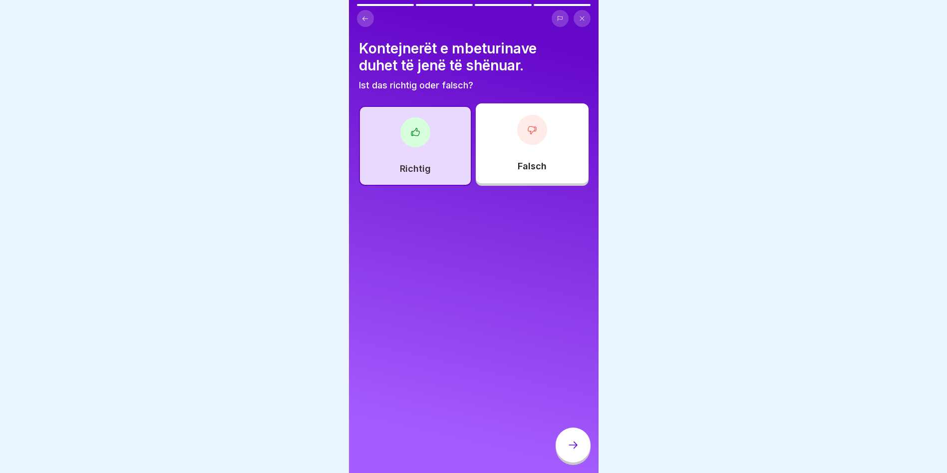
click at [581, 447] on div at bounding box center [572, 444] width 35 height 35
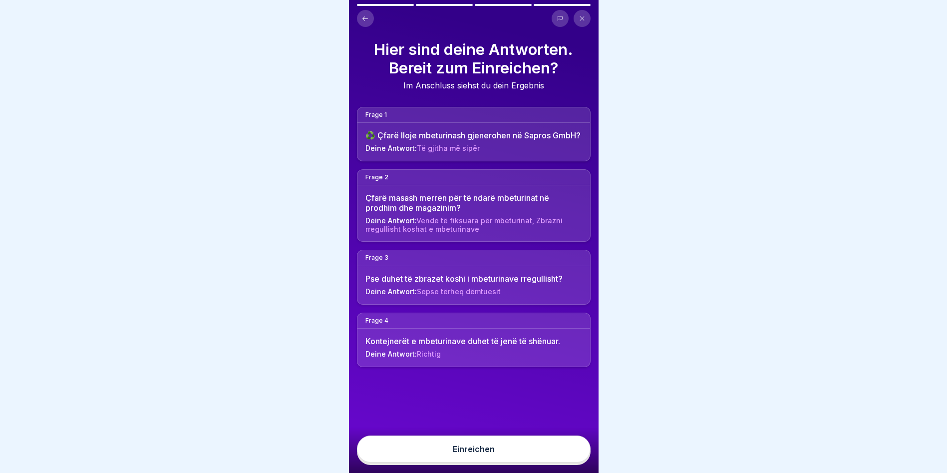
click at [573, 455] on button "Einreichen" at bounding box center [474, 448] width 234 height 27
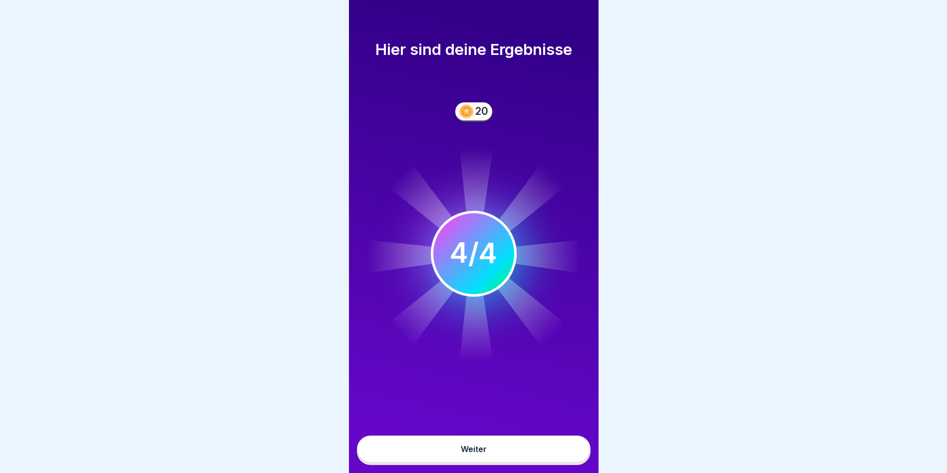
click at [561, 453] on button "Weiter" at bounding box center [474, 448] width 234 height 27
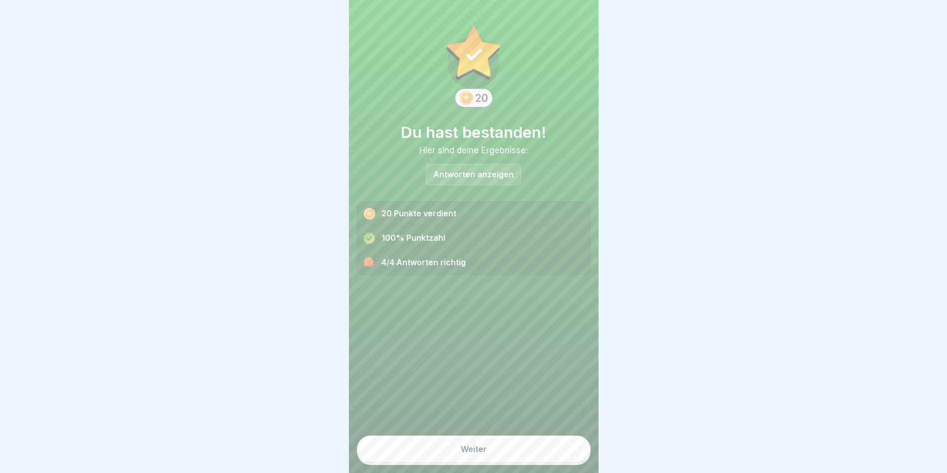
click at [549, 456] on button "Weiter" at bounding box center [474, 448] width 234 height 27
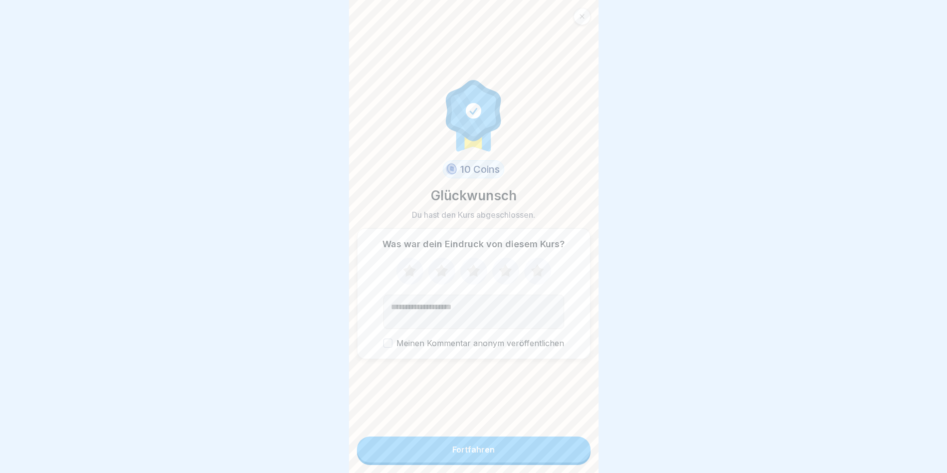
click at [549, 453] on button "Fortfahren" at bounding box center [474, 449] width 234 height 26
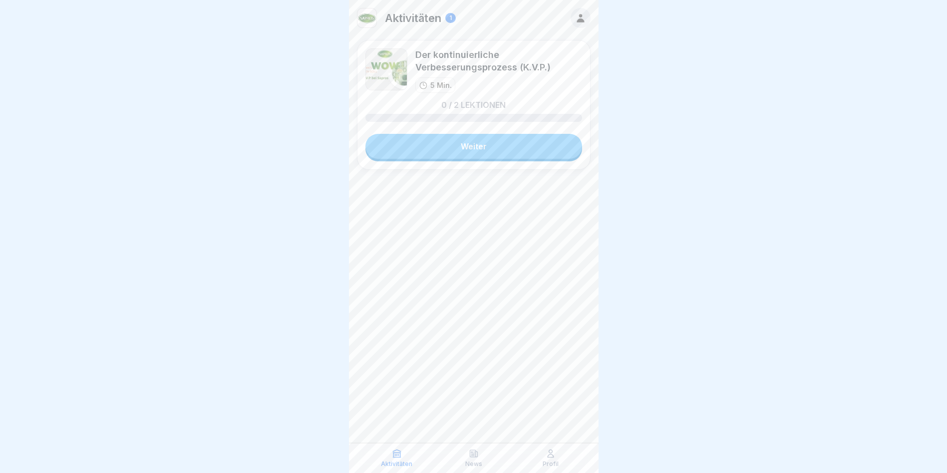
click at [441, 150] on link "Weiter" at bounding box center [473, 146] width 217 height 25
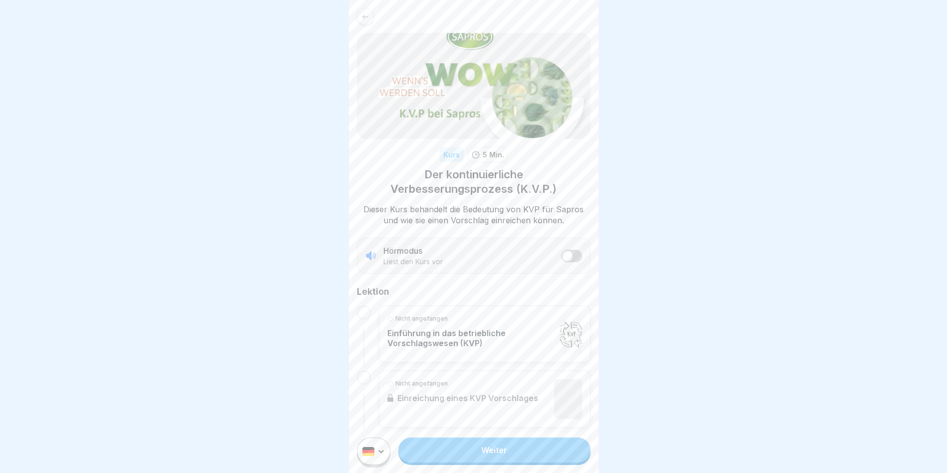
click at [464, 460] on link "Weiter" at bounding box center [494, 449] width 192 height 25
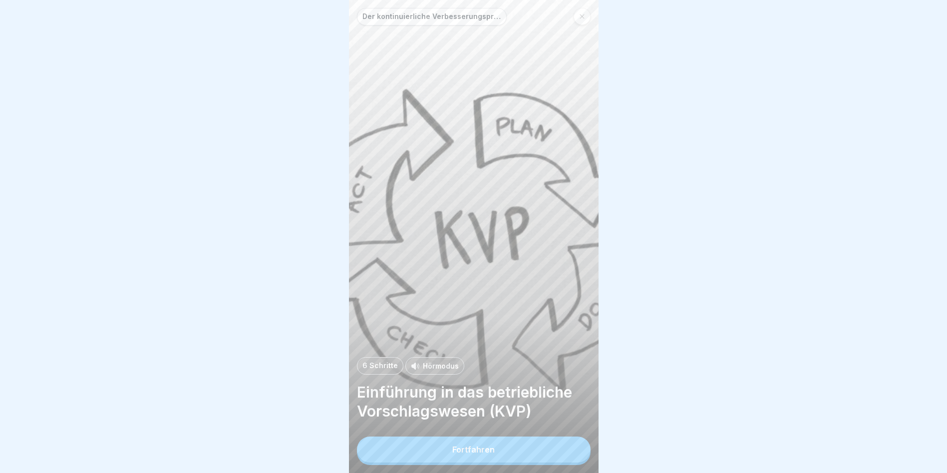
click at [588, 11] on div at bounding box center [581, 16] width 17 height 17
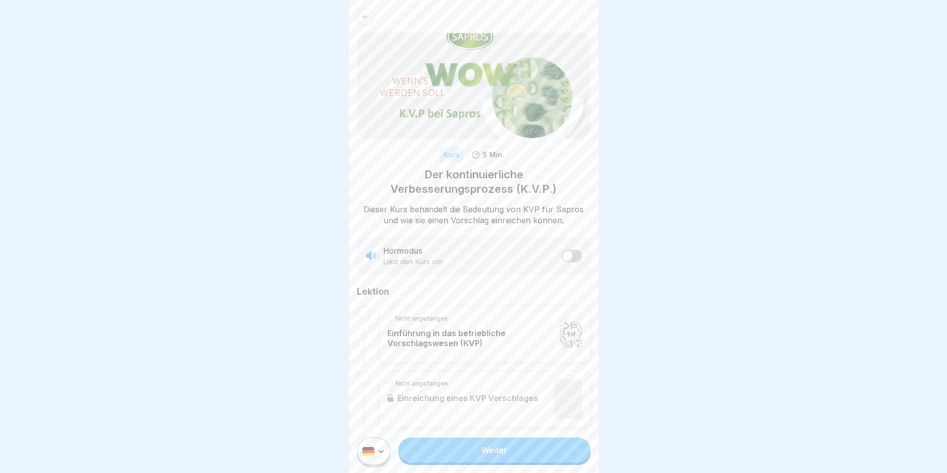
click at [371, 452] on html "Kurs 5 Min. Der kontinuierliche Verbesserungsprozess (K.V.P.) Dieser Kurs behan…" at bounding box center [473, 236] width 947 height 473
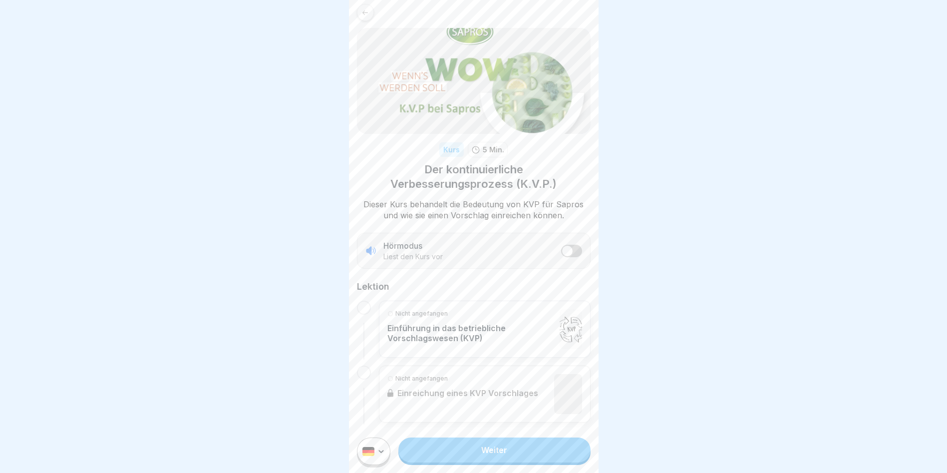
scroll to position [6, 0]
click at [435, 457] on link "Weiter" at bounding box center [494, 449] width 192 height 25
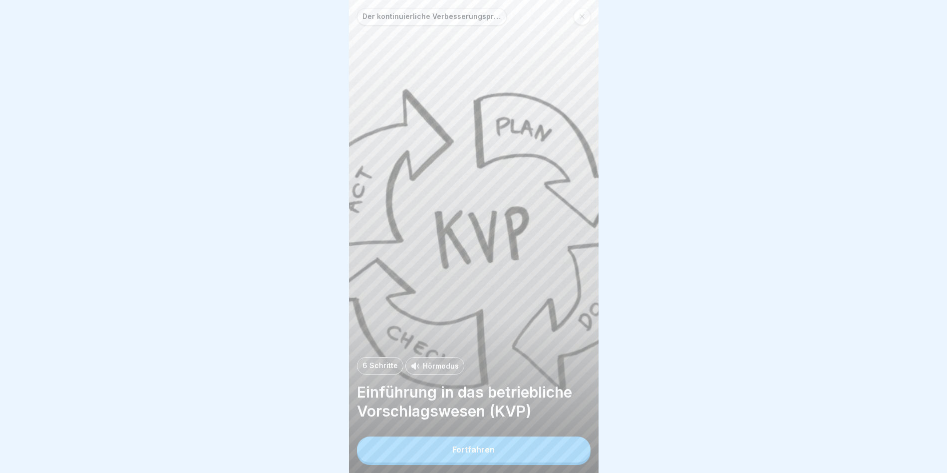
click at [458, 453] on div "Fortfahren" at bounding box center [473, 449] width 42 height 9
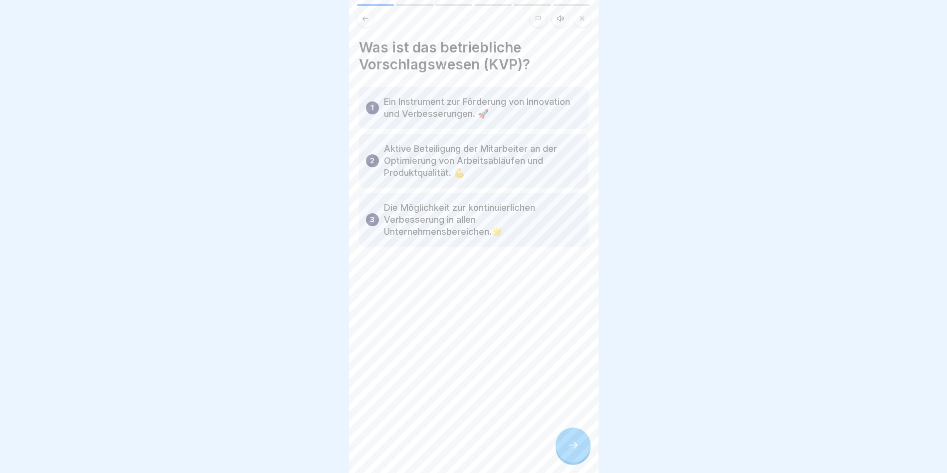
click at [564, 452] on div at bounding box center [572, 444] width 35 height 35
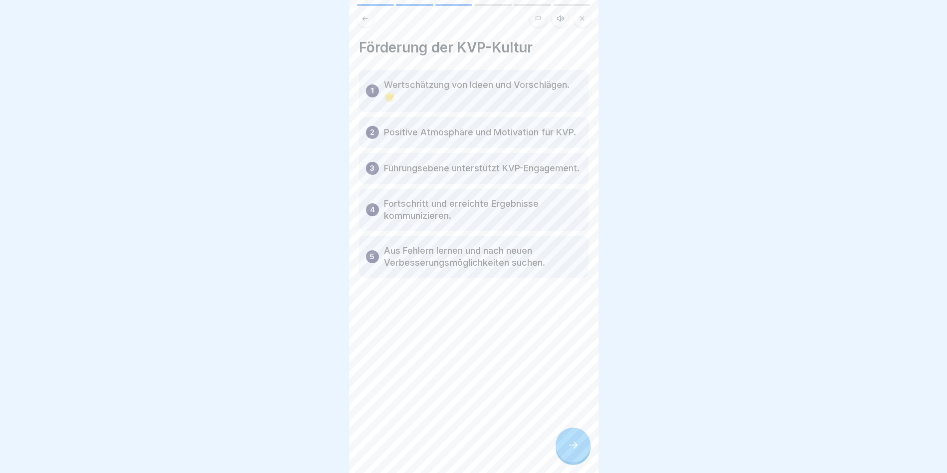
click at [563, 451] on div at bounding box center [572, 444] width 35 height 35
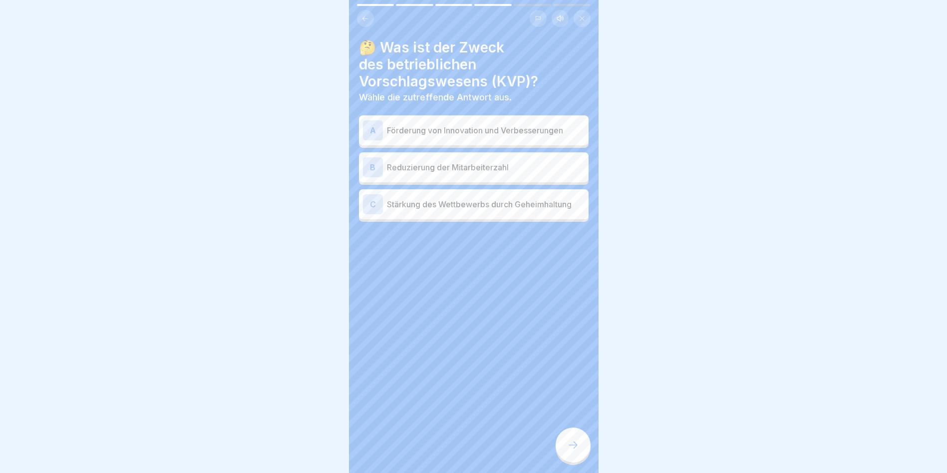
click at [563, 451] on div at bounding box center [572, 444] width 35 height 35
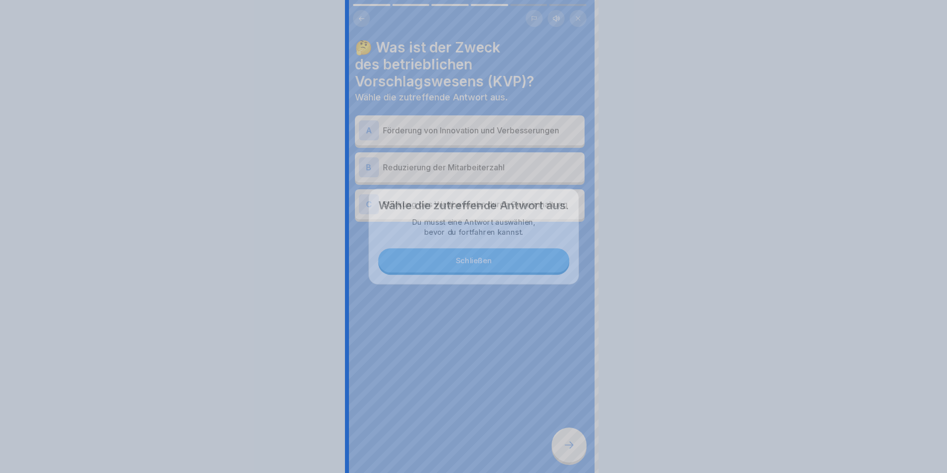
click at [562, 450] on div at bounding box center [473, 236] width 947 height 473
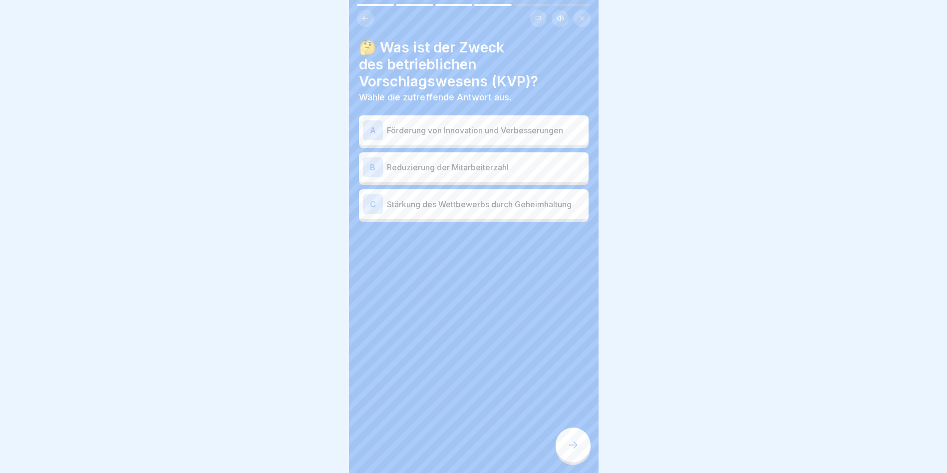
drag, startPoint x: 365, startPoint y: 13, endPoint x: 400, endPoint y: 101, distance: 94.3
click at [364, 13] on button at bounding box center [365, 18] width 17 height 17
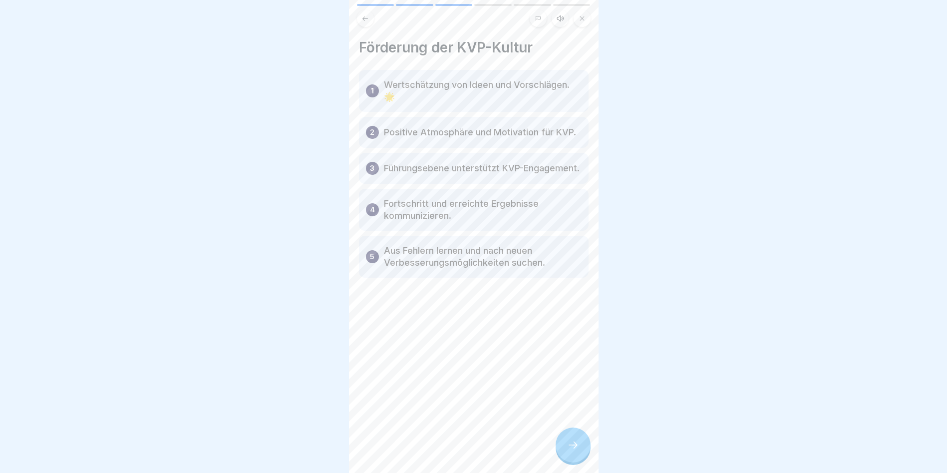
click at [358, 23] on button at bounding box center [365, 18] width 17 height 17
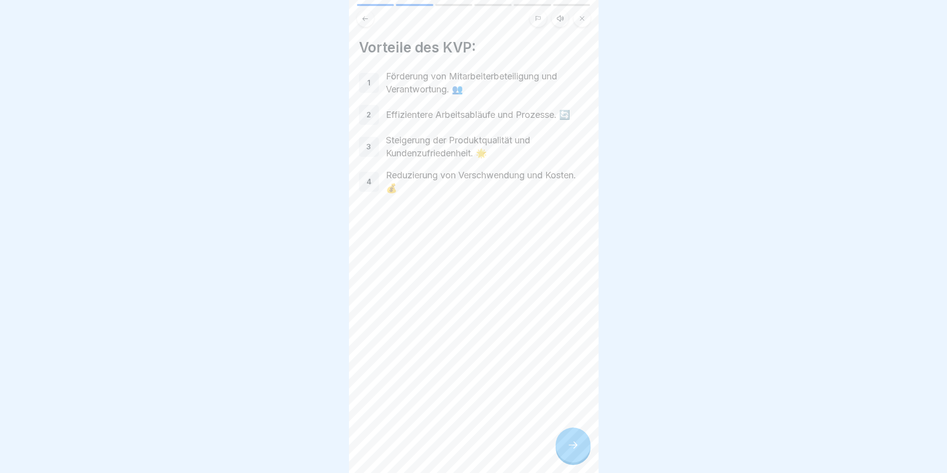
click at [361, 22] on button at bounding box center [365, 18] width 17 height 17
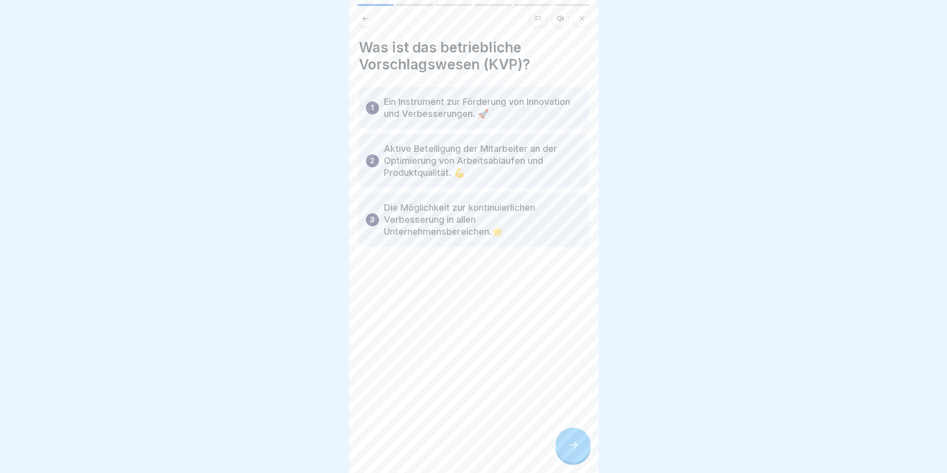
click at [361, 22] on button at bounding box center [365, 18] width 17 height 17
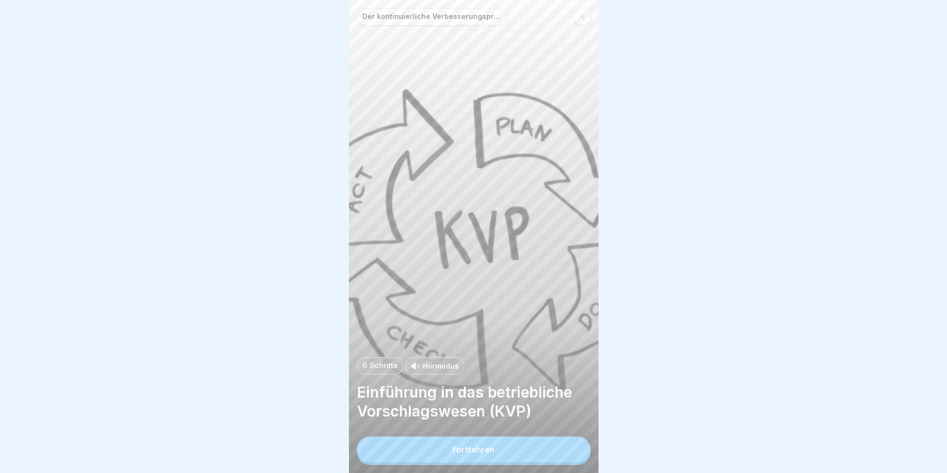
scroll to position [7, 0]
click at [380, 366] on p "6 Schritte" at bounding box center [379, 365] width 35 height 8
click at [565, 21] on div "Der kontinuierliche Verbesserungsprozess (K.V.P.)" at bounding box center [474, 16] width 234 height 17
click at [579, 18] on icon at bounding box center [582, 16] width 6 height 6
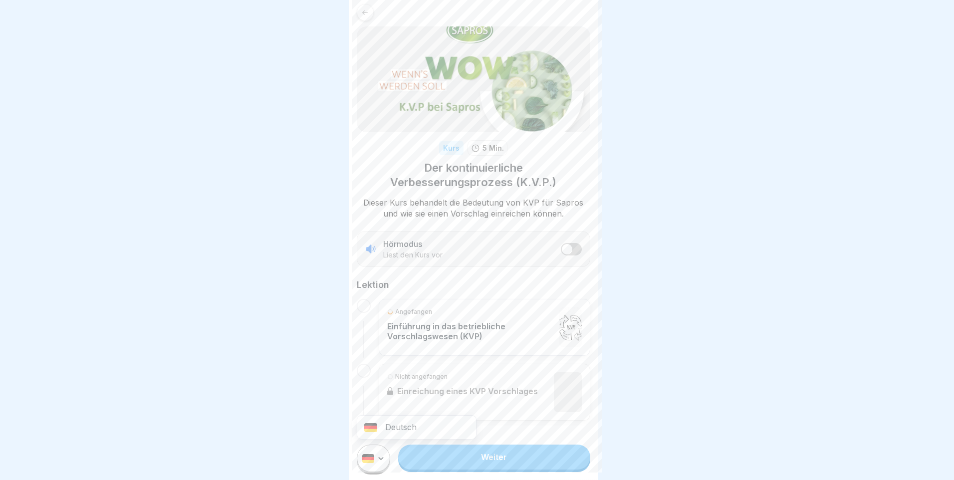
click at [383, 460] on html "Kurs 5 Min. Der kontinuierliche Verbesserungsprozess (K.V.P.) Dieser Kurs behan…" at bounding box center [477, 240] width 954 height 480
click at [383, 459] on html "Kurs 5 Min. Der kontinuierliche Verbesserungsprozess (K.V.P.) Dieser Kurs behan…" at bounding box center [477, 240] width 954 height 480
click at [382, 458] on html "Kurs 5 Min. Der kontinuierliche Verbesserungsprozess (K.V.P.) Dieser Kurs behan…" at bounding box center [477, 240] width 954 height 480
click at [381, 458] on html "Kurs 5 Min. Der kontinuierliche Verbesserungsprozess (K.V.P.) Dieser Kurs behan…" at bounding box center [477, 240] width 954 height 480
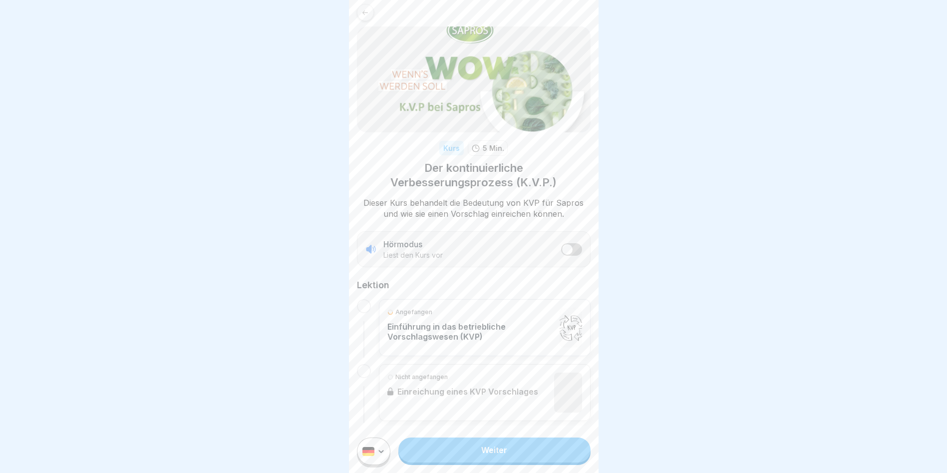
click at [477, 462] on link "Weiter" at bounding box center [494, 449] width 192 height 25
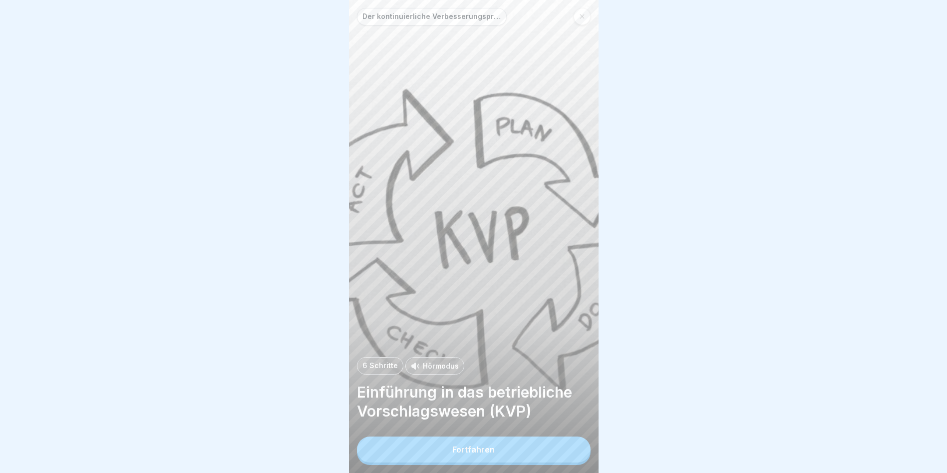
click at [491, 449] on button "Fortfahren" at bounding box center [474, 449] width 234 height 26
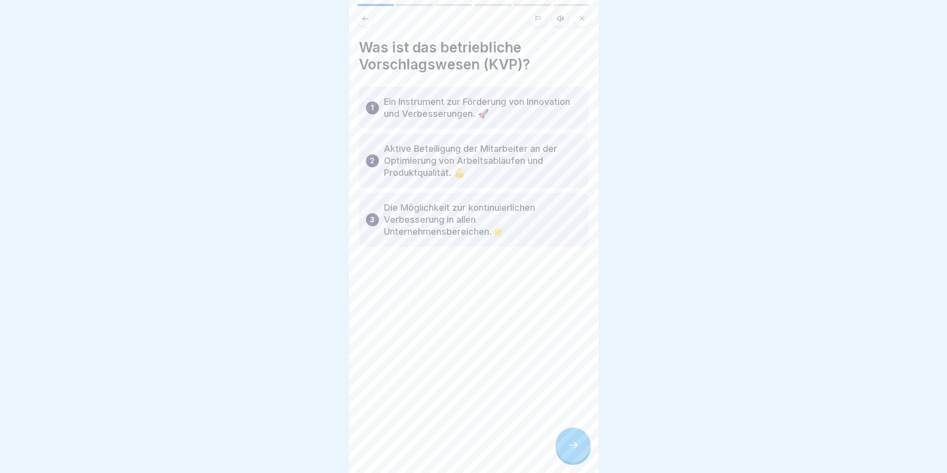
click at [564, 445] on div at bounding box center [572, 444] width 35 height 35
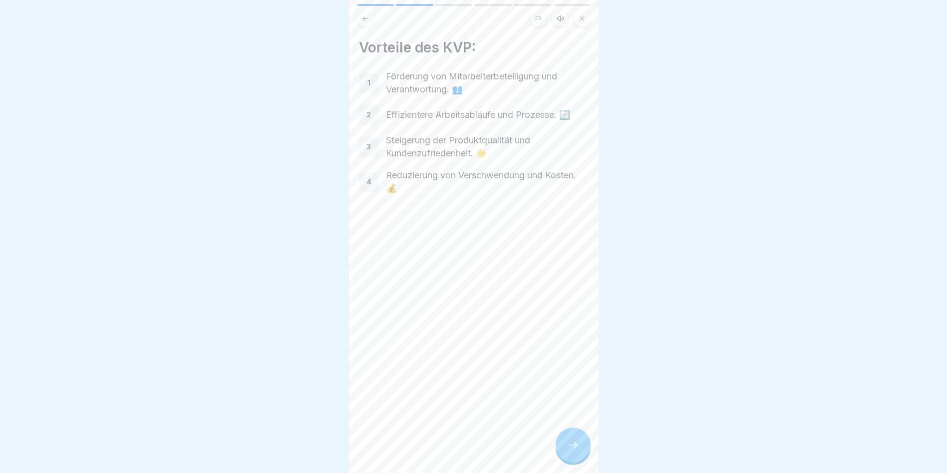
click at [573, 446] on div at bounding box center [572, 444] width 35 height 35
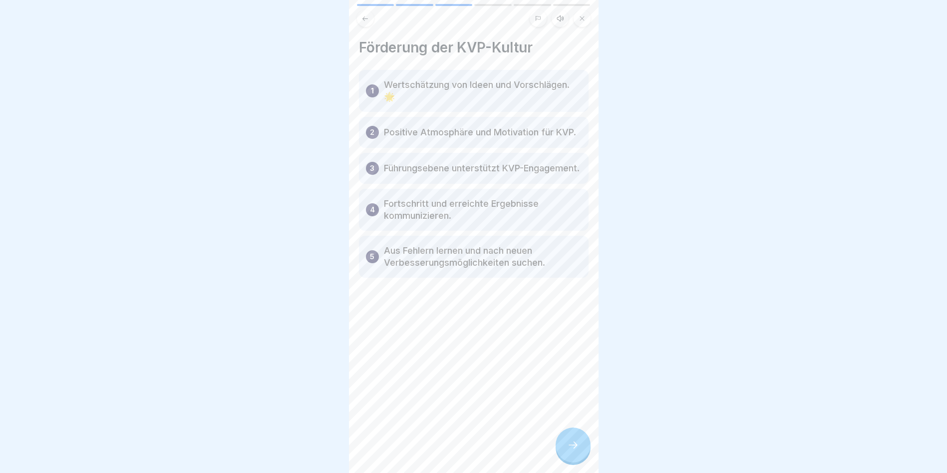
click at [574, 446] on div at bounding box center [572, 444] width 35 height 35
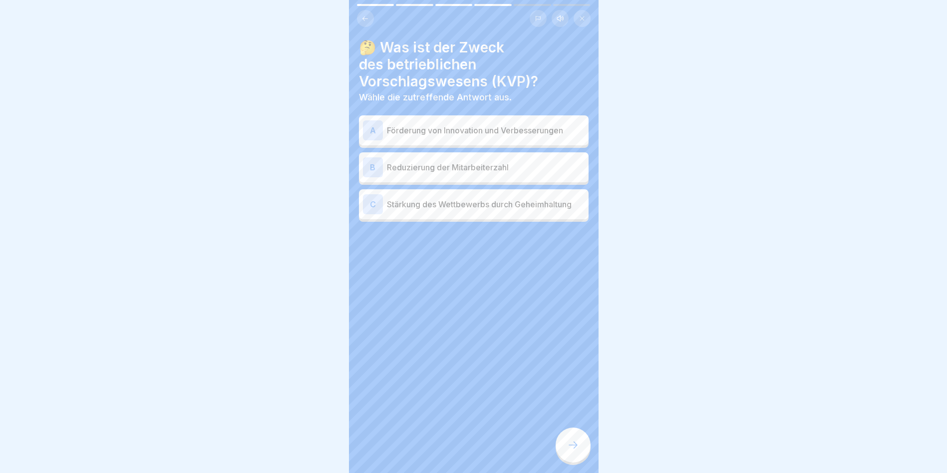
click at [439, 133] on p "Förderung von Innovation und Verbesserungen" at bounding box center [486, 130] width 198 height 12
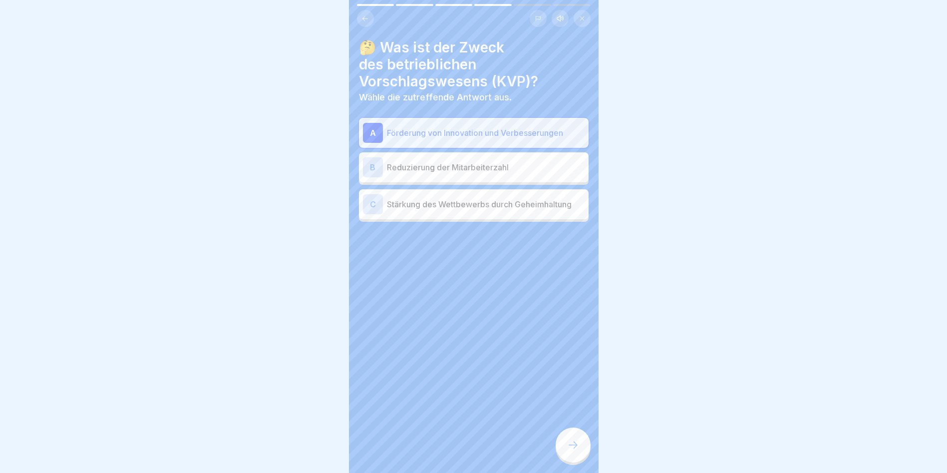
click at [466, 209] on p "Stärkung des Wettbewerbs durch Geheimhaltung" at bounding box center [486, 204] width 198 height 12
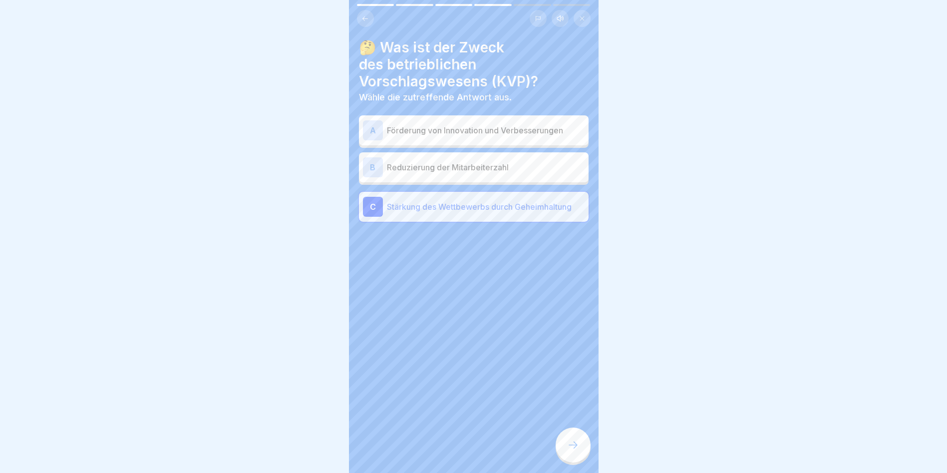
click at [444, 134] on p "Förderung von Innovation und Verbesserungen" at bounding box center [486, 130] width 198 height 12
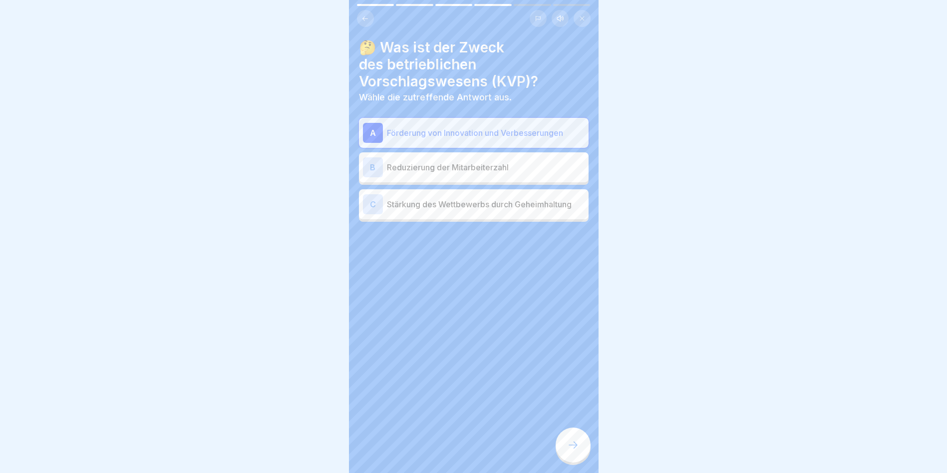
click at [572, 448] on icon at bounding box center [573, 445] width 12 height 12
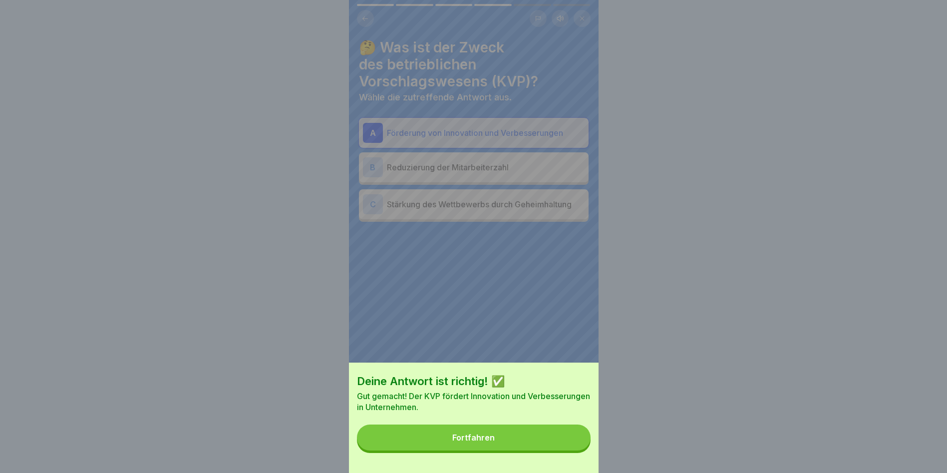
click at [548, 450] on button "Fortfahren" at bounding box center [474, 437] width 234 height 26
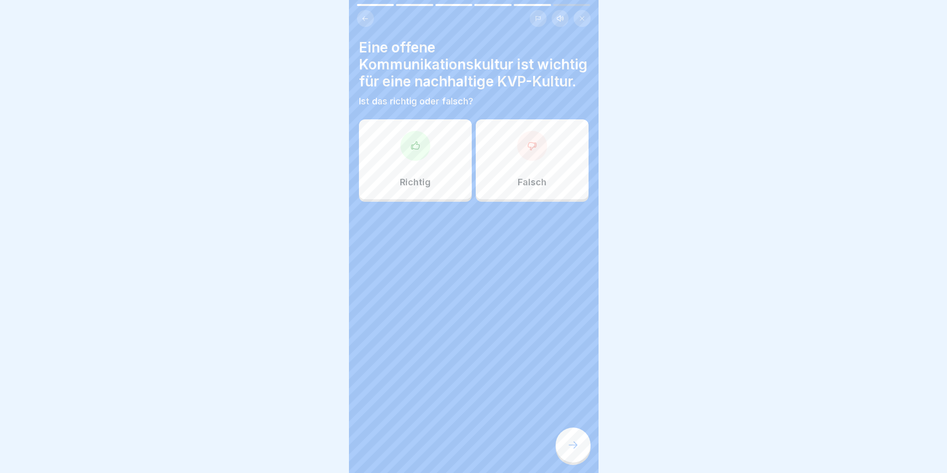
click at [413, 161] on div at bounding box center [415, 146] width 30 height 30
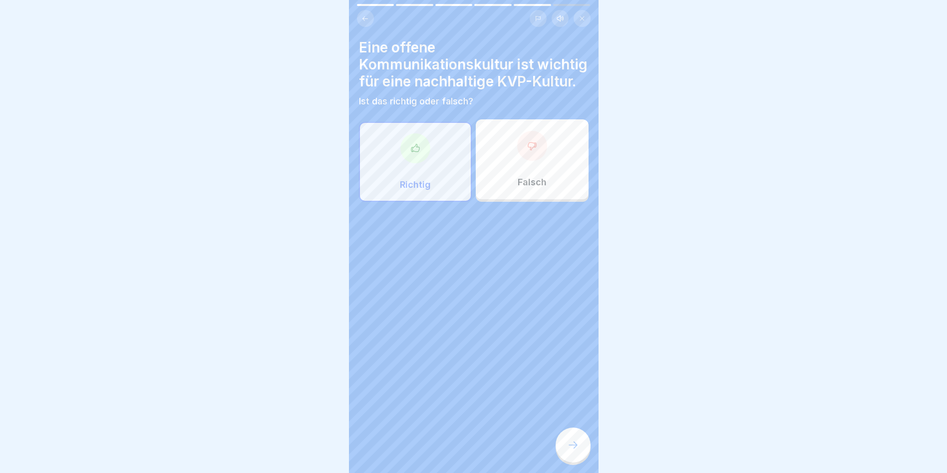
click at [568, 451] on icon at bounding box center [573, 445] width 12 height 12
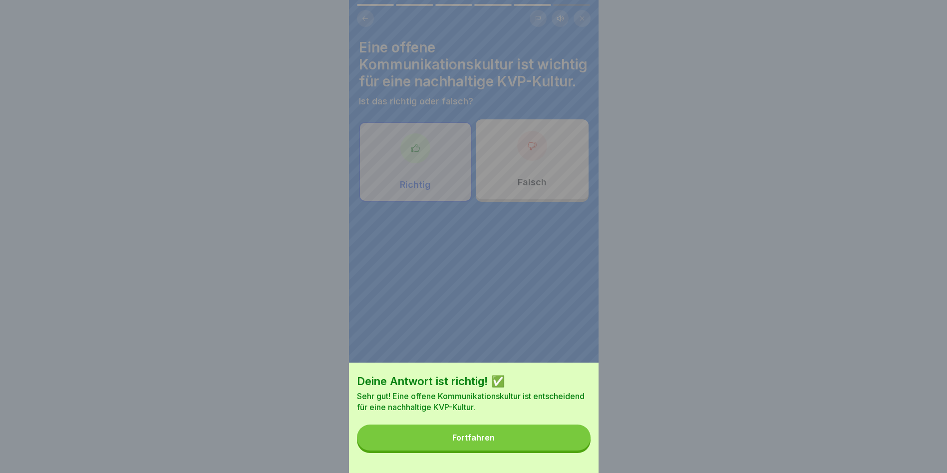
click at [469, 442] on div "Fortfahren" at bounding box center [473, 437] width 42 height 9
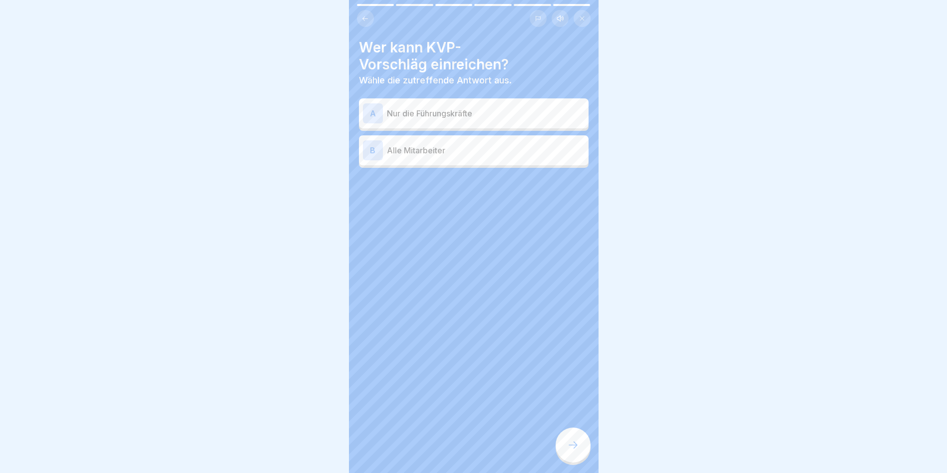
click at [418, 150] on p "Alle Mitarbeiter" at bounding box center [486, 150] width 198 height 12
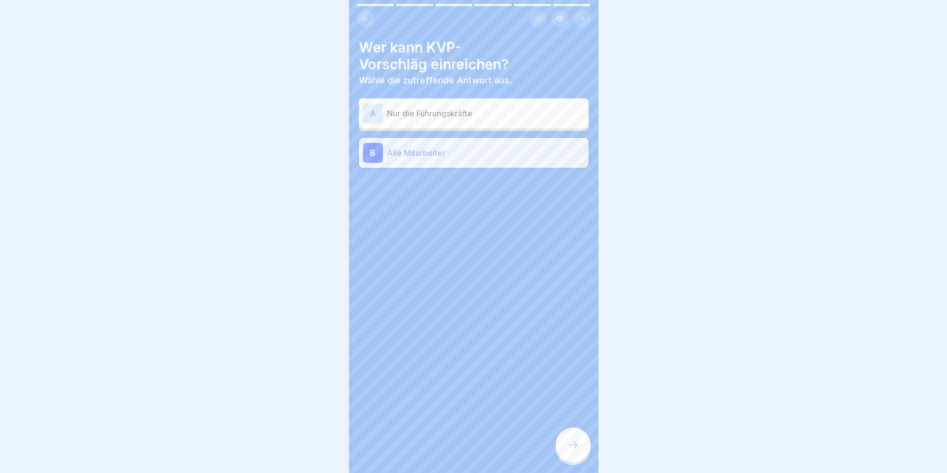
click at [558, 451] on div "Der kontinuierliche Verbesserungsprozess (K.V.P.) 6 Schritte Hörmodus Einführun…" at bounding box center [474, 236] width 250 height 473
click at [570, 451] on icon at bounding box center [573, 445] width 12 height 12
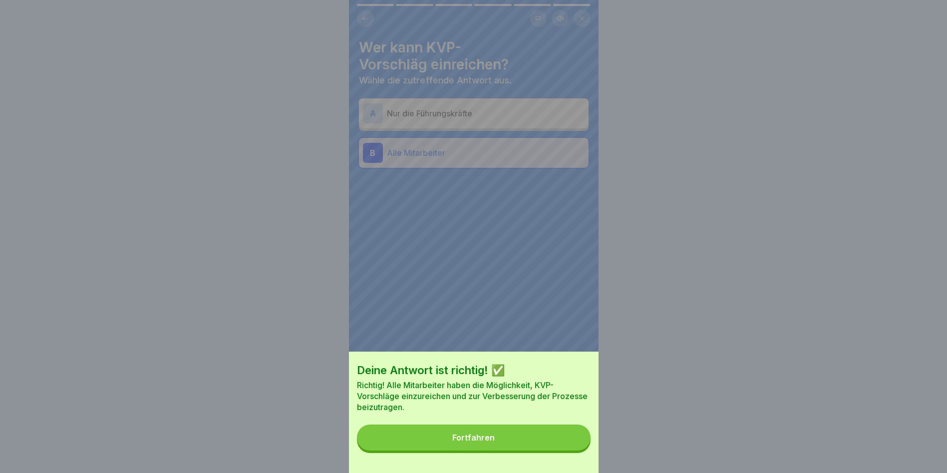
click at [523, 450] on button "Fortfahren" at bounding box center [474, 437] width 234 height 26
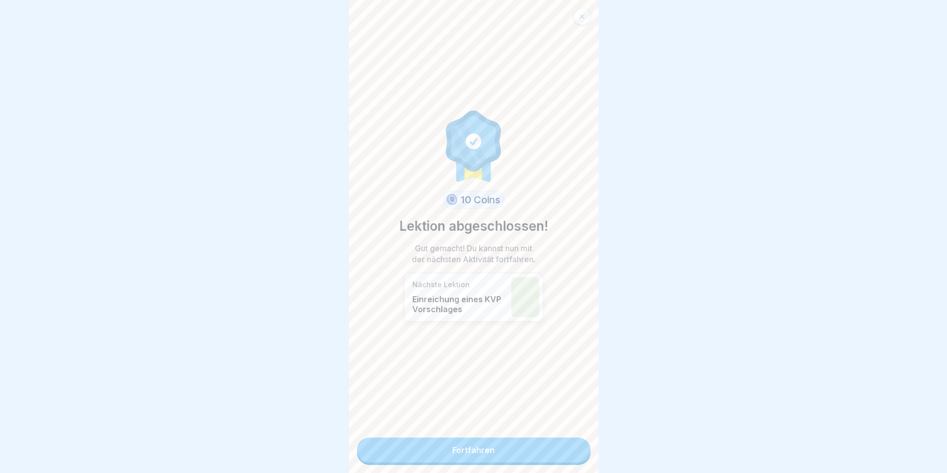
click at [498, 444] on link "Fortfahren" at bounding box center [474, 449] width 234 height 25
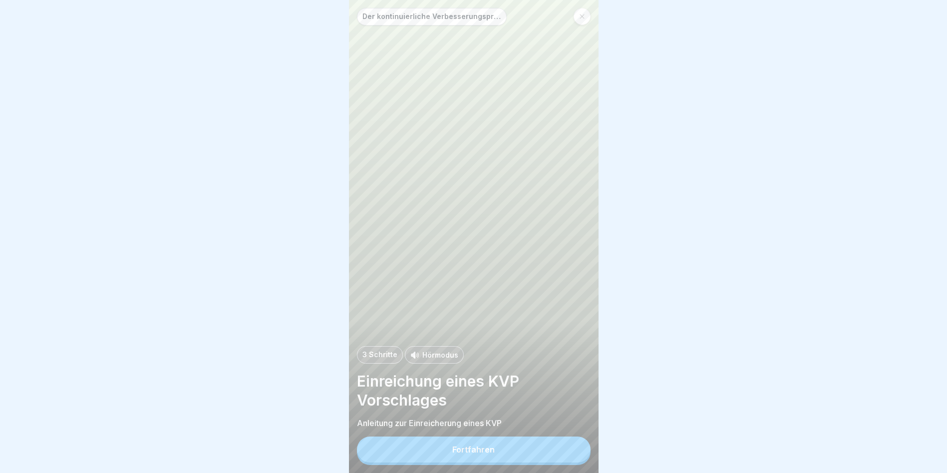
click at [500, 452] on button "Fortfahren" at bounding box center [474, 449] width 234 height 26
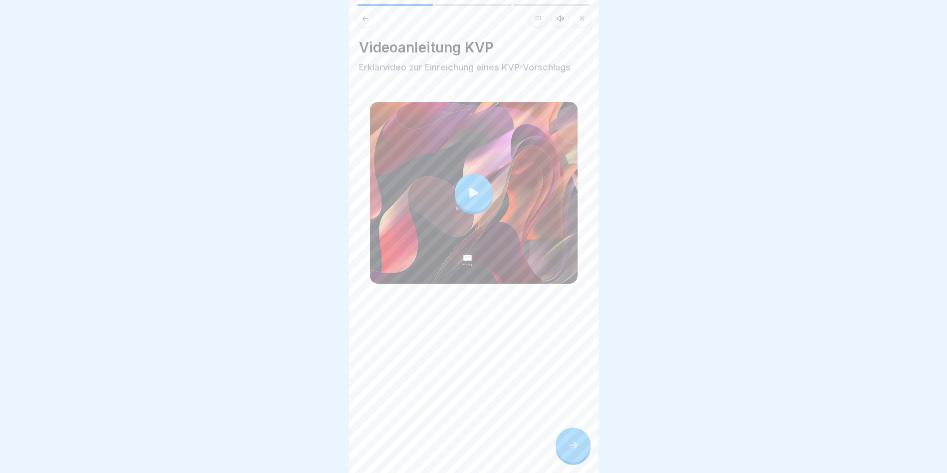
click at [581, 452] on div at bounding box center [572, 444] width 35 height 35
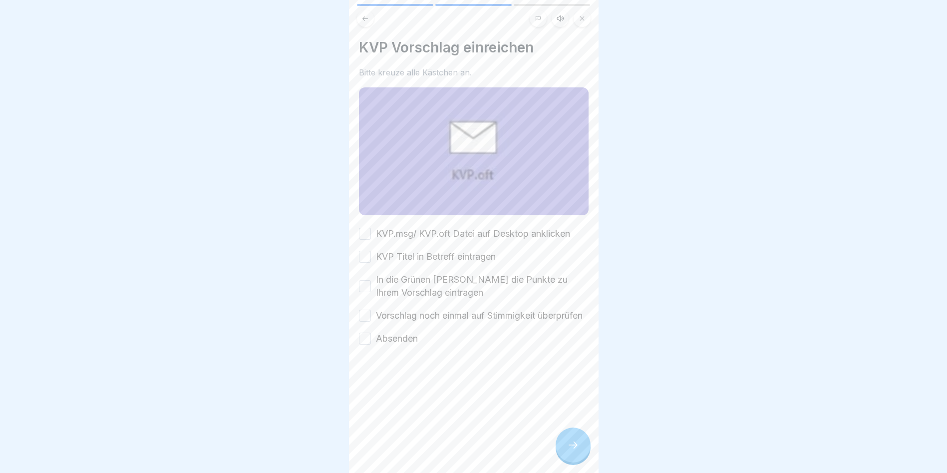
click at [362, 228] on button "KVP.msg/ KVP.oft Datei auf Desktop anklicken" at bounding box center [365, 234] width 12 height 12
click at [365, 255] on button "KVP Titel in Betreff eintragen" at bounding box center [365, 257] width 12 height 12
click at [362, 280] on button "In die Grünen [PERSON_NAME] die Punkte zu Ihrem Vorschlag eintragen" at bounding box center [365, 286] width 12 height 12
click at [363, 317] on button "Vorschlag noch einmal auf Stimmigkeit überprüfen" at bounding box center [365, 315] width 12 height 12
click at [363, 344] on button "Absenden" at bounding box center [365, 338] width 12 height 12
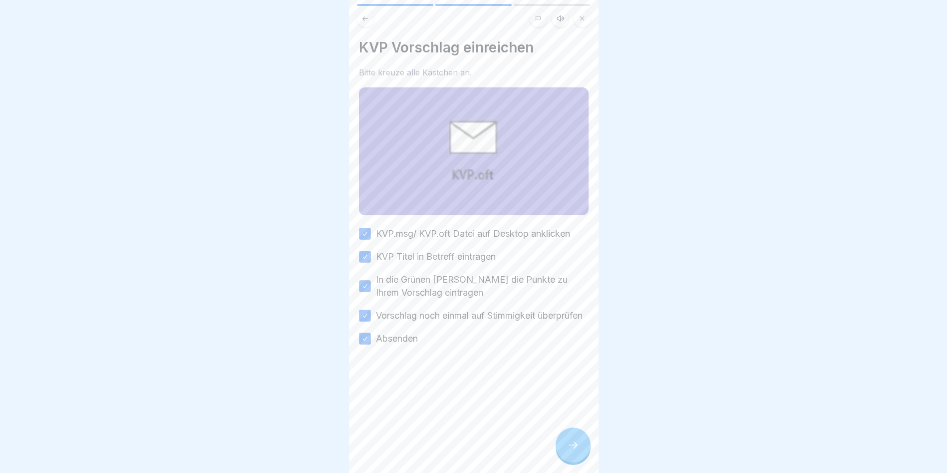
click at [576, 449] on icon at bounding box center [573, 445] width 12 height 12
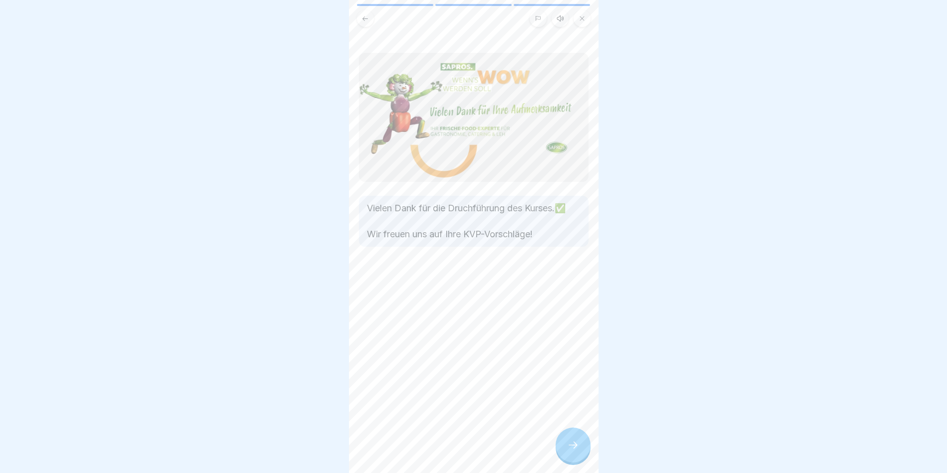
click at [574, 448] on icon at bounding box center [573, 445] width 12 height 12
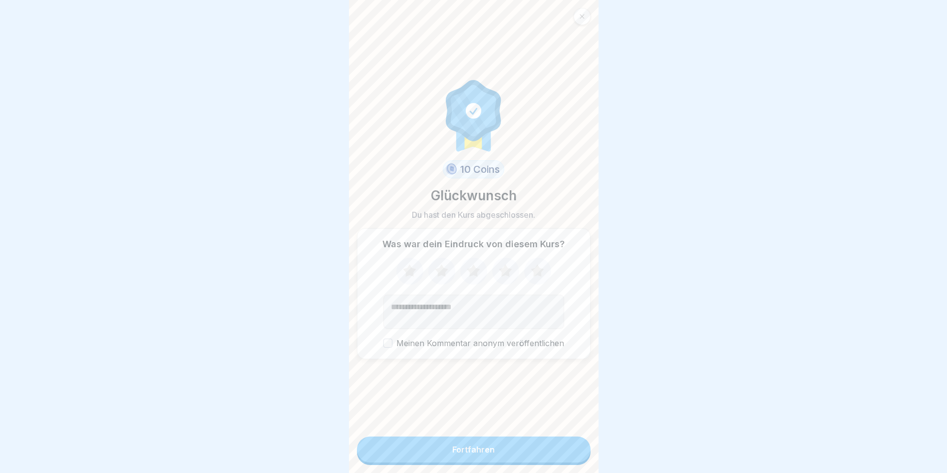
click at [546, 453] on button "Fortfahren" at bounding box center [474, 449] width 234 height 26
click at [462, 462] on button "Fortfahren" at bounding box center [474, 449] width 234 height 26
drag, startPoint x: 388, startPoint y: 345, endPoint x: 392, endPoint y: 348, distance: 5.3
click at [388, 346] on button "Meinen Kommentar anonym veröffentlichen" at bounding box center [387, 342] width 9 height 9
click at [528, 277] on icon at bounding box center [537, 271] width 26 height 26
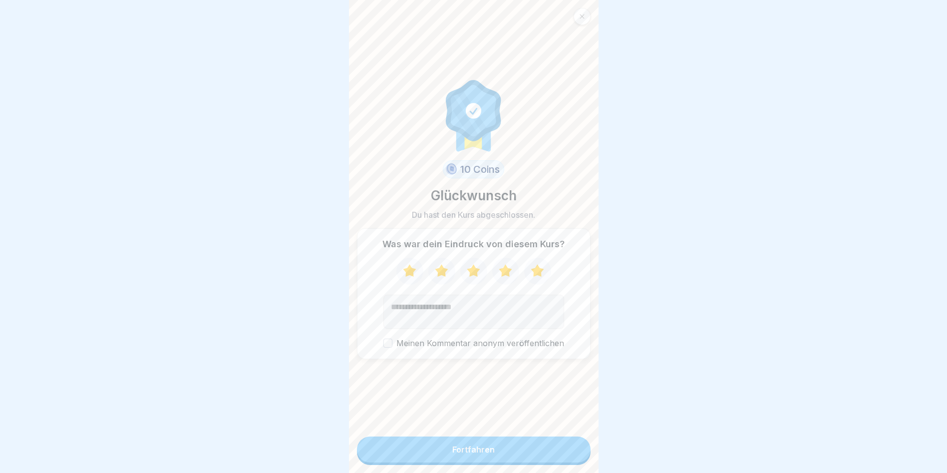
click at [380, 349] on div "Was war dein Eindruck von diesem Kurs? Meinen Kommentar anonym veröffentlichen" at bounding box center [474, 293] width 234 height 130
click at [385, 347] on button "Meinen Kommentar anonym veröffentlichen" at bounding box center [387, 342] width 9 height 9
click at [447, 451] on button "Fortfahren" at bounding box center [474, 449] width 234 height 26
click at [448, 451] on button "Fortfahren" at bounding box center [474, 449] width 234 height 26
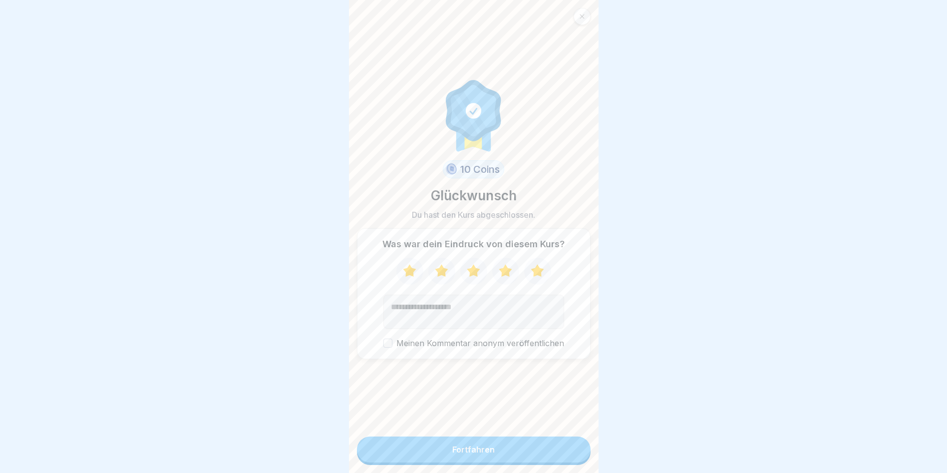
click at [448, 448] on button "Fortfahren" at bounding box center [474, 449] width 234 height 26
click at [579, 18] on icon at bounding box center [582, 16] width 6 height 6
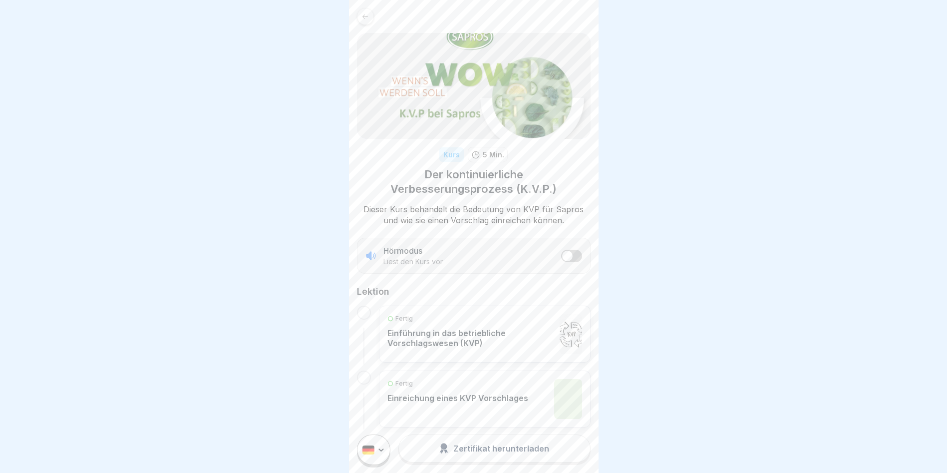
click at [368, 14] on icon at bounding box center [364, 16] width 7 height 7
